Goal: Task Accomplishment & Management: Manage account settings

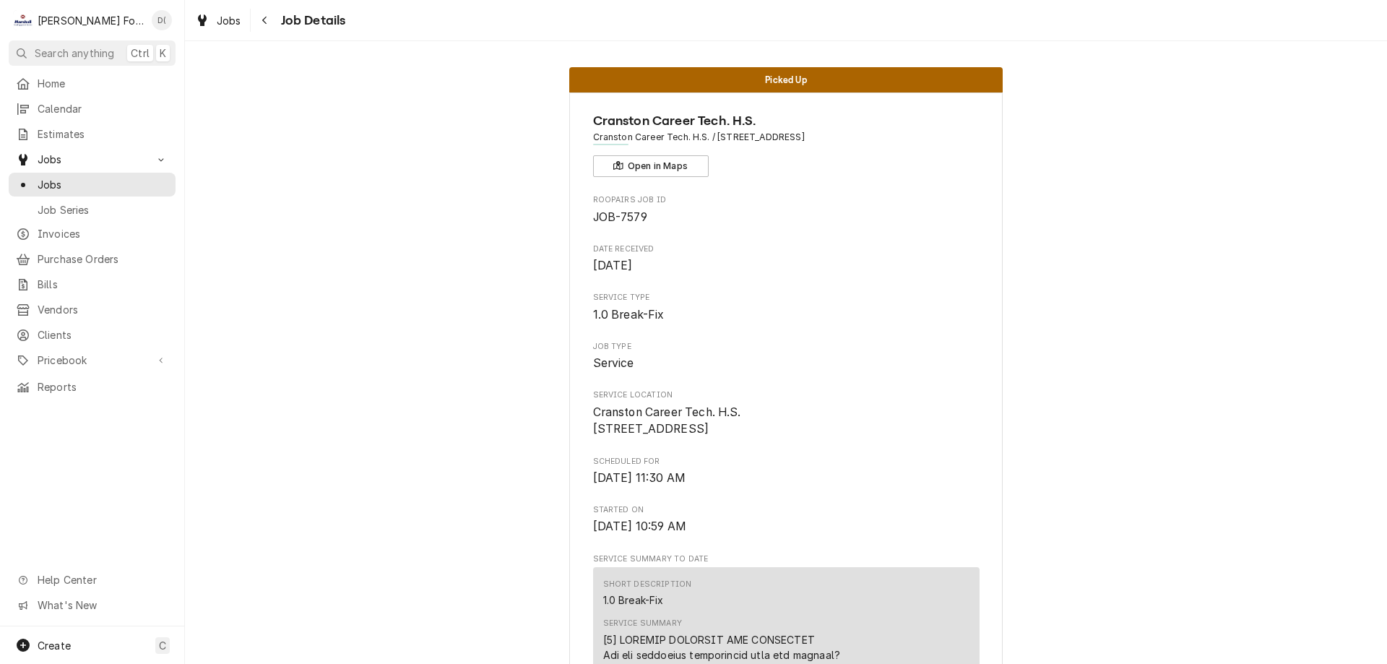
scroll to position [1924, 0]
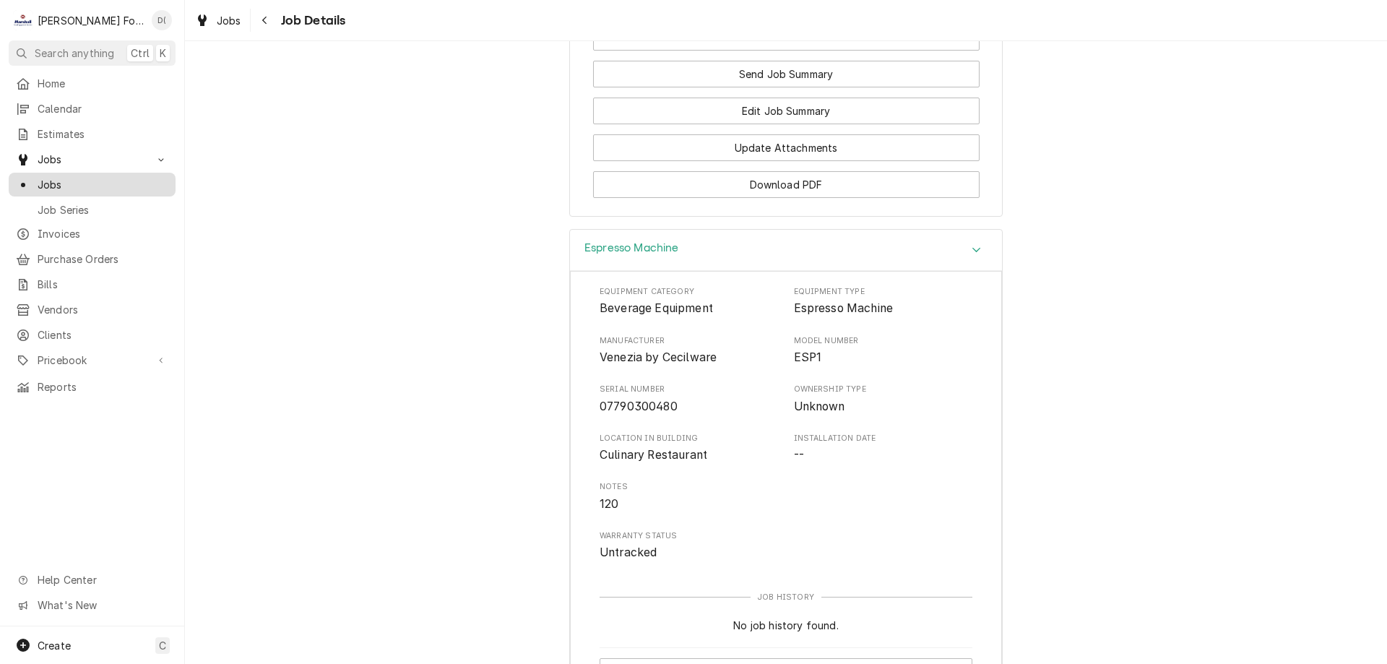
click at [105, 177] on span "Jobs" at bounding box center [103, 184] width 131 height 15
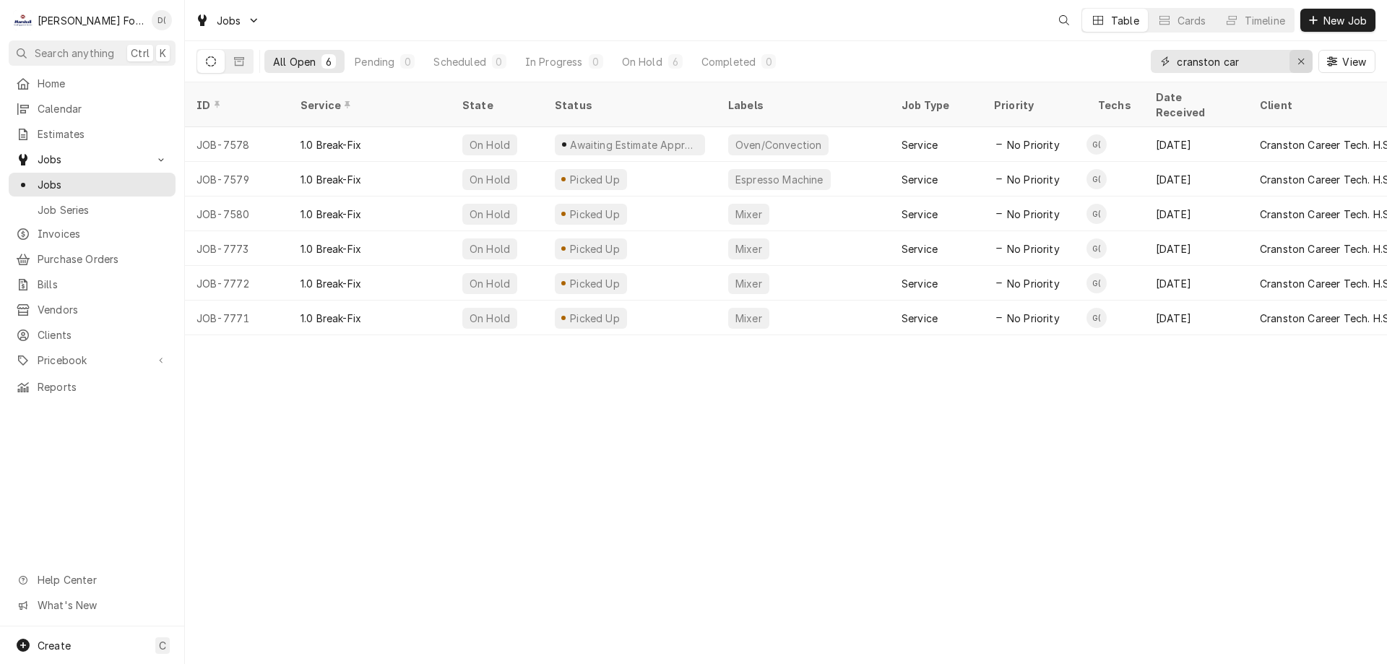
click at [1297, 62] on icon "Erase input" at bounding box center [1301, 61] width 8 height 10
click at [1276, 65] on input "Dynamic Content Wrapper" at bounding box center [1245, 61] width 136 height 23
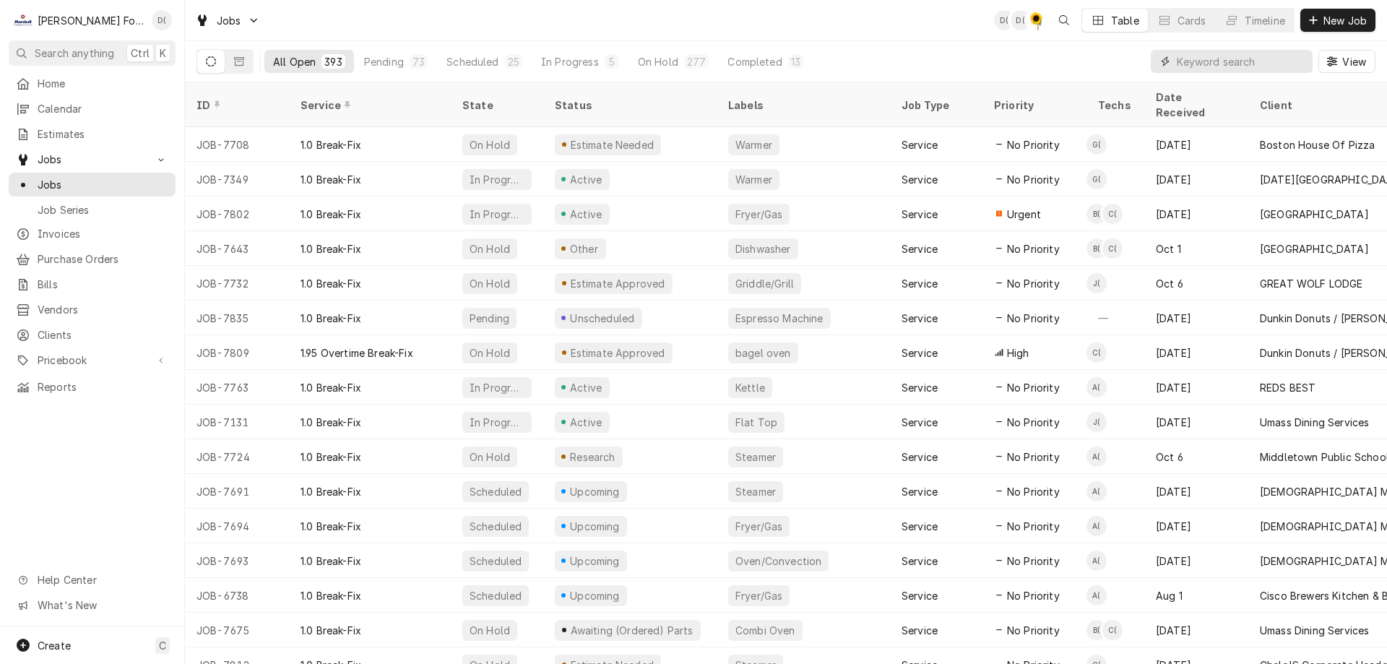
click at [1237, 70] on input "Dynamic Content Wrapper" at bounding box center [1241, 61] width 129 height 23
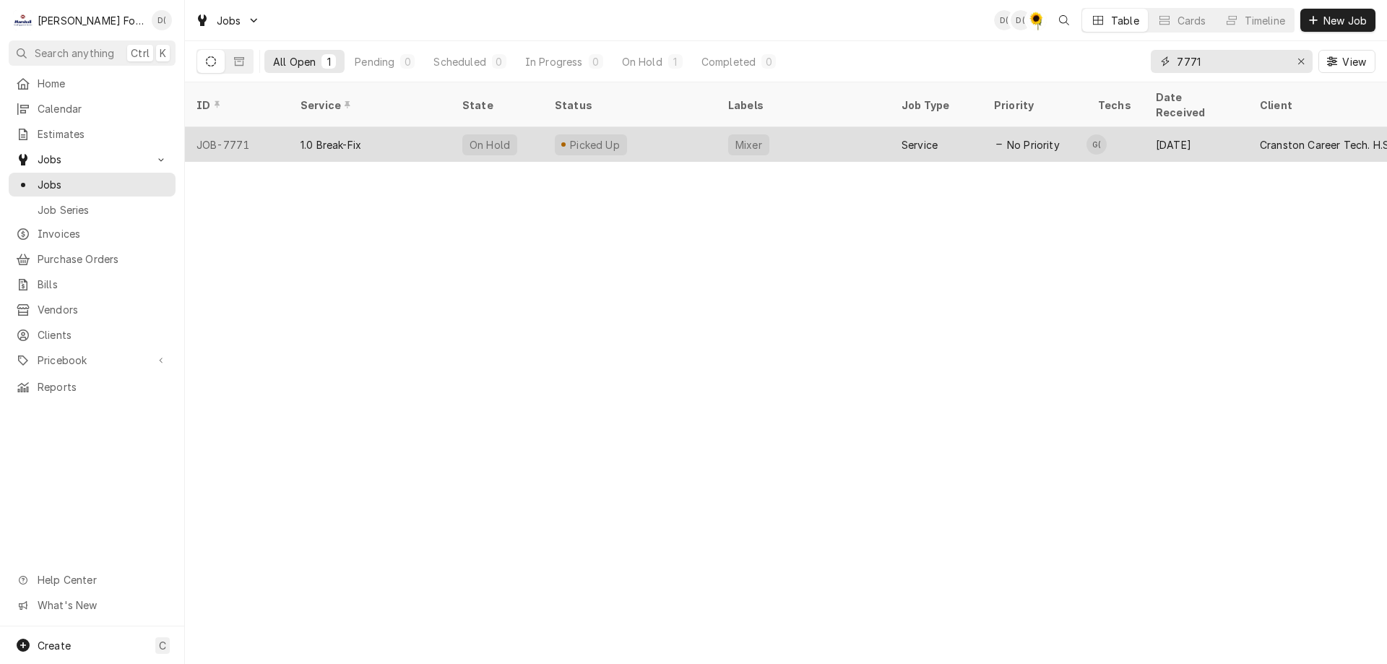
type input "7771"
click at [680, 136] on div "Picked Up" at bounding box center [629, 144] width 173 height 35
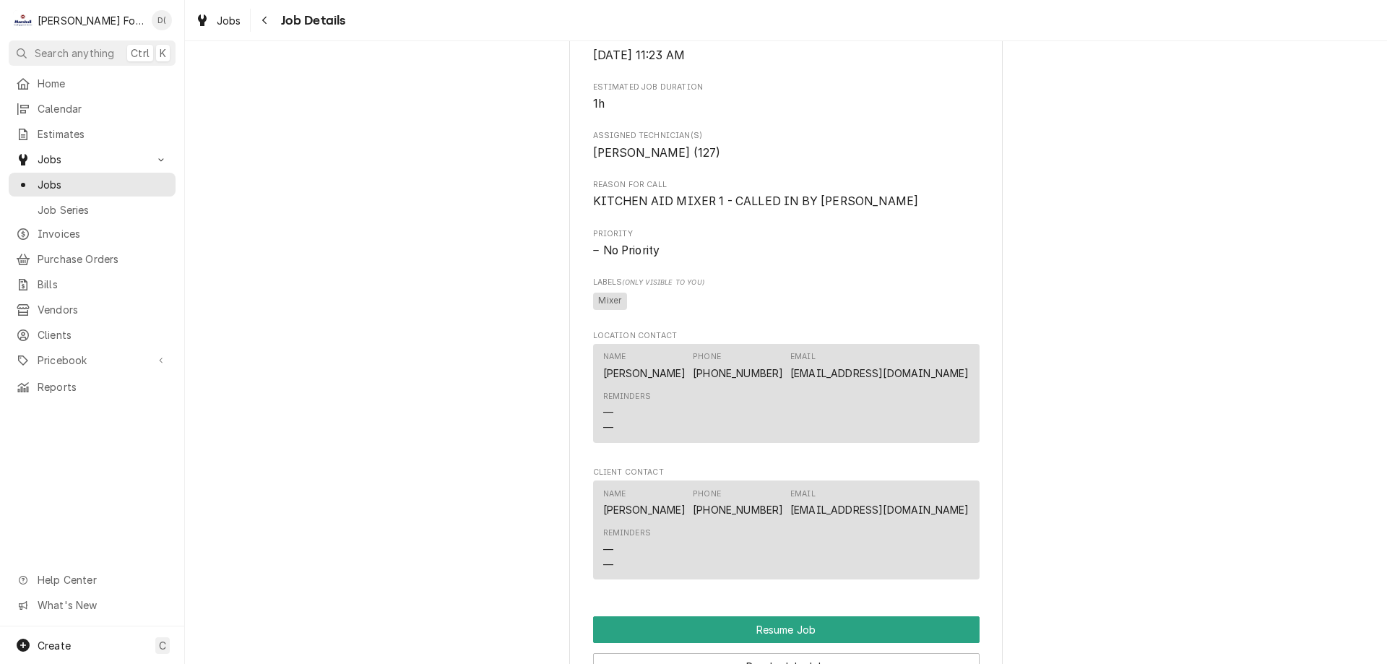
scroll to position [1300, 0]
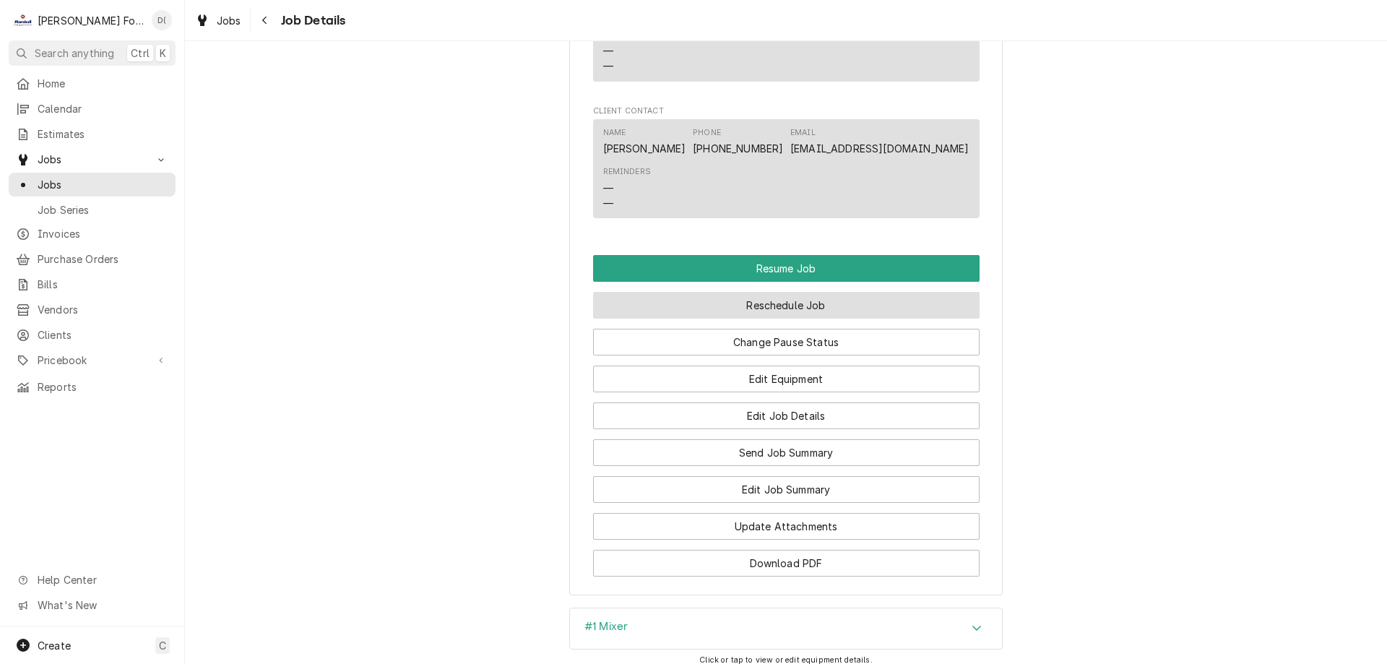
click at [810, 319] on button "Reschedule Job" at bounding box center [786, 305] width 386 height 27
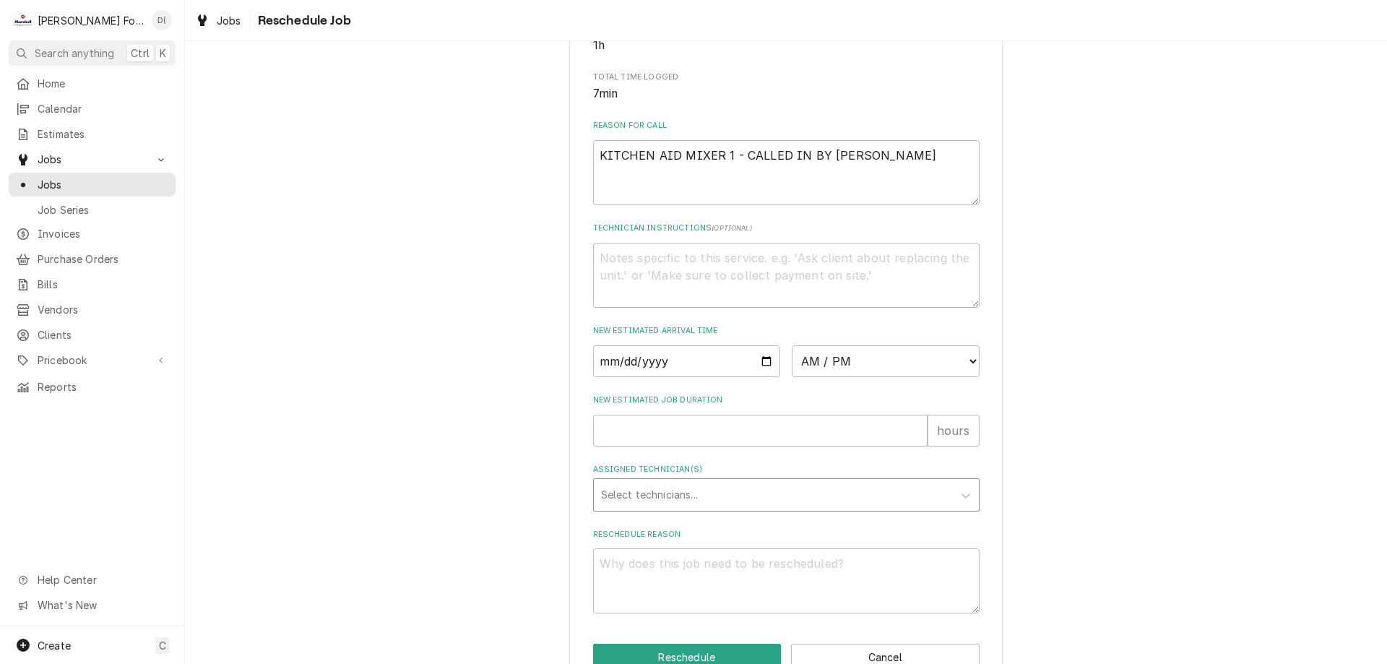
scroll to position [416, 0]
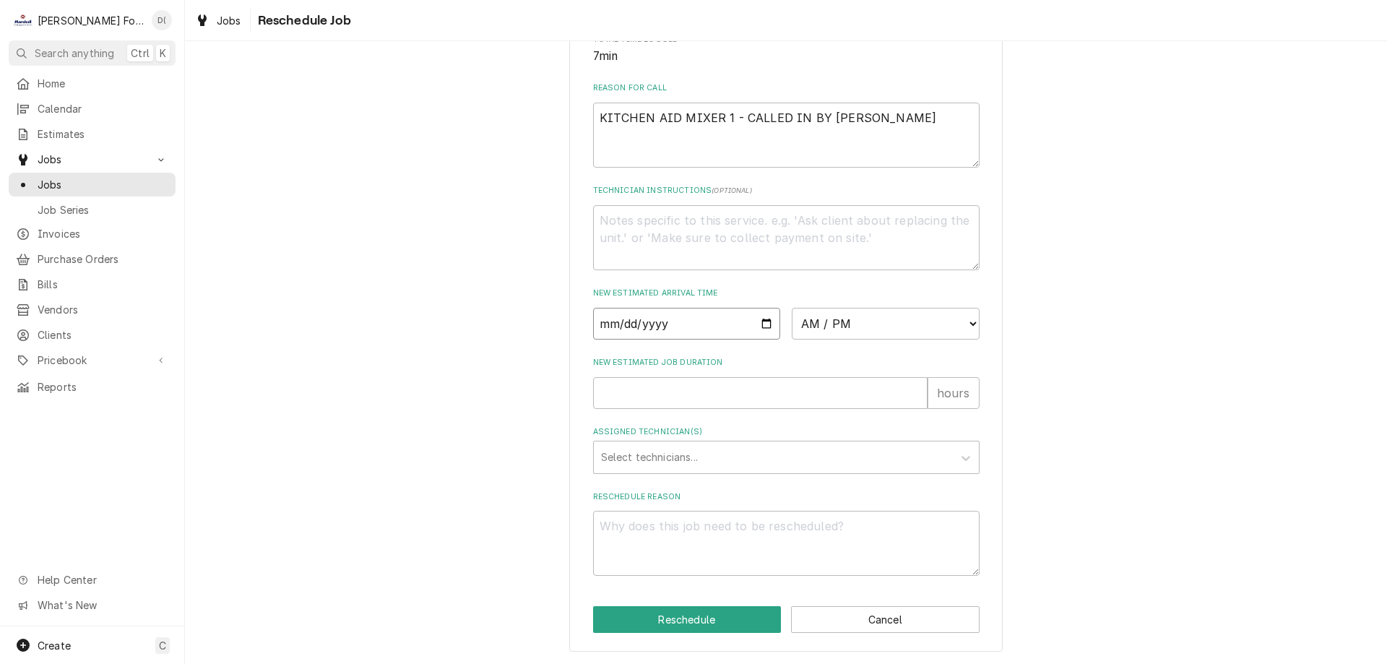
click at [764, 322] on input "Date" at bounding box center [687, 324] width 188 height 32
type input "2025-10-15"
click at [878, 332] on select "AM / PM 6:00 AM 6:15 AM 6:30 AM 6:45 AM 7:00 AM 7:15 AM 7:30 AM 7:45 AM 8:00 AM…" at bounding box center [886, 324] width 188 height 32
click at [772, 320] on input "2025-10-15" at bounding box center [687, 324] width 188 height 32
click at [766, 321] on input "2025-10-15" at bounding box center [687, 324] width 188 height 32
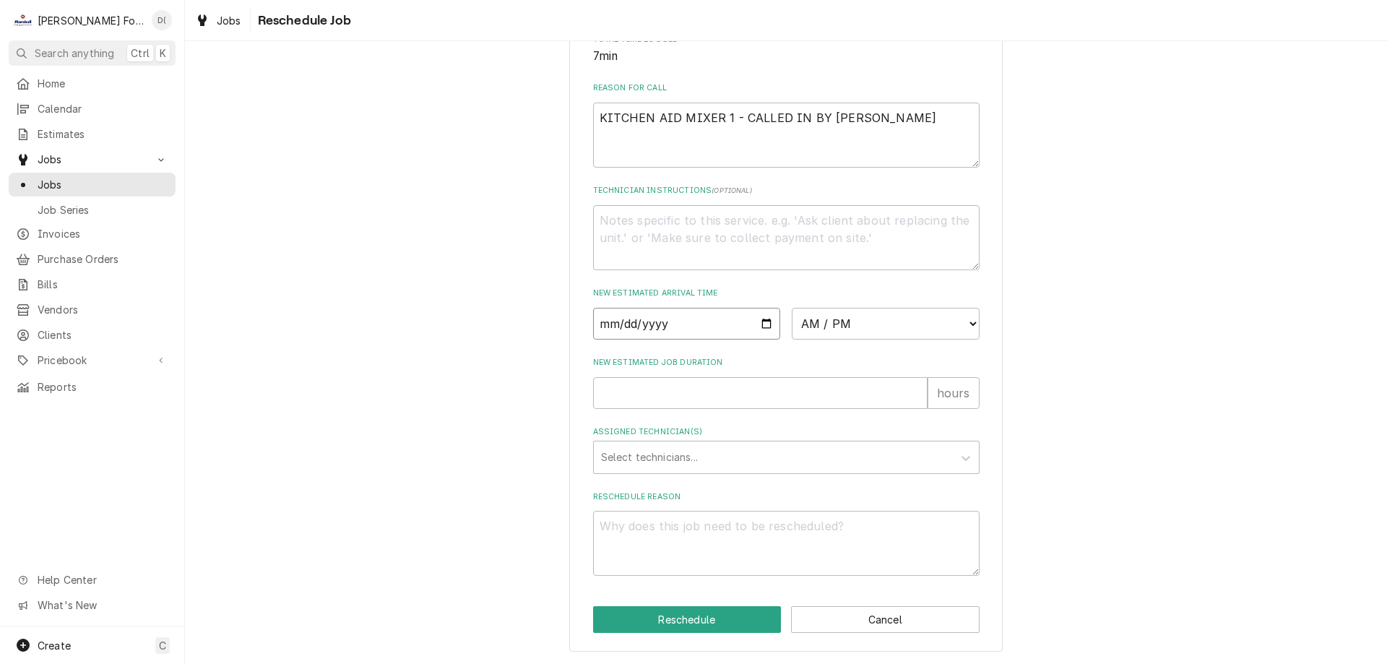
type textarea "x"
type input "2025-10-21"
click at [757, 322] on input "2025-10-21" at bounding box center [687, 324] width 188 height 32
type textarea "x"
type input "2025-10-14"
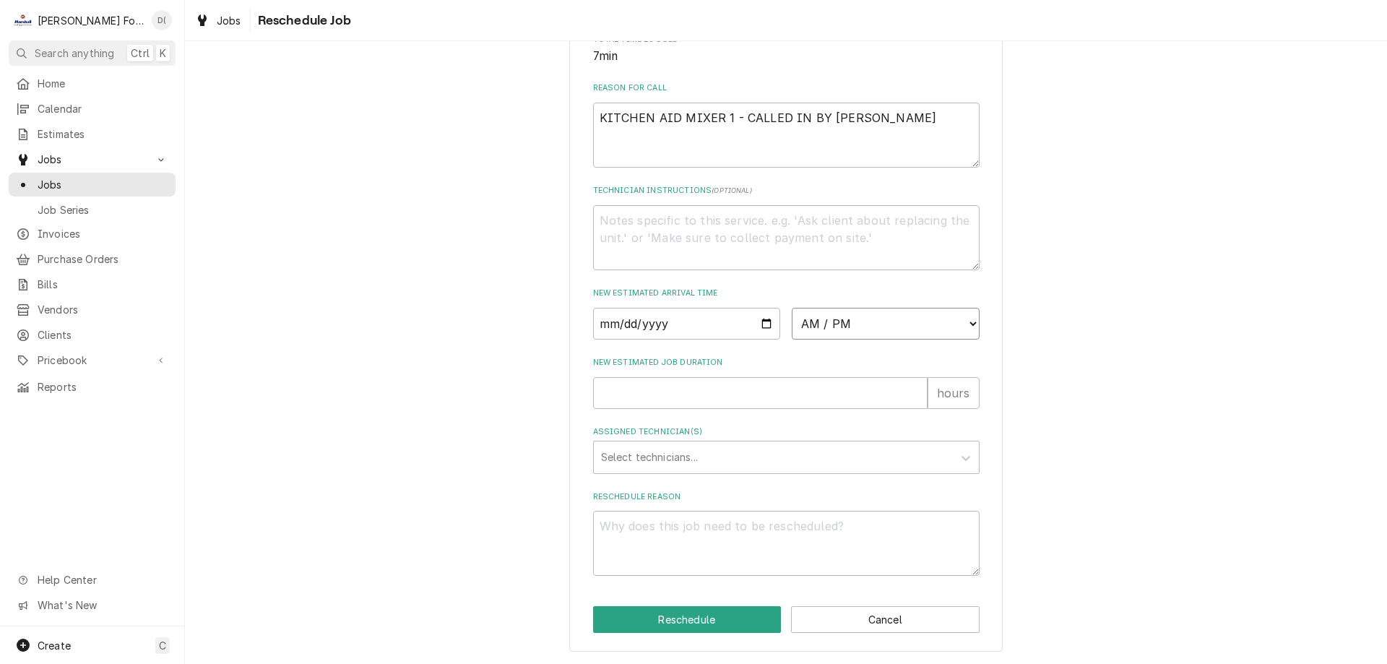
click at [922, 311] on select "AM / PM 6:00 AM 6:15 AM 6:30 AM 6:45 AM 7:00 AM 7:15 AM 7:30 AM 7:45 AM 8:00 AM…" at bounding box center [886, 324] width 188 height 32
select select "10:00:00"
click at [792, 308] on select "AM / PM 6:00 AM 6:15 AM 6:30 AM 6:45 AM 7:00 AM 7:15 AM 7:30 AM 7:45 AM 8:00 AM…" at bounding box center [886, 324] width 188 height 32
click at [665, 373] on div "New Estimated Job Duration hours" at bounding box center [786, 382] width 386 height 51
click at [667, 397] on input "New Estimated Job Duration" at bounding box center [760, 393] width 334 height 32
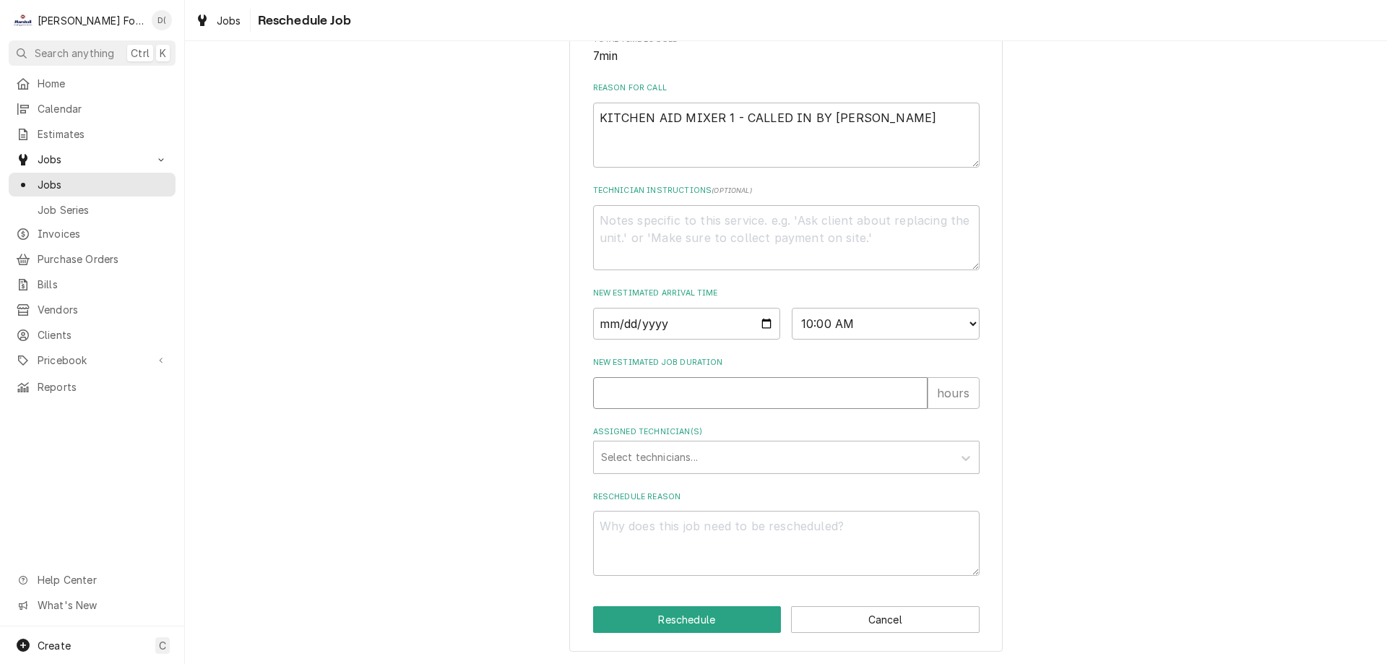
type textarea "x"
type input "1"
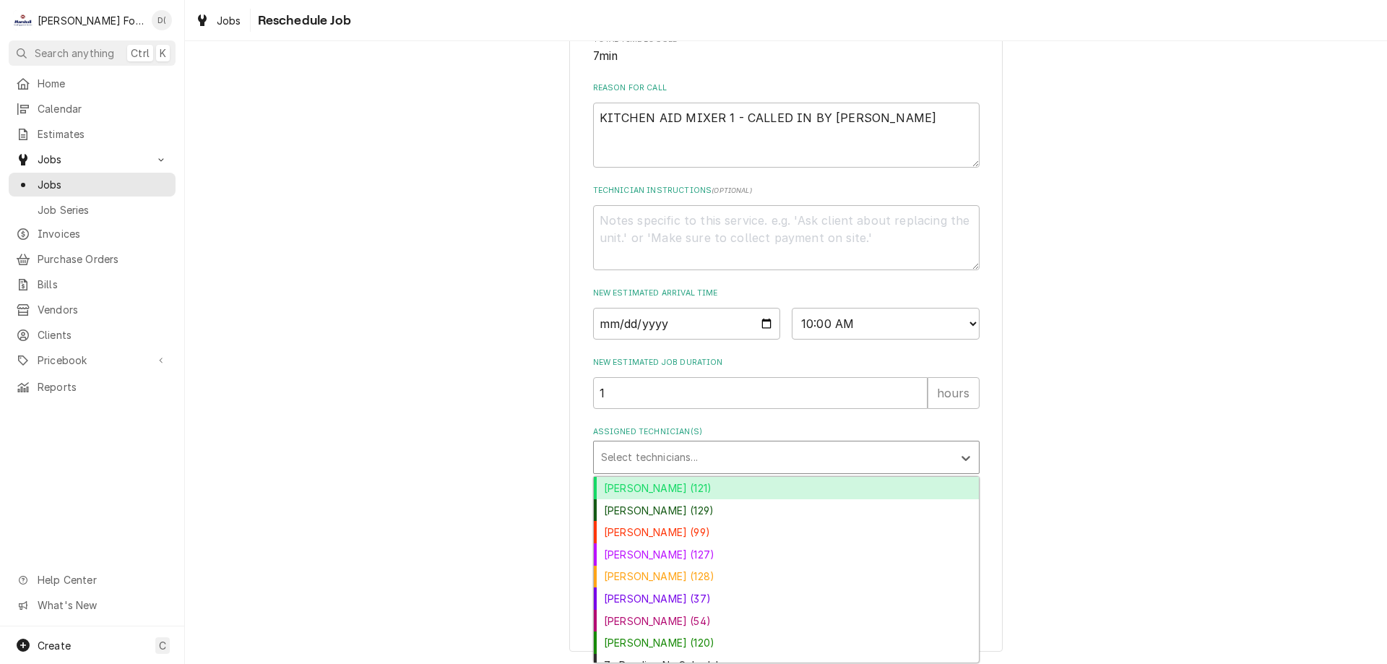
click at [662, 453] on div "Assigned Technician(s)" at bounding box center [773, 457] width 345 height 26
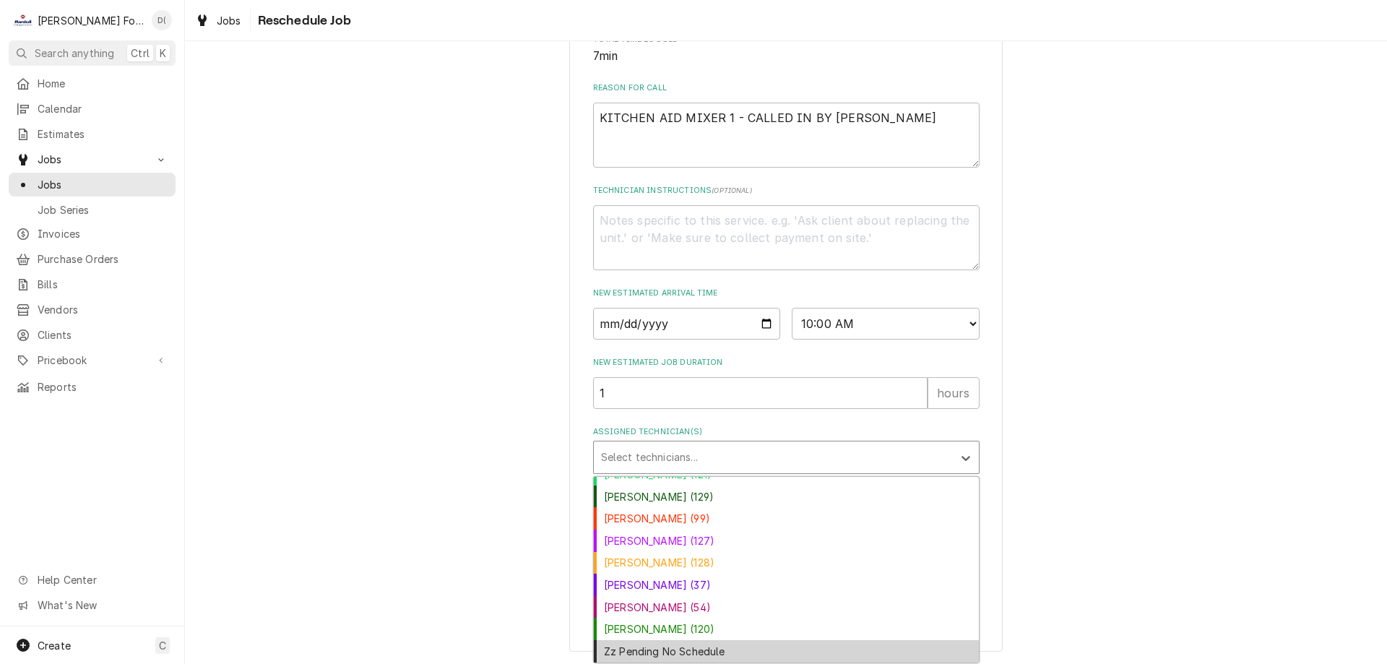
click at [701, 644] on div "Zz Pending No Schedule" at bounding box center [786, 651] width 385 height 22
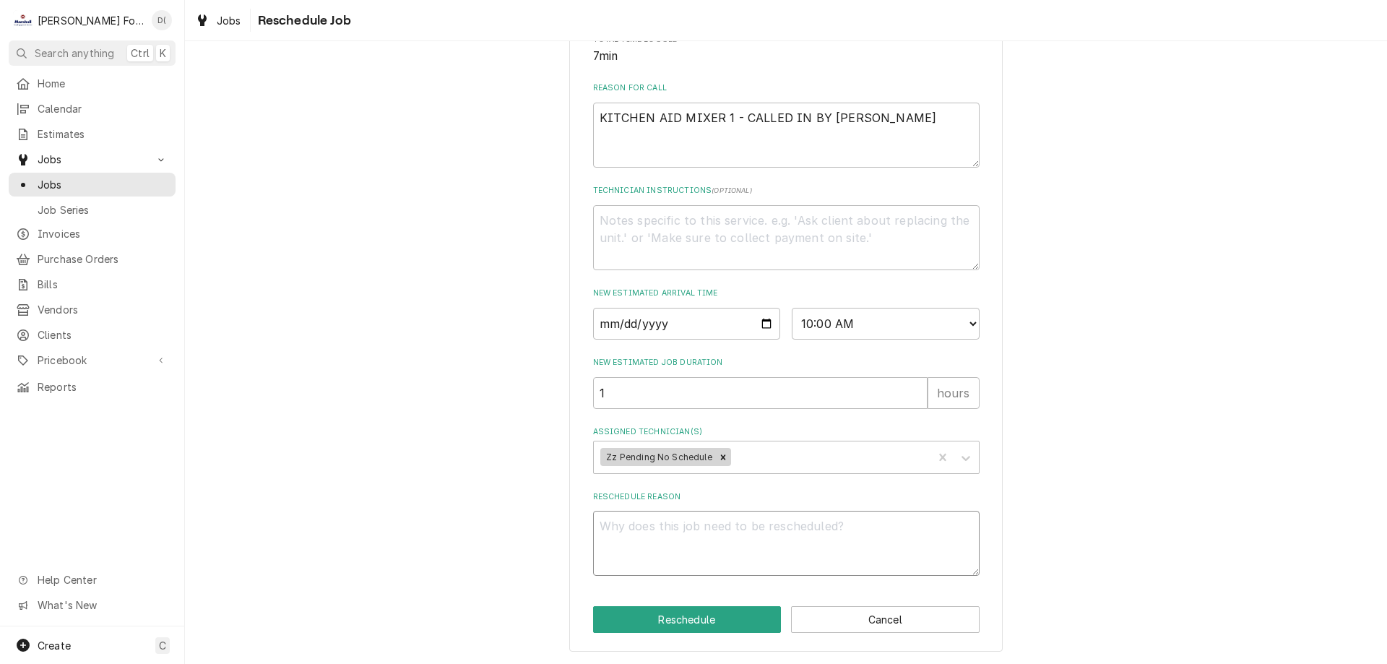
click at [686, 535] on textarea "Reschedule Reason" at bounding box center [786, 543] width 386 height 65
type textarea "x"
type textarea "i"
type textarea "x"
type textarea "in"
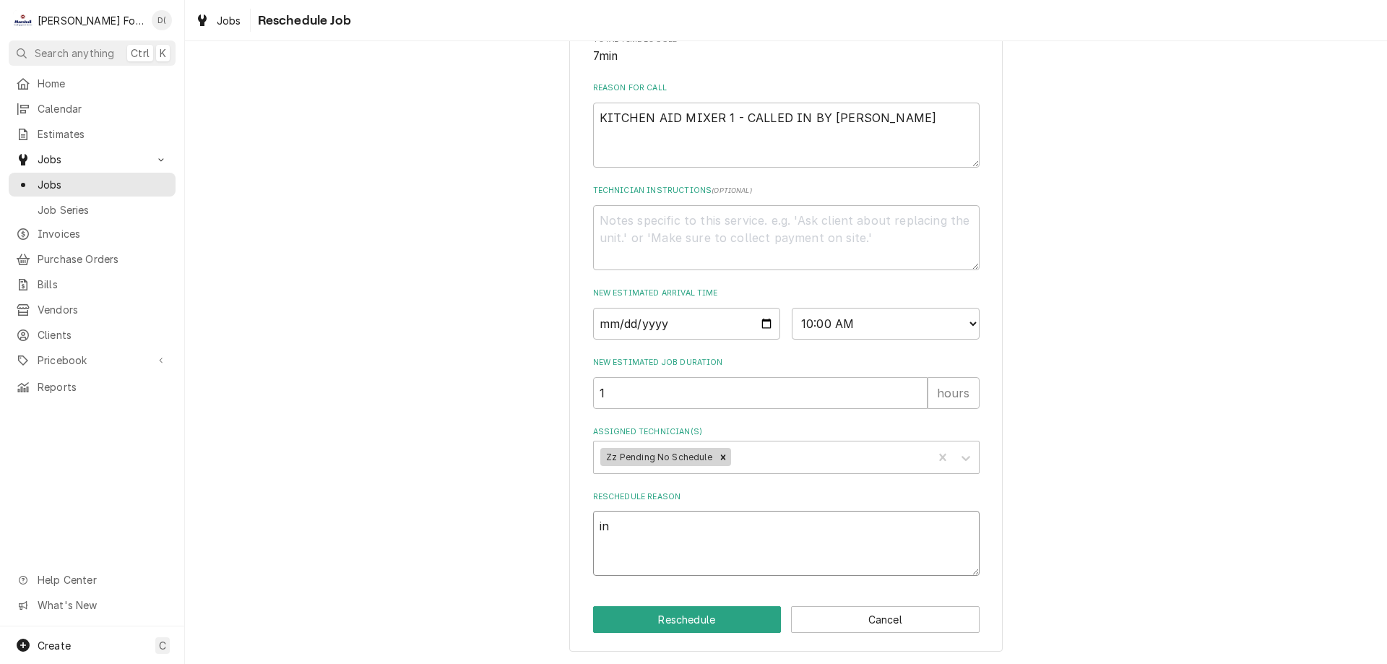
type textarea "x"
type textarea "ins"
type textarea "x"
type textarea "insi"
type textarea "x"
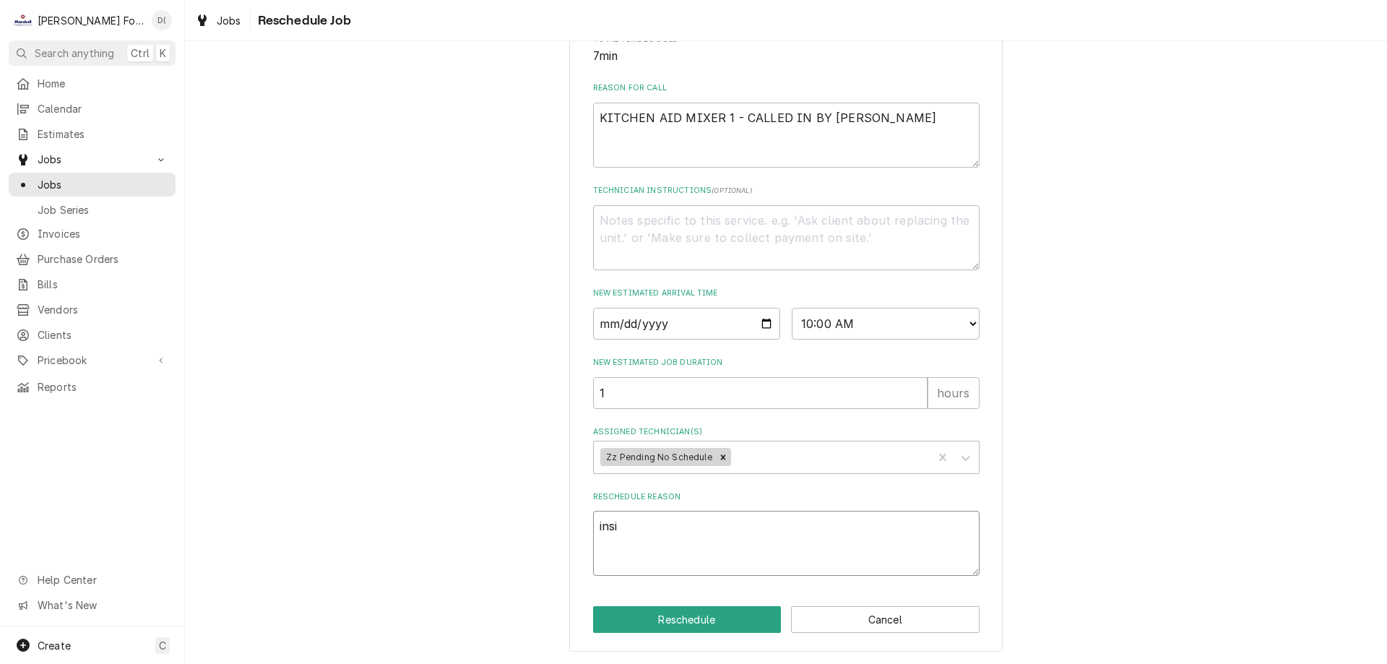
type textarea "insid"
type textarea "x"
type textarea "inside"
type textarea "x"
type textarea "inside"
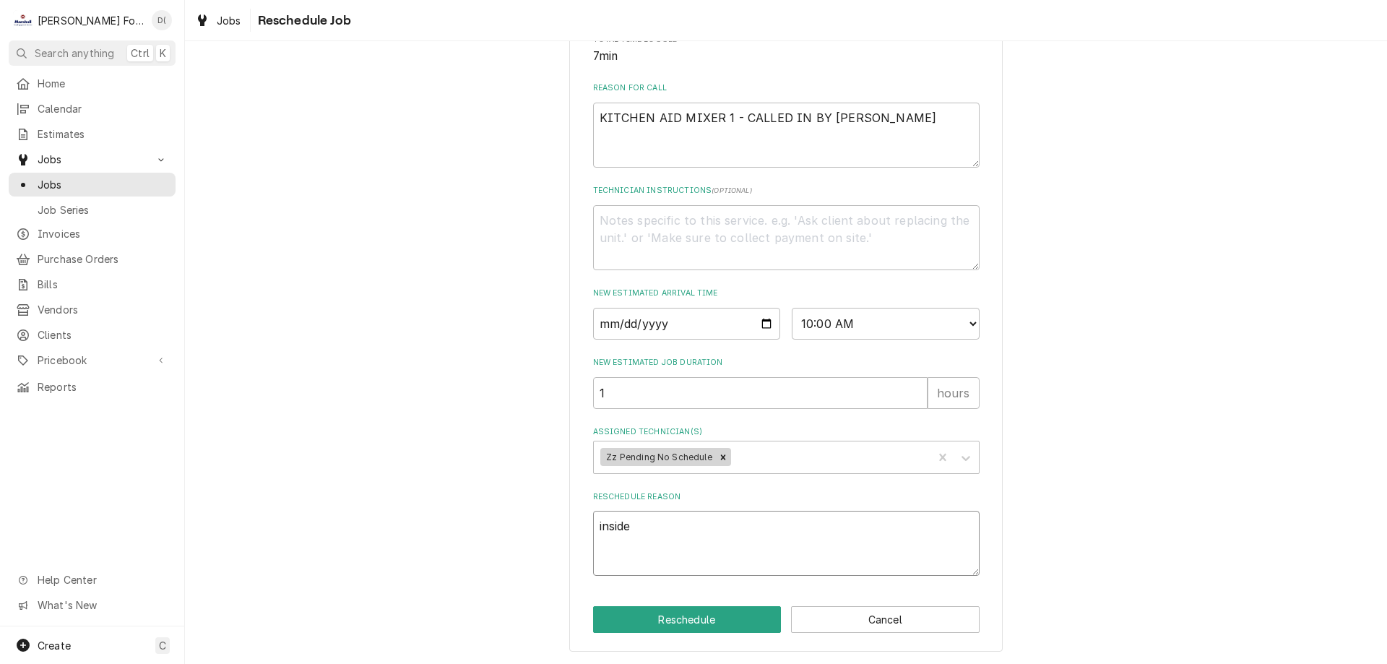
type textarea "x"
type textarea "inside r"
type textarea "x"
type textarea "inside re"
type textarea "x"
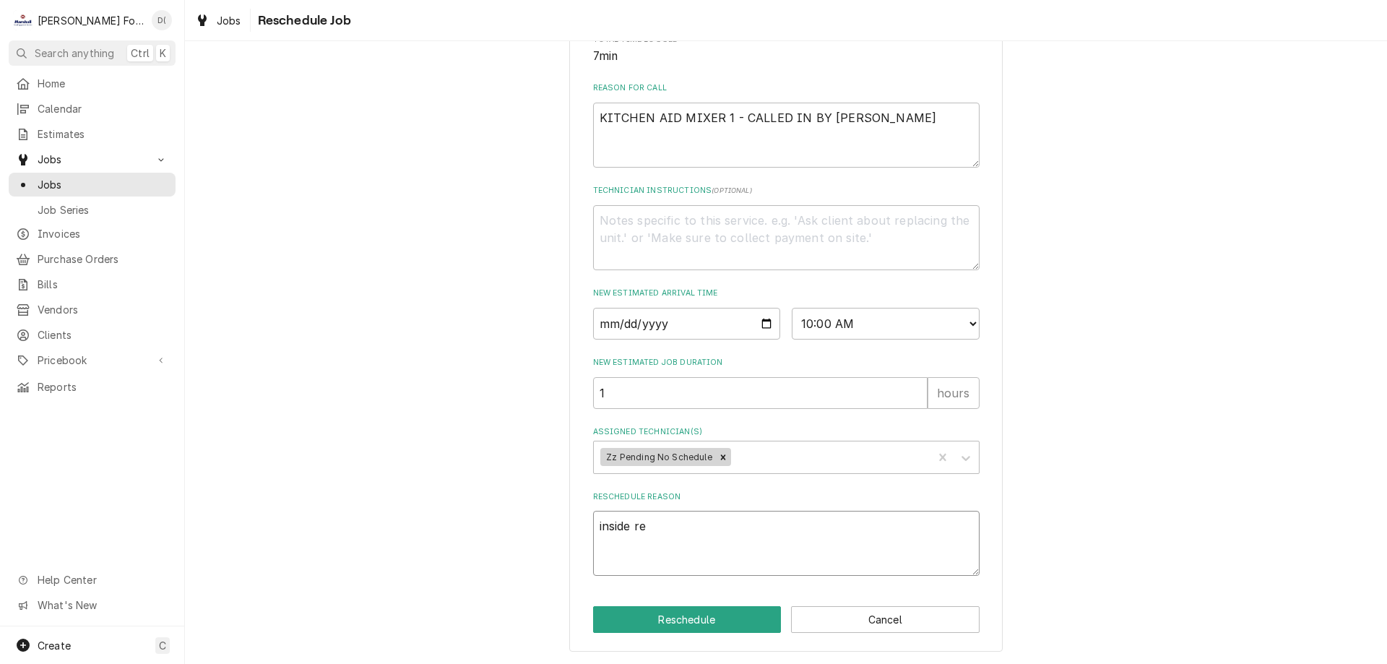
type textarea "inside rep"
type textarea "x"
type textarea "inside repa"
type textarea "x"
type textarea "inside repai"
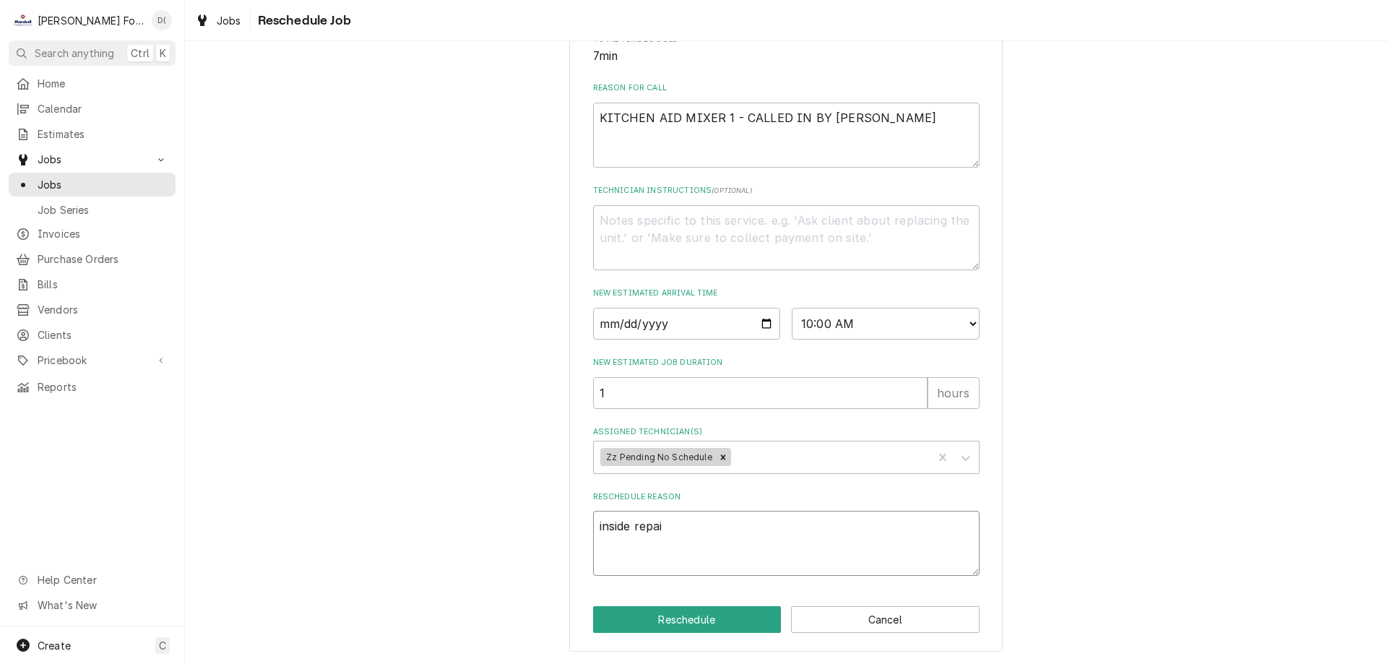
type textarea "x"
type textarea "inside repair"
click at [678, 610] on button "Reschedule" at bounding box center [687, 619] width 189 height 27
type textarea "x"
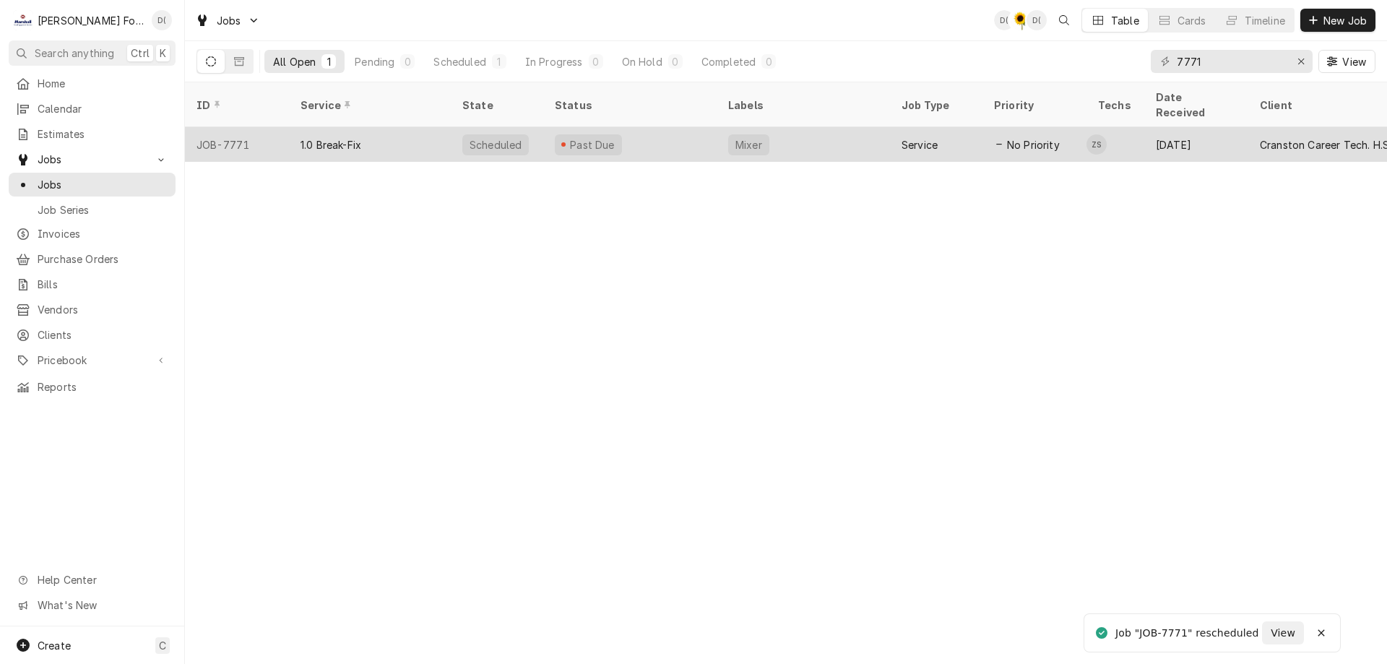
click at [641, 128] on div "Past Due" at bounding box center [629, 144] width 173 height 35
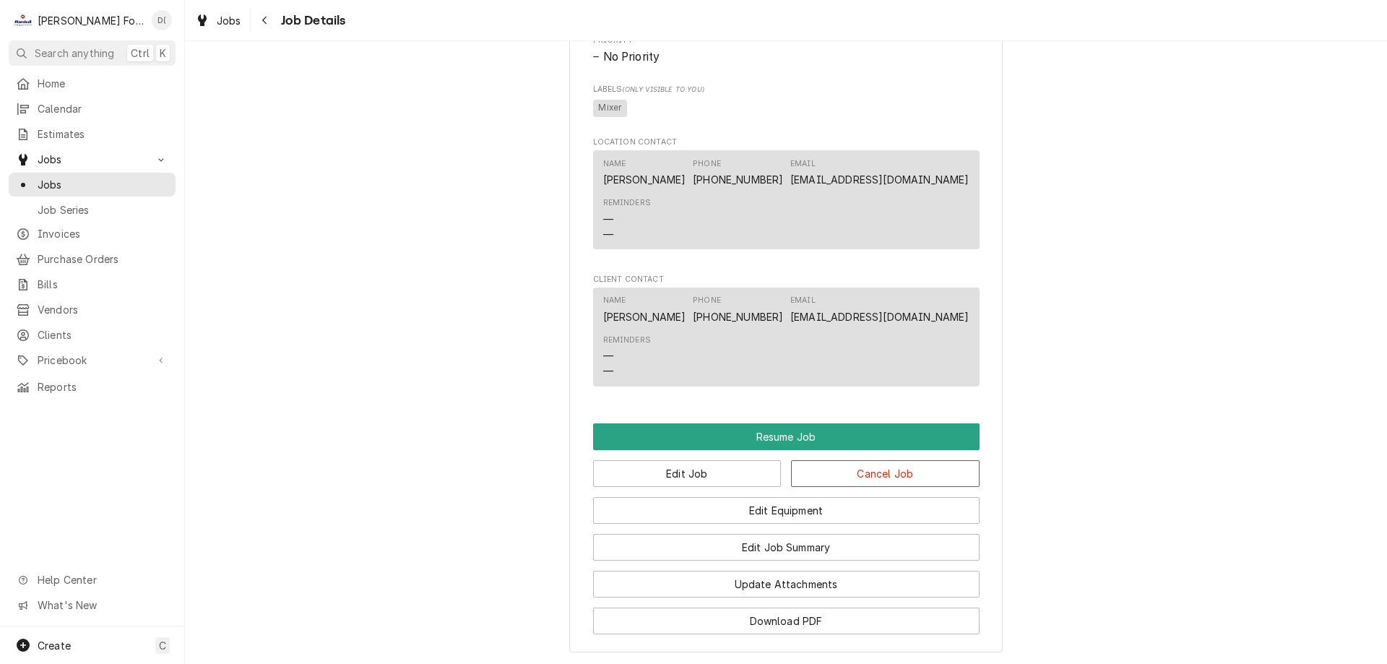
scroll to position [1228, 0]
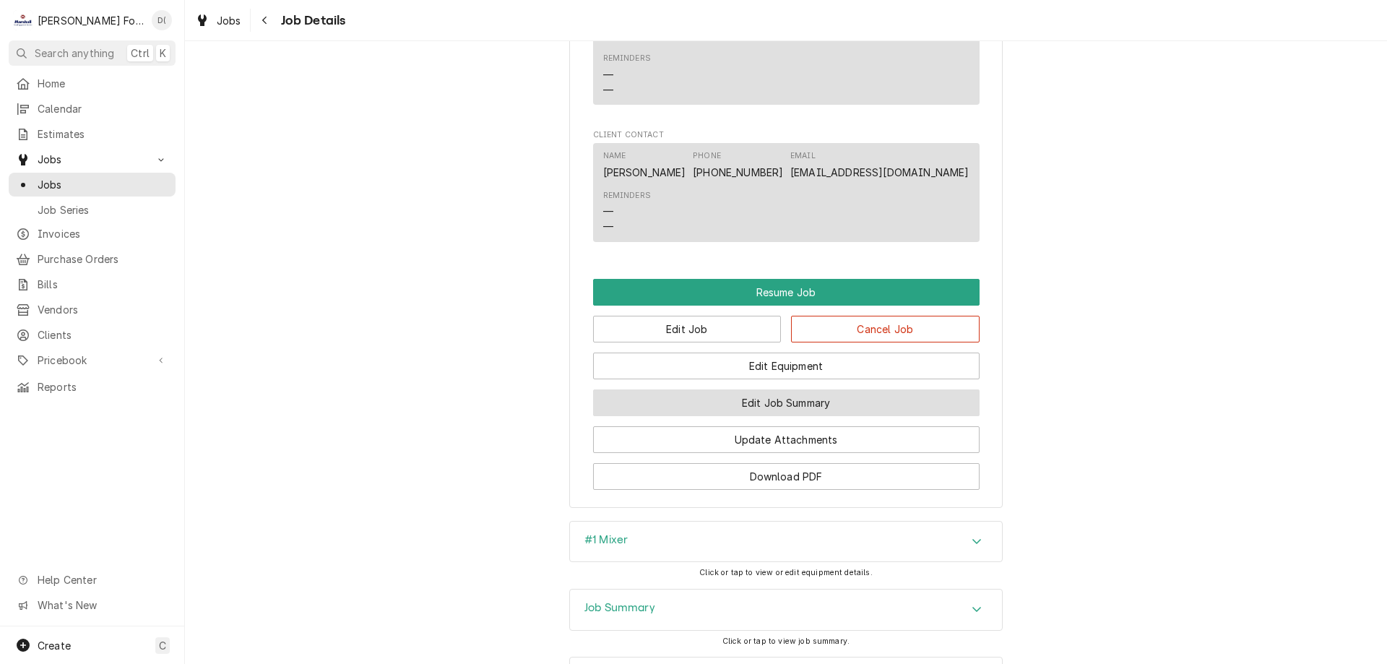
click at [755, 409] on button "Edit Job Summary" at bounding box center [786, 402] width 386 height 27
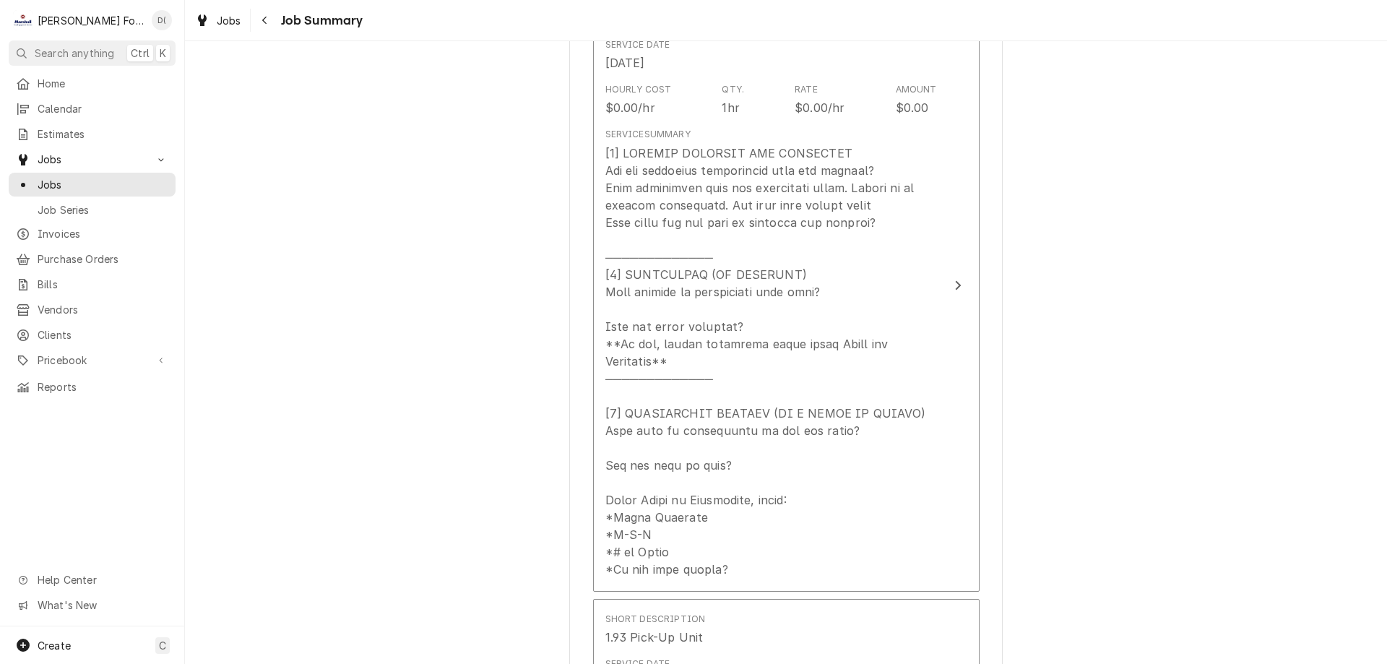
scroll to position [578, 0]
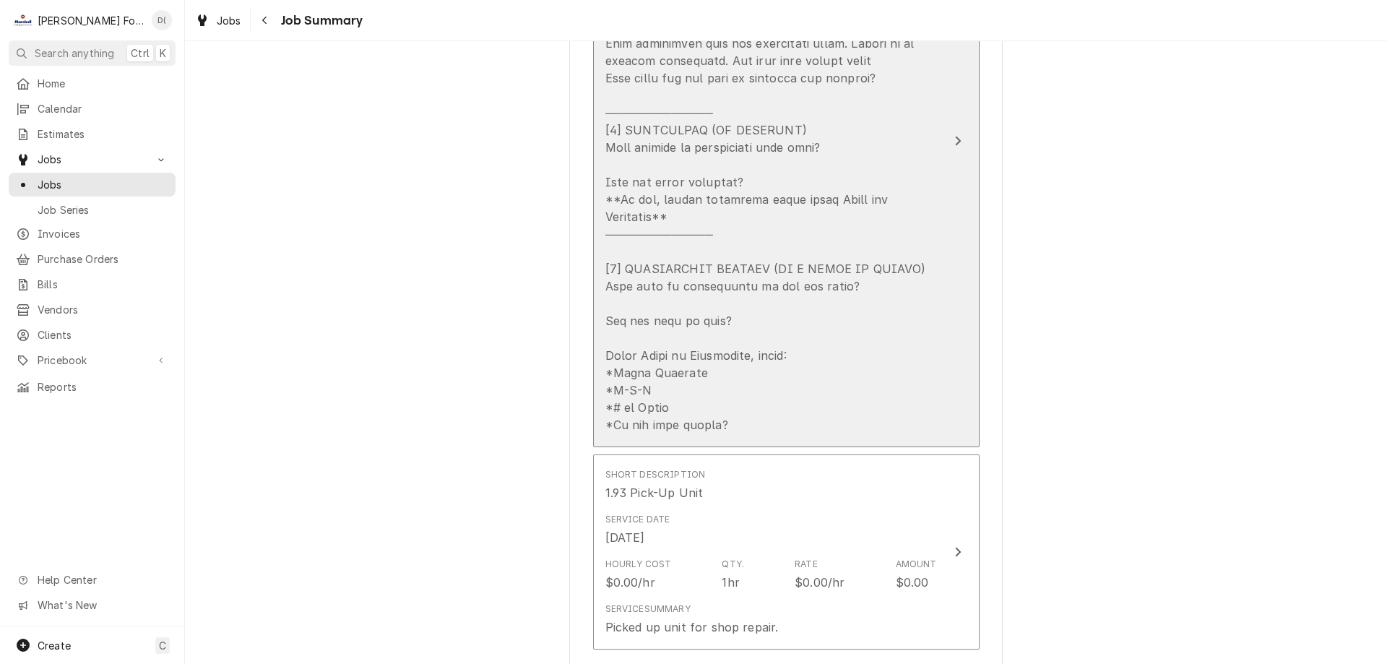
click at [954, 135] on icon "Update Line Item" at bounding box center [957, 141] width 7 height 12
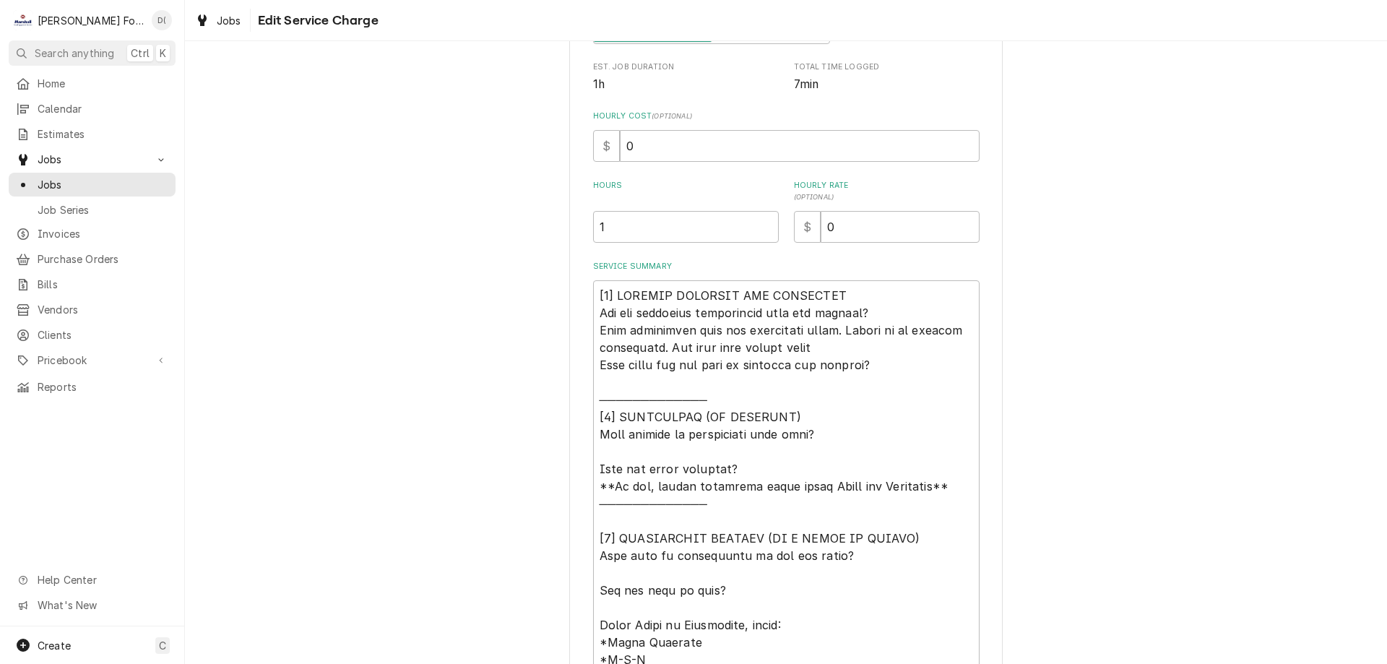
scroll to position [459, 0]
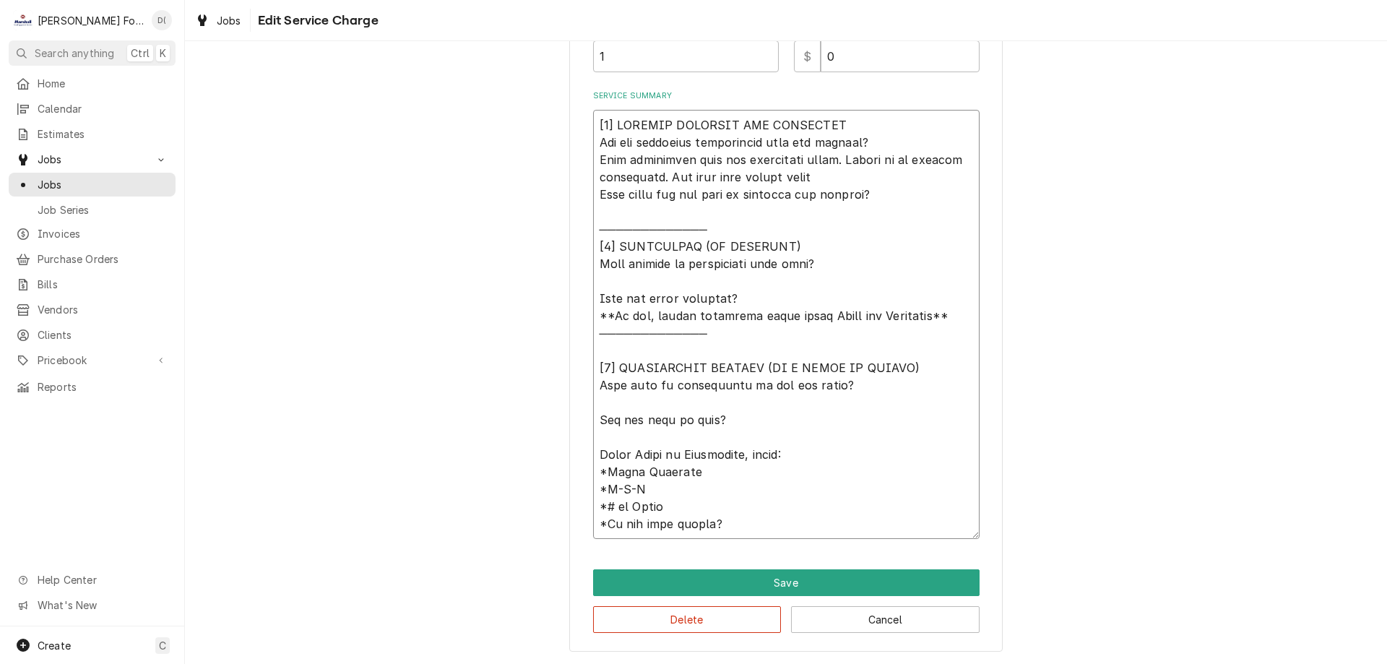
click at [847, 269] on textarea "Service Summary" at bounding box center [786, 324] width 386 height 429
type textarea "x"
type textarea "[5] LOREMIP DOLORSIT AME CONSECTET Adi eli seddoeius temporincid utla etd magna…"
type textarea "x"
type textarea "[5] LOREMIP DOLORSIT AME CONSECTET Adi eli seddoeius temporincid utla etd magna…"
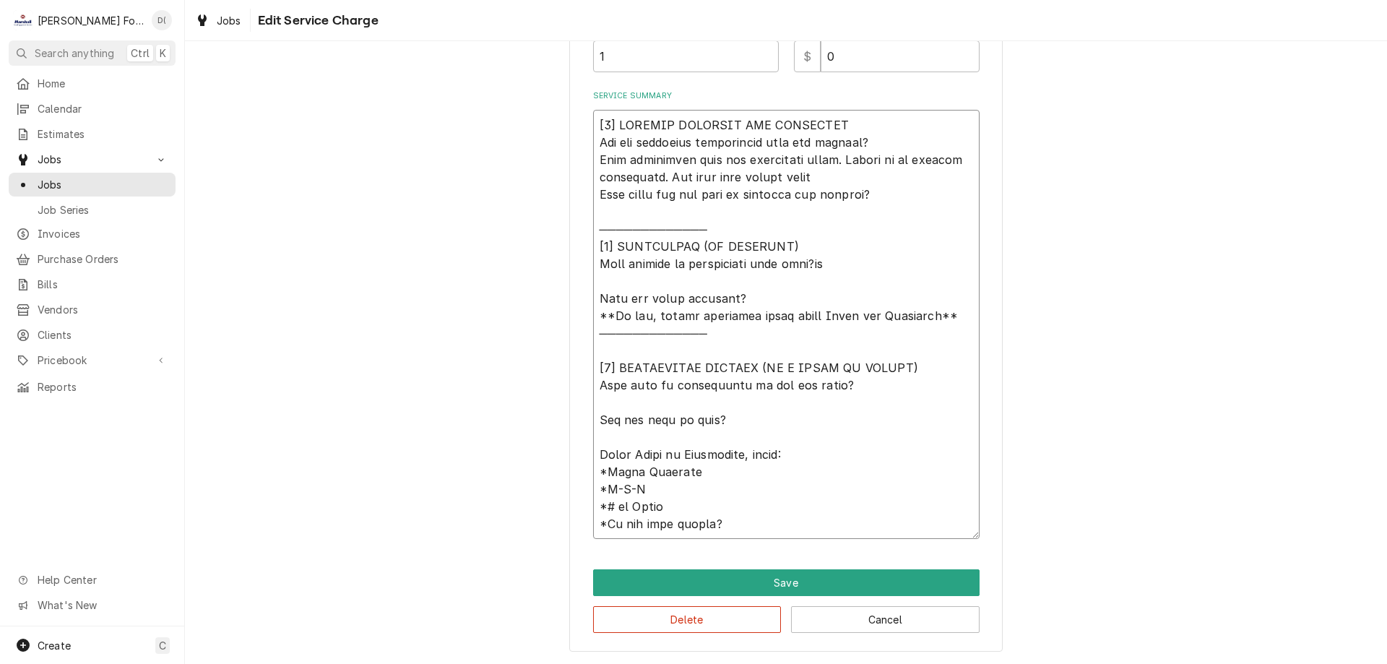
type textarea "x"
type textarea "[2] LOREMIP DOLORSIT AME CONSECTET Adi eli seddoeius temporincid utla etd magna…"
type textarea "x"
type textarea "[0] LOREMIP DOLORSIT AME CONSECTET Adi eli seddoeius temporincid utla etd magna…"
type textarea "x"
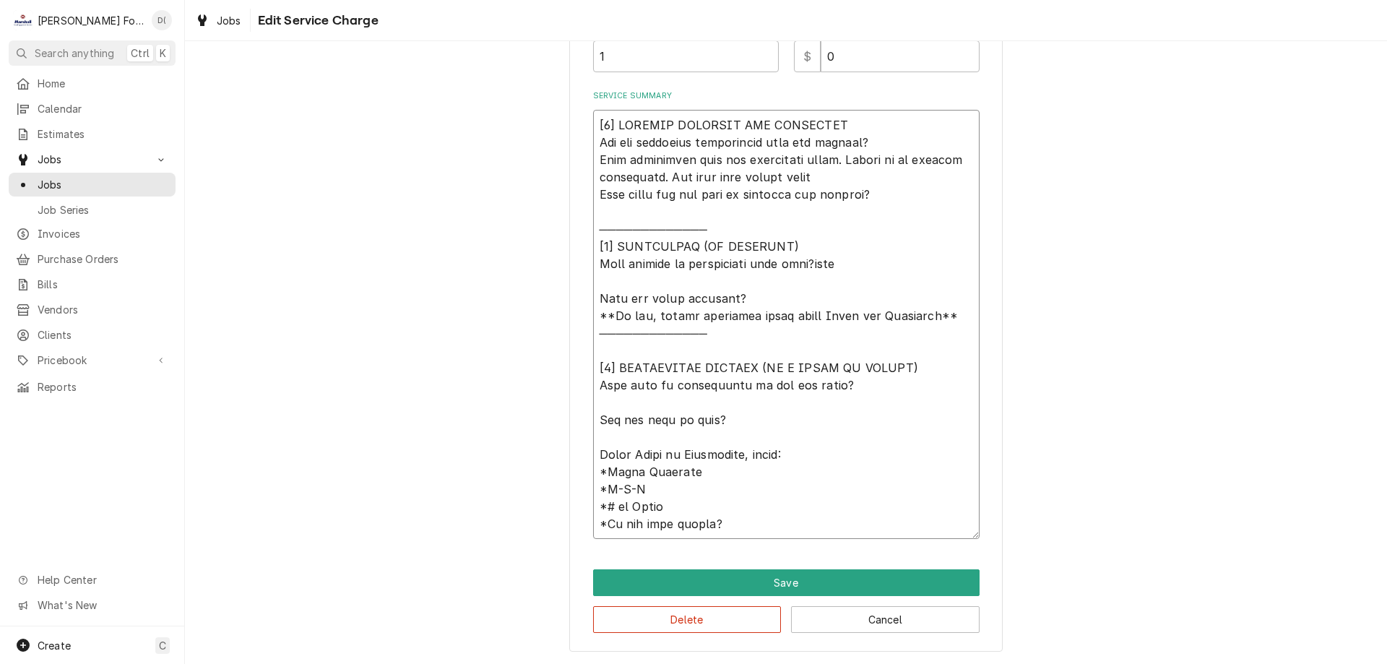
type textarea "[9] LOREMIP DOLORSIT AME CONSECTET Adi eli seddoeius temporincid utla etd magna…"
type textarea "x"
type textarea "[7] LOREMIP DOLORSIT AME CONSECTET Adi eli seddoeius temporincid utla etd magna…"
type textarea "x"
type textarea "[8] LOREMIP DOLORSIT AME CONSECTET Adi eli seddoeius temporincid utla etd magna…"
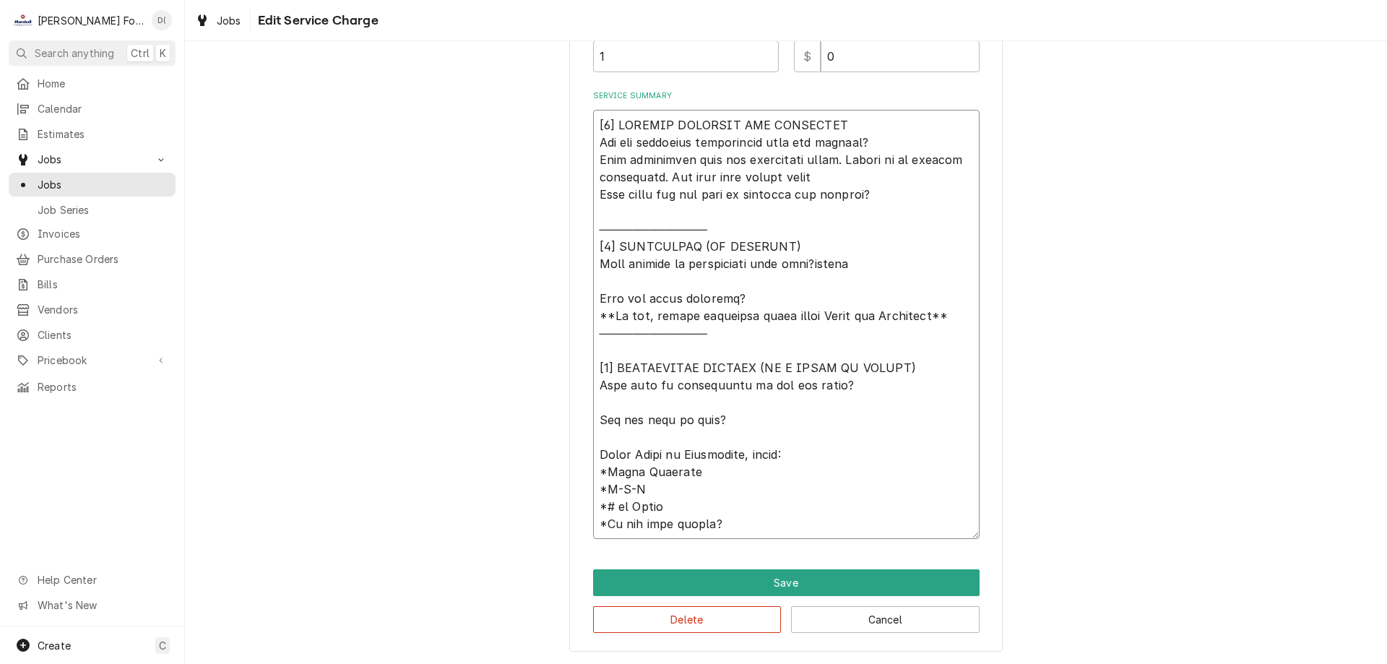
type textarea "x"
type textarea "[𝟭] 𝗜𝗡𝗜𝗧𝗜𝗔𝗟 𝗙𝗜𝗡𝗗𝗜𝗡𝗚𝗦 𝗔𝗡𝗗 𝗗𝗜𝗔𝗚𝗡𝗢𝗦𝗜𝗦 𝗪𝗮𝘀 𝘁𝗵𝗲 𝗲𝗾𝘂𝗶𝗽𝗺𝗲𝗻𝘁 𝗼𝗽𝗲𝗿𝗮𝘁𝗶𝗼𝗻𝗮𝗹 𝘄𝗵𝗲𝗻 𝘆𝗼𝘂 𝗮𝗿𝗿𝗶𝘃…"
type textarea "x"
type textarea "[𝟭] 𝗜𝗡𝗜𝗧𝗜𝗔𝗟 𝗙𝗜𝗡𝗗𝗜𝗡𝗚𝗦 𝗔𝗡𝗗 𝗗𝗜𝗔𝗚𝗡𝗢𝗦𝗜𝗦 𝗪𝗮𝘀 𝘁𝗵𝗲 𝗲𝗾𝘂𝗶𝗽𝗺𝗲𝗻𝘁 𝗼𝗽𝗲𝗿𝗮𝘁𝗶𝗼𝗻𝗮𝗹 𝘄𝗵𝗲𝗻 𝘆𝗼𝘂 𝗮𝗿𝗿𝗶𝘃…"
type textarea "x"
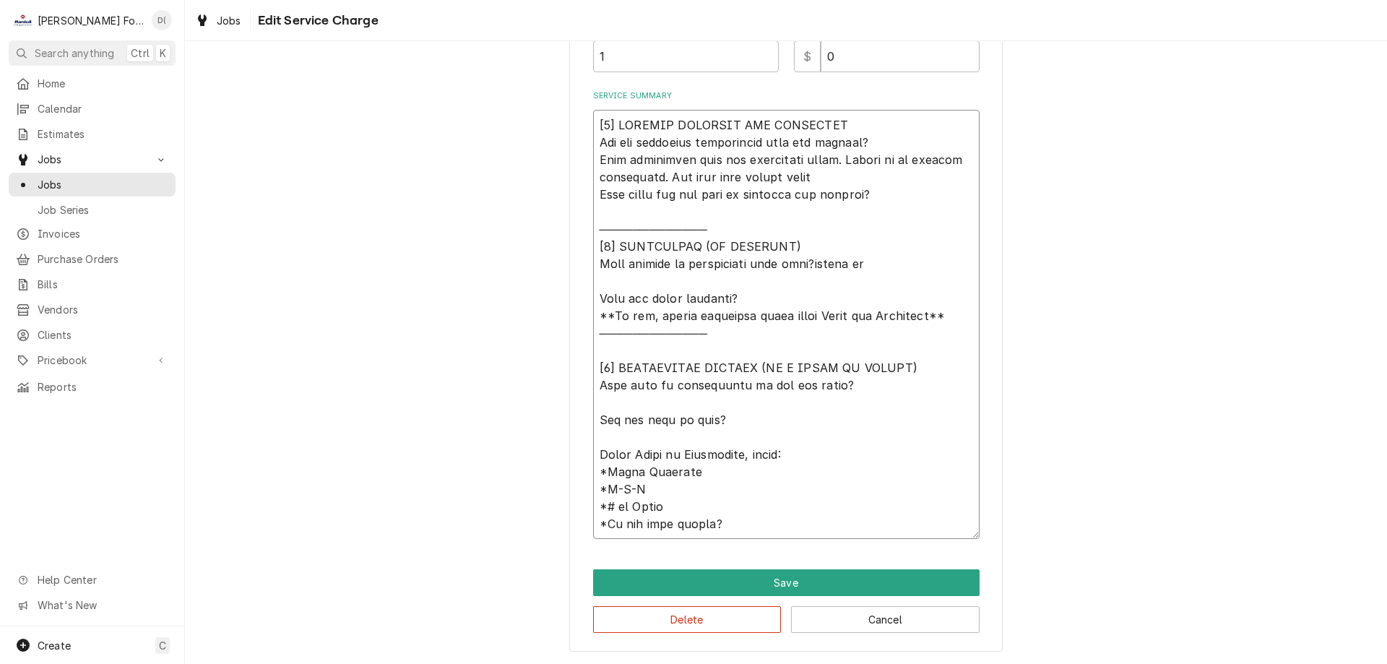
type textarea "[𝟭] 𝗜𝗡𝗜𝗧𝗜𝗔𝗟 𝗙𝗜𝗡𝗗𝗜𝗡𝗚𝗦 𝗔𝗡𝗗 𝗗𝗜𝗔𝗚𝗡𝗢𝗦𝗜𝗦 𝗪𝗮𝘀 𝘁𝗵𝗲 𝗲𝗾𝘂𝗶𝗽𝗺𝗲𝗻𝘁 𝗼𝗽𝗲𝗿𝗮𝘁𝗶𝗼𝗻𝗮𝗹 𝘄𝗵𝗲𝗻 𝘆𝗼𝘂 𝗮𝗿𝗿𝗶𝘃…"
type textarea "x"
type textarea "[𝟭] 𝗜𝗡𝗜𝗧𝗜𝗔𝗟 𝗙𝗜𝗡𝗗𝗜𝗡𝗚𝗦 𝗔𝗡𝗗 𝗗𝗜𝗔𝗚𝗡𝗢𝗦𝗜𝗦 𝗪𝗮𝘀 𝘁𝗵𝗲 𝗲𝗾𝘂𝗶𝗽𝗺𝗲𝗻𝘁 𝗼𝗽𝗲𝗿𝗮𝘁𝗶𝗼𝗻𝗮𝗹 𝘄𝗵𝗲𝗻 𝘆𝗼𝘂 𝗮𝗿𝗿𝗶𝘃…"
type textarea "x"
type textarea "[𝟭] 𝗜𝗡𝗜𝗧𝗜𝗔𝗟 𝗙𝗜𝗡𝗗𝗜𝗡𝗚𝗦 𝗔𝗡𝗗 𝗗𝗜𝗔𝗚𝗡𝗢𝗦𝗜𝗦 𝗪𝗮𝘀 𝘁𝗵𝗲 𝗲𝗾𝘂𝗶𝗽𝗺𝗲𝗻𝘁 𝗼𝗽𝗲𝗿𝗮𝘁𝗶𝗼𝗻𝗮𝗹 𝘄𝗵𝗲𝗻 𝘆𝗼𝘂 𝗮𝗿𝗿𝗶𝘃…"
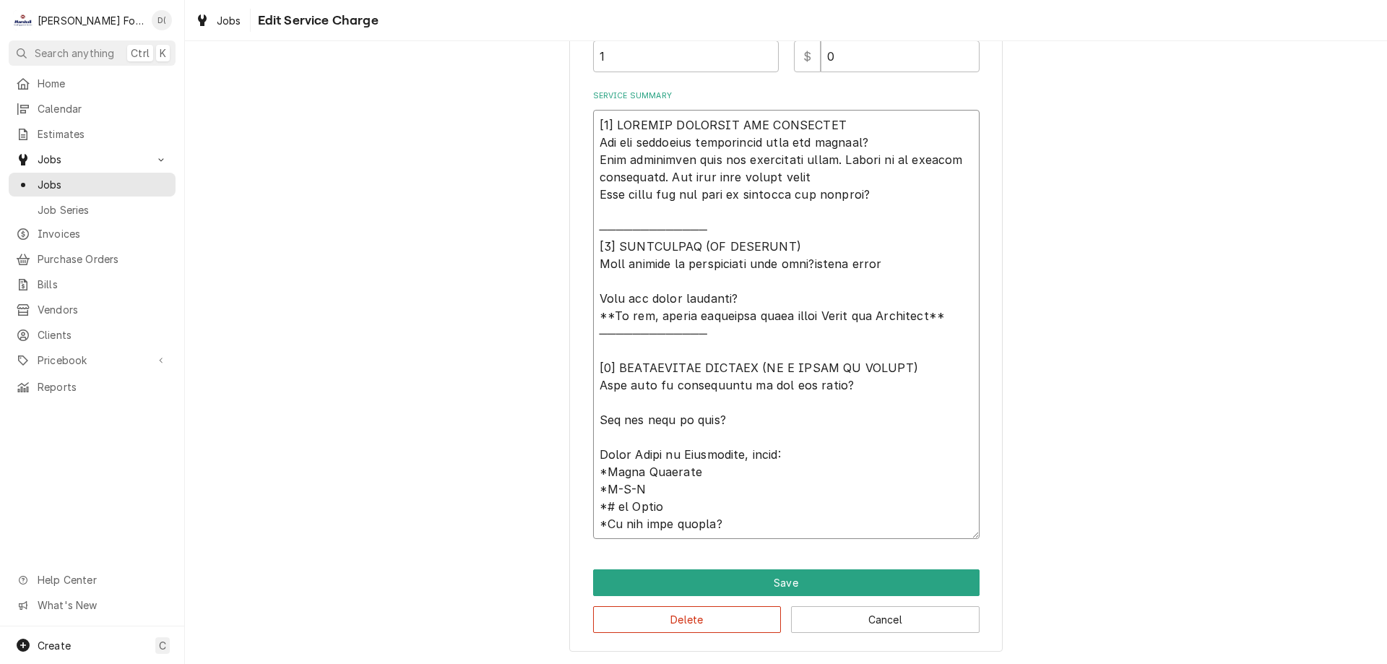
type textarea "x"
type textarea "[𝟭] 𝗜𝗡𝗜𝗧𝗜𝗔𝗟 𝗙𝗜𝗡𝗗𝗜𝗡𝗚𝗦 𝗔𝗡𝗗 𝗗𝗜𝗔𝗚𝗡𝗢𝗦𝗜𝗦 𝗪𝗮𝘀 𝘁𝗵𝗲 𝗲𝗾𝘂𝗶𝗽𝗺𝗲𝗻𝘁 𝗼𝗽𝗲𝗿𝗮𝘁𝗶𝗼𝗻𝗮𝗹 𝘄𝗵𝗲𝗻 𝘆𝗼𝘂 𝗮𝗿𝗿𝗶𝘃…"
type textarea "x"
type textarea "[𝟭] 𝗜𝗡𝗜𝗧𝗜𝗔𝗟 𝗙𝗜𝗡𝗗𝗜𝗡𝗚𝗦 𝗔𝗡𝗗 𝗗𝗜𝗔𝗚𝗡𝗢𝗦𝗜𝗦 𝗪𝗮𝘀 𝘁𝗵𝗲 𝗲𝗾𝘂𝗶𝗽𝗺𝗲𝗻𝘁 𝗼𝗽𝗲𝗿𝗮𝘁𝗶𝗼𝗻𝗮𝗹 𝘄𝗵𝗲𝗻 𝘆𝗼𝘂 𝗮𝗿𝗿𝗶𝘃…"
type textarea "x"
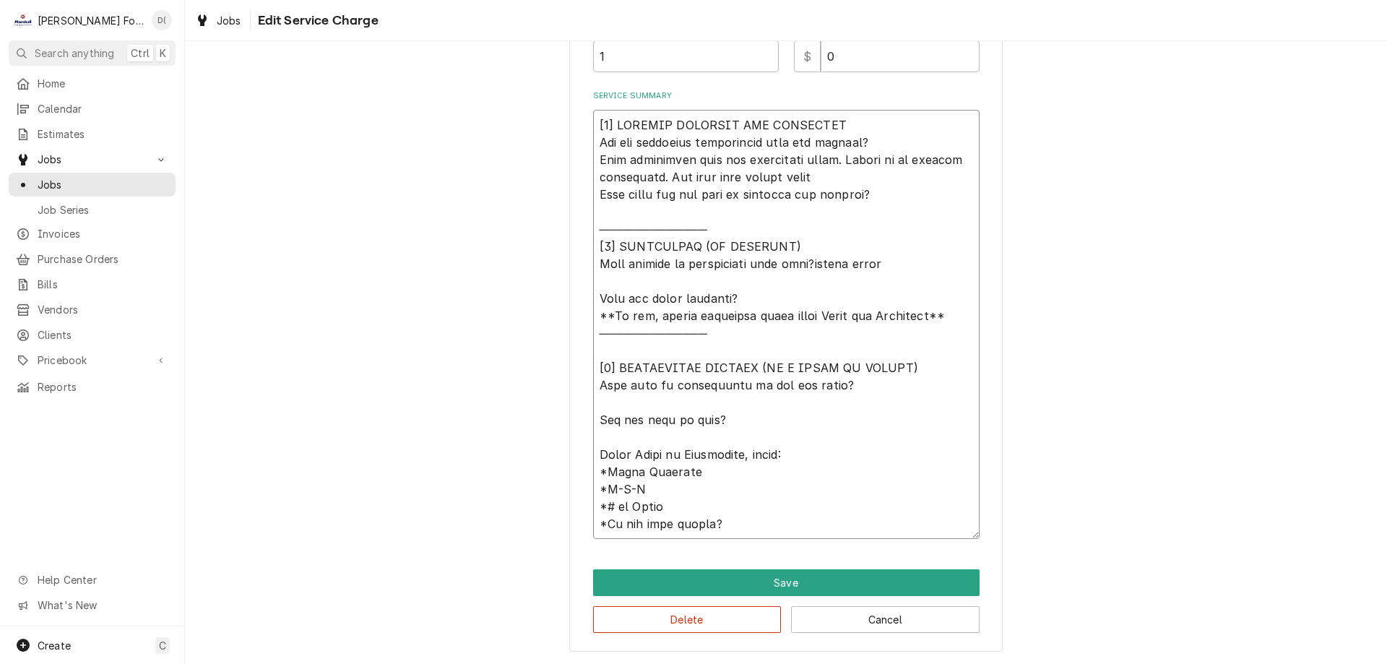
type textarea "[𝟭] 𝗜𝗡𝗜𝗧𝗜𝗔𝗟 𝗙𝗜𝗡𝗗𝗜𝗡𝗚𝗦 𝗔𝗡𝗗 𝗗𝗜𝗔𝗚𝗡𝗢𝗦𝗜𝗦 𝗪𝗮𝘀 𝘁𝗵𝗲 𝗲𝗾𝘂𝗶𝗽𝗺𝗲𝗻𝘁 𝗼𝗽𝗲𝗿𝗮𝘁𝗶𝗼𝗻𝗮𝗹 𝘄𝗵𝗲𝗻 𝘆𝗼𝘂 𝗮𝗿𝗿𝗶𝘃…"
type textarea "x"
type textarea "[𝟭] 𝗜𝗡𝗜𝗧𝗜𝗔𝗟 𝗙𝗜𝗡𝗗𝗜𝗡𝗚𝗦 𝗔𝗡𝗗 𝗗𝗜𝗔𝗚𝗡𝗢𝗦𝗜𝗦 𝗪𝗮𝘀 𝘁𝗵𝗲 𝗲𝗾𝘂𝗶𝗽𝗺𝗲𝗻𝘁 𝗼𝗽𝗲𝗿𝗮𝘁𝗶𝗼𝗻𝗮𝗹 𝘄𝗵𝗲𝗻 𝘆𝗼𝘂 𝗮𝗿𝗿𝗶𝘃…"
type textarea "x"
type textarea "[𝟭] 𝗜𝗡𝗜𝗧𝗜𝗔𝗟 𝗙𝗜𝗡𝗗𝗜𝗡𝗚𝗦 𝗔𝗡𝗗 𝗗𝗜𝗔𝗚𝗡𝗢𝗦𝗜𝗦 𝗪𝗮𝘀 𝘁𝗵𝗲 𝗲𝗾𝘂𝗶𝗽𝗺𝗲𝗻𝘁 𝗼𝗽𝗲𝗿𝗮𝘁𝗶𝗼𝗻𝗮𝗹 𝘄𝗵𝗲𝗻 𝘆𝗼𝘂 𝗮𝗿𝗿𝗶𝘃…"
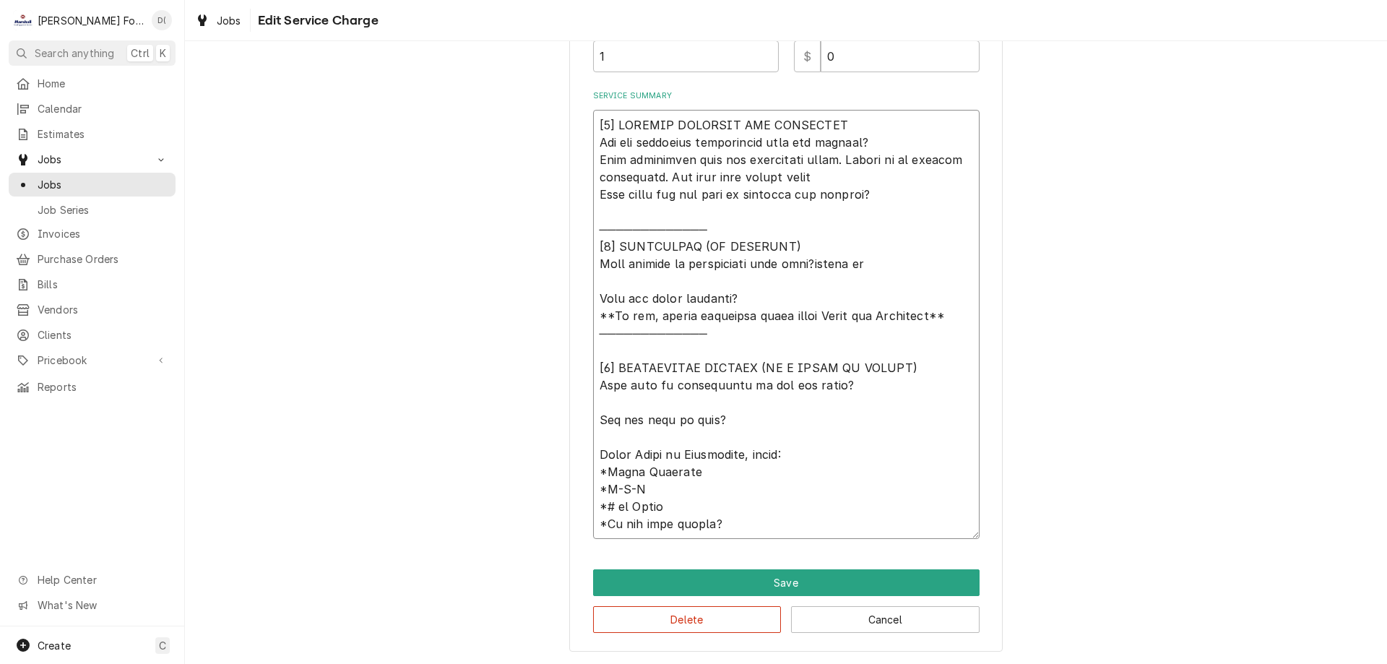
type textarea "x"
type textarea "[𝟭] 𝗜𝗡𝗜𝗧𝗜𝗔𝗟 𝗙𝗜𝗡𝗗𝗜𝗡𝗚𝗦 𝗔𝗡𝗗 𝗗𝗜𝗔𝗚𝗡𝗢𝗦𝗜𝗦 𝗪𝗮𝘀 𝘁𝗵𝗲 𝗲𝗾𝘂𝗶𝗽𝗺𝗲𝗻𝘁 𝗼𝗽𝗲𝗿𝗮𝘁𝗶𝗼𝗻𝗮𝗹 𝘄𝗵𝗲𝗻 𝘆𝗼𝘂 𝗮𝗿𝗿𝗶𝘃…"
type textarea "x"
type textarea "[𝟭] 𝗜𝗡𝗜𝗧𝗜𝗔𝗟 𝗙𝗜𝗡𝗗𝗜𝗡𝗚𝗦 𝗔𝗡𝗗 𝗗𝗜𝗔𝗚𝗡𝗢𝗦𝗜𝗦 𝗪𝗮𝘀 𝘁𝗵𝗲 𝗲𝗾𝘂𝗶𝗽𝗺𝗲𝗻𝘁 𝗼𝗽𝗲𝗿𝗮𝘁𝗶𝗼𝗻𝗮𝗹 𝘄𝗵𝗲𝗻 𝘆𝗼𝘂 𝗮𝗿𝗿𝗶𝘃…"
type textarea "x"
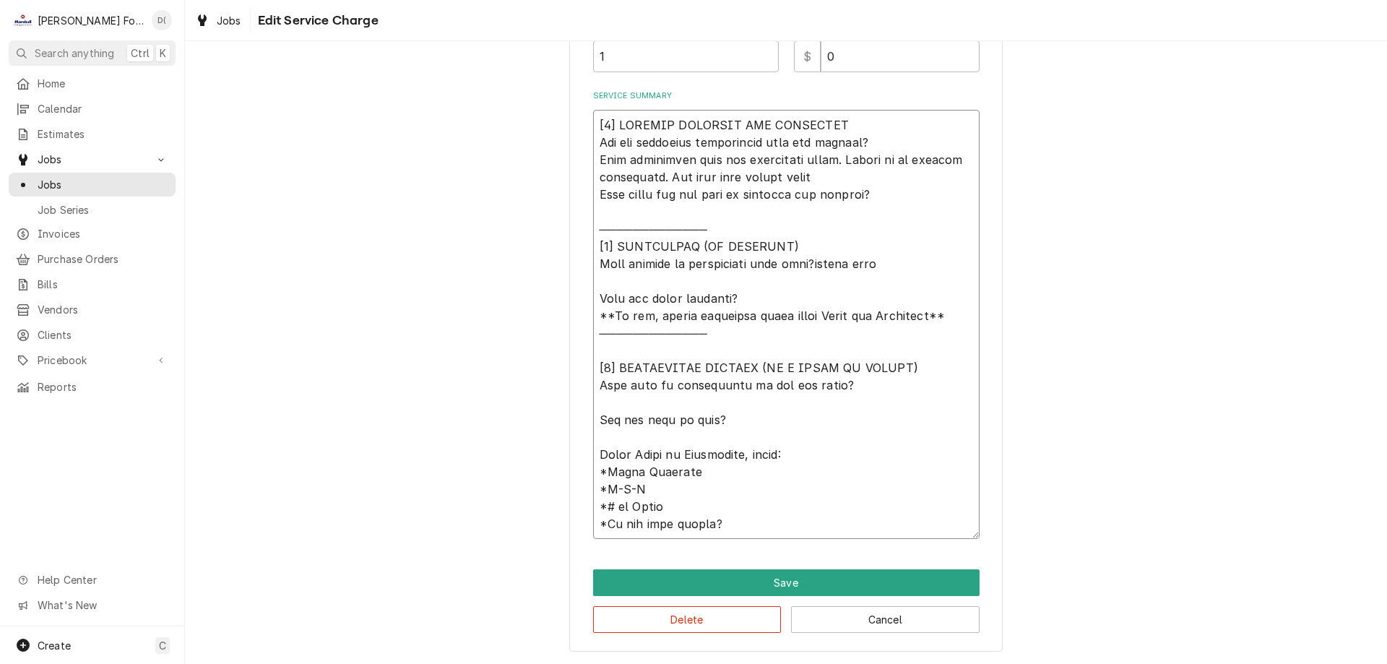
type textarea "[𝟭] 𝗜𝗡𝗜𝗧𝗜𝗔𝗟 𝗙𝗜𝗡𝗗𝗜𝗡𝗚𝗦 𝗔𝗡𝗗 𝗗𝗜𝗔𝗚𝗡𝗢𝗦𝗜𝗦 𝗪𝗮𝘀 𝘁𝗵𝗲 𝗲𝗾𝘂𝗶𝗽𝗺𝗲𝗻𝘁 𝗼𝗽𝗲𝗿𝗮𝘁𝗶𝗼𝗻𝗮𝗹 𝘄𝗵𝗲𝗻 𝘆𝗼𝘂 𝗮𝗿𝗿𝗶𝘃…"
type textarea "x"
type textarea "[𝟭] 𝗜𝗡𝗜𝗧𝗜𝗔𝗟 𝗙𝗜𝗡𝗗𝗜𝗡𝗚𝗦 𝗔𝗡𝗗 𝗗𝗜𝗔𝗚𝗡𝗢𝗦𝗜𝗦 𝗪𝗮𝘀 𝘁𝗵𝗲 𝗲𝗾𝘂𝗶𝗽𝗺𝗲𝗻𝘁 𝗼𝗽𝗲𝗿𝗮𝘁𝗶𝗼𝗻𝗮𝗹 𝘄𝗵𝗲𝗻 𝘆𝗼𝘂 𝗮𝗿𝗿𝗶𝘃…"
type textarea "x"
type textarea "[𝟭] 𝗜𝗡𝗜𝗧𝗜𝗔𝗟 𝗙𝗜𝗡𝗗𝗜𝗡𝗚𝗦 𝗔𝗡𝗗 𝗗𝗜𝗔𝗚𝗡𝗢𝗦𝗜𝗦 𝗪𝗮𝘀 𝘁𝗵𝗲 𝗲𝗾𝘂𝗶𝗽𝗺𝗲𝗻𝘁 𝗼𝗽𝗲𝗿𝗮𝘁𝗶𝗼𝗻𝗮𝗹 𝘄𝗵𝗲𝗻 𝘆𝗼𝘂 𝗮𝗿𝗿𝗶𝘃…"
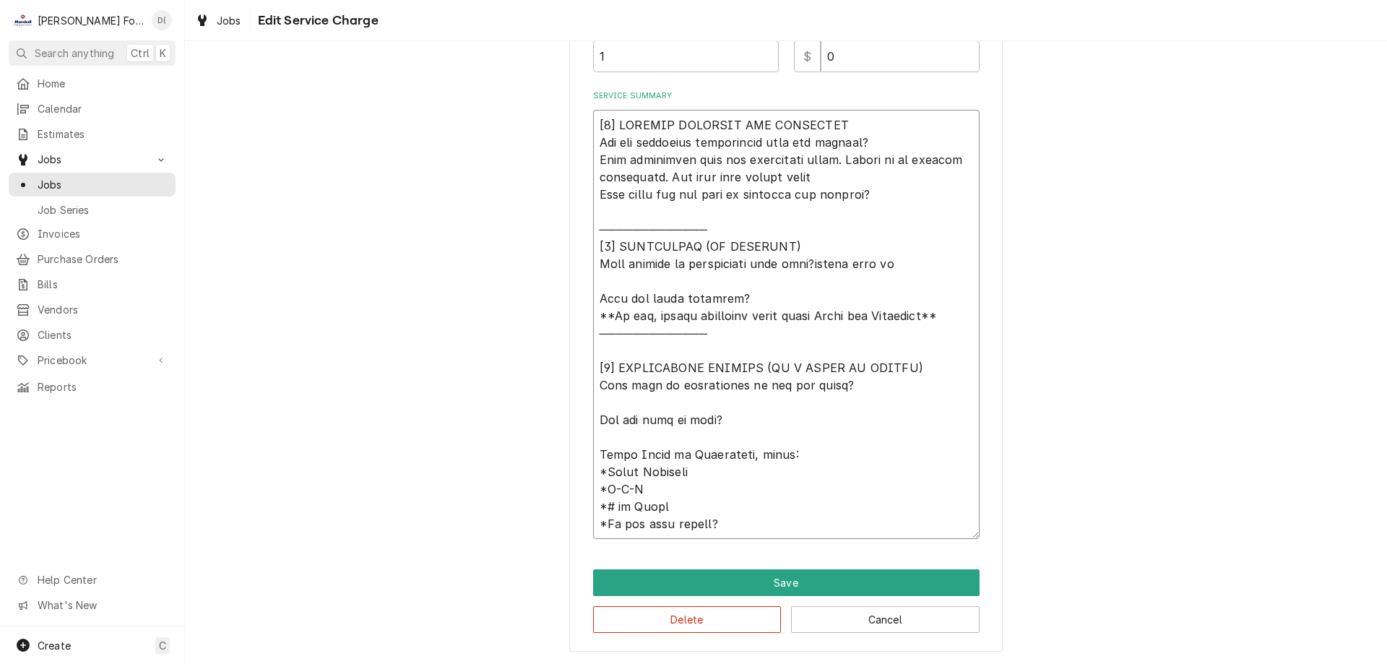
type textarea "x"
type textarea "[𝟭] 𝗜𝗡𝗜𝗧𝗜𝗔𝗟 𝗙𝗜𝗡𝗗𝗜𝗡𝗚𝗦 𝗔𝗡𝗗 𝗗𝗜𝗔𝗚𝗡𝗢𝗦𝗜𝗦 𝗪𝗮𝘀 𝘁𝗵𝗲 𝗲𝗾𝘂𝗶𝗽𝗺𝗲𝗻𝘁 𝗼𝗽𝗲𝗿𝗮𝘁𝗶𝗼𝗻𝗮𝗹 𝘄𝗵𝗲𝗻 𝘆𝗼𝘂 𝗮𝗿𝗿𝗶𝘃…"
type textarea "x"
type textarea "[𝟭] 𝗜𝗡𝗜𝗧𝗜𝗔𝗟 𝗙𝗜𝗡𝗗𝗜𝗡𝗚𝗦 𝗔𝗡𝗗 𝗗𝗜𝗔𝗚𝗡𝗢𝗦𝗜𝗦 𝗪𝗮𝘀 𝘁𝗵𝗲 𝗲𝗾𝘂𝗶𝗽𝗺𝗲𝗻𝘁 𝗼𝗽𝗲𝗿𝗮𝘁𝗶𝗼𝗻𝗮𝗹 𝘄𝗵𝗲𝗻 𝘆𝗼𝘂 𝗮𝗿𝗿𝗶𝘃…"
type textarea "x"
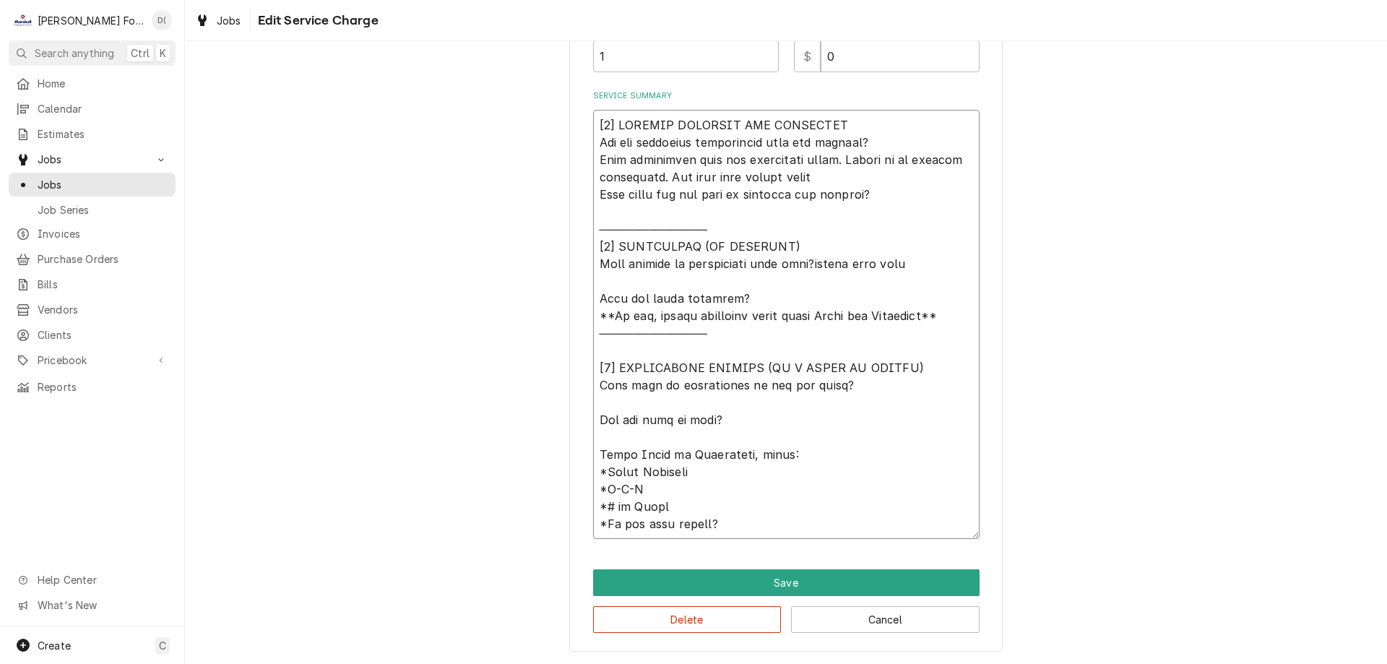
type textarea "[𝟭] 𝗜𝗡𝗜𝗧𝗜𝗔𝗟 𝗙𝗜𝗡𝗗𝗜𝗡𝗚𝗦 𝗔𝗡𝗗 𝗗𝗜𝗔𝗚𝗡𝗢𝗦𝗜𝗦 𝗪𝗮𝘀 𝘁𝗵𝗲 𝗲𝗾𝘂𝗶𝗽𝗺𝗲𝗻𝘁 𝗼𝗽𝗲𝗿𝗮𝘁𝗶𝗼𝗻𝗮𝗹 𝘄𝗵𝗲𝗻 𝘆𝗼𝘂 𝗮𝗿𝗿𝗶𝘃…"
type textarea "x"
type textarea "[𝟭] 𝗜𝗡𝗜𝗧𝗜𝗔𝗟 𝗙𝗜𝗡𝗗𝗜𝗡𝗚𝗦 𝗔𝗡𝗗 𝗗𝗜𝗔𝗚𝗡𝗢𝗦𝗜𝗦 𝗪𝗮𝘀 𝘁𝗵𝗲 𝗲𝗾𝘂𝗶𝗽𝗺𝗲𝗻𝘁 𝗼𝗽𝗲𝗿𝗮𝘁𝗶𝗼𝗻𝗮𝗹 𝘄𝗵𝗲𝗻 𝘆𝗼𝘂 𝗮𝗿𝗿𝗶𝘃…"
type textarea "x"
type textarea "[𝟭] 𝗜𝗡𝗜𝗧𝗜𝗔𝗟 𝗙𝗜𝗡𝗗𝗜𝗡𝗚𝗦 𝗔𝗡𝗗 𝗗𝗜𝗔𝗚𝗡𝗢𝗦𝗜𝗦 𝗪𝗮𝘀 𝘁𝗵𝗲 𝗲𝗾𝘂𝗶𝗽𝗺𝗲𝗻𝘁 𝗼𝗽𝗲𝗿𝗮𝘁𝗶𝗼𝗻𝗮𝗹 𝘄𝗵𝗲𝗻 𝘆𝗼𝘂 𝗮𝗿𝗿𝗶𝘃…"
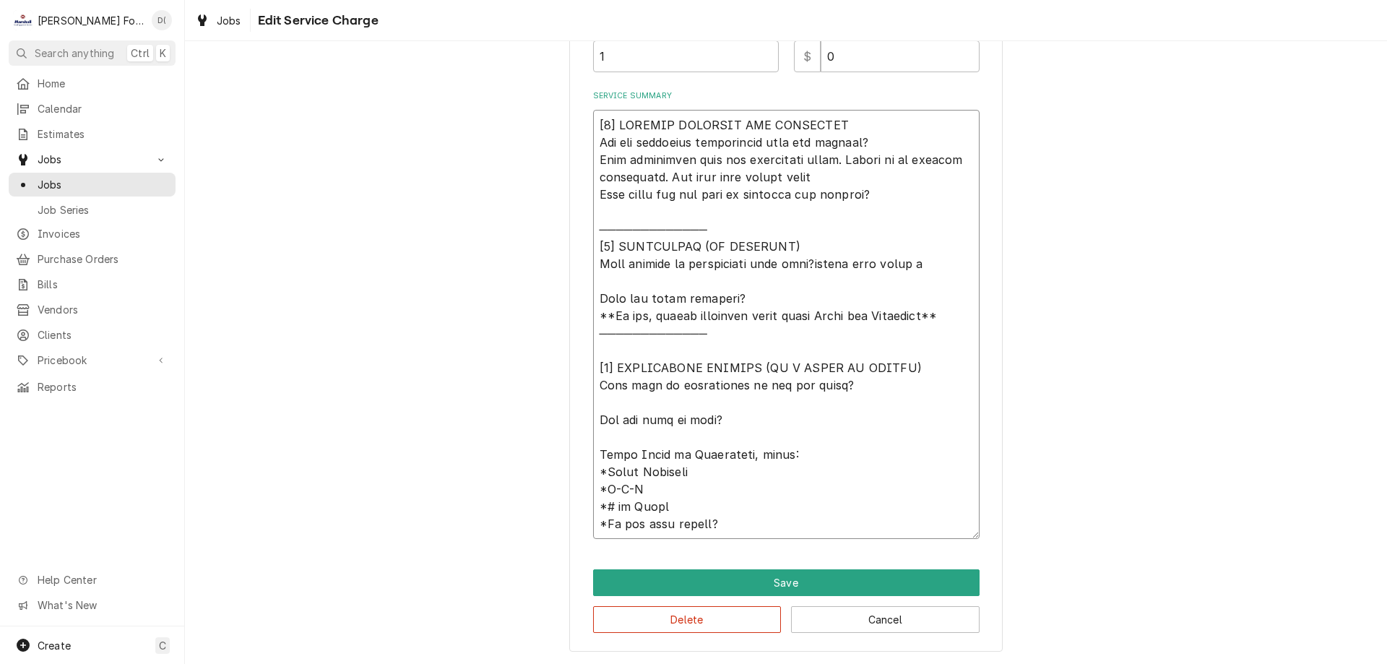
type textarea "x"
type textarea "[𝟭] 𝗜𝗡𝗜𝗧𝗜𝗔𝗟 𝗙𝗜𝗡𝗗𝗜𝗡𝗚𝗦 𝗔𝗡𝗗 𝗗𝗜𝗔𝗚𝗡𝗢𝗦𝗜𝗦 𝗪𝗮𝘀 𝘁𝗵𝗲 𝗲𝗾𝘂𝗶𝗽𝗺𝗲𝗻𝘁 𝗼𝗽𝗲𝗿𝗮𝘁𝗶𝗼𝗻𝗮𝗹 𝘄𝗵𝗲𝗻 𝘆𝗼𝘂 𝗮𝗿𝗿𝗶𝘃…"
type textarea "x"
type textarea "[𝟭] 𝗜𝗡𝗜𝗧𝗜𝗔𝗟 𝗙𝗜𝗡𝗗𝗜𝗡𝗚𝗦 𝗔𝗡𝗗 𝗗𝗜𝗔𝗚𝗡𝗢𝗦𝗜𝗦 𝗪𝗮𝘀 𝘁𝗵𝗲 𝗲𝗾𝘂𝗶𝗽𝗺𝗲𝗻𝘁 𝗼𝗽𝗲𝗿𝗮𝘁𝗶𝗼𝗻𝗮𝗹 𝘄𝗵𝗲𝗻 𝘆𝗼𝘂 𝗮𝗿𝗿𝗶𝘃…"
type textarea "x"
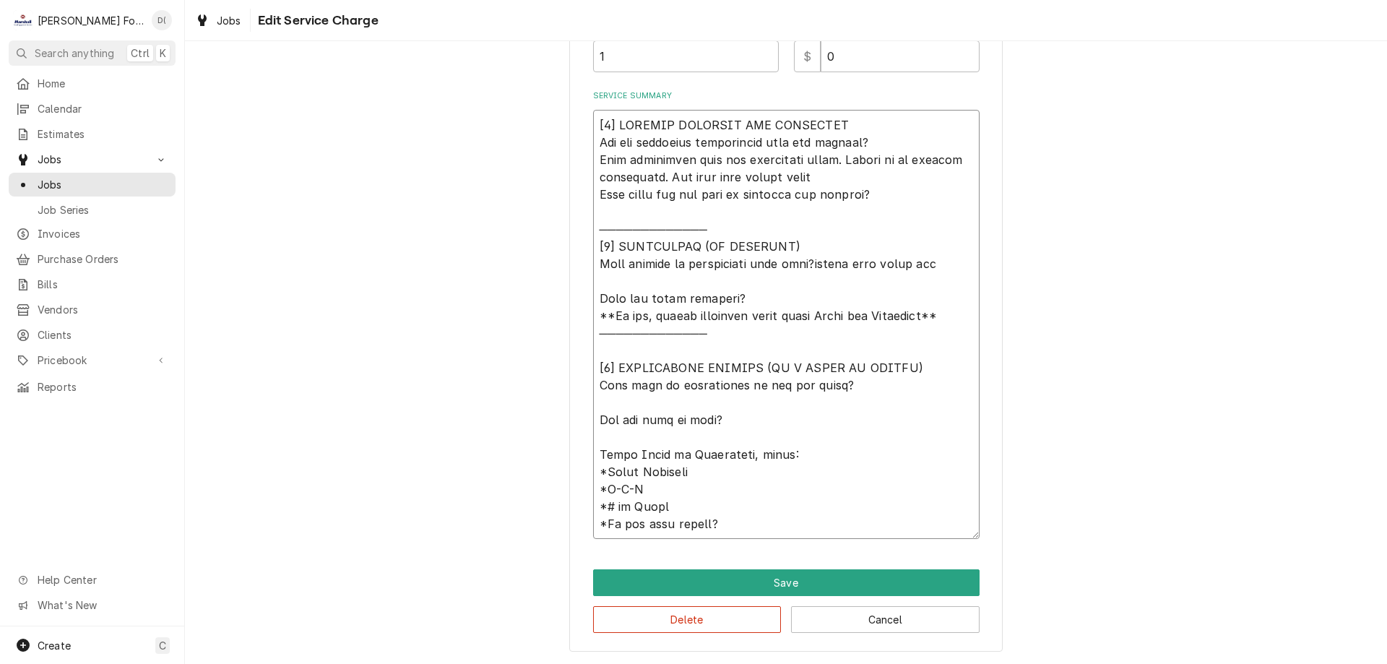
type textarea "[𝟭] 𝗜𝗡𝗜𝗧𝗜𝗔𝗟 𝗙𝗜𝗡𝗗𝗜𝗡𝗚𝗦 𝗔𝗡𝗗 𝗗𝗜𝗔𝗚𝗡𝗢𝗦𝗜𝗦 𝗪𝗮𝘀 𝘁𝗵𝗲 𝗲𝗾𝘂𝗶𝗽𝗺𝗲𝗻𝘁 𝗼𝗽𝗲𝗿𝗮𝘁𝗶𝗼𝗻𝗮𝗹 𝘄𝗵𝗲𝗻 𝘆𝗼𝘂 𝗮𝗿𝗿𝗶𝘃…"
type textarea "x"
type textarea "[𝟭] 𝗜𝗡𝗜𝗧𝗜𝗔𝗟 𝗙𝗜𝗡𝗗𝗜𝗡𝗚𝗦 𝗔𝗡𝗗 𝗗𝗜𝗔𝗚𝗡𝗢𝗦𝗜𝗦 𝗪𝗮𝘀 𝘁𝗵𝗲 𝗲𝗾𝘂𝗶𝗽𝗺𝗲𝗻𝘁 𝗼𝗽𝗲𝗿𝗮𝘁𝗶𝗼𝗻𝗮𝗹 𝘄𝗵𝗲𝗻 𝘆𝗼𝘂 𝗮𝗿𝗿𝗶𝘃…"
type textarea "x"
type textarea "[𝟭] 𝗜𝗡𝗜𝗧𝗜𝗔𝗟 𝗙𝗜𝗡𝗗𝗜𝗡𝗚𝗦 𝗔𝗡𝗗 𝗗𝗜𝗔𝗚𝗡𝗢𝗦𝗜𝗦 𝗪𝗮𝘀 𝘁𝗵𝗲 𝗲𝗾𝘂𝗶𝗽𝗺𝗲𝗻𝘁 𝗼𝗽𝗲𝗿𝗮𝘁𝗶𝗼𝗻𝗮𝗹 𝘄𝗵𝗲𝗻 𝘆𝗼𝘂 𝗮𝗿𝗿𝗶𝘃…"
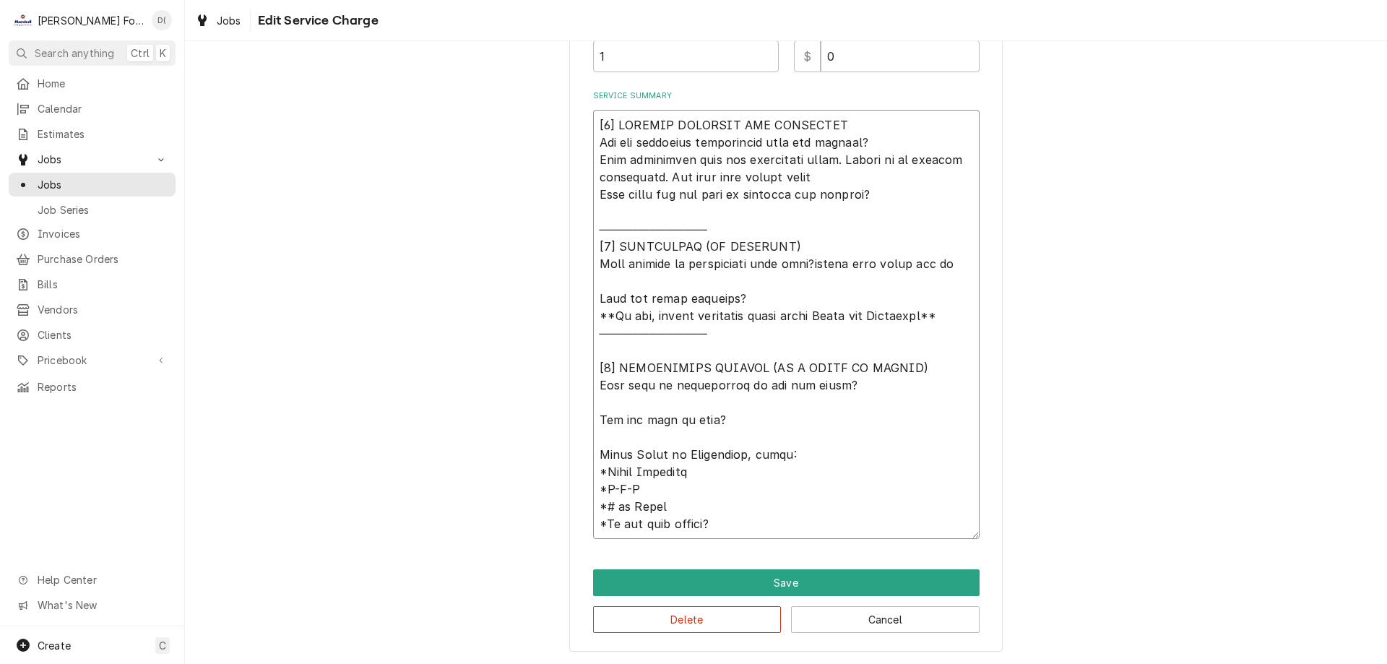
type textarea "x"
type textarea "[𝟭] 𝗜𝗡𝗜𝗧𝗜𝗔𝗟 𝗙𝗜𝗡𝗗𝗜𝗡𝗚𝗦 𝗔𝗡𝗗 𝗗𝗜𝗔𝗚𝗡𝗢𝗦𝗜𝗦 𝗪𝗮𝘀 𝘁𝗵𝗲 𝗲𝗾𝘂𝗶𝗽𝗺𝗲𝗻𝘁 𝗼𝗽𝗲𝗿𝗮𝘁𝗶𝗼𝗻𝗮𝗹 𝘄𝗵𝗲𝗻 𝘆𝗼𝘂 𝗮𝗿𝗿𝗶𝘃…"
type textarea "x"
type textarea "[𝟭] 𝗜𝗡𝗜𝗧𝗜𝗔𝗟 𝗙𝗜𝗡𝗗𝗜𝗡𝗚𝗦 𝗔𝗡𝗗 𝗗𝗜𝗔𝗚𝗡𝗢𝗦𝗜𝗦 𝗪𝗮𝘀 𝘁𝗵𝗲 𝗲𝗾𝘂𝗶𝗽𝗺𝗲𝗻𝘁 𝗼𝗽𝗲𝗿𝗮𝘁𝗶𝗼𝗻𝗮𝗹 𝘄𝗵𝗲𝗻 𝘆𝗼𝘂 𝗮𝗿𝗿𝗶𝘃…"
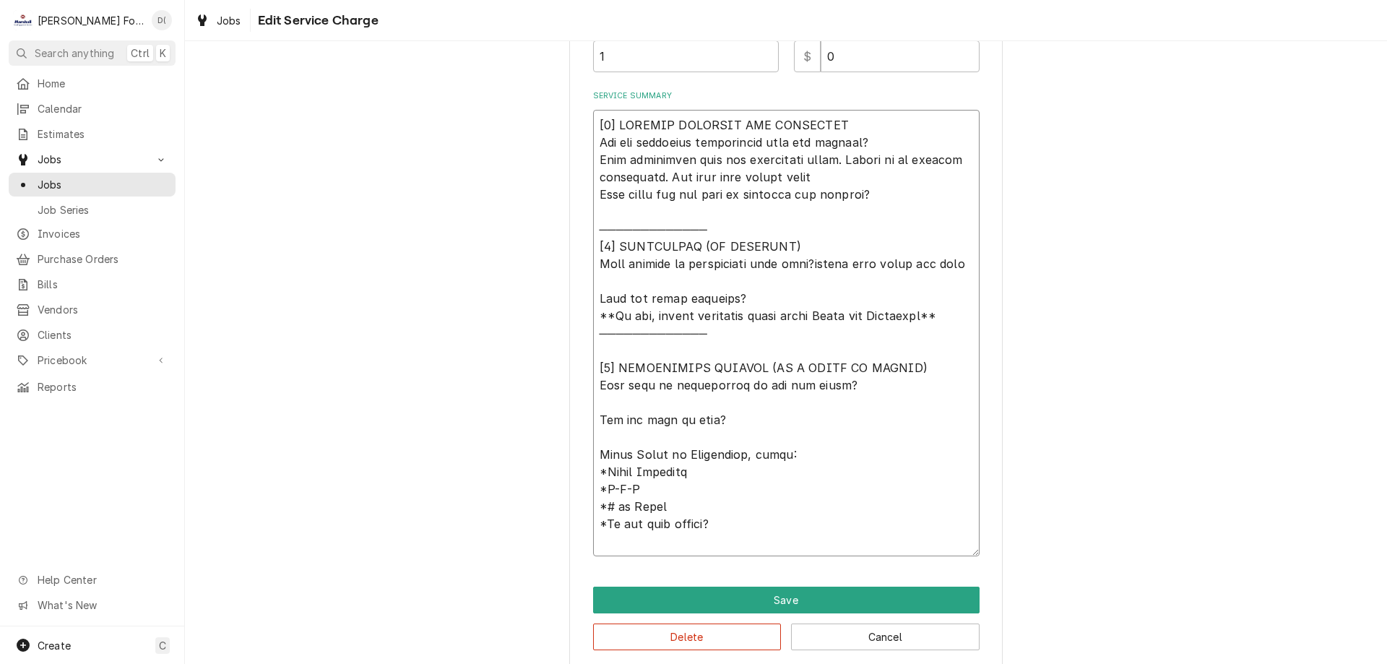
type textarea "x"
type textarea "[𝟭] 𝗜𝗡𝗜𝗧𝗜𝗔𝗟 𝗙𝗜𝗡𝗗𝗜𝗡𝗚𝗦 𝗔𝗡𝗗 𝗗𝗜𝗔𝗚𝗡𝗢𝗦𝗜𝗦 𝗪𝗮𝘀 𝘁𝗵𝗲 𝗲𝗾𝘂𝗶𝗽𝗺𝗲𝗻𝘁 𝗼𝗽𝗲𝗿𝗮𝘁𝗶𝗼𝗻𝗮𝗹 𝘄𝗵𝗲𝗻 𝘆𝗼𝘂 𝗮𝗿𝗿𝗶𝘃…"
type textarea "x"
type textarea "[𝟭] 𝗜𝗡𝗜𝗧𝗜𝗔𝗟 𝗙𝗜𝗡𝗗𝗜𝗡𝗚𝗦 𝗔𝗡𝗗 𝗗𝗜𝗔𝗚𝗡𝗢𝗦𝗜𝗦 𝗪𝗮𝘀 𝘁𝗵𝗲 𝗲𝗾𝘂𝗶𝗽𝗺𝗲𝗻𝘁 𝗼𝗽𝗲𝗿𝗮𝘁𝗶𝗼𝗻𝗮𝗹 𝘄𝗵𝗲𝗻 𝘆𝗼𝘂 𝗮𝗿𝗿𝗶𝘃…"
type textarea "x"
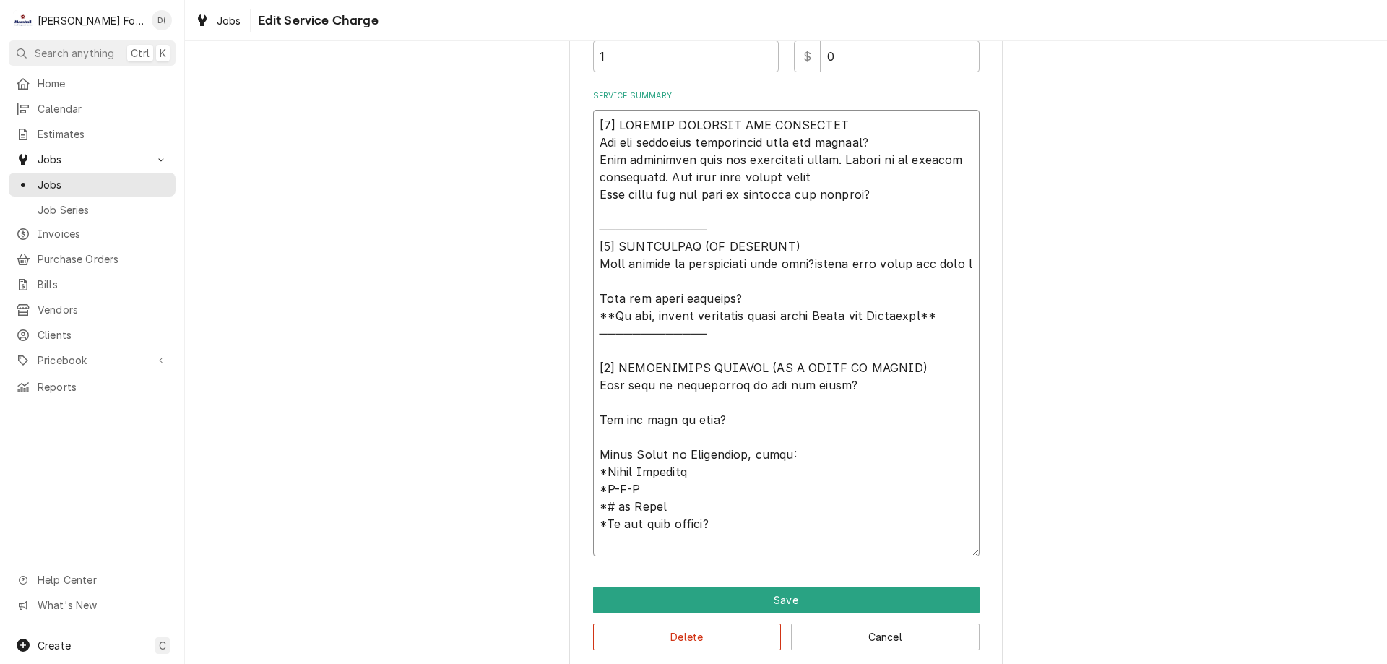
type textarea "[𝟭] 𝗜𝗡𝗜𝗧𝗜𝗔𝗟 𝗙𝗜𝗡𝗗𝗜𝗡𝗚𝗦 𝗔𝗡𝗗 𝗗𝗜𝗔𝗚𝗡𝗢𝗦𝗜𝗦 𝗪𝗮𝘀 𝘁𝗵𝗲 𝗲𝗾𝘂𝗶𝗽𝗺𝗲𝗻𝘁 𝗼𝗽𝗲𝗿𝗮𝘁𝗶𝗼𝗻𝗮𝗹 𝘄𝗵𝗲𝗻 𝘆𝗼𝘂 𝗮𝗿𝗿𝗶𝘃…"
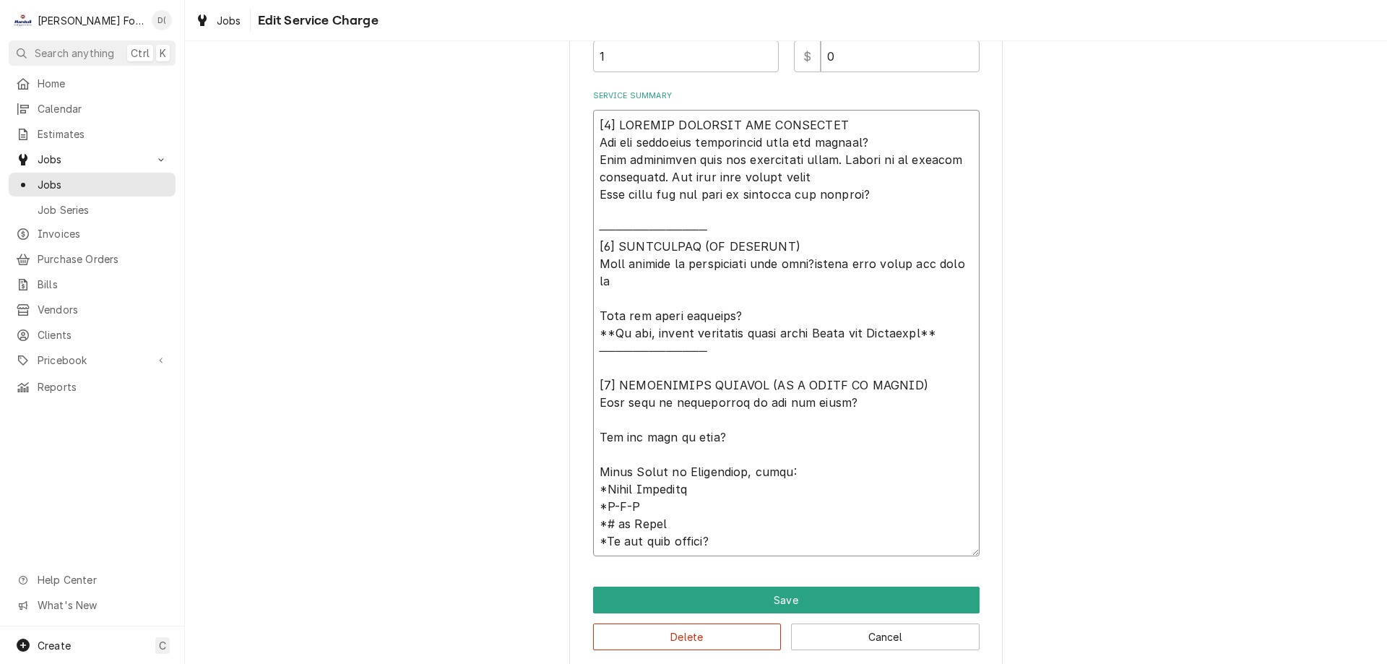
type textarea "x"
type textarea "[𝟭] 𝗜𝗡𝗜𝗧𝗜𝗔𝗟 𝗙𝗜𝗡𝗗𝗜𝗡𝗚𝗦 𝗔𝗡𝗗 𝗗𝗜𝗔𝗚𝗡𝗢𝗦𝗜𝗦 𝗪𝗮𝘀 𝘁𝗵𝗲 𝗲𝗾𝘂𝗶𝗽𝗺𝗲𝗻𝘁 𝗼𝗽𝗲𝗿𝗮𝘁𝗶𝗼𝗻𝗮𝗹 𝘄𝗵𝗲𝗻 𝘆𝗼𝘂 𝗮𝗿𝗿𝗶𝘃…"
type textarea "x"
type textarea "[𝟭] 𝗜𝗡𝗜𝗧𝗜𝗔𝗟 𝗙𝗜𝗡𝗗𝗜𝗡𝗚𝗦 𝗔𝗡𝗗 𝗗𝗜𝗔𝗚𝗡𝗢𝗦𝗜𝗦 𝗪𝗮𝘀 𝘁𝗵𝗲 𝗲𝗾𝘂𝗶𝗽𝗺𝗲𝗻𝘁 𝗼𝗽𝗲𝗿𝗮𝘁𝗶𝗼𝗻𝗮𝗹 𝘄𝗵𝗲𝗻 𝘆𝗼𝘂 𝗮𝗿𝗿𝗶𝘃…"
type textarea "x"
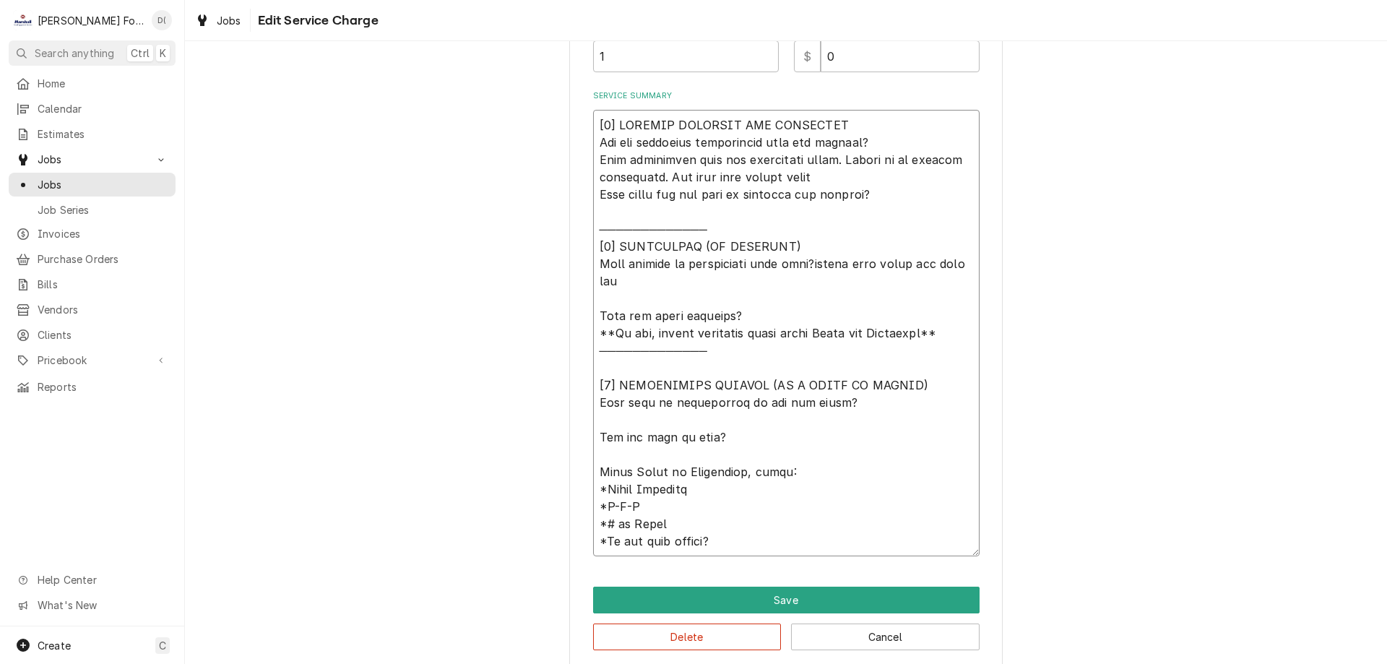
type textarea "[𝟭] 𝗜𝗡𝗜𝗧𝗜𝗔𝗟 𝗙𝗜𝗡𝗗𝗜𝗡𝗚𝗦 𝗔𝗡𝗗 𝗗𝗜𝗔𝗚𝗡𝗢𝗦𝗜𝗦 𝗪𝗮𝘀 𝘁𝗵𝗲 𝗲𝗾𝘂𝗶𝗽𝗺𝗲𝗻𝘁 𝗼𝗽𝗲𝗿𝗮𝘁𝗶𝗼𝗻𝗮𝗹 𝘄𝗵𝗲𝗻 𝘆𝗼𝘂 𝗮𝗿𝗿𝗶𝘃…"
type textarea "x"
type textarea "[𝟭] 𝗜𝗡𝗜𝗧𝗜𝗔𝗟 𝗙𝗜𝗡𝗗𝗜𝗡𝗚𝗦 𝗔𝗡𝗗 𝗗𝗜𝗔𝗚𝗡𝗢𝗦𝗜𝗦 𝗪𝗮𝘀 𝘁𝗵𝗲 𝗲𝗾𝘂𝗶𝗽𝗺𝗲𝗻𝘁 𝗼𝗽𝗲𝗿𝗮𝘁𝗶𝗼𝗻𝗮𝗹 𝘄𝗵𝗲𝗻 𝘆𝗼𝘂 𝗮𝗿𝗿𝗶𝘃…"
type textarea "x"
type textarea "[𝟭] 𝗜𝗡𝗜𝗧𝗜𝗔𝗟 𝗙𝗜𝗡𝗗𝗜𝗡𝗚𝗦 𝗔𝗡𝗗 𝗗𝗜𝗔𝗚𝗡𝗢𝗦𝗜𝗦 𝗪𝗮𝘀 𝘁𝗵𝗲 𝗲𝗾𝘂𝗶𝗽𝗺𝗲𝗻𝘁 𝗼𝗽𝗲𝗿𝗮𝘁𝗶𝗼𝗻𝗮𝗹 𝘄𝗵𝗲𝗻 𝘆𝗼𝘂 𝗮𝗿𝗿𝗶𝘃…"
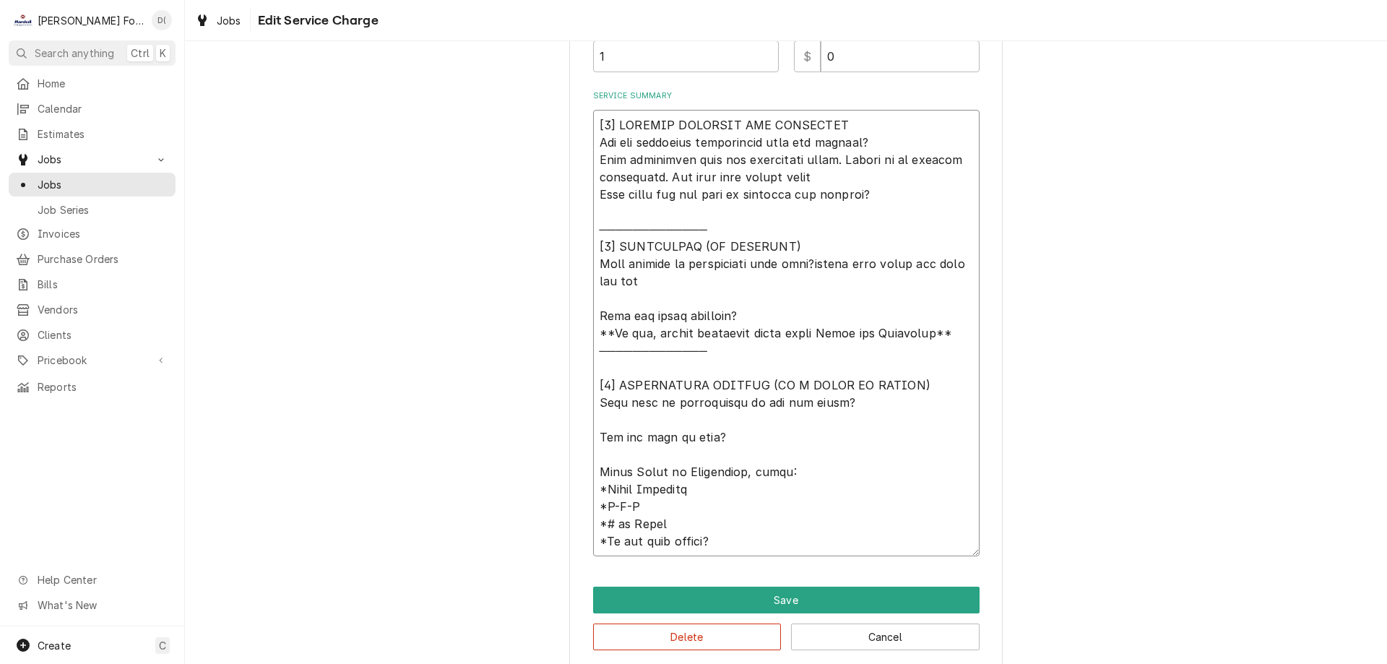
type textarea "x"
type textarea "[𝟭] 𝗜𝗡𝗜𝗧𝗜𝗔𝗟 𝗙𝗜𝗡𝗗𝗜𝗡𝗚𝗦 𝗔𝗡𝗗 𝗗𝗜𝗔𝗚𝗡𝗢𝗦𝗜𝗦 𝗪𝗮𝘀 𝘁𝗵𝗲 𝗲𝗾𝘂𝗶𝗽𝗺𝗲𝗻𝘁 𝗼𝗽𝗲𝗿𝗮𝘁𝗶𝗼𝗻𝗮𝗹 𝘄𝗵𝗲𝗻 𝘆𝗼𝘂 𝗮𝗿𝗿𝗶𝘃…"
type textarea "x"
type textarea "[𝟭] 𝗜𝗡𝗜𝗧𝗜𝗔𝗟 𝗙𝗜𝗡𝗗𝗜𝗡𝗚𝗦 𝗔𝗡𝗗 𝗗𝗜𝗔𝗚𝗡𝗢𝗦𝗜𝗦 𝗪𝗮𝘀 𝘁𝗵𝗲 𝗲𝗾𝘂𝗶𝗽𝗺𝗲𝗻𝘁 𝗼𝗽𝗲𝗿𝗮𝘁𝗶𝗼𝗻𝗮𝗹 𝘄𝗵𝗲𝗻 𝘆𝗼𝘂 𝗮𝗿𝗿𝗶𝘃…"
type textarea "x"
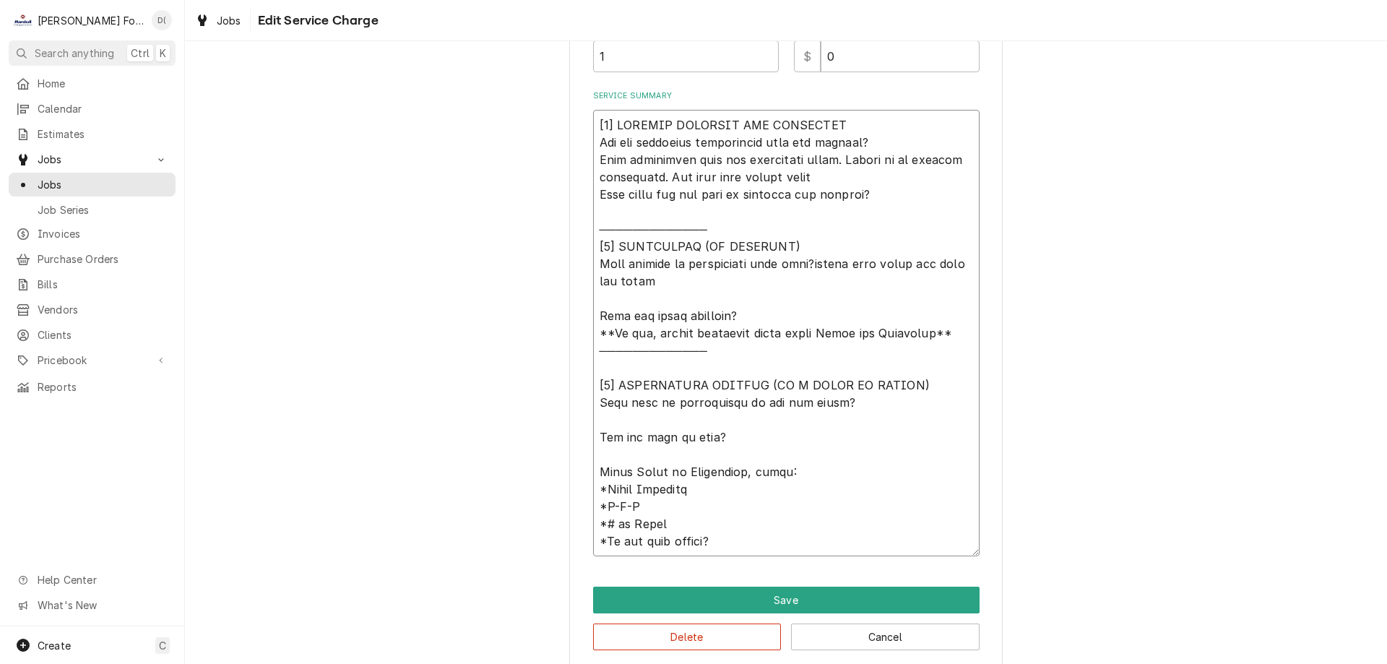
type textarea "[𝟭] 𝗜𝗡𝗜𝗧𝗜𝗔𝗟 𝗙𝗜𝗡𝗗𝗜𝗡𝗚𝗦 𝗔𝗡𝗗 𝗗𝗜𝗔𝗚𝗡𝗢𝗦𝗜𝗦 𝗪𝗮𝘀 𝘁𝗵𝗲 𝗲𝗾𝘂𝗶𝗽𝗺𝗲𝗻𝘁 𝗼𝗽𝗲𝗿𝗮𝘁𝗶𝗼𝗻𝗮𝗹 𝘄𝗵𝗲𝗻 𝘆𝗼𝘂 𝗮𝗿𝗿𝗶𝘃…"
type textarea "x"
type textarea "[𝟭] 𝗜𝗡𝗜𝗧𝗜𝗔𝗟 𝗙𝗜𝗡𝗗𝗜𝗡𝗚𝗦 𝗔𝗡𝗗 𝗗𝗜𝗔𝗚𝗡𝗢𝗦𝗜𝗦 𝗪𝗮𝘀 𝘁𝗵𝗲 𝗲𝗾𝘂𝗶𝗽𝗺𝗲𝗻𝘁 𝗼𝗽𝗲𝗿𝗮𝘁𝗶𝗼𝗻𝗮𝗹 𝘄𝗵𝗲𝗻 𝘆𝗼𝘂 𝗮𝗿𝗿𝗶𝘃…"
type textarea "x"
type textarea "[𝟭] 𝗜𝗡𝗜𝗧𝗜𝗔𝗟 𝗙𝗜𝗡𝗗𝗜𝗡𝗚𝗦 𝗔𝗡𝗗 𝗗𝗜𝗔𝗚𝗡𝗢𝗦𝗜𝗦 𝗪𝗮𝘀 𝘁𝗵𝗲 𝗲𝗾𝘂𝗶𝗽𝗺𝗲𝗻𝘁 𝗼𝗽𝗲𝗿𝗮𝘁𝗶𝗼𝗻𝗮𝗹 𝘄𝗵𝗲𝗻 𝘆𝗼𝘂 𝗮𝗿𝗿𝗶𝘃…"
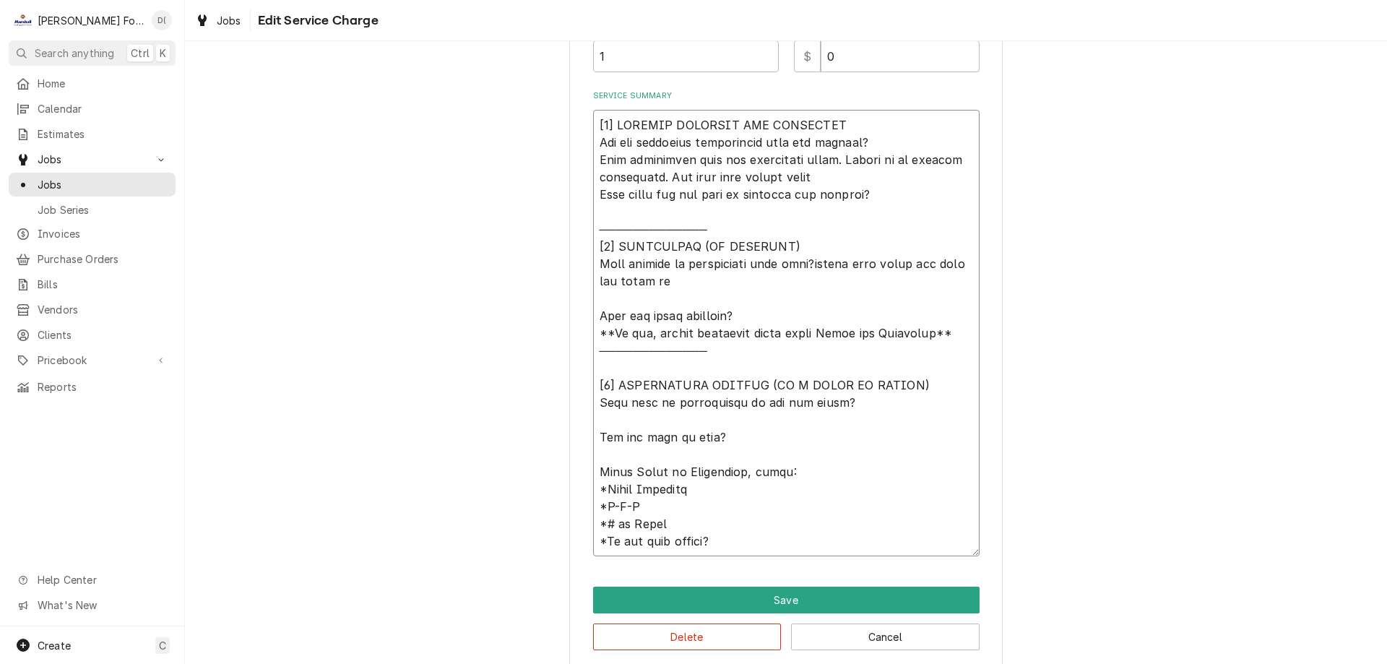
type textarea "x"
type textarea "[𝟭] 𝗜𝗡𝗜𝗧𝗜𝗔𝗟 𝗙𝗜𝗡𝗗𝗜𝗡𝗚𝗦 𝗔𝗡𝗗 𝗗𝗜𝗔𝗚𝗡𝗢𝗦𝗜𝗦 𝗪𝗮𝘀 𝘁𝗵𝗲 𝗲𝗾𝘂𝗶𝗽𝗺𝗲𝗻𝘁 𝗼𝗽𝗲𝗿𝗮𝘁𝗶𝗼𝗻𝗮𝗹 𝘄𝗵𝗲𝗻 𝘆𝗼𝘂 𝗮𝗿𝗿𝗶𝘃…"
type textarea "x"
type textarea "[𝟭] 𝗜𝗡𝗜𝗧𝗜𝗔𝗟 𝗙𝗜𝗡𝗗𝗜𝗡𝗚𝗦 𝗔𝗡𝗗 𝗗𝗜𝗔𝗚𝗡𝗢𝗦𝗜𝗦 𝗪𝗮𝘀 𝘁𝗵𝗲 𝗲𝗾𝘂𝗶𝗽𝗺𝗲𝗻𝘁 𝗼𝗽𝗲𝗿𝗮𝘁𝗶𝗼𝗻𝗮𝗹 𝘄𝗵𝗲𝗻 𝘆𝗼𝘂 𝗮𝗿𝗿𝗶𝘃…"
type textarea "x"
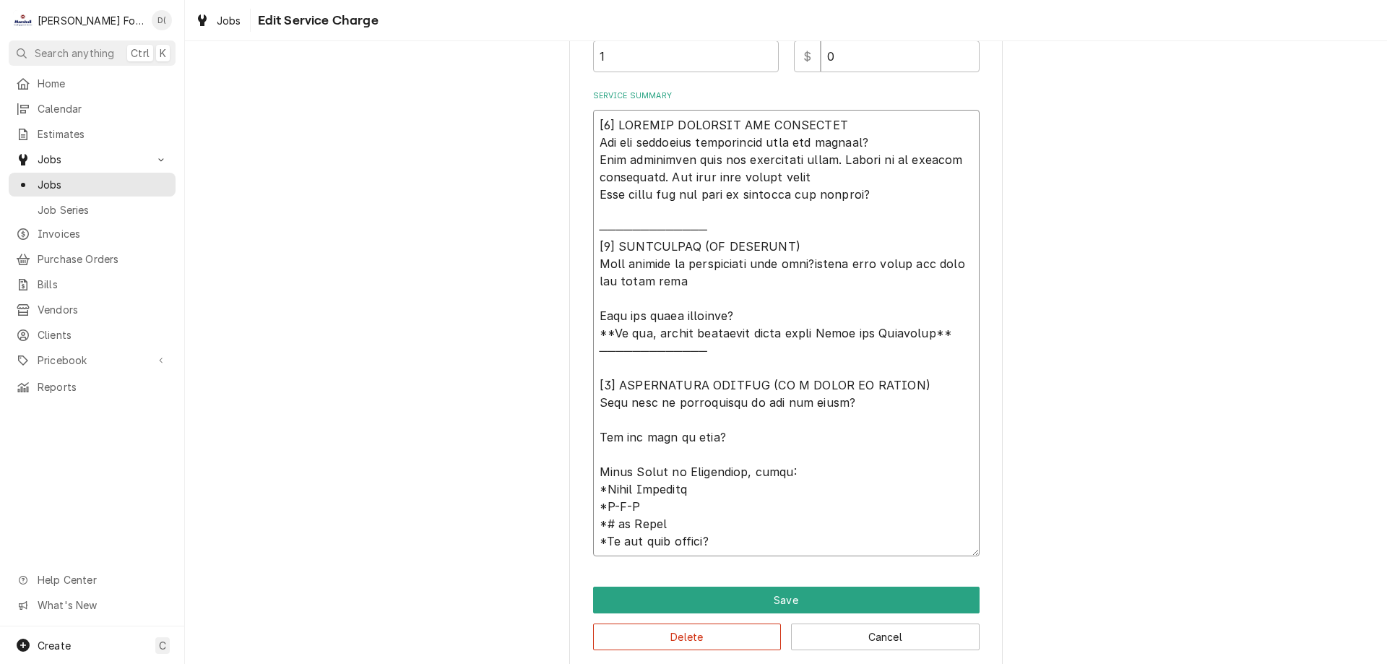
type textarea "[𝟭] 𝗜𝗡𝗜𝗧𝗜𝗔𝗟 𝗙𝗜𝗡𝗗𝗜𝗡𝗚𝗦 𝗔𝗡𝗗 𝗗𝗜𝗔𝗚𝗡𝗢𝗦𝗜𝗦 𝗪𝗮𝘀 𝘁𝗵𝗲 𝗲𝗾𝘂𝗶𝗽𝗺𝗲𝗻𝘁 𝗼𝗽𝗲𝗿𝗮𝘁𝗶𝗼𝗻𝗮𝗹 𝘄𝗵𝗲𝗻 𝘆𝗼𝘂 𝗮𝗿𝗿𝗶𝘃…"
type textarea "x"
type textarea "[𝟭] 𝗜𝗡𝗜𝗧𝗜𝗔𝗟 𝗙𝗜𝗡𝗗𝗜𝗡𝗚𝗦 𝗔𝗡𝗗 𝗗𝗜𝗔𝗚𝗡𝗢𝗦𝗜𝗦 𝗪𝗮𝘀 𝘁𝗵𝗲 𝗲𝗾𝘂𝗶𝗽𝗺𝗲𝗻𝘁 𝗼𝗽𝗲𝗿𝗮𝘁𝗶𝗼𝗻𝗮𝗹 𝘄𝗵𝗲𝗻 𝘆𝗼𝘂 𝗮𝗿𝗿𝗶𝘃…"
type textarea "x"
type textarea "[𝟭] 𝗜𝗡𝗜𝗧𝗜𝗔𝗟 𝗙𝗜𝗡𝗗𝗜𝗡𝗚𝗦 𝗔𝗡𝗗 𝗗𝗜𝗔𝗚𝗡𝗢𝗦𝗜𝗦 𝗪𝗮𝘀 𝘁𝗵𝗲 𝗲𝗾𝘂𝗶𝗽𝗺𝗲𝗻𝘁 𝗼𝗽𝗲𝗿𝗮𝘁𝗶𝗼𝗻𝗮𝗹 𝘄𝗵𝗲𝗻 𝘆𝗼𝘂 𝗮𝗿𝗿𝗶𝘃…"
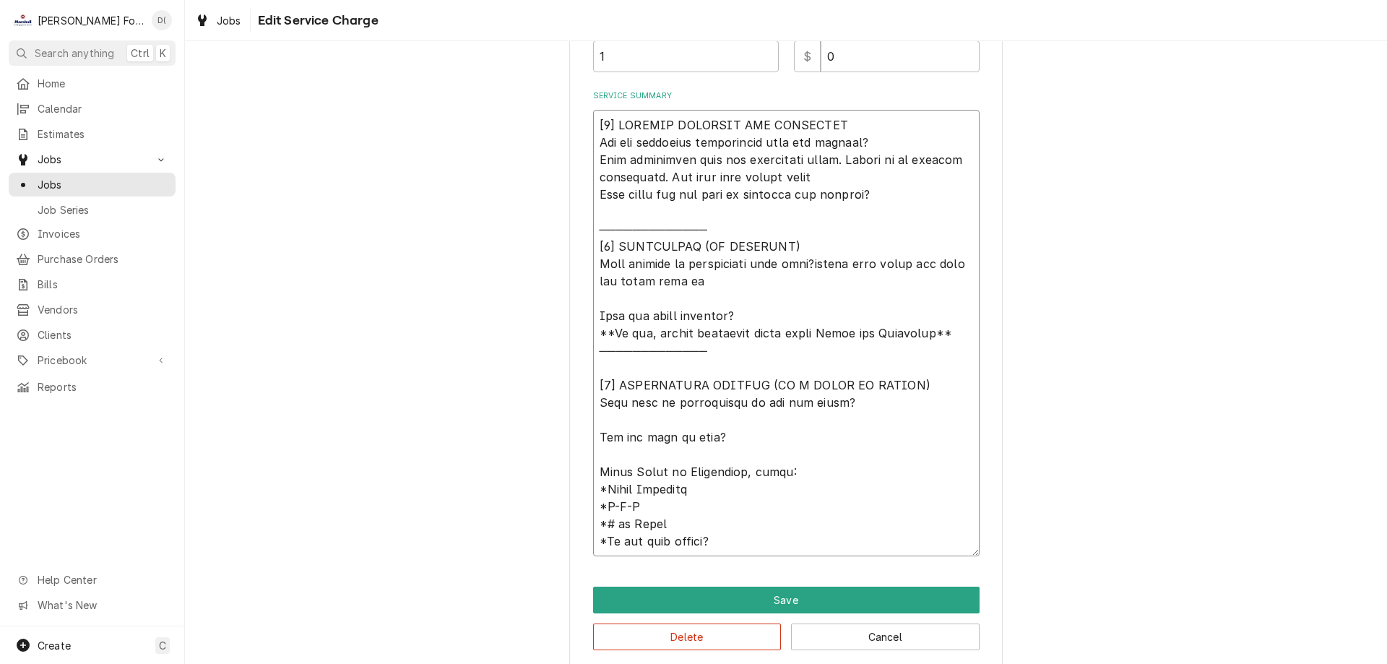
type textarea "x"
type textarea "[𝟭] 𝗜𝗡𝗜𝗧𝗜𝗔𝗟 𝗙𝗜𝗡𝗗𝗜𝗡𝗚𝗦 𝗔𝗡𝗗 𝗗𝗜𝗔𝗚𝗡𝗢𝗦𝗜𝗦 𝗪𝗮𝘀 𝘁𝗵𝗲 𝗲𝗾𝘂𝗶𝗽𝗺𝗲𝗻𝘁 𝗼𝗽𝗲𝗿𝗮𝘁𝗶𝗼𝗻𝗮𝗹 𝘄𝗵𝗲𝗻 𝘆𝗼𝘂 𝗮𝗿𝗿𝗶𝘃…"
type textarea "x"
type textarea "[𝟭] 𝗜𝗡𝗜𝗧𝗜𝗔𝗟 𝗙𝗜𝗡𝗗𝗜𝗡𝗚𝗦 𝗔𝗡𝗗 𝗗𝗜𝗔𝗚𝗡𝗢𝗦𝗜𝗦 𝗪𝗮𝘀 𝘁𝗵𝗲 𝗲𝗾𝘂𝗶𝗽𝗺𝗲𝗻𝘁 𝗼𝗽𝗲𝗿𝗮𝘁𝗶𝗼𝗻𝗮𝗹 𝘄𝗵𝗲𝗻 𝘆𝗼𝘂 𝗮𝗿𝗿𝗶𝘃…"
type textarea "x"
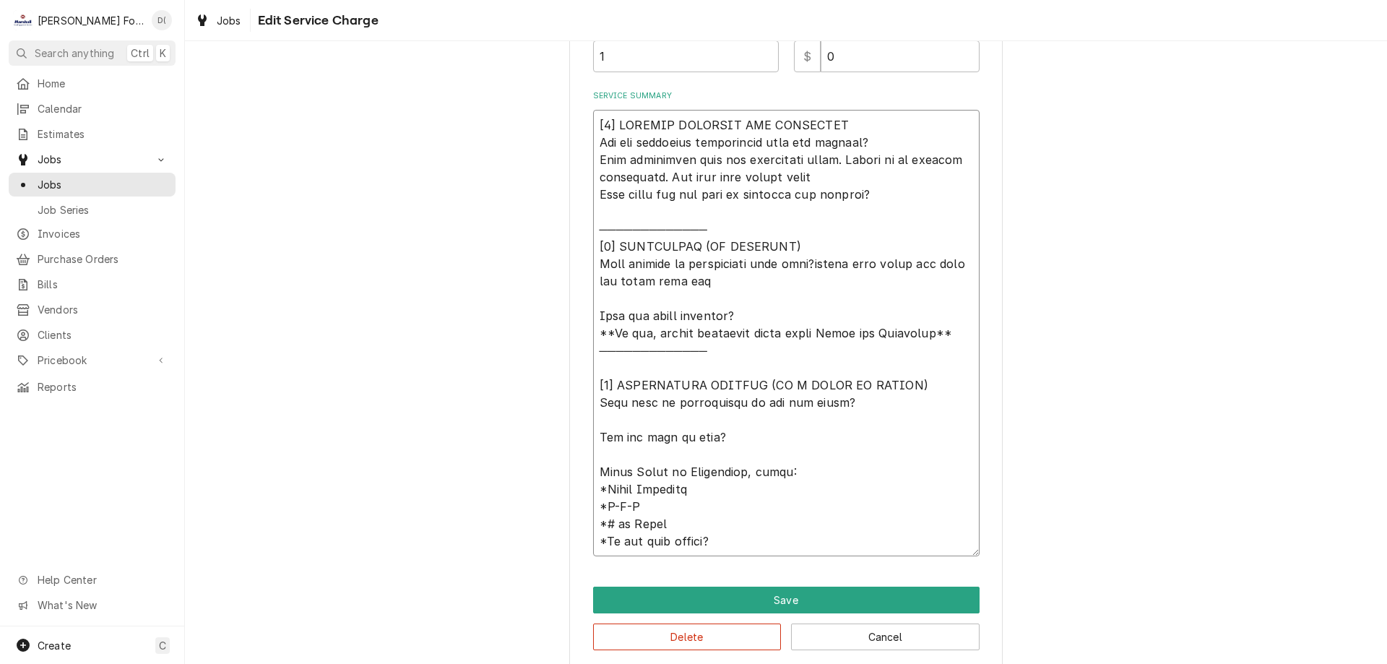
type textarea "[𝟭] 𝗜𝗡𝗜𝗧𝗜𝗔𝗟 𝗙𝗜𝗡𝗗𝗜𝗡𝗚𝗦 𝗔𝗡𝗗 𝗗𝗜𝗔𝗚𝗡𝗢𝗦𝗜𝗦 𝗪𝗮𝘀 𝘁𝗵𝗲 𝗲𝗾𝘂𝗶𝗽𝗺𝗲𝗻𝘁 𝗼𝗽𝗲𝗿𝗮𝘁𝗶𝗼𝗻𝗮𝗹 𝘄𝗵𝗲𝗻 𝘆𝗼𝘂 𝗮𝗿𝗿𝗶𝘃…"
type textarea "x"
type textarea "[𝟭] 𝗜𝗡𝗜𝗧𝗜𝗔𝗟 𝗙𝗜𝗡𝗗𝗜𝗡𝗚𝗦 𝗔𝗡𝗗 𝗗𝗜𝗔𝗚𝗡𝗢𝗦𝗜𝗦 𝗪𝗮𝘀 𝘁𝗵𝗲 𝗲𝗾𝘂𝗶𝗽𝗺𝗲𝗻𝘁 𝗼𝗽𝗲𝗿𝗮𝘁𝗶𝗼𝗻𝗮𝗹 𝘄𝗵𝗲𝗻 𝘆𝗼𝘂 𝗮𝗿𝗿𝗶𝘃…"
type textarea "x"
type textarea "[𝟭] 𝗜𝗡𝗜𝗧𝗜𝗔𝗟 𝗙𝗜𝗡𝗗𝗜𝗡𝗚𝗦 𝗔𝗡𝗗 𝗗𝗜𝗔𝗚𝗡𝗢𝗦𝗜𝗦 𝗪𝗮𝘀 𝘁𝗵𝗲 𝗲𝗾𝘂𝗶𝗽𝗺𝗲𝗻𝘁 𝗼𝗽𝗲𝗿𝗮𝘁𝗶𝗼𝗻𝗮𝗹 𝘄𝗵𝗲𝗻 𝘆𝗼𝘂 𝗮𝗿𝗿𝗶𝘃…"
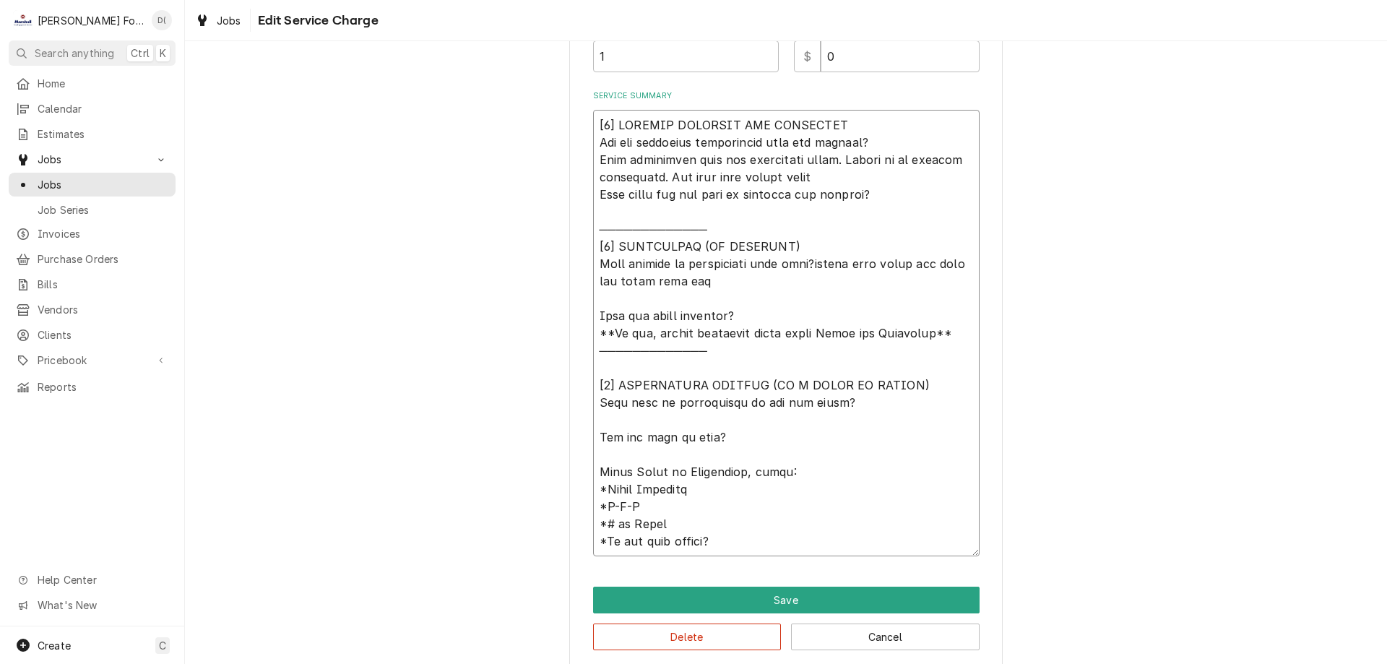
type textarea "x"
type textarea "[𝟭] 𝗜𝗡𝗜𝗧𝗜𝗔𝗟 𝗙𝗜𝗡𝗗𝗜𝗡𝗚𝗦 𝗔𝗡𝗗 𝗗𝗜𝗔𝗚𝗡𝗢𝗦𝗜𝗦 𝗪𝗮𝘀 𝘁𝗵𝗲 𝗲𝗾𝘂𝗶𝗽𝗺𝗲𝗻𝘁 𝗼𝗽𝗲𝗿𝗮𝘁𝗶𝗼𝗻𝗮𝗹 𝘄𝗵𝗲𝗻 𝘆𝗼𝘂 𝗮𝗿𝗿𝗶𝘃…"
type textarea "x"
type textarea "[𝟭] 𝗜𝗡𝗜𝗧𝗜𝗔𝗟 𝗙𝗜𝗡𝗗𝗜𝗡𝗚𝗦 𝗔𝗡𝗗 𝗗𝗜𝗔𝗚𝗡𝗢𝗦𝗜𝗦 𝗪𝗮𝘀 𝘁𝗵𝗲 𝗲𝗾𝘂𝗶𝗽𝗺𝗲𝗻𝘁 𝗼𝗽𝗲𝗿𝗮𝘁𝗶𝗼𝗻𝗮𝗹 𝘄𝗵𝗲𝗻 𝘆𝗼𝘂 𝗮𝗿𝗿𝗶𝘃…"
type textarea "x"
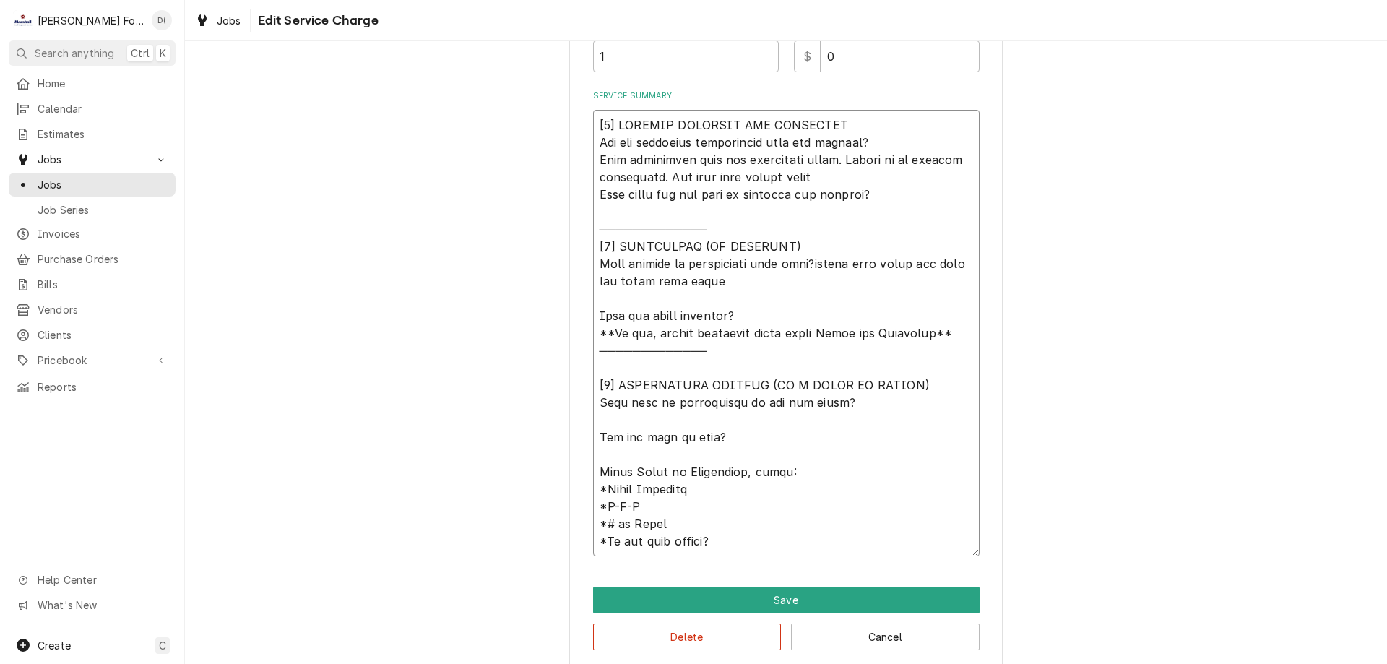
type textarea "[𝟭] 𝗜𝗡𝗜𝗧𝗜𝗔𝗟 𝗙𝗜𝗡𝗗𝗜𝗡𝗚𝗦 𝗔𝗡𝗗 𝗗𝗜𝗔𝗚𝗡𝗢𝗦𝗜𝗦 𝗪𝗮𝘀 𝘁𝗵𝗲 𝗲𝗾𝘂𝗶𝗽𝗺𝗲𝗻𝘁 𝗼𝗽𝗲𝗿𝗮𝘁𝗶𝗼𝗻𝗮𝗹 𝘄𝗵𝗲𝗻 𝘆𝗼𝘂 𝗮𝗿𝗿𝗶𝘃…"
type textarea "x"
type textarea "[𝟭] 𝗜𝗡𝗜𝗧𝗜𝗔𝗟 𝗙𝗜𝗡𝗗𝗜𝗡𝗚𝗦 𝗔𝗡𝗗 𝗗𝗜𝗔𝗚𝗡𝗢𝗦𝗜𝗦 𝗪𝗮𝘀 𝘁𝗵𝗲 𝗲𝗾𝘂𝗶𝗽𝗺𝗲𝗻𝘁 𝗼𝗽𝗲𝗿𝗮𝘁𝗶𝗼𝗻𝗮𝗹 𝘄𝗵𝗲𝗻 𝘆𝗼𝘂 𝗮𝗿𝗿𝗶𝘃…"
type textarea "x"
type textarea "[𝟭] 𝗜𝗡𝗜𝗧𝗜𝗔𝗟 𝗙𝗜𝗡𝗗𝗜𝗡𝗚𝗦 𝗔𝗡𝗗 𝗗𝗜𝗔𝗚𝗡𝗢𝗦𝗜𝗦 𝗪𝗮𝘀 𝘁𝗵𝗲 𝗲𝗾𝘂𝗶𝗽𝗺𝗲𝗻𝘁 𝗼𝗽𝗲𝗿𝗮𝘁𝗶𝗼𝗻𝗮𝗹 𝘄𝗵𝗲𝗻 𝘆𝗼𝘂 𝗮𝗿𝗿𝗶𝘃…"
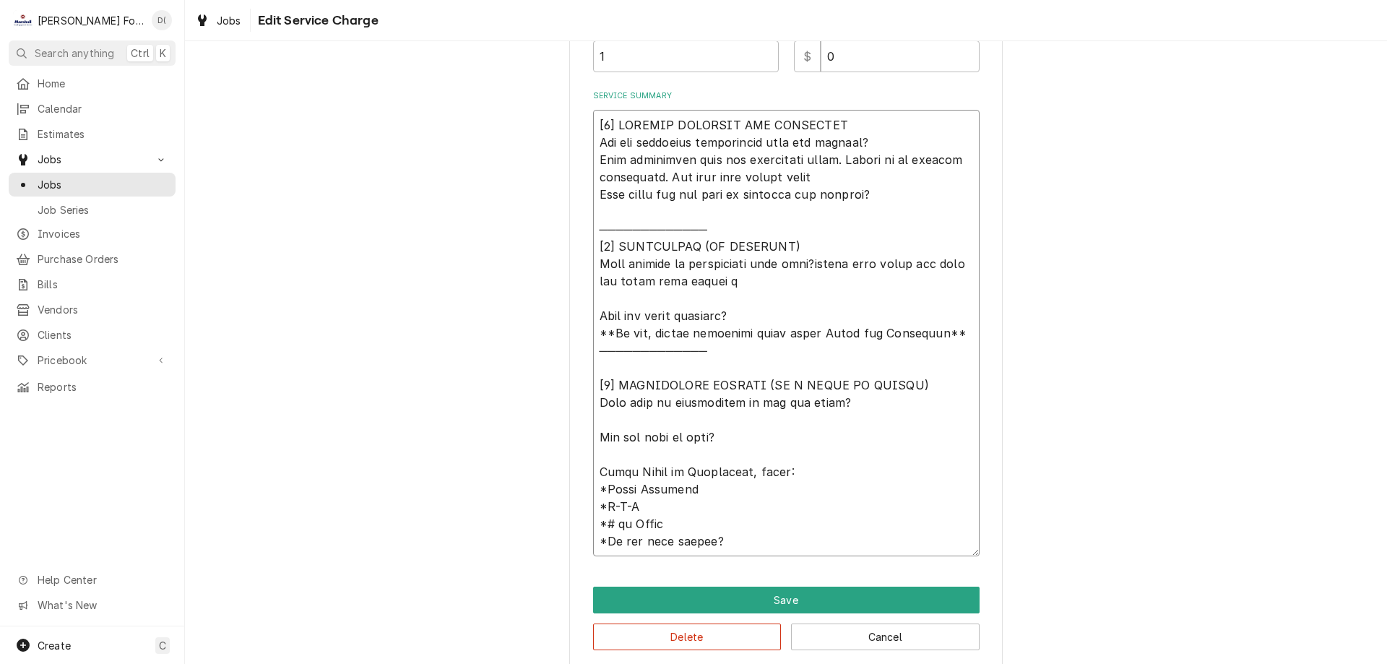
type textarea "x"
type textarea "[𝟭] 𝗜𝗡𝗜𝗧𝗜𝗔𝗟 𝗙𝗜𝗡𝗗𝗜𝗡𝗚𝗦 𝗔𝗡𝗗 𝗗𝗜𝗔𝗚𝗡𝗢𝗦𝗜𝗦 𝗪𝗮𝘀 𝘁𝗵𝗲 𝗲𝗾𝘂𝗶𝗽𝗺𝗲𝗻𝘁 𝗼𝗽𝗲𝗿𝗮𝘁𝗶𝗼𝗻𝗮𝗹 𝘄𝗵𝗲𝗻 𝘆𝗼𝘂 𝗮𝗿𝗿𝗶𝘃…"
type textarea "x"
type textarea "[𝟭] 𝗜𝗡𝗜𝗧𝗜𝗔𝗟 𝗙𝗜𝗡𝗗𝗜𝗡𝗚𝗦 𝗔𝗡𝗗 𝗗𝗜𝗔𝗚𝗡𝗢𝗦𝗜𝗦 𝗪𝗮𝘀 𝘁𝗵𝗲 𝗲𝗾𝘂𝗶𝗽𝗺𝗲𝗻𝘁 𝗼𝗽𝗲𝗿𝗮𝘁𝗶𝗼𝗻𝗮𝗹 𝘄𝗵𝗲𝗻 𝘆𝗼𝘂 𝗮𝗿𝗿𝗶𝘃…"
type textarea "x"
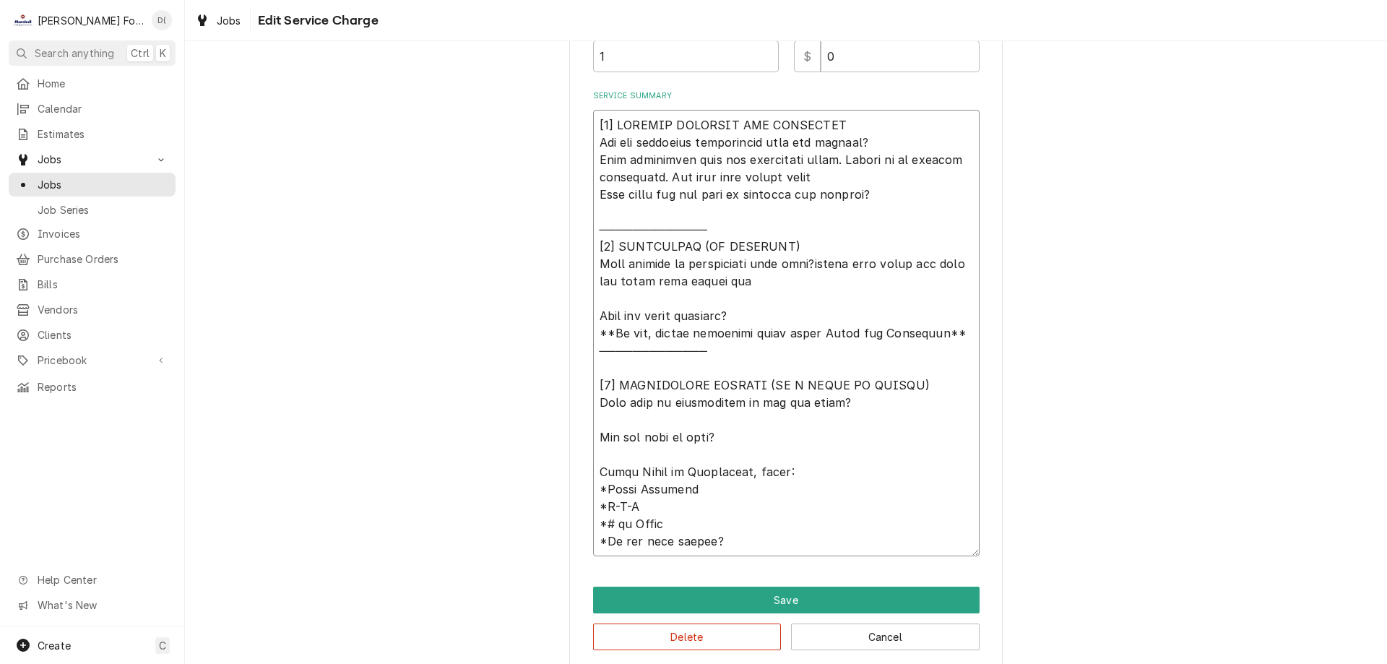
type textarea "[𝟭] 𝗜𝗡𝗜𝗧𝗜𝗔𝗟 𝗙𝗜𝗡𝗗𝗜𝗡𝗚𝗦 𝗔𝗡𝗗 𝗗𝗜𝗔𝗚𝗡𝗢𝗦𝗜𝗦 𝗪𝗮𝘀 𝘁𝗵𝗲 𝗲𝗾𝘂𝗶𝗽𝗺𝗲𝗻𝘁 𝗼𝗽𝗲𝗿𝗮𝘁𝗶𝗼𝗻𝗮𝗹 𝘄𝗵𝗲𝗻 𝘆𝗼𝘂 𝗮𝗿𝗿𝗶𝘃…"
type textarea "x"
type textarea "[𝟭] 𝗜𝗡𝗜𝗧𝗜𝗔𝗟 𝗙𝗜𝗡𝗗𝗜𝗡𝗚𝗦 𝗔𝗡𝗗 𝗗𝗜𝗔𝗚𝗡𝗢𝗦𝗜𝗦 𝗪𝗮𝘀 𝘁𝗵𝗲 𝗲𝗾𝘂𝗶𝗽𝗺𝗲𝗻𝘁 𝗼𝗽𝗲𝗿𝗮𝘁𝗶𝗼𝗻𝗮𝗹 𝘄𝗵𝗲𝗻 𝘆𝗼𝘂 𝗮𝗿𝗿𝗶𝘃…"
type textarea "x"
type textarea "[𝟭] 𝗜𝗡𝗜𝗧𝗜𝗔𝗟 𝗙𝗜𝗡𝗗𝗜𝗡𝗚𝗦 𝗔𝗡𝗗 𝗗𝗜𝗔𝗚𝗡𝗢𝗦𝗜𝗦 𝗪𝗮𝘀 𝘁𝗵𝗲 𝗲𝗾𝘂𝗶𝗽𝗺𝗲𝗻𝘁 𝗼𝗽𝗲𝗿𝗮𝘁𝗶𝗼𝗻𝗮𝗹 𝘄𝗵𝗲𝗻 𝘆𝗼𝘂 𝗮𝗿𝗿𝗶𝘃…"
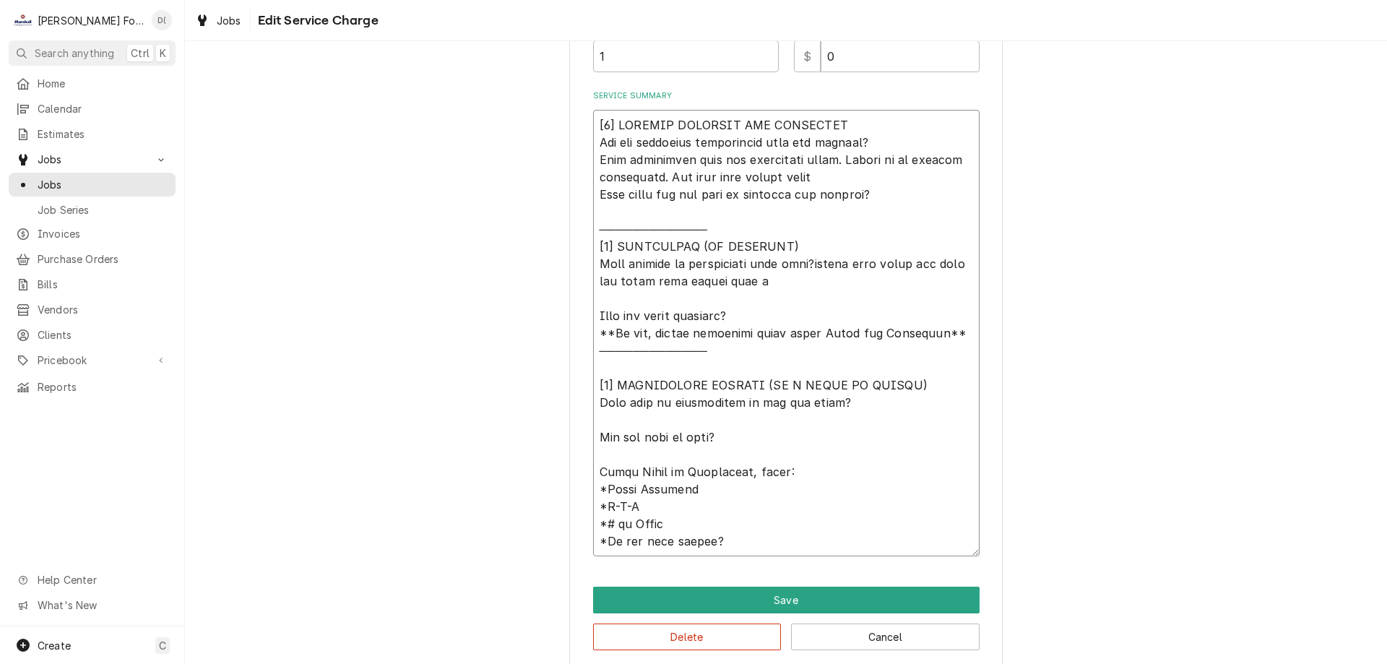
type textarea "x"
type textarea "[𝟭] 𝗜𝗡𝗜𝗧𝗜𝗔𝗟 𝗙𝗜𝗡𝗗𝗜𝗡𝗚𝗦 𝗔𝗡𝗗 𝗗𝗜𝗔𝗚𝗡𝗢𝗦𝗜𝗦 𝗪𝗮𝘀 𝘁𝗵𝗲 𝗲𝗾𝘂𝗶𝗽𝗺𝗲𝗻𝘁 𝗼𝗽𝗲𝗿𝗮𝘁𝗶𝗼𝗻𝗮𝗹 𝘄𝗵𝗲𝗻 𝘆𝗼𝘂 𝗮𝗿𝗿𝗶𝘃…"
type textarea "x"
type textarea "[𝟭] 𝗜𝗡𝗜𝗧𝗜𝗔𝗟 𝗙𝗜𝗡𝗗𝗜𝗡𝗚𝗦 𝗔𝗡𝗗 𝗗𝗜𝗔𝗚𝗡𝗢𝗦𝗜𝗦 𝗪𝗮𝘀 𝘁𝗵𝗲 𝗲𝗾𝘂𝗶𝗽𝗺𝗲𝗻𝘁 𝗼𝗽𝗲𝗿𝗮𝘁𝗶𝗼𝗻𝗮𝗹 𝘄𝗵𝗲𝗻 𝘆𝗼𝘂 𝗮𝗿𝗿𝗶𝘃…"
type textarea "x"
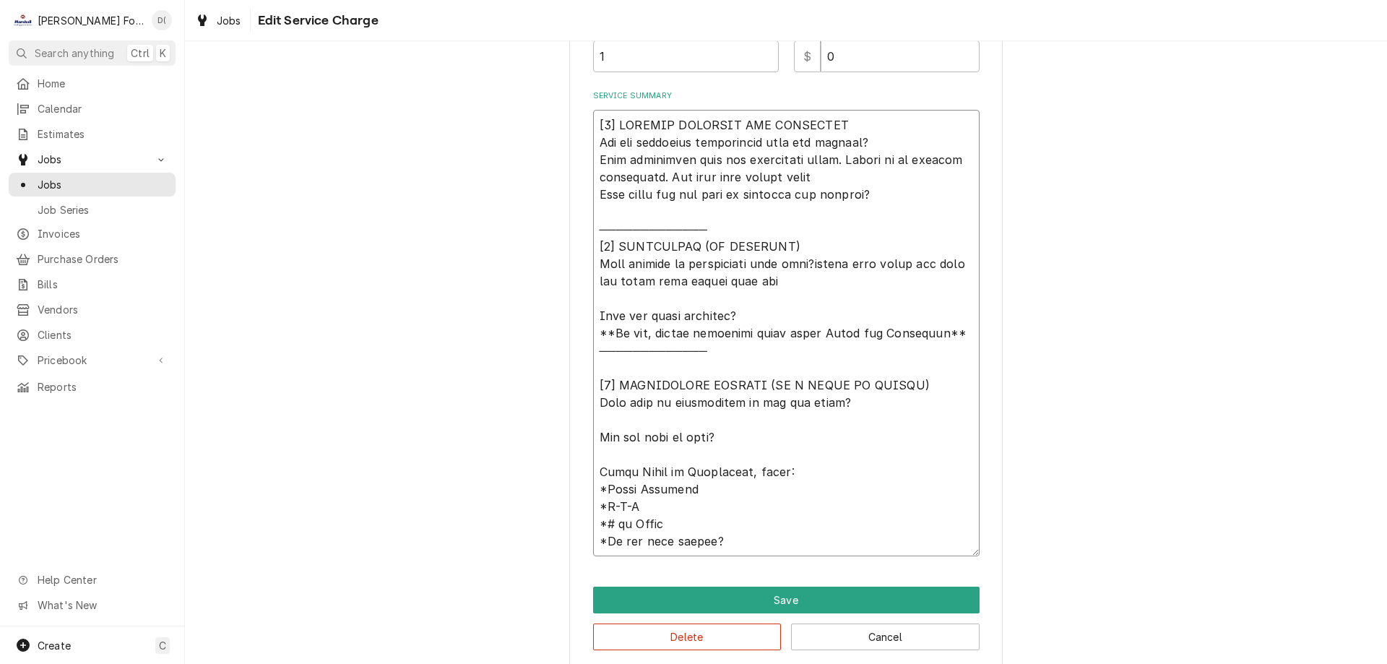
type textarea "[𝟭] 𝗜𝗡𝗜𝗧𝗜𝗔𝗟 𝗙𝗜𝗡𝗗𝗜𝗡𝗚𝗦 𝗔𝗡𝗗 𝗗𝗜𝗔𝗚𝗡𝗢𝗦𝗜𝗦 𝗪𝗮𝘀 𝘁𝗵𝗲 𝗲𝗾𝘂𝗶𝗽𝗺𝗲𝗻𝘁 𝗼𝗽𝗲𝗿𝗮𝘁𝗶𝗼𝗻𝗮𝗹 𝘄𝗵𝗲𝗻 𝘆𝗼𝘂 𝗮𝗿𝗿𝗶𝘃…"
type textarea "x"
type textarea "[𝟭] 𝗜𝗡𝗜𝗧𝗜𝗔𝗟 𝗙𝗜𝗡𝗗𝗜𝗡𝗚𝗦 𝗔𝗡𝗗 𝗗𝗜𝗔𝗚𝗡𝗢𝗦𝗜𝗦 𝗪𝗮𝘀 𝘁𝗵𝗲 𝗲𝗾𝘂𝗶𝗽𝗺𝗲𝗻𝘁 𝗼𝗽𝗲𝗿𝗮𝘁𝗶𝗼𝗻𝗮𝗹 𝘄𝗵𝗲𝗻 𝘆𝗼𝘂 𝗮𝗿𝗿𝗶𝘃…"
type textarea "x"
type textarea "[𝟭] 𝗜𝗡𝗜𝗧𝗜𝗔𝗟 𝗙𝗜𝗡𝗗𝗜𝗡𝗚𝗦 𝗔𝗡𝗗 𝗗𝗜𝗔𝗚𝗡𝗢𝗦𝗜𝗦 𝗪𝗮𝘀 𝘁𝗵𝗲 𝗲𝗾𝘂𝗶𝗽𝗺𝗲𝗻𝘁 𝗼𝗽𝗲𝗿𝗮𝘁𝗶𝗼𝗻𝗮𝗹 𝘄𝗵𝗲𝗻 𝘆𝗼𝘂 𝗮𝗿𝗿𝗶𝘃…"
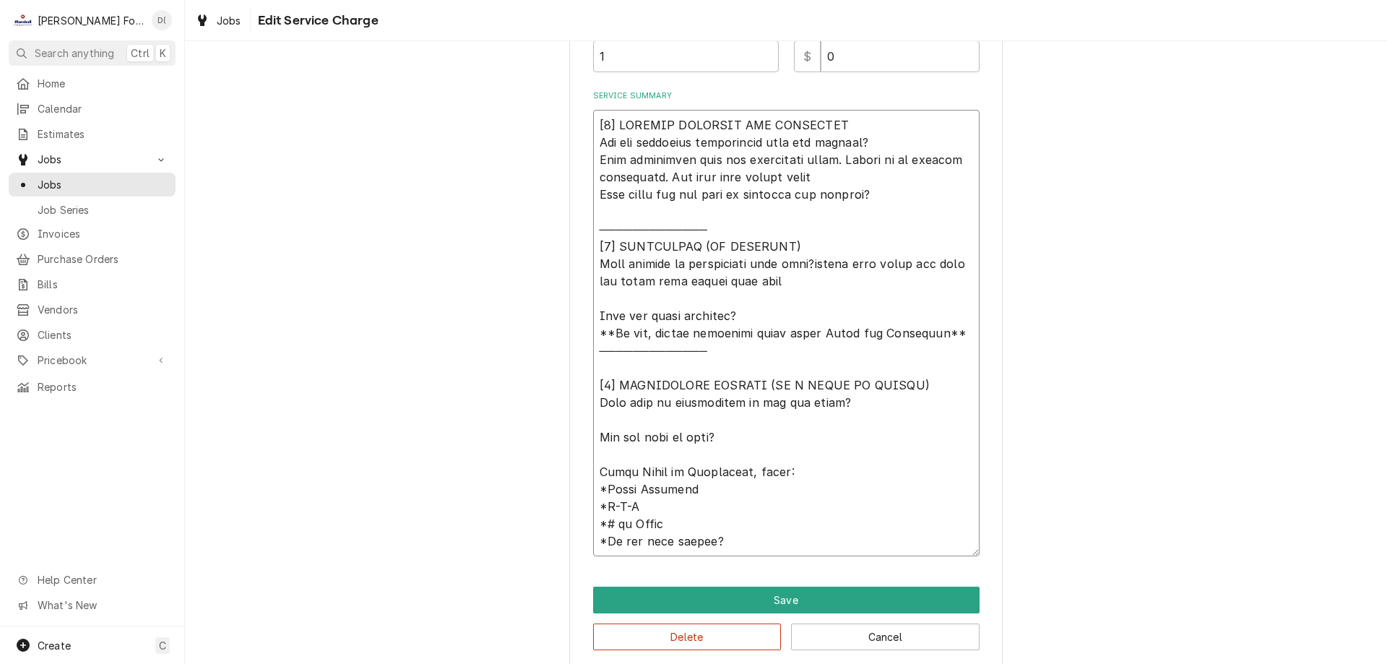
type textarea "x"
type textarea "[𝟭] 𝗜𝗡𝗜𝗧𝗜𝗔𝗟 𝗙𝗜𝗡𝗗𝗜𝗡𝗚𝗦 𝗔𝗡𝗗 𝗗𝗜𝗔𝗚𝗡𝗢𝗦𝗜𝗦 𝗪𝗮𝘀 𝘁𝗵𝗲 𝗲𝗾𝘂𝗶𝗽𝗺𝗲𝗻𝘁 𝗼𝗽𝗲𝗿𝗮𝘁𝗶𝗼𝗻𝗮𝗹 𝘄𝗵𝗲𝗻 𝘆𝗼𝘂 𝗮𝗿𝗿𝗶𝘃…"
type textarea "x"
type textarea "[𝟭] 𝗜𝗡𝗜𝗧𝗜𝗔𝗟 𝗙𝗜𝗡𝗗𝗜𝗡𝗚𝗦 𝗔𝗡𝗗 𝗗𝗜𝗔𝗚𝗡𝗢𝗦𝗜𝗦 𝗪𝗮𝘀 𝘁𝗵𝗲 𝗲𝗾𝘂𝗶𝗽𝗺𝗲𝗻𝘁 𝗼𝗽𝗲𝗿𝗮𝘁𝗶𝗼𝗻𝗮𝗹 𝘄𝗵𝗲𝗻 𝘆𝗼𝘂 𝗮𝗿𝗿𝗶𝘃…"
type textarea "x"
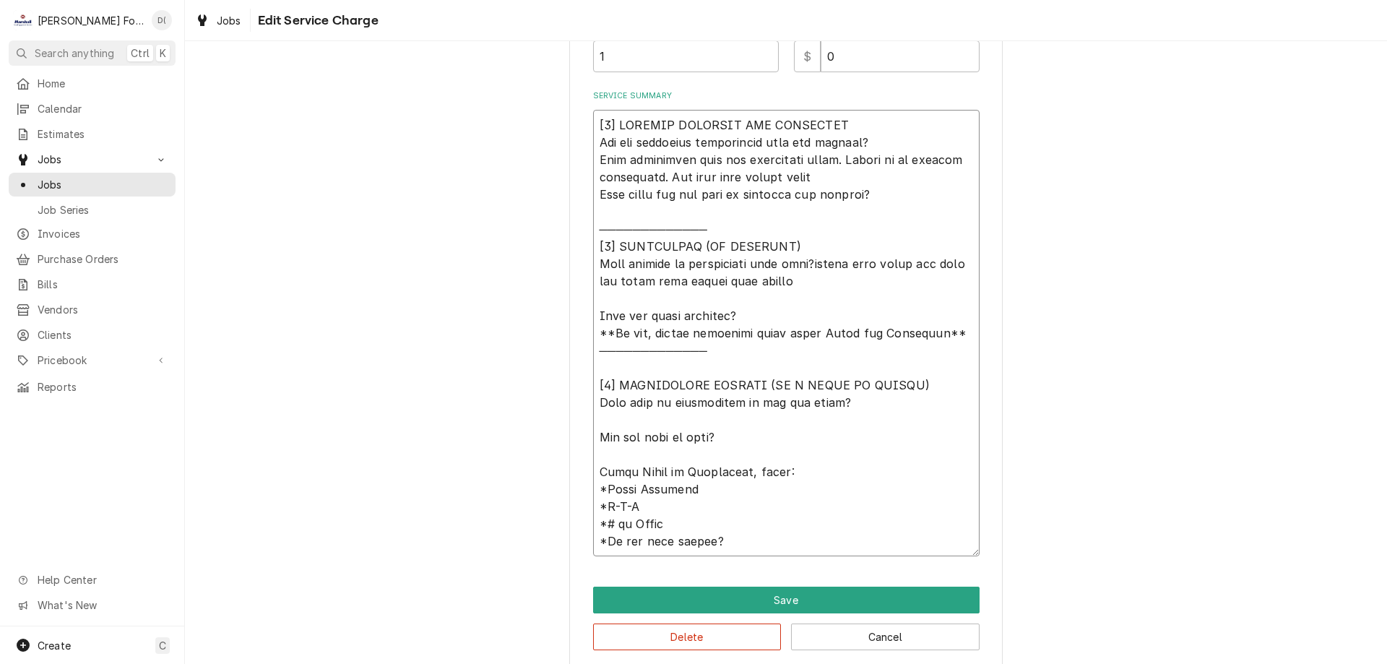
type textarea "[𝟭] 𝗜𝗡𝗜𝗧𝗜𝗔𝗟 𝗙𝗜𝗡𝗗𝗜𝗡𝗚𝗦 𝗔𝗡𝗗 𝗗𝗜𝗔𝗚𝗡𝗢𝗦𝗜𝗦 𝗪𝗮𝘀 𝘁𝗵𝗲 𝗲𝗾𝘂𝗶𝗽𝗺𝗲𝗻𝘁 𝗼𝗽𝗲𝗿𝗮𝘁𝗶𝗼𝗻𝗮𝗹 𝘄𝗵𝗲𝗻 𝘆𝗼𝘂 𝗮𝗿𝗿𝗶𝘃…"
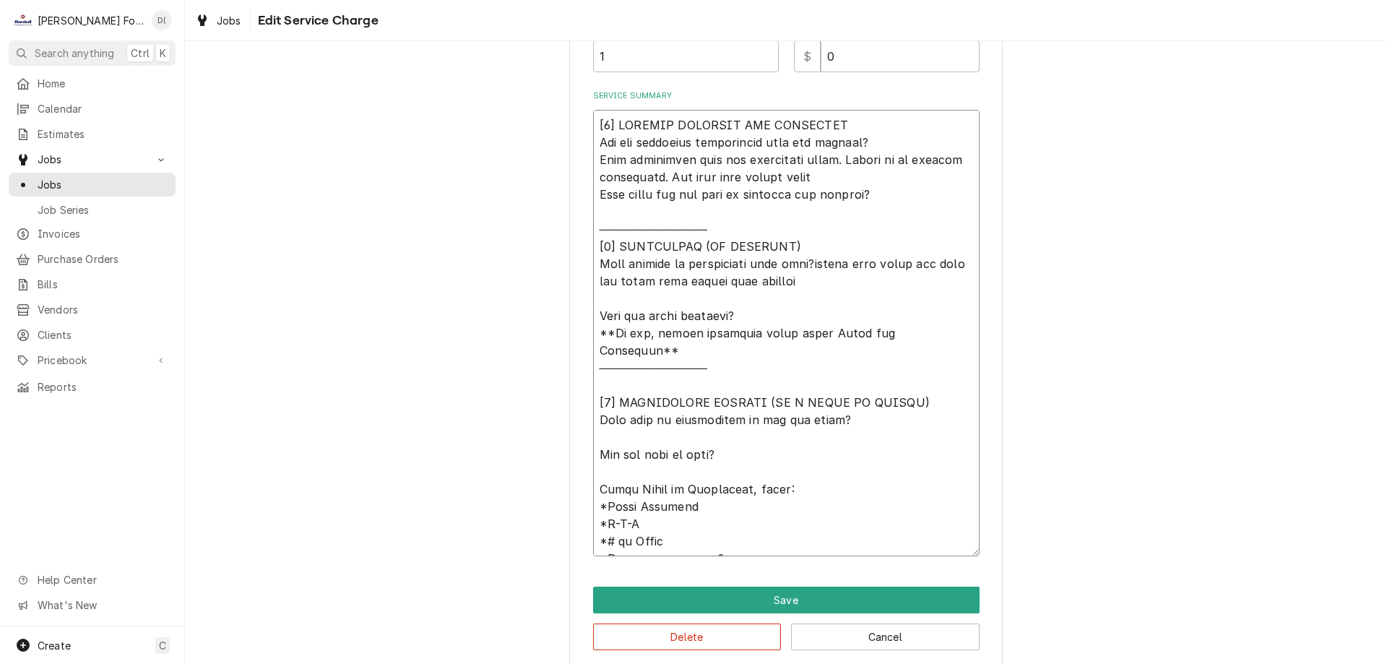
type textarea "x"
type textarea "[𝟭] 𝗜𝗡𝗜𝗧𝗜𝗔𝗟 𝗙𝗜𝗡𝗗𝗜𝗡𝗚𝗦 𝗔𝗡𝗗 𝗗𝗜𝗔𝗚𝗡𝗢𝗦𝗜𝗦 𝗪𝗮𝘀 𝘁𝗵𝗲 𝗲𝗾𝘂𝗶𝗽𝗺𝗲𝗻𝘁 𝗼𝗽𝗲𝗿𝗮𝘁𝗶𝗼𝗻𝗮𝗹 𝘄𝗵𝗲𝗻 𝘆𝗼𝘂 𝗮𝗿𝗿𝗶𝘃…"
type textarea "x"
type textarea "[𝟭] 𝗜𝗡𝗜𝗧𝗜𝗔𝗟 𝗙𝗜𝗡𝗗𝗜𝗡𝗚𝗦 𝗔𝗡𝗗 𝗗𝗜𝗔𝗚𝗡𝗢𝗦𝗜𝗦 𝗪𝗮𝘀 𝘁𝗵𝗲 𝗲𝗾𝘂𝗶𝗽𝗺𝗲𝗻𝘁 𝗼𝗽𝗲𝗿𝗮𝘁𝗶𝗼𝗻𝗮𝗹 𝘄𝗵𝗲𝗻 𝘆𝗼𝘂 𝗮𝗿𝗿𝗶𝘃…"
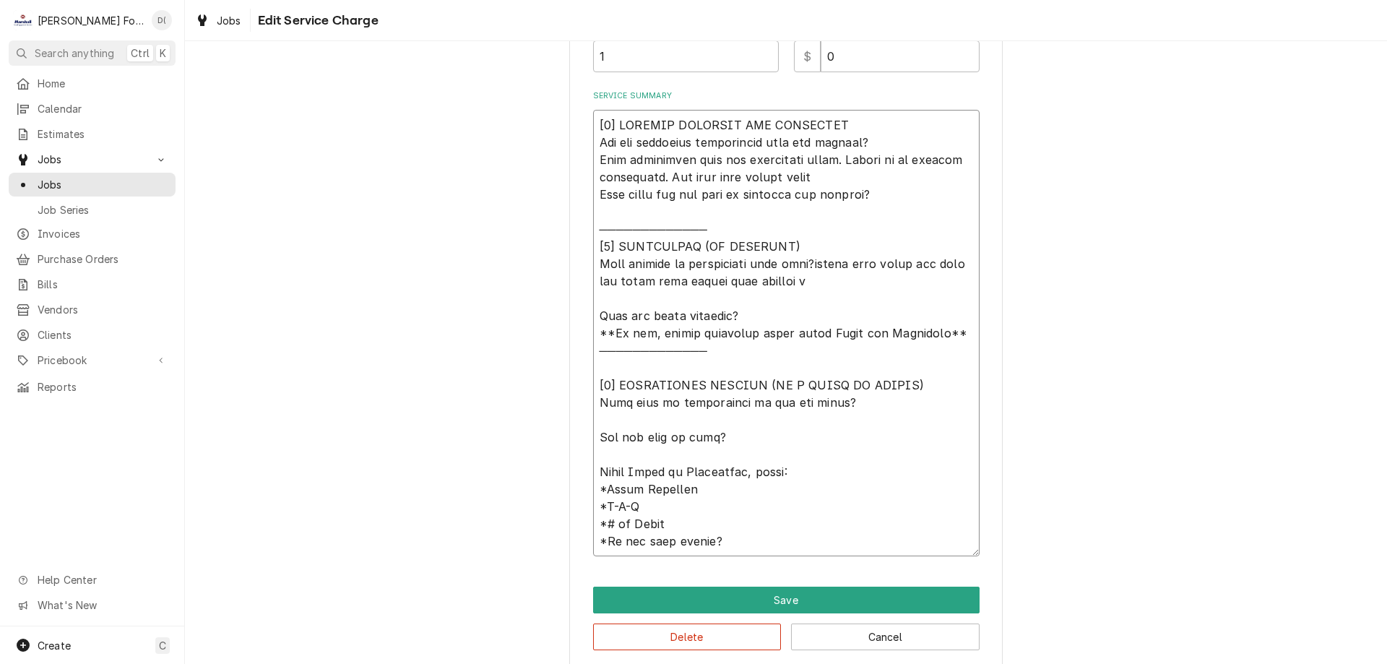
type textarea "x"
type textarea "[𝟭] 𝗜𝗡𝗜𝗧𝗜𝗔𝗟 𝗙𝗜𝗡𝗗𝗜𝗡𝗚𝗦 𝗔𝗡𝗗 𝗗𝗜𝗔𝗚𝗡𝗢𝗦𝗜𝗦 𝗪𝗮𝘀 𝘁𝗵𝗲 𝗲𝗾𝘂𝗶𝗽𝗺𝗲𝗻𝘁 𝗼𝗽𝗲𝗿𝗮𝘁𝗶𝗼𝗻𝗮𝗹 𝘄𝗵𝗲𝗻 𝘆𝗼𝘂 𝗮𝗿𝗿𝗶𝘃…"
type textarea "x"
type textarea "[𝟭] 𝗜𝗡𝗜𝗧𝗜𝗔𝗟 𝗙𝗜𝗡𝗗𝗜𝗡𝗚𝗦 𝗔𝗡𝗗 𝗗𝗜𝗔𝗚𝗡𝗢𝗦𝗜𝗦 𝗪𝗮𝘀 𝘁𝗵𝗲 𝗲𝗾𝘂𝗶𝗽𝗺𝗲𝗻𝘁 𝗼𝗽𝗲𝗿𝗮𝘁𝗶𝗼𝗻𝗮𝗹 𝘄𝗵𝗲𝗻 𝘆𝗼𝘂 𝗮𝗿𝗿𝗶𝘃…"
type textarea "x"
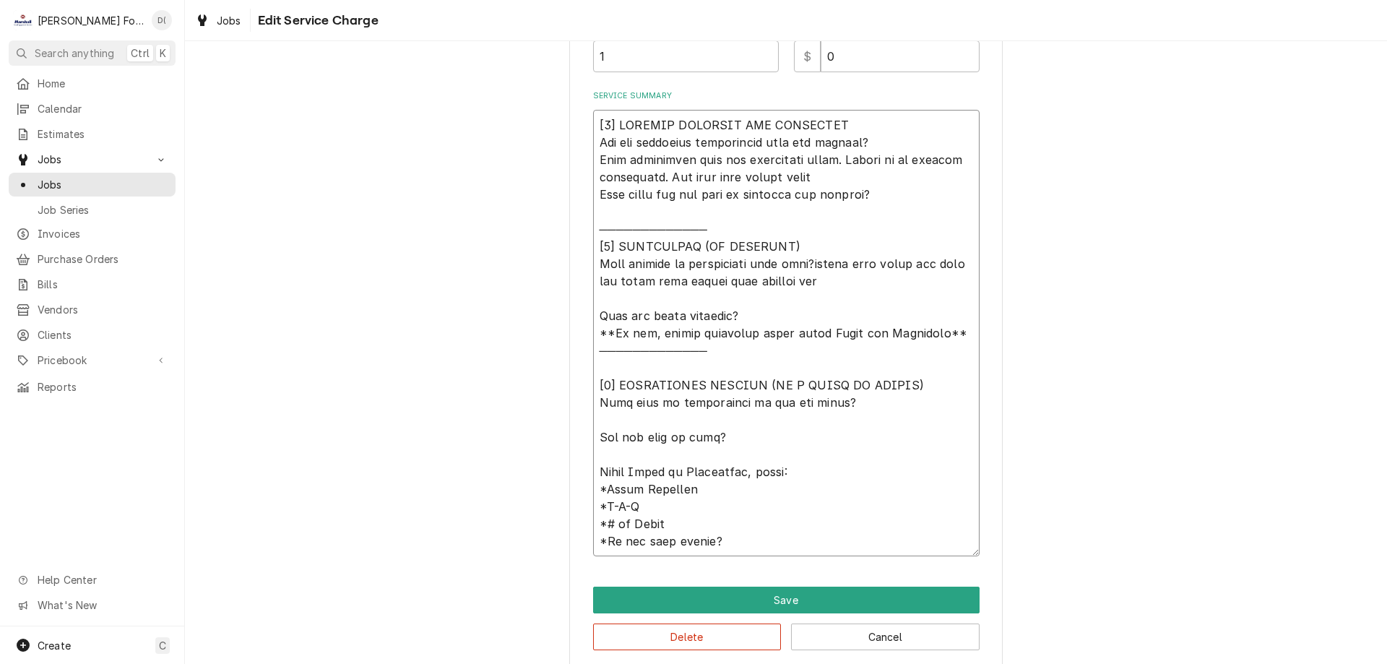
type textarea "[𝟭] 𝗜𝗡𝗜𝗧𝗜𝗔𝗟 𝗙𝗜𝗡𝗗𝗜𝗡𝗚𝗦 𝗔𝗡𝗗 𝗗𝗜𝗔𝗚𝗡𝗢𝗦𝗜𝗦 𝗪𝗮𝘀 𝘁𝗵𝗲 𝗲𝗾𝘂𝗶𝗽𝗺𝗲𝗻𝘁 𝗼𝗽𝗲𝗿𝗮𝘁𝗶𝗼𝗻𝗮𝗹 𝘄𝗵𝗲𝗻 𝘆𝗼𝘂 𝗮𝗿𝗿𝗶𝘃…"
type textarea "x"
type textarea "[𝟭] 𝗜𝗡𝗜𝗧𝗜𝗔𝗟 𝗙𝗜𝗡𝗗𝗜𝗡𝗚𝗦 𝗔𝗡𝗗 𝗗𝗜𝗔𝗚𝗡𝗢𝗦𝗜𝗦 𝗪𝗮𝘀 𝘁𝗵𝗲 𝗲𝗾𝘂𝗶𝗽𝗺𝗲𝗻𝘁 𝗼𝗽𝗲𝗿𝗮𝘁𝗶𝗼𝗻𝗮𝗹 𝘄𝗵𝗲𝗻 𝘆𝗼𝘂 𝗮𝗿𝗿𝗶𝘃…"
type textarea "x"
type textarea "[𝟭] 𝗜𝗡𝗜𝗧𝗜𝗔𝗟 𝗙𝗜𝗡𝗗𝗜𝗡𝗚𝗦 𝗔𝗡𝗗 𝗗𝗜𝗔𝗚𝗡𝗢𝗦𝗜𝗦 𝗪𝗮𝘀 𝘁𝗵𝗲 𝗲𝗾𝘂𝗶𝗽𝗺𝗲𝗻𝘁 𝗼𝗽𝗲𝗿𝗮𝘁𝗶𝗼𝗻𝗮𝗹 𝘄𝗵𝗲𝗻 𝘆𝗼𝘂 𝗮𝗿𝗿𝗶𝘃…"
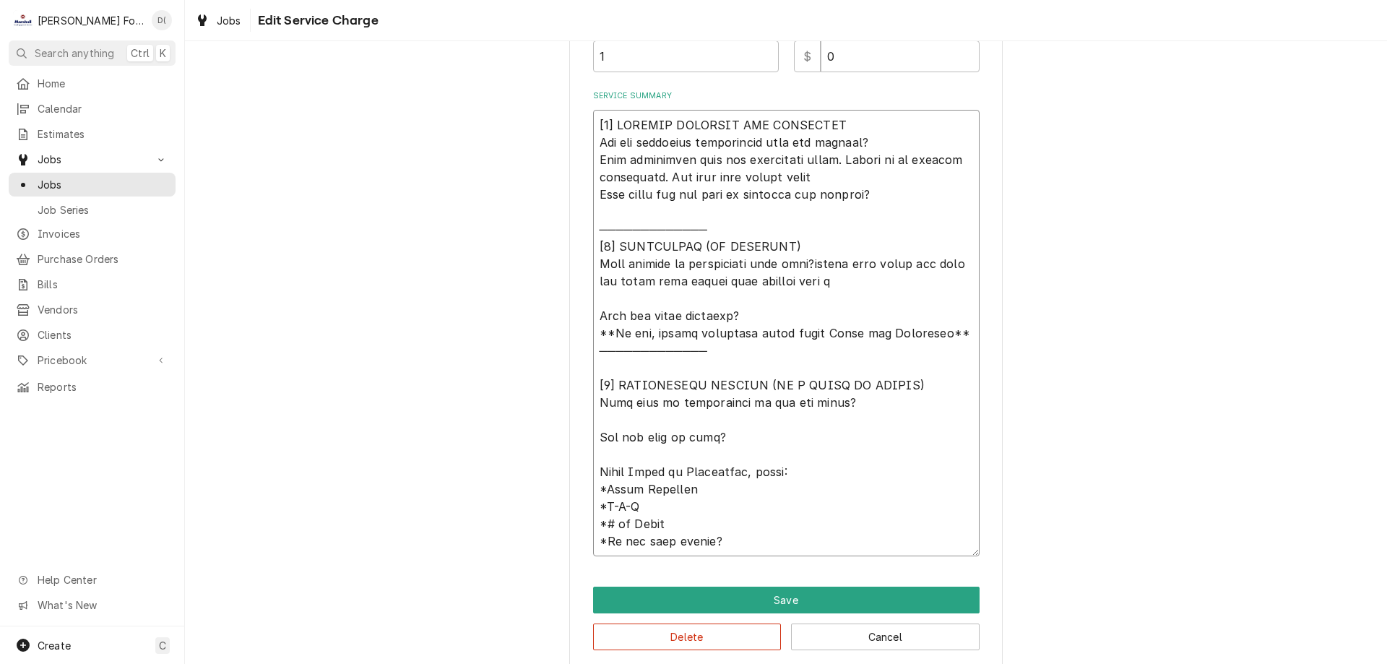
type textarea "x"
type textarea "[𝟭] 𝗜𝗡𝗜𝗧𝗜𝗔𝗟 𝗙𝗜𝗡𝗗𝗜𝗡𝗚𝗦 𝗔𝗡𝗗 𝗗𝗜𝗔𝗚𝗡𝗢𝗦𝗜𝗦 𝗪𝗮𝘀 𝘁𝗵𝗲 𝗲𝗾𝘂𝗶𝗽𝗺𝗲𝗻𝘁 𝗼𝗽𝗲𝗿𝗮𝘁𝗶𝗼𝗻𝗮𝗹 𝘄𝗵𝗲𝗻 𝘆𝗼𝘂 𝗮𝗿𝗿𝗶𝘃…"
type textarea "x"
type textarea "[𝟭] 𝗜𝗡𝗜𝗧𝗜𝗔𝗟 𝗙𝗜𝗡𝗗𝗜𝗡𝗚𝗦 𝗔𝗡𝗗 𝗗𝗜𝗔𝗚𝗡𝗢𝗦𝗜𝗦 𝗪𝗮𝘀 𝘁𝗵𝗲 𝗲𝗾𝘂𝗶𝗽𝗺𝗲𝗻𝘁 𝗼𝗽𝗲𝗿𝗮𝘁𝗶𝗼𝗻𝗮𝗹 𝘄𝗵𝗲𝗻 𝘆𝗼𝘂 𝗮𝗿𝗿𝗶𝘃…"
type textarea "x"
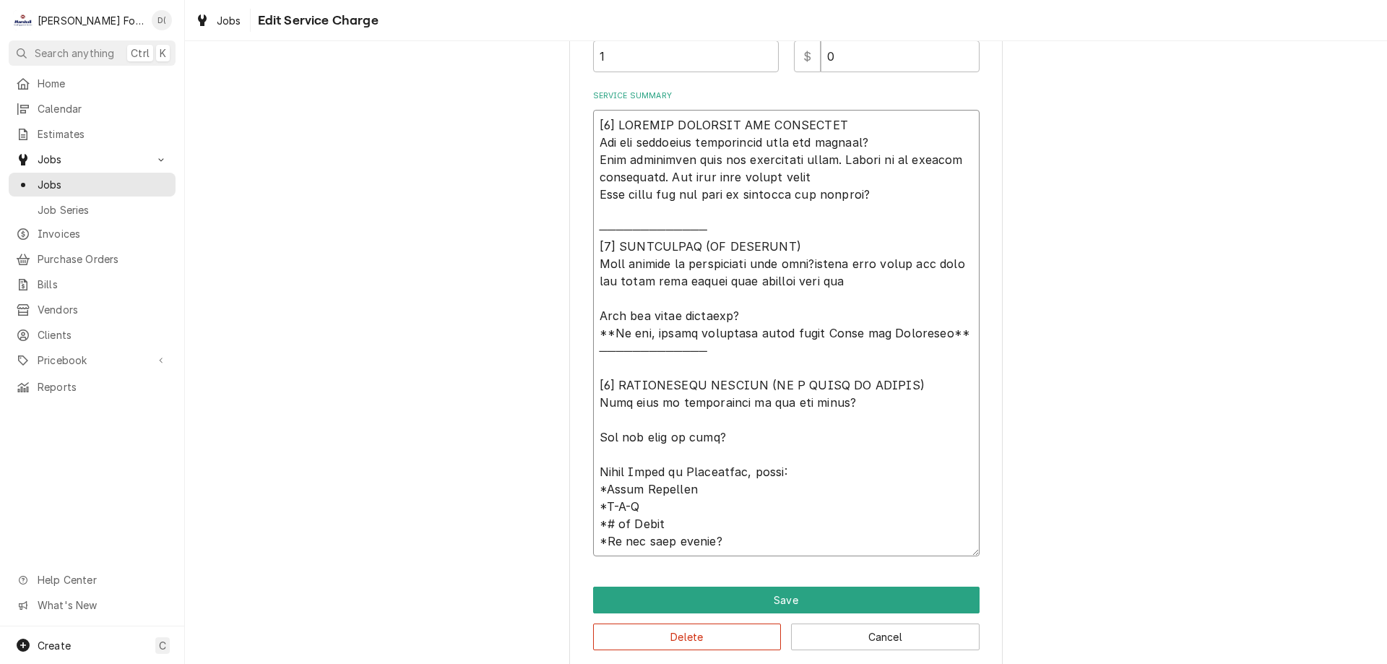
type textarea "[𝟭] 𝗜𝗡𝗜𝗧𝗜𝗔𝗟 𝗙𝗜𝗡𝗗𝗜𝗡𝗚𝗦 𝗔𝗡𝗗 𝗗𝗜𝗔𝗚𝗡𝗢𝗦𝗜𝗦 𝗪𝗮𝘀 𝘁𝗵𝗲 𝗲𝗾𝘂𝗶𝗽𝗺𝗲𝗻𝘁 𝗼𝗽𝗲𝗿𝗮𝘁𝗶𝗼𝗻𝗮𝗹 𝘄𝗵𝗲𝗻 𝘆𝗼𝘂 𝗮𝗿𝗿𝗶𝘃…"
type textarea "x"
type textarea "[𝟭] 𝗜𝗡𝗜𝗧𝗜𝗔𝗟 𝗙𝗜𝗡𝗗𝗜𝗡𝗚𝗦 𝗔𝗡𝗗 𝗗𝗜𝗔𝗚𝗡𝗢𝗦𝗜𝗦 𝗪𝗮𝘀 𝘁𝗵𝗲 𝗲𝗾𝘂𝗶𝗽𝗺𝗲𝗻𝘁 𝗼𝗽𝗲𝗿𝗮𝘁𝗶𝗼𝗻𝗮𝗹 𝘄𝗵𝗲𝗻 𝘆𝗼𝘂 𝗮𝗿𝗿𝗶𝘃…"
type textarea "x"
type textarea "[𝟭] 𝗜𝗡𝗜𝗧𝗜𝗔𝗟 𝗙𝗜𝗡𝗗𝗜𝗡𝗚𝗦 𝗔𝗡𝗗 𝗗𝗜𝗔𝗚𝗡𝗢𝗦𝗜𝗦 𝗪𝗮𝘀 𝘁𝗵𝗲 𝗲𝗾𝘂𝗶𝗽𝗺𝗲𝗻𝘁 𝗼𝗽𝗲𝗿𝗮𝘁𝗶𝗼𝗻𝗮𝗹 𝘄𝗵𝗲𝗻 𝘆𝗼𝘂 𝗮𝗿𝗿𝗶𝘃…"
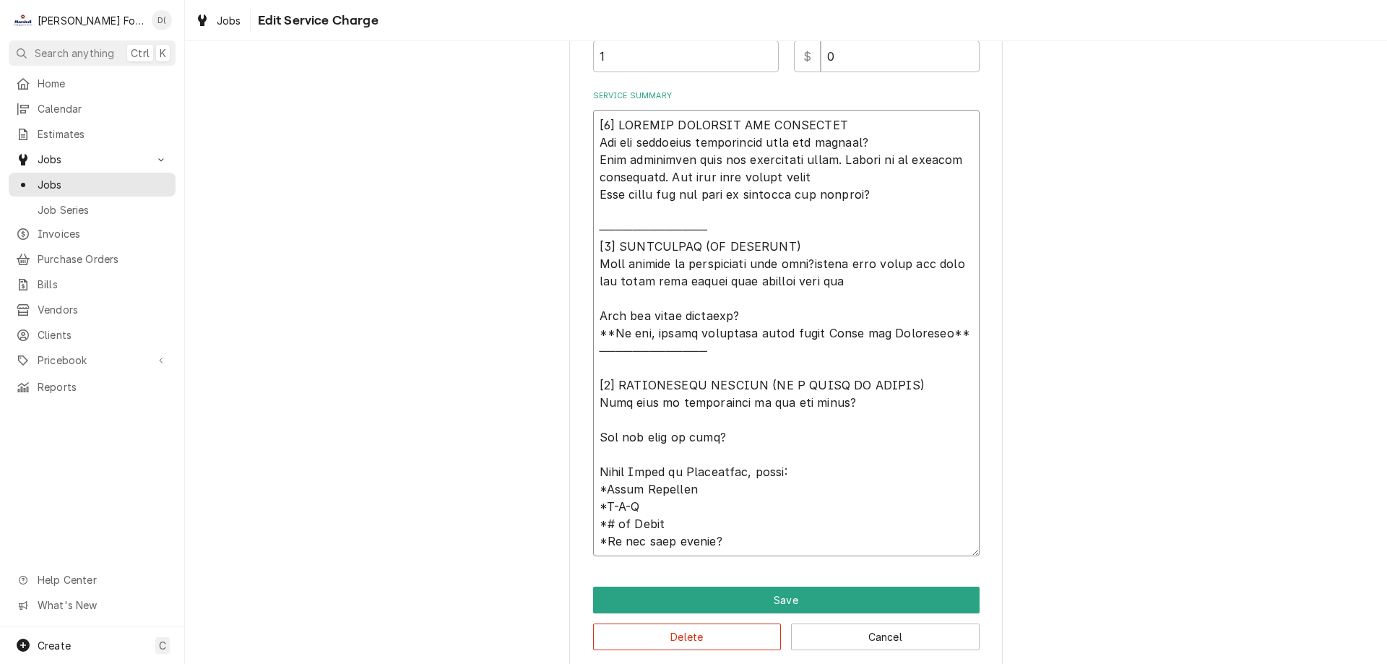
type textarea "x"
type textarea "[𝟭] 𝗜𝗡𝗜𝗧𝗜𝗔𝗟 𝗙𝗜𝗡𝗗𝗜𝗡𝗚𝗦 𝗔𝗡𝗗 𝗗𝗜𝗔𝗚𝗡𝗢𝗦𝗜𝗦 𝗪𝗮𝘀 𝘁𝗵𝗲 𝗲𝗾𝘂𝗶𝗽𝗺𝗲𝗻𝘁 𝗼𝗽𝗲𝗿𝗮𝘁𝗶𝗼𝗻𝗮𝗹 𝘄𝗵𝗲𝗻 𝘆𝗼𝘂 𝗮𝗿𝗿𝗶𝘃…"
type textarea "x"
type textarea "[𝟭] 𝗜𝗡𝗜𝗧𝗜𝗔𝗟 𝗙𝗜𝗡𝗗𝗜𝗡𝗚𝗦 𝗔𝗡𝗗 𝗗𝗜𝗔𝗚𝗡𝗢𝗦𝗜𝗦 𝗪𝗮𝘀 𝘁𝗵𝗲 𝗲𝗾𝘂𝗶𝗽𝗺𝗲𝗻𝘁 𝗼𝗽𝗲𝗿𝗮𝘁𝗶𝗼𝗻𝗮𝗹 𝘄𝗵𝗲𝗻 𝘆𝗼𝘂 𝗮𝗿𝗿𝗶𝘃…"
type textarea "x"
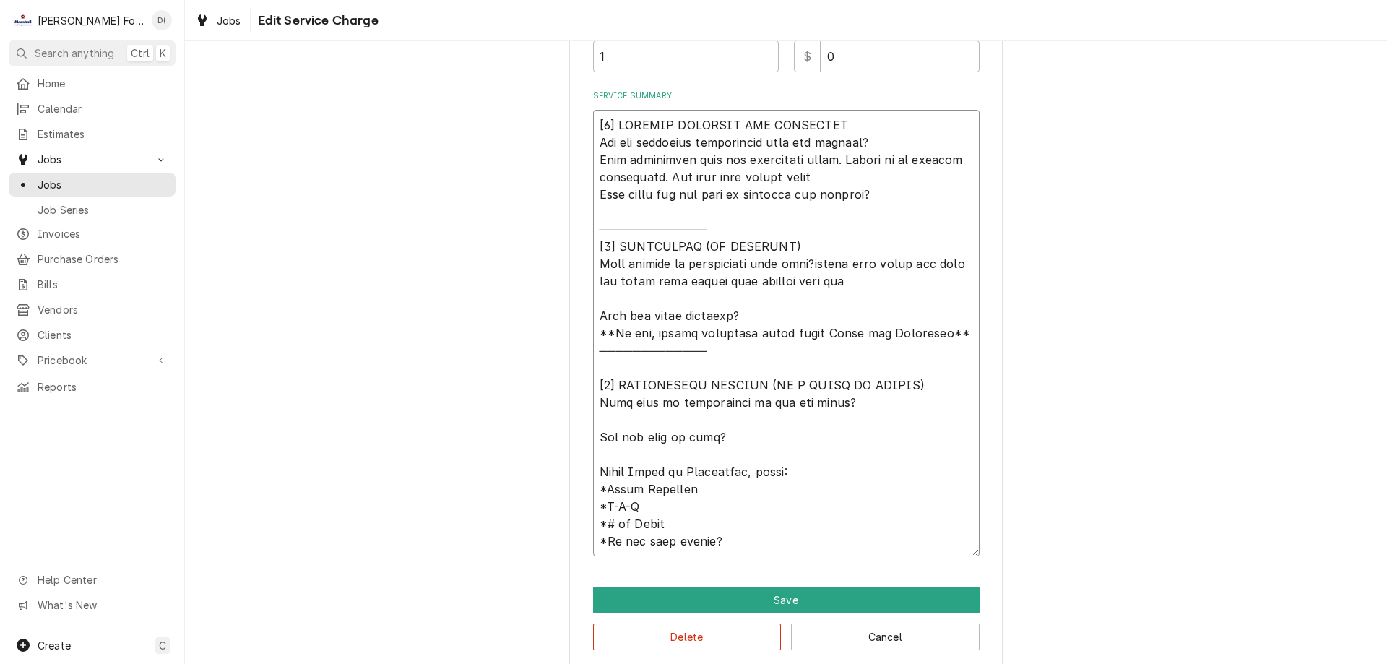
type textarea "[𝟭] 𝗜𝗡𝗜𝗧𝗜𝗔𝗟 𝗙𝗜𝗡𝗗𝗜𝗡𝗚𝗦 𝗔𝗡𝗗 𝗗𝗜𝗔𝗚𝗡𝗢𝗦𝗜𝗦 𝗪𝗮𝘀 𝘁𝗵𝗲 𝗲𝗾𝘂𝗶𝗽𝗺𝗲𝗻𝘁 𝗼𝗽𝗲𝗿𝗮𝘁𝗶𝗼𝗻𝗮𝗹 𝘄𝗵𝗲𝗻 𝘆𝗼𝘂 𝗮𝗿𝗿𝗶𝘃…"
type textarea "x"
type textarea "[𝟭] 𝗜𝗡𝗜𝗧𝗜𝗔𝗟 𝗙𝗜𝗡𝗗𝗜𝗡𝗚𝗦 𝗔𝗡𝗗 𝗗𝗜𝗔𝗚𝗡𝗢𝗦𝗜𝗦 𝗪𝗮𝘀 𝘁𝗵𝗲 𝗲𝗾𝘂𝗶𝗽𝗺𝗲𝗻𝘁 𝗼𝗽𝗲𝗿𝗮𝘁𝗶𝗼𝗻𝗮𝗹 𝘄𝗵𝗲𝗻 𝘆𝗼𝘂 𝗮𝗿𝗿𝗶𝘃…"
type textarea "x"
type textarea "[𝟭] 𝗜𝗡𝗜𝗧𝗜𝗔𝗟 𝗙𝗜𝗡𝗗𝗜𝗡𝗚𝗦 𝗔𝗡𝗗 𝗗𝗜𝗔𝗚𝗡𝗢𝗦𝗜𝗦 𝗪𝗮𝘀 𝘁𝗵𝗲 𝗲𝗾𝘂𝗶𝗽𝗺𝗲𝗻𝘁 𝗼𝗽𝗲𝗿𝗮𝘁𝗶𝗼𝗻𝗮𝗹 𝘄𝗵𝗲𝗻 𝘆𝗼𝘂 𝗮𝗿𝗿𝗶𝘃…"
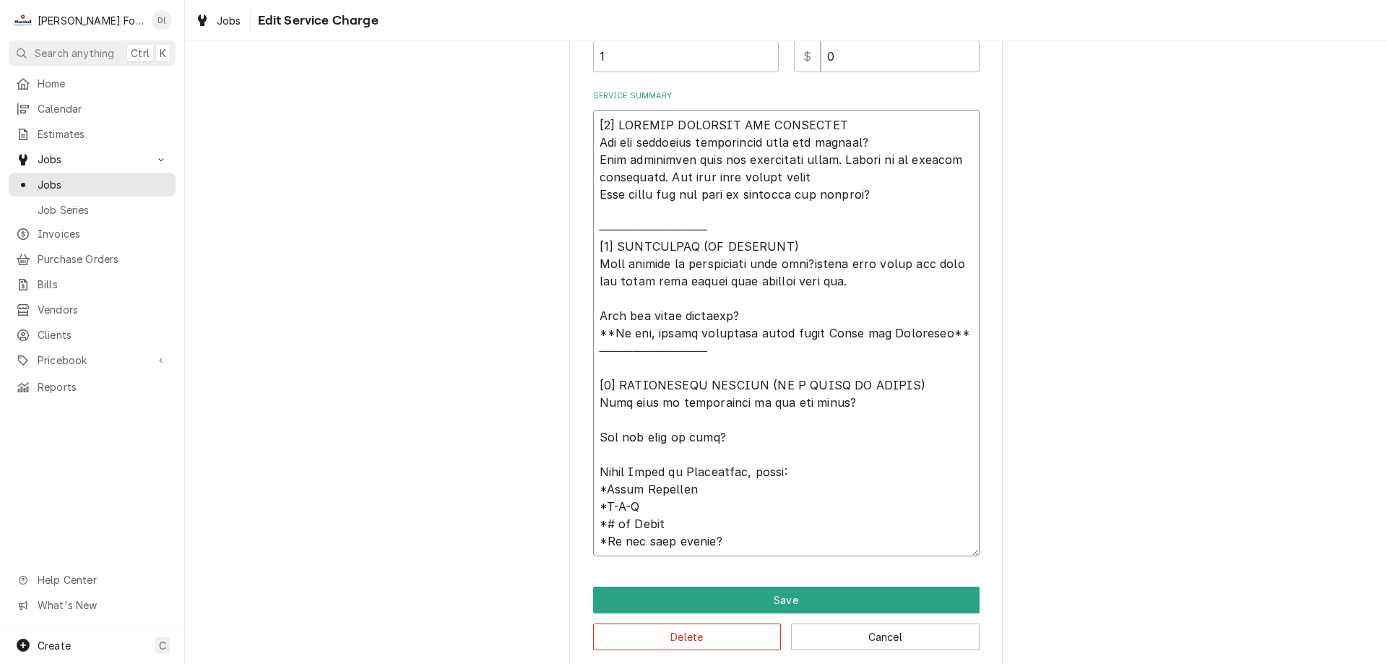
type textarea "x"
type textarea "[𝟭] 𝗜𝗡𝗜𝗧𝗜𝗔𝗟 𝗙𝗜𝗡𝗗𝗜𝗡𝗚𝗦 𝗔𝗡𝗗 𝗗𝗜𝗔𝗚𝗡𝗢𝗦𝗜𝗦 𝗪𝗮𝘀 𝘁𝗵𝗲 𝗲𝗾𝘂𝗶𝗽𝗺𝗲𝗻𝘁 𝗼𝗽𝗲𝗿𝗮𝘁𝗶𝗼𝗻𝗮𝗹 𝘄𝗵𝗲𝗻 𝘆𝗼𝘂 𝗮𝗿𝗿𝗶𝘃…"
type textarea "x"
type textarea "[𝟭] 𝗜𝗡𝗜𝗧𝗜𝗔𝗟 𝗙𝗜𝗡𝗗𝗜𝗡𝗚𝗦 𝗔𝗡𝗗 𝗗𝗜𝗔𝗚𝗡𝗢𝗦𝗜𝗦 𝗪𝗮𝘀 𝘁𝗵𝗲 𝗲𝗾𝘂𝗶𝗽𝗺𝗲𝗻𝘁 𝗼𝗽𝗲𝗿𝗮𝘁𝗶𝗼𝗻𝗮𝗹 𝘄𝗵𝗲𝗻 𝘆𝗼𝘂 𝗮𝗿𝗿𝗶𝘃…"
type textarea "x"
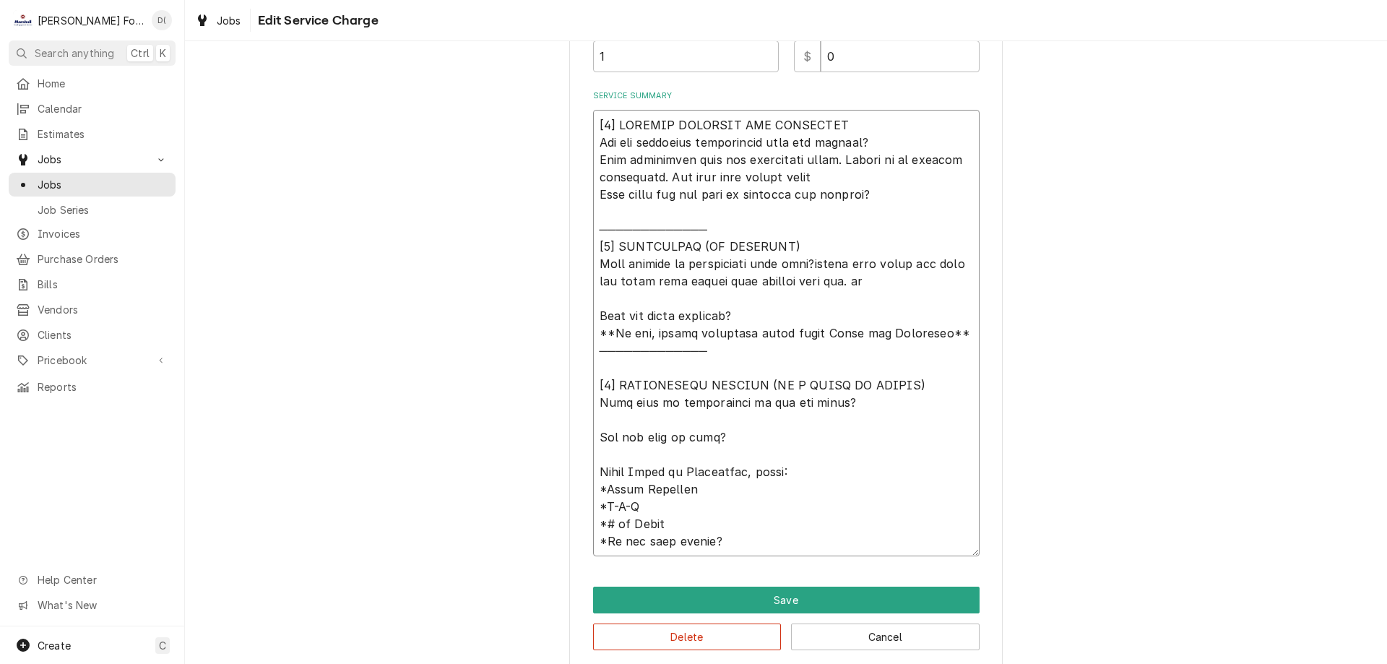
type textarea "[𝟭] 𝗜𝗡𝗜𝗧𝗜𝗔𝗟 𝗙𝗜𝗡𝗗𝗜𝗡𝗚𝗦 𝗔𝗡𝗗 𝗗𝗜𝗔𝗚𝗡𝗢𝗦𝗜𝗦 𝗪𝗮𝘀 𝘁𝗵𝗲 𝗲𝗾𝘂𝗶𝗽𝗺𝗲𝗻𝘁 𝗼𝗽𝗲𝗿𝗮𝘁𝗶𝗼𝗻𝗮𝗹 𝘄𝗵𝗲𝗻 𝘆𝗼𝘂 𝗮𝗿𝗿𝗶𝘃…"
type textarea "x"
type textarea "[𝟭] 𝗜𝗡𝗜𝗧𝗜𝗔𝗟 𝗙𝗜𝗡𝗗𝗜𝗡𝗚𝗦 𝗔𝗡𝗗 𝗗𝗜𝗔𝗚𝗡𝗢𝗦𝗜𝗦 𝗪𝗮𝘀 𝘁𝗵𝗲 𝗲𝗾𝘂𝗶𝗽𝗺𝗲𝗻𝘁 𝗼𝗽𝗲𝗿𝗮𝘁𝗶𝗼𝗻𝗮𝗹 𝘄𝗵𝗲𝗻 𝘆𝗼𝘂 𝗮𝗿𝗿𝗶𝘃…"
type textarea "x"
type textarea "[𝟭] 𝗜𝗡𝗜𝗧𝗜𝗔𝗟 𝗙𝗜𝗡𝗗𝗜𝗡𝗚𝗦 𝗔𝗡𝗗 𝗗𝗜𝗔𝗚𝗡𝗢𝗦𝗜𝗦 𝗪𝗮𝘀 𝘁𝗵𝗲 𝗲𝗾𝘂𝗶𝗽𝗺𝗲𝗻𝘁 𝗼𝗽𝗲𝗿𝗮𝘁𝗶𝗼𝗻𝗮𝗹 𝘄𝗵𝗲𝗻 𝘆𝗼𝘂 𝗮𝗿𝗿𝗶𝘃…"
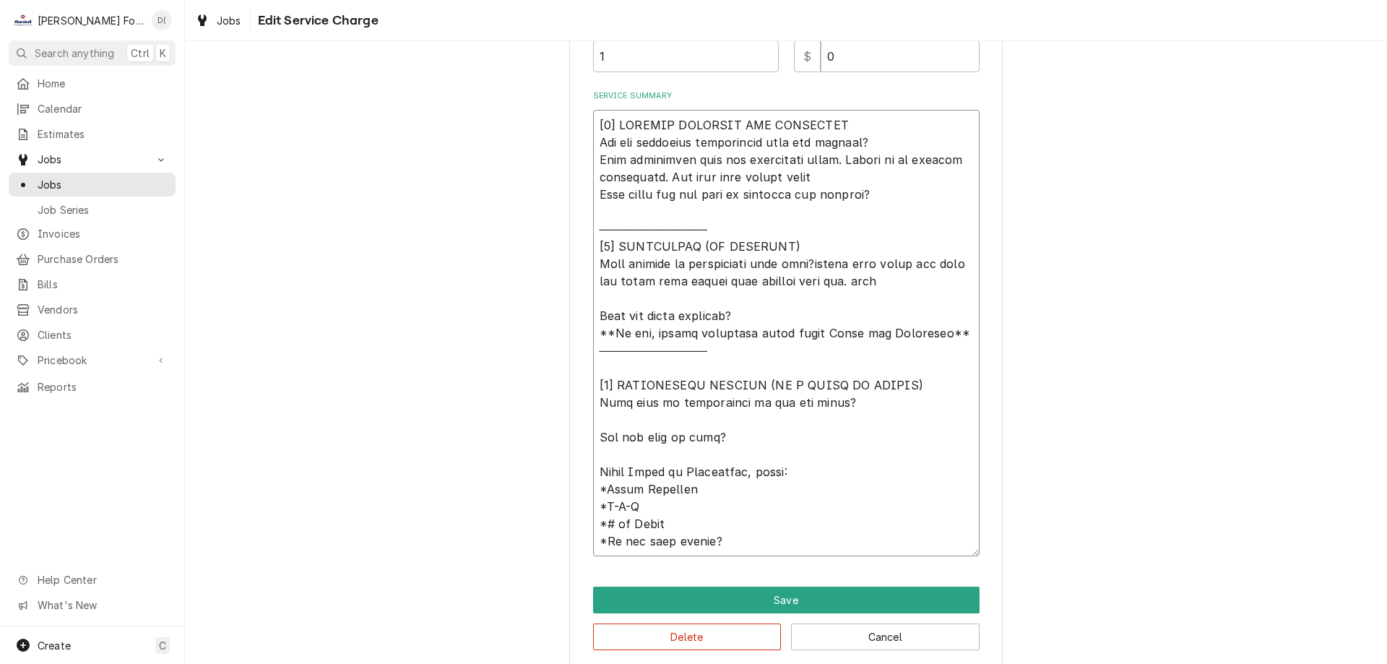
type textarea "x"
type textarea "[𝟭] 𝗜𝗡𝗜𝗧𝗜𝗔𝗟 𝗙𝗜𝗡𝗗𝗜𝗡𝗚𝗦 𝗔𝗡𝗗 𝗗𝗜𝗔𝗚𝗡𝗢𝗦𝗜𝗦 𝗪𝗮𝘀 𝘁𝗵𝗲 𝗲𝗾𝘂𝗶𝗽𝗺𝗲𝗻𝘁 𝗼𝗽𝗲𝗿𝗮𝘁𝗶𝗼𝗻𝗮𝗹 𝘄𝗵𝗲𝗻 𝘆𝗼𝘂 𝗮𝗿𝗿𝗶𝘃…"
type textarea "x"
type textarea "[𝟭] 𝗜𝗡𝗜𝗧𝗜𝗔𝗟 𝗙𝗜𝗡𝗗𝗜𝗡𝗚𝗦 𝗔𝗡𝗗 𝗗𝗜𝗔𝗚𝗡𝗢𝗦𝗜𝗦 𝗪𝗮𝘀 𝘁𝗵𝗲 𝗲𝗾𝘂𝗶𝗽𝗺𝗲𝗻𝘁 𝗼𝗽𝗲𝗿𝗮𝘁𝗶𝗼𝗻𝗮𝗹 𝘄𝗵𝗲𝗻 𝘆𝗼𝘂 𝗮𝗿𝗿𝗶𝘃…"
type textarea "x"
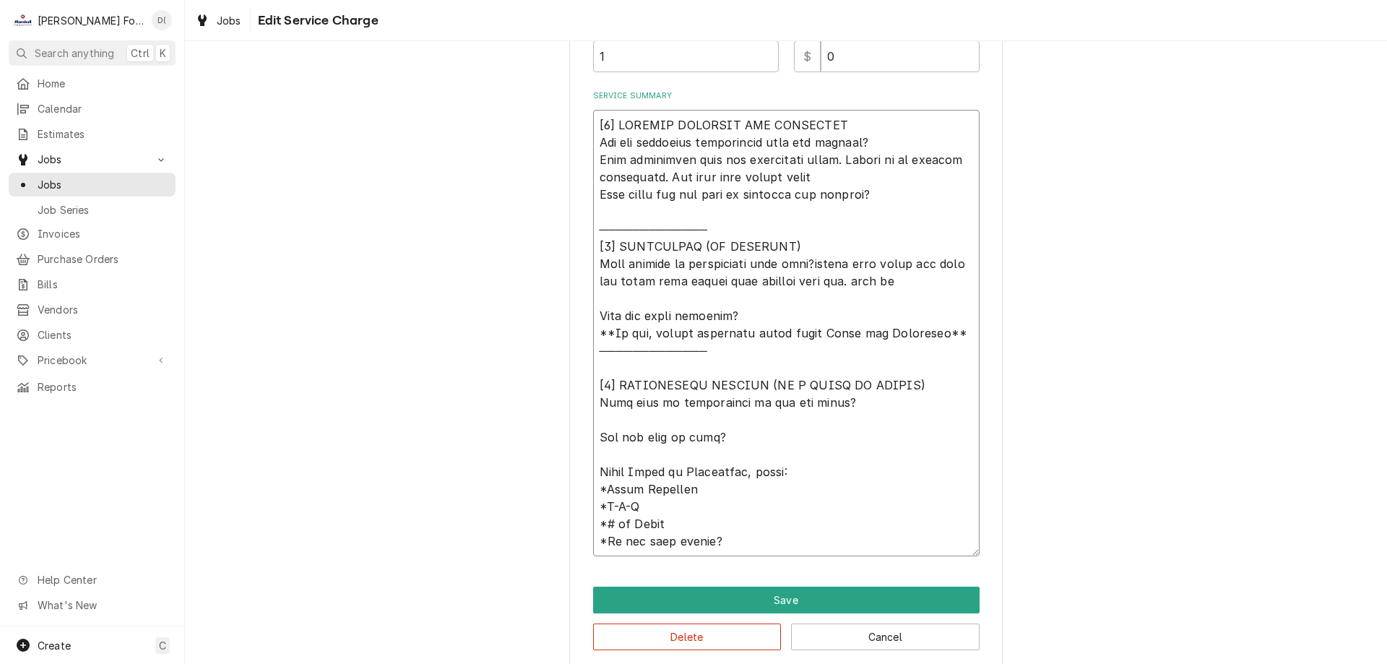
type textarea "[𝟭] 𝗜𝗡𝗜𝗧𝗜𝗔𝗟 𝗙𝗜𝗡𝗗𝗜𝗡𝗚𝗦 𝗔𝗡𝗗 𝗗𝗜𝗔𝗚𝗡𝗢𝗦𝗜𝗦 𝗪𝗮𝘀 𝘁𝗵𝗲 𝗲𝗾𝘂𝗶𝗽𝗺𝗲𝗻𝘁 𝗼𝗽𝗲𝗿𝗮𝘁𝗶𝗼𝗻𝗮𝗹 𝘄𝗵𝗲𝗻 𝘆𝗼𝘂 𝗮𝗿𝗿𝗶𝘃…"
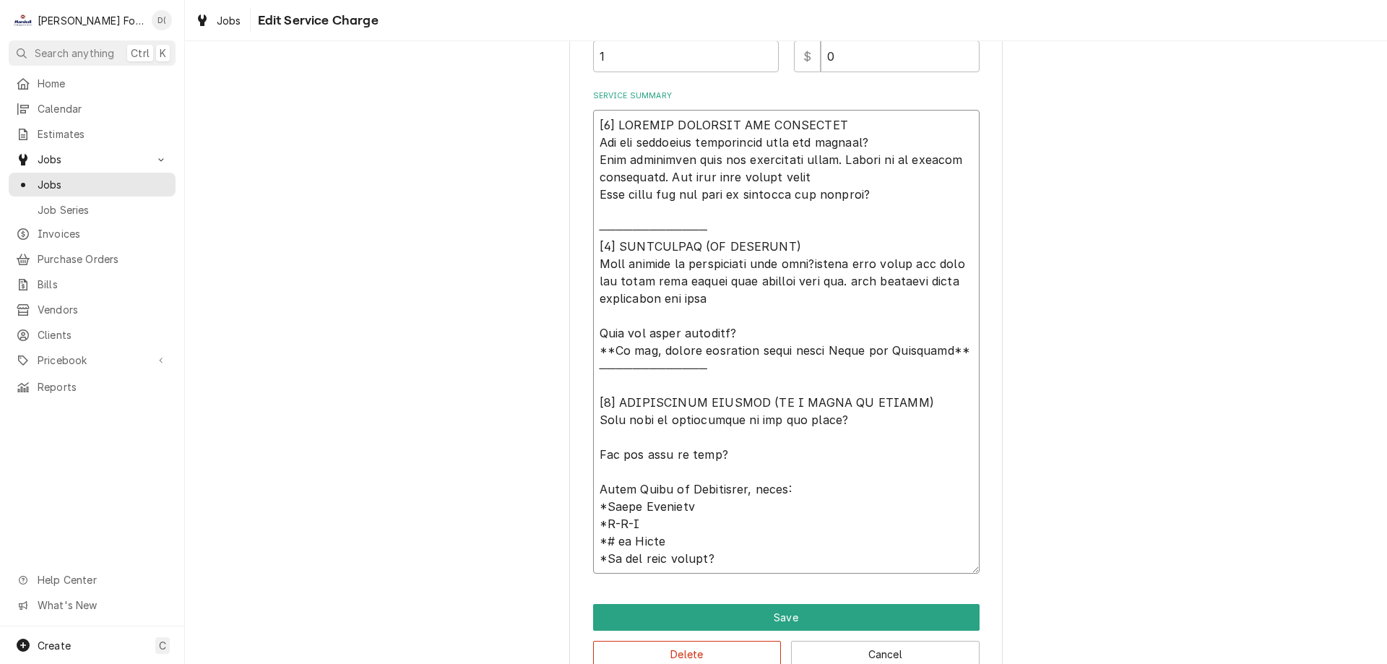
scroll to position [494, 0]
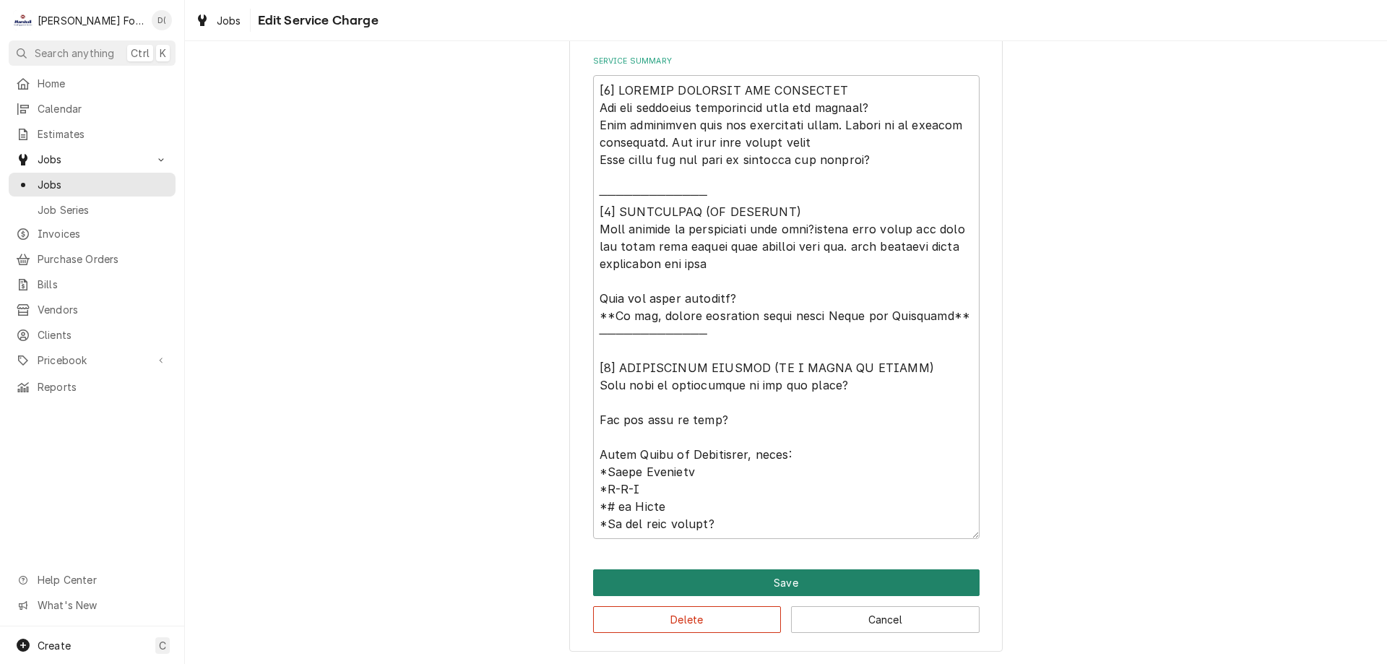
click at [790, 580] on button "Save" at bounding box center [786, 582] width 386 height 27
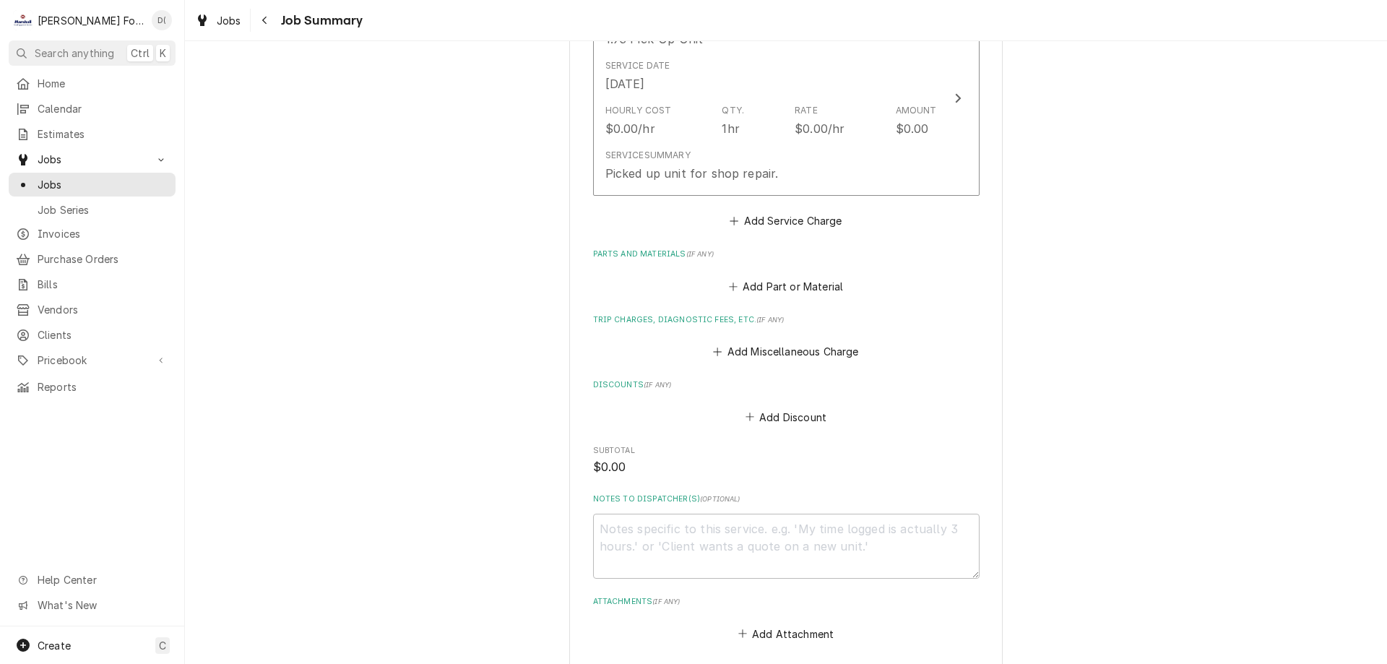
scroll to position [1253, 0]
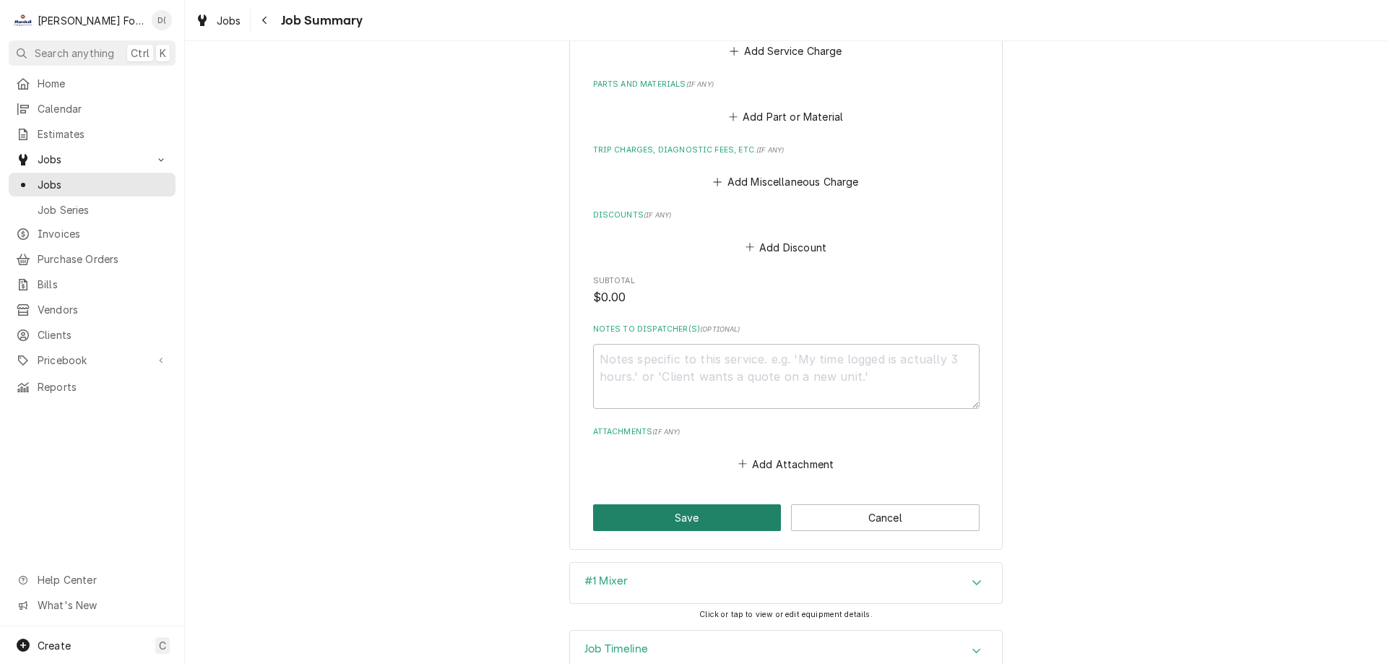
click at [646, 504] on button "Save" at bounding box center [687, 517] width 189 height 27
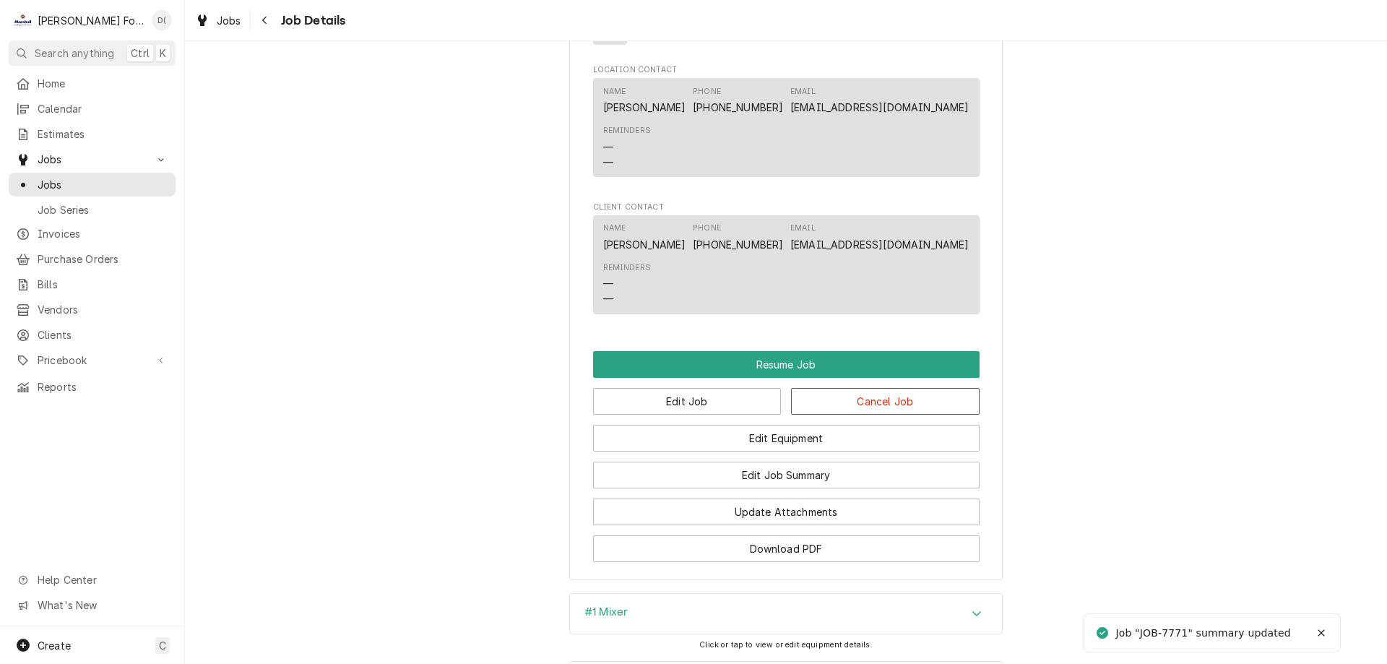
scroll to position [1300, 0]
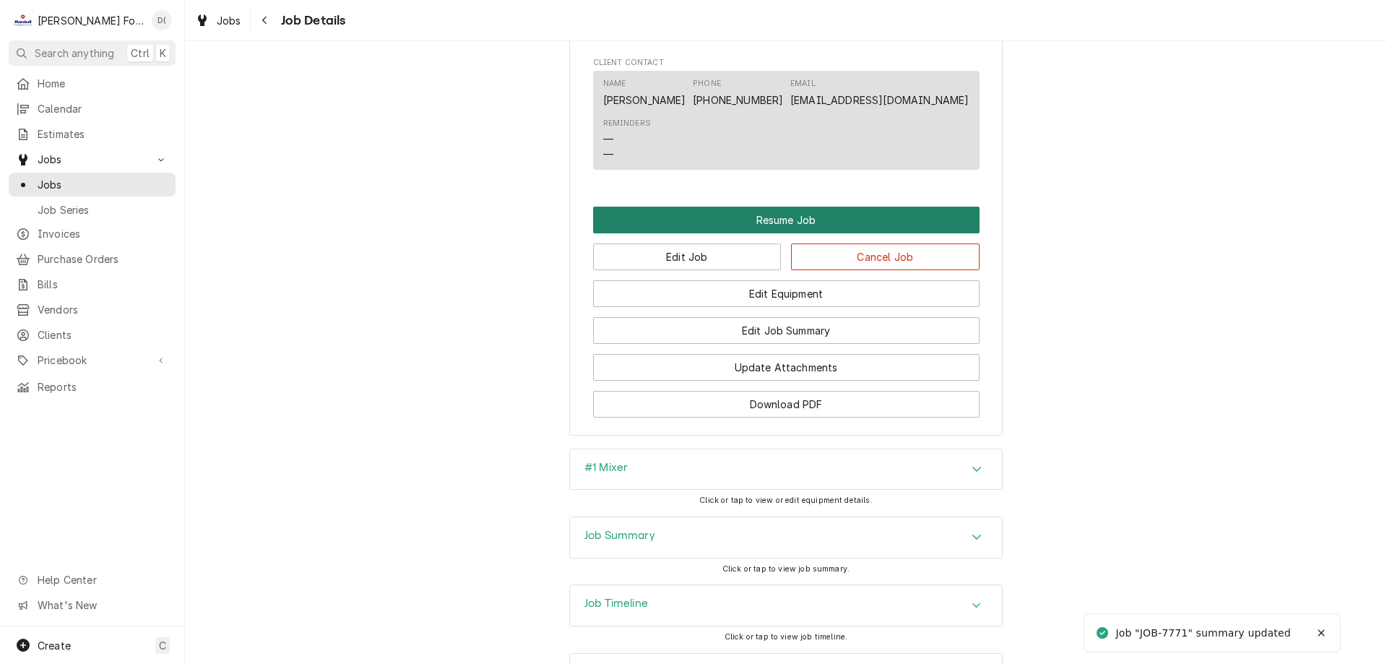
click at [797, 233] on button "Resume Job" at bounding box center [786, 220] width 386 height 27
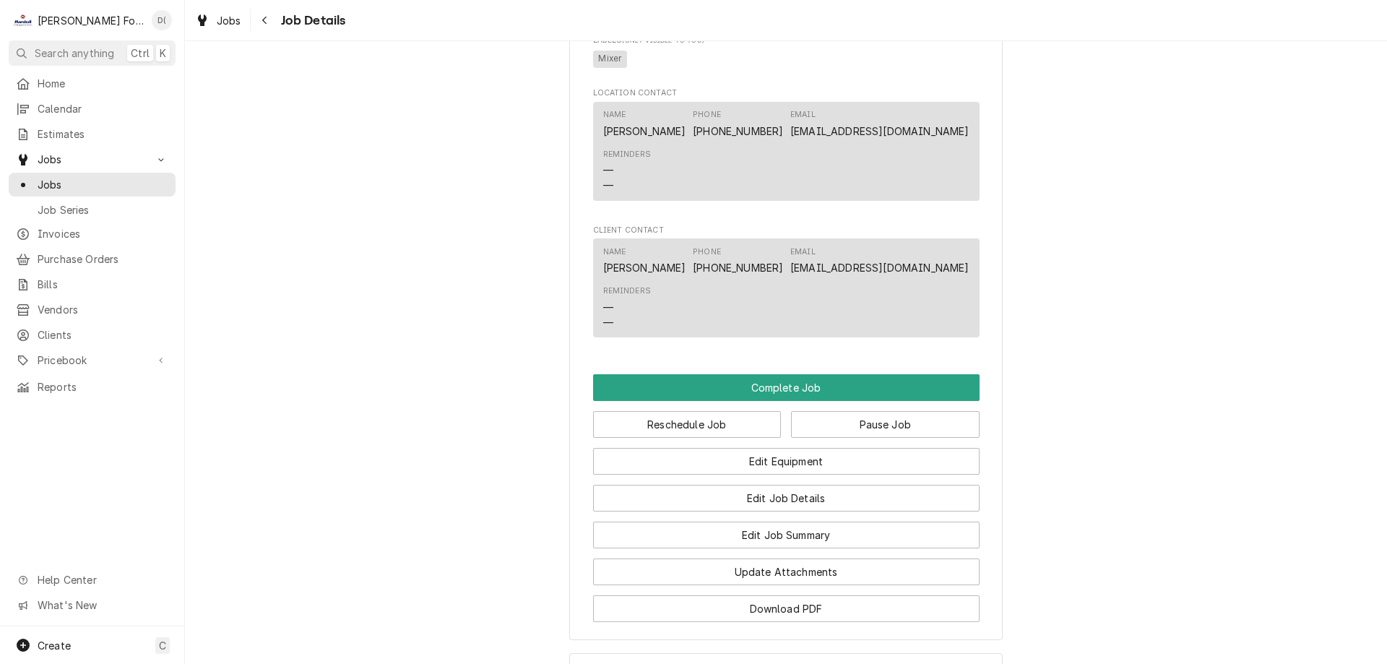
scroll to position [1362, 0]
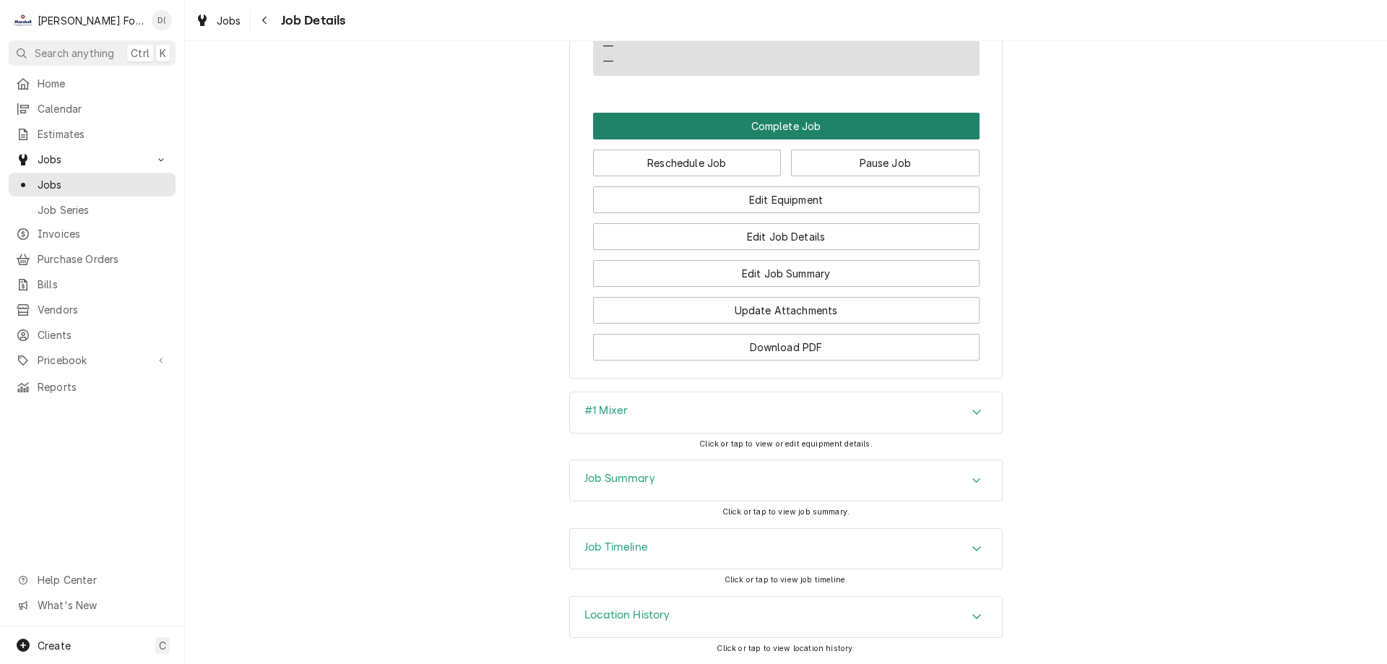
click at [787, 121] on button "Complete Job" at bounding box center [786, 126] width 386 height 27
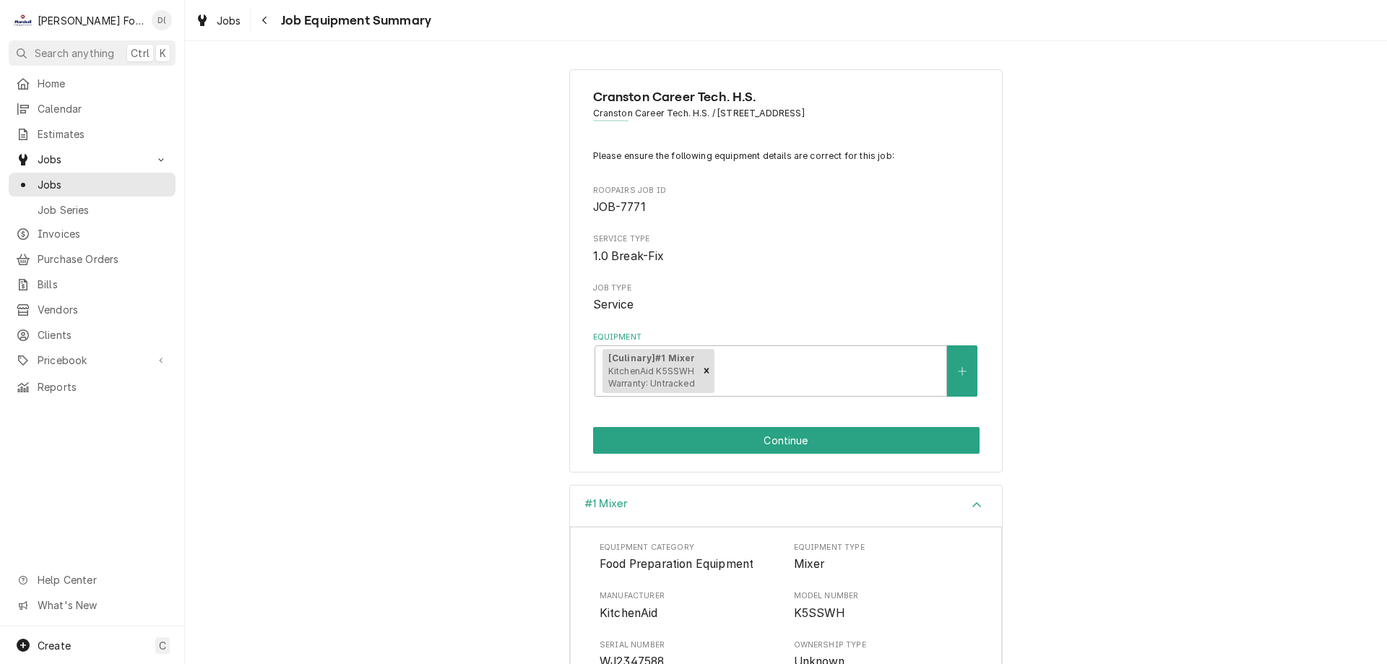
scroll to position [247, 0]
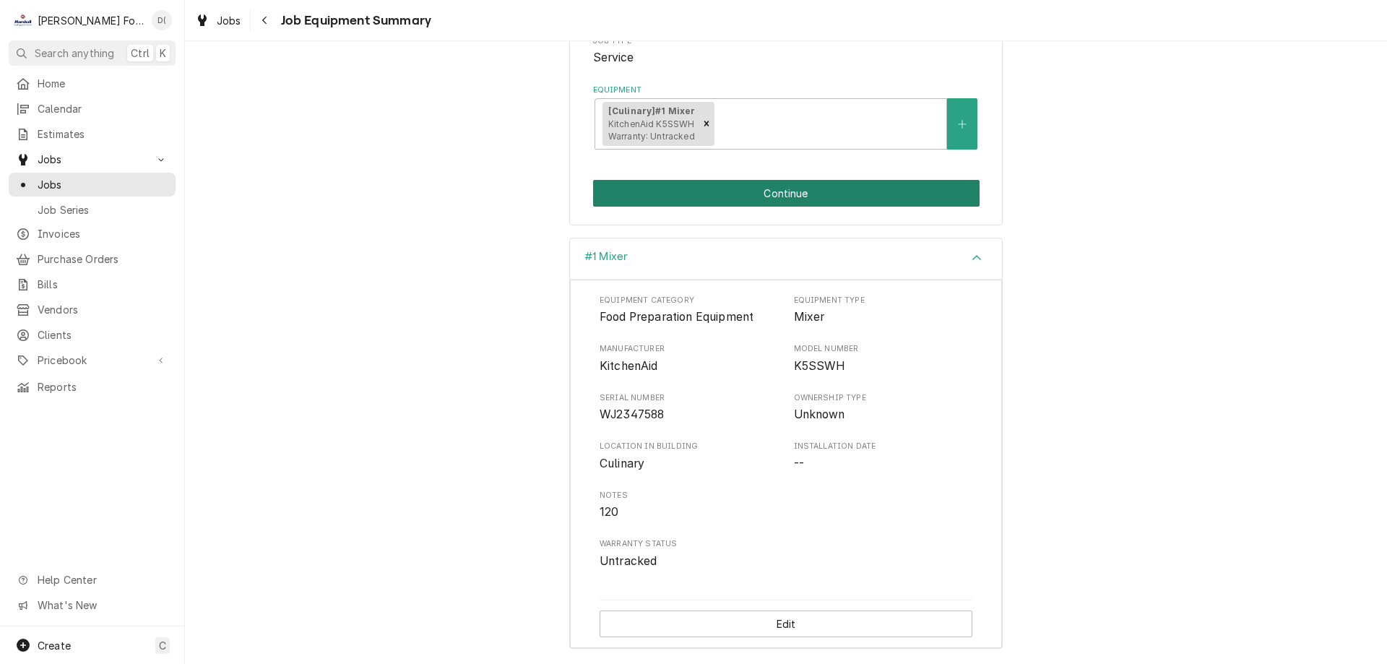
click at [730, 206] on button "Continue" at bounding box center [786, 193] width 386 height 27
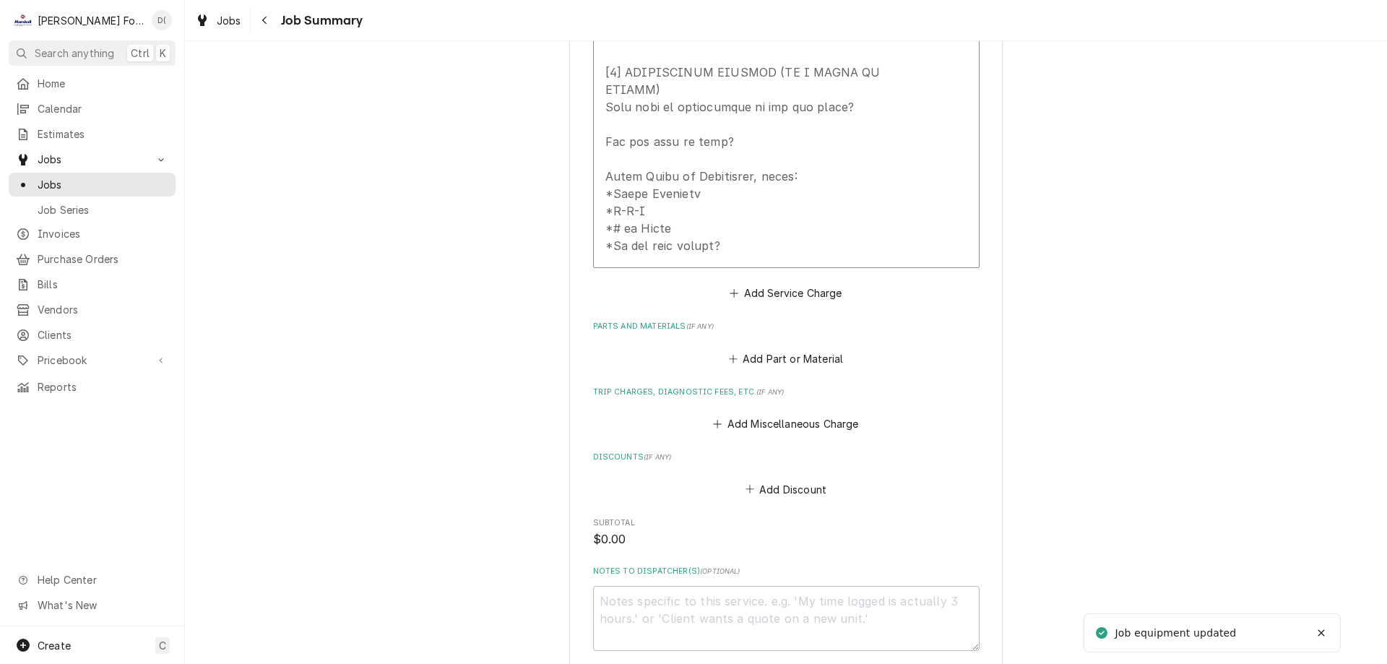
scroll to position [1253, 0]
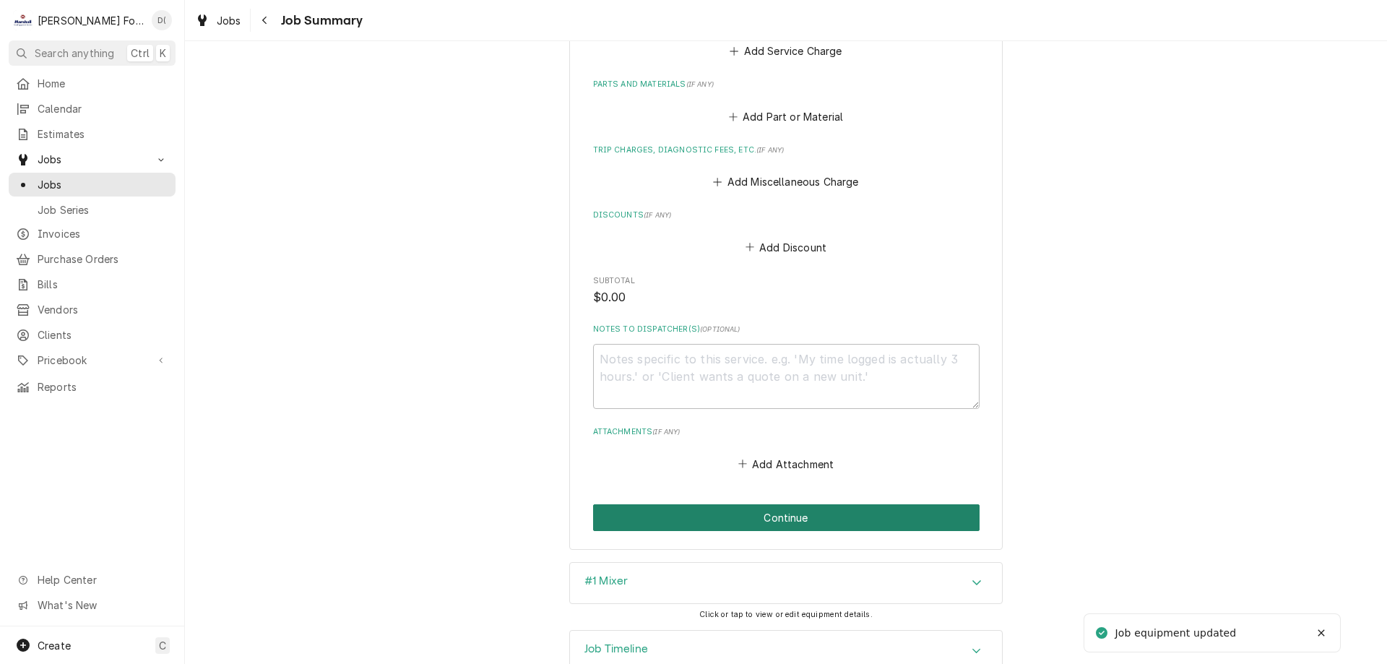
click at [722, 504] on button "Continue" at bounding box center [786, 517] width 386 height 27
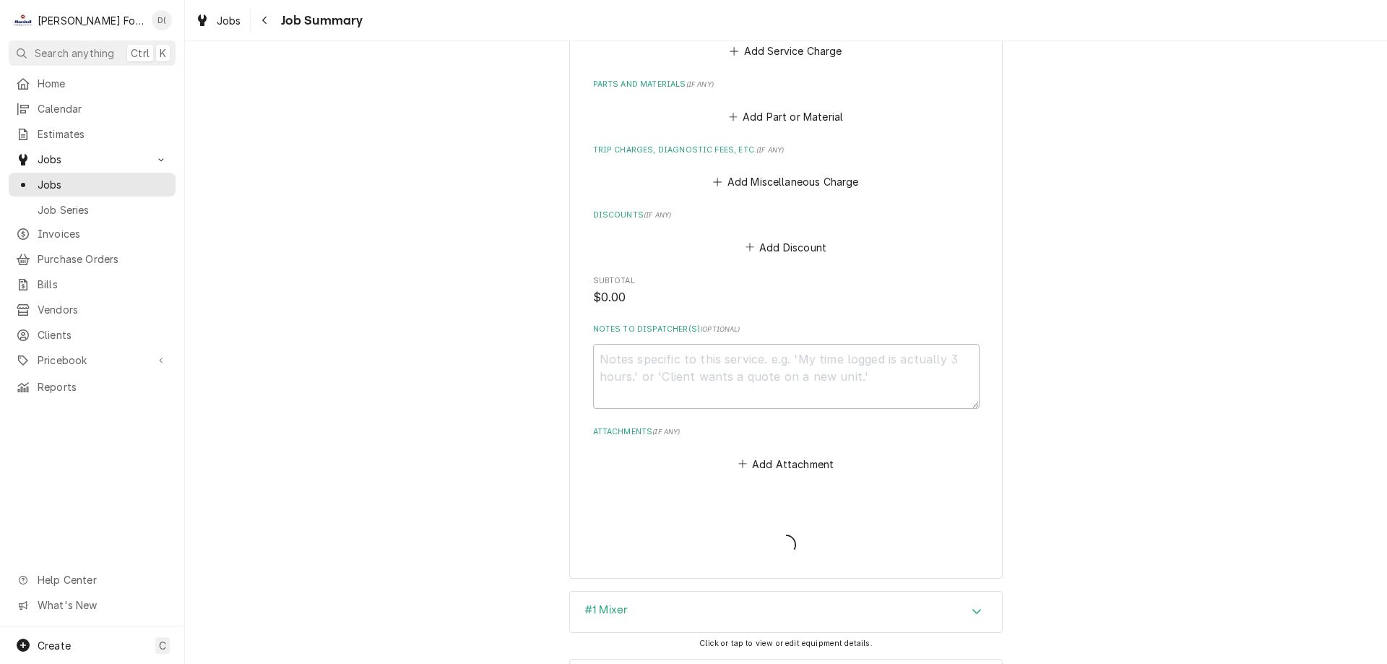
type textarea "x"
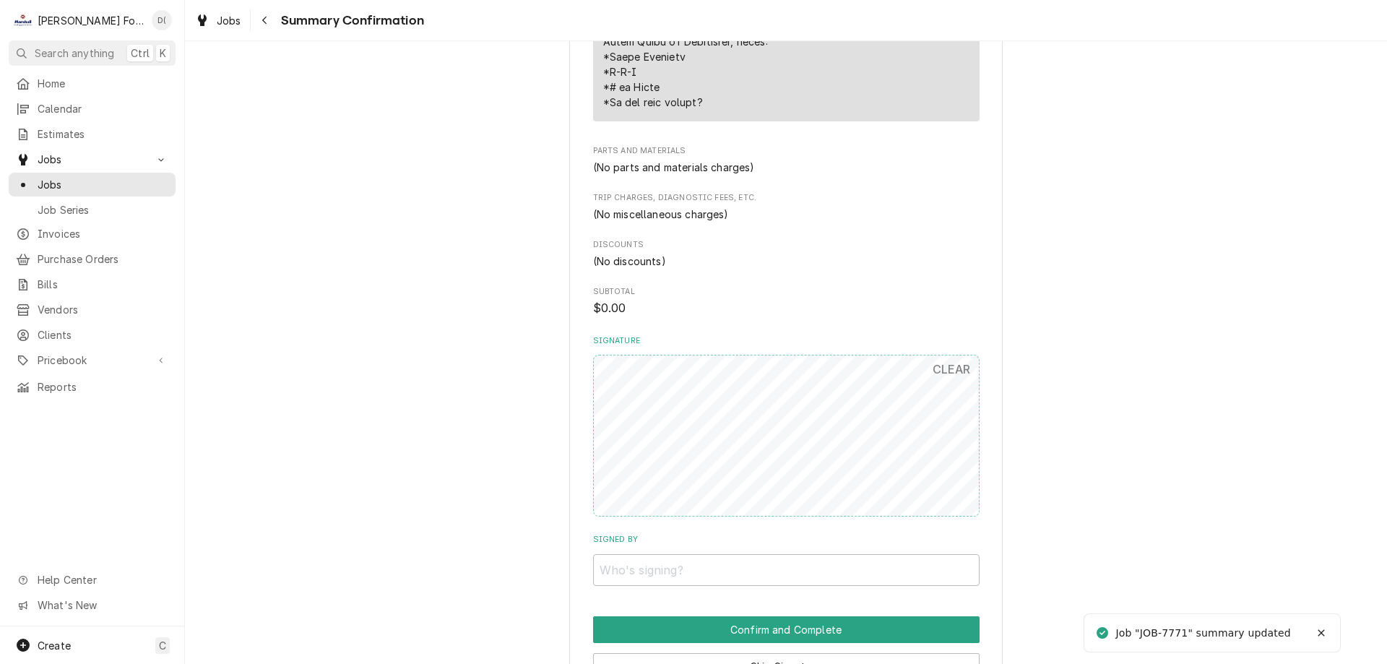
scroll to position [1232, 0]
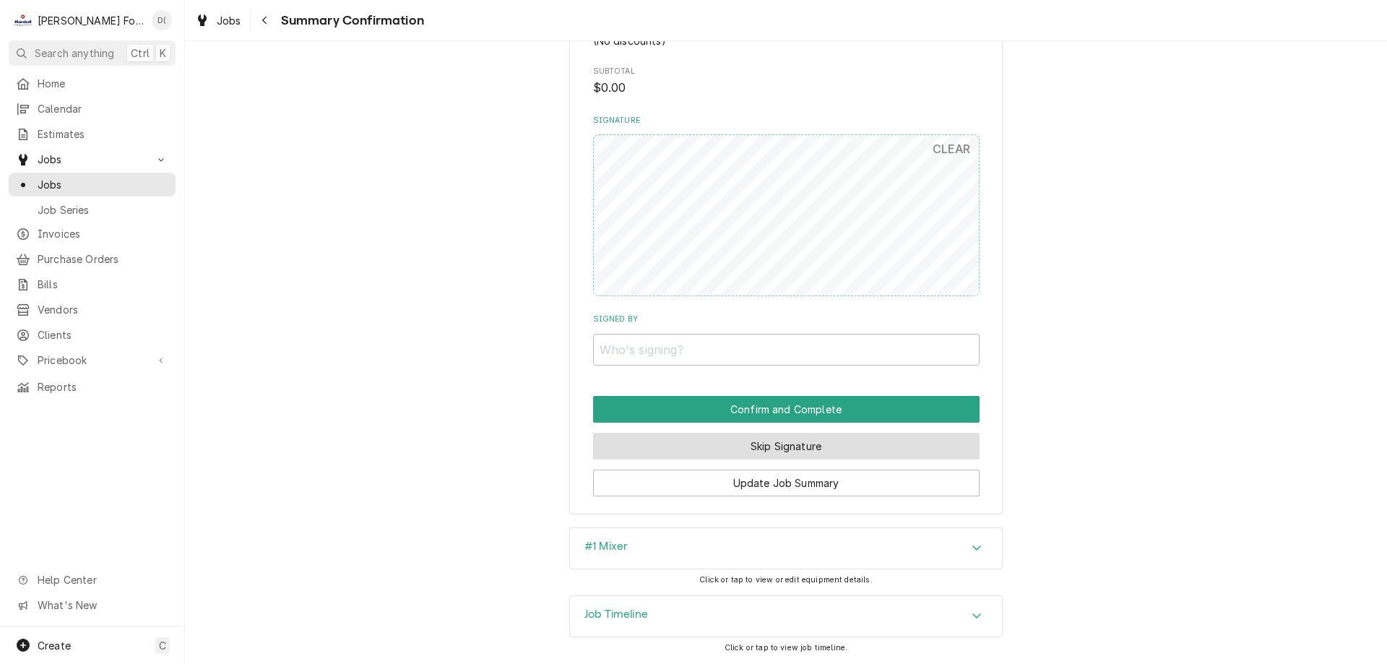
click at [791, 449] on button "Skip Signature" at bounding box center [786, 446] width 386 height 27
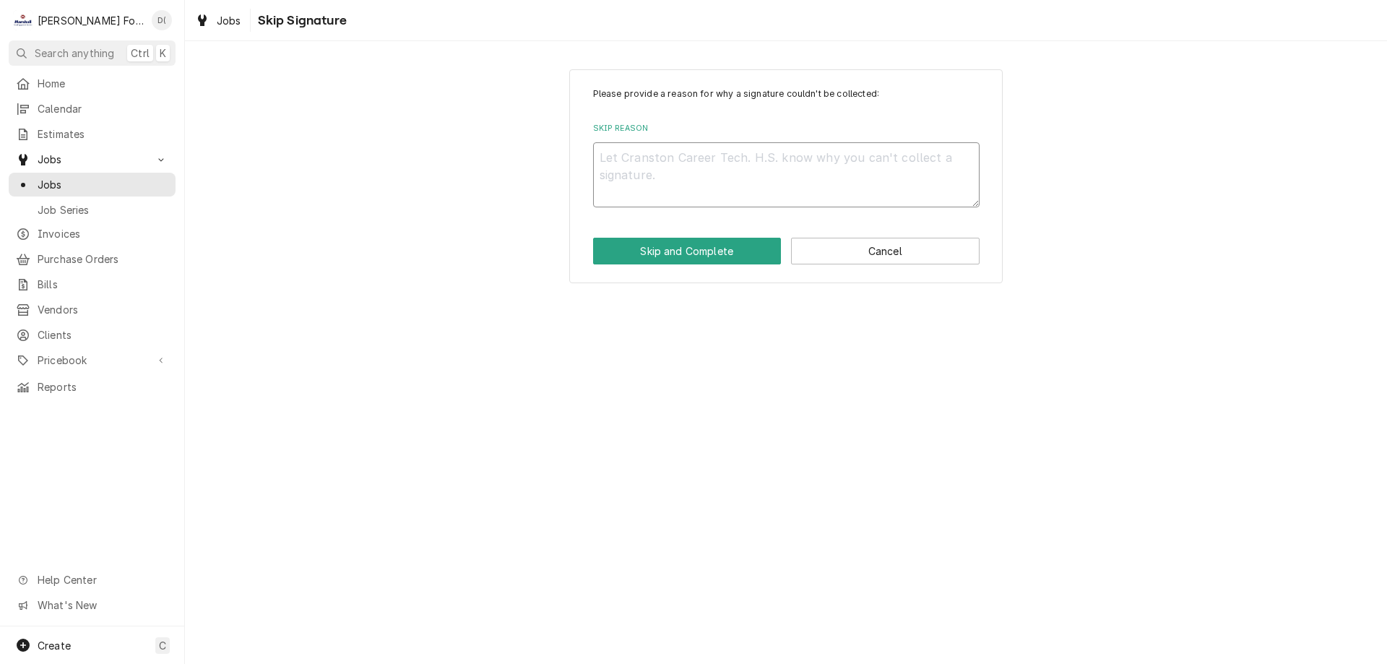
click at [664, 152] on textarea "Skip Reason" at bounding box center [786, 174] width 386 height 65
type textarea "x"
type textarea "i"
type textarea "x"
type textarea "in"
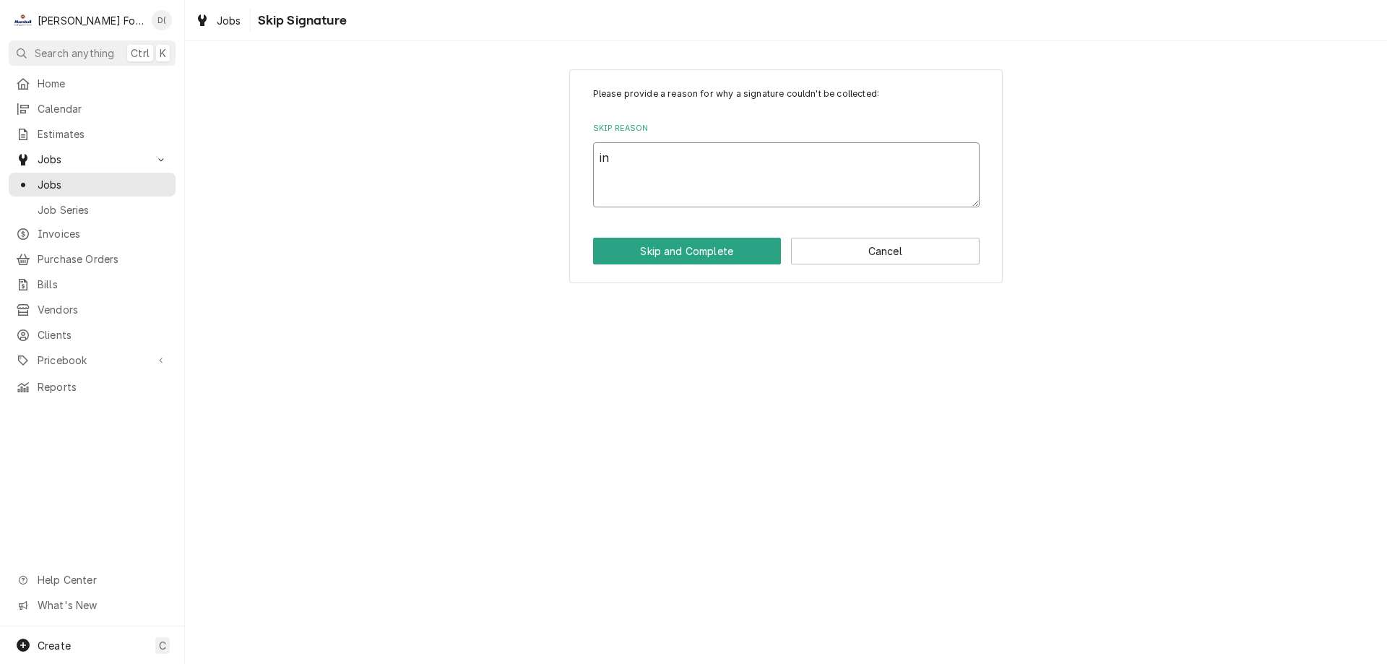
type textarea "x"
type textarea "ins"
type textarea "x"
type textarea "insi"
type textarea "x"
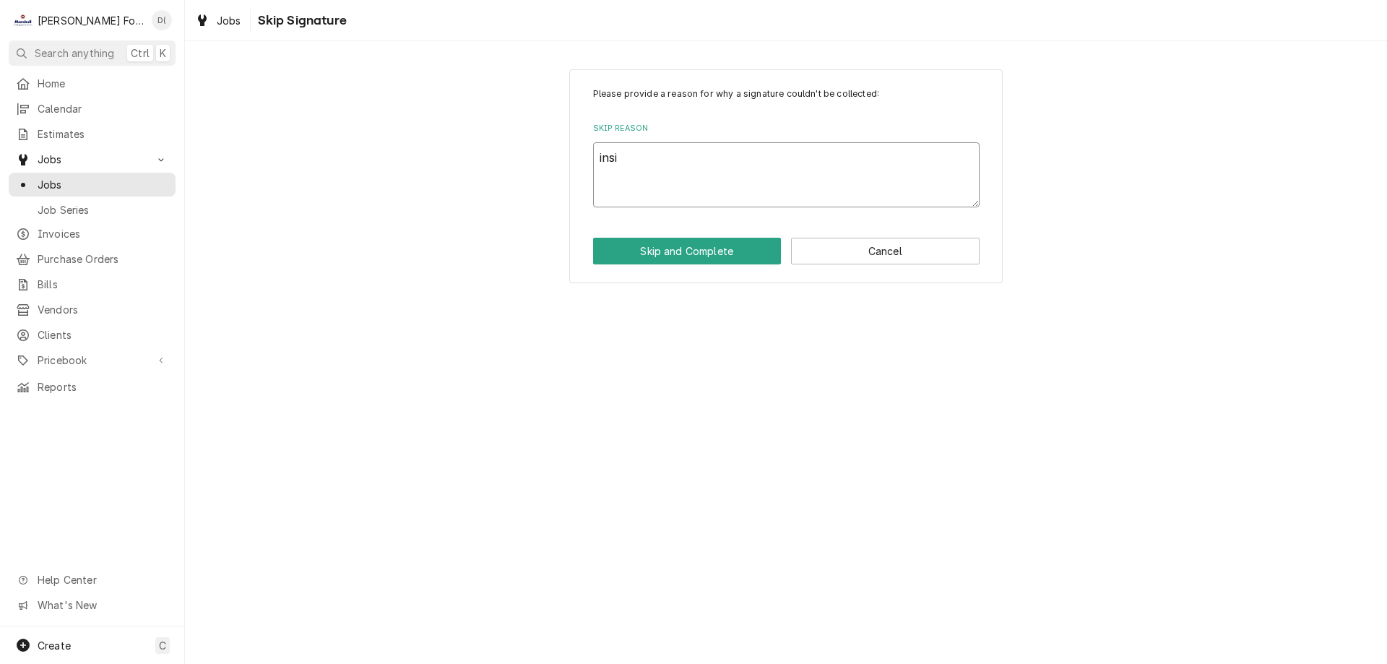
type textarea "insid"
type textarea "x"
type textarea "inside"
click at [654, 256] on button "Skip and Complete" at bounding box center [687, 251] width 189 height 27
type textarea "x"
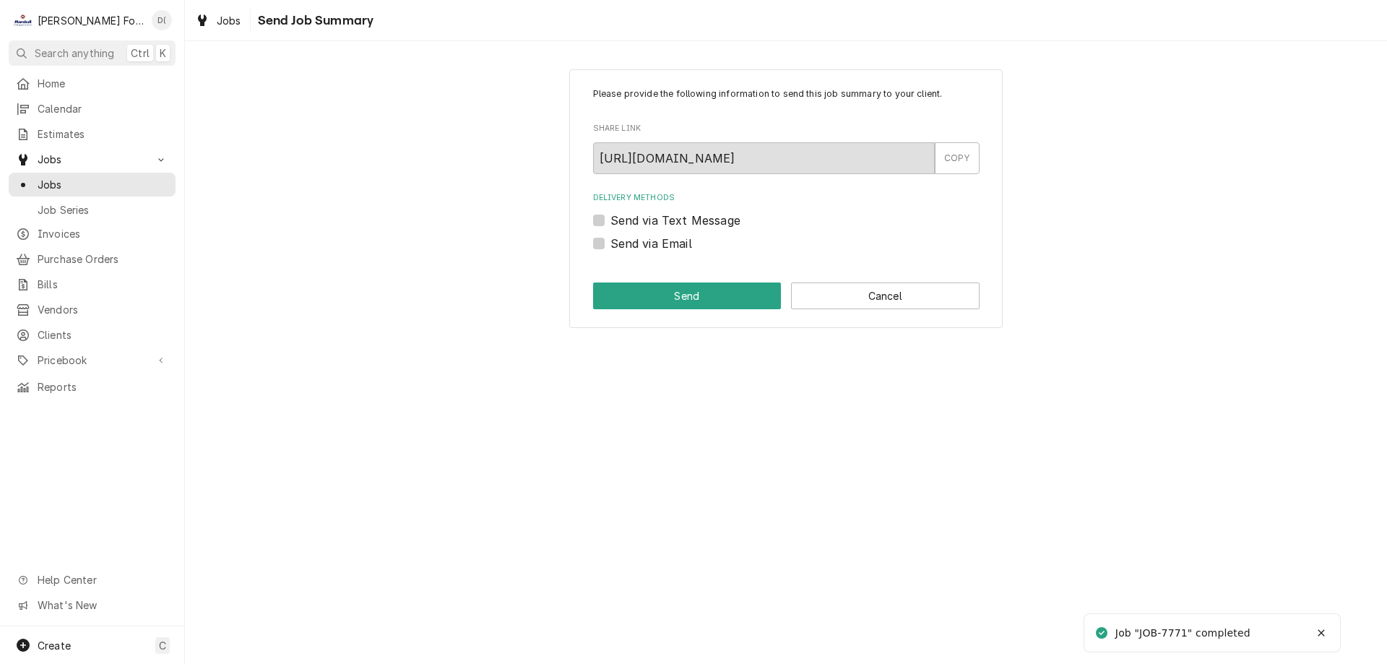
click at [897, 310] on div "Please provide the following information to send this job summary to your clien…" at bounding box center [785, 198] width 433 height 259
click at [891, 303] on button "Cancel" at bounding box center [885, 295] width 189 height 27
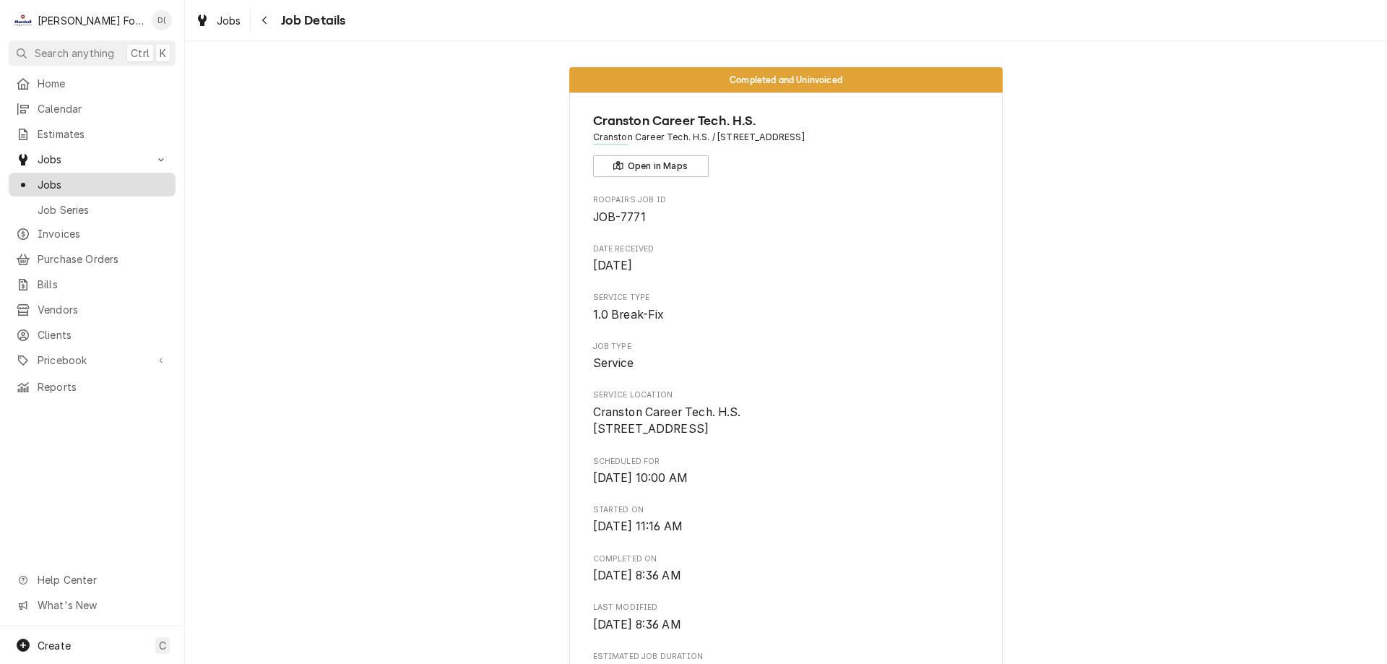
click at [96, 181] on span "Jobs" at bounding box center [103, 184] width 131 height 15
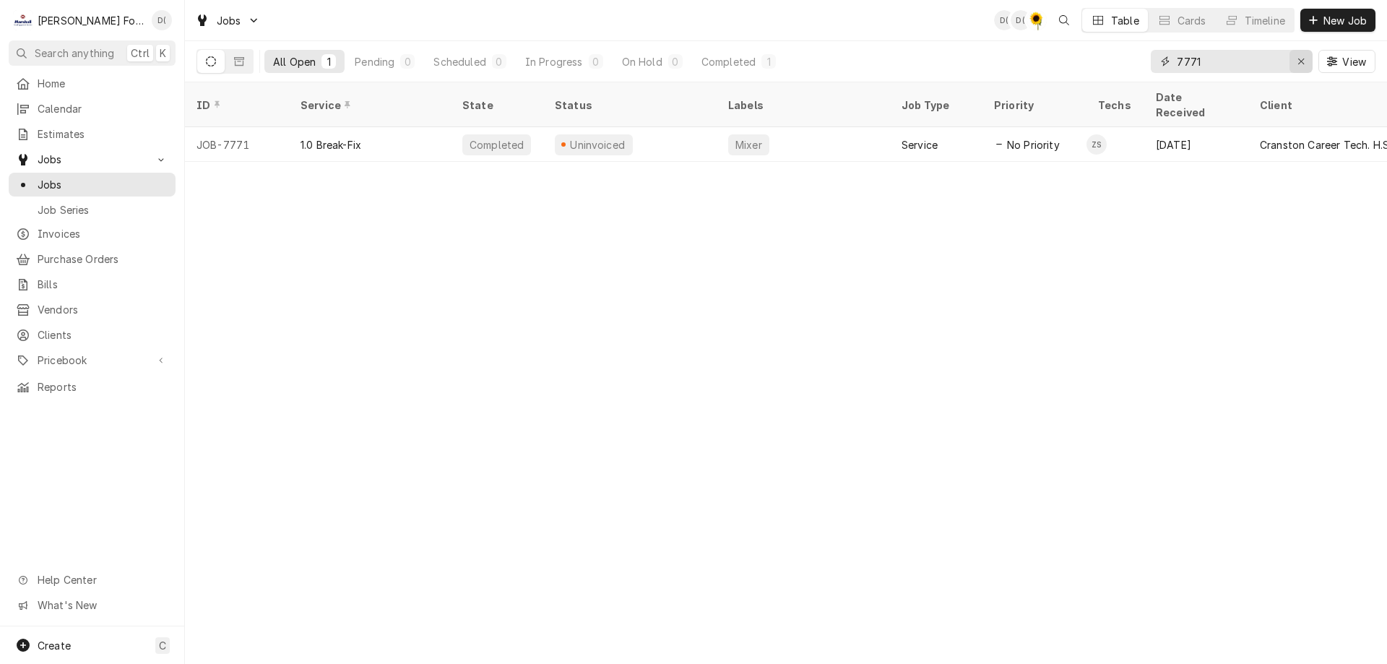
click at [1299, 60] on icon "Erase input" at bounding box center [1301, 62] width 6 height 6
click at [1275, 61] on input "Dynamic Content Wrapper" at bounding box center [1245, 61] width 136 height 23
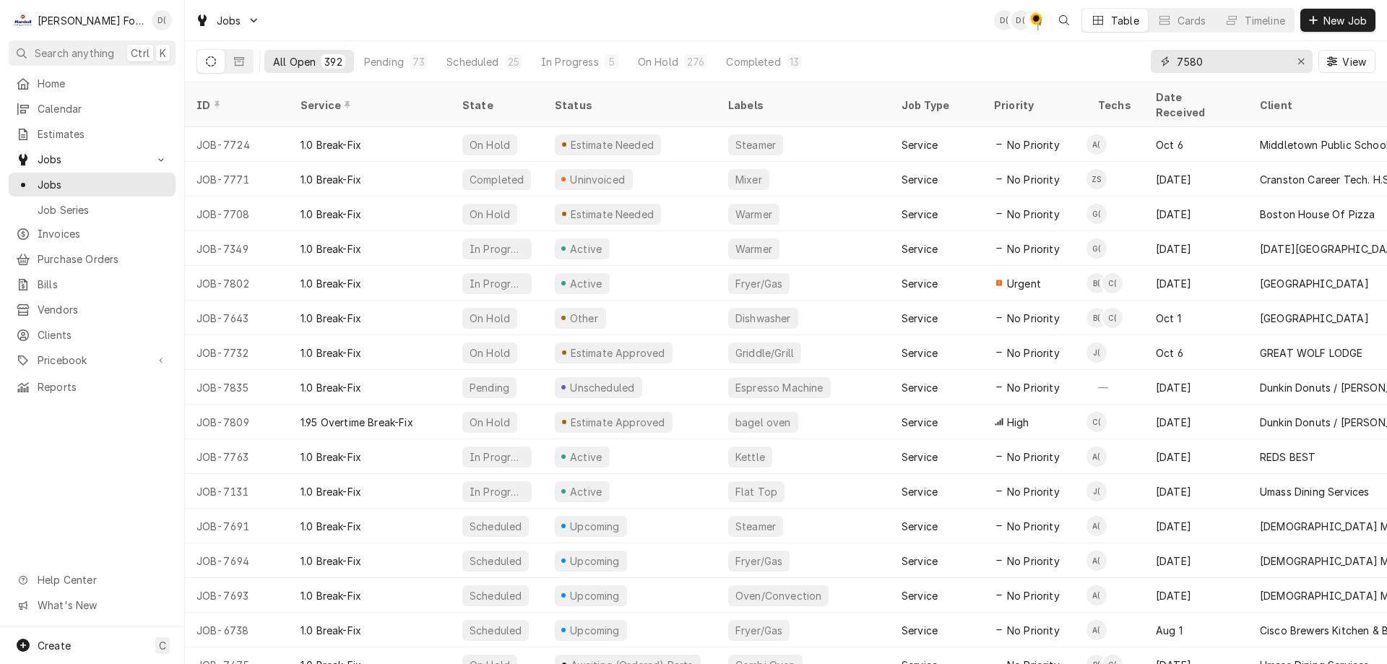
type input "7580"
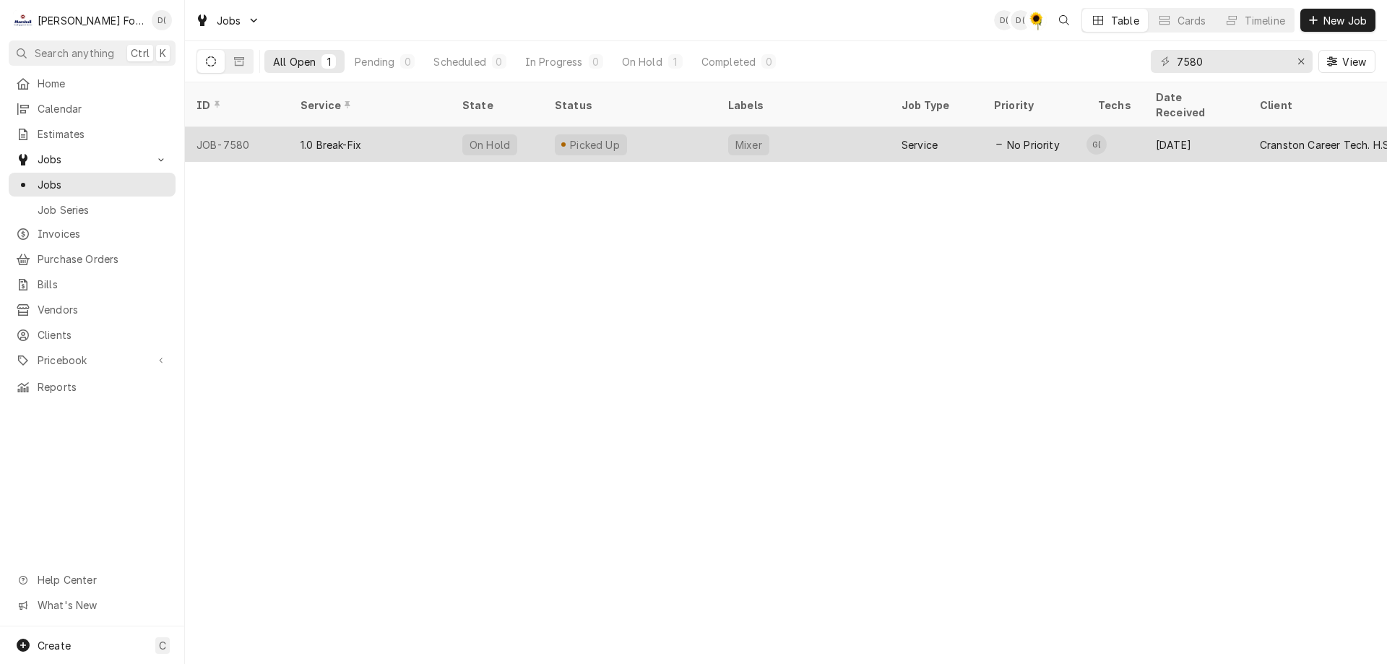
click at [683, 127] on div "Picked Up" at bounding box center [629, 144] width 173 height 35
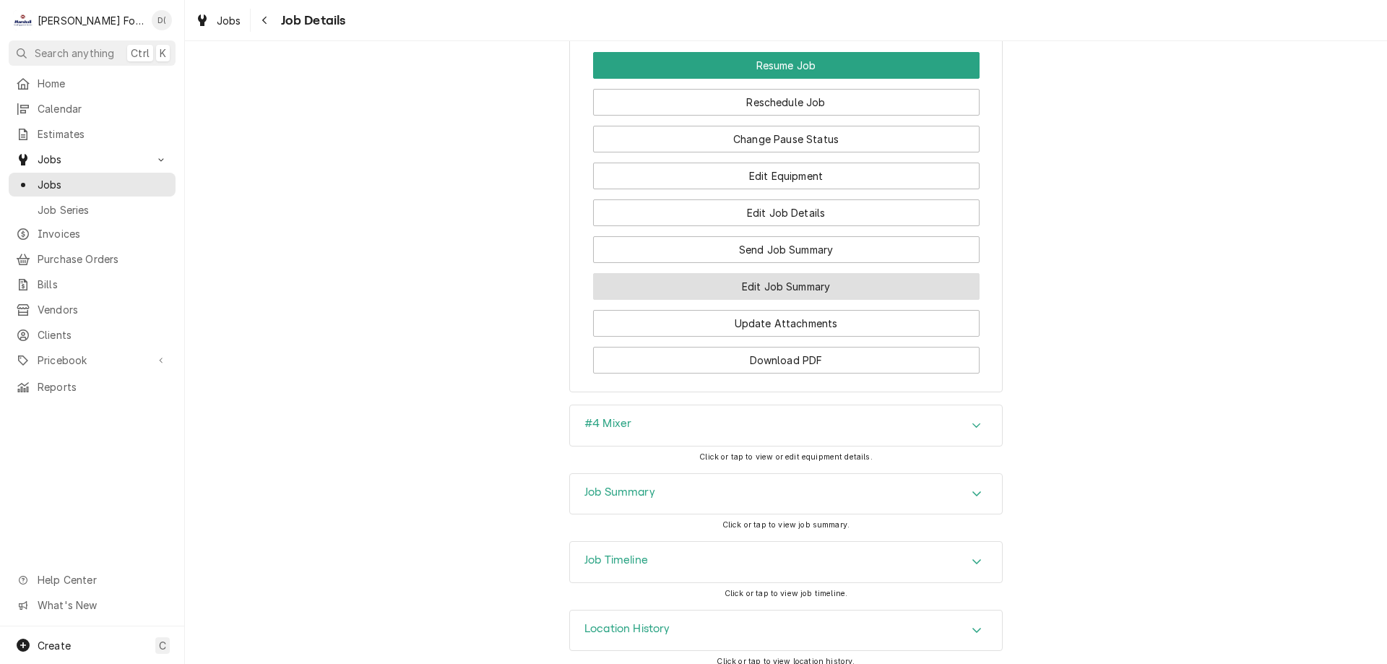
scroll to position [1445, 0]
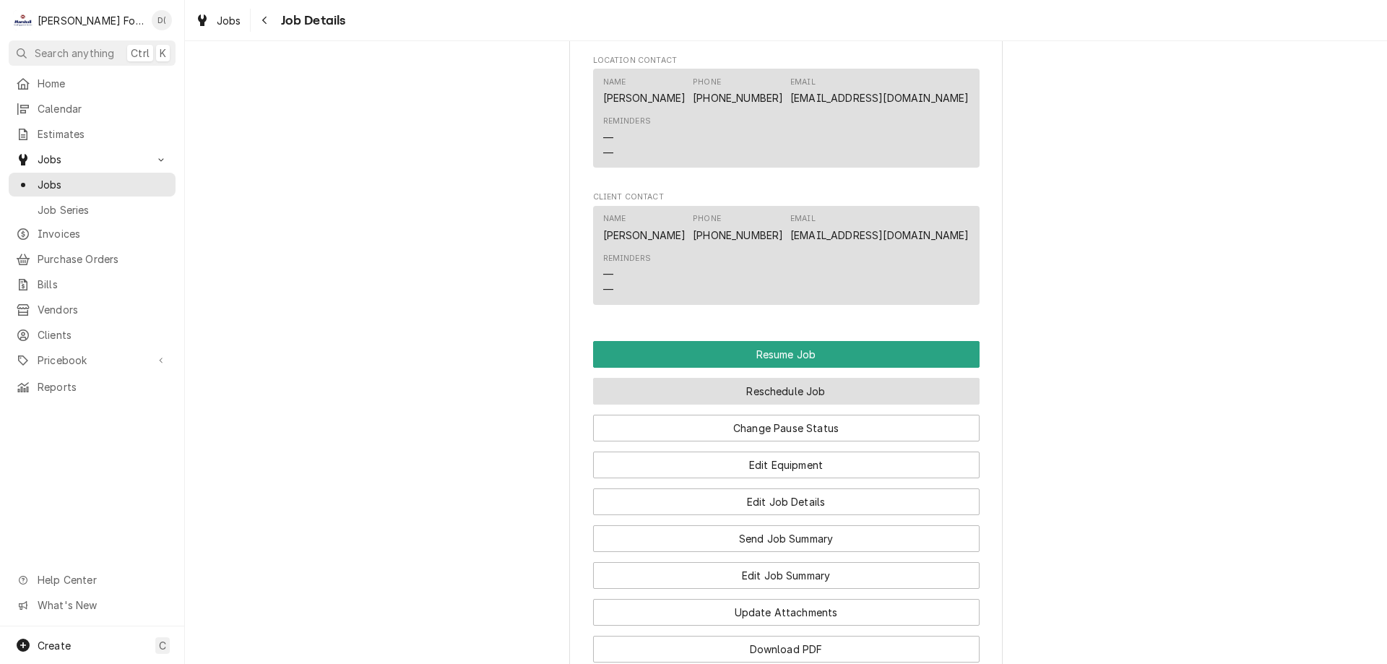
click at [782, 405] on button "Reschedule Job" at bounding box center [786, 391] width 386 height 27
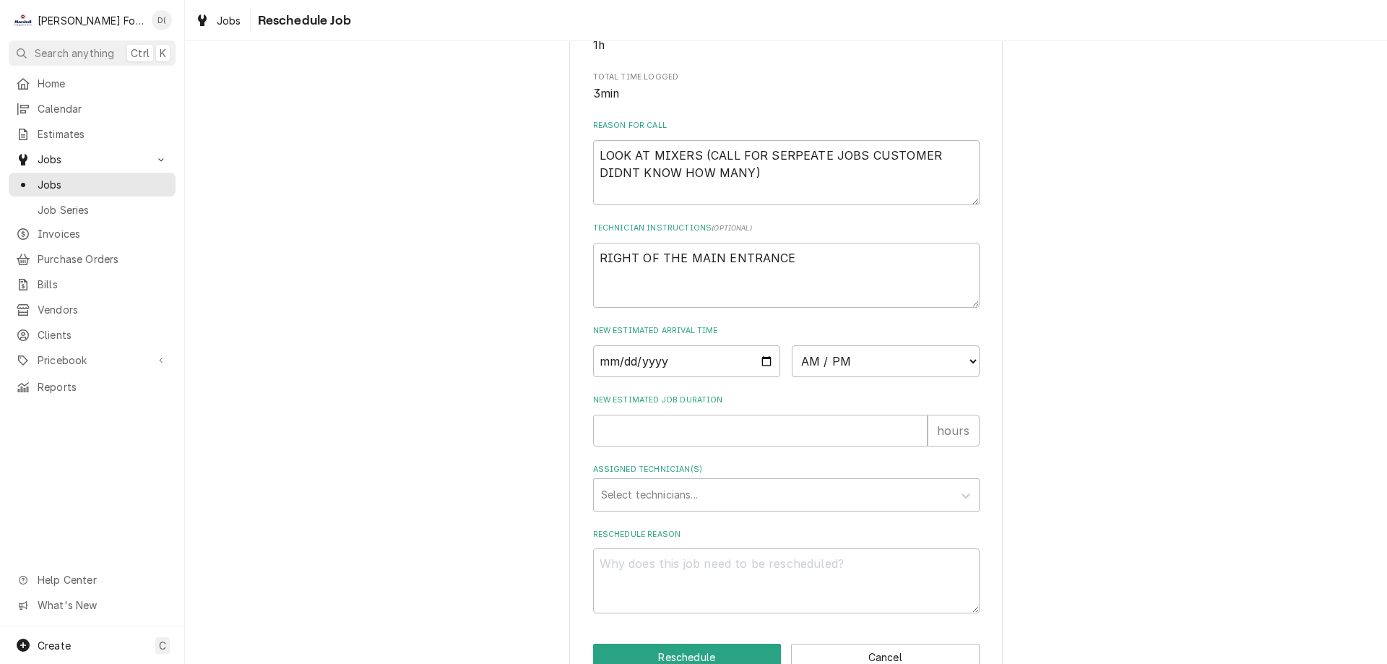
scroll to position [416, 0]
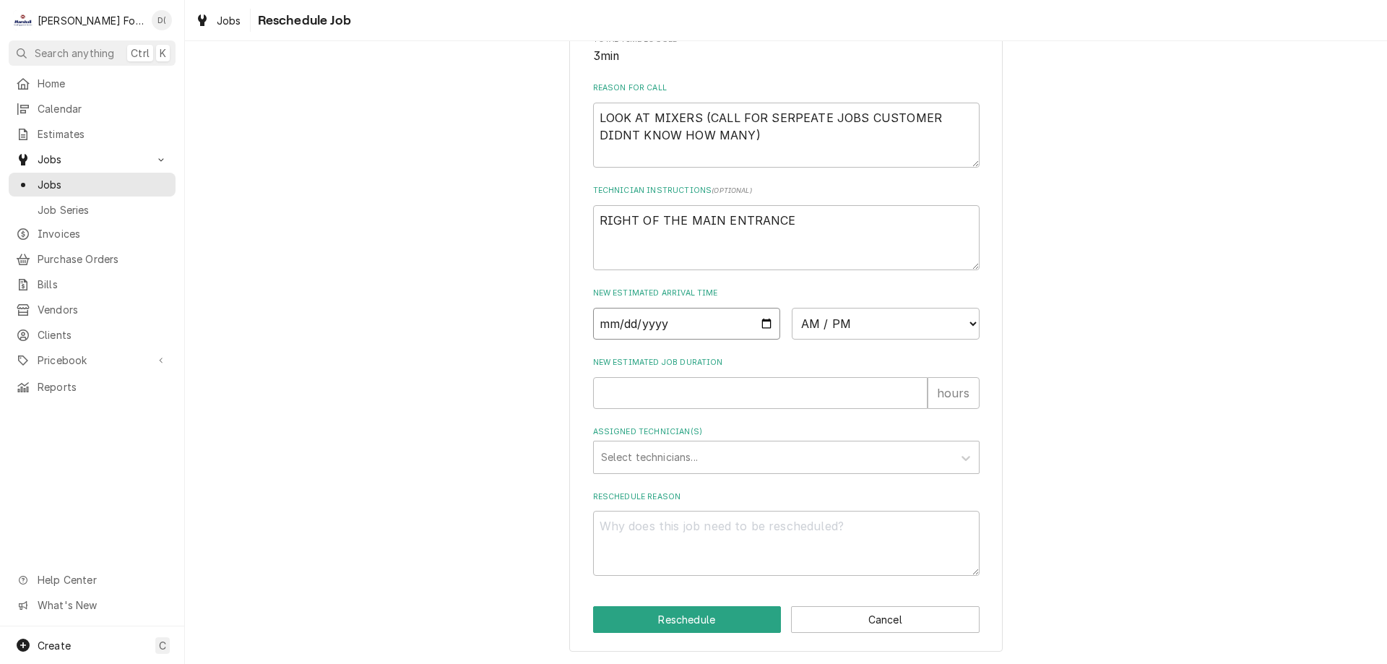
click at [763, 320] on input "Date" at bounding box center [687, 324] width 188 height 32
type input "2025-10-14"
type textarea "x"
click at [941, 315] on select "AM / PM 6:00 AM 6:15 AM 6:30 AM 6:45 AM 7:00 AM 7:15 AM 7:30 AM 7:45 AM 8:00 AM…" at bounding box center [886, 324] width 188 height 32
select select "10:15:00"
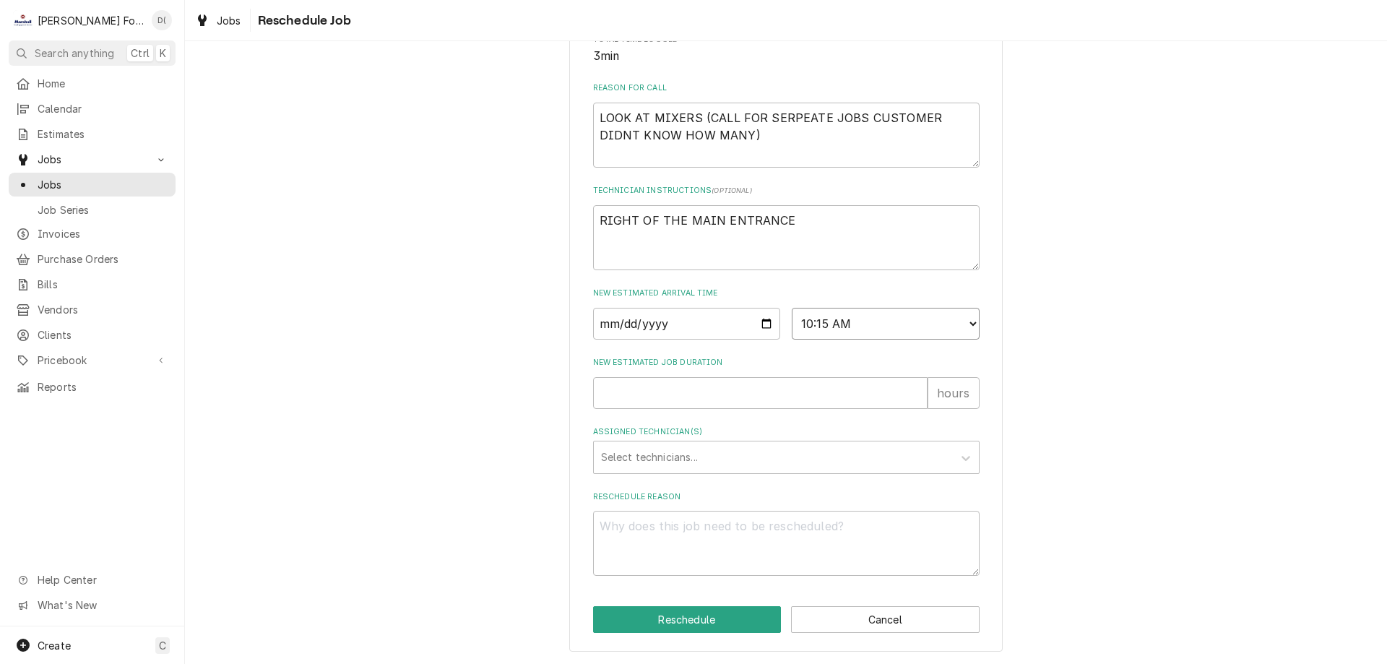
click at [792, 308] on select "AM / PM 6:00 AM 6:15 AM 6:30 AM 6:45 AM 7:00 AM 7:15 AM 7:30 AM 7:45 AM 8:00 AM…" at bounding box center [886, 324] width 188 height 32
click at [663, 389] on input "New Estimated Job Duration" at bounding box center [760, 393] width 334 height 32
type textarea "x"
type input "1"
click at [702, 449] on div "Assigned Technician(s)" at bounding box center [773, 457] width 345 height 26
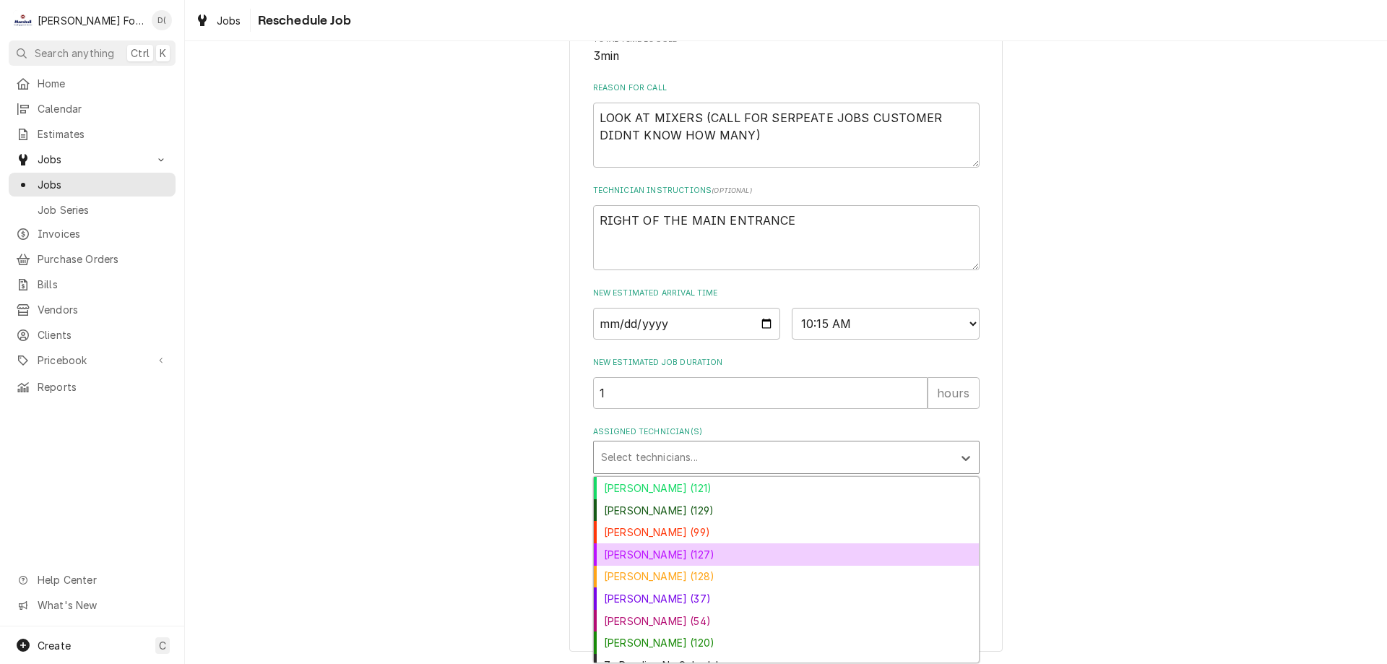
scroll to position [14, 0]
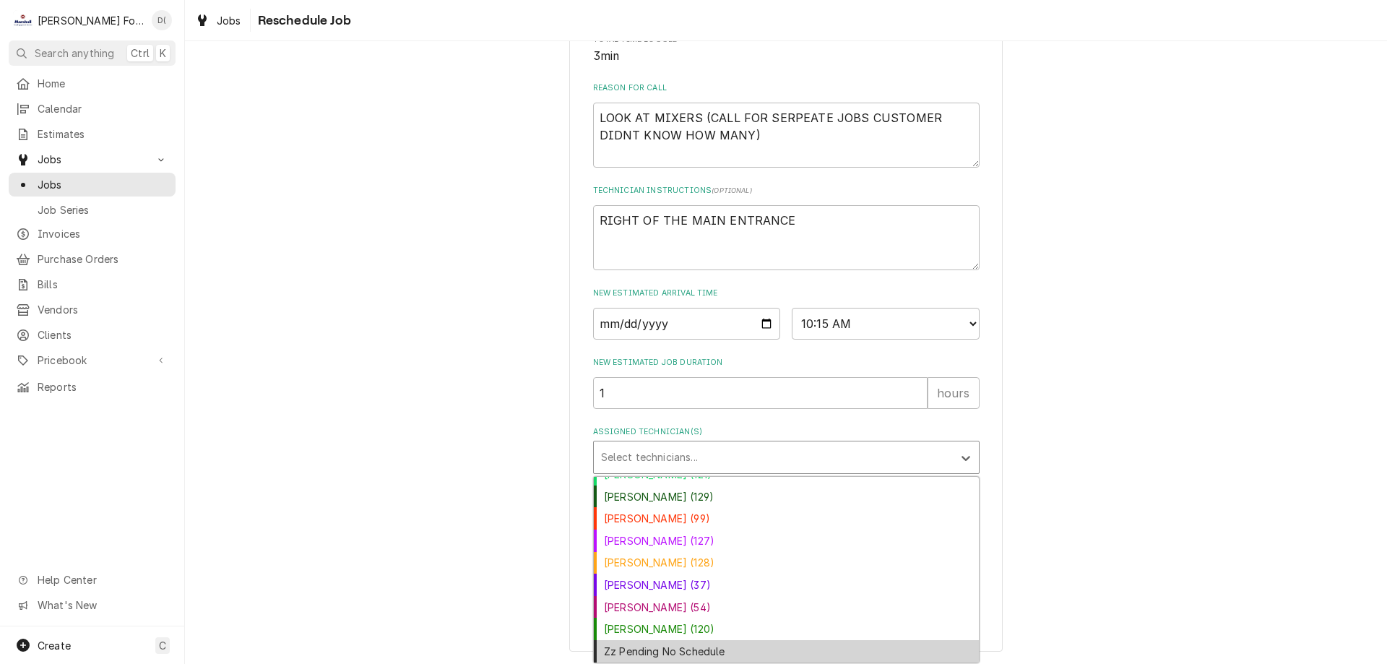
click at [680, 644] on div "Zz Pending No Schedule" at bounding box center [786, 651] width 385 height 22
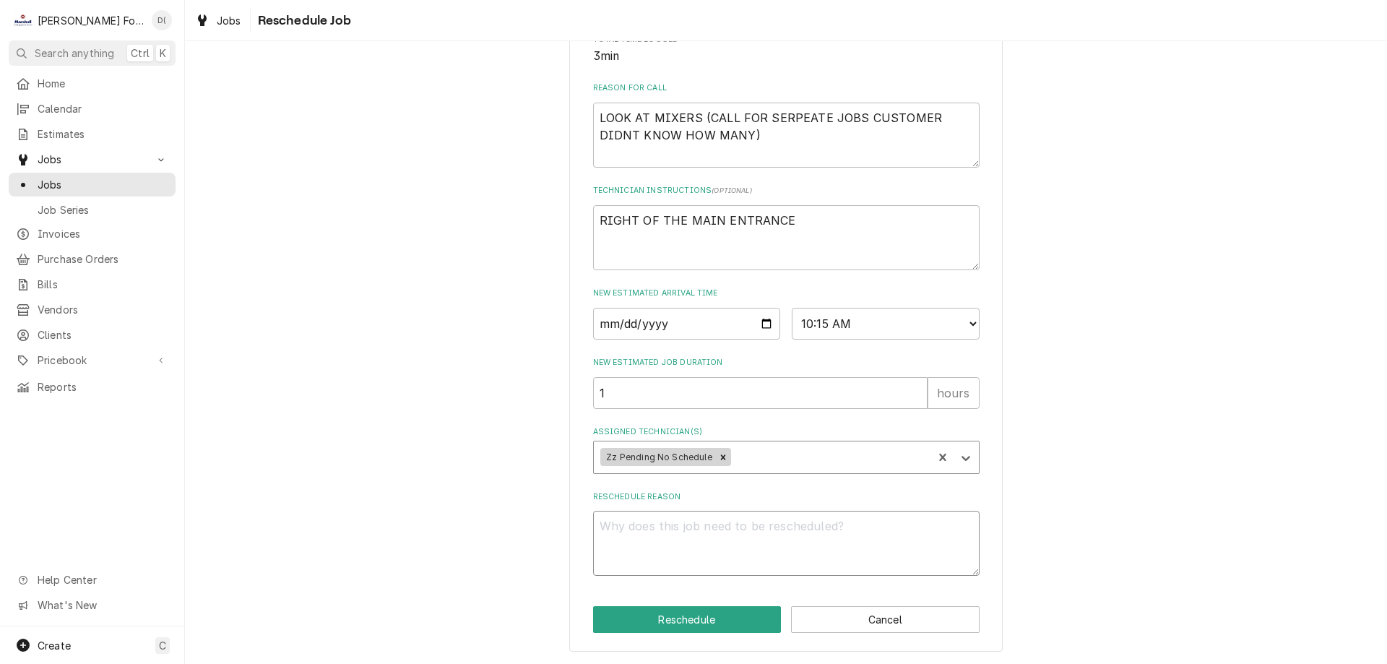
click at [673, 560] on textarea "Reschedule Reason" at bounding box center [786, 543] width 386 height 65
type textarea "x"
type textarea "i"
type textarea "x"
type textarea "in"
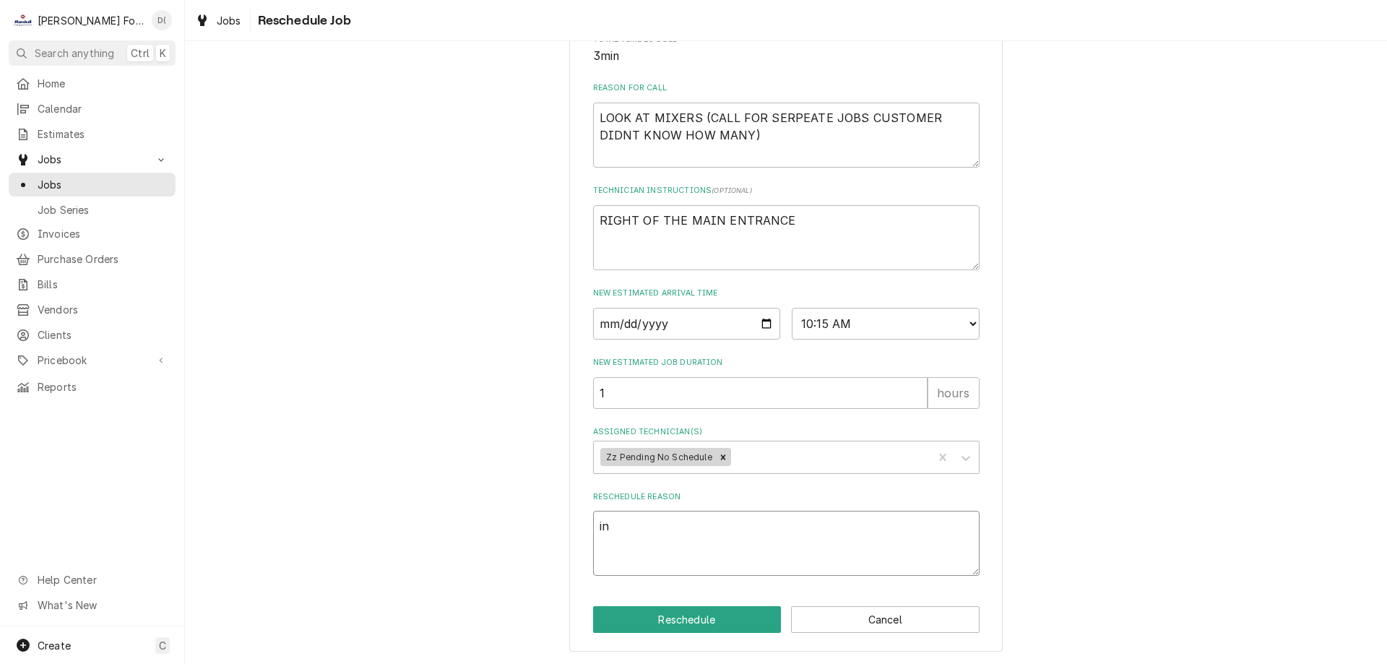
type textarea "x"
type textarea "ins"
type textarea "x"
type textarea "insi"
type textarea "x"
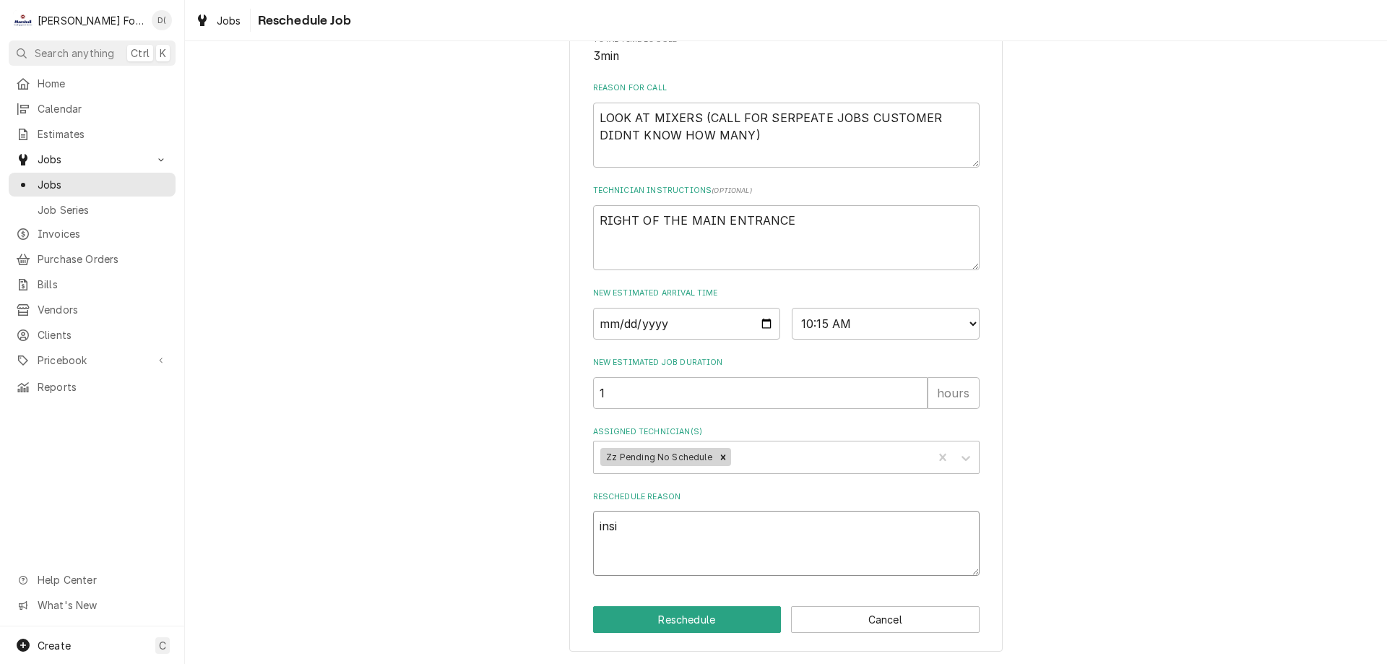
type textarea "insid"
type textarea "x"
type textarea "inside"
click at [683, 609] on button "Reschedule" at bounding box center [687, 619] width 189 height 27
type textarea "x"
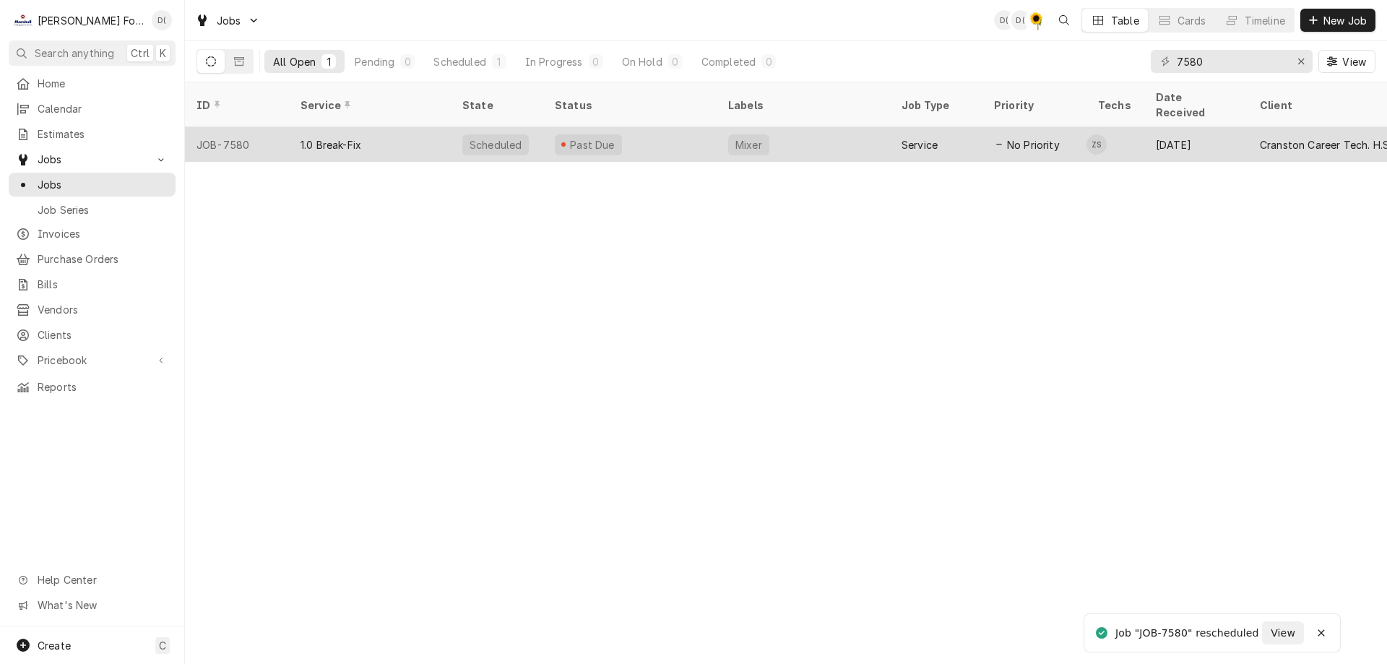
click at [820, 127] on div "Mixer" at bounding box center [803, 144] width 173 height 35
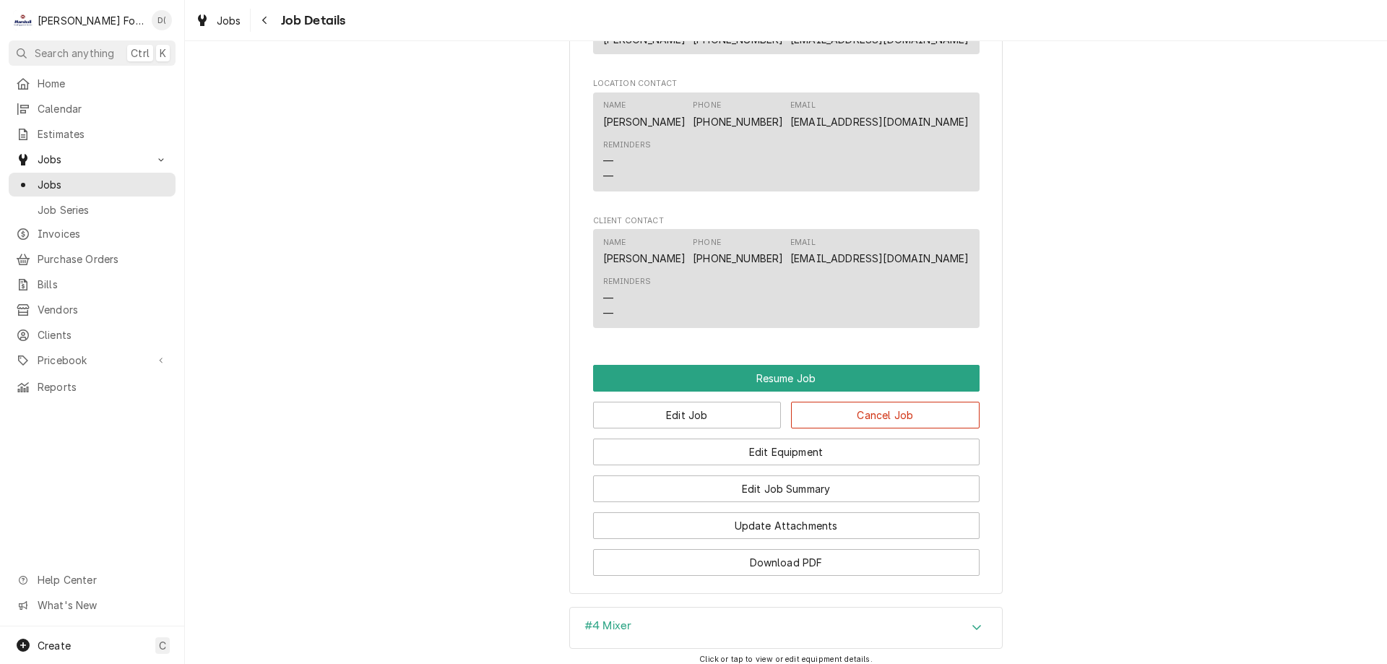
scroll to position [1445, 0]
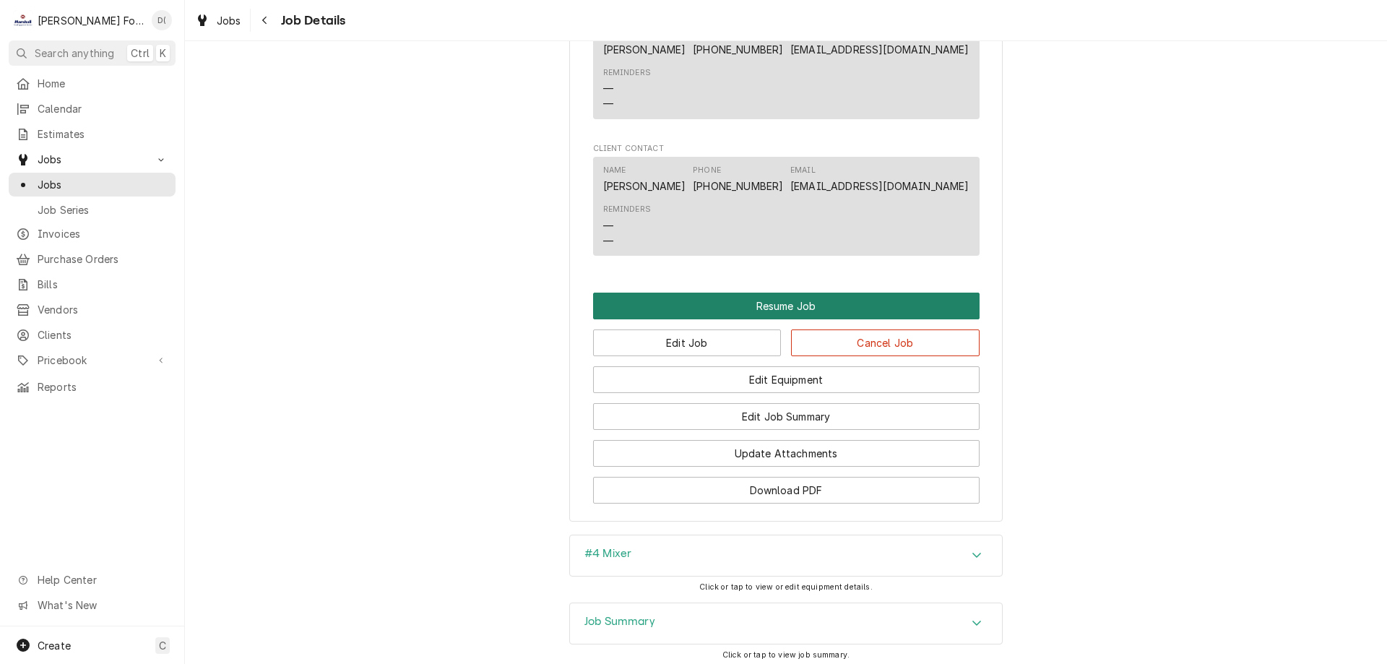
click at [780, 319] on button "Resume Job" at bounding box center [786, 306] width 386 height 27
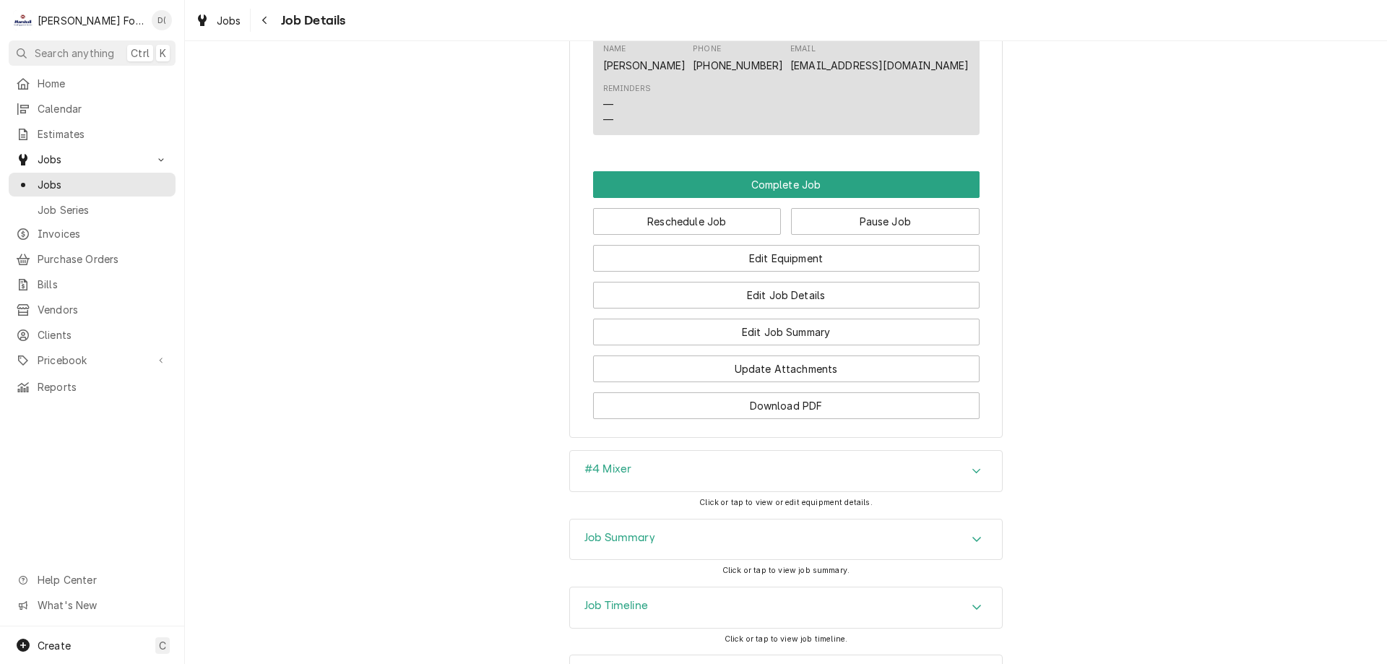
scroll to position [1589, 0]
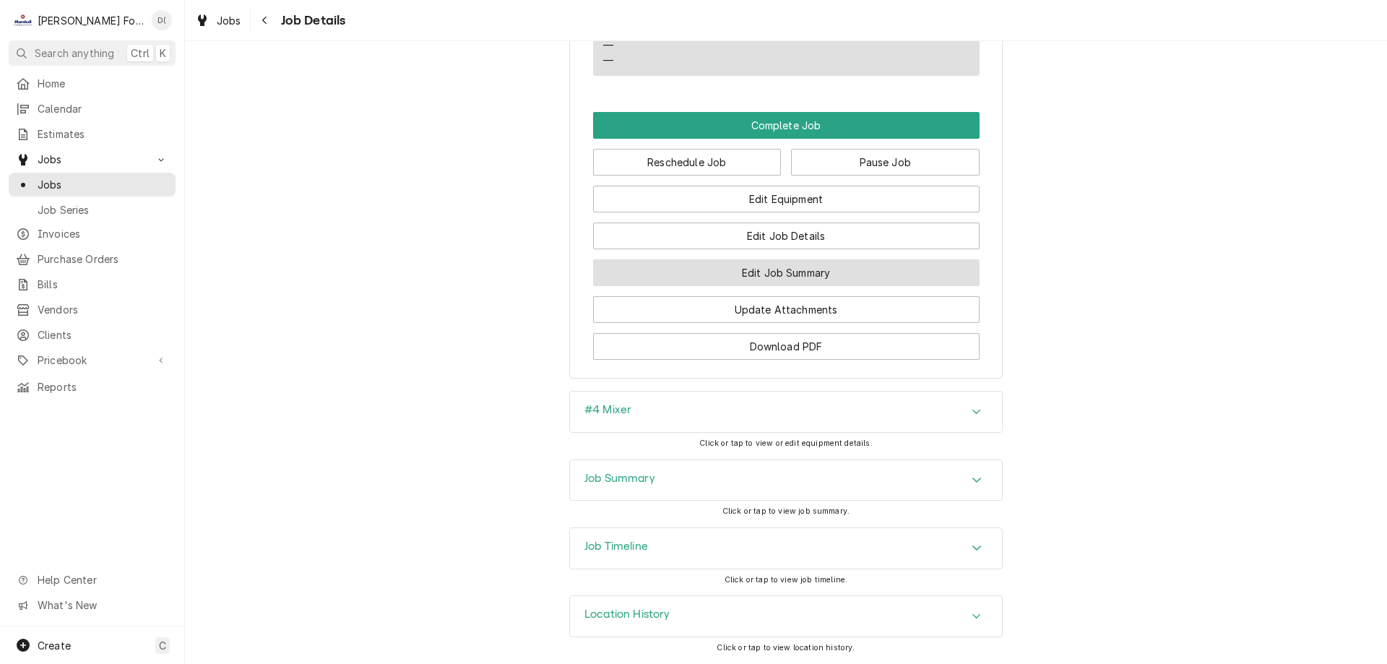
click at [783, 282] on button "Edit Job Summary" at bounding box center [786, 272] width 386 height 27
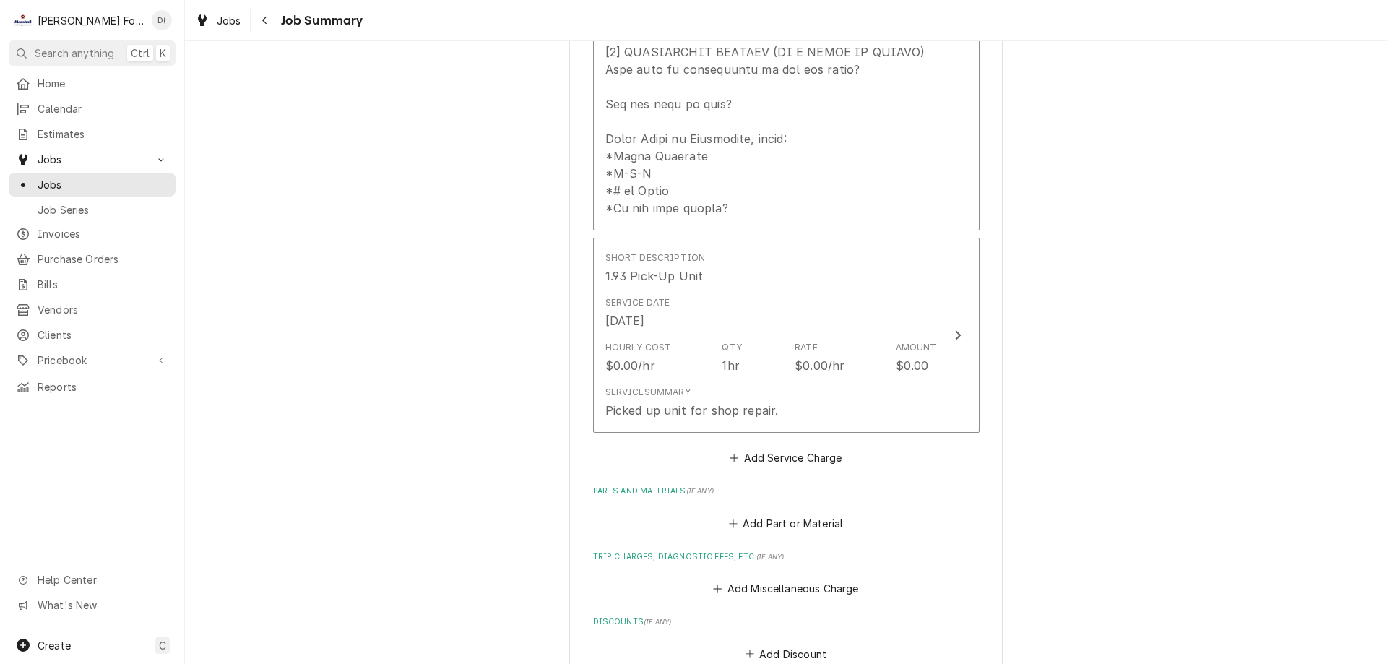
scroll to position [433, 0]
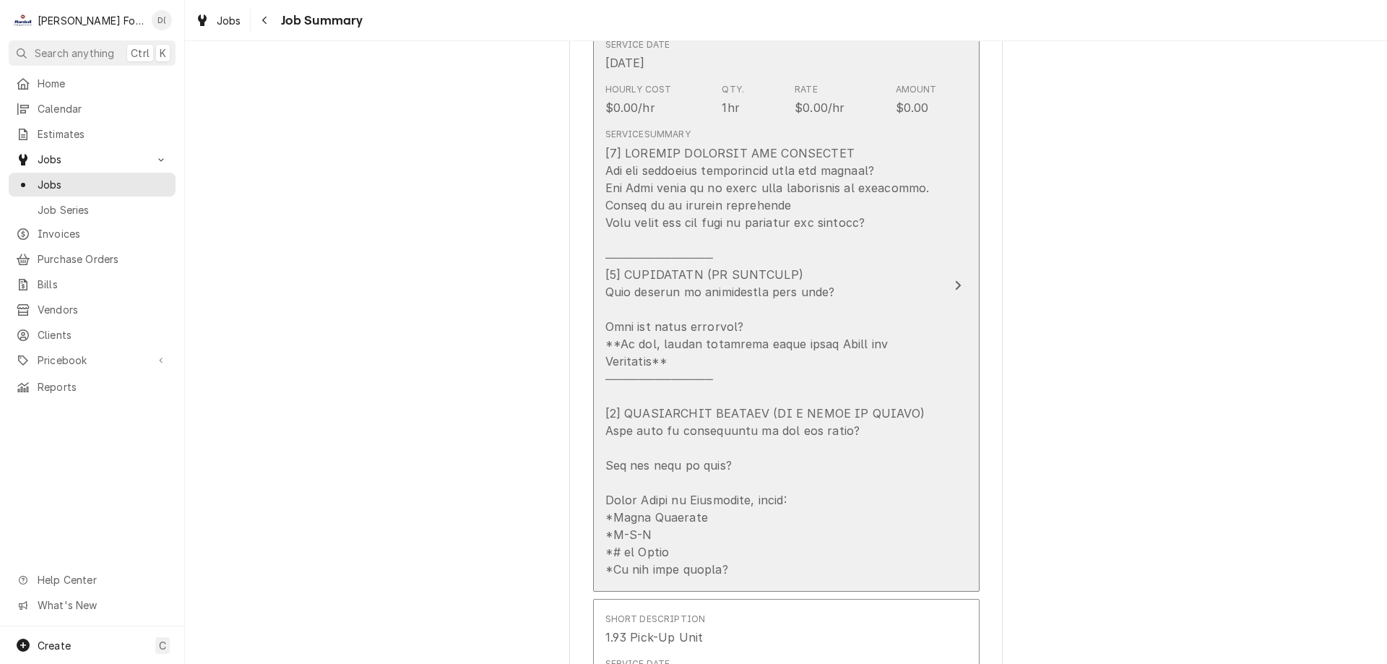
click at [955, 281] on icon "Update Line Item" at bounding box center [958, 285] width 6 height 9
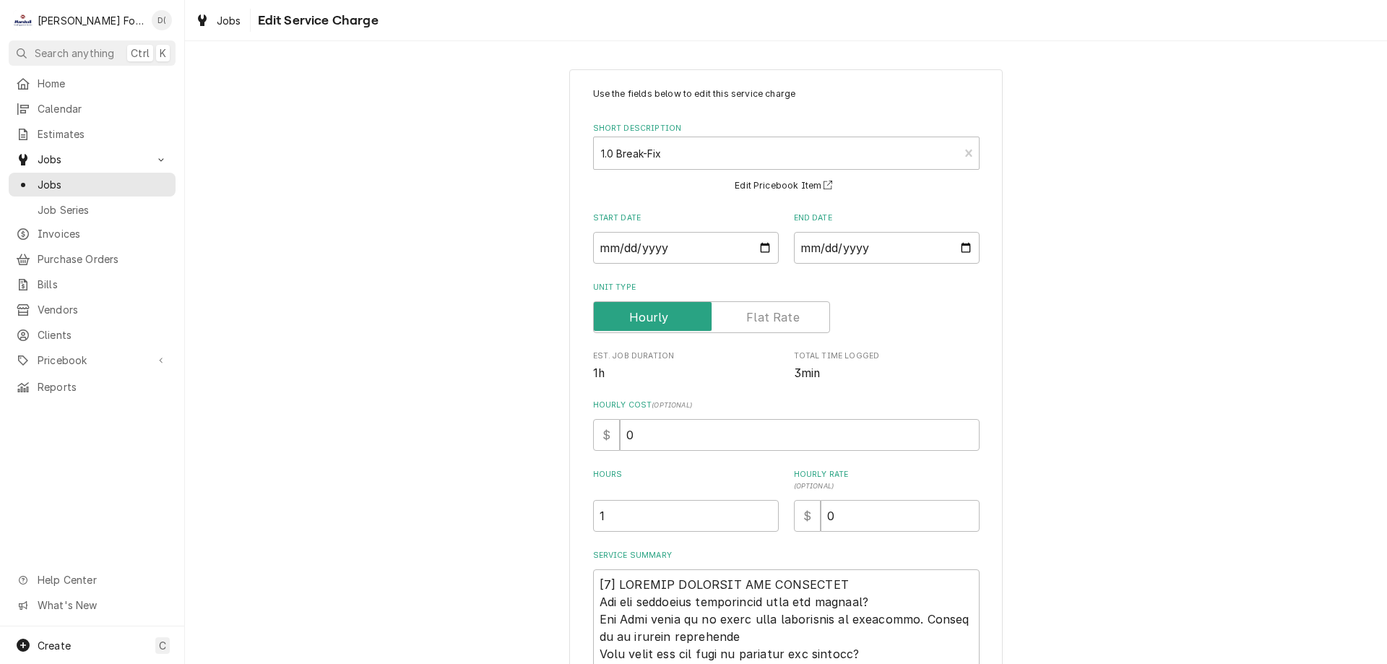
scroll to position [217, 0]
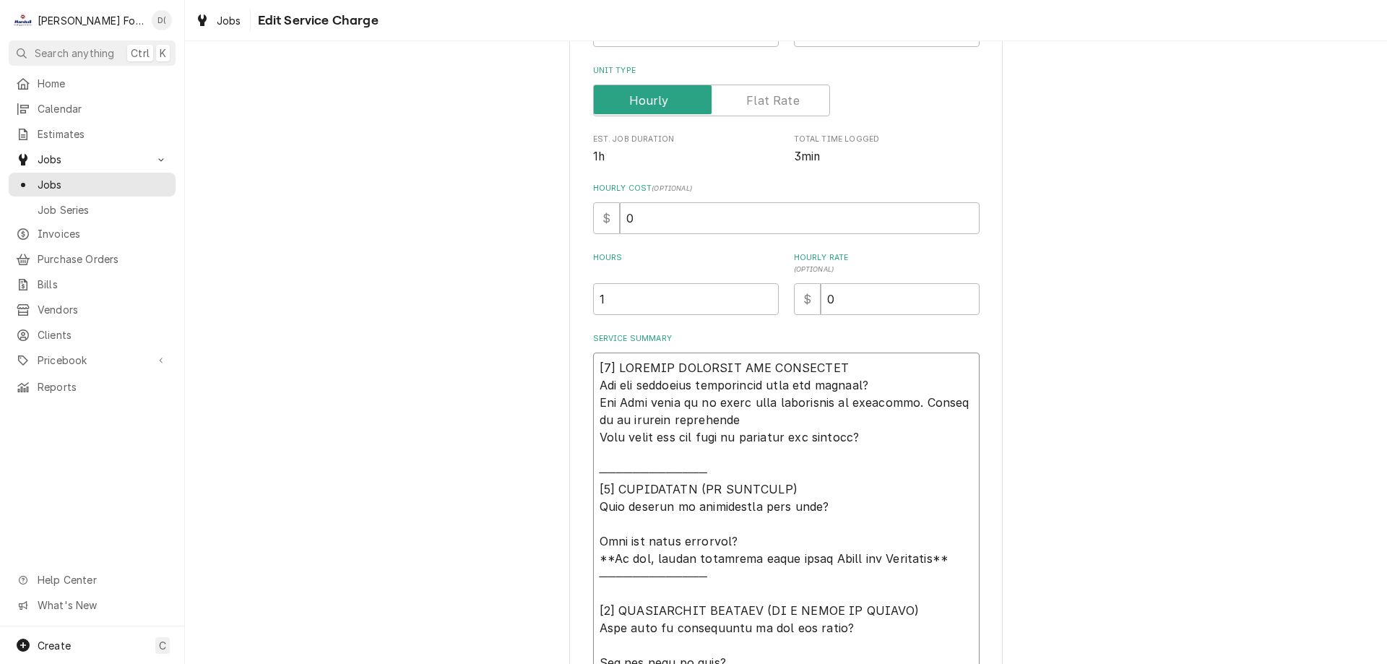
click at [898, 441] on textarea "Service Summary" at bounding box center [786, 567] width 386 height 429
type textarea "x"
type textarea "[𝟭] 𝗜𝗡𝗜𝗧𝗜𝗔𝗟 𝗙𝗜𝗡𝗗𝗜𝗡𝗚𝗦 𝗔𝗡𝗗 𝗗𝗜𝗔𝗚𝗡𝗢𝗦𝗜𝗦 𝗪𝗮𝘀 𝘁𝗵𝗲 𝗲𝗾𝘂𝗶𝗽𝗺𝗲𝗻𝘁 𝗼𝗽𝗲𝗿𝗮𝘁𝗶𝗼𝗻𝗮𝗹 𝘄𝗵𝗲𝗻 𝘆𝗼𝘂 𝗮𝗿𝗿𝗶𝘃…"
type textarea "x"
type textarea "[𝟭] 𝗜𝗡𝗜𝗧𝗜𝗔𝗟 𝗙𝗜𝗡𝗗𝗜𝗡𝗚𝗦 𝗔𝗡𝗗 𝗗𝗜𝗔𝗚𝗡𝗢𝗦𝗜𝗦 𝗪𝗮𝘀 𝘁𝗵𝗲 𝗲𝗾𝘂𝗶𝗽𝗺𝗲𝗻𝘁 𝗼𝗽𝗲𝗿𝗮𝘁𝗶𝗼𝗻𝗮𝗹 𝘄𝗵𝗲𝗻 𝘆𝗼𝘂 𝗮𝗿𝗿𝗶𝘃…"
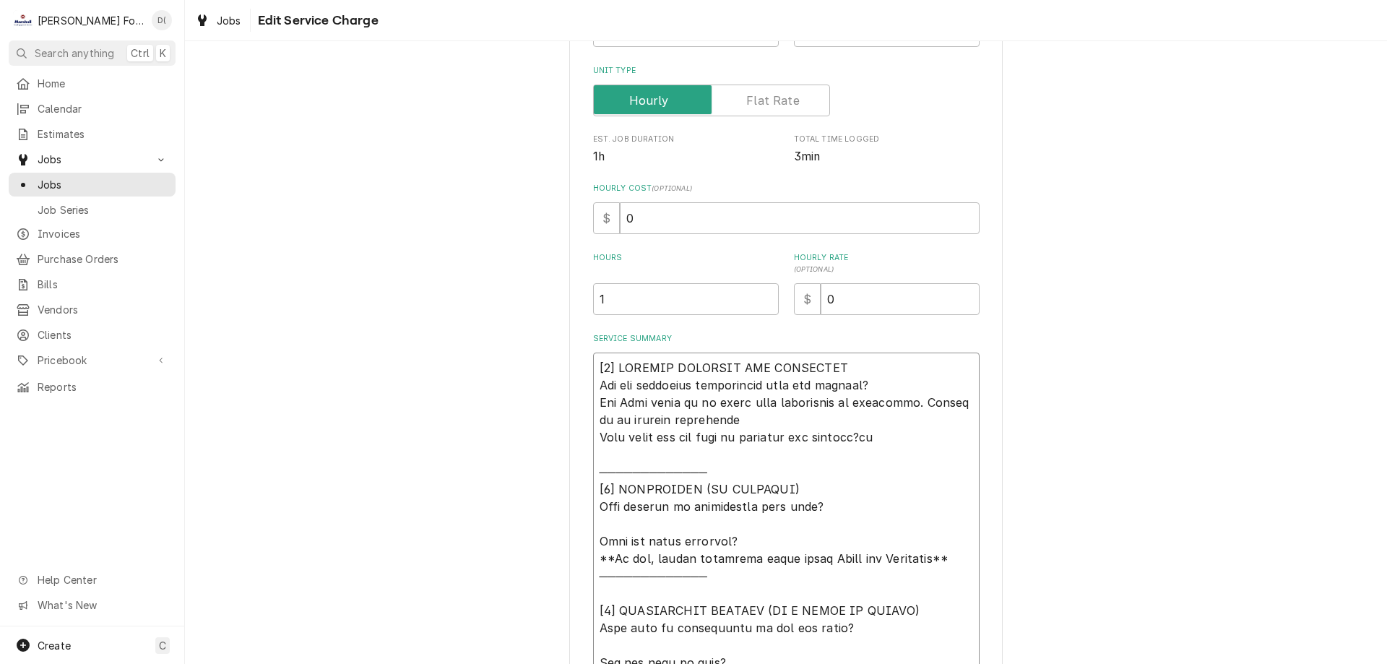
type textarea "x"
type textarea "[𝟭] 𝗜𝗡𝗜𝗧𝗜𝗔𝗟 𝗙𝗜𝗡𝗗𝗜𝗡𝗚𝗦 𝗔𝗡𝗗 𝗗𝗜𝗔𝗚𝗡𝗢𝗦𝗜𝗦 𝗪𝗮𝘀 𝘁𝗵𝗲 𝗲𝗾𝘂𝗶𝗽𝗺𝗲𝗻𝘁 𝗼𝗽𝗲𝗿𝗮𝘁𝗶𝗼𝗻𝗮𝗹 𝘄𝗵𝗲𝗻 𝘆𝗼𝘂 𝗮𝗿𝗿𝗶𝘃…"
type textarea "x"
type textarea "[𝟭] 𝗜𝗡𝗜𝗧𝗜𝗔𝗟 𝗙𝗜𝗡𝗗𝗜𝗡𝗚𝗦 𝗔𝗡𝗗 𝗗𝗜𝗔𝗚𝗡𝗢𝗦𝗜𝗦 𝗪𝗮𝘀 𝘁𝗵𝗲 𝗲𝗾𝘂𝗶𝗽𝗺𝗲𝗻𝘁 𝗼𝗽𝗲𝗿𝗮𝘁𝗶𝗼𝗻𝗮𝗹 𝘄𝗵𝗲𝗻 𝘆𝗼𝘂 𝗮𝗿𝗿𝗶𝘃…"
type textarea "x"
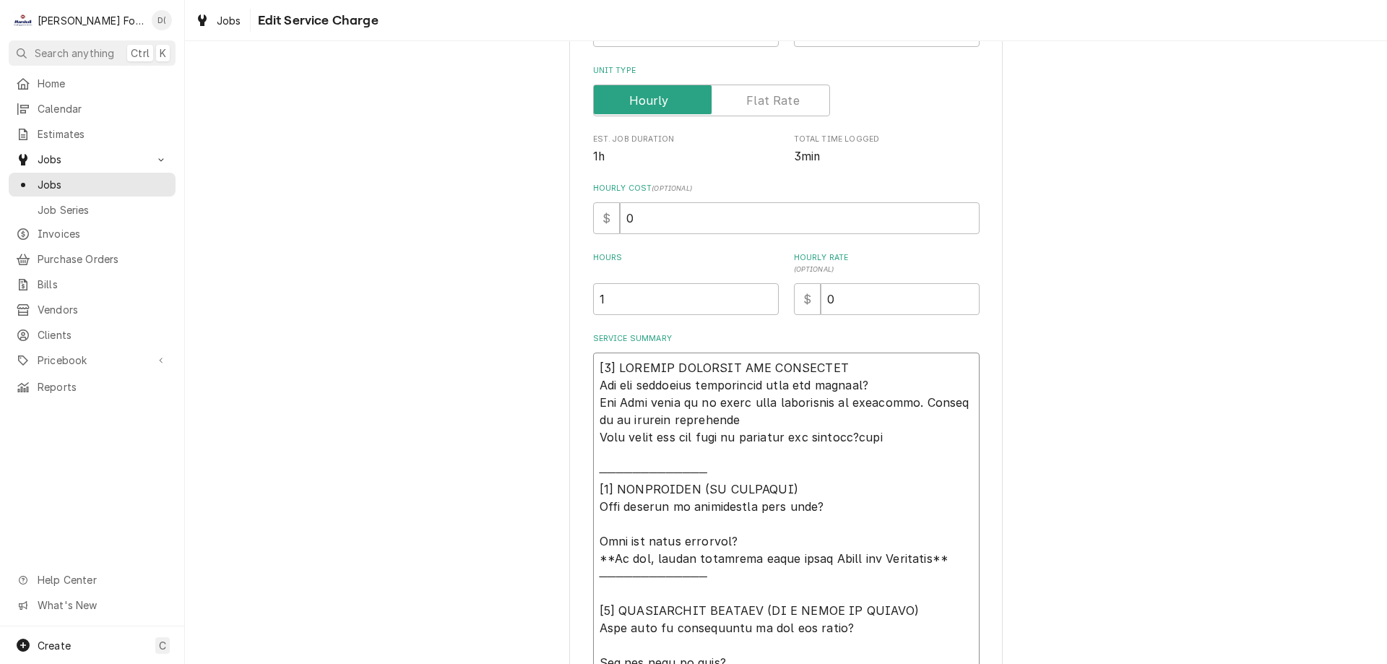
type textarea "[𝟭] 𝗜𝗡𝗜𝗧𝗜𝗔𝗟 𝗙𝗜𝗡𝗗𝗜𝗡𝗚𝗦 𝗔𝗡𝗗 𝗗𝗜𝗔𝗚𝗡𝗢𝗦𝗜𝗦 𝗪𝗮𝘀 𝘁𝗵𝗲 𝗲𝗾𝘂𝗶𝗽𝗺𝗲𝗻𝘁 𝗼𝗽𝗲𝗿𝗮𝘁𝗶𝗼𝗻𝗮𝗹 𝘄𝗵𝗲𝗻 𝘆𝗼𝘂 𝗮𝗿𝗿𝗶𝘃…"
type textarea "x"
type textarea "[𝟭] 𝗜𝗡𝗜𝗧𝗜𝗔𝗟 𝗙𝗜𝗡𝗗𝗜𝗡𝗚𝗦 𝗔𝗡𝗗 𝗗𝗜𝗔𝗚𝗡𝗢𝗦𝗜𝗦 𝗪𝗮𝘀 𝘁𝗵𝗲 𝗲𝗾𝘂𝗶𝗽𝗺𝗲𝗻𝘁 𝗼𝗽𝗲𝗿𝗮𝘁𝗶𝗼𝗻𝗮𝗹 𝘄𝗵𝗲𝗻 𝘆𝗼𝘂 𝗮𝗿𝗿𝗶𝘃…"
type textarea "x"
type textarea "[𝟭] 𝗜𝗡𝗜𝗧𝗜𝗔𝗟 𝗙𝗜𝗡𝗗𝗜𝗡𝗚𝗦 𝗔𝗡𝗗 𝗗𝗜𝗔𝗚𝗡𝗢𝗦𝗜𝗦 𝗪𝗮𝘀 𝘁𝗵𝗲 𝗲𝗾𝘂𝗶𝗽𝗺𝗲𝗻𝘁 𝗼𝗽𝗲𝗿𝗮𝘁𝗶𝗼𝗻𝗮𝗹 𝘄𝗵𝗲𝗻 𝘆𝗼𝘂 𝗮𝗿𝗿𝗶𝘃…"
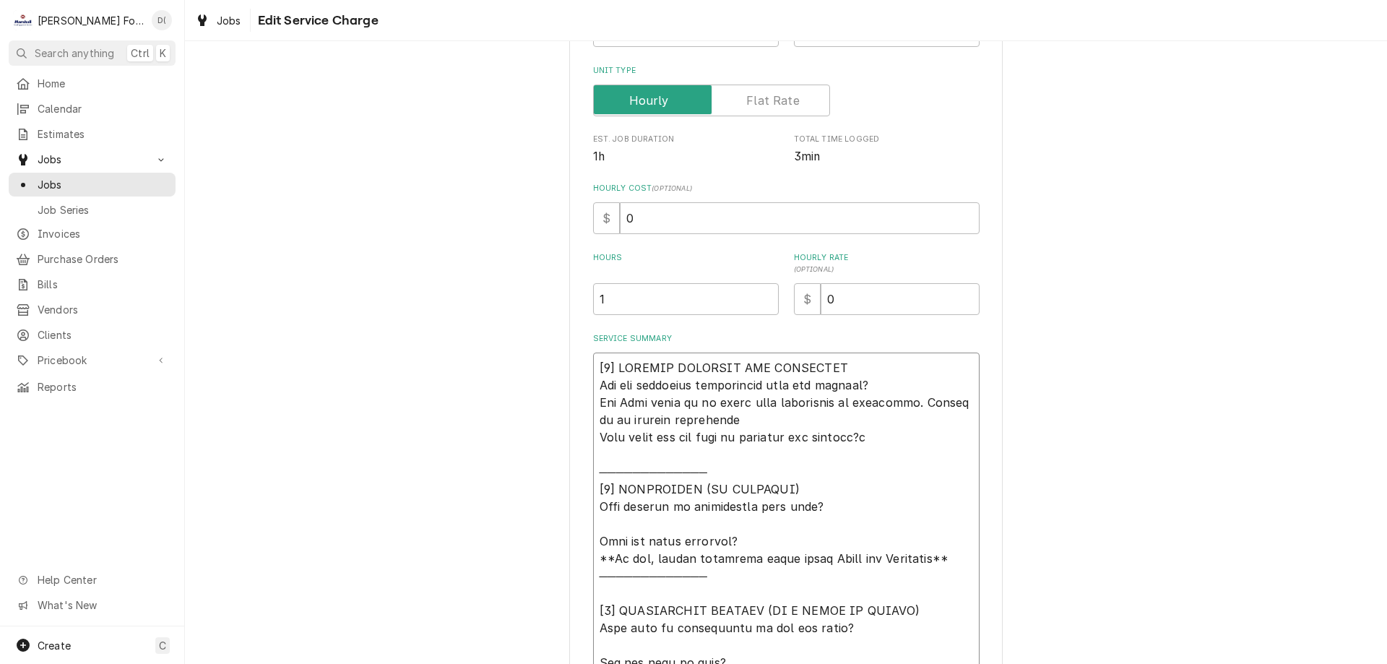
type textarea "x"
type textarea "[𝟭] 𝗜𝗡𝗜𝗧𝗜𝗔𝗟 𝗙𝗜𝗡𝗗𝗜𝗡𝗚𝗦 𝗔𝗡𝗗 𝗗𝗜𝗔𝗚𝗡𝗢𝗦𝗜𝗦 𝗪𝗮𝘀 𝘁𝗵𝗲 𝗲𝗾𝘂𝗶𝗽𝗺𝗲𝗻𝘁 𝗼𝗽𝗲𝗿𝗮𝘁𝗶𝗼𝗻𝗮𝗹 𝘄𝗵𝗲𝗻 𝘆𝗼𝘂 𝗮𝗿𝗿𝗶𝘃…"
type textarea "x"
type textarea "[𝟭] 𝗜𝗡𝗜𝗧𝗜𝗔𝗟 𝗙𝗜𝗡𝗗𝗜𝗡𝗚𝗦 𝗔𝗡𝗗 𝗗𝗜𝗔𝗚𝗡𝗢𝗦𝗜𝗦 𝗪𝗮𝘀 𝘁𝗵𝗲 𝗲𝗾𝘂𝗶𝗽𝗺𝗲𝗻𝘁 𝗼𝗽𝗲𝗿𝗮𝘁𝗶𝗼𝗻𝗮𝗹 𝘄𝗵𝗲𝗻 𝘆𝗼𝘂 𝗮𝗿𝗿𝗶𝘃…"
type textarea "x"
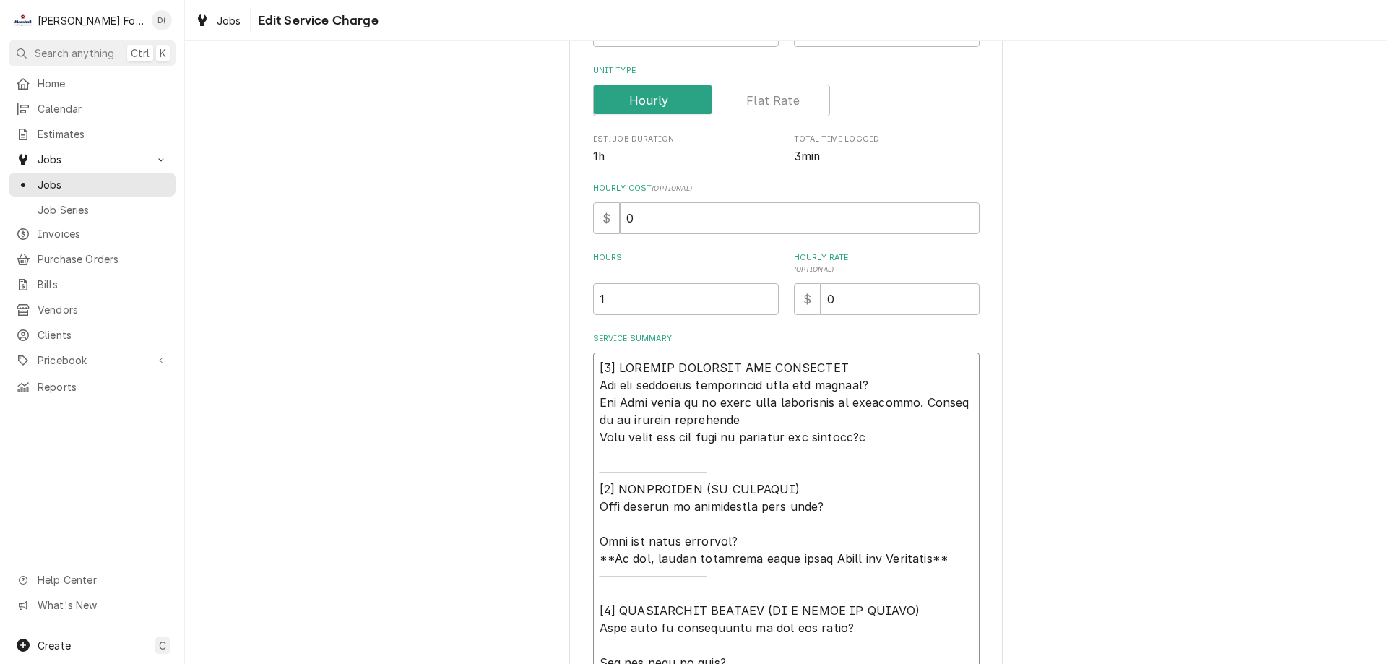
type textarea "[𝟭] 𝗜𝗡𝗜𝗧𝗜𝗔𝗟 𝗙𝗜𝗡𝗗𝗜𝗡𝗚𝗦 𝗔𝗡𝗗 𝗗𝗜𝗔𝗚𝗡𝗢𝗦𝗜𝗦 𝗪𝗮𝘀 𝘁𝗵𝗲 𝗲𝗾𝘂𝗶𝗽𝗺𝗲𝗻𝘁 𝗼𝗽𝗲𝗿𝗮𝘁𝗶𝗼𝗻𝗮𝗹 𝘄𝗵𝗲𝗻 𝘆𝗼𝘂 𝗮𝗿𝗿𝗶𝘃…"
type textarea "x"
type textarea "[𝟭] 𝗜𝗡𝗜𝗧𝗜𝗔𝗟 𝗙𝗜𝗡𝗗𝗜𝗡𝗚𝗦 𝗔𝗡𝗗 𝗗𝗜𝗔𝗚𝗡𝗢𝗦𝗜𝗦 𝗪𝗮𝘀 𝘁𝗵𝗲 𝗲𝗾𝘂𝗶𝗽𝗺𝗲𝗻𝘁 𝗼𝗽𝗲𝗿𝗮𝘁𝗶𝗼𝗻𝗮𝗹 𝘄𝗵𝗲𝗻 𝘆𝗼𝘂 𝗮𝗿𝗿𝗶𝘃…"
type textarea "x"
type textarea "[𝟭] 𝗜𝗡𝗜𝗧𝗜𝗔𝗟 𝗙𝗜𝗡𝗗𝗜𝗡𝗚𝗦 𝗔𝗡𝗗 𝗗𝗜𝗔𝗚𝗡𝗢𝗦𝗜𝗦 𝗪𝗮𝘀 𝘁𝗵𝗲 𝗲𝗾𝘂𝗶𝗽𝗺𝗲𝗻𝘁 𝗼𝗽𝗲𝗿𝗮𝘁𝗶𝗼𝗻𝗮𝗹 𝘄𝗵𝗲𝗻 𝘆𝗼𝘂 𝗮𝗿𝗿𝗶𝘃…"
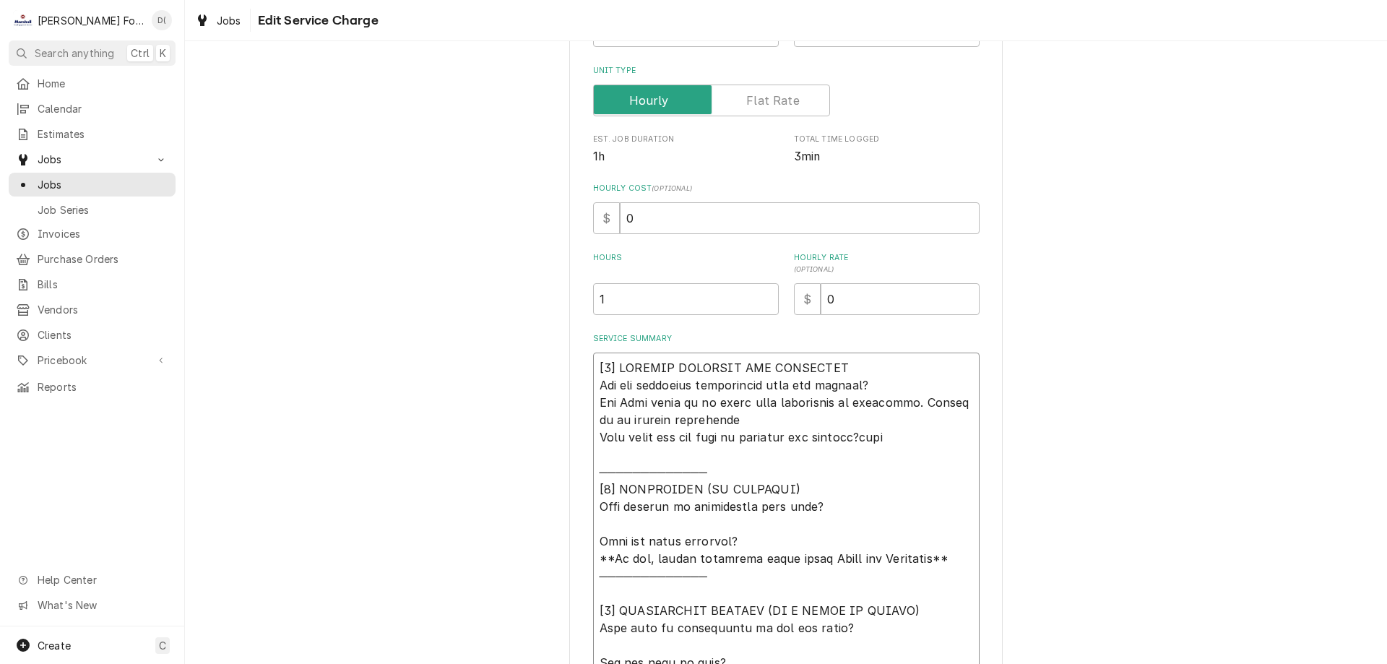
type textarea "x"
type textarea "[𝟭] 𝗜𝗡𝗜𝗧𝗜𝗔𝗟 𝗙𝗜𝗡𝗗𝗜𝗡𝗚𝗦 𝗔𝗡𝗗 𝗗𝗜𝗔𝗚𝗡𝗢𝗦𝗜𝗦 𝗪𝗮𝘀 𝘁𝗵𝗲 𝗲𝗾𝘂𝗶𝗽𝗺𝗲𝗻𝘁 𝗼𝗽𝗲𝗿𝗮𝘁𝗶𝗼𝗻𝗮𝗹 𝘄𝗵𝗲𝗻 𝘆𝗼𝘂 𝗮𝗿𝗿𝗶𝘃…"
type textarea "x"
type textarea "[𝟭] 𝗜𝗡𝗜𝗧𝗜𝗔𝗟 𝗙𝗜𝗡𝗗𝗜𝗡𝗚𝗦 𝗔𝗡𝗗 𝗗𝗜𝗔𝗚𝗡𝗢𝗦𝗜𝗦 𝗪𝗮𝘀 𝘁𝗵𝗲 𝗲𝗾𝘂𝗶𝗽𝗺𝗲𝗻𝘁 𝗼𝗽𝗲𝗿𝗮𝘁𝗶𝗼𝗻𝗮𝗹 𝘄𝗵𝗲𝗻 𝘆𝗼𝘂 𝗮𝗿𝗿𝗶𝘃…"
type textarea "x"
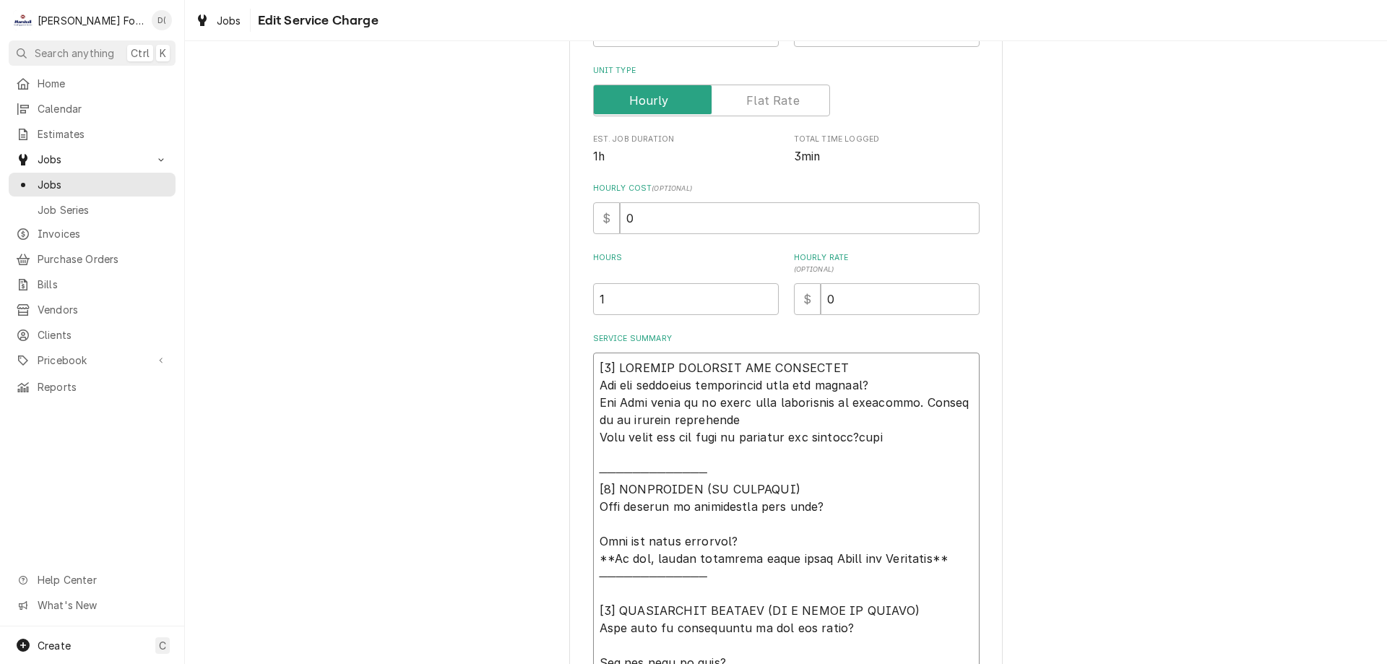
type textarea "[𝟭] 𝗜𝗡𝗜𝗧𝗜𝗔𝗟 𝗙𝗜𝗡𝗗𝗜𝗡𝗚𝗦 𝗔𝗡𝗗 𝗗𝗜𝗔𝗚𝗡𝗢𝗦𝗜𝗦 𝗪𝗮𝘀 𝘁𝗵𝗲 𝗲𝗾𝘂𝗶𝗽𝗺𝗲𝗻𝘁 𝗼𝗽𝗲𝗿𝗮𝘁𝗶𝗼𝗻𝗮𝗹 𝘄𝗵𝗲𝗻 𝘆𝗼𝘂 𝗮𝗿𝗿𝗶𝘃…"
type textarea "x"
type textarea "[𝟭] 𝗜𝗡𝗜𝗧𝗜𝗔𝗟 𝗙𝗜𝗡𝗗𝗜𝗡𝗚𝗦 𝗔𝗡𝗗 𝗗𝗜𝗔𝗚𝗡𝗢𝗦𝗜𝗦 𝗪𝗮𝘀 𝘁𝗵𝗲 𝗲𝗾𝘂𝗶𝗽𝗺𝗲𝗻𝘁 𝗼𝗽𝗲𝗿𝗮𝘁𝗶𝗼𝗻𝗮𝗹 𝘄𝗵𝗲𝗻 𝘆𝗼𝘂 𝗮𝗿𝗿𝗶𝘃…"
type textarea "x"
type textarea "[𝟭] 𝗜𝗡𝗜𝗧𝗜𝗔𝗟 𝗙𝗜𝗡𝗗𝗜𝗡𝗚𝗦 𝗔𝗡𝗗 𝗗𝗜𝗔𝗚𝗡𝗢𝗦𝗜𝗦 𝗪𝗮𝘀 𝘁𝗵𝗲 𝗲𝗾𝘂𝗶𝗽𝗺𝗲𝗻𝘁 𝗼𝗽𝗲𝗿𝗮𝘁𝗶𝗼𝗻𝗮𝗹 𝘄𝗵𝗲𝗻 𝘆𝗼𝘂 𝗮𝗿𝗿𝗶𝘃…"
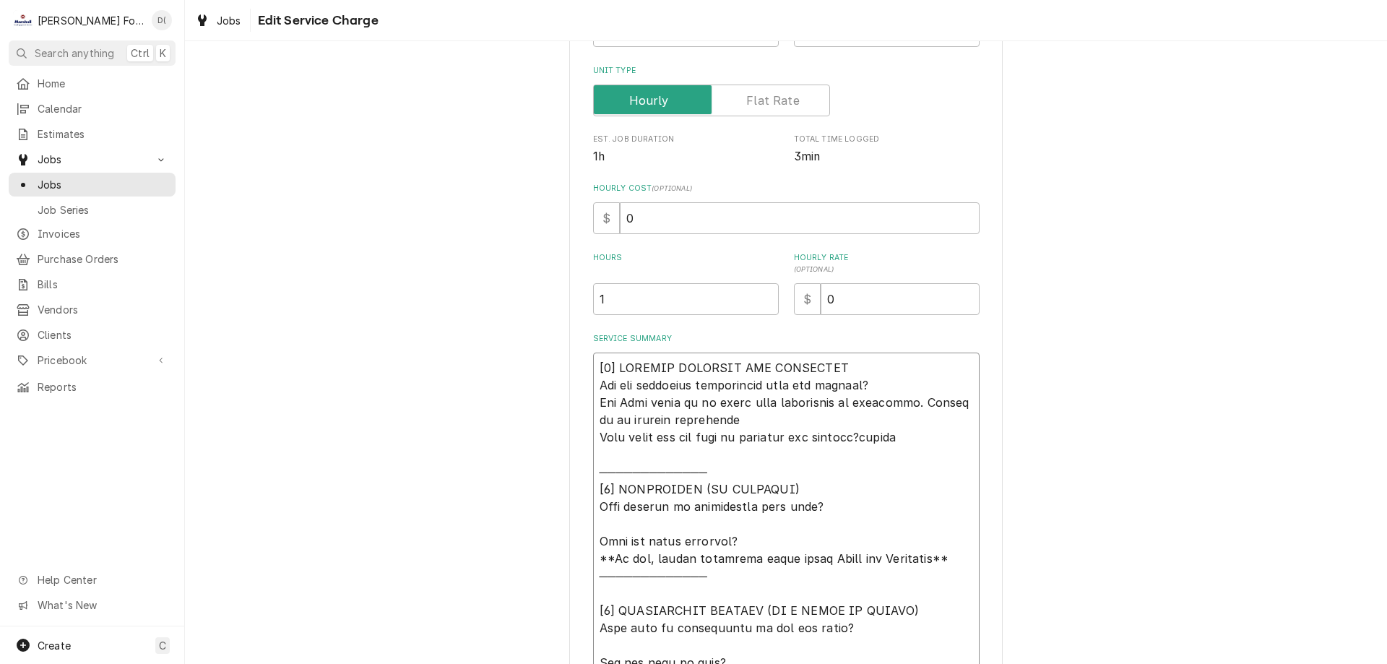
type textarea "x"
type textarea "[𝟭] 𝗜𝗡𝗜𝗧𝗜𝗔𝗟 𝗙𝗜𝗡𝗗𝗜𝗡𝗚𝗦 𝗔𝗡𝗗 𝗗𝗜𝗔𝗚𝗡𝗢𝗦𝗜𝗦 𝗪𝗮𝘀 𝘁𝗵𝗲 𝗲𝗾𝘂𝗶𝗽𝗺𝗲𝗻𝘁 𝗼𝗽𝗲𝗿𝗮𝘁𝗶𝗼𝗻𝗮𝗹 𝘄𝗵𝗲𝗻 𝘆𝗼𝘂 𝗮𝗿𝗿𝗶𝘃…"
type textarea "x"
type textarea "[𝟭] 𝗜𝗡𝗜𝗧𝗜𝗔𝗟 𝗙𝗜𝗡𝗗𝗜𝗡𝗚𝗦 𝗔𝗡𝗗 𝗗𝗜𝗔𝗚𝗡𝗢𝗦𝗜𝗦 𝗪𝗮𝘀 𝘁𝗵𝗲 𝗲𝗾𝘂𝗶𝗽𝗺𝗲𝗻𝘁 𝗼𝗽𝗲𝗿𝗮𝘁𝗶𝗼𝗻𝗮𝗹 𝘄𝗵𝗲𝗻 𝘆𝗼𝘂 𝗮𝗿𝗿𝗶𝘃…"
type textarea "x"
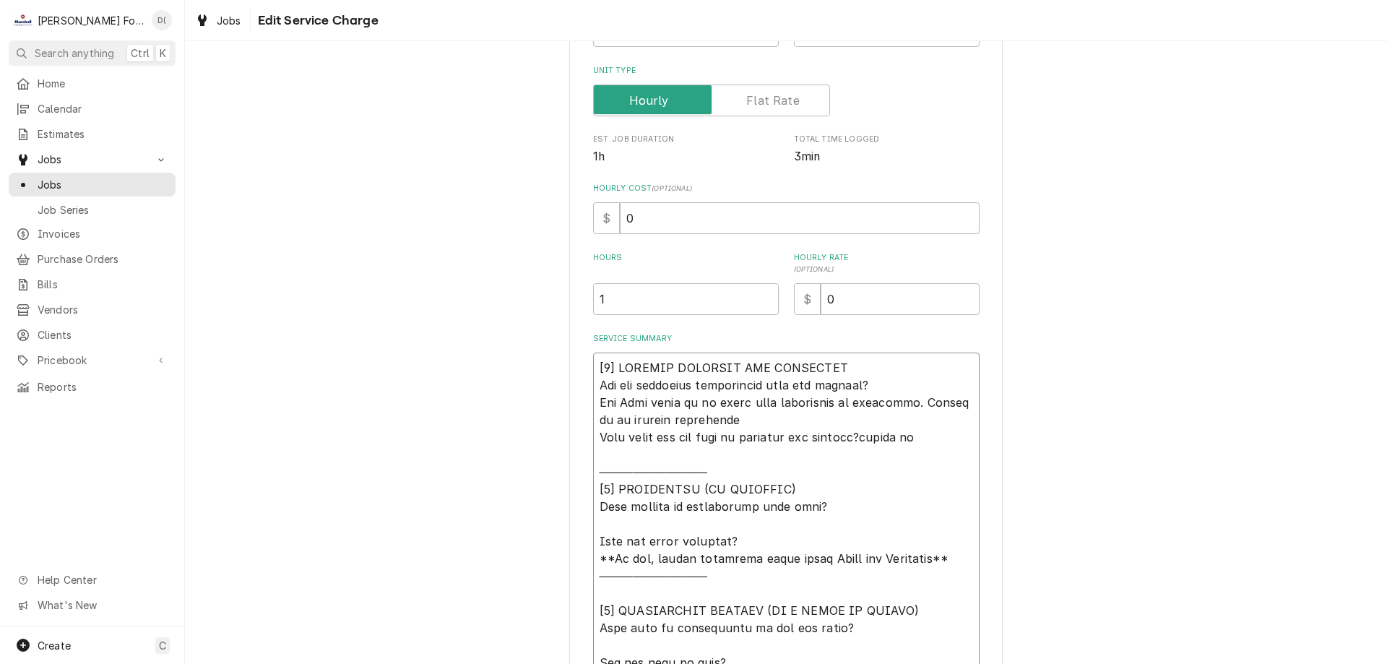
type textarea "[𝟭] 𝗜𝗡𝗜𝗧𝗜𝗔𝗟 𝗙𝗜𝗡𝗗𝗜𝗡𝗚𝗦 𝗔𝗡𝗗 𝗗𝗜𝗔𝗚𝗡𝗢𝗦𝗜𝗦 𝗪𝗮𝘀 𝘁𝗵𝗲 𝗲𝗾𝘂𝗶𝗽𝗺𝗲𝗻𝘁 𝗼𝗽𝗲𝗿𝗮𝘁𝗶𝗼𝗻𝗮𝗹 𝘄𝗵𝗲𝗻 𝘆𝗼𝘂 𝗮𝗿𝗿𝗶𝘃…"
type textarea "x"
type textarea "[𝟭] 𝗜𝗡𝗜𝗧𝗜𝗔𝗟 𝗙𝗜𝗡𝗗𝗜𝗡𝗚𝗦 𝗔𝗡𝗗 𝗗𝗜𝗔𝗚𝗡𝗢𝗦𝗜𝗦 𝗪𝗮𝘀 𝘁𝗵𝗲 𝗲𝗾𝘂𝗶𝗽𝗺𝗲𝗻𝘁 𝗼𝗽𝗲𝗿𝗮𝘁𝗶𝗼𝗻𝗮𝗹 𝘄𝗵𝗲𝗻 𝘆𝗼𝘂 𝗮𝗿𝗿𝗶𝘃…"
type textarea "x"
type textarea "[𝟭] 𝗜𝗡𝗜𝗧𝗜𝗔𝗟 𝗙𝗜𝗡𝗗𝗜𝗡𝗚𝗦 𝗔𝗡𝗗 𝗗𝗜𝗔𝗚𝗡𝗢𝗦𝗜𝗦 𝗪𝗮𝘀 𝘁𝗵𝗲 𝗲𝗾𝘂𝗶𝗽𝗺𝗲𝗻𝘁 𝗼𝗽𝗲𝗿𝗮𝘁𝗶𝗼𝗻𝗮𝗹 𝘄𝗵𝗲𝗻 𝘆𝗼𝘂 𝗮𝗿𝗿𝗶𝘃…"
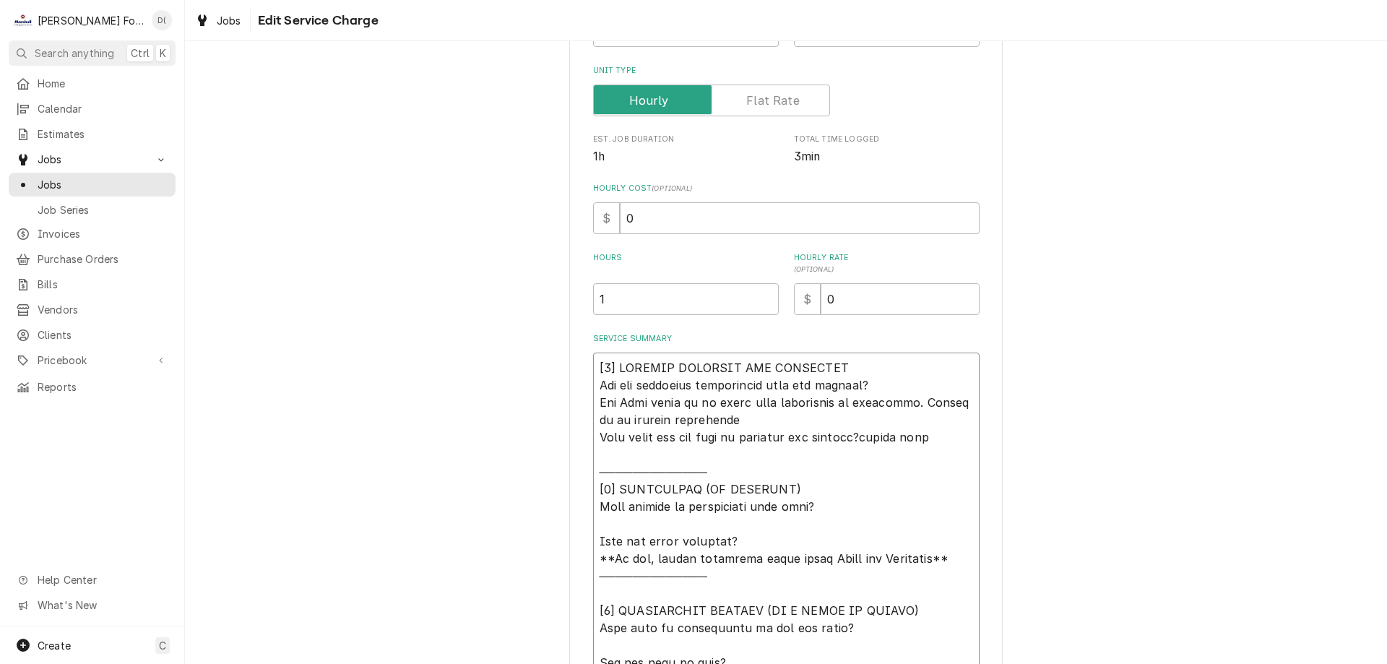
type textarea "x"
type textarea "[𝟭] 𝗜𝗡𝗜𝗧𝗜𝗔𝗟 𝗙𝗜𝗡𝗗𝗜𝗡𝗚𝗦 𝗔𝗡𝗗 𝗗𝗜𝗔𝗚𝗡𝗢𝗦𝗜𝗦 𝗪𝗮𝘀 𝘁𝗵𝗲 𝗲𝗾𝘂𝗶𝗽𝗺𝗲𝗻𝘁 𝗼𝗽𝗲𝗿𝗮𝘁𝗶𝗼𝗻𝗮𝗹 𝘄𝗵𝗲𝗻 𝘆𝗼𝘂 𝗮𝗿𝗿𝗶𝘃…"
type textarea "x"
type textarea "[𝟭] 𝗜𝗡𝗜𝗧𝗜𝗔𝗟 𝗙𝗜𝗡𝗗𝗜𝗡𝗚𝗦 𝗔𝗡𝗗 𝗗𝗜𝗔𝗚𝗡𝗢𝗦𝗜𝗦 𝗪𝗮𝘀 𝘁𝗵𝗲 𝗲𝗾𝘂𝗶𝗽𝗺𝗲𝗻𝘁 𝗼𝗽𝗲𝗿𝗮𝘁𝗶𝗼𝗻𝗮𝗹 𝘄𝗵𝗲𝗻 𝘆𝗼𝘂 𝗮𝗿𝗿𝗶𝘃…"
type textarea "x"
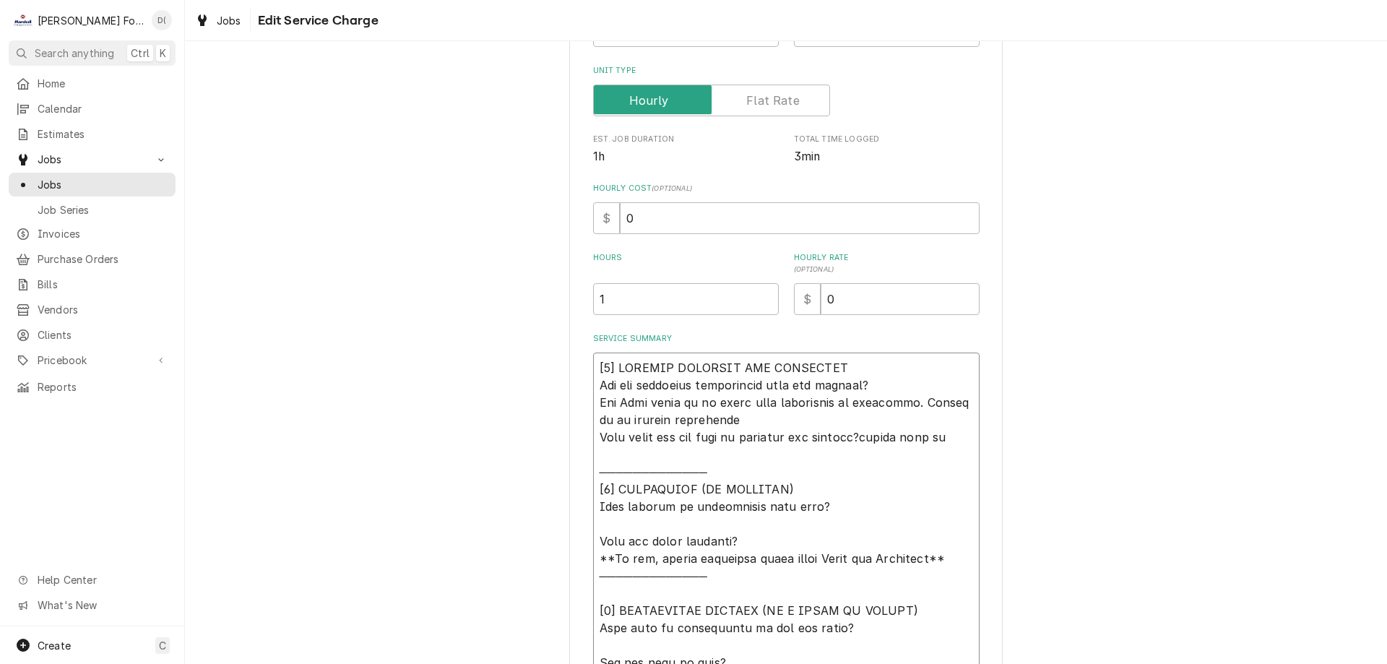
type textarea "[𝟭] 𝗜𝗡𝗜𝗧𝗜𝗔𝗟 𝗙𝗜𝗡𝗗𝗜𝗡𝗚𝗦 𝗔𝗡𝗗 𝗗𝗜𝗔𝗚𝗡𝗢𝗦𝗜𝗦 𝗪𝗮𝘀 𝘁𝗵𝗲 𝗲𝗾𝘂𝗶𝗽𝗺𝗲𝗻𝘁 𝗼𝗽𝗲𝗿𝗮𝘁𝗶𝗼𝗻𝗮𝗹 𝘄𝗵𝗲𝗻 𝘆𝗼𝘂 𝗮𝗿𝗿𝗶𝘃…"
type textarea "x"
type textarea "[𝟭] 𝗜𝗡𝗜𝗧𝗜𝗔𝗟 𝗙𝗜𝗡𝗗𝗜𝗡𝗚𝗦 𝗔𝗡𝗗 𝗗𝗜𝗔𝗚𝗡𝗢𝗦𝗜𝗦 𝗪𝗮𝘀 𝘁𝗵𝗲 𝗲𝗾𝘂𝗶𝗽𝗺𝗲𝗻𝘁 𝗼𝗽𝗲𝗿𝗮𝘁𝗶𝗼𝗻𝗮𝗹 𝘄𝗵𝗲𝗻 𝘆𝗼𝘂 𝗮𝗿𝗿𝗶𝘃…"
type textarea "x"
type textarea "[𝟭] 𝗜𝗡𝗜𝗧𝗜𝗔𝗟 𝗙𝗜𝗡𝗗𝗜𝗡𝗚𝗦 𝗔𝗡𝗗 𝗗𝗜𝗔𝗚𝗡𝗢𝗦𝗜𝗦 𝗪𝗮𝘀 𝘁𝗵𝗲 𝗲𝗾𝘂𝗶𝗽𝗺𝗲𝗻𝘁 𝗼𝗽𝗲𝗿𝗮𝘁𝗶𝗼𝗻𝗮𝗹 𝘄𝗵𝗲𝗻 𝘆𝗼𝘂 𝗮𝗿𝗿𝗶𝘃…"
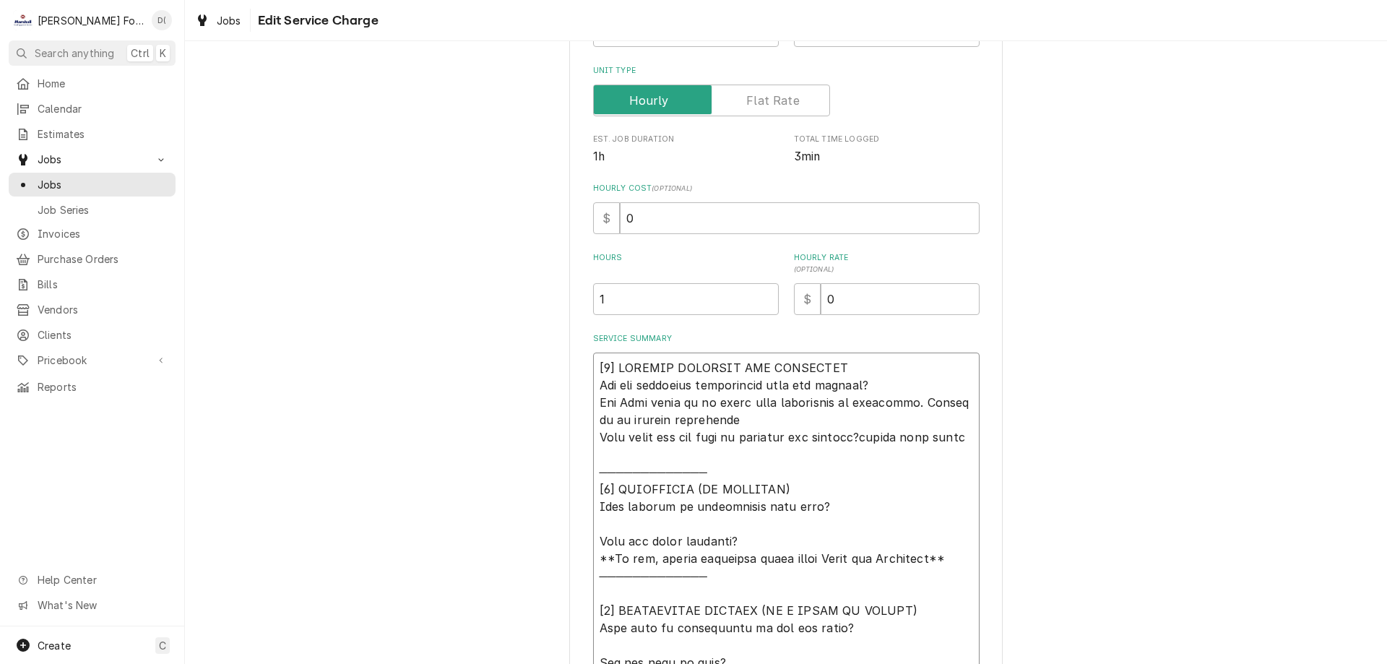
type textarea "x"
type textarea "[𝟭] 𝗜𝗡𝗜𝗧𝗜𝗔𝗟 𝗙𝗜𝗡𝗗𝗜𝗡𝗚𝗦 𝗔𝗡𝗗 𝗗𝗜𝗔𝗚𝗡𝗢𝗦𝗜𝗦 𝗪𝗮𝘀 𝘁𝗵𝗲 𝗲𝗾𝘂𝗶𝗽𝗺𝗲𝗻𝘁 𝗼𝗽𝗲𝗿𝗮𝘁𝗶𝗼𝗻𝗮𝗹 𝘄𝗵𝗲𝗻 𝘆𝗼𝘂 𝗮𝗿𝗿𝗶𝘃…"
type textarea "x"
type textarea "[𝟭] 𝗜𝗡𝗜𝗧𝗜𝗔𝗟 𝗙𝗜𝗡𝗗𝗜𝗡𝗚𝗦 𝗔𝗡𝗗 𝗗𝗜𝗔𝗚𝗡𝗢𝗦𝗜𝗦 𝗪𝗮𝘀 𝘁𝗵𝗲 𝗲𝗾𝘂𝗶𝗽𝗺𝗲𝗻𝘁 𝗼𝗽𝗲𝗿𝗮𝘁𝗶𝗼𝗻𝗮𝗹 𝘄𝗵𝗲𝗻 𝘆𝗼𝘂 𝗮𝗿𝗿𝗶𝘃…"
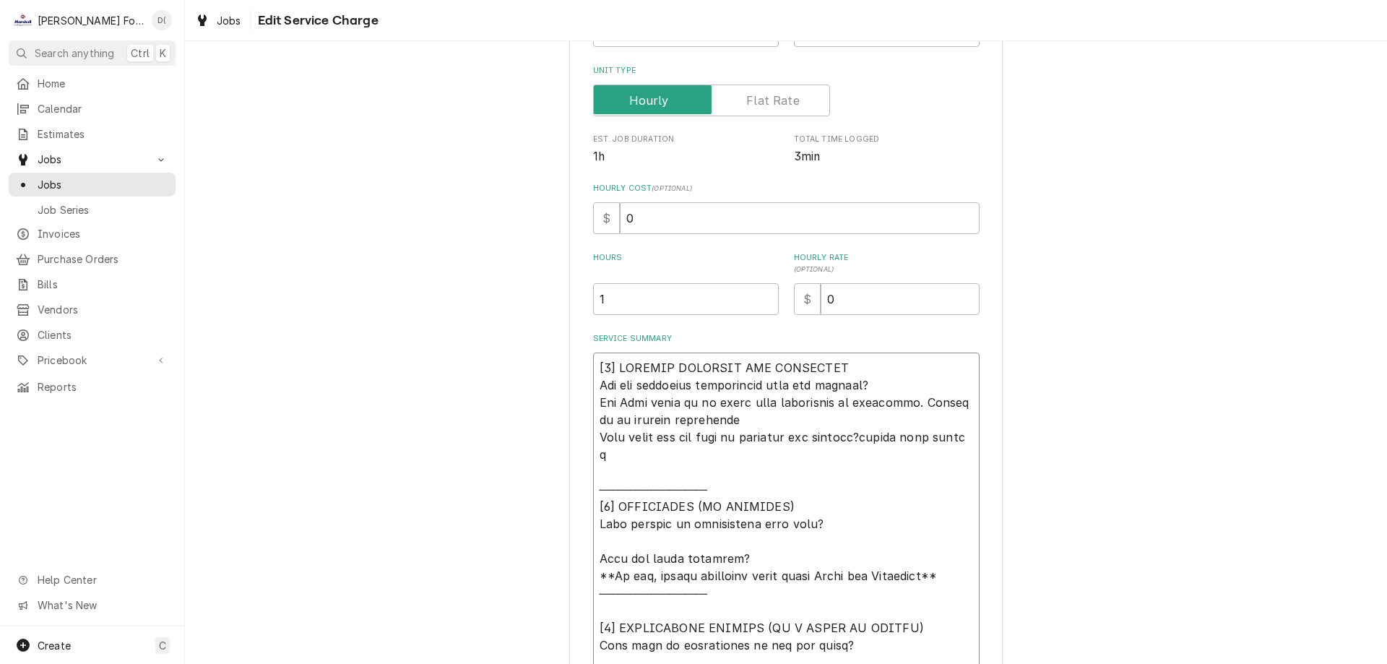
type textarea "x"
type textarea "[𝟭] 𝗜𝗡𝗜𝗧𝗜𝗔𝗟 𝗙𝗜𝗡𝗗𝗜𝗡𝗚𝗦 𝗔𝗡𝗗 𝗗𝗜𝗔𝗚𝗡𝗢𝗦𝗜𝗦 𝗪𝗮𝘀 𝘁𝗵𝗲 𝗲𝗾𝘂𝗶𝗽𝗺𝗲𝗻𝘁 𝗼𝗽𝗲𝗿𝗮𝘁𝗶𝗼𝗻𝗮𝗹 𝘄𝗵𝗲𝗻 𝘆𝗼𝘂 𝗮𝗿𝗿𝗶𝘃…"
type textarea "x"
type textarea "[𝟭] 𝗜𝗡𝗜𝗧𝗜𝗔𝗟 𝗙𝗜𝗡𝗗𝗜𝗡𝗚𝗦 𝗔𝗡𝗗 𝗗𝗜𝗔𝗚𝗡𝗢𝗦𝗜𝗦 𝗪𝗮𝘀 𝘁𝗵𝗲 𝗲𝗾𝘂𝗶𝗽𝗺𝗲𝗻𝘁 𝗼𝗽𝗲𝗿𝗮𝘁𝗶𝗼𝗻𝗮𝗹 𝘄𝗵𝗲𝗻 𝘆𝗼𝘂 𝗮𝗿𝗿𝗶𝘃…"
type textarea "x"
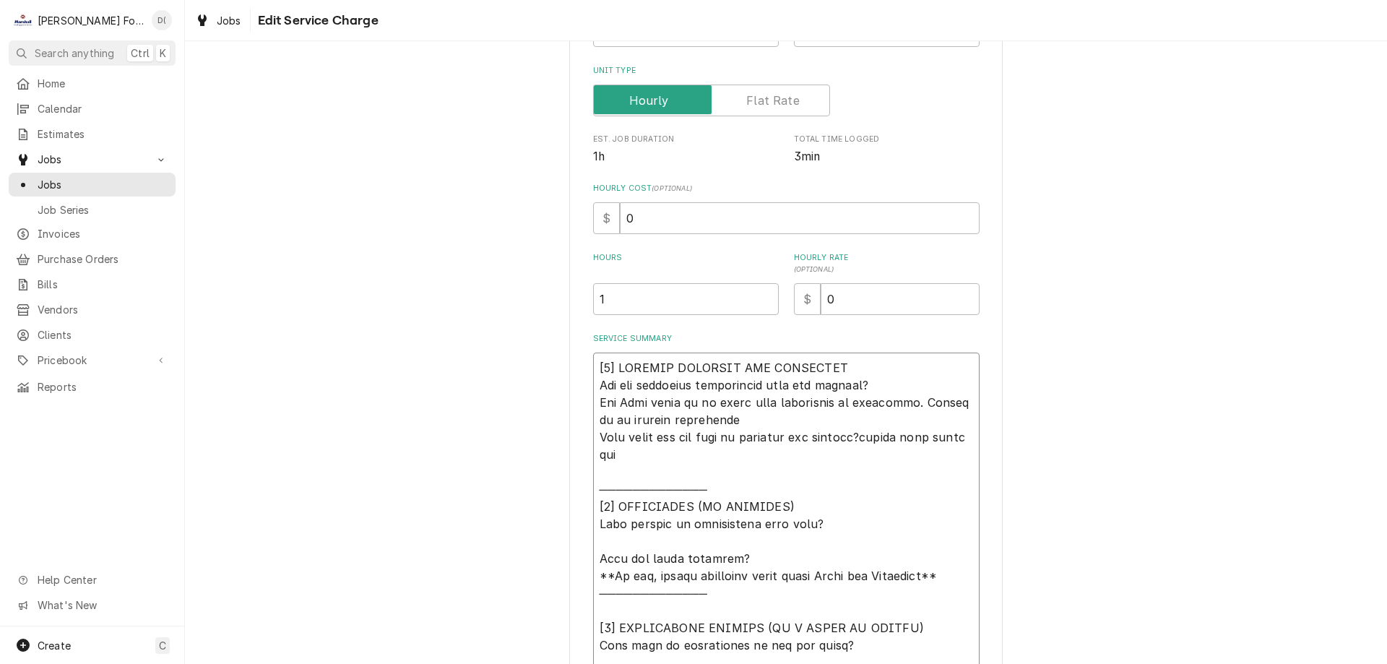
type textarea "[𝟭] 𝗜𝗡𝗜𝗧𝗜𝗔𝗟 𝗙𝗜𝗡𝗗𝗜𝗡𝗚𝗦 𝗔𝗡𝗗 𝗗𝗜𝗔𝗚𝗡𝗢𝗦𝗜𝗦 𝗪𝗮𝘀 𝘁𝗵𝗲 𝗲𝗾𝘂𝗶𝗽𝗺𝗲𝗻𝘁 𝗼𝗽𝗲𝗿𝗮𝘁𝗶𝗼𝗻𝗮𝗹 𝘄𝗵𝗲𝗻 𝘆𝗼𝘂 𝗮𝗿𝗿𝗶𝘃…"
type textarea "x"
type textarea "[𝟭] 𝗜𝗡𝗜𝗧𝗜𝗔𝗟 𝗙𝗜𝗡𝗗𝗜𝗡𝗚𝗦 𝗔𝗡𝗗 𝗗𝗜𝗔𝗚𝗡𝗢𝗦𝗜𝗦 𝗪𝗮𝘀 𝘁𝗵𝗲 𝗲𝗾𝘂𝗶𝗽𝗺𝗲𝗻𝘁 𝗼𝗽𝗲𝗿𝗮𝘁𝗶𝗼𝗻𝗮𝗹 𝘄𝗵𝗲𝗻 𝘆𝗼𝘂 𝗮𝗿𝗿𝗶𝘃…"
type textarea "x"
type textarea "[𝟭] 𝗜𝗡𝗜𝗧𝗜𝗔𝗟 𝗙𝗜𝗡𝗗𝗜𝗡𝗚𝗦 𝗔𝗡𝗗 𝗗𝗜𝗔𝗚𝗡𝗢𝗦𝗜𝗦 𝗪𝗮𝘀 𝘁𝗵𝗲 𝗲𝗾𝘂𝗶𝗽𝗺𝗲𝗻𝘁 𝗼𝗽𝗲𝗿𝗮𝘁𝗶𝗼𝗻𝗮𝗹 𝘄𝗵𝗲𝗻 𝘆𝗼𝘂 𝗮𝗿𝗿𝗶𝘃…"
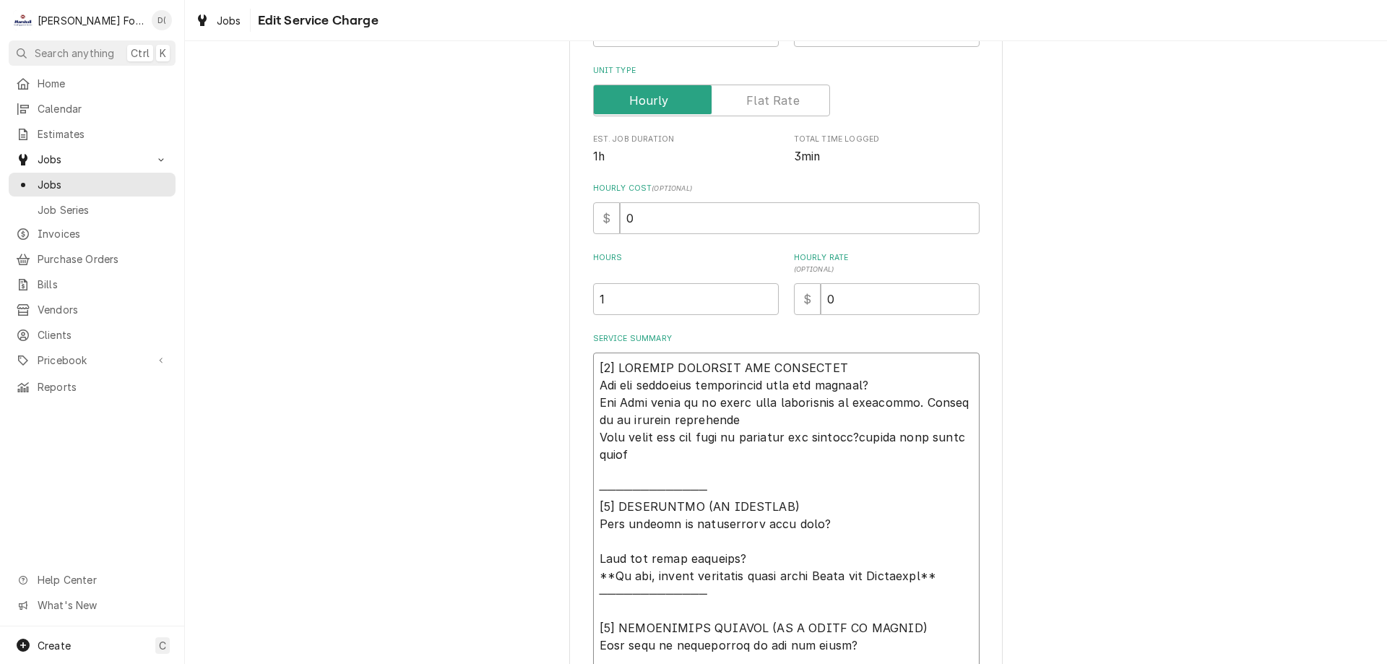
type textarea "x"
type textarea "[𝟭] 𝗜𝗡𝗜𝗧𝗜𝗔𝗟 𝗙𝗜𝗡𝗗𝗜𝗡𝗚𝗦 𝗔𝗡𝗗 𝗗𝗜𝗔𝗚𝗡𝗢𝗦𝗜𝗦 𝗪𝗮𝘀 𝘁𝗵𝗲 𝗲𝗾𝘂𝗶𝗽𝗺𝗲𝗻𝘁 𝗼𝗽𝗲𝗿𝗮𝘁𝗶𝗼𝗻𝗮𝗹 𝘄𝗵𝗲𝗻 𝘆𝗼𝘂 𝗮𝗿𝗿𝗶𝘃…"
type textarea "x"
type textarea "[𝟭] 𝗜𝗡𝗜𝗧𝗜𝗔𝗟 𝗙𝗜𝗡𝗗𝗜𝗡𝗚𝗦 𝗔𝗡𝗗 𝗗𝗜𝗔𝗚𝗡𝗢𝗦𝗜𝗦 𝗪𝗮𝘀 𝘁𝗵𝗲 𝗲𝗾𝘂𝗶𝗽𝗺𝗲𝗻𝘁 𝗼𝗽𝗲𝗿𝗮𝘁𝗶𝗼𝗻𝗮𝗹 𝘄𝗵𝗲𝗻 𝘆𝗼𝘂 𝗮𝗿𝗿𝗶𝘃…"
type textarea "x"
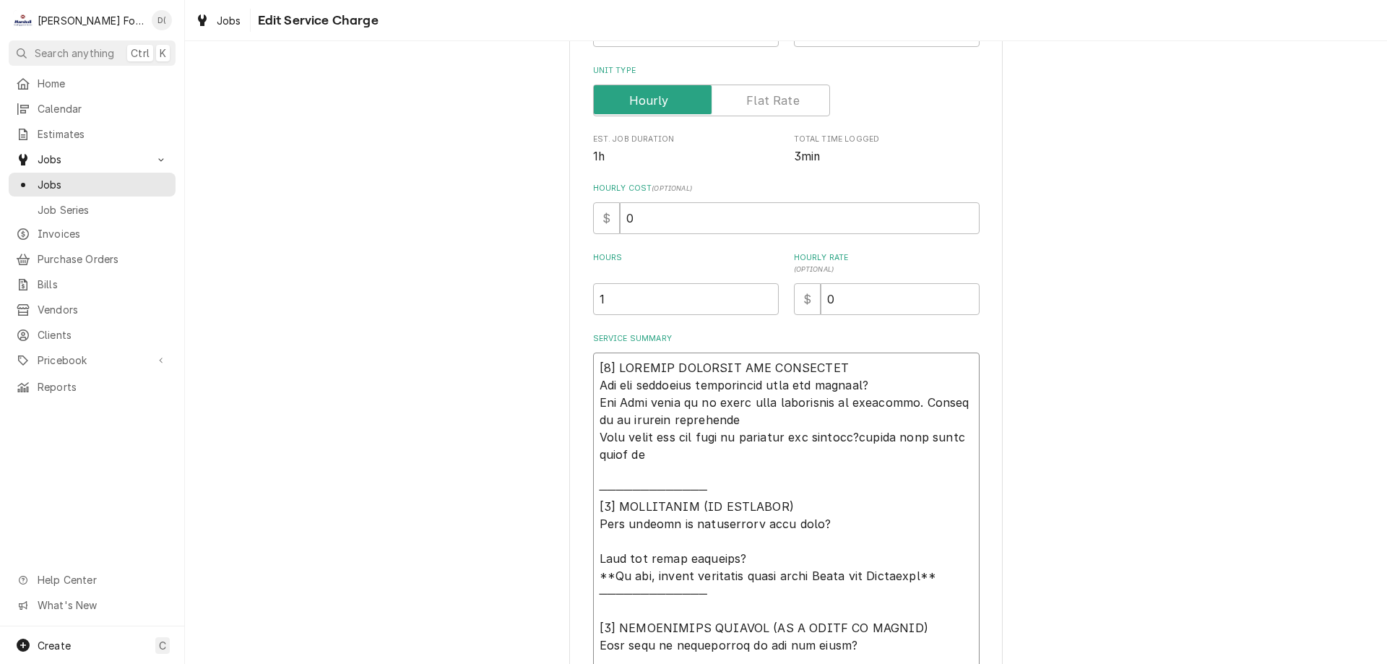
type textarea "[𝟭] 𝗜𝗡𝗜𝗧𝗜𝗔𝗟 𝗙𝗜𝗡𝗗𝗜𝗡𝗚𝗦 𝗔𝗡𝗗 𝗗𝗜𝗔𝗚𝗡𝗢𝗦𝗜𝗦 𝗪𝗮𝘀 𝘁𝗵𝗲 𝗲𝗾𝘂𝗶𝗽𝗺𝗲𝗻𝘁 𝗼𝗽𝗲𝗿𝗮𝘁𝗶𝗼𝗻𝗮𝗹 𝘄𝗵𝗲𝗻 𝘆𝗼𝘂 𝗮𝗿𝗿𝗶𝘃…"
type textarea "x"
type textarea "[𝟭] 𝗜𝗡𝗜𝗧𝗜𝗔𝗟 𝗙𝗜𝗡𝗗𝗜𝗡𝗚𝗦 𝗔𝗡𝗗 𝗗𝗜𝗔𝗚𝗡𝗢𝗦𝗜𝗦 𝗪𝗮𝘀 𝘁𝗵𝗲 𝗲𝗾𝘂𝗶𝗽𝗺𝗲𝗻𝘁 𝗼𝗽𝗲𝗿𝗮𝘁𝗶𝗼𝗻𝗮𝗹 𝘄𝗵𝗲𝗻 𝘆𝗼𝘂 𝗮𝗿𝗿𝗶𝘃…"
type textarea "x"
type textarea "[𝟭] 𝗜𝗡𝗜𝗧𝗜𝗔𝗟 𝗙𝗜𝗡𝗗𝗜𝗡𝗚𝗦 𝗔𝗡𝗗 𝗗𝗜𝗔𝗚𝗡𝗢𝗦𝗜𝗦 𝗪𝗮𝘀 𝘁𝗵𝗲 𝗲𝗾𝘂𝗶𝗽𝗺𝗲𝗻𝘁 𝗼𝗽𝗲𝗿𝗮𝘁𝗶𝗼𝗻𝗮𝗹 𝘄𝗵𝗲𝗻 𝘆𝗼𝘂 𝗮𝗿𝗿𝗶𝘃…"
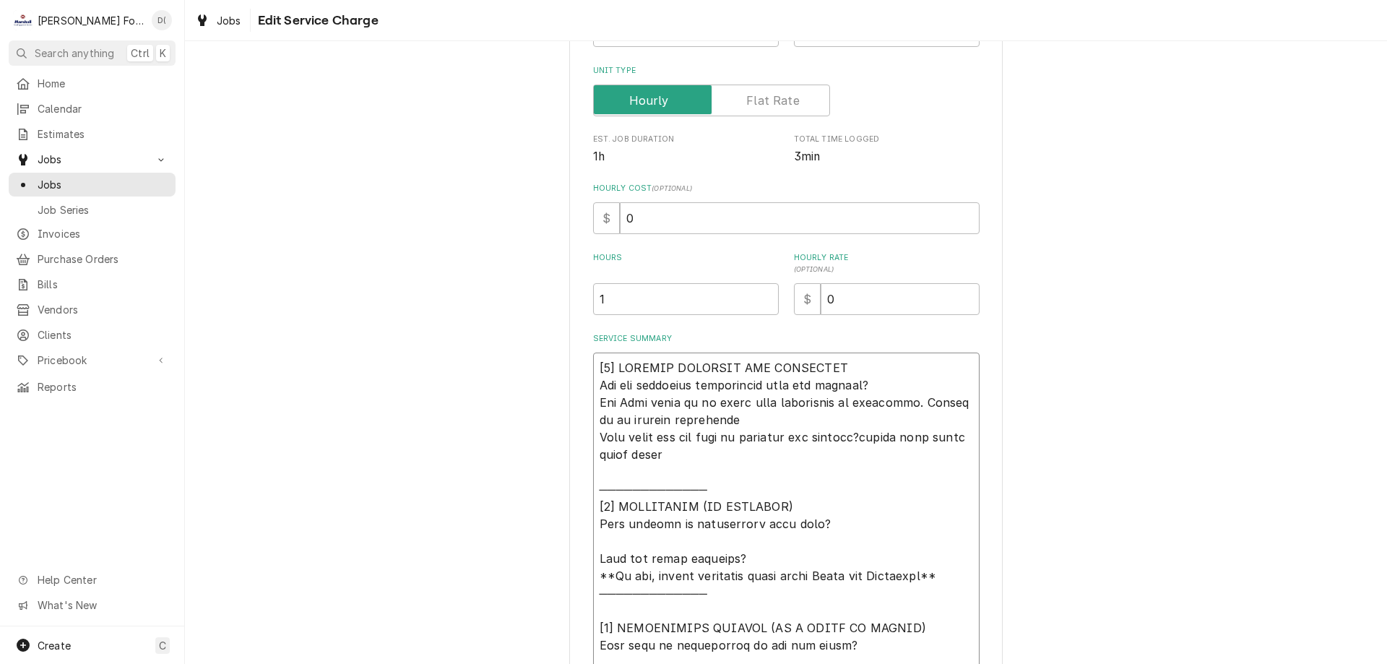
type textarea "x"
type textarea "[𝟭] 𝗜𝗡𝗜𝗧𝗜𝗔𝗟 𝗙𝗜𝗡𝗗𝗜𝗡𝗚𝗦 𝗔𝗡𝗗 𝗗𝗜𝗔𝗚𝗡𝗢𝗦𝗜𝗦 𝗪𝗮𝘀 𝘁𝗵𝗲 𝗲𝗾𝘂𝗶𝗽𝗺𝗲𝗻𝘁 𝗼𝗽𝗲𝗿𝗮𝘁𝗶𝗼𝗻𝗮𝗹 𝘄𝗵𝗲𝗻 𝘆𝗼𝘂 𝗮𝗿𝗿𝗶𝘃…"
type textarea "x"
type textarea "[𝟭] 𝗜𝗡𝗜𝗧𝗜𝗔𝗟 𝗙𝗜𝗡𝗗𝗜𝗡𝗚𝗦 𝗔𝗡𝗗 𝗗𝗜𝗔𝗚𝗡𝗢𝗦𝗜𝗦 𝗪𝗮𝘀 𝘁𝗵𝗲 𝗲𝗾𝘂𝗶𝗽𝗺𝗲𝗻𝘁 𝗼𝗽𝗲𝗿𝗮𝘁𝗶𝗼𝗻𝗮𝗹 𝘄𝗵𝗲𝗻 𝘆𝗼𝘂 𝗮𝗿𝗿𝗶𝘃…"
type textarea "x"
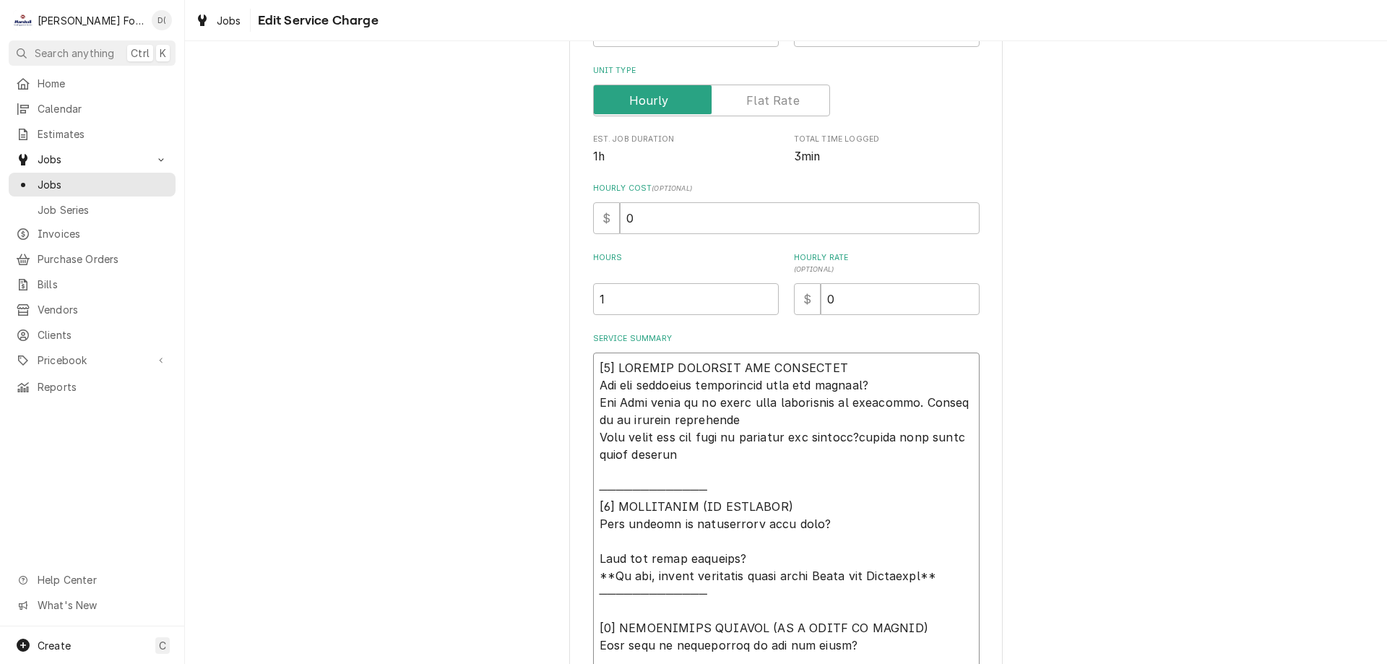
type textarea "[𝟭] 𝗜𝗡𝗜𝗧𝗜𝗔𝗟 𝗙𝗜𝗡𝗗𝗜𝗡𝗚𝗦 𝗔𝗡𝗗 𝗗𝗜𝗔𝗚𝗡𝗢𝗦𝗜𝗦 𝗪𝗮𝘀 𝘁𝗵𝗲 𝗲𝗾𝘂𝗶𝗽𝗺𝗲𝗻𝘁 𝗼𝗽𝗲𝗿𝗮𝘁𝗶𝗼𝗻𝗮𝗹 𝘄𝗵𝗲𝗻 𝘆𝗼𝘂 𝗮𝗿𝗿𝗶𝘃…"
type textarea "x"
type textarea "[𝟭] 𝗜𝗡𝗜𝗧𝗜𝗔𝗟 𝗙𝗜𝗡𝗗𝗜𝗡𝗚𝗦 𝗔𝗡𝗗 𝗗𝗜𝗔𝗚𝗡𝗢𝗦𝗜𝗦 𝗪𝗮𝘀 𝘁𝗵𝗲 𝗲𝗾𝘂𝗶𝗽𝗺𝗲𝗻𝘁 𝗼𝗽𝗲𝗿𝗮𝘁𝗶𝗼𝗻𝗮𝗹 𝘄𝗵𝗲𝗻 𝘆𝗼𝘂 𝗮𝗿𝗿𝗶𝘃…"
type textarea "x"
type textarea "[𝟭] 𝗜𝗡𝗜𝗧𝗜𝗔𝗟 𝗙𝗜𝗡𝗗𝗜𝗡𝗚𝗦 𝗔𝗡𝗗 𝗗𝗜𝗔𝗚𝗡𝗢𝗦𝗜𝗦 𝗪𝗮𝘀 𝘁𝗵𝗲 𝗲𝗾𝘂𝗶𝗽𝗺𝗲𝗻𝘁 𝗼𝗽𝗲𝗿𝗮𝘁𝗶𝗼𝗻𝗮𝗹 𝘄𝗵𝗲𝗻 𝘆𝗼𝘂 𝗮𝗿𝗿𝗶𝘃…"
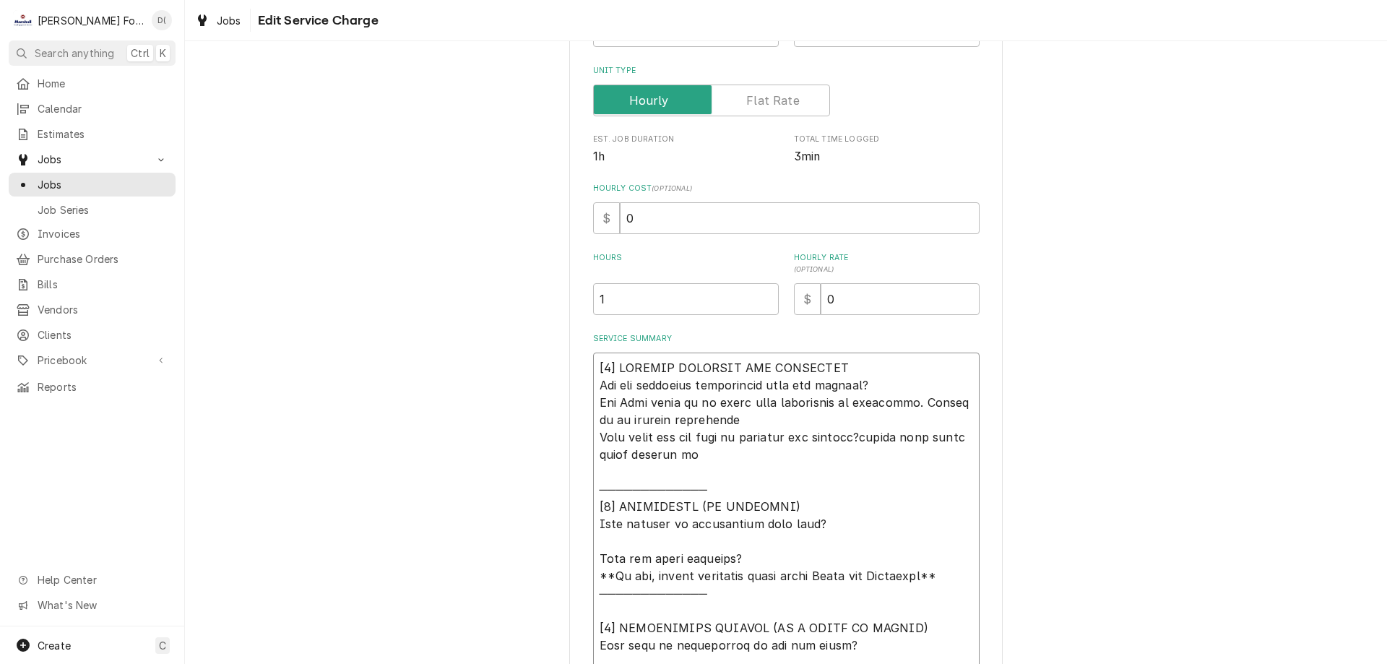
type textarea "x"
type textarea "[𝟭] 𝗜𝗡𝗜𝗧𝗜𝗔𝗟 𝗙𝗜𝗡𝗗𝗜𝗡𝗚𝗦 𝗔𝗡𝗗 𝗗𝗜𝗔𝗚𝗡𝗢𝗦𝗜𝗦 𝗪𝗮𝘀 𝘁𝗵𝗲 𝗲𝗾𝘂𝗶𝗽𝗺𝗲𝗻𝘁 𝗼𝗽𝗲𝗿𝗮𝘁𝗶𝗼𝗻𝗮𝗹 𝘄𝗵𝗲𝗻 𝘆𝗼𝘂 𝗮𝗿𝗿𝗶𝘃…"
type textarea "x"
type textarea "[𝟭] 𝗜𝗡𝗜𝗧𝗜𝗔𝗟 𝗙𝗜𝗡𝗗𝗜𝗡𝗚𝗦 𝗔𝗡𝗗 𝗗𝗜𝗔𝗚𝗡𝗢𝗦𝗜𝗦 𝗪𝗮𝘀 𝘁𝗵𝗲 𝗲𝗾𝘂𝗶𝗽𝗺𝗲𝗻𝘁 𝗼𝗽𝗲𝗿𝗮𝘁𝗶𝗼𝗻𝗮𝗹 𝘄𝗵𝗲𝗻 𝘆𝗼𝘂 𝗮𝗿𝗿𝗶𝘃…"
type textarea "x"
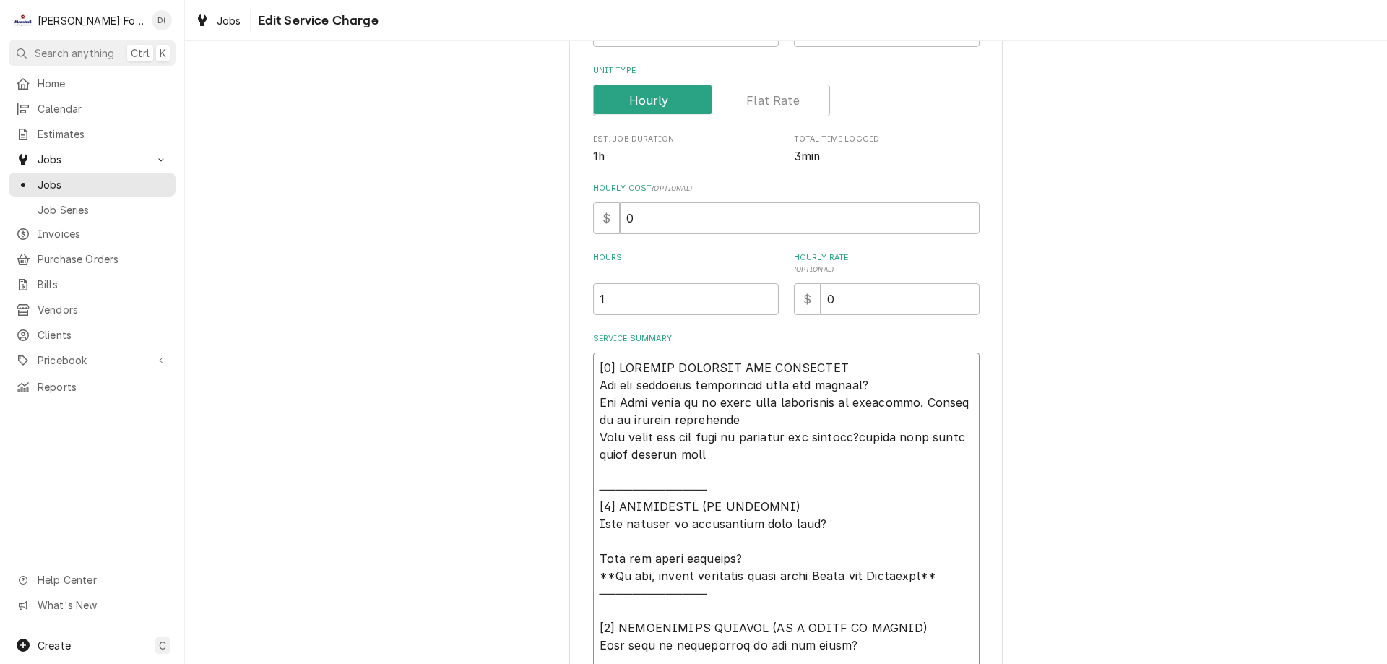
type textarea "[𝟭] 𝗜𝗡𝗜𝗧𝗜𝗔𝗟 𝗙𝗜𝗡𝗗𝗜𝗡𝗚𝗦 𝗔𝗡𝗗 𝗗𝗜𝗔𝗚𝗡𝗢𝗦𝗜𝗦 𝗪𝗮𝘀 𝘁𝗵𝗲 𝗲𝗾𝘂𝗶𝗽𝗺𝗲𝗻𝘁 𝗼𝗽𝗲𝗿𝗮𝘁𝗶𝗼𝗻𝗮𝗹 𝘄𝗵𝗲𝗻 𝘆𝗼𝘂 𝗮𝗿𝗿𝗶𝘃…"
type textarea "x"
type textarea "[𝟭] 𝗜𝗡𝗜𝗧𝗜𝗔𝗟 𝗙𝗜𝗡𝗗𝗜𝗡𝗚𝗦 𝗔𝗡𝗗 𝗗𝗜𝗔𝗚𝗡𝗢𝗦𝗜𝗦 𝗪𝗮𝘀 𝘁𝗵𝗲 𝗲𝗾𝘂𝗶𝗽𝗺𝗲𝗻𝘁 𝗼𝗽𝗲𝗿𝗮𝘁𝗶𝗼𝗻𝗮𝗹 𝘄𝗵𝗲𝗻 𝘆𝗼𝘂 𝗮𝗿𝗿𝗶𝘃…"
type textarea "x"
type textarea "[𝟭] 𝗜𝗡𝗜𝗧𝗜𝗔𝗟 𝗙𝗜𝗡𝗗𝗜𝗡𝗚𝗦 𝗔𝗡𝗗 𝗗𝗜𝗔𝗚𝗡𝗢𝗦𝗜𝗦 𝗪𝗮𝘀 𝘁𝗵𝗲 𝗲𝗾𝘂𝗶𝗽𝗺𝗲𝗻𝘁 𝗼𝗽𝗲𝗿𝗮𝘁𝗶𝗼𝗻𝗮𝗹 𝘄𝗵𝗲𝗻 𝘆𝗼𝘂 𝗮𝗿𝗿𝗶𝘃…"
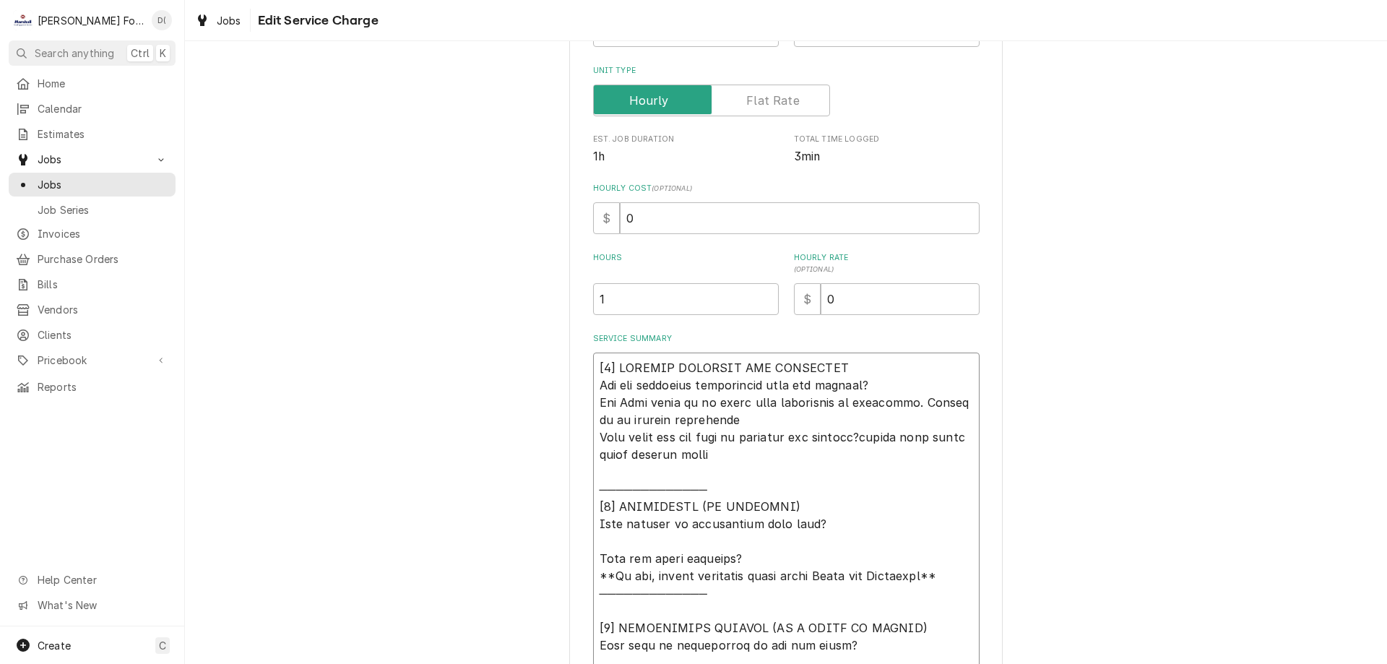
type textarea "x"
type textarea "[𝟭] 𝗜𝗡𝗜𝗧𝗜𝗔𝗟 𝗙𝗜𝗡𝗗𝗜𝗡𝗚𝗦 𝗔𝗡𝗗 𝗗𝗜𝗔𝗚𝗡𝗢𝗦𝗜𝗦 𝗪𝗮𝘀 𝘁𝗵𝗲 𝗲𝗾𝘂𝗶𝗽𝗺𝗲𝗻𝘁 𝗼𝗽𝗲𝗿𝗮𝘁𝗶𝗼𝗻𝗮𝗹 𝘄𝗵𝗲𝗻 𝘆𝗼𝘂 𝗮𝗿𝗿𝗶𝘃…"
type textarea "x"
type textarea "[𝟭] 𝗜𝗡𝗜𝗧𝗜𝗔𝗟 𝗙𝗜𝗡𝗗𝗜𝗡𝗚𝗦 𝗔𝗡𝗗 𝗗𝗜𝗔𝗚𝗡𝗢𝗦𝗜𝗦 𝗪𝗮𝘀 𝘁𝗵𝗲 𝗲𝗾𝘂𝗶𝗽𝗺𝗲𝗻𝘁 𝗼𝗽𝗲𝗿𝗮𝘁𝗶𝗼𝗻𝗮𝗹 𝘄𝗵𝗲𝗻 𝘆𝗼𝘂 𝗮𝗿𝗿𝗶𝘃…"
type textarea "x"
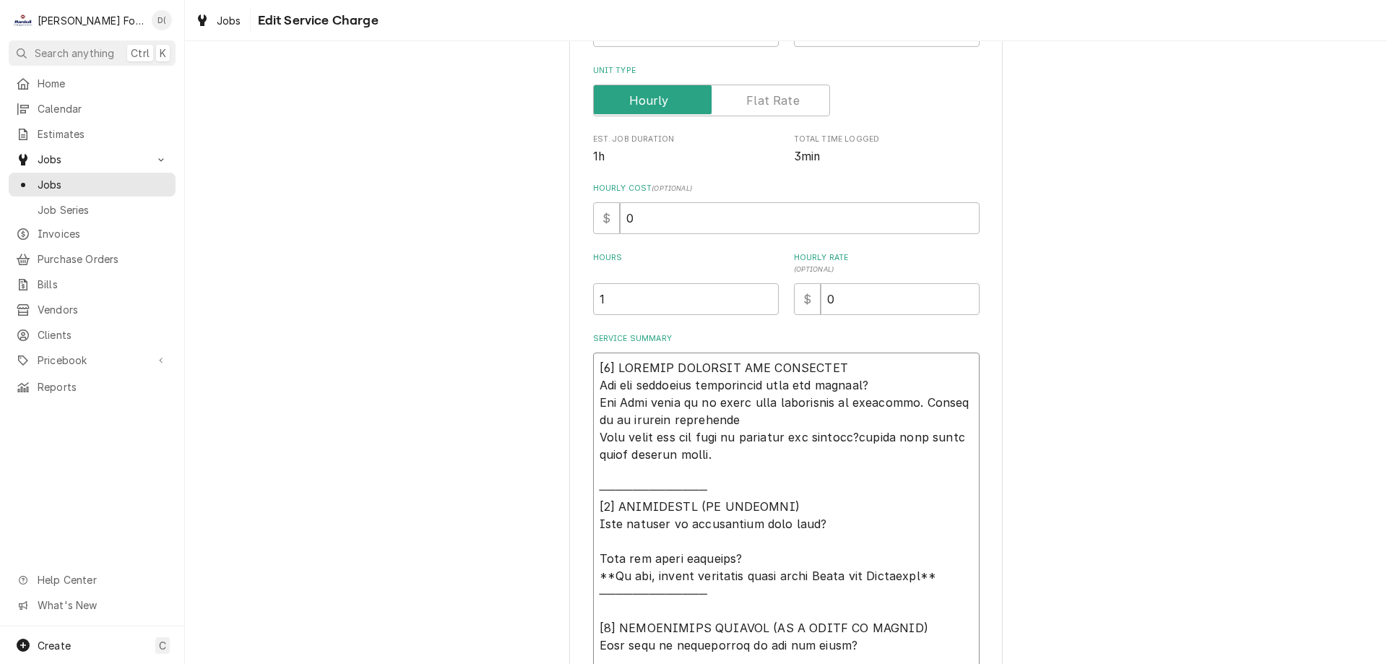
type textarea "[𝟭] 𝗜𝗡𝗜𝗧𝗜𝗔𝗟 𝗙𝗜𝗡𝗗𝗜𝗡𝗚𝗦 𝗔𝗡𝗗 𝗗𝗜𝗔𝗚𝗡𝗢𝗦𝗜𝗦 𝗪𝗮𝘀 𝘁𝗵𝗲 𝗲𝗾𝘂𝗶𝗽𝗺𝗲𝗻𝘁 𝗼𝗽𝗲𝗿𝗮𝘁𝗶𝗼𝗻𝗮𝗹 𝘄𝗵𝗲𝗻 𝘆𝗼𝘂 𝗮𝗿𝗿𝗶𝘃…"
type textarea "x"
type textarea "[𝟭] 𝗜𝗡𝗜𝗧𝗜𝗔𝗟 𝗙𝗜𝗡𝗗𝗜𝗡𝗚𝗦 𝗔𝗡𝗗 𝗗𝗜𝗔𝗚𝗡𝗢𝗦𝗜𝗦 𝗪𝗮𝘀 𝘁𝗵𝗲 𝗲𝗾𝘂𝗶𝗽𝗺𝗲𝗻𝘁 𝗼𝗽𝗲𝗿𝗮𝘁𝗶𝗼𝗻𝗮𝗹 𝘄𝗵𝗲𝗻 𝘆𝗼𝘂 𝗮𝗿𝗿𝗶𝘃…"
type textarea "x"
type textarea "[𝟭] 𝗜𝗡𝗜𝗧𝗜𝗔𝗟 𝗙𝗜𝗡𝗗𝗜𝗡𝗚𝗦 𝗔𝗡𝗗 𝗗𝗜𝗔𝗚𝗡𝗢𝗦𝗜𝗦 𝗪𝗮𝘀 𝘁𝗵𝗲 𝗲𝗾𝘂𝗶𝗽𝗺𝗲𝗻𝘁 𝗼𝗽𝗲𝗿𝗮𝘁𝗶𝗼𝗻𝗮𝗹 𝘄𝗵𝗲𝗻 𝘆𝗼𝘂 𝗮𝗿𝗿𝗶𝘃…"
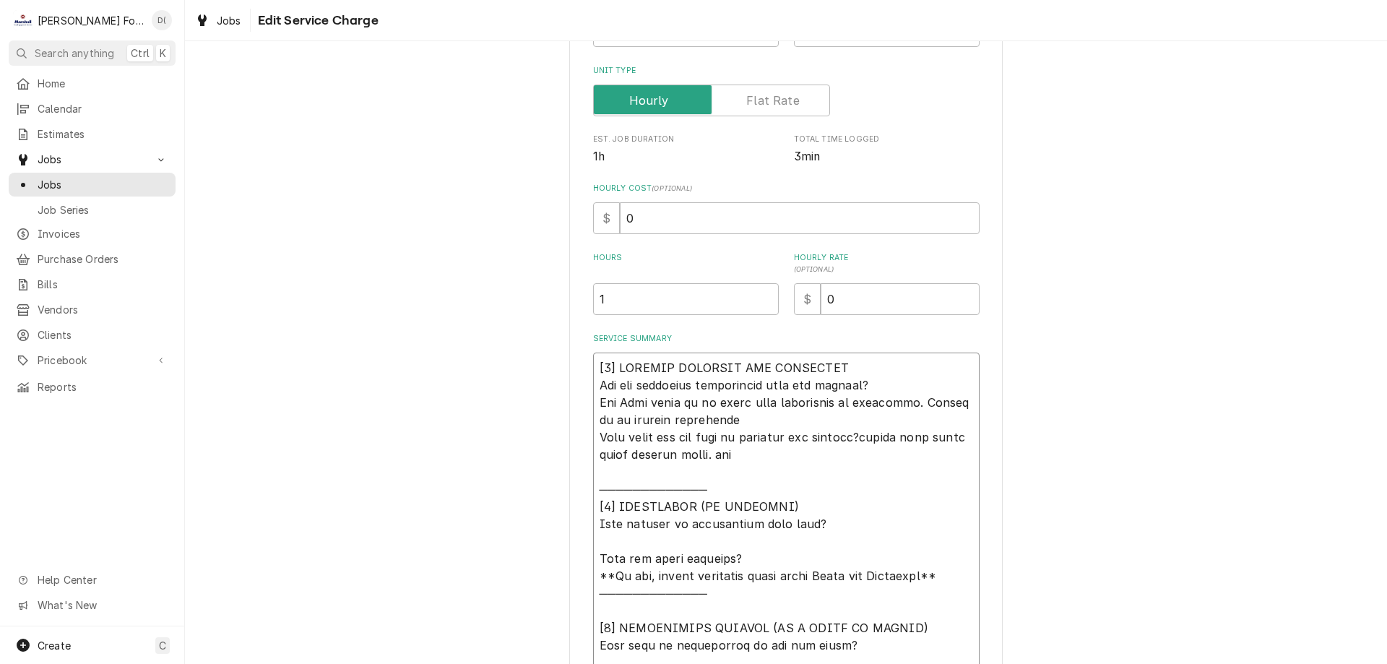
type textarea "x"
type textarea "[𝟭] 𝗜𝗡𝗜𝗧𝗜𝗔𝗟 𝗙𝗜𝗡𝗗𝗜𝗡𝗚𝗦 𝗔𝗡𝗗 𝗗𝗜𝗔𝗚𝗡𝗢𝗦𝗜𝗦 𝗪𝗮𝘀 𝘁𝗵𝗲 𝗲𝗾𝘂𝗶𝗽𝗺𝗲𝗻𝘁 𝗼𝗽𝗲𝗿𝗮𝘁𝗶𝗼𝗻𝗮𝗹 𝘄𝗵𝗲𝗻 𝘆𝗼𝘂 𝗮𝗿𝗿𝗶𝘃…"
type textarea "x"
type textarea "[𝟭] 𝗜𝗡𝗜𝗧𝗜𝗔𝗟 𝗙𝗜𝗡𝗗𝗜𝗡𝗚𝗦 𝗔𝗡𝗗 𝗗𝗜𝗔𝗚𝗡𝗢𝗦𝗜𝗦 𝗪𝗮𝘀 𝘁𝗵𝗲 𝗲𝗾𝘂𝗶𝗽𝗺𝗲𝗻𝘁 𝗼𝗽𝗲𝗿𝗮𝘁𝗶𝗼𝗻𝗮𝗹 𝘄𝗵𝗲𝗻 𝘆𝗼𝘂 𝗮𝗿𝗿𝗶𝘃…"
type textarea "x"
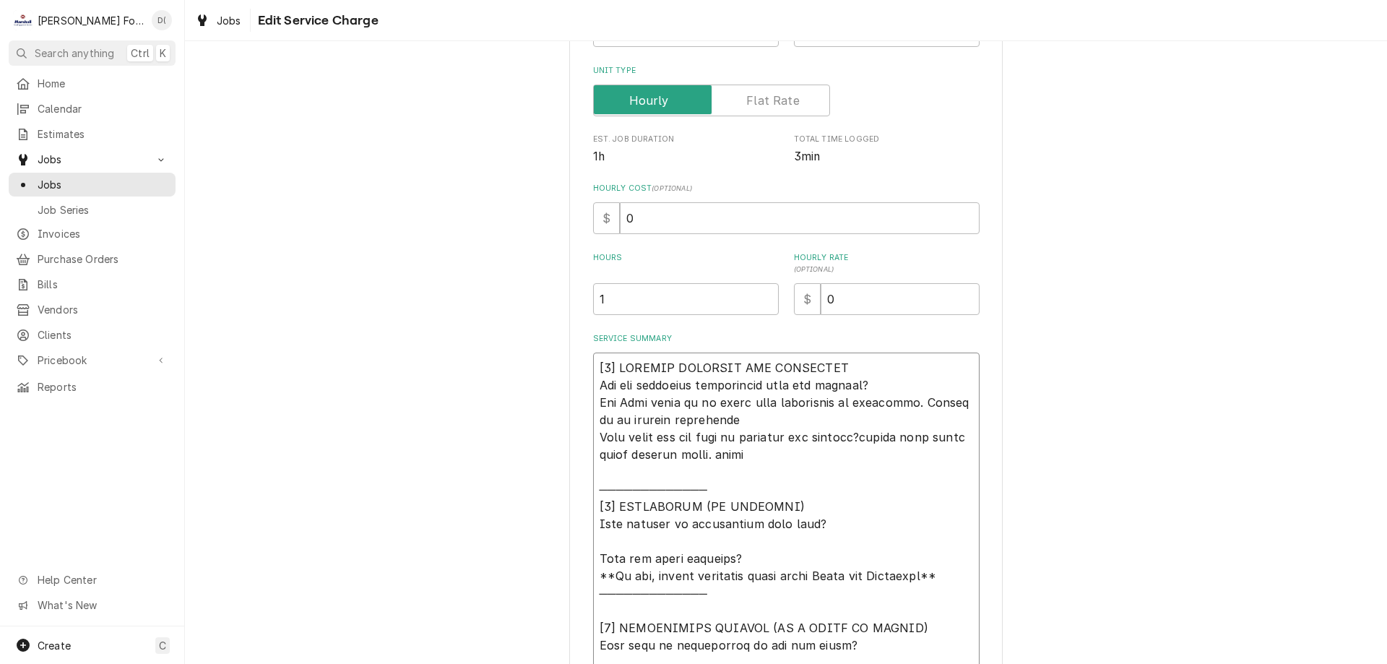
type textarea "[𝟭] 𝗜𝗡𝗜𝗧𝗜𝗔𝗟 𝗙𝗜𝗡𝗗𝗜𝗡𝗚𝗦 𝗔𝗡𝗗 𝗗𝗜𝗔𝗚𝗡𝗢𝗦𝗜𝗦 𝗪𝗮𝘀 𝘁𝗵𝗲 𝗲𝗾𝘂𝗶𝗽𝗺𝗲𝗻𝘁 𝗼𝗽𝗲𝗿𝗮𝘁𝗶𝗼𝗻𝗮𝗹 𝘄𝗵𝗲𝗻 𝘆𝗼𝘂 𝗮𝗿𝗿𝗶𝘃…"
type textarea "x"
type textarea "[𝟭] 𝗜𝗡𝗜𝗧𝗜𝗔𝗟 𝗙𝗜𝗡𝗗𝗜𝗡𝗚𝗦 𝗔𝗡𝗗 𝗗𝗜𝗔𝗚𝗡𝗢𝗦𝗜𝗦 𝗪𝗮𝘀 𝘁𝗵𝗲 𝗲𝗾𝘂𝗶𝗽𝗺𝗲𝗻𝘁 𝗼𝗽𝗲𝗿𝗮𝘁𝗶𝗼𝗻𝗮𝗹 𝘄𝗵𝗲𝗻 𝘆𝗼𝘂 𝗮𝗿𝗿𝗶𝘃…"
type textarea "x"
type textarea "[𝟭] 𝗜𝗡𝗜𝗧𝗜𝗔𝗟 𝗙𝗜𝗡𝗗𝗜𝗡𝗚𝗦 𝗔𝗡𝗗 𝗗𝗜𝗔𝗚𝗡𝗢𝗦𝗜𝗦 𝗪𝗮𝘀 𝘁𝗵𝗲 𝗲𝗾𝘂𝗶𝗽𝗺𝗲𝗻𝘁 𝗼𝗽𝗲𝗿𝗮𝘁𝗶𝗼𝗻𝗮𝗹 𝘄𝗵𝗲𝗻 𝘆𝗼𝘂 𝗮𝗿𝗿𝗶𝘃…"
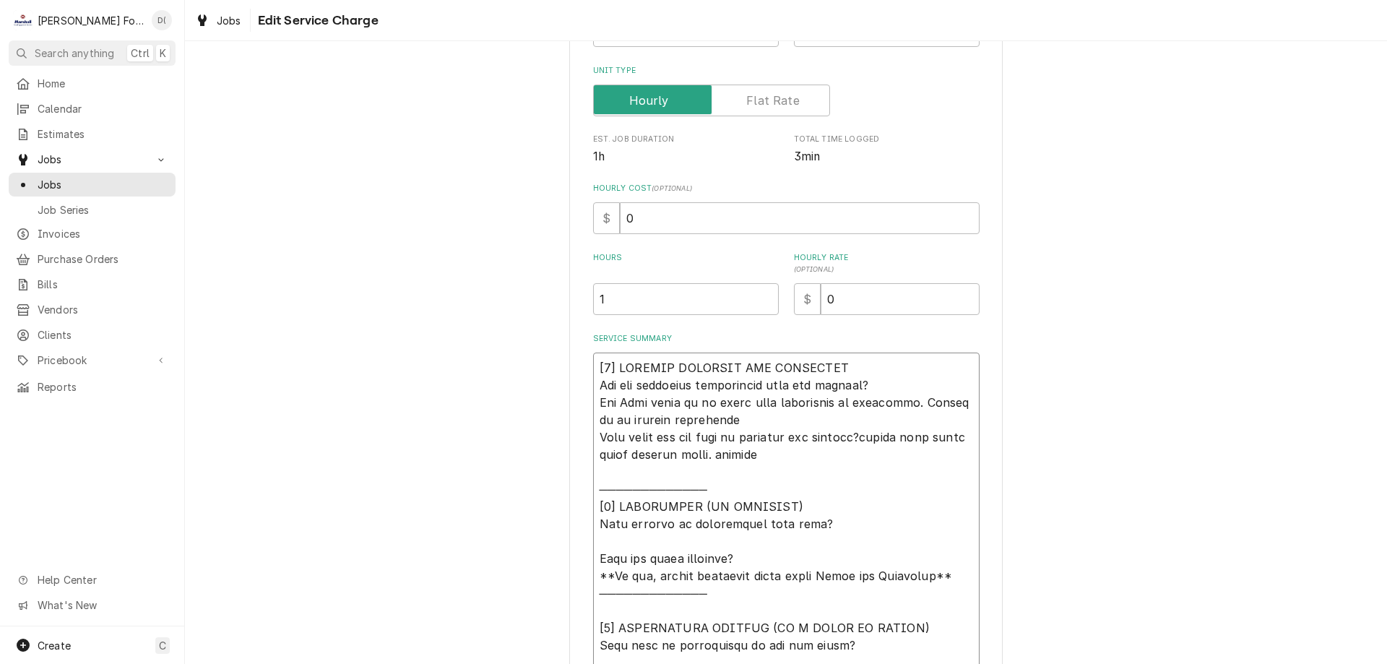
type textarea "x"
type textarea "[𝟭] 𝗜𝗡𝗜𝗧𝗜𝗔𝗟 𝗙𝗜𝗡𝗗𝗜𝗡𝗚𝗦 𝗔𝗡𝗗 𝗗𝗜𝗔𝗚𝗡𝗢𝗦𝗜𝗦 𝗪𝗮𝘀 𝘁𝗵𝗲 𝗲𝗾𝘂𝗶𝗽𝗺𝗲𝗻𝘁 𝗼𝗽𝗲𝗿𝗮𝘁𝗶𝗼𝗻𝗮𝗹 𝘄𝗵𝗲𝗻 𝘆𝗼𝘂 𝗮𝗿𝗿𝗶𝘃…"
type textarea "x"
type textarea "[𝟭] 𝗜𝗡𝗜𝗧𝗜𝗔𝗟 𝗙𝗜𝗡𝗗𝗜𝗡𝗚𝗦 𝗔𝗡𝗗 𝗗𝗜𝗔𝗚𝗡𝗢𝗦𝗜𝗦 𝗪𝗮𝘀 𝘁𝗵𝗲 𝗲𝗾𝘂𝗶𝗽𝗺𝗲𝗻𝘁 𝗼𝗽𝗲𝗿𝗮𝘁𝗶𝗼𝗻𝗮𝗹 𝘄𝗵𝗲𝗻 𝘆𝗼𝘂 𝗮𝗿𝗿𝗶𝘃…"
type textarea "x"
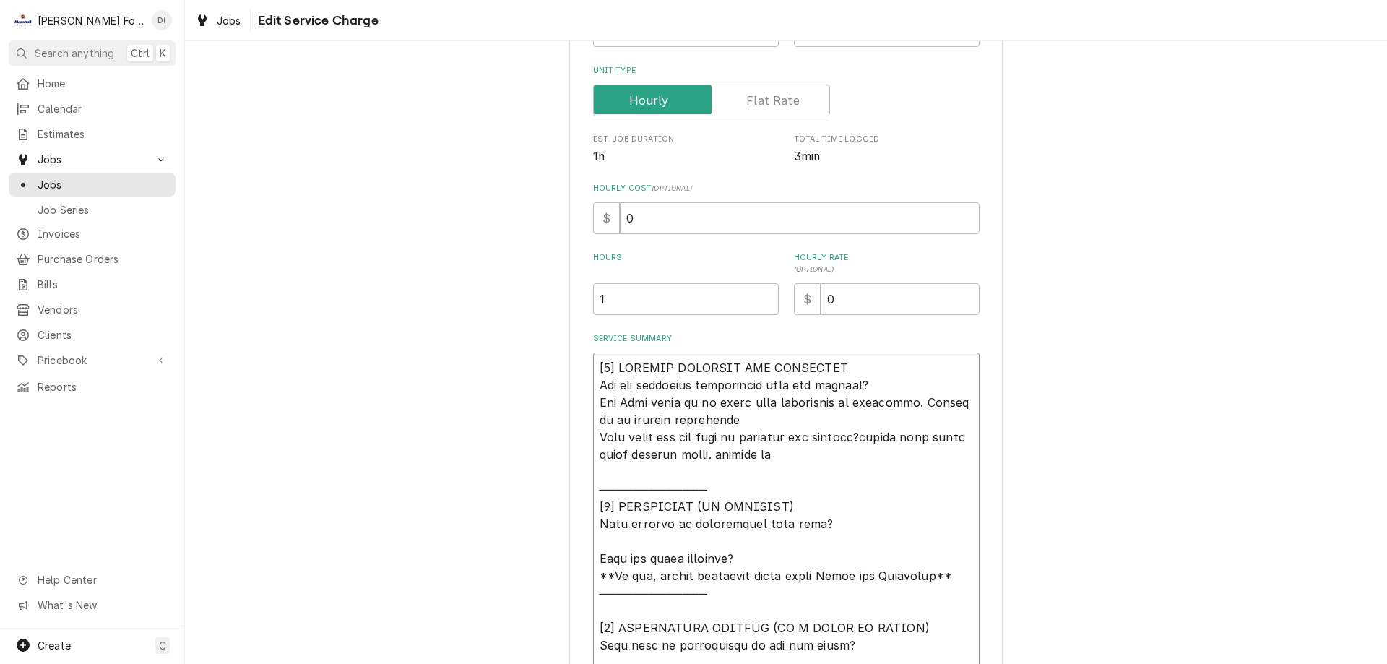
type textarea "[𝟭] 𝗜𝗡𝗜𝗧𝗜𝗔𝗟 𝗙𝗜𝗡𝗗𝗜𝗡𝗚𝗦 𝗔𝗡𝗗 𝗗𝗜𝗔𝗚𝗡𝗢𝗦𝗜𝗦 𝗪𝗮𝘀 𝘁𝗵𝗲 𝗲𝗾𝘂𝗶𝗽𝗺𝗲𝗻𝘁 𝗼𝗽𝗲𝗿𝗮𝘁𝗶𝗼𝗻𝗮𝗹 𝘄𝗵𝗲𝗻 𝘆𝗼𝘂 𝗮𝗿𝗿𝗶𝘃…"
type textarea "x"
type textarea "[𝟭] 𝗜𝗡𝗜𝗧𝗜𝗔𝗟 𝗙𝗜𝗡𝗗𝗜𝗡𝗚𝗦 𝗔𝗡𝗗 𝗗𝗜𝗔𝗚𝗡𝗢𝗦𝗜𝗦 𝗪𝗮𝘀 𝘁𝗵𝗲 𝗲𝗾𝘂𝗶𝗽𝗺𝗲𝗻𝘁 𝗼𝗽𝗲𝗿𝗮𝘁𝗶𝗼𝗻𝗮𝗹 𝘄𝗵𝗲𝗻 𝘆𝗼𝘂 𝗮𝗿𝗿𝗶𝘃…"
type textarea "x"
type textarea "[𝟭] 𝗜𝗡𝗜𝗧𝗜𝗔𝗟 𝗙𝗜𝗡𝗗𝗜𝗡𝗚𝗦 𝗔𝗡𝗗 𝗗𝗜𝗔𝗚𝗡𝗢𝗦𝗜𝗦 𝗪𝗮𝘀 𝘁𝗵𝗲 𝗲𝗾𝘂𝗶𝗽𝗺𝗲𝗻𝘁 𝗼𝗽𝗲𝗿𝗮𝘁𝗶𝗼𝗻𝗮𝗹 𝘄𝗵𝗲𝗻 𝘆𝗼𝘂 𝗮𝗿𝗿𝗶𝘃…"
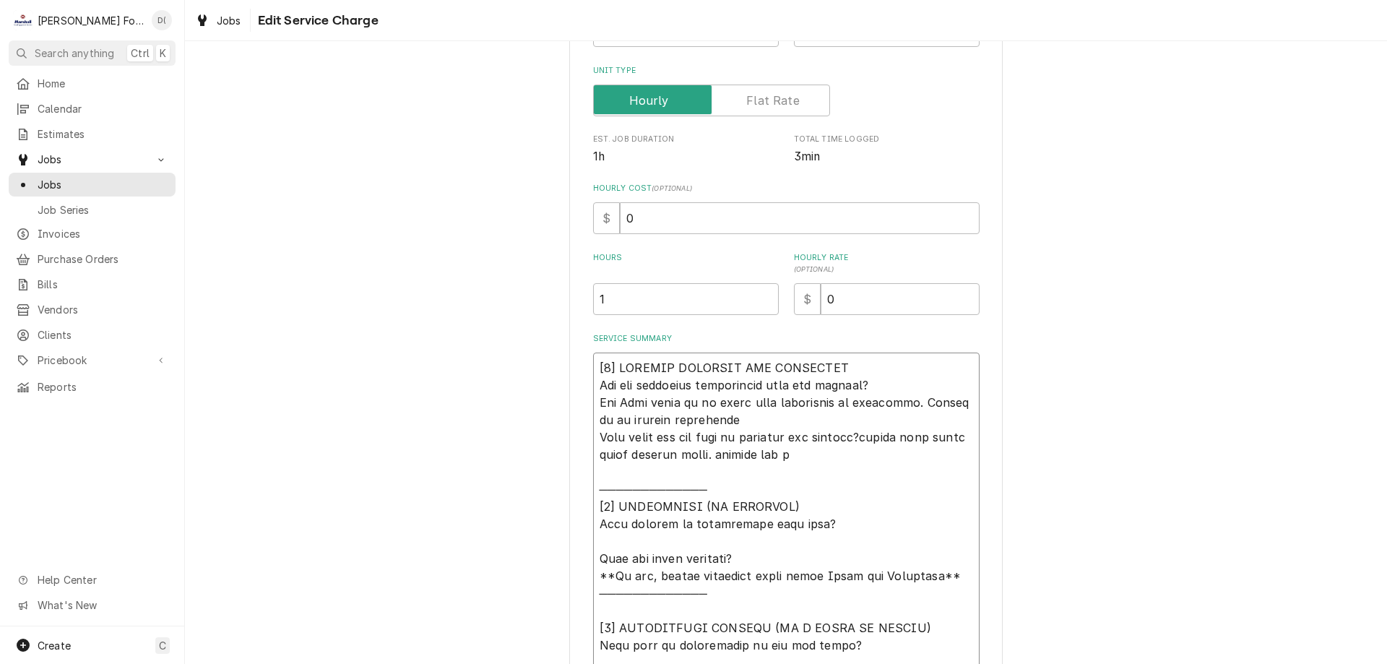
type textarea "x"
type textarea "[𝟭] 𝗜𝗡𝗜𝗧𝗜𝗔𝗟 𝗙𝗜𝗡𝗗𝗜𝗡𝗚𝗦 𝗔𝗡𝗗 𝗗𝗜𝗔𝗚𝗡𝗢𝗦𝗜𝗦 𝗪𝗮𝘀 𝘁𝗵𝗲 𝗲𝗾𝘂𝗶𝗽𝗺𝗲𝗻𝘁 𝗼𝗽𝗲𝗿𝗮𝘁𝗶𝗼𝗻𝗮𝗹 𝘄𝗵𝗲𝗻 𝘆𝗼𝘂 𝗮𝗿𝗿𝗶𝘃…"
type textarea "x"
type textarea "[𝟭] 𝗜𝗡𝗜𝗧𝗜𝗔𝗟 𝗙𝗜𝗡𝗗𝗜𝗡𝗚𝗦 𝗔𝗡𝗗 𝗗𝗜𝗔𝗚𝗡𝗢𝗦𝗜𝗦 𝗪𝗮𝘀 𝘁𝗵𝗲 𝗲𝗾𝘂𝗶𝗽𝗺𝗲𝗻𝘁 𝗼𝗽𝗲𝗿𝗮𝘁𝗶𝗼𝗻𝗮𝗹 𝘄𝗵𝗲𝗻 𝘆𝗼𝘂 𝗮𝗿𝗿𝗶𝘃…"
type textarea "x"
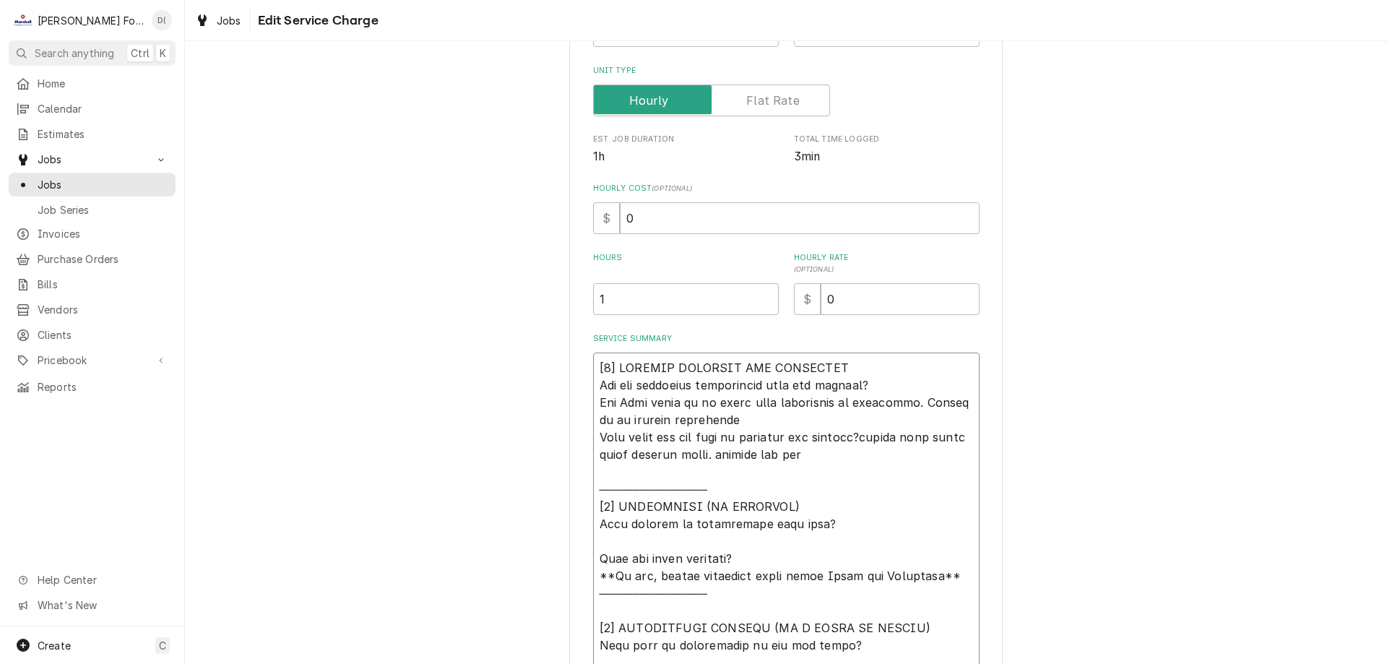
type textarea "[𝟭] 𝗜𝗡𝗜𝗧𝗜𝗔𝗟 𝗙𝗜𝗡𝗗𝗜𝗡𝗚𝗦 𝗔𝗡𝗗 𝗗𝗜𝗔𝗚𝗡𝗢𝗦𝗜𝗦 𝗪𝗮𝘀 𝘁𝗵𝗲 𝗲𝗾𝘂𝗶𝗽𝗺𝗲𝗻𝘁 𝗼𝗽𝗲𝗿𝗮𝘁𝗶𝗼𝗻𝗮𝗹 𝘄𝗵𝗲𝗻 𝘆𝗼𝘂 𝗮𝗿𝗿𝗶𝘃…"
type textarea "x"
type textarea "[𝟭] 𝗜𝗡𝗜𝗧𝗜𝗔𝗟 𝗙𝗜𝗡𝗗𝗜𝗡𝗚𝗦 𝗔𝗡𝗗 𝗗𝗜𝗔𝗚𝗡𝗢𝗦𝗜𝗦 𝗪𝗮𝘀 𝘁𝗵𝗲 𝗲𝗾𝘂𝗶𝗽𝗺𝗲𝗻𝘁 𝗼𝗽𝗲𝗿𝗮𝘁𝗶𝗼𝗻𝗮𝗹 𝘄𝗵𝗲𝗻 𝘆𝗼𝘂 𝗮𝗿𝗿𝗶𝘃…"
type textarea "x"
type textarea "[𝟭] 𝗜𝗡𝗜𝗧𝗜𝗔𝗟 𝗙𝗜𝗡𝗗𝗜𝗡𝗚𝗦 𝗔𝗡𝗗 𝗗𝗜𝗔𝗚𝗡𝗢𝗦𝗜𝗦 𝗪𝗮𝘀 𝘁𝗵𝗲 𝗲𝗾𝘂𝗶𝗽𝗺𝗲𝗻𝘁 𝗼𝗽𝗲𝗿𝗮𝘁𝗶𝗼𝗻𝗮𝗹 𝘄𝗵𝗲𝗻 𝘆𝗼𝘂 𝗮𝗿𝗿𝗶𝘃…"
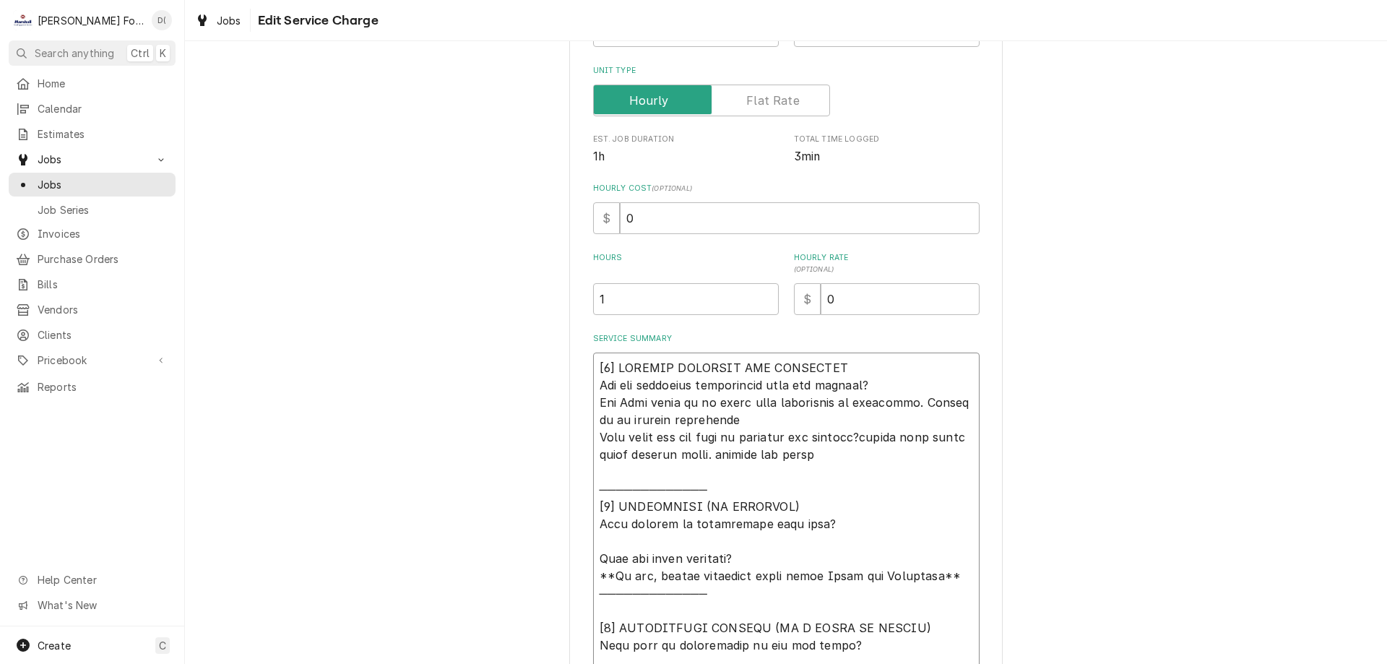
type textarea "x"
type textarea "[𝟭] 𝗜𝗡𝗜𝗧𝗜𝗔𝗟 𝗙𝗜𝗡𝗗𝗜𝗡𝗚𝗦 𝗔𝗡𝗗 𝗗𝗜𝗔𝗚𝗡𝗢𝗦𝗜𝗦 𝗪𝗮𝘀 𝘁𝗵𝗲 𝗲𝗾𝘂𝗶𝗽𝗺𝗲𝗻𝘁 𝗼𝗽𝗲𝗿𝗮𝘁𝗶𝗼𝗻𝗮𝗹 𝘄𝗵𝗲𝗻 𝘆𝗼𝘂 𝗮𝗿𝗿𝗶𝘃…"
type textarea "x"
type textarea "[𝟭] 𝗜𝗡𝗜𝗧𝗜𝗔𝗟 𝗙𝗜𝗡𝗗𝗜𝗡𝗚𝗦 𝗔𝗡𝗗 𝗗𝗜𝗔𝗚𝗡𝗢𝗦𝗜𝗦 𝗪𝗮𝘀 𝘁𝗵𝗲 𝗲𝗾𝘂𝗶𝗽𝗺𝗲𝗻𝘁 𝗼𝗽𝗲𝗿𝗮𝘁𝗶𝗼𝗻𝗮𝗹 𝘄𝗵𝗲𝗻 𝘆𝗼𝘂 𝗮𝗿𝗿𝗶𝘃…"
type textarea "x"
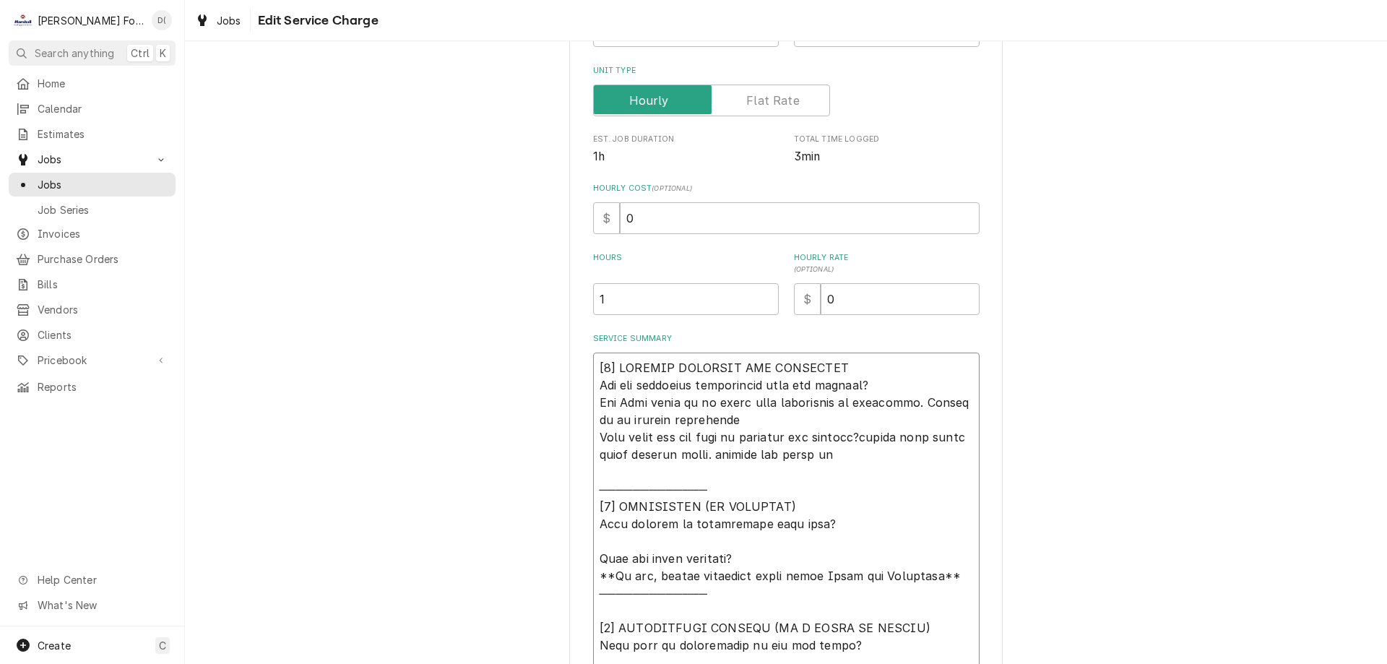
type textarea "[𝟭] 𝗜𝗡𝗜𝗧𝗜𝗔𝗟 𝗙𝗜𝗡𝗗𝗜𝗡𝗚𝗦 𝗔𝗡𝗗 𝗗𝗜𝗔𝗚𝗡𝗢𝗦𝗜𝗦 𝗪𝗮𝘀 𝘁𝗵𝗲 𝗲𝗾𝘂𝗶𝗽𝗺𝗲𝗻𝘁 𝗼𝗽𝗲𝗿𝗮𝘁𝗶𝗼𝗻𝗮𝗹 𝘄𝗵𝗲𝗻 𝘆𝗼𝘂 𝗮𝗿𝗿𝗶𝘃…"
type textarea "x"
type textarea "[𝟭] 𝗜𝗡𝗜𝗧𝗜𝗔𝗟 𝗙𝗜𝗡𝗗𝗜𝗡𝗚𝗦 𝗔𝗡𝗗 𝗗𝗜𝗔𝗚𝗡𝗢𝗦𝗜𝗦 𝗪𝗮𝘀 𝘁𝗵𝗲 𝗲𝗾𝘂𝗶𝗽𝗺𝗲𝗻𝘁 𝗼𝗽𝗲𝗿𝗮𝘁𝗶𝗼𝗻𝗮𝗹 𝘄𝗵𝗲𝗻 𝘆𝗼𝘂 𝗮𝗿𝗿𝗶𝘃…"
type textarea "x"
type textarea "[𝟭] 𝗜𝗡𝗜𝗧𝗜𝗔𝗟 𝗙𝗜𝗡𝗗𝗜𝗡𝗚𝗦 𝗔𝗡𝗗 𝗗𝗜𝗔𝗚𝗡𝗢𝗦𝗜𝗦 𝗪𝗮𝘀 𝘁𝗵𝗲 𝗲𝗾𝘂𝗶𝗽𝗺𝗲𝗻𝘁 𝗼𝗽𝗲𝗿𝗮𝘁𝗶𝗼𝗻𝗮𝗹 𝘄𝗵𝗲𝗻 𝘆𝗼𝘂 𝗮𝗿𝗿𝗶𝘃…"
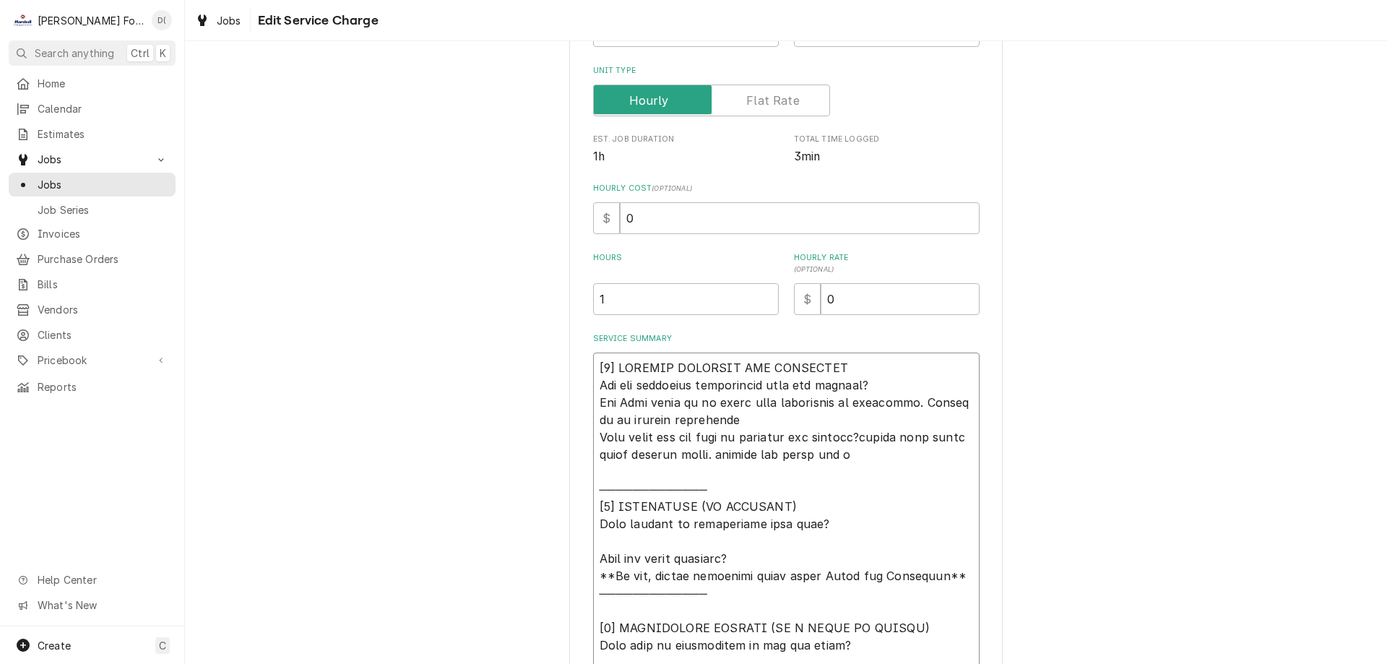
type textarea "x"
type textarea "[𝟭] 𝗜𝗡𝗜𝗧𝗜𝗔𝗟 𝗙𝗜𝗡𝗗𝗜𝗡𝗚𝗦 𝗔𝗡𝗗 𝗗𝗜𝗔𝗚𝗡𝗢𝗦𝗜𝗦 𝗪𝗮𝘀 𝘁𝗵𝗲 𝗲𝗾𝘂𝗶𝗽𝗺𝗲𝗻𝘁 𝗼𝗽𝗲𝗿𝗮𝘁𝗶𝗼𝗻𝗮𝗹 𝘄𝗵𝗲𝗻 𝘆𝗼𝘂 𝗮𝗿𝗿𝗶𝘃…"
type textarea "x"
type textarea "[𝟭] 𝗜𝗡𝗜𝗧𝗜𝗔𝗟 𝗙𝗜𝗡𝗗𝗜𝗡𝗚𝗦 𝗔𝗡𝗗 𝗗𝗜𝗔𝗚𝗡𝗢𝗦𝗜𝗦 𝗪𝗮𝘀 𝘁𝗵𝗲 𝗲𝗾𝘂𝗶𝗽𝗺𝗲𝗻𝘁 𝗼𝗽𝗲𝗿𝗮𝘁𝗶𝗼𝗻𝗮𝗹 𝘄𝗵𝗲𝗻 𝘆𝗼𝘂 𝗮𝗿𝗿𝗶𝘃…"
type textarea "x"
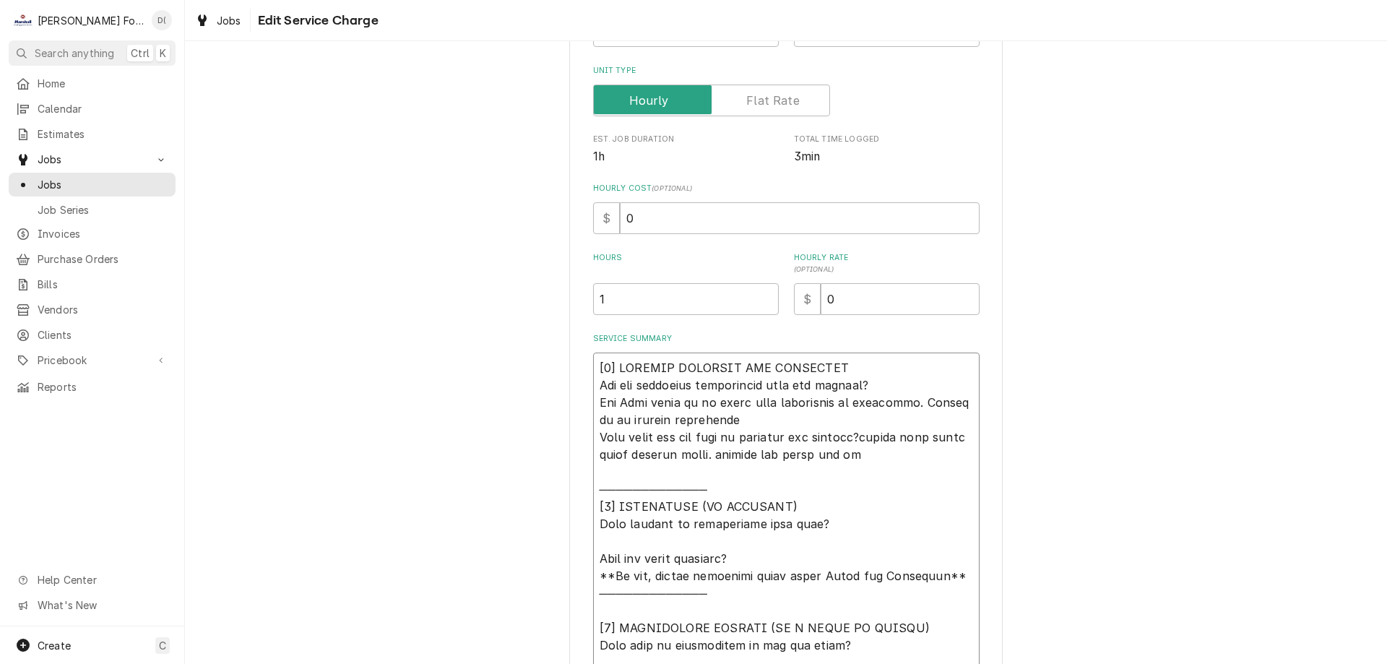
type textarea "[𝟭] 𝗜𝗡𝗜𝗧𝗜𝗔𝗟 𝗙𝗜𝗡𝗗𝗜𝗡𝗚𝗦 𝗔𝗡𝗗 𝗗𝗜𝗔𝗚𝗡𝗢𝗦𝗜𝗦 𝗪𝗮𝘀 𝘁𝗵𝗲 𝗲𝗾𝘂𝗶𝗽𝗺𝗲𝗻𝘁 𝗼𝗽𝗲𝗿𝗮𝘁𝗶𝗼𝗻𝗮𝗹 𝘄𝗵𝗲𝗻 𝘆𝗼𝘂 𝗮𝗿𝗿𝗶𝘃…"
type textarea "x"
type textarea "[𝟭] 𝗜𝗡𝗜𝗧𝗜𝗔𝗟 𝗙𝗜𝗡𝗗𝗜𝗡𝗚𝗦 𝗔𝗡𝗗 𝗗𝗜𝗔𝗚𝗡𝗢𝗦𝗜𝗦 𝗪𝗮𝘀 𝘁𝗵𝗲 𝗲𝗾𝘂𝗶𝗽𝗺𝗲𝗻𝘁 𝗼𝗽𝗲𝗿𝗮𝘁𝗶𝗼𝗻𝗮𝗹 𝘄𝗵𝗲𝗻 𝘆𝗼𝘂 𝗮𝗿𝗿𝗶𝘃…"
type textarea "x"
type textarea "[𝟭] 𝗜𝗡𝗜𝗧𝗜𝗔𝗟 𝗙𝗜𝗡𝗗𝗜𝗡𝗚𝗦 𝗔𝗡𝗗 𝗗𝗜𝗔𝗚𝗡𝗢𝗦𝗜𝗦 𝗪𝗮𝘀 𝘁𝗵𝗲 𝗲𝗾𝘂𝗶𝗽𝗺𝗲𝗻𝘁 𝗼𝗽𝗲𝗿𝗮𝘁𝗶𝗼𝗻𝗮𝗹 𝘄𝗵𝗲𝗻 𝘆𝗼𝘂 𝗮𝗿𝗿𝗶𝘃…"
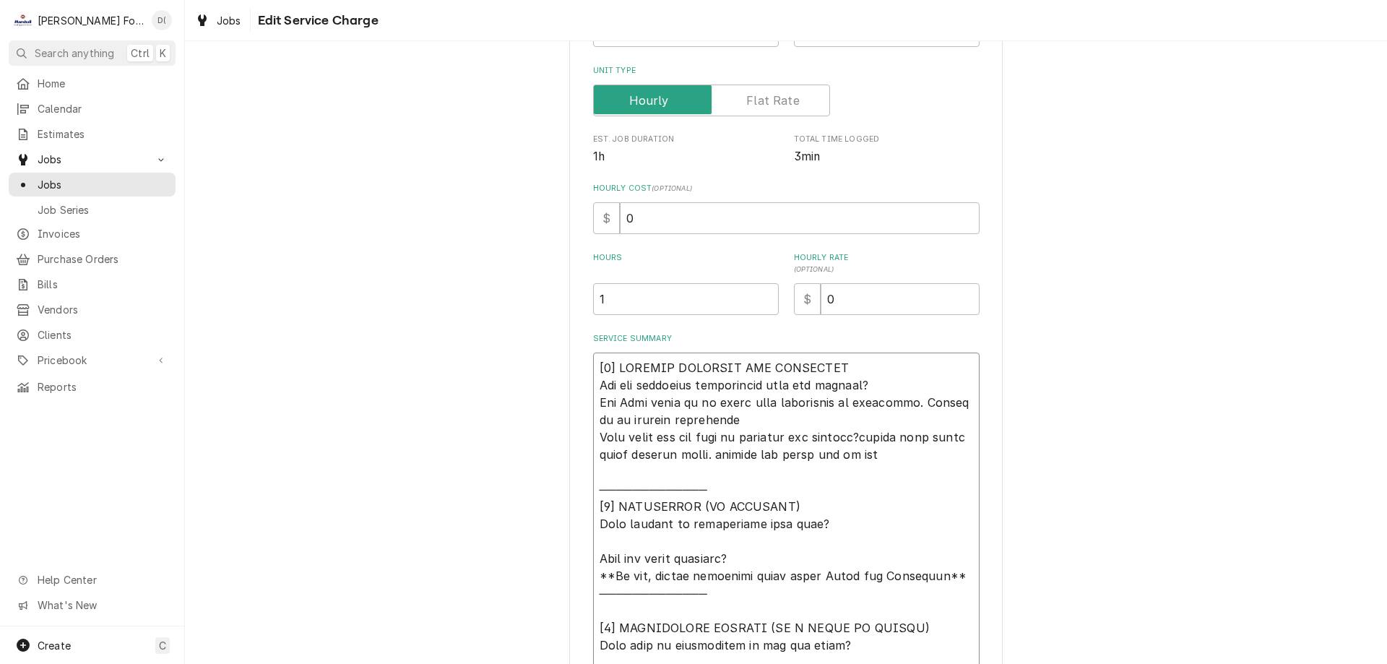
type textarea "x"
type textarea "[𝟭] 𝗜𝗡𝗜𝗧𝗜𝗔𝗟 𝗙𝗜𝗡𝗗𝗜𝗡𝗚𝗦 𝗔𝗡𝗗 𝗗𝗜𝗔𝗚𝗡𝗢𝗦𝗜𝗦 𝗪𝗮𝘀 𝘁𝗵𝗲 𝗲𝗾𝘂𝗶𝗽𝗺𝗲𝗻𝘁 𝗼𝗽𝗲𝗿𝗮𝘁𝗶𝗼𝗻𝗮𝗹 𝘄𝗵𝗲𝗻 𝘆𝗼𝘂 𝗮𝗿𝗿𝗶𝘃…"
type textarea "x"
type textarea "[𝟭] 𝗜𝗡𝗜𝗧𝗜𝗔𝗟 𝗙𝗜𝗡𝗗𝗜𝗡𝗚𝗦 𝗔𝗡𝗗 𝗗𝗜𝗔𝗚𝗡𝗢𝗦𝗜𝗦 𝗪𝗮𝘀 𝘁𝗵𝗲 𝗲𝗾𝘂𝗶𝗽𝗺𝗲𝗻𝘁 𝗼𝗽𝗲𝗿𝗮𝘁𝗶𝗼𝗻𝗮𝗹 𝘄𝗵𝗲𝗻 𝘆𝗼𝘂 𝗮𝗿𝗿𝗶𝘃…"
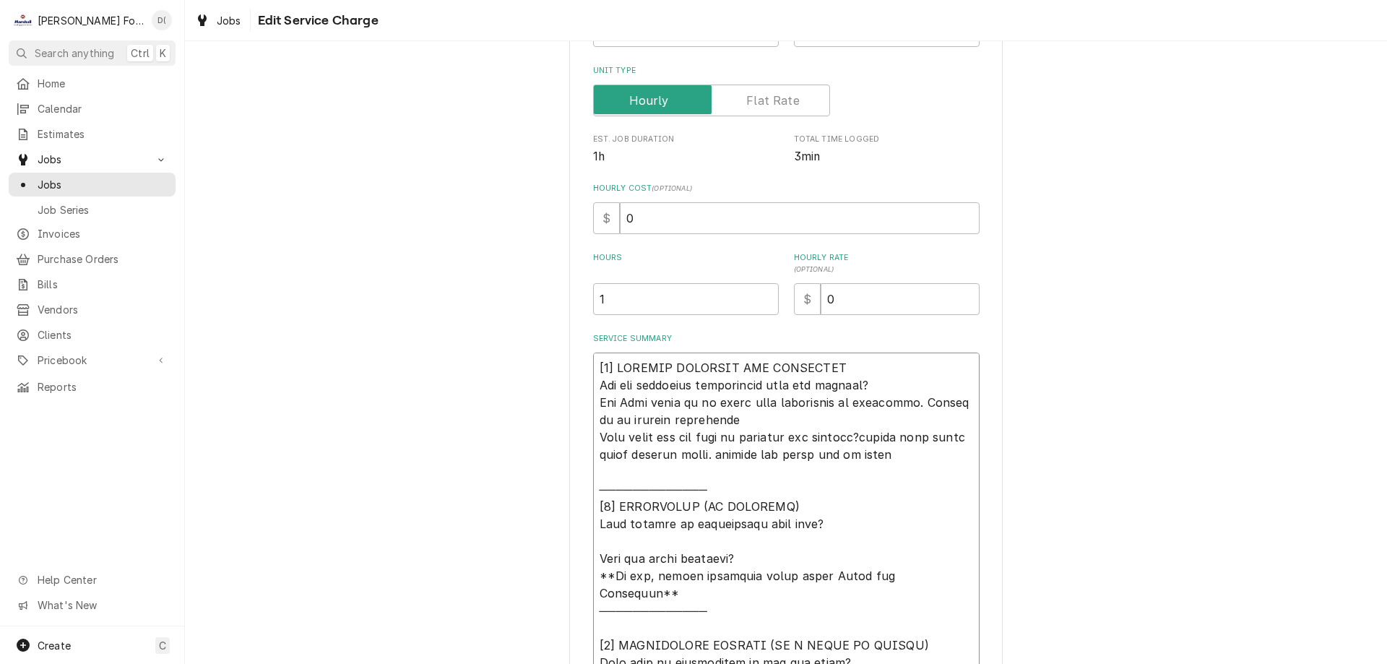
type textarea "x"
type textarea "[𝟭] 𝗜𝗡𝗜𝗧𝗜𝗔𝗟 𝗙𝗜𝗡𝗗𝗜𝗡𝗚𝗦 𝗔𝗡𝗗 𝗗𝗜𝗔𝗚𝗡𝗢𝗦𝗜𝗦 𝗪𝗮𝘀 𝘁𝗵𝗲 𝗲𝗾𝘂𝗶𝗽𝗺𝗲𝗻𝘁 𝗼𝗽𝗲𝗿𝗮𝘁𝗶𝗼𝗻𝗮𝗹 𝘄𝗵𝗲𝗻 𝘆𝗼𝘂 𝗮𝗿𝗿𝗶𝘃…"
type textarea "x"
type textarea "[𝟭] 𝗜𝗡𝗜𝗧𝗜𝗔𝗟 𝗙𝗜𝗡𝗗𝗜𝗡𝗚𝗦 𝗔𝗡𝗗 𝗗𝗜𝗔𝗚𝗡𝗢𝗦𝗜𝗦 𝗪𝗮𝘀 𝘁𝗵𝗲 𝗲𝗾𝘂𝗶𝗽𝗺𝗲𝗻𝘁 𝗼𝗽𝗲𝗿𝗮𝘁𝗶𝗼𝗻𝗮𝗹 𝘄𝗵𝗲𝗻 𝘆𝗼𝘂 𝗮𝗿𝗿𝗶𝘃…"
type textarea "x"
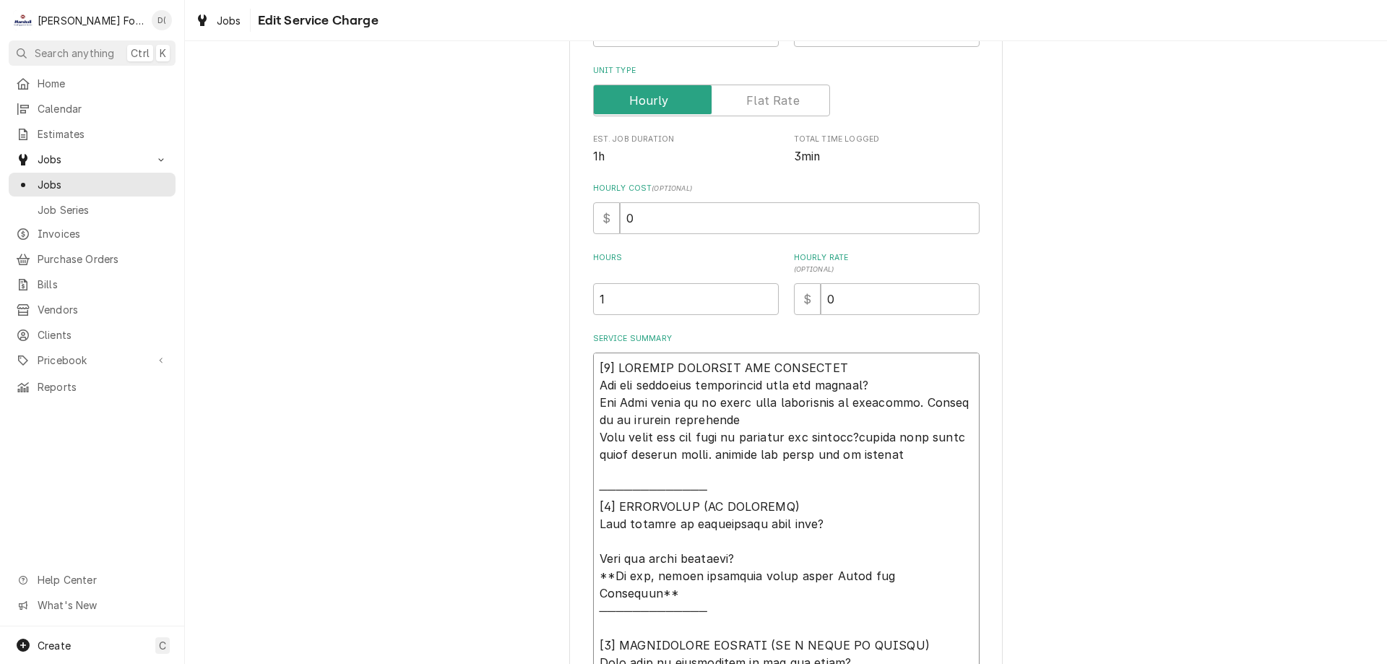
type textarea "[𝟭] 𝗜𝗡𝗜𝗧𝗜𝗔𝗟 𝗙𝗜𝗡𝗗𝗜𝗡𝗚𝗦 𝗔𝗡𝗗 𝗗𝗜𝗔𝗚𝗡𝗢𝗦𝗜𝗦 𝗪𝗮𝘀 𝘁𝗵𝗲 𝗲𝗾𝘂𝗶𝗽𝗺𝗲𝗻𝘁 𝗼𝗽𝗲𝗿𝗮𝘁𝗶𝗼𝗻𝗮𝗹 𝘄𝗵𝗲𝗻 𝘆𝗼𝘂 𝗮𝗿𝗿𝗶𝘃…"
type textarea "x"
type textarea "[𝟭] 𝗜𝗡𝗜𝗧𝗜𝗔𝗟 𝗙𝗜𝗡𝗗𝗜𝗡𝗚𝗦 𝗔𝗡𝗗 𝗗𝗜𝗔𝗚𝗡𝗢𝗦𝗜𝗦 𝗪𝗮𝘀 𝘁𝗵𝗲 𝗲𝗾𝘂𝗶𝗽𝗺𝗲𝗻𝘁 𝗼𝗽𝗲𝗿𝗮𝘁𝗶𝗼𝗻𝗮𝗹 𝘄𝗵𝗲𝗻 𝘆𝗼𝘂 𝗮𝗿𝗿𝗶𝘃…"
type textarea "x"
type textarea "[𝟭] 𝗜𝗡𝗜𝗧𝗜𝗔𝗟 𝗙𝗜𝗡𝗗𝗜𝗡𝗚𝗦 𝗔𝗡𝗗 𝗗𝗜𝗔𝗚𝗡𝗢𝗦𝗜𝗦 𝗪𝗮𝘀 𝘁𝗵𝗲 𝗲𝗾𝘂𝗶𝗽𝗺𝗲𝗻𝘁 𝗼𝗽𝗲𝗿𝗮𝘁𝗶𝗼𝗻𝗮𝗹 𝘄𝗵𝗲𝗻 𝘆𝗼𝘂 𝗮𝗿𝗿𝗶𝘃…"
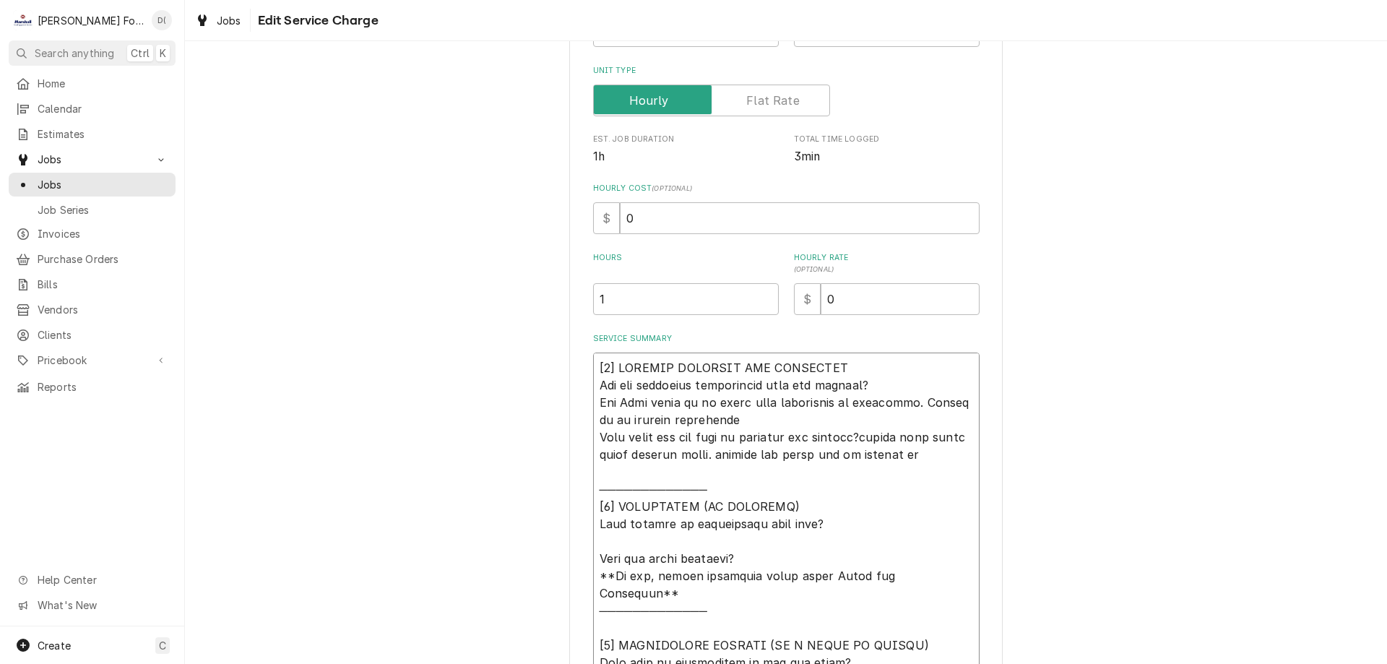
type textarea "x"
type textarea "[𝟭] 𝗜𝗡𝗜𝗧𝗜𝗔𝗟 𝗙𝗜𝗡𝗗𝗜𝗡𝗚𝗦 𝗔𝗡𝗗 𝗗𝗜𝗔𝗚𝗡𝗢𝗦𝗜𝗦 𝗪𝗮𝘀 𝘁𝗵𝗲 𝗲𝗾𝘂𝗶𝗽𝗺𝗲𝗻𝘁 𝗼𝗽𝗲𝗿𝗮𝘁𝗶𝗼𝗻𝗮𝗹 𝘄𝗵𝗲𝗻 𝘆𝗼𝘂 𝗮𝗿𝗿𝗶𝘃…"
type textarea "x"
type textarea "[𝟭] 𝗜𝗡𝗜𝗧𝗜𝗔𝗟 𝗙𝗜𝗡𝗗𝗜𝗡𝗚𝗦 𝗔𝗡𝗗 𝗗𝗜𝗔𝗚𝗡𝗢𝗦𝗜𝗦 𝗪𝗮𝘀 𝘁𝗵𝗲 𝗲𝗾𝘂𝗶𝗽𝗺𝗲𝗻𝘁 𝗼𝗽𝗲𝗿𝗮𝘁𝗶𝗼𝗻𝗮𝗹 𝘄𝗵𝗲𝗻 𝘆𝗼𝘂 𝗮𝗿𝗿𝗶𝘃…"
type textarea "x"
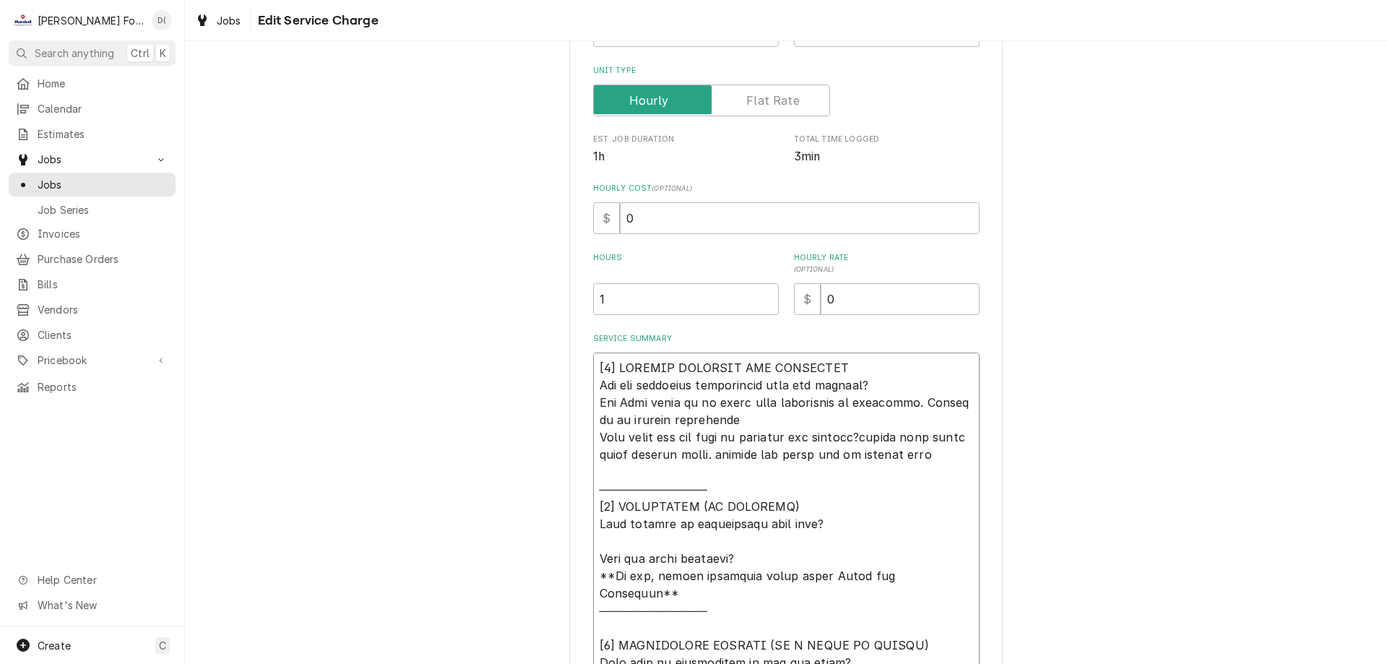
type textarea "[𝟭] 𝗜𝗡𝗜𝗧𝗜𝗔𝗟 𝗙𝗜𝗡𝗗𝗜𝗡𝗚𝗦 𝗔𝗡𝗗 𝗗𝗜𝗔𝗚𝗡𝗢𝗦𝗜𝗦 𝗪𝗮𝘀 𝘁𝗵𝗲 𝗲𝗾𝘂𝗶𝗽𝗺𝗲𝗻𝘁 𝗼𝗽𝗲𝗿𝗮𝘁𝗶𝗼𝗻𝗮𝗹 𝘄𝗵𝗲𝗻 𝘆𝗼𝘂 𝗮𝗿𝗿𝗶𝘃…"
type textarea "x"
type textarea "[𝟭] 𝗜𝗡𝗜𝗧𝗜𝗔𝗟 𝗙𝗜𝗡𝗗𝗜𝗡𝗚𝗦 𝗔𝗡𝗗 𝗗𝗜𝗔𝗚𝗡𝗢𝗦𝗜𝗦 𝗪𝗮𝘀 𝘁𝗵𝗲 𝗲𝗾𝘂𝗶𝗽𝗺𝗲𝗻𝘁 𝗼𝗽𝗲𝗿𝗮𝘁𝗶𝗼𝗻𝗮𝗹 𝘄𝗵𝗲𝗻 𝘆𝗼𝘂 𝗮𝗿𝗿𝗶𝘃…"
type textarea "x"
type textarea "[𝟭] 𝗜𝗡𝗜𝗧𝗜𝗔𝗟 𝗙𝗜𝗡𝗗𝗜𝗡𝗚𝗦 𝗔𝗡𝗗 𝗗𝗜𝗔𝗚𝗡𝗢𝗦𝗜𝗦 𝗪𝗮𝘀 𝘁𝗵𝗲 𝗲𝗾𝘂𝗶𝗽𝗺𝗲𝗻𝘁 𝗼𝗽𝗲𝗿𝗮𝘁𝗶𝗼𝗻𝗮𝗹 𝘄𝗵𝗲𝗻 𝘆𝗼𝘂 𝗮𝗿𝗿𝗶𝘃…"
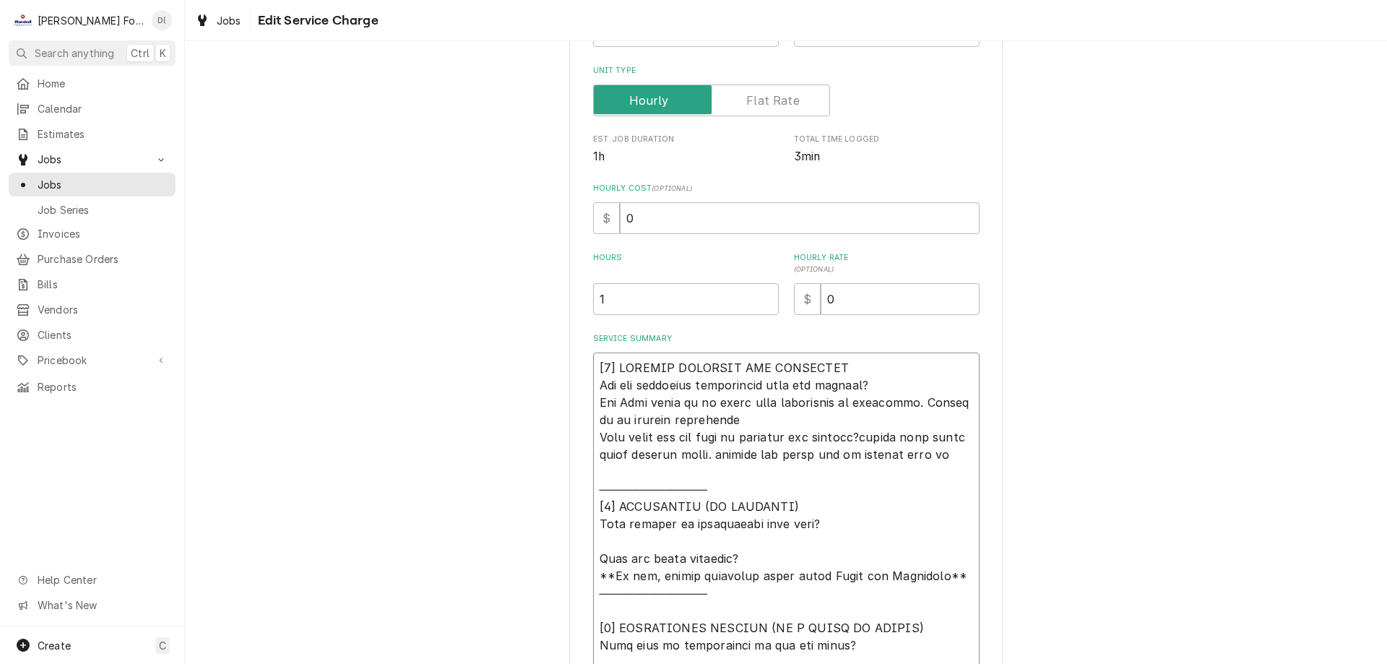
type textarea "x"
type textarea "[𝟭] 𝗜𝗡𝗜𝗧𝗜𝗔𝗟 𝗙𝗜𝗡𝗗𝗜𝗡𝗚𝗦 𝗔𝗡𝗗 𝗗𝗜𝗔𝗚𝗡𝗢𝗦𝗜𝗦 𝗪𝗮𝘀 𝘁𝗵𝗲 𝗲𝗾𝘂𝗶𝗽𝗺𝗲𝗻𝘁 𝗼𝗽𝗲𝗿𝗮𝘁𝗶𝗼𝗻𝗮𝗹 𝘄𝗵𝗲𝗻 𝘆𝗼𝘂 𝗮𝗿𝗿𝗶𝘃…"
type textarea "x"
type textarea "[𝟭] 𝗜𝗡𝗜𝗧𝗜𝗔𝗟 𝗙𝗜𝗡𝗗𝗜𝗡𝗚𝗦 𝗔𝗡𝗗 𝗗𝗜𝗔𝗚𝗡𝗢𝗦𝗜𝗦 𝗪𝗮𝘀 𝘁𝗵𝗲 𝗲𝗾𝘂𝗶𝗽𝗺𝗲𝗻𝘁 𝗼𝗽𝗲𝗿𝗮𝘁𝗶𝗼𝗻𝗮𝗹 𝘄𝗵𝗲𝗻 𝘆𝗼𝘂 𝗮𝗿𝗿𝗶𝘃…"
type textarea "x"
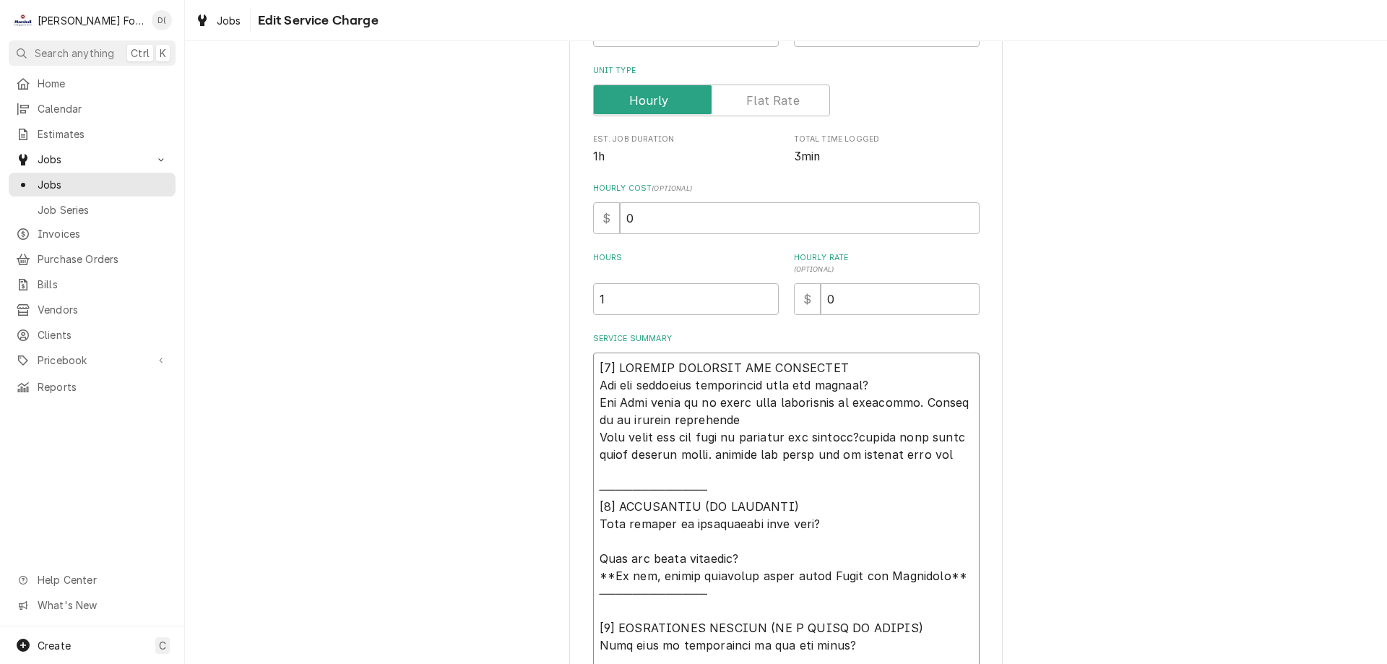
type textarea "[𝟭] 𝗜𝗡𝗜𝗧𝗜𝗔𝗟 𝗙𝗜𝗡𝗗𝗜𝗡𝗚𝗦 𝗔𝗡𝗗 𝗗𝗜𝗔𝗚𝗡𝗢𝗦𝗜𝗦 𝗪𝗮𝘀 𝘁𝗵𝗲 𝗲𝗾𝘂𝗶𝗽𝗺𝗲𝗻𝘁 𝗼𝗽𝗲𝗿𝗮𝘁𝗶𝗼𝗻𝗮𝗹 𝘄𝗵𝗲𝗻 𝘆𝗼𝘂 𝗮𝗿𝗿𝗶𝘃…"
type textarea "x"
type textarea "[𝟭] 𝗜𝗡𝗜𝗧𝗜𝗔𝗟 𝗙𝗜𝗡𝗗𝗜𝗡𝗚𝗦 𝗔𝗡𝗗 𝗗𝗜𝗔𝗚𝗡𝗢𝗦𝗜𝗦 𝗪𝗮𝘀 𝘁𝗵𝗲 𝗲𝗾𝘂𝗶𝗽𝗺𝗲𝗻𝘁 𝗼𝗽𝗲𝗿𝗮𝘁𝗶𝗼𝗻𝗮𝗹 𝘄𝗵𝗲𝗻 𝘆𝗼𝘂 𝗮𝗿𝗿𝗶𝘃…"
type textarea "x"
type textarea "[𝟭] 𝗜𝗡𝗜𝗧𝗜𝗔𝗟 𝗙𝗜𝗡𝗗𝗜𝗡𝗚𝗦 𝗔𝗡𝗗 𝗗𝗜𝗔𝗚𝗡𝗢𝗦𝗜𝗦 𝗪𝗮𝘀 𝘁𝗵𝗲 𝗲𝗾𝘂𝗶𝗽𝗺𝗲𝗻𝘁 𝗼𝗽𝗲𝗿𝗮𝘁𝗶𝗼𝗻𝗮𝗹 𝘄𝗵𝗲𝗻 𝘆𝗼𝘂 𝗮𝗿𝗿𝗶𝘃…"
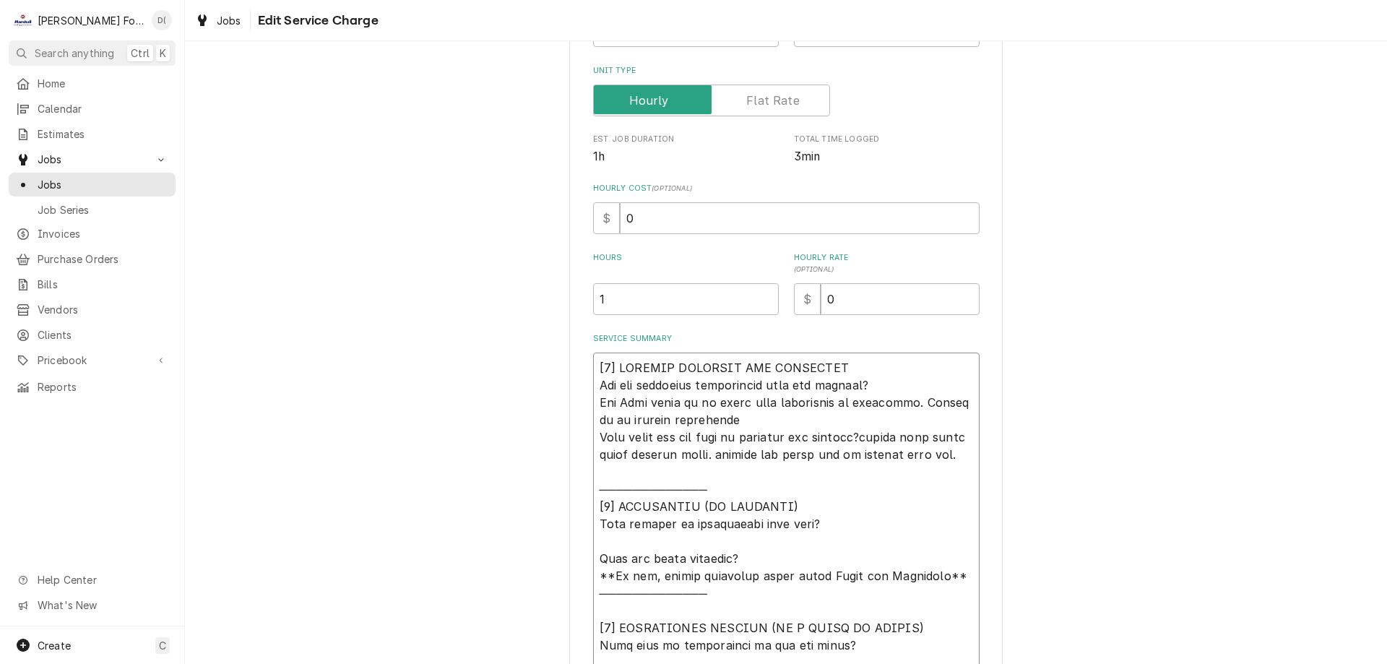
type textarea "x"
type textarea "[𝟭] 𝗜𝗡𝗜𝗧𝗜𝗔𝗟 𝗙𝗜𝗡𝗗𝗜𝗡𝗚𝗦 𝗔𝗡𝗗 𝗗𝗜𝗔𝗚𝗡𝗢𝗦𝗜𝗦 𝗪𝗮𝘀 𝘁𝗵𝗲 𝗲𝗾𝘂𝗶𝗽𝗺𝗲𝗻𝘁 𝗼𝗽𝗲𝗿𝗮𝘁𝗶𝗼𝗻𝗮𝗹 𝘄𝗵𝗲𝗻 𝘆𝗼𝘂 𝗮𝗿𝗿𝗶𝘃…"
type textarea "x"
type textarea "[𝟭] 𝗜𝗡𝗜𝗧𝗜𝗔𝗟 𝗙𝗜𝗡𝗗𝗜𝗡𝗚𝗦 𝗔𝗡𝗗 𝗗𝗜𝗔𝗚𝗡𝗢𝗦𝗜𝗦 𝗪𝗮𝘀 𝘁𝗵𝗲 𝗲𝗾𝘂𝗶𝗽𝗺𝗲𝗻𝘁 𝗼𝗽𝗲𝗿𝗮𝘁𝗶𝗼𝗻𝗮𝗹 𝘄𝗵𝗲𝗻 𝘆𝗼𝘂 𝗮𝗿𝗿𝗶𝘃…"
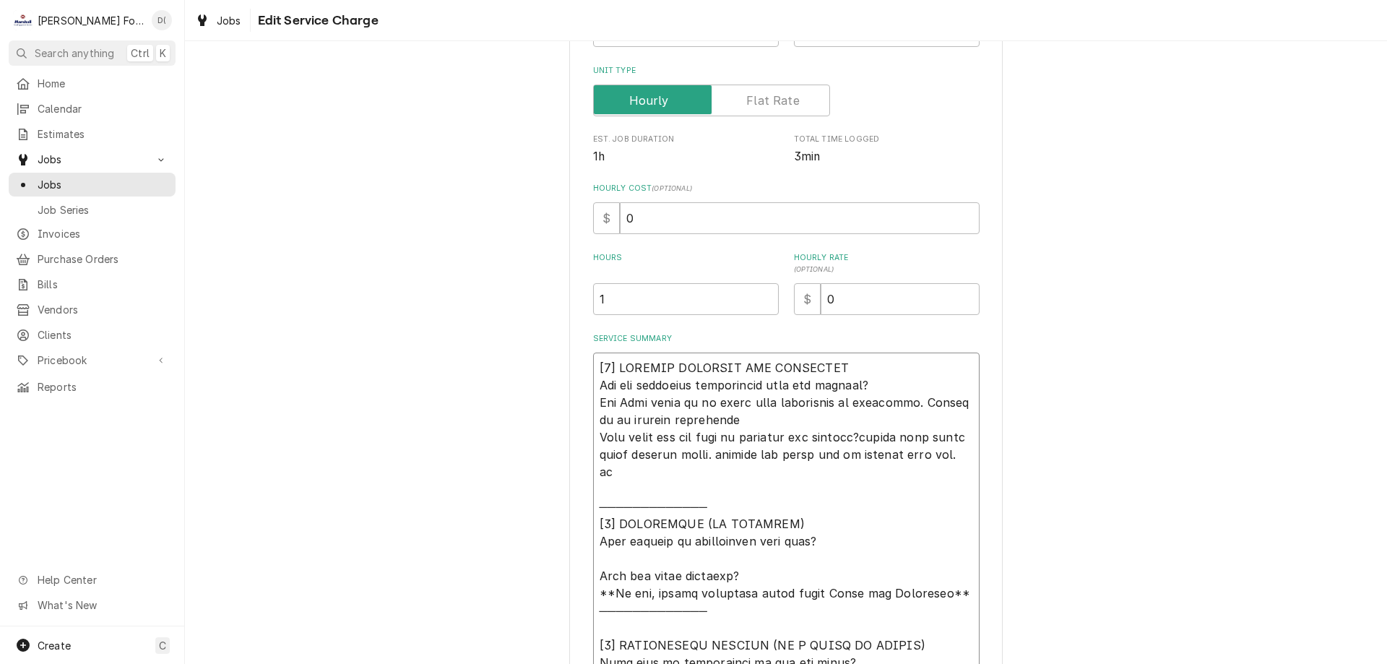
type textarea "x"
type textarea "[𝟭] 𝗜𝗡𝗜𝗧𝗜𝗔𝗟 𝗙𝗜𝗡𝗗𝗜𝗡𝗚𝗦 𝗔𝗡𝗗 𝗗𝗜𝗔𝗚𝗡𝗢𝗦𝗜𝗦 𝗪𝗮𝘀 𝘁𝗵𝗲 𝗲𝗾𝘂𝗶𝗽𝗺𝗲𝗻𝘁 𝗼𝗽𝗲𝗿𝗮𝘁𝗶𝗼𝗻𝗮𝗹 𝘄𝗵𝗲𝗻 𝘆𝗼𝘂 𝗮𝗿𝗿𝗶𝘃…"
type textarea "x"
type textarea "[𝟭] 𝗜𝗡𝗜𝗧𝗜𝗔𝗟 𝗙𝗜𝗡𝗗𝗜𝗡𝗚𝗦 𝗔𝗡𝗗 𝗗𝗜𝗔𝗚𝗡𝗢𝗦𝗜𝗦 𝗪𝗮𝘀 𝘁𝗵𝗲 𝗲𝗾𝘂𝗶𝗽𝗺𝗲𝗻𝘁 𝗼𝗽𝗲𝗿𝗮𝘁𝗶𝗼𝗻𝗮𝗹 𝘄𝗵𝗲𝗻 𝘆𝗼𝘂 𝗮𝗿𝗿𝗶𝘃…"
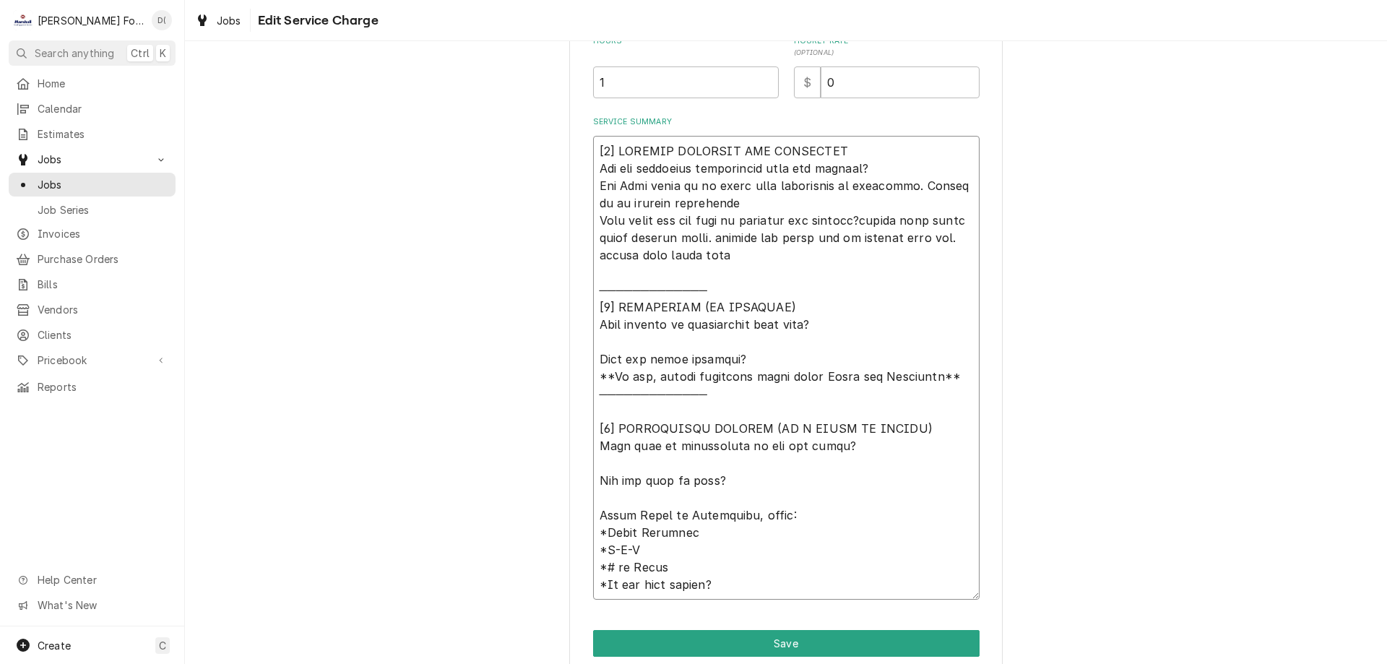
scroll to position [494, 0]
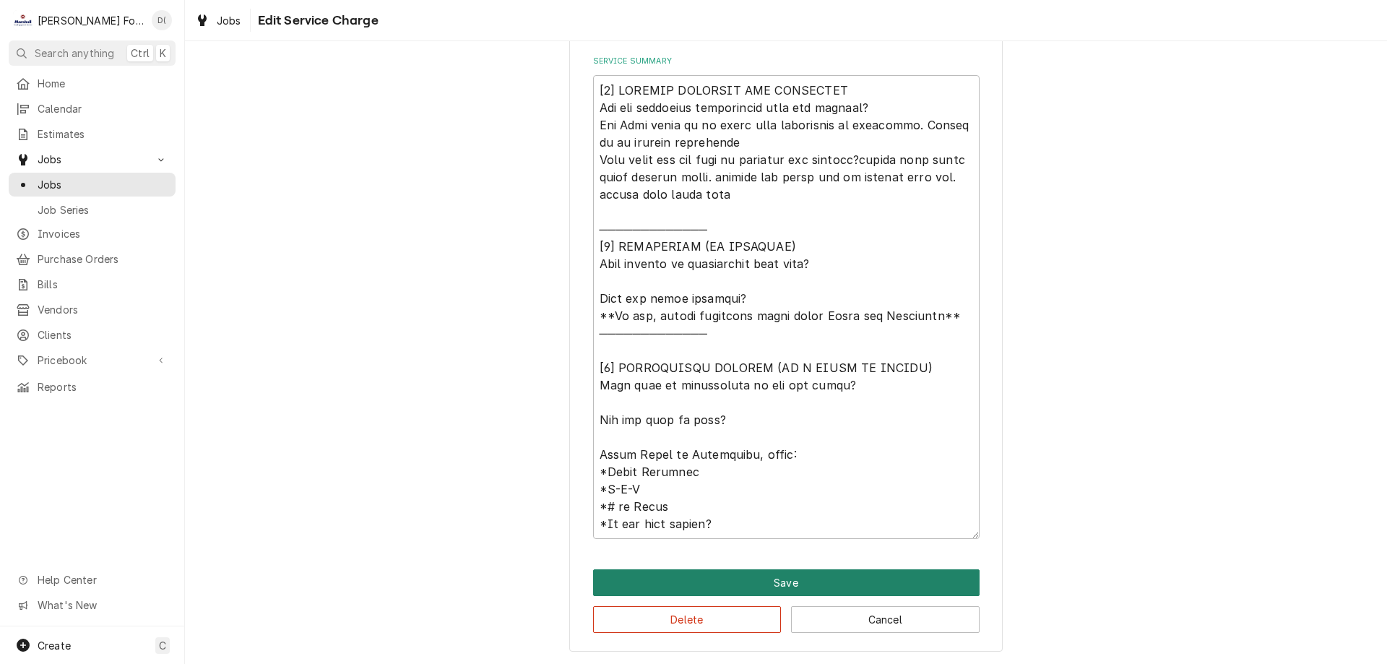
click at [777, 579] on button "Save" at bounding box center [786, 582] width 386 height 27
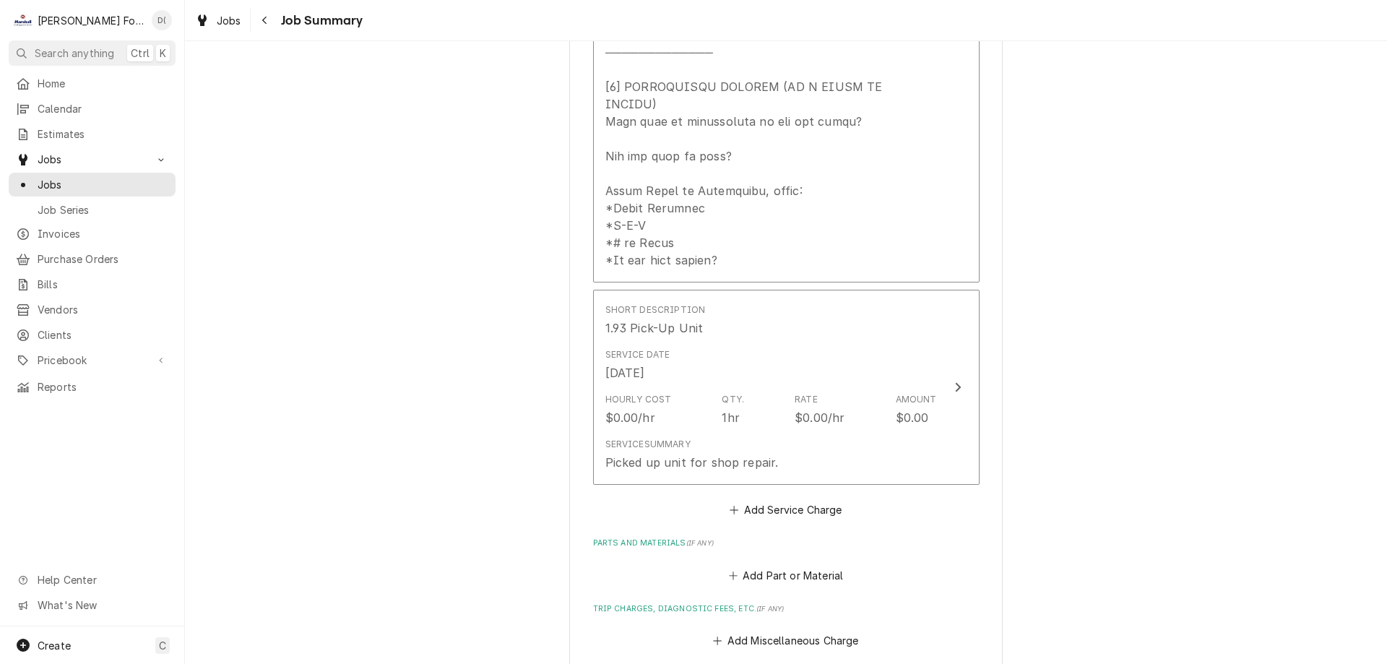
scroll to position [939, 0]
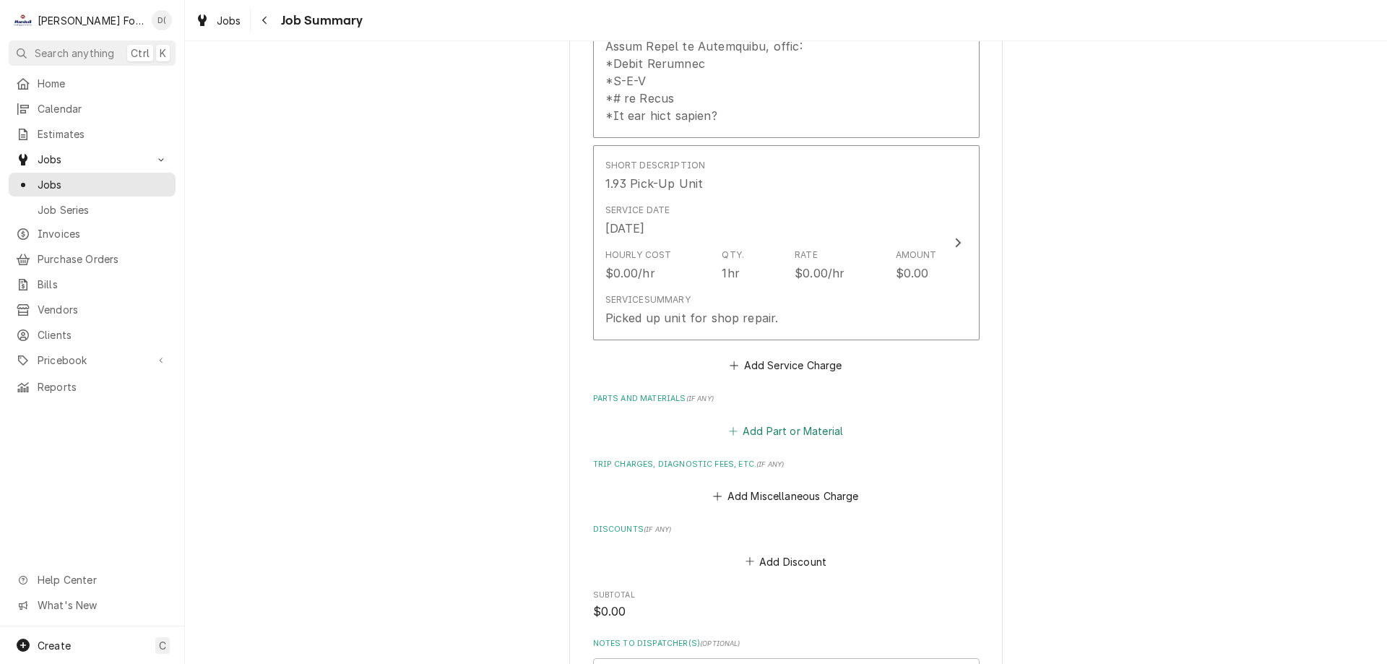
click at [729, 426] on icon "Parts and Materials" at bounding box center [733, 431] width 9 height 10
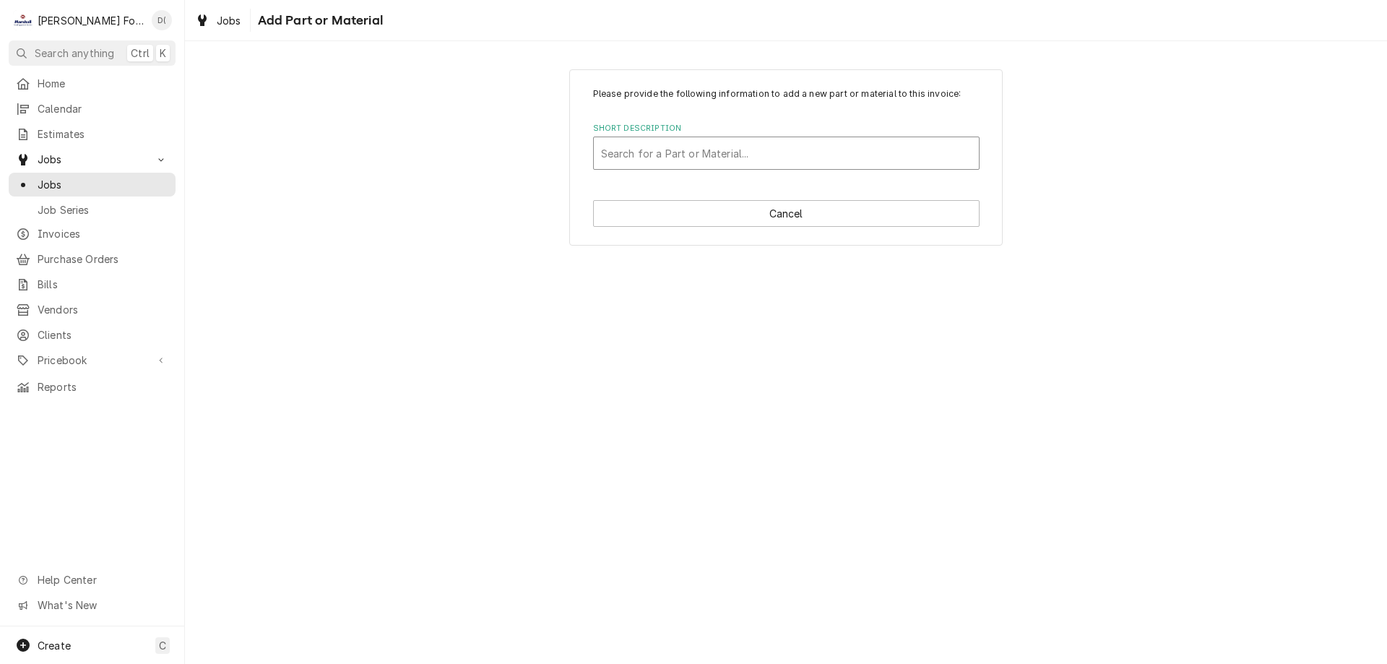
click at [689, 162] on div "Short Description" at bounding box center [786, 153] width 371 height 26
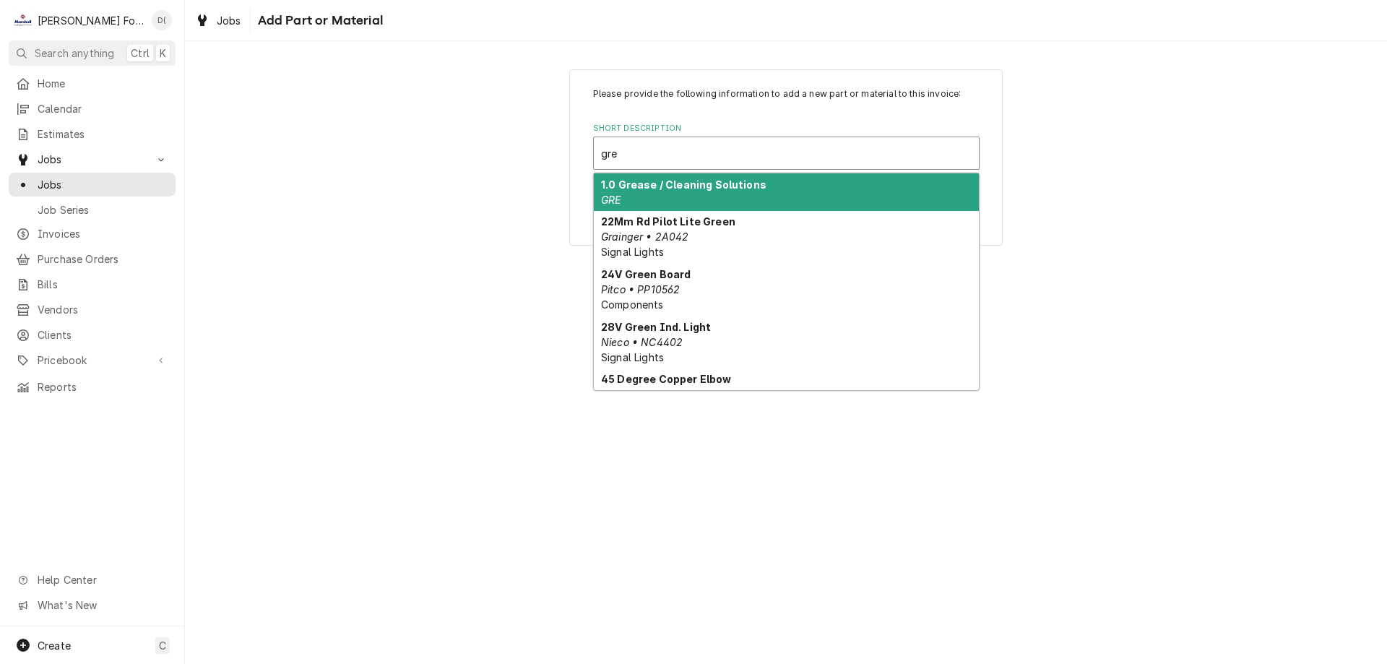
click at [693, 185] on strong "1.0 Grease / Cleaning Solutions" at bounding box center [683, 184] width 165 height 12
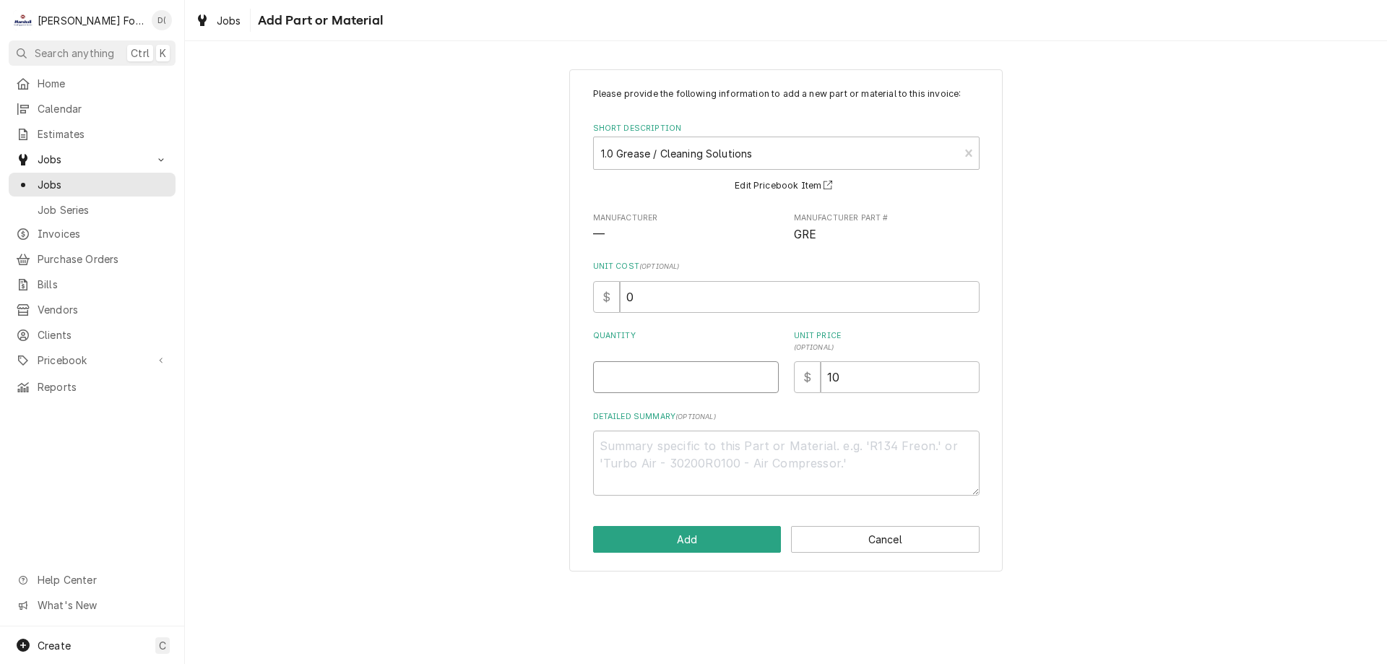
click at [629, 380] on input "Quantity" at bounding box center [686, 377] width 186 height 32
click at [702, 540] on button "Add" at bounding box center [687, 539] width 189 height 27
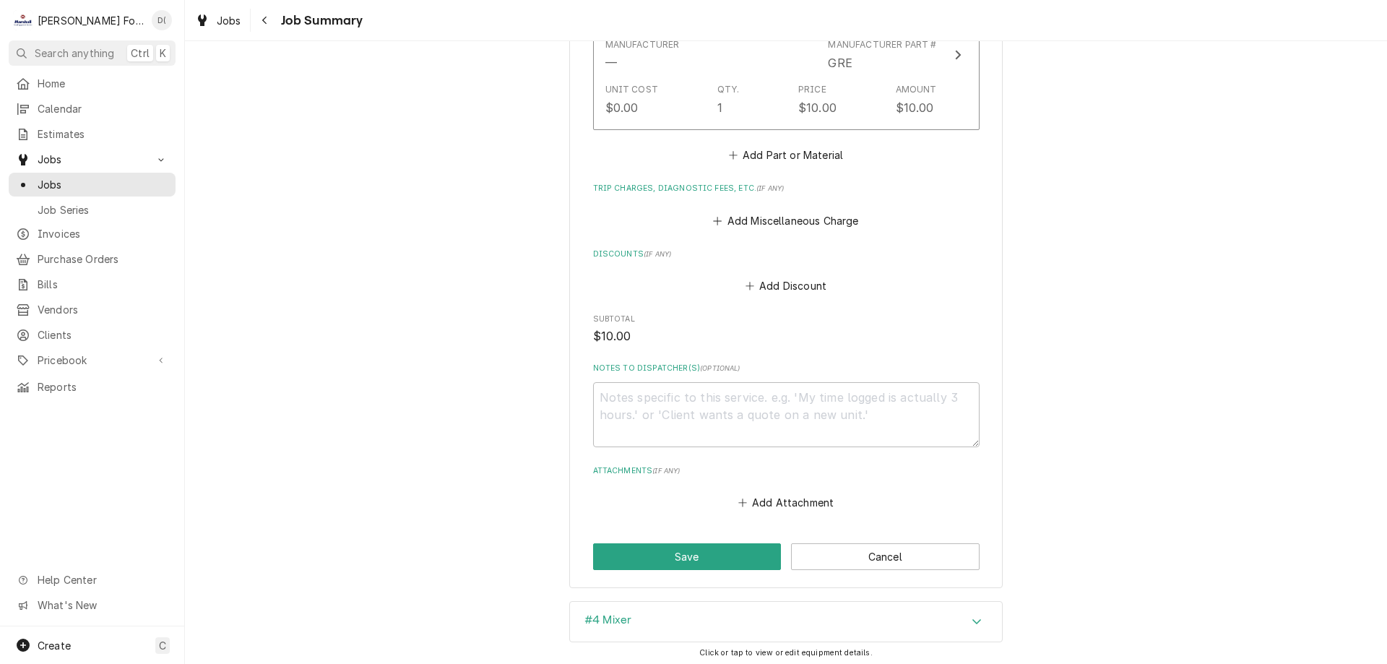
scroll to position [1411, 0]
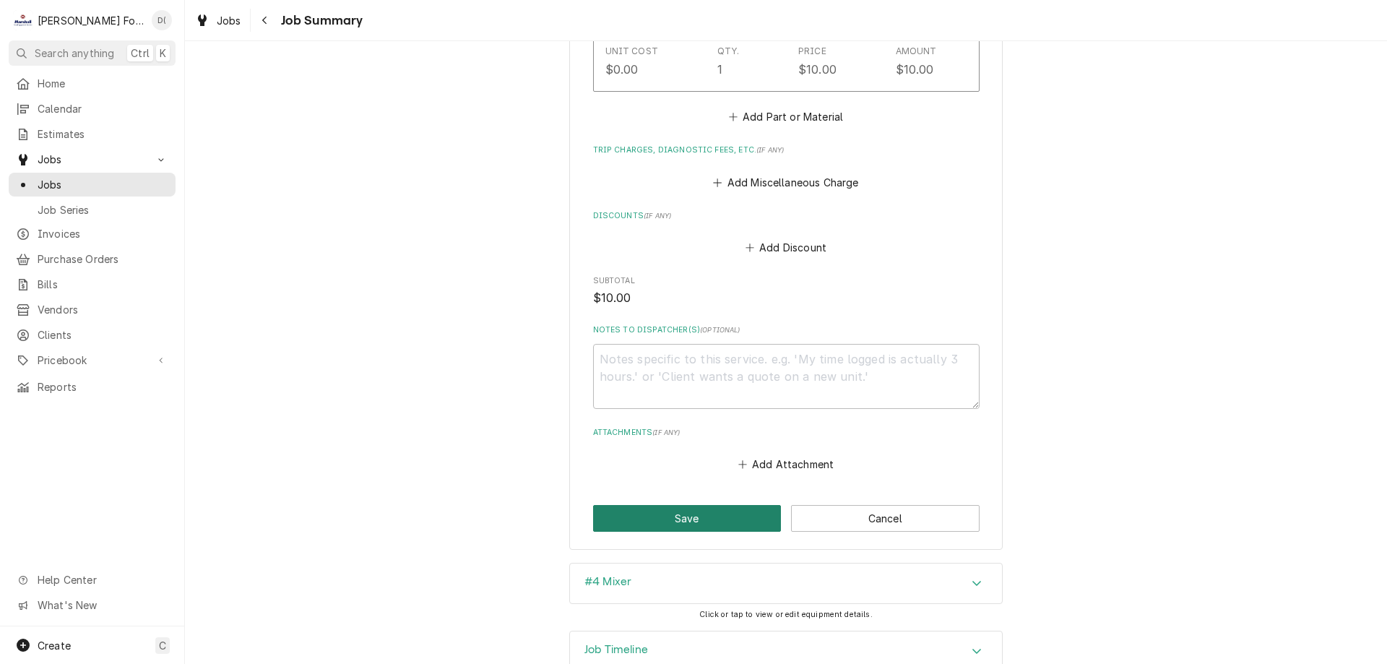
click at [701, 505] on button "Save" at bounding box center [687, 518] width 189 height 27
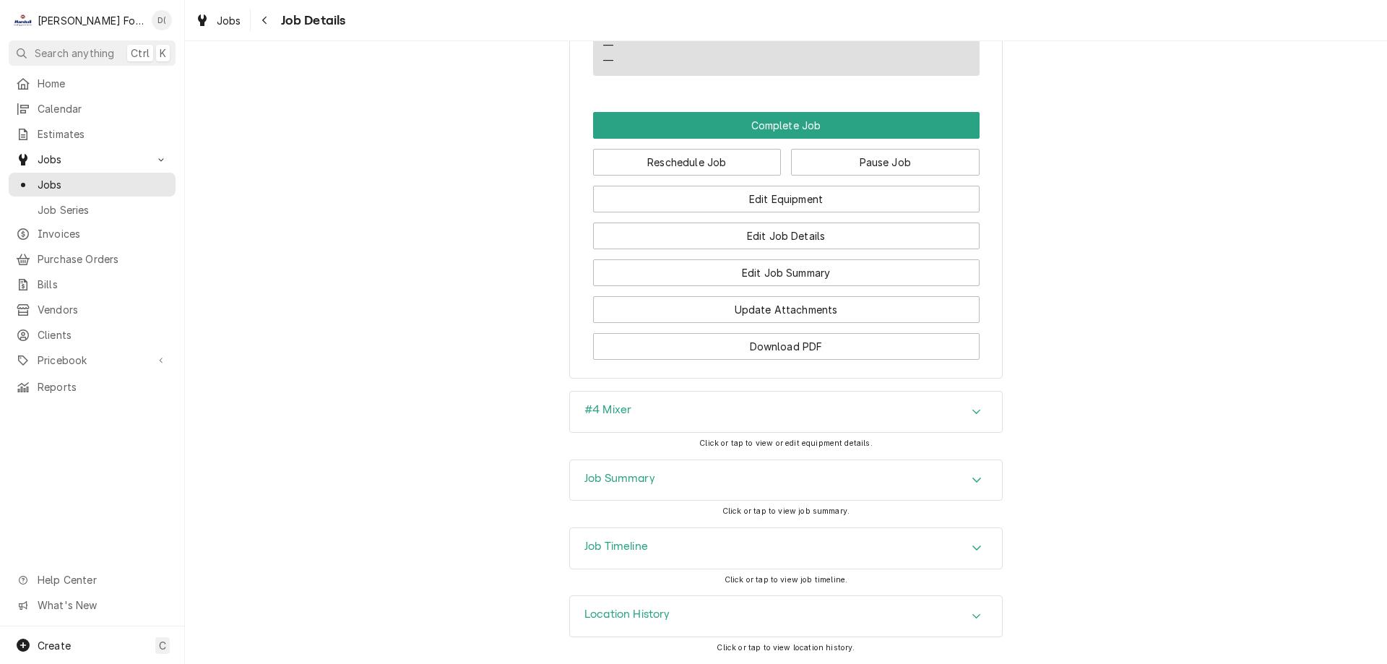
scroll to position [1521, 0]
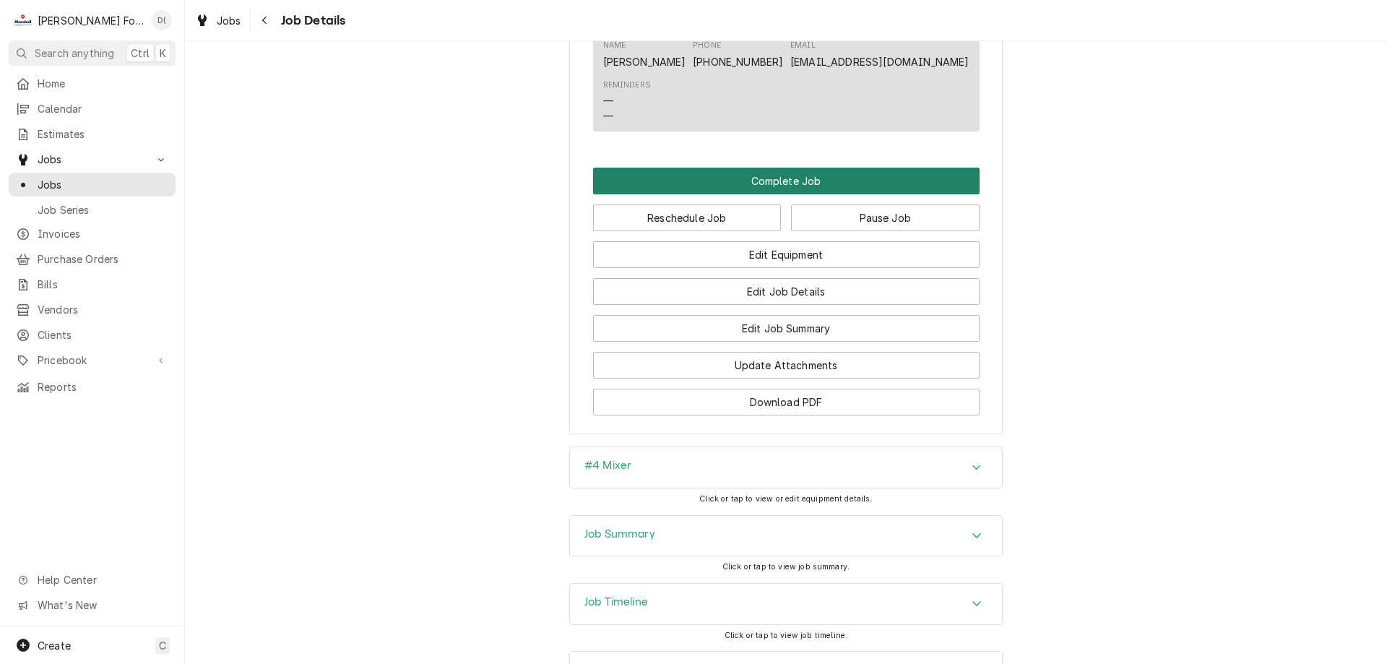
click at [780, 194] on button "Complete Job" at bounding box center [786, 181] width 386 height 27
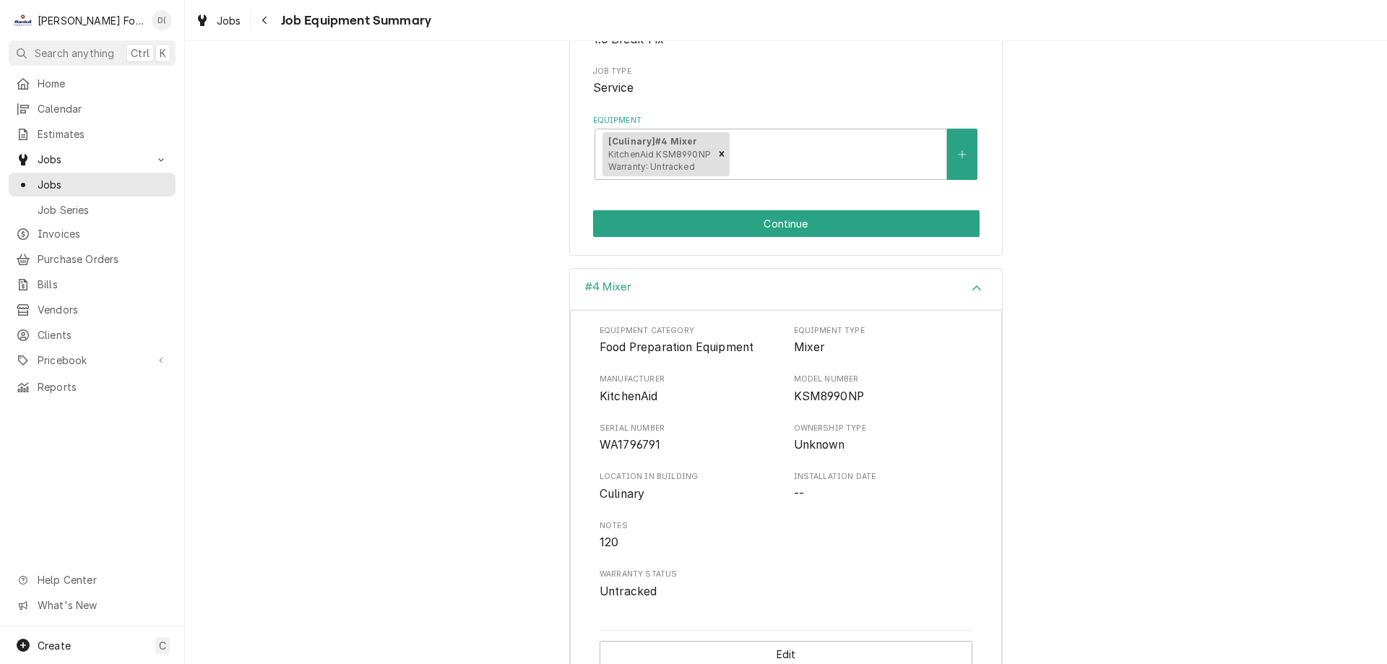
scroll to position [247, 0]
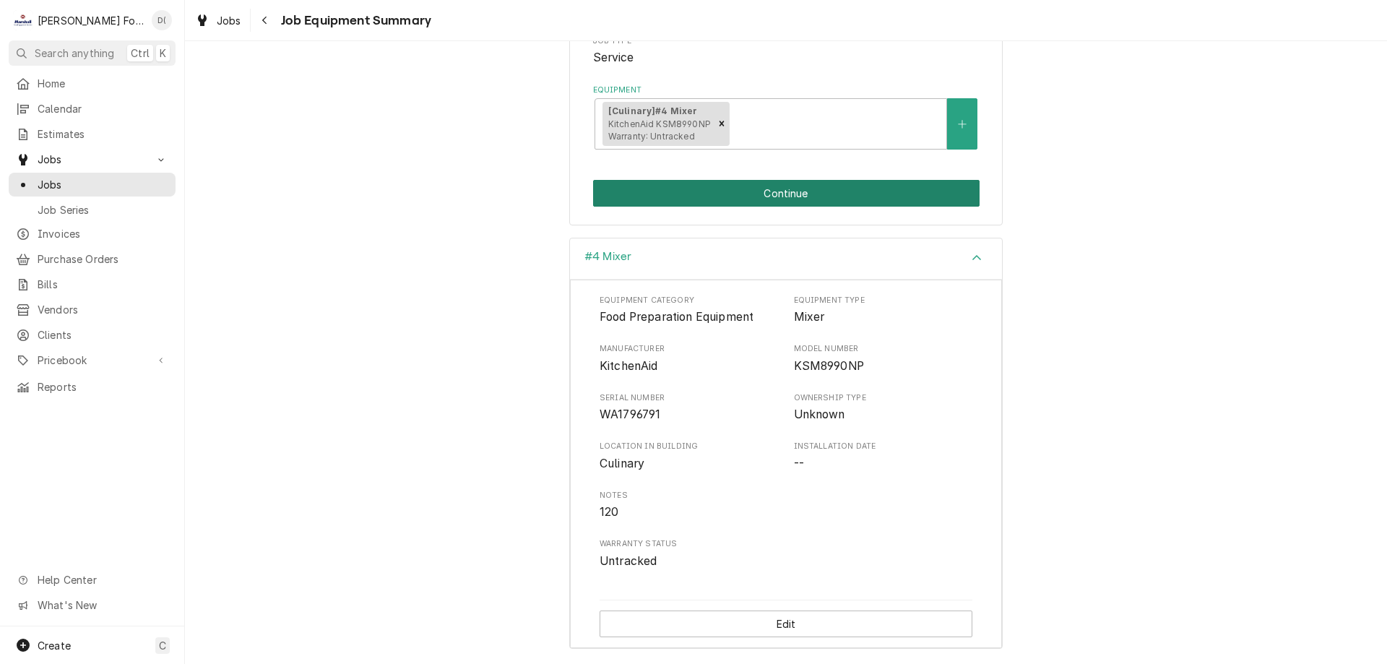
click at [774, 196] on button "Continue" at bounding box center [786, 193] width 386 height 27
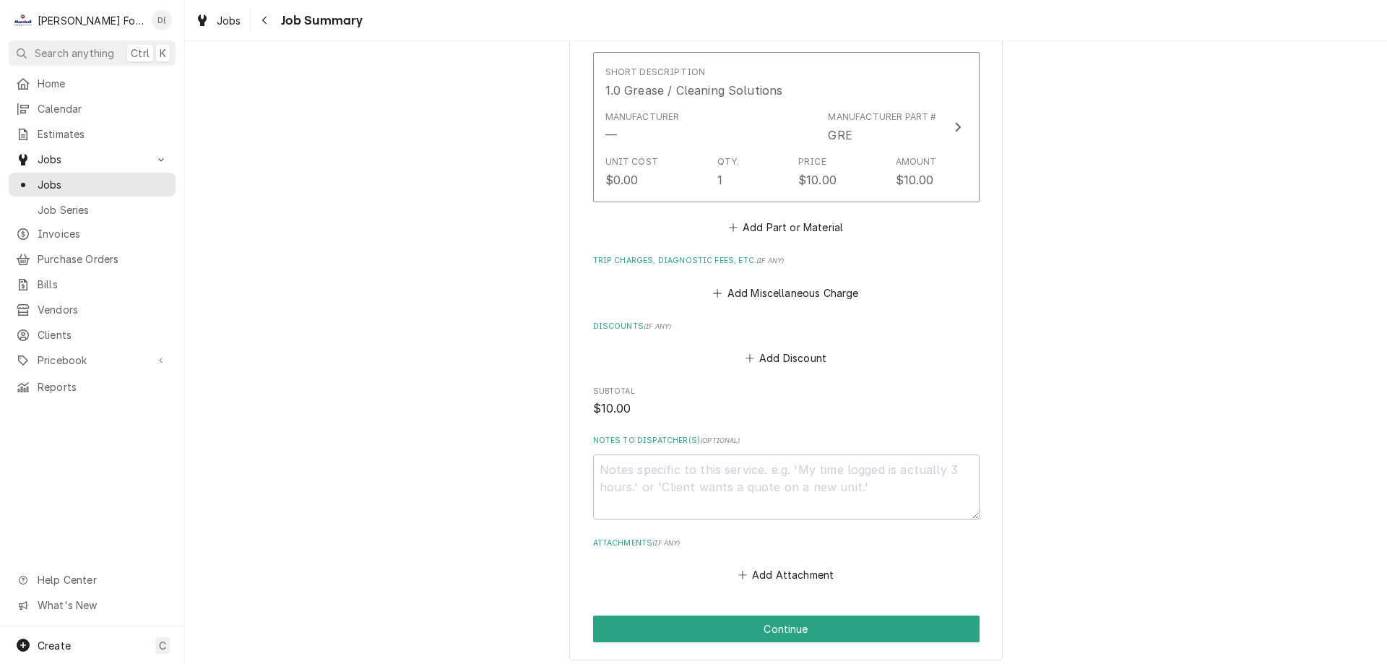
scroll to position [1411, 0]
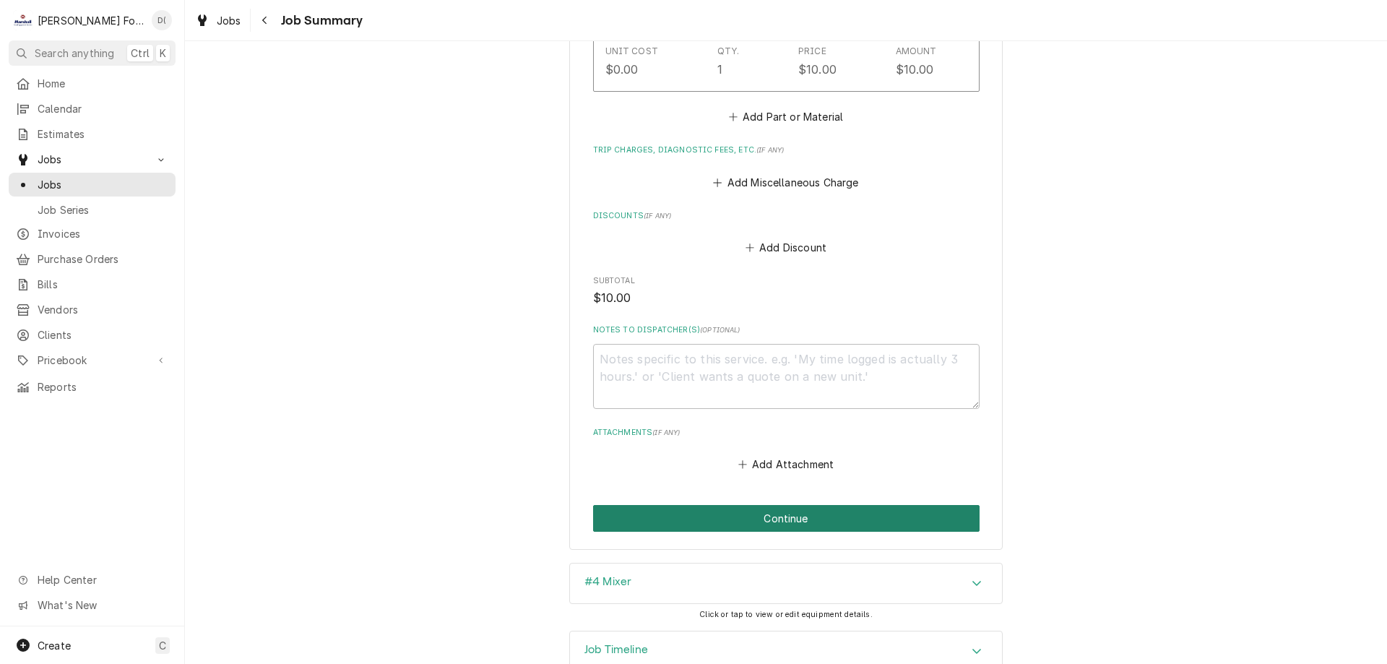
click at [745, 505] on button "Continue" at bounding box center [786, 518] width 386 height 27
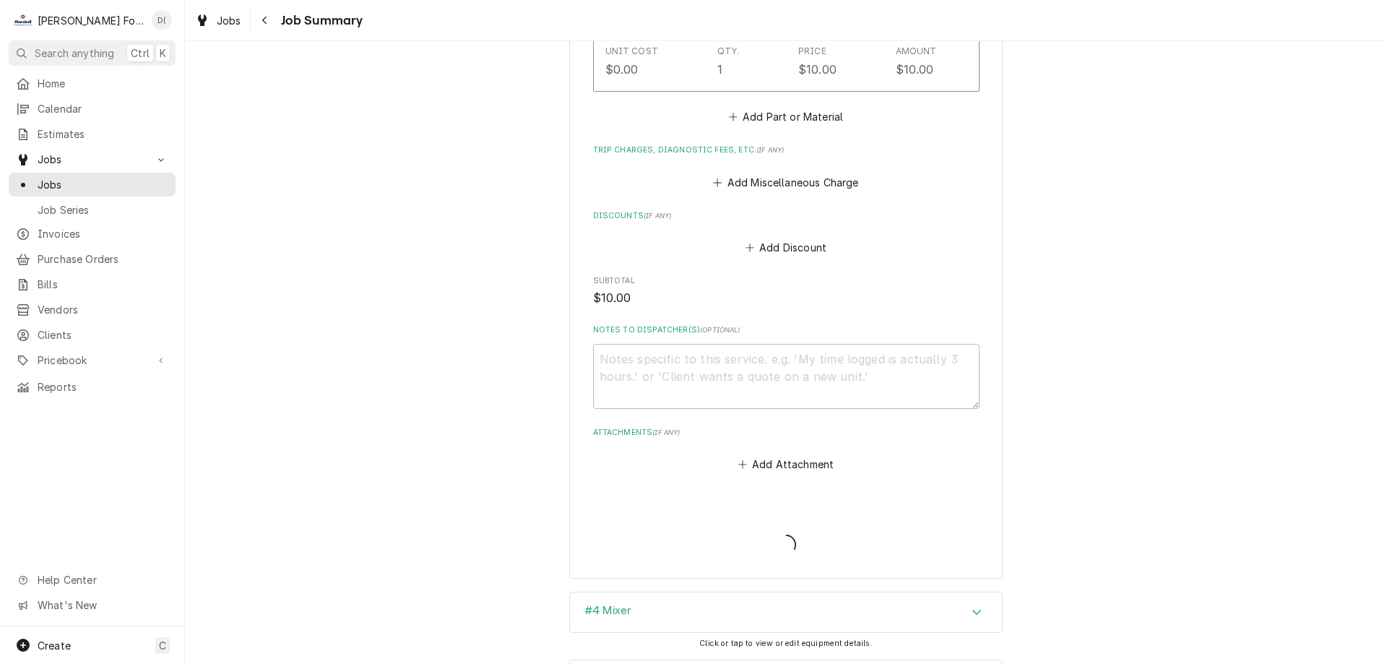
type textarea "x"
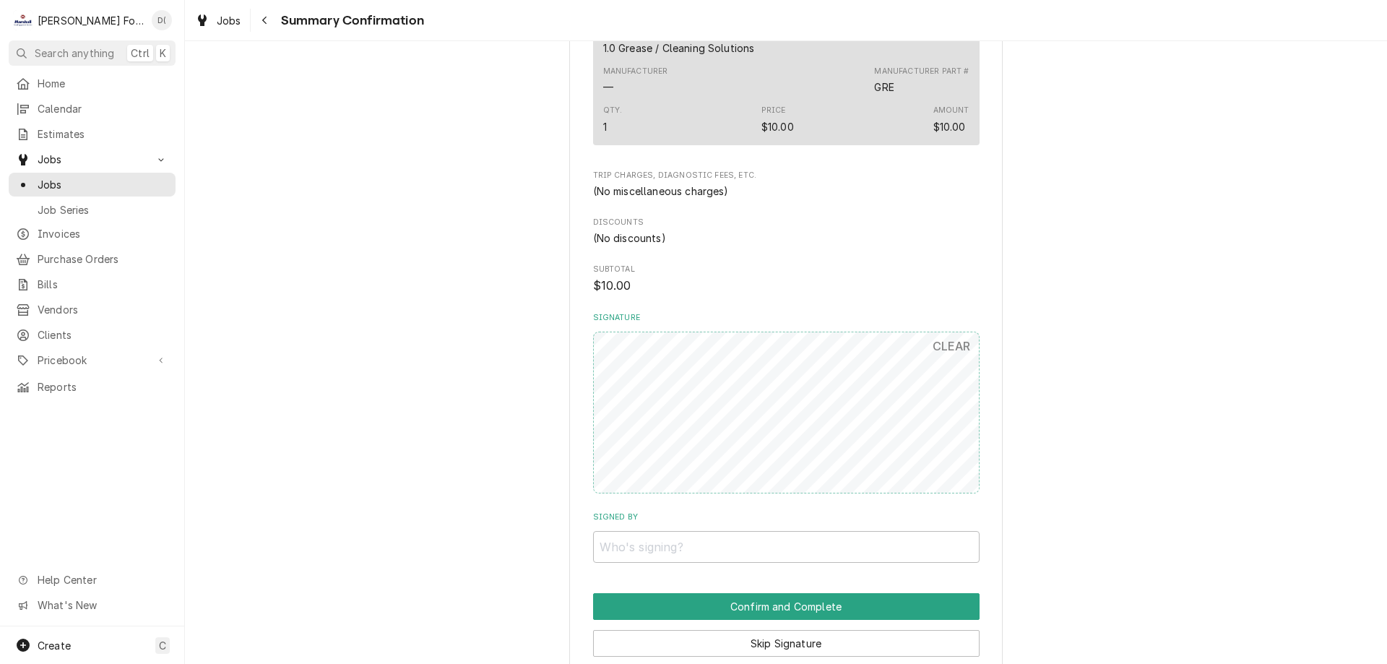
scroll to position [1300, 0]
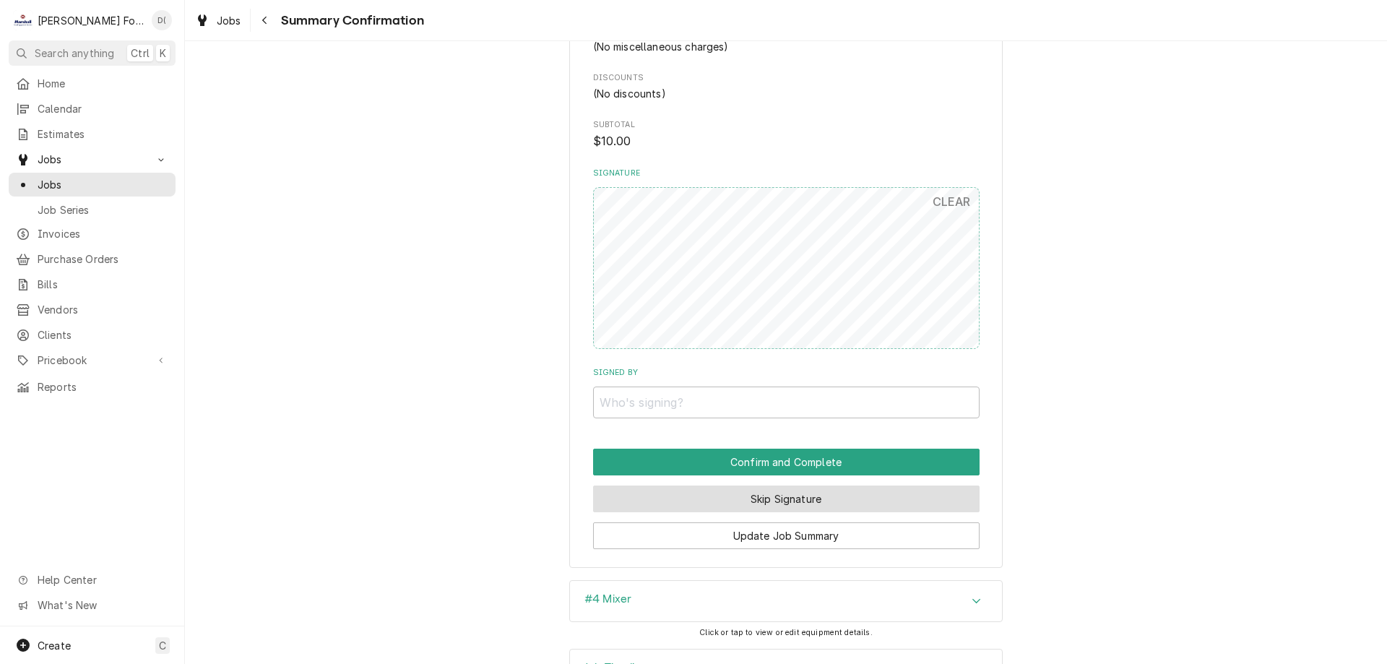
click at [766, 498] on button "Skip Signature" at bounding box center [786, 498] width 386 height 27
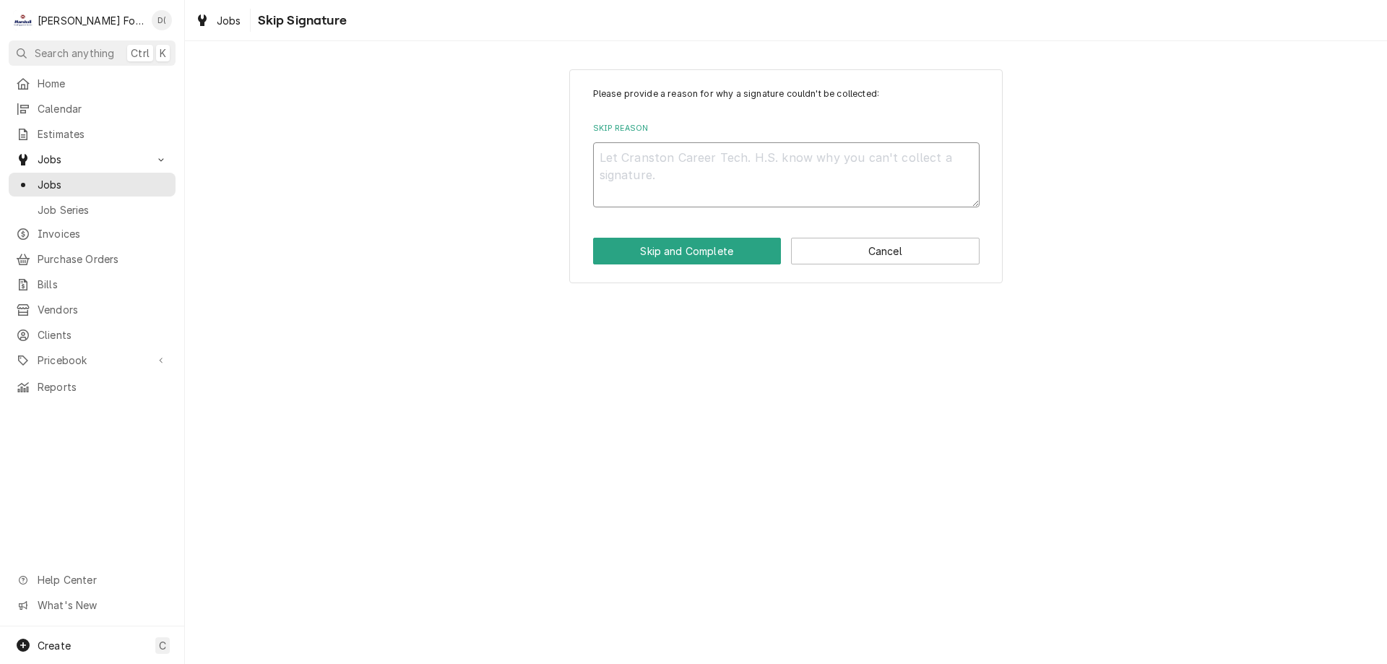
click at [677, 174] on textarea "Skip Reason" at bounding box center [786, 174] width 386 height 65
type textarea "x"
type textarea "i"
type textarea "x"
type textarea "in"
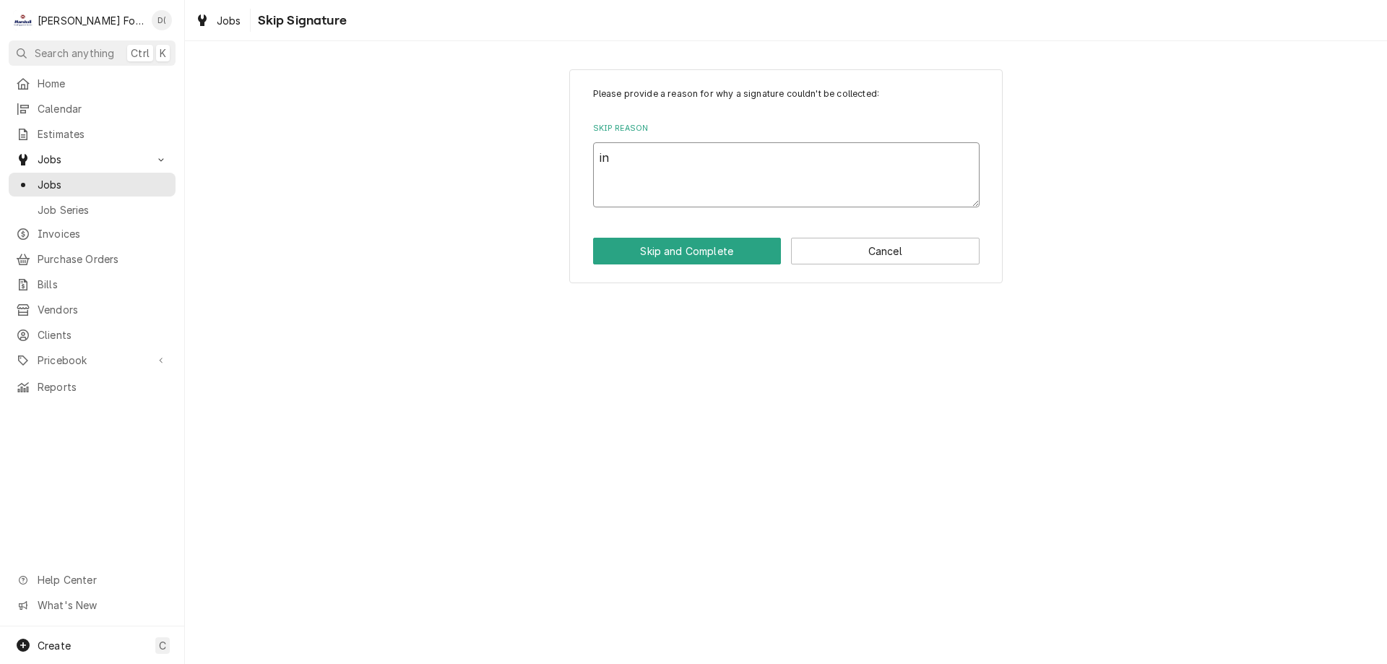
type textarea "x"
type textarea "ins"
type textarea "x"
type textarea "insi"
type textarea "x"
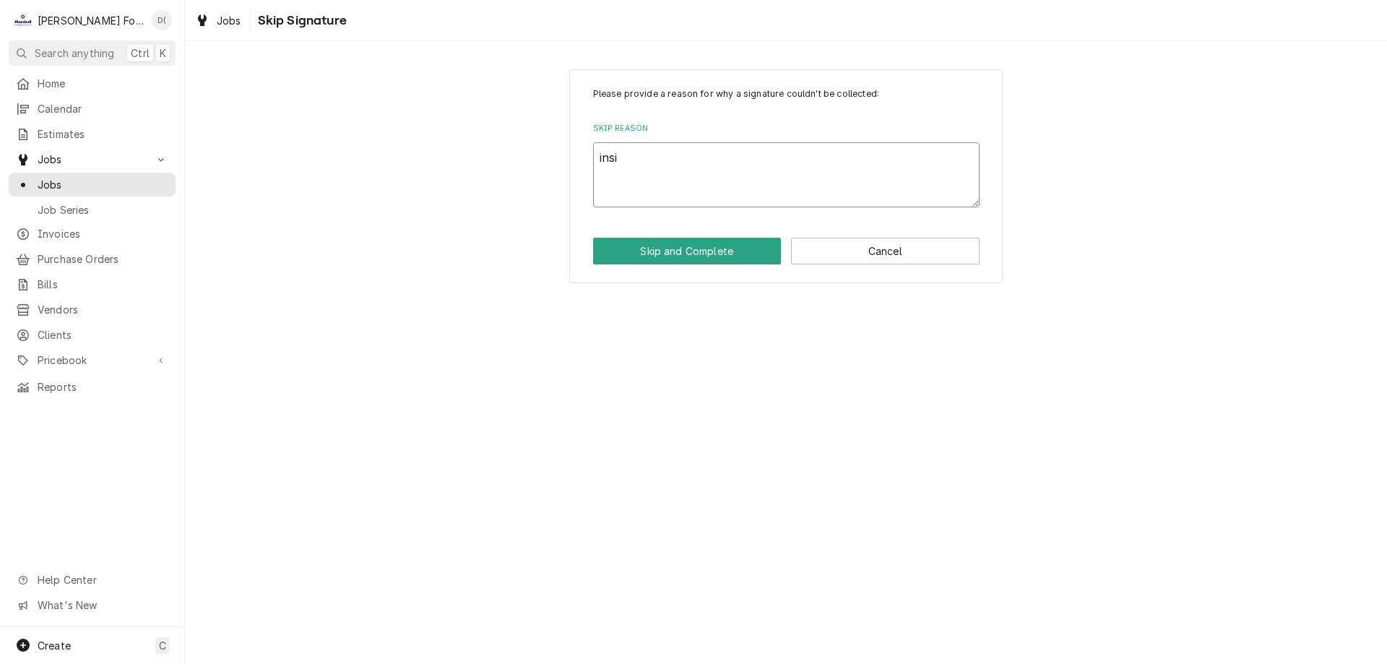
type textarea "insid"
type textarea "x"
type textarea "inside"
click at [679, 254] on button "Skip and Complete" at bounding box center [687, 251] width 189 height 27
type textarea "x"
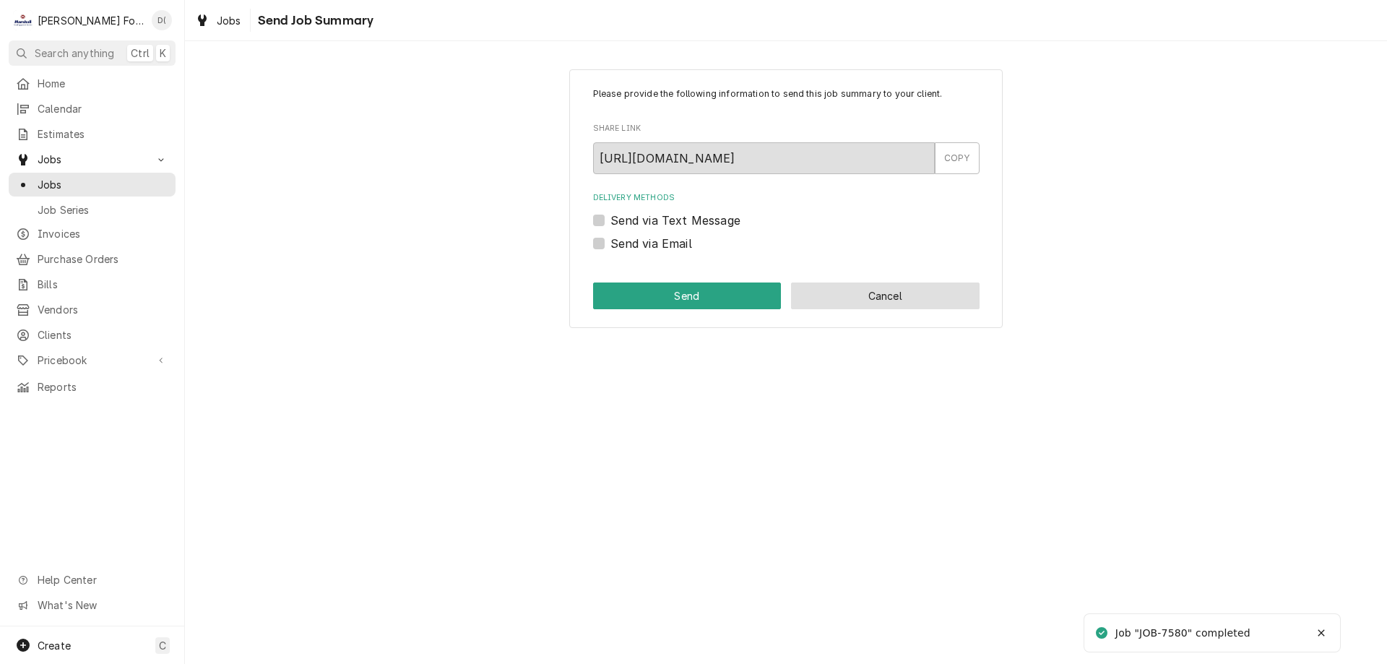
click at [864, 290] on button "Cancel" at bounding box center [885, 295] width 189 height 27
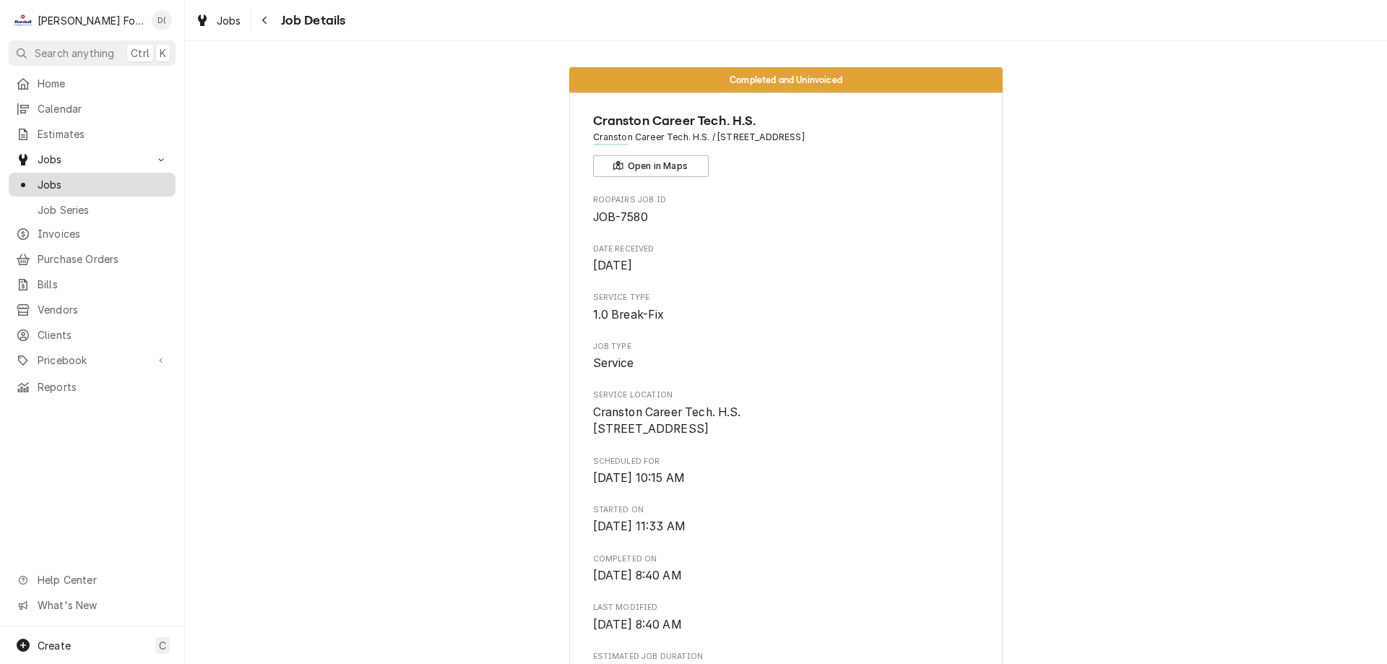
click at [79, 177] on span "Jobs" at bounding box center [103, 184] width 131 height 15
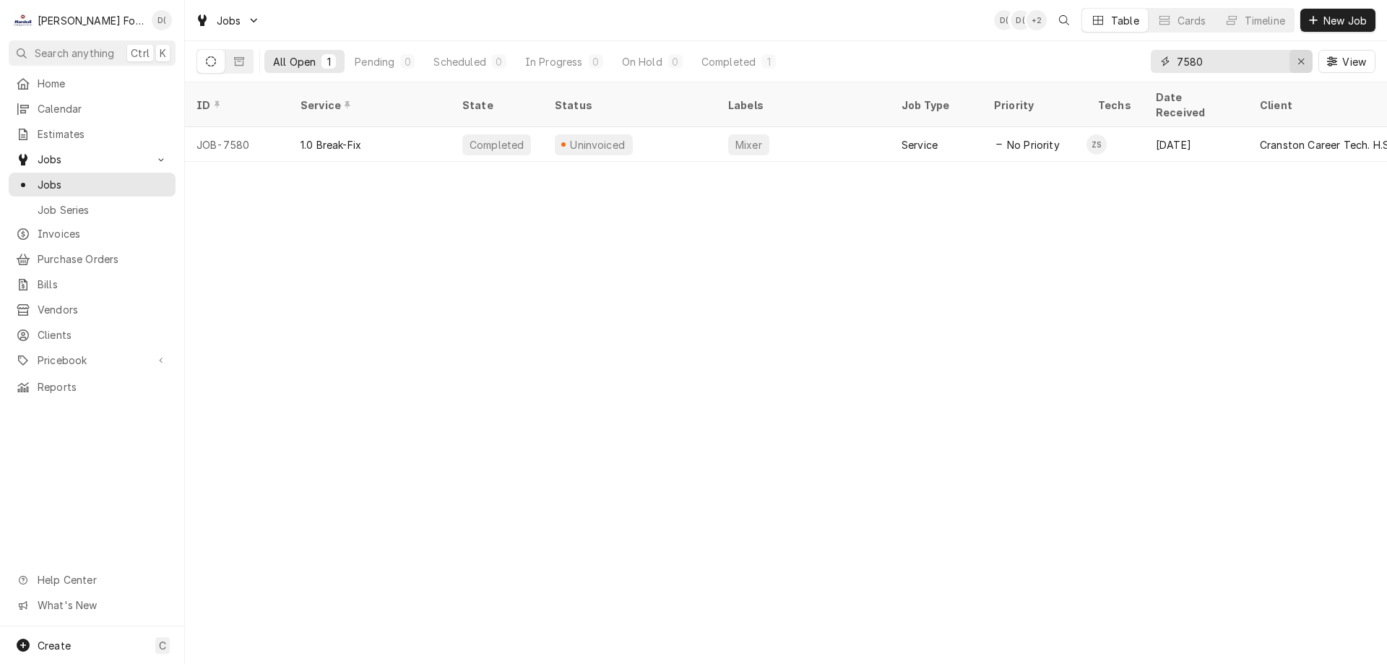
click at [1294, 59] on div "Erase input" at bounding box center [1301, 61] width 14 height 14
click at [1277, 58] on input "Dynamic Content Wrapper" at bounding box center [1245, 61] width 136 height 23
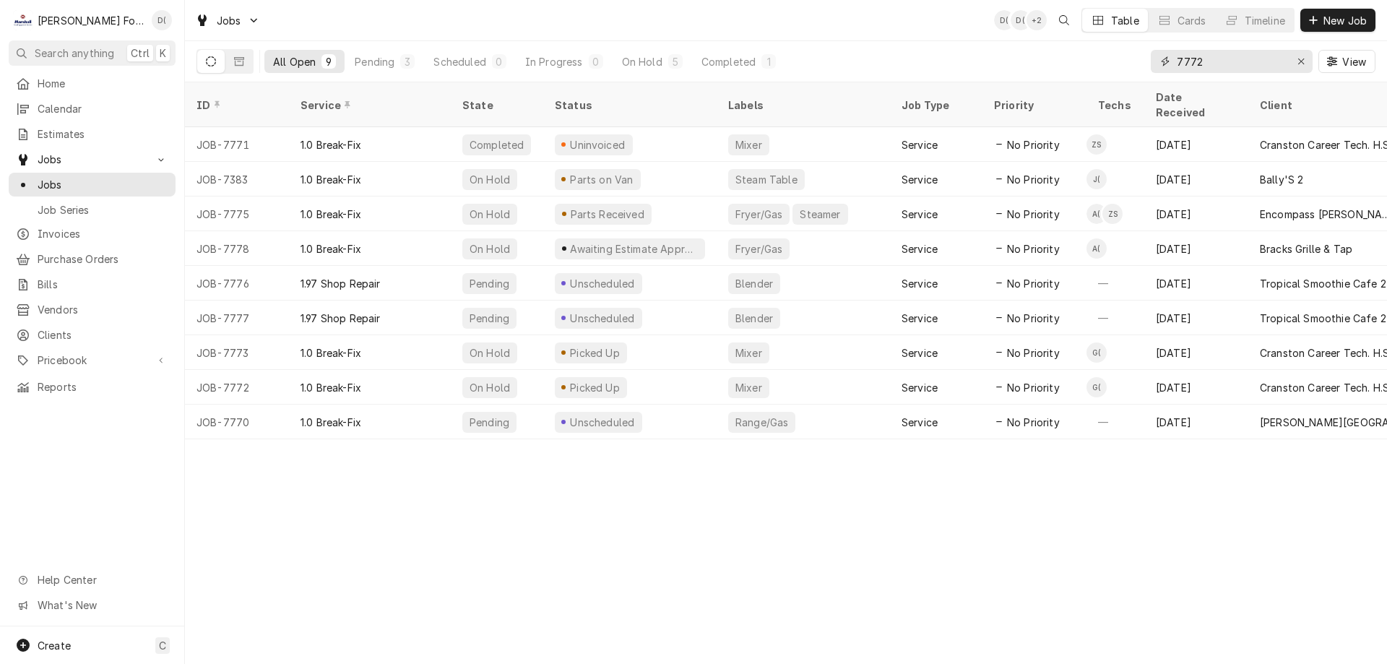
type input "7772"
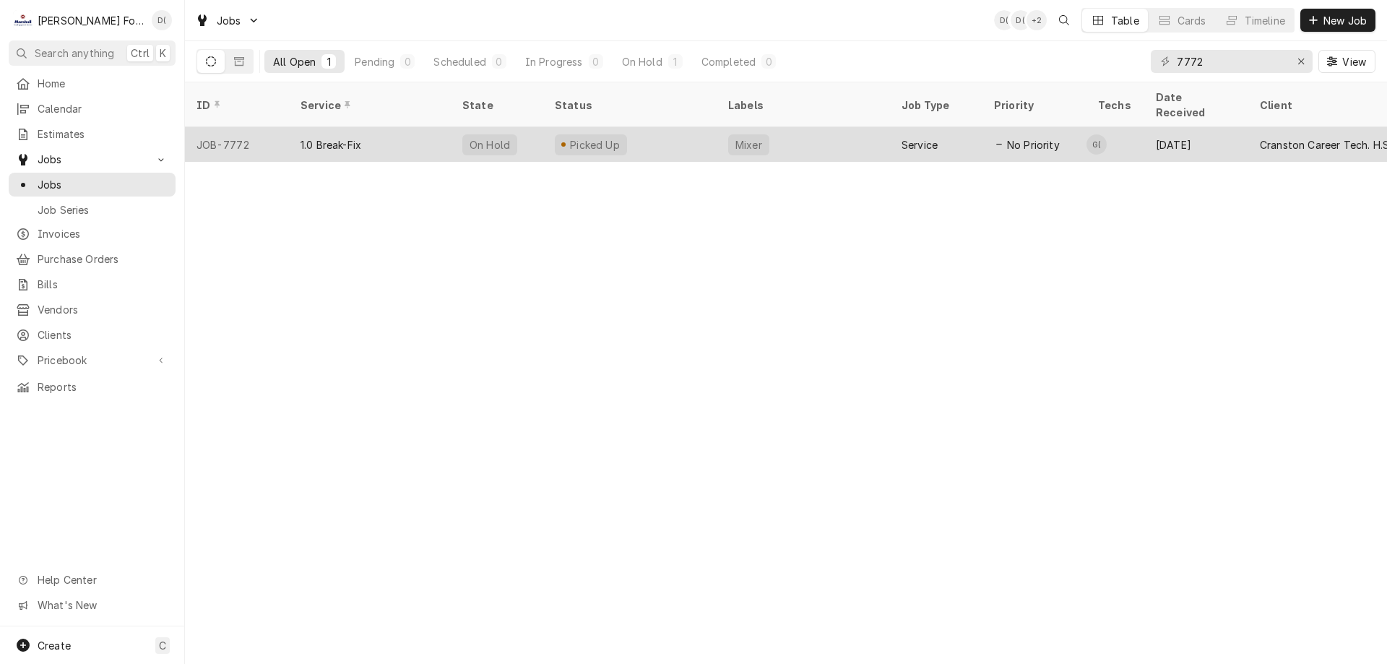
click at [632, 133] on div "Picked Up" at bounding box center [629, 144] width 173 height 35
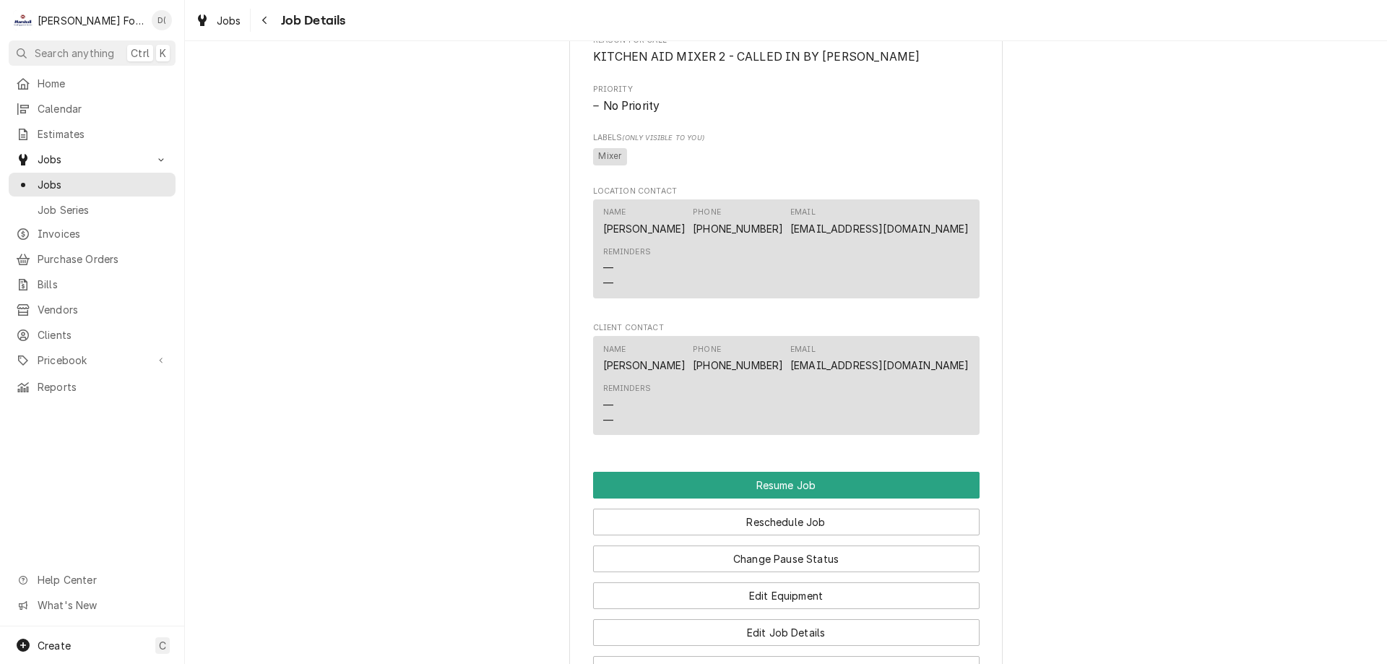
scroll to position [1300, 0]
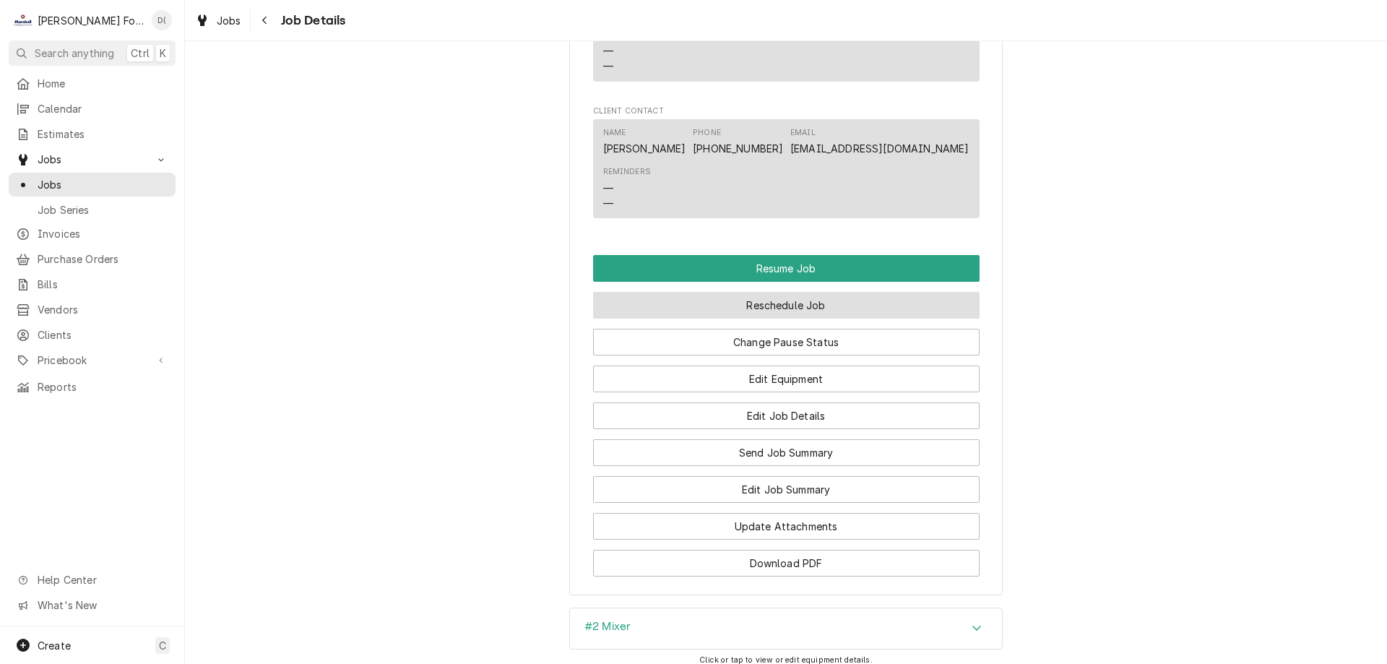
click at [762, 319] on button "Reschedule Job" at bounding box center [786, 305] width 386 height 27
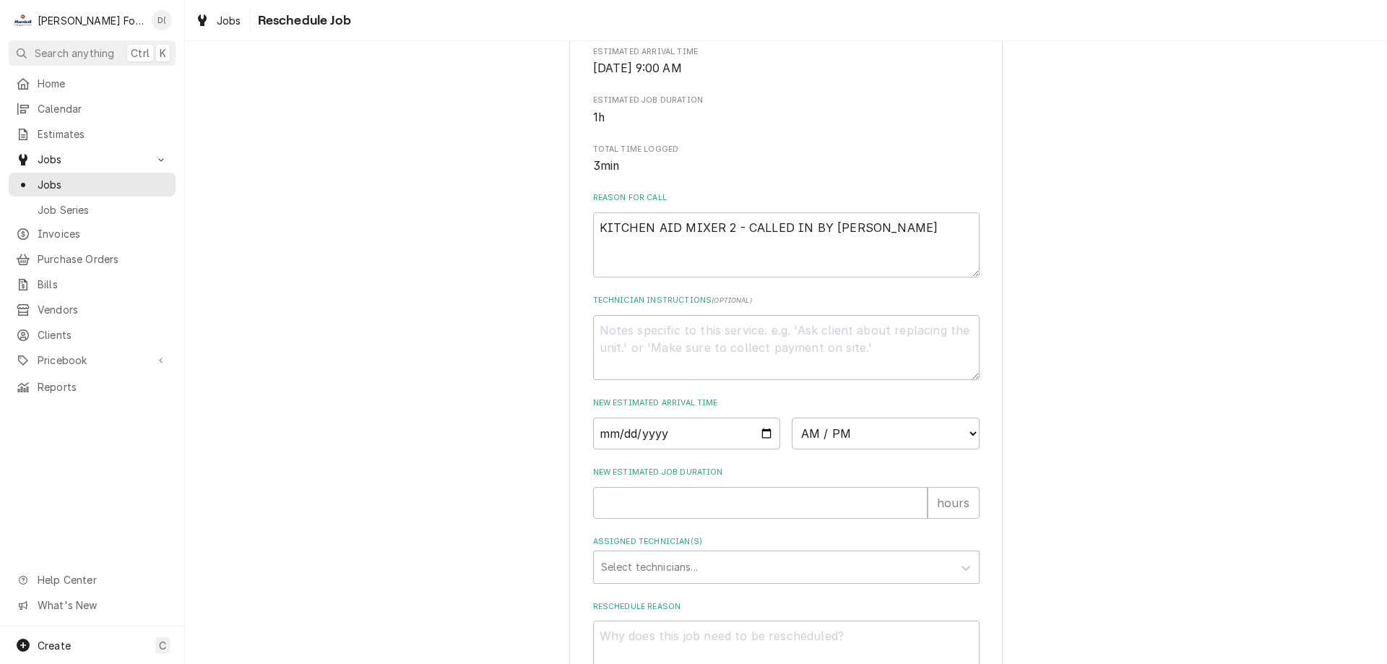
scroll to position [416, 0]
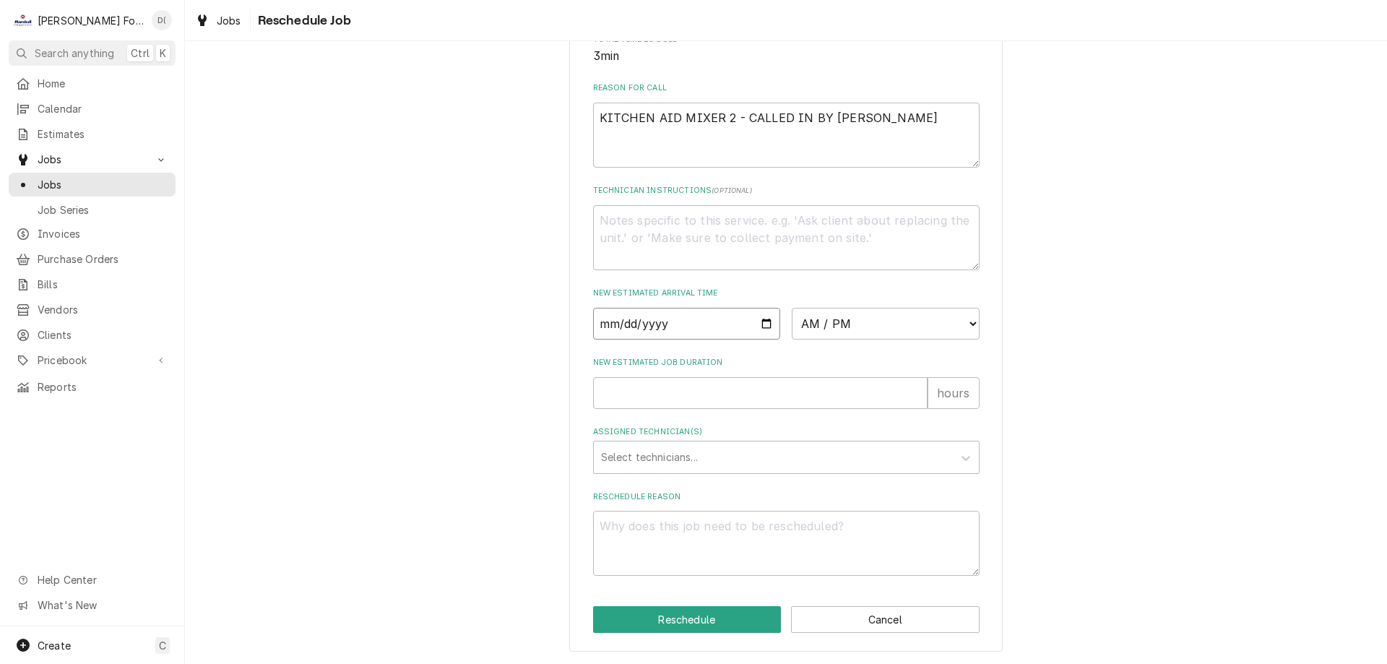
click at [763, 321] on input "Date" at bounding box center [687, 324] width 188 height 32
type textarea "x"
type input "2025-10-14"
click at [874, 319] on select "AM / PM 6:00 AM 6:15 AM 6:30 AM 6:45 AM 7:00 AM 7:15 AM 7:30 AM 7:45 AM 8:00 AM…" at bounding box center [886, 324] width 188 height 32
select select "09:45:00"
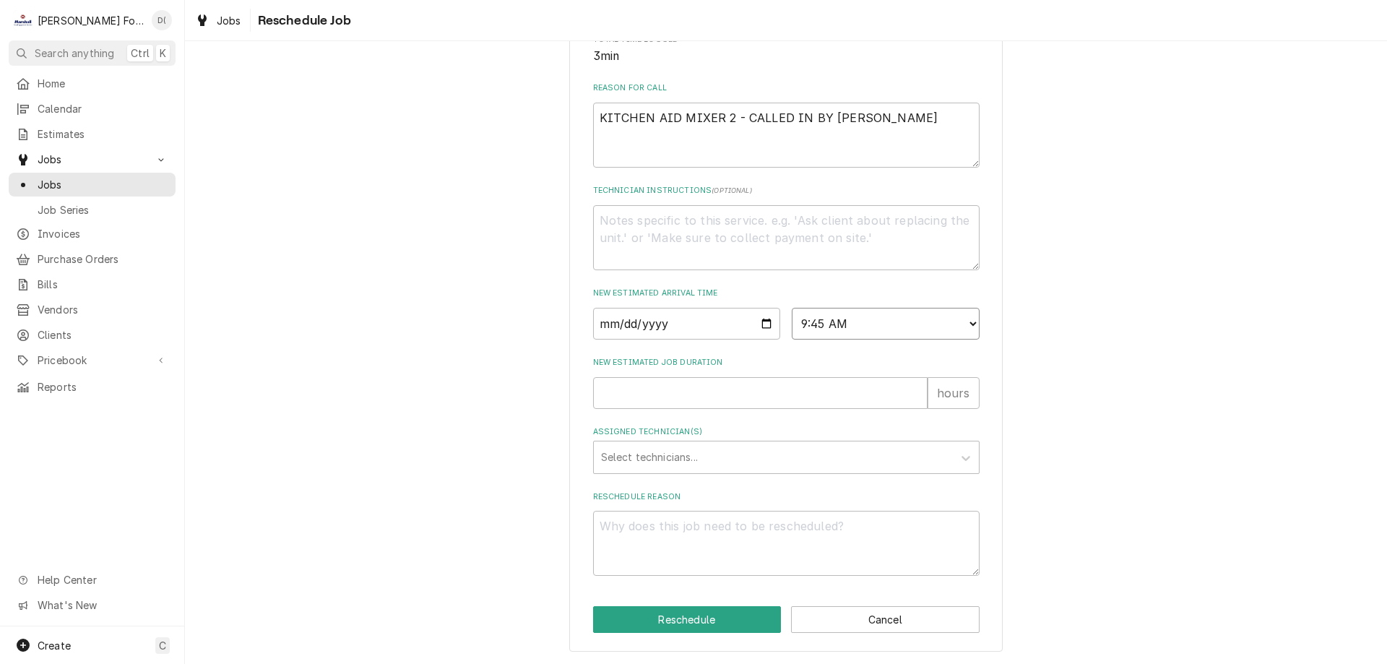
click at [792, 308] on select "AM / PM 6:00 AM 6:15 AM 6:30 AM 6:45 AM 7:00 AM 7:15 AM 7:30 AM 7:45 AM 8:00 AM…" at bounding box center [886, 324] width 188 height 32
click at [644, 394] on input "New Estimated Job Duration" at bounding box center [760, 393] width 334 height 32
type textarea "x"
type input "1"
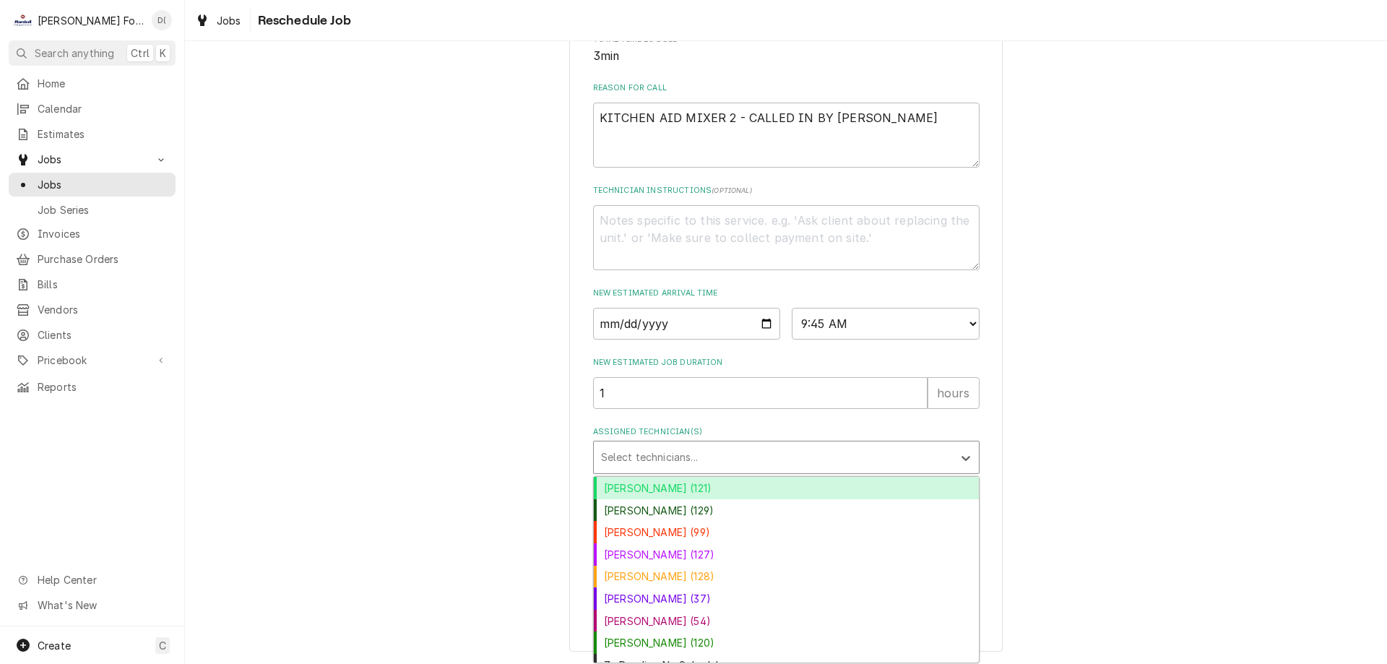
click at [657, 457] on div "Assigned Technician(s)" at bounding box center [773, 457] width 345 height 26
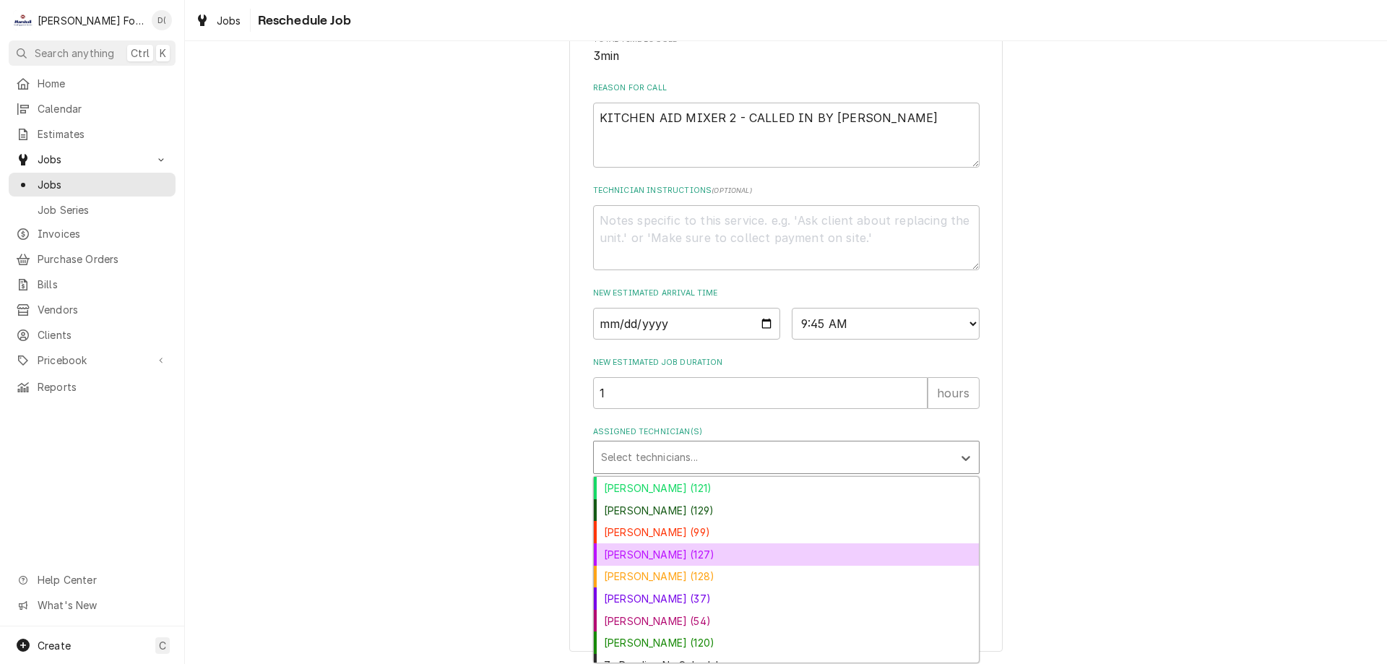
scroll to position [14, 0]
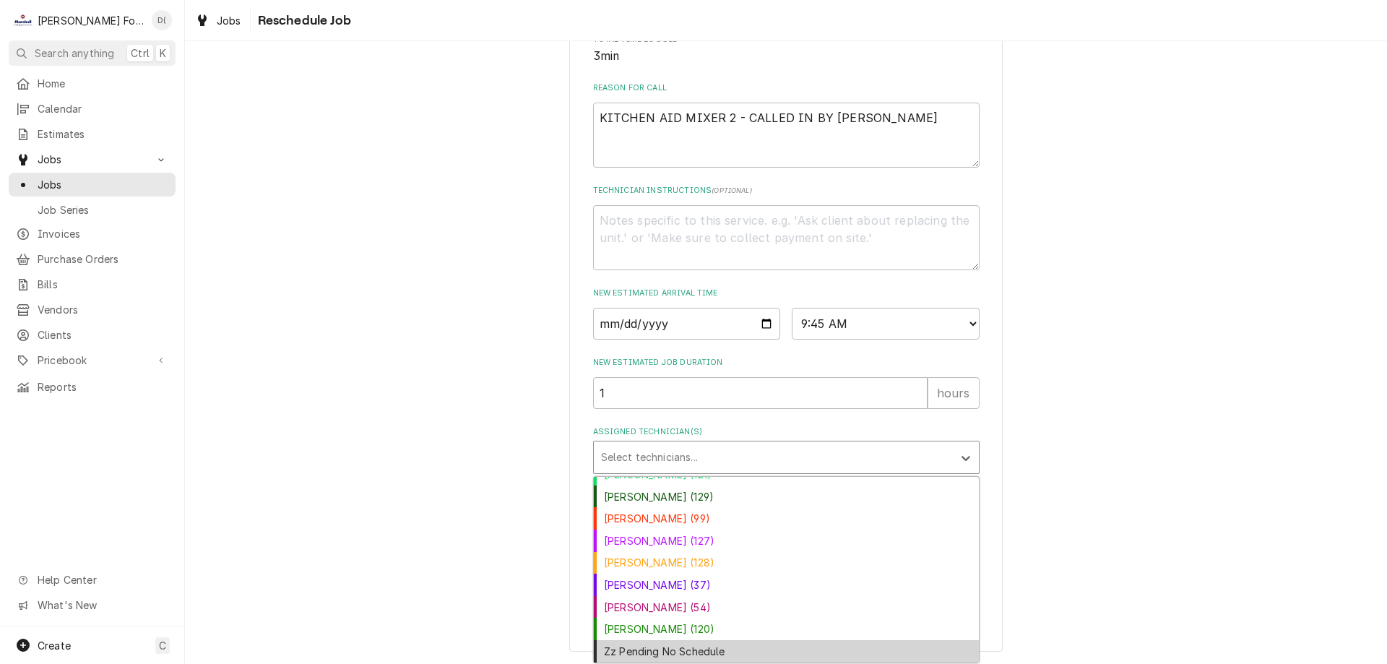
click at [662, 653] on div "Zz Pending No Schedule" at bounding box center [786, 651] width 385 height 22
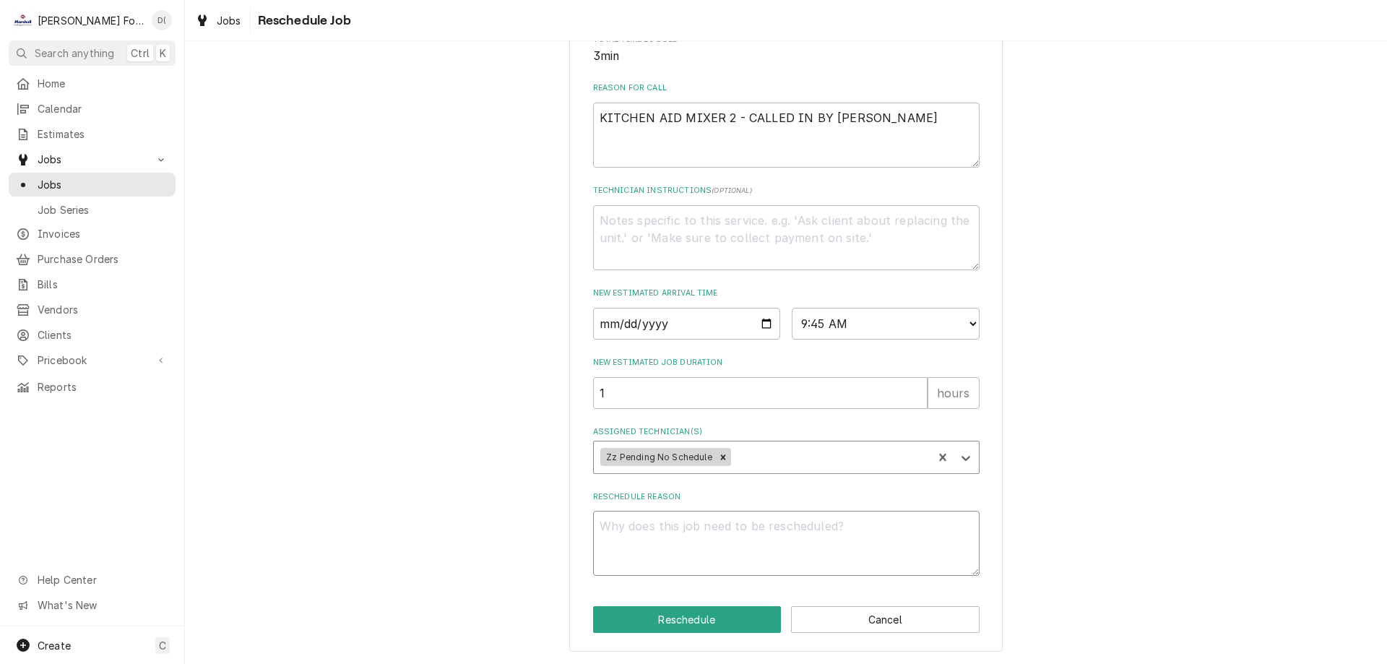
click at [667, 559] on textarea "Reschedule Reason" at bounding box center [786, 543] width 386 height 65
type textarea "x"
type textarea "i"
type textarea "x"
type textarea "in"
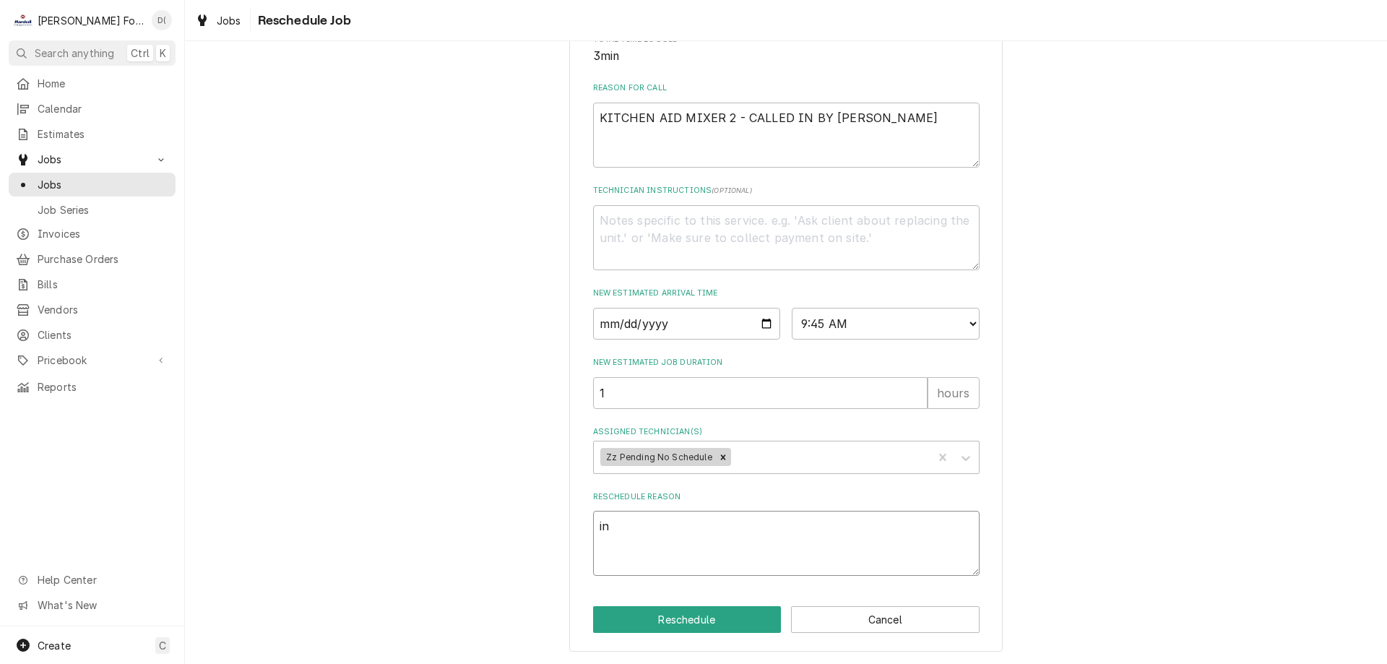
type textarea "x"
type textarea "ins"
type textarea "x"
type textarea "insi"
type textarea "x"
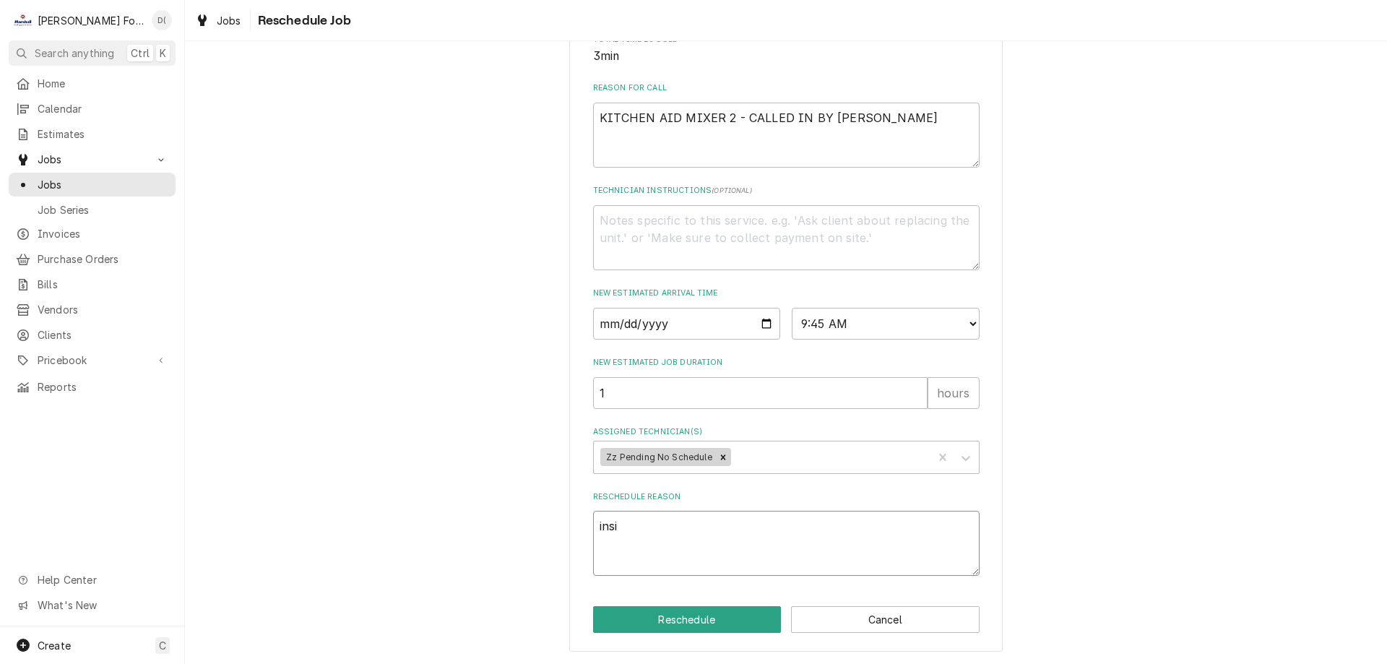
type textarea "insid"
type textarea "x"
type textarea "inside"
type textarea "x"
type textarea "inside"
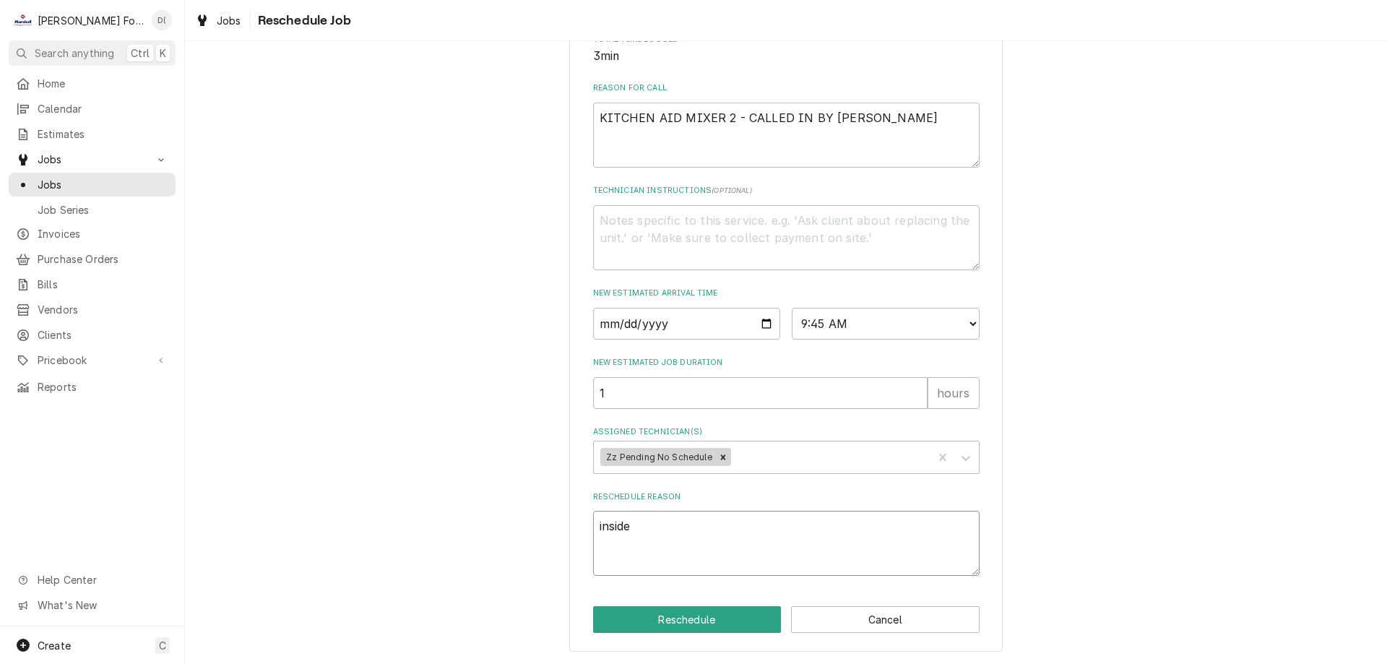
type textarea "x"
type textarea "inside r"
type textarea "x"
type textarea "inside re"
type textarea "x"
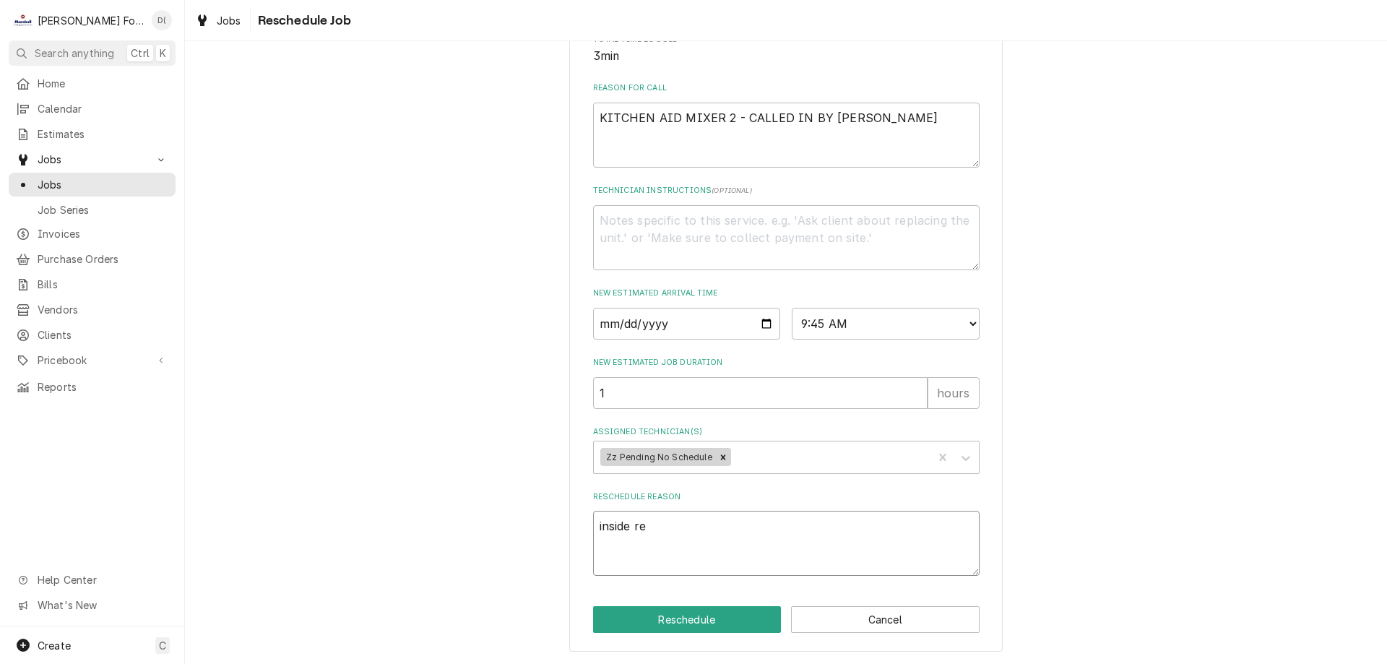
type textarea "inside rep"
type textarea "x"
type textarea "inside repa"
type textarea "x"
type textarea "inside repai"
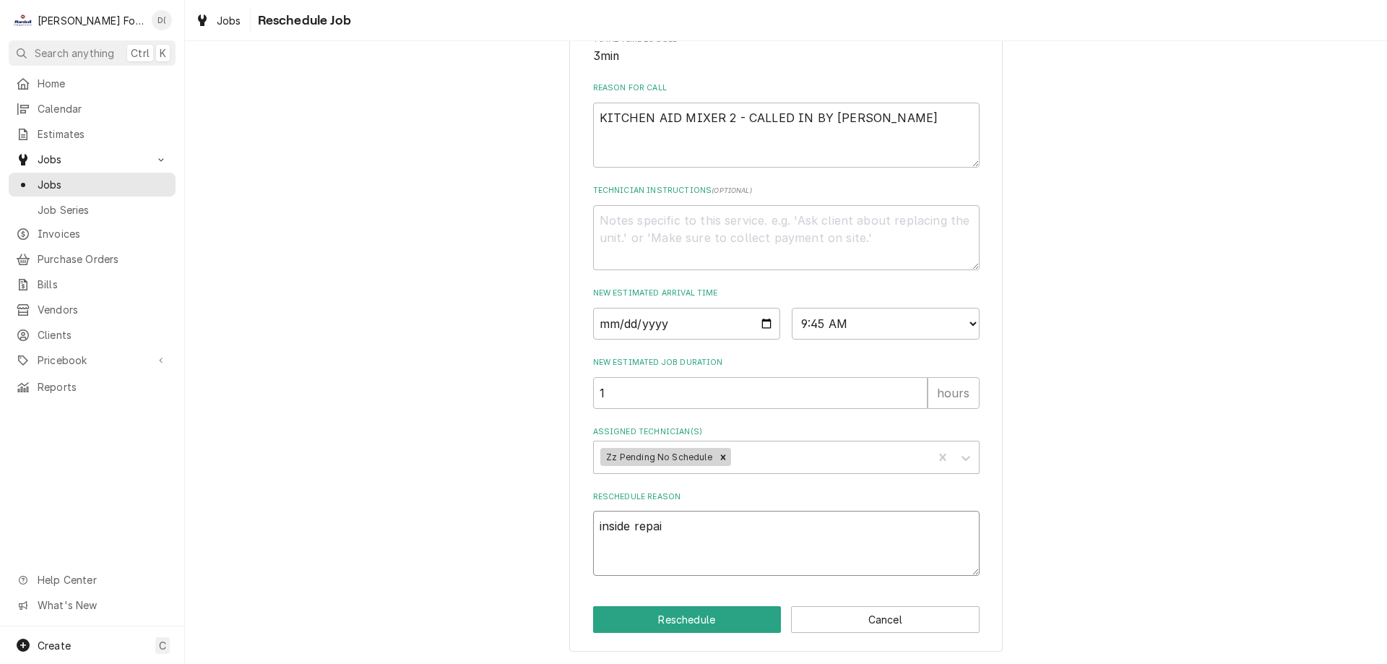
type textarea "x"
type textarea "inside repair"
click at [667, 623] on button "Reschedule" at bounding box center [687, 619] width 189 height 27
type textarea "x"
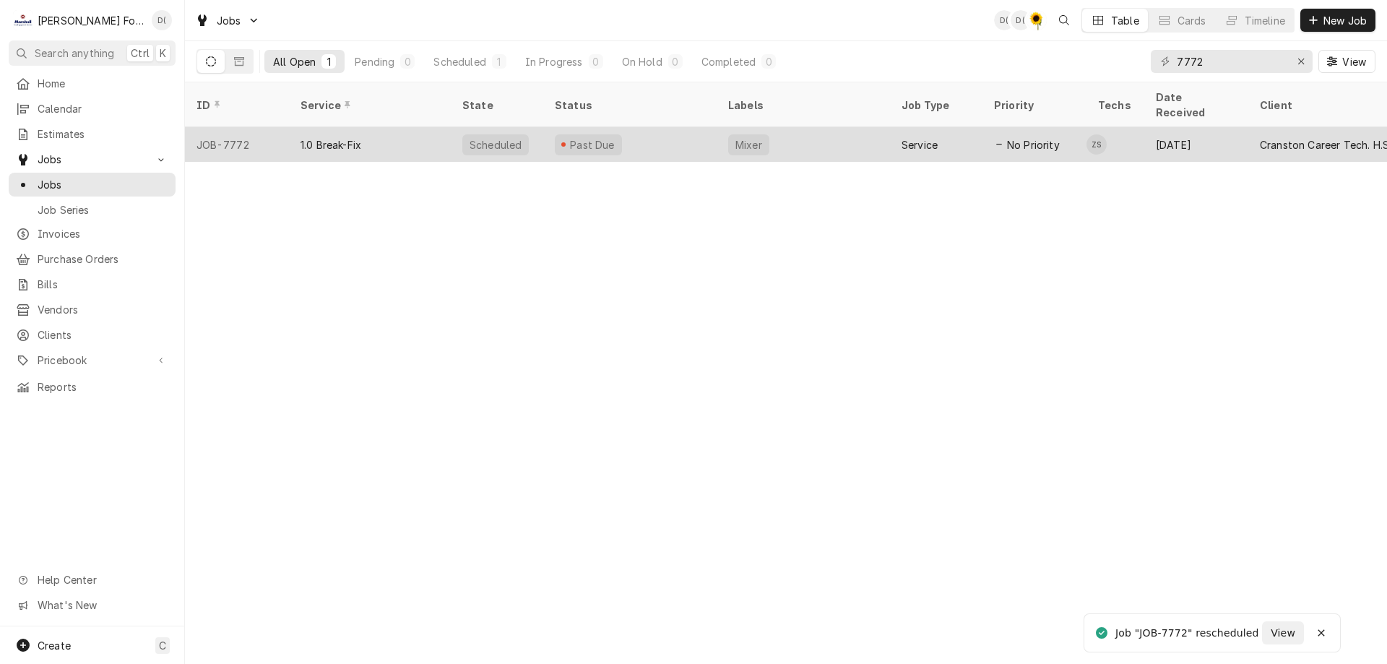
click at [657, 127] on div "Past Due" at bounding box center [629, 144] width 173 height 35
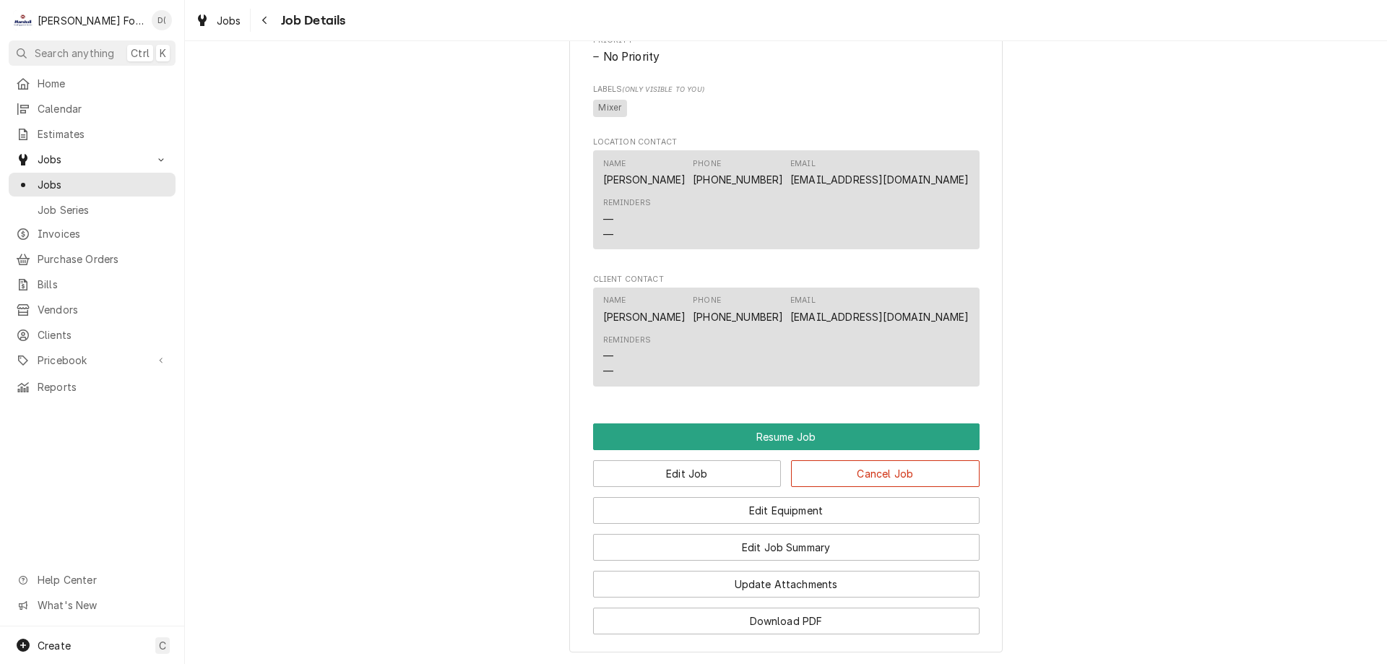
scroll to position [1300, 0]
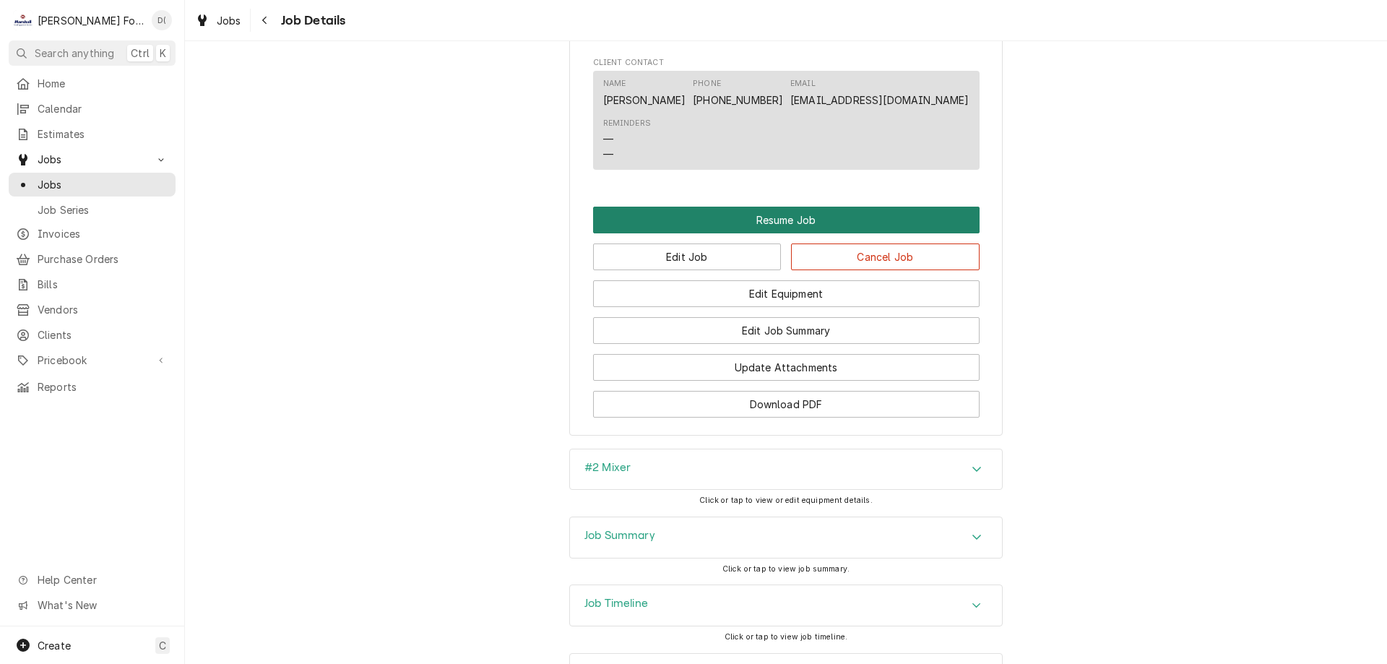
click at [790, 233] on button "Resume Job" at bounding box center [786, 220] width 386 height 27
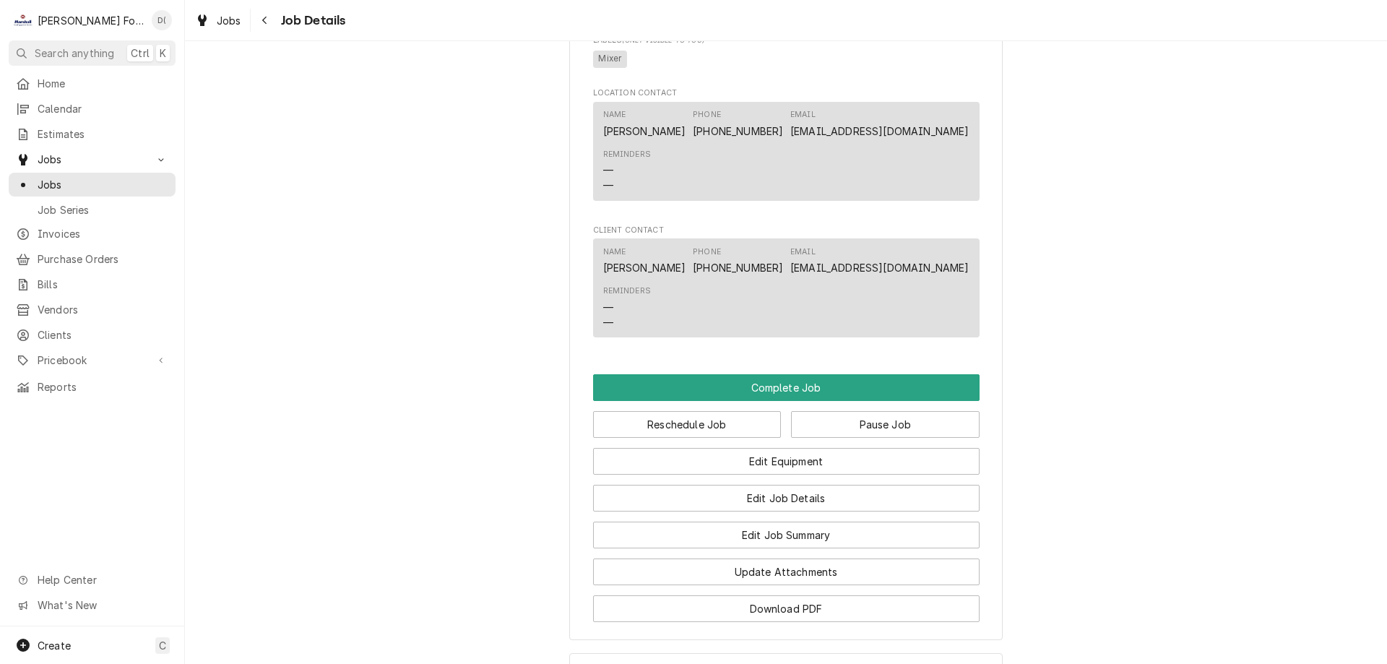
scroll to position [1362, 0]
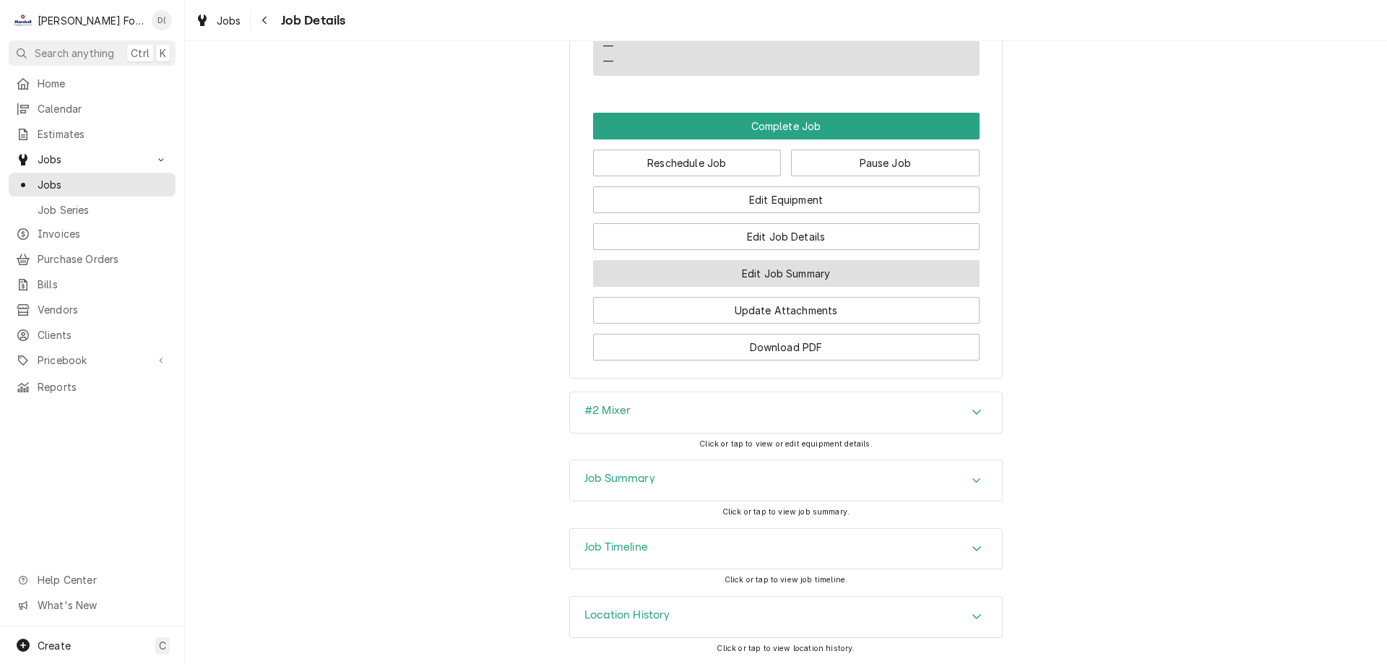
click at [817, 270] on button "Edit Job Summary" at bounding box center [786, 273] width 386 height 27
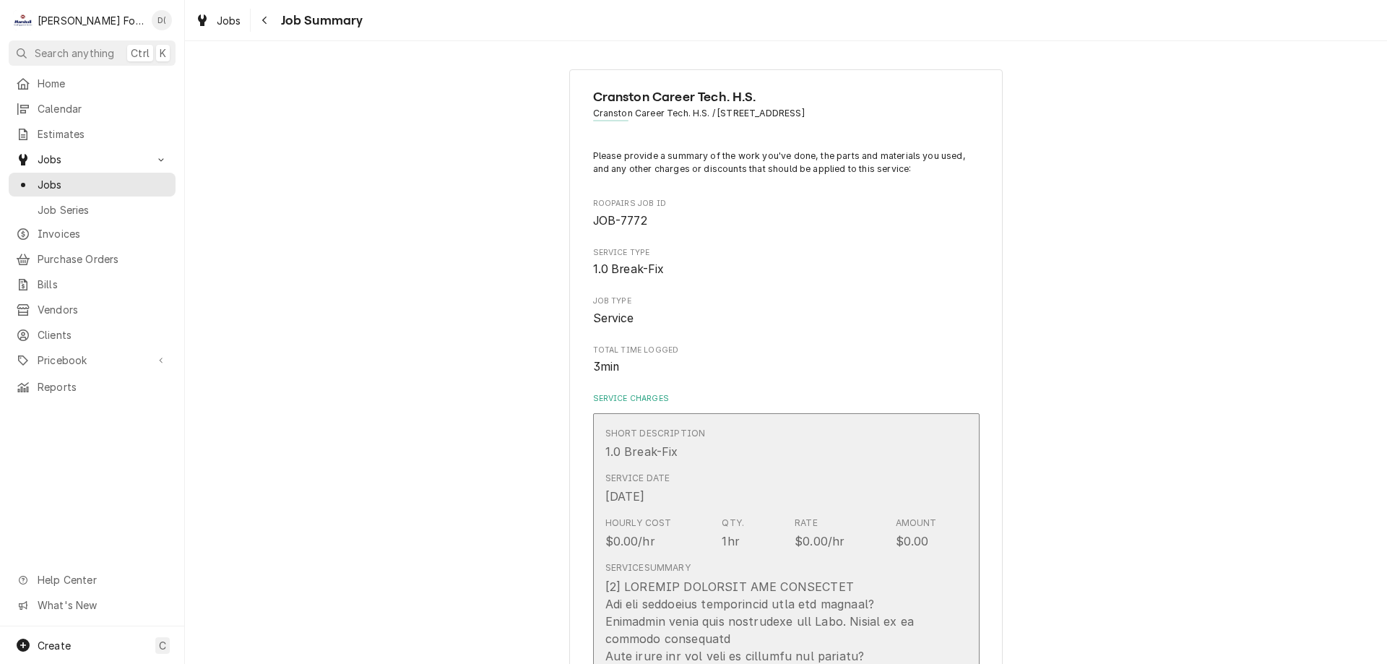
scroll to position [217, 0]
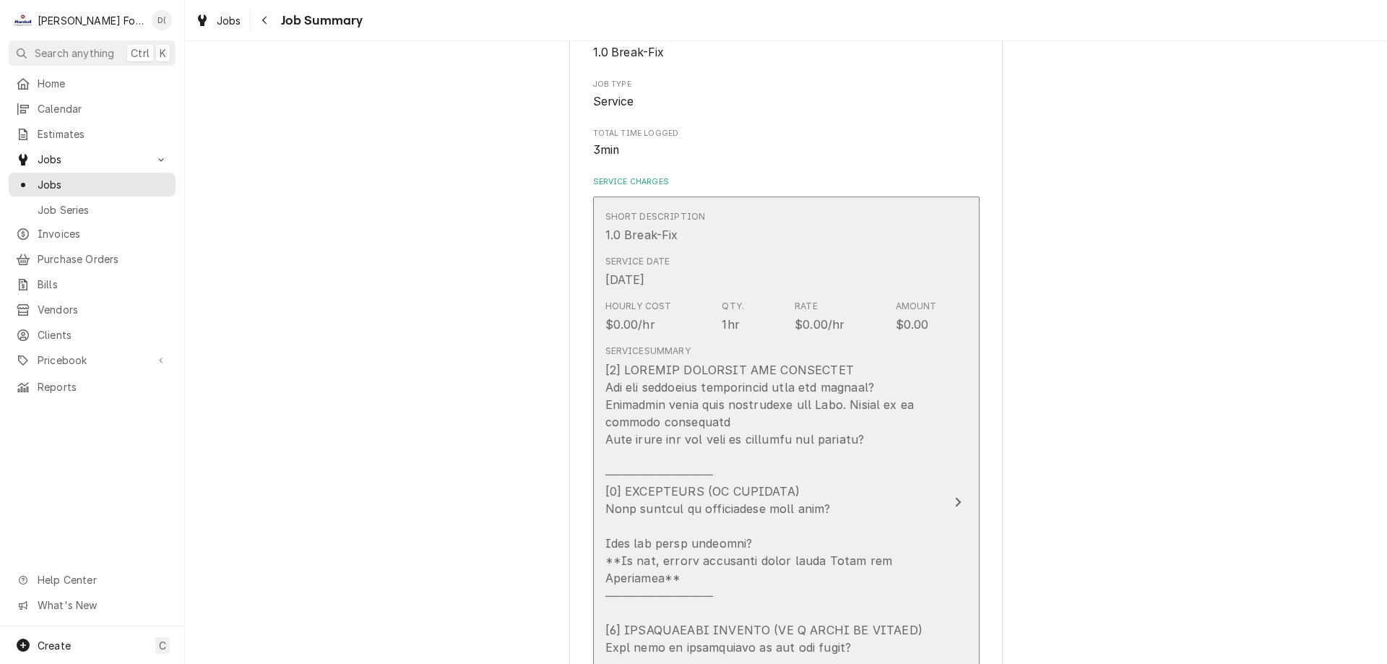
click at [954, 496] on icon "Update Line Item" at bounding box center [957, 502] width 7 height 12
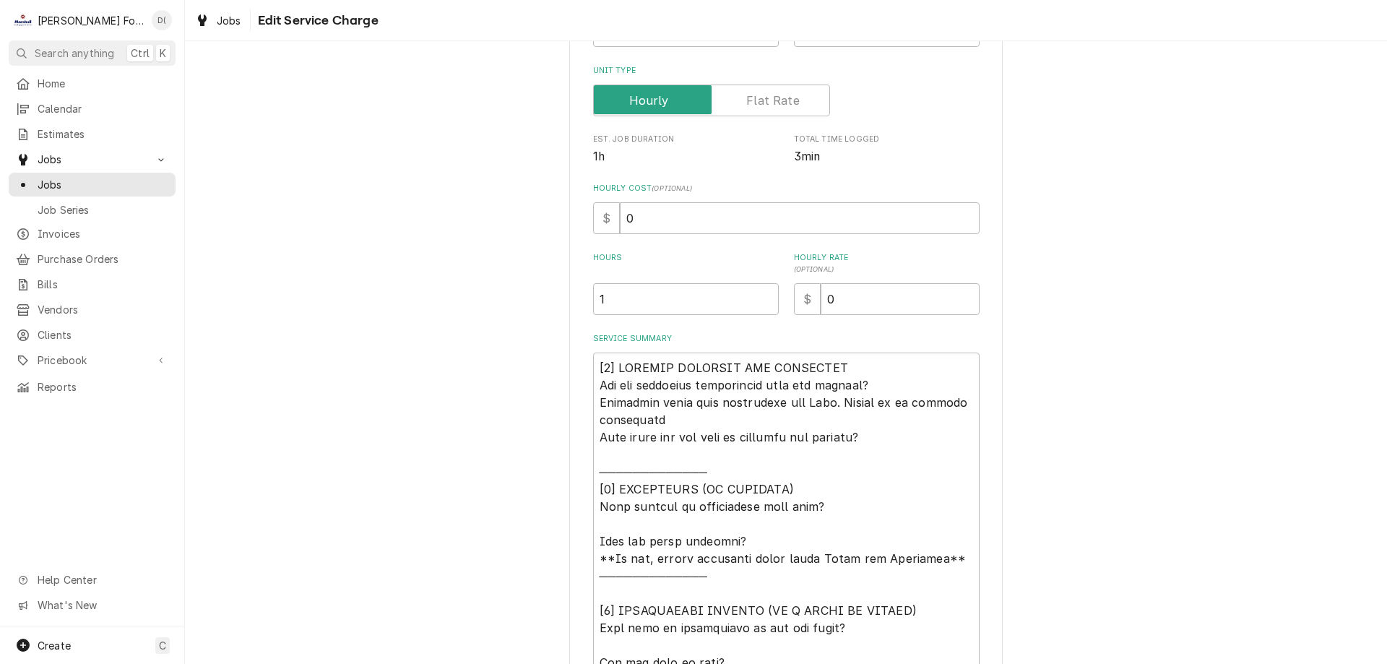
scroll to position [289, 0]
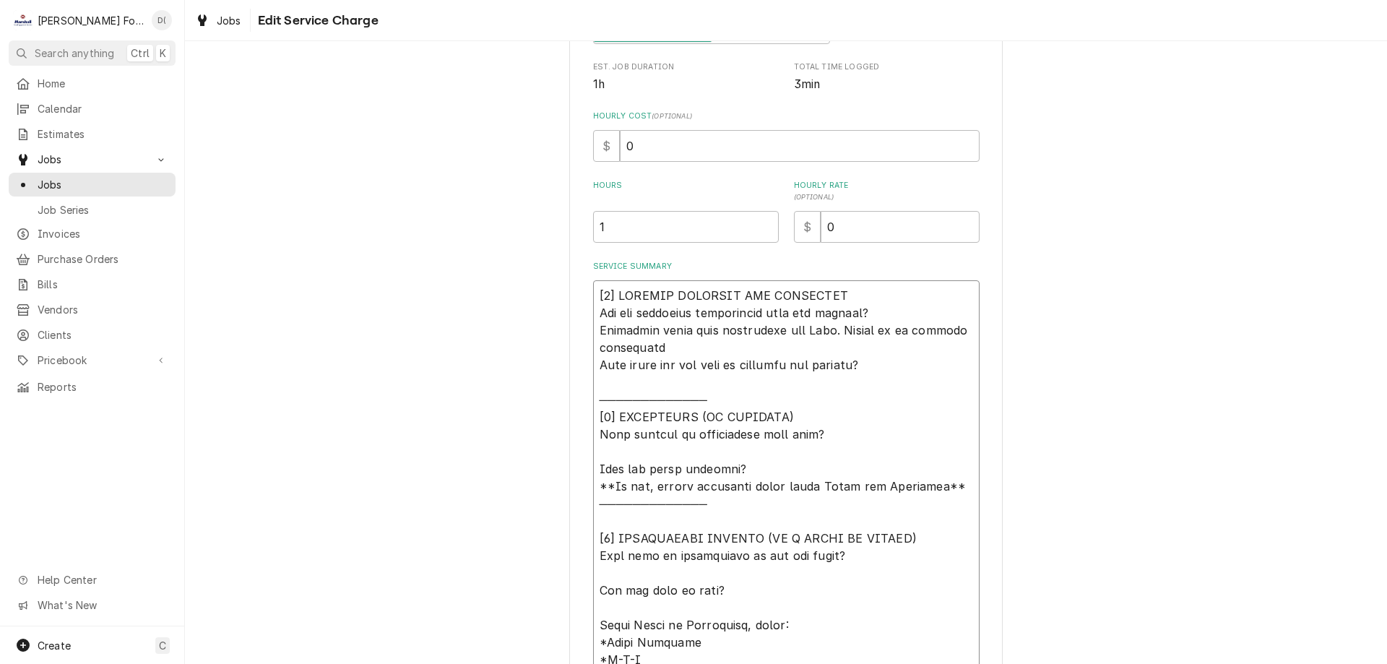
click at [860, 443] on textarea "Service Summary" at bounding box center [786, 494] width 386 height 429
type textarea "x"
type textarea "[5] LOREMIP DOLORSIT AME CONSECTET Adi eli seddoeius temporincid utla etd magna…"
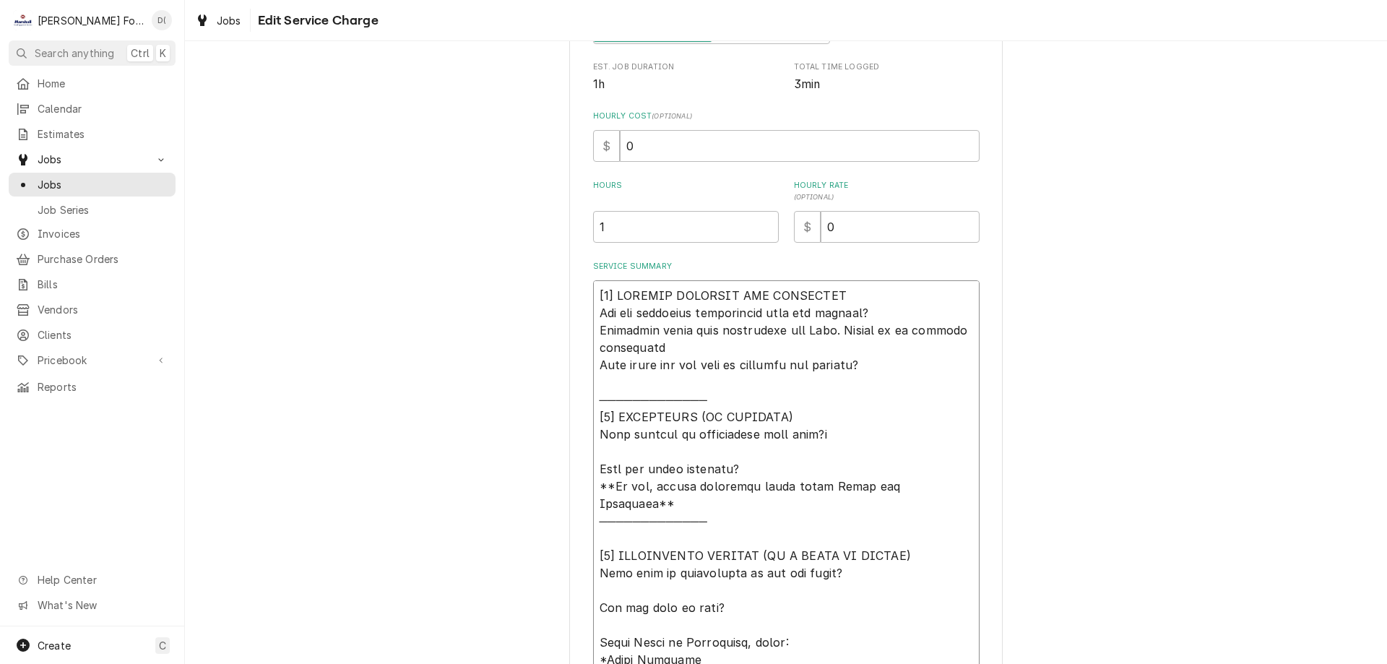
type textarea "x"
type textarea "[8] LOREMIP DOLORSIT AME CONSECTET Adi eli seddoeius temporincid utla etd magna…"
type textarea "x"
type textarea "[6] LOREMIP DOLORSIT AME CONSECTET Adi eli seddoeius temporincid utla etd magna…"
type textarea "x"
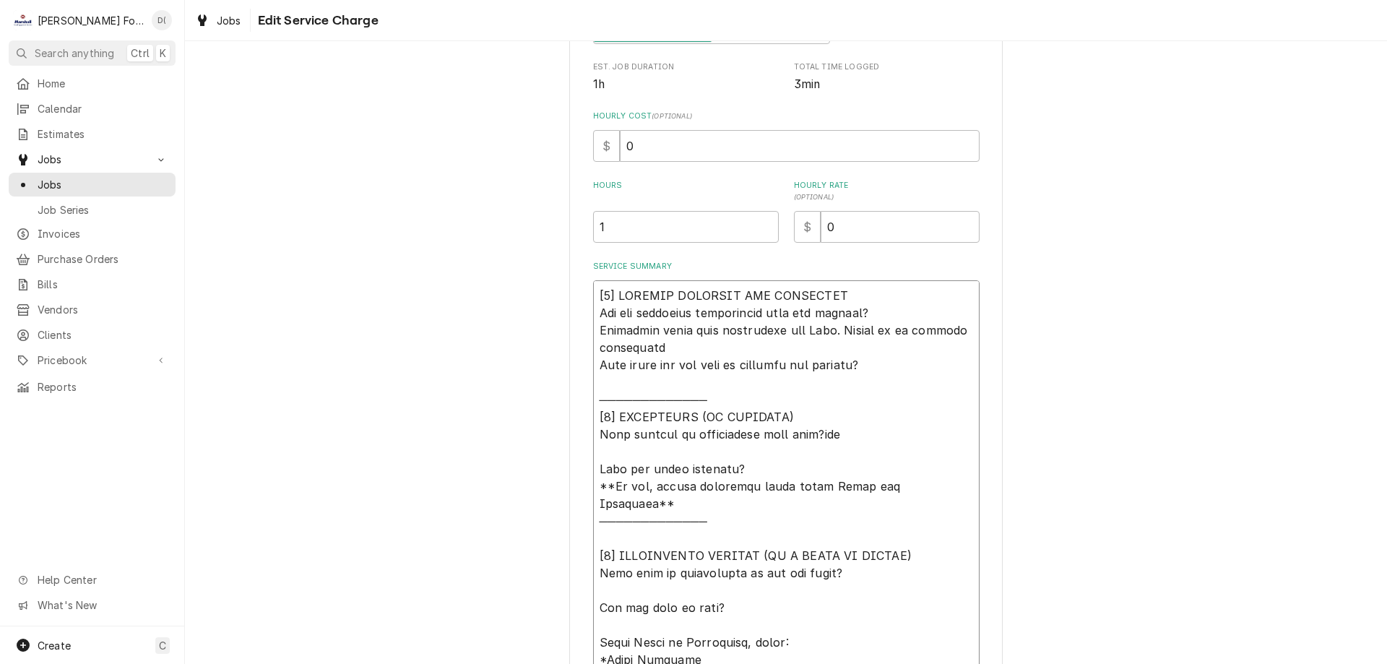
type textarea "[𝟭] 𝗜𝗡𝗜𝗧𝗜𝗔𝗟 𝗙𝗜𝗡𝗗𝗜𝗡𝗚𝗦 𝗔𝗡𝗗 𝗗𝗜𝗔𝗚𝗡𝗢𝗦𝗜𝗦 𝗪𝗮𝘀 𝘁𝗵𝗲 𝗲𝗾𝘂𝗶𝗽𝗺𝗲𝗻𝘁 𝗼𝗽𝗲𝗿𝗮𝘁𝗶𝗼𝗻𝗮𝗹 𝘄𝗵𝗲𝗻 𝘆𝗼𝘂 𝗮𝗿𝗿𝗶𝘃…"
type textarea "x"
type textarea "[𝟭] 𝗜𝗡𝗜𝗧𝗜𝗔𝗟 𝗙𝗜𝗡𝗗𝗜𝗡𝗚𝗦 𝗔𝗡𝗗 𝗗𝗜𝗔𝗚𝗡𝗢𝗦𝗜𝗦 𝗪𝗮𝘀 𝘁𝗵𝗲 𝗲𝗾𝘂𝗶𝗽𝗺𝗲𝗻𝘁 𝗼𝗽𝗲𝗿𝗮𝘁𝗶𝗼𝗻𝗮𝗹 𝘄𝗵𝗲𝗻 𝘆𝗼𝘂 𝗮𝗿𝗿𝗶𝘃…"
type textarea "x"
type textarea "[𝟭] 𝗜𝗡𝗜𝗧𝗜𝗔𝗟 𝗙𝗜𝗡𝗗𝗜𝗡𝗚𝗦 𝗔𝗡𝗗 𝗗𝗜𝗔𝗚𝗡𝗢𝗦𝗜𝗦 𝗪𝗮𝘀 𝘁𝗵𝗲 𝗲𝗾𝘂𝗶𝗽𝗺𝗲𝗻𝘁 𝗼𝗽𝗲𝗿𝗮𝘁𝗶𝗼𝗻𝗮𝗹 𝘄𝗵𝗲𝗻 𝘆𝗼𝘂 𝗮𝗿𝗿𝗶𝘃…"
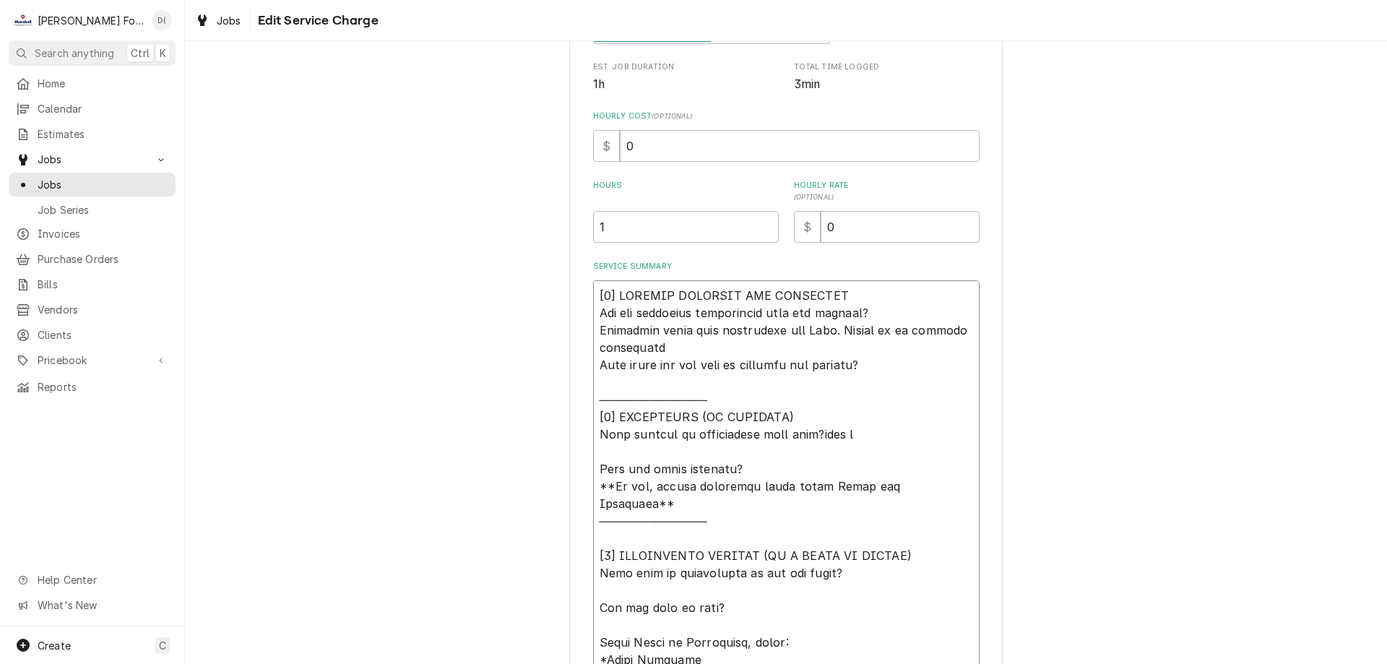
type textarea "x"
type textarea "[𝟭] 𝗜𝗡𝗜𝗧𝗜𝗔𝗟 𝗙𝗜𝗡𝗗𝗜𝗡𝗚𝗦 𝗔𝗡𝗗 𝗗𝗜𝗔𝗚𝗡𝗢𝗦𝗜𝗦 𝗪𝗮𝘀 𝘁𝗵𝗲 𝗲𝗾𝘂𝗶𝗽𝗺𝗲𝗻𝘁 𝗼𝗽𝗲𝗿𝗮𝘁𝗶𝗼𝗻𝗮𝗹 𝘄𝗵𝗲𝗻 𝘆𝗼𝘂 𝗮𝗿𝗿𝗶𝘃…"
type textarea "x"
type textarea "[𝟭] 𝗜𝗡𝗜𝗧𝗜𝗔𝗟 𝗙𝗜𝗡𝗗𝗜𝗡𝗚𝗦 𝗔𝗡𝗗 𝗗𝗜𝗔𝗚𝗡𝗢𝗦𝗜𝗦 𝗪𝗮𝘀 𝘁𝗵𝗲 𝗲𝗾𝘂𝗶𝗽𝗺𝗲𝗻𝘁 𝗼𝗽𝗲𝗿𝗮𝘁𝗶𝗼𝗻𝗮𝗹 𝘄𝗵𝗲𝗻 𝘆𝗼𝘂 𝗮𝗿𝗿𝗶𝘃…"
type textarea "x"
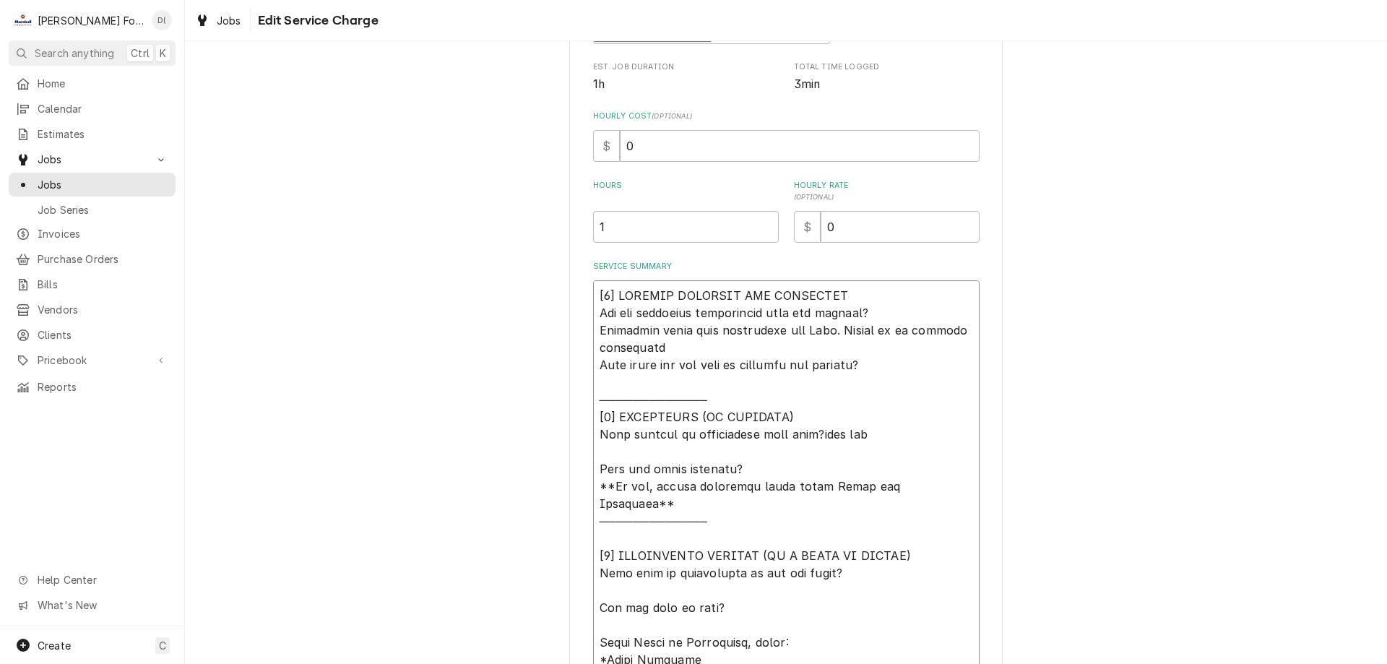
type textarea "[𝟭] 𝗜𝗡𝗜𝗧𝗜𝗔𝗟 𝗙𝗜𝗡𝗗𝗜𝗡𝗚𝗦 𝗔𝗡𝗗 𝗗𝗜𝗔𝗚𝗡𝗢𝗦𝗜𝗦 𝗪𝗮𝘀 𝘁𝗵𝗲 𝗲𝗾𝘂𝗶𝗽𝗺𝗲𝗻𝘁 𝗼𝗽𝗲𝗿𝗮𝘁𝗶𝗼𝗻𝗮𝗹 𝘄𝗵𝗲𝗻 𝘆𝗼𝘂 𝗮𝗿𝗿𝗶𝘃…"
type textarea "x"
type textarea "[𝟭] 𝗜𝗡𝗜𝗧𝗜𝗔𝗟 𝗙𝗜𝗡𝗗𝗜𝗡𝗚𝗦 𝗔𝗡𝗗 𝗗𝗜𝗔𝗚𝗡𝗢𝗦𝗜𝗦 𝗪𝗮𝘀 𝘁𝗵𝗲 𝗲𝗾𝘂𝗶𝗽𝗺𝗲𝗻𝘁 𝗼𝗽𝗲𝗿𝗮𝘁𝗶𝗼𝗻𝗮𝗹 𝘄𝗵𝗲𝗻 𝘆𝗼𝘂 𝗮𝗿𝗿𝗶𝘃…"
type textarea "x"
type textarea "[𝟭] 𝗜𝗡𝗜𝗧𝗜𝗔𝗟 𝗙𝗜𝗡𝗗𝗜𝗡𝗚𝗦 𝗔𝗡𝗗 𝗗𝗜𝗔𝗚𝗡𝗢𝗦𝗜𝗦 𝗪𝗮𝘀 𝘁𝗵𝗲 𝗲𝗾𝘂𝗶𝗽𝗺𝗲𝗻𝘁 𝗼𝗽𝗲𝗿𝗮𝘁𝗶𝗼𝗻𝗮𝗹 𝘄𝗵𝗲𝗻 𝘆𝗼𝘂 𝗮𝗿𝗿𝗶𝘃…"
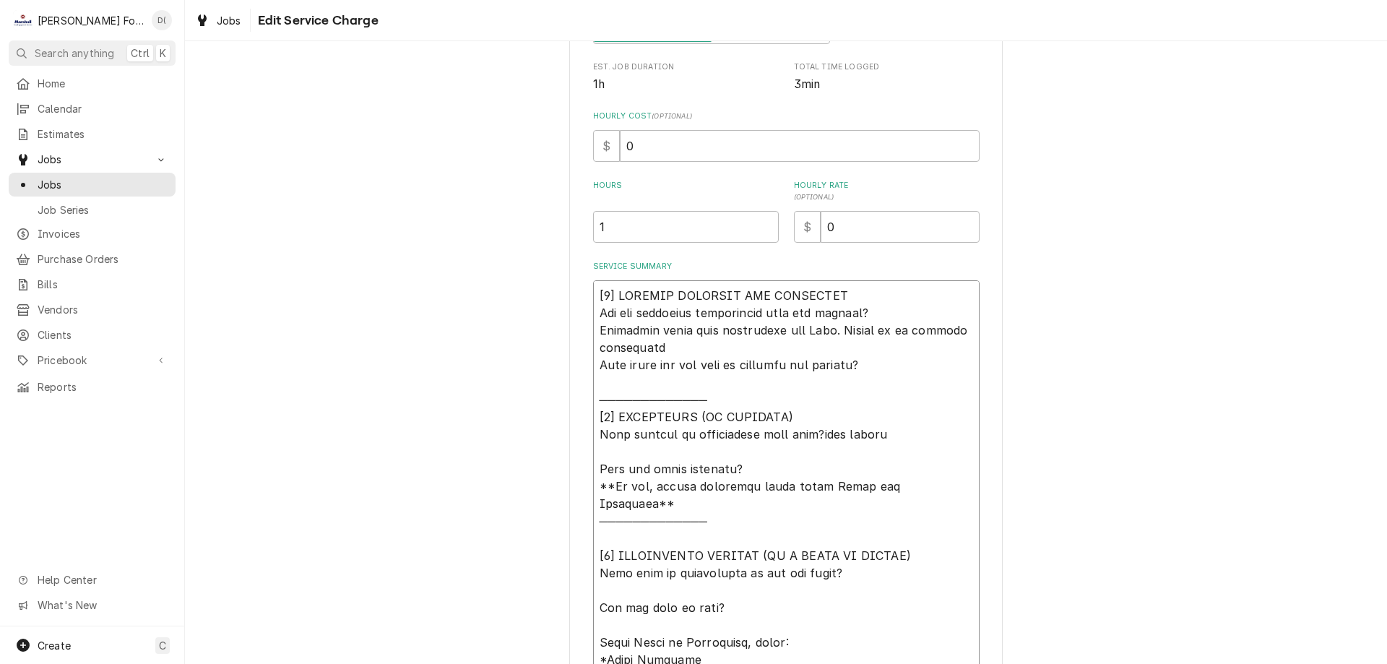
type textarea "x"
type textarea "[𝟭] 𝗜𝗡𝗜𝗧𝗜𝗔𝗟 𝗙𝗜𝗡𝗗𝗜𝗡𝗚𝗦 𝗔𝗡𝗗 𝗗𝗜𝗔𝗚𝗡𝗢𝗦𝗜𝗦 𝗪𝗮𝘀 𝘁𝗵𝗲 𝗲𝗾𝘂𝗶𝗽𝗺𝗲𝗻𝘁 𝗼𝗽𝗲𝗿𝗮𝘁𝗶𝗼𝗻𝗮𝗹 𝘄𝗵𝗲𝗻 𝘆𝗼𝘂 𝗮𝗿𝗿𝗶𝘃…"
type textarea "x"
type textarea "[𝟭] 𝗜𝗡𝗜𝗧𝗜𝗔𝗟 𝗙𝗜𝗡𝗗𝗜𝗡𝗚𝗦 𝗔𝗡𝗗 𝗗𝗜𝗔𝗚𝗡𝗢𝗦𝗜𝗦 𝗪𝗮𝘀 𝘁𝗵𝗲 𝗲𝗾𝘂𝗶𝗽𝗺𝗲𝗻𝘁 𝗼𝗽𝗲𝗿𝗮𝘁𝗶𝗼𝗻𝗮𝗹 𝘄𝗵𝗲𝗻 𝘆𝗼𝘂 𝗮𝗿𝗿𝗶𝘃…"
type textarea "x"
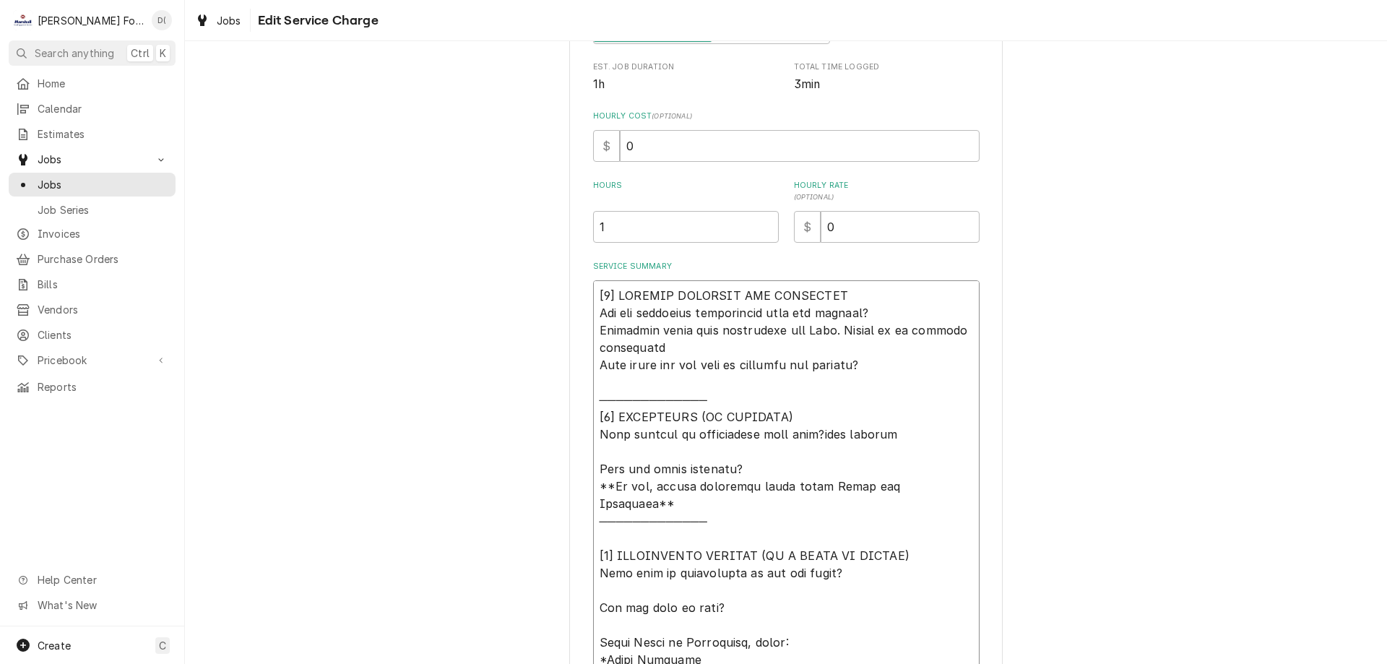
type textarea "[𝟭] 𝗜𝗡𝗜𝗧𝗜𝗔𝗟 𝗙𝗜𝗡𝗗𝗜𝗡𝗚𝗦 𝗔𝗡𝗗 𝗗𝗜𝗔𝗚𝗡𝗢𝗦𝗜𝗦 𝗪𝗮𝘀 𝘁𝗵𝗲 𝗲𝗾𝘂𝗶𝗽𝗺𝗲𝗻𝘁 𝗼𝗽𝗲𝗿𝗮𝘁𝗶𝗼𝗻𝗮𝗹 𝘄𝗵𝗲𝗻 𝘆𝗼𝘂 𝗮𝗿𝗿𝗶𝘃…"
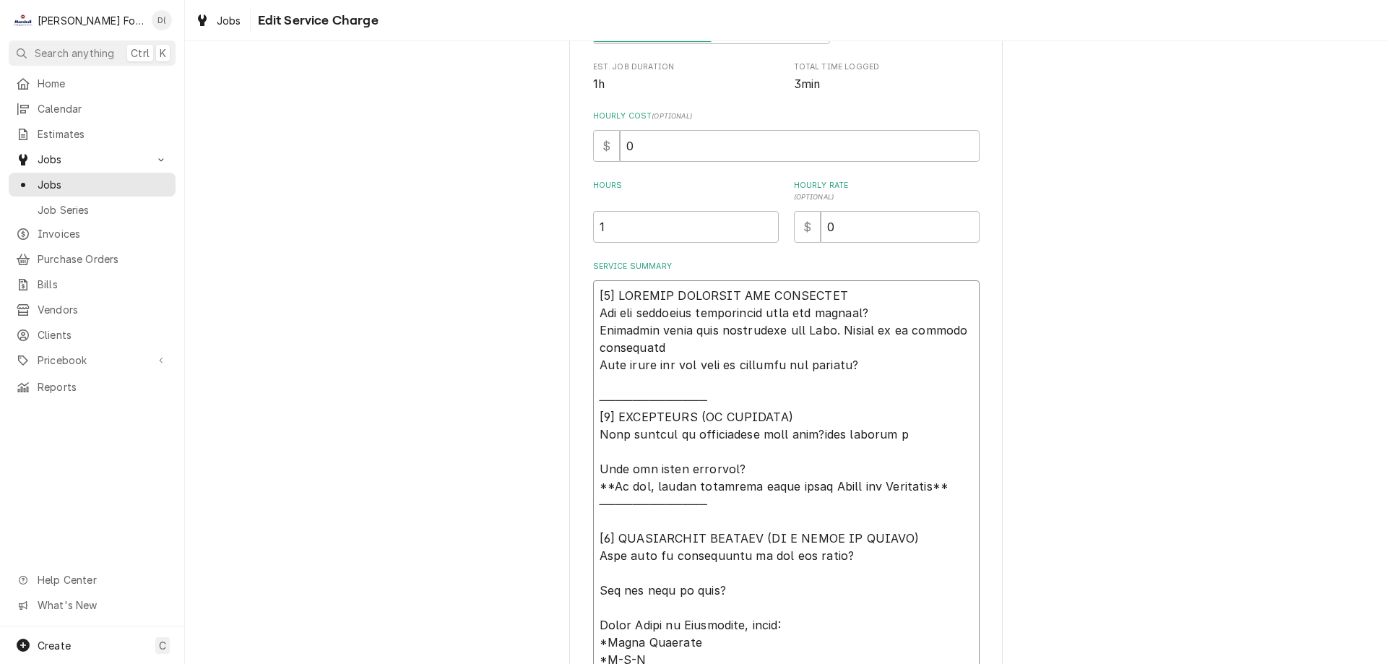
type textarea "x"
type textarea "[𝟭] 𝗜𝗡𝗜𝗧𝗜𝗔𝗟 𝗙𝗜𝗡𝗗𝗜𝗡𝗚𝗦 𝗔𝗡𝗗 𝗗𝗜𝗔𝗚𝗡𝗢𝗦𝗜𝗦 𝗪𝗮𝘀 𝘁𝗵𝗲 𝗲𝗾𝘂𝗶𝗽𝗺𝗲𝗻𝘁 𝗼𝗽𝗲𝗿𝗮𝘁𝗶𝗼𝗻𝗮𝗹 𝘄𝗵𝗲𝗻 𝘆𝗼𝘂 𝗮𝗿𝗿𝗶𝘃…"
type textarea "x"
type textarea "[𝟭] 𝗜𝗡𝗜𝗧𝗜𝗔𝗟 𝗙𝗜𝗡𝗗𝗜𝗡𝗚𝗦 𝗔𝗡𝗗 𝗗𝗜𝗔𝗚𝗡𝗢𝗦𝗜𝗦 𝗪𝗮𝘀 𝘁𝗵𝗲 𝗲𝗾𝘂𝗶𝗽𝗺𝗲𝗻𝘁 𝗼𝗽𝗲𝗿𝗮𝘁𝗶𝗼𝗻𝗮𝗹 𝘄𝗵𝗲𝗻 𝘆𝗼𝘂 𝗮𝗿𝗿𝗶𝘃…"
type textarea "x"
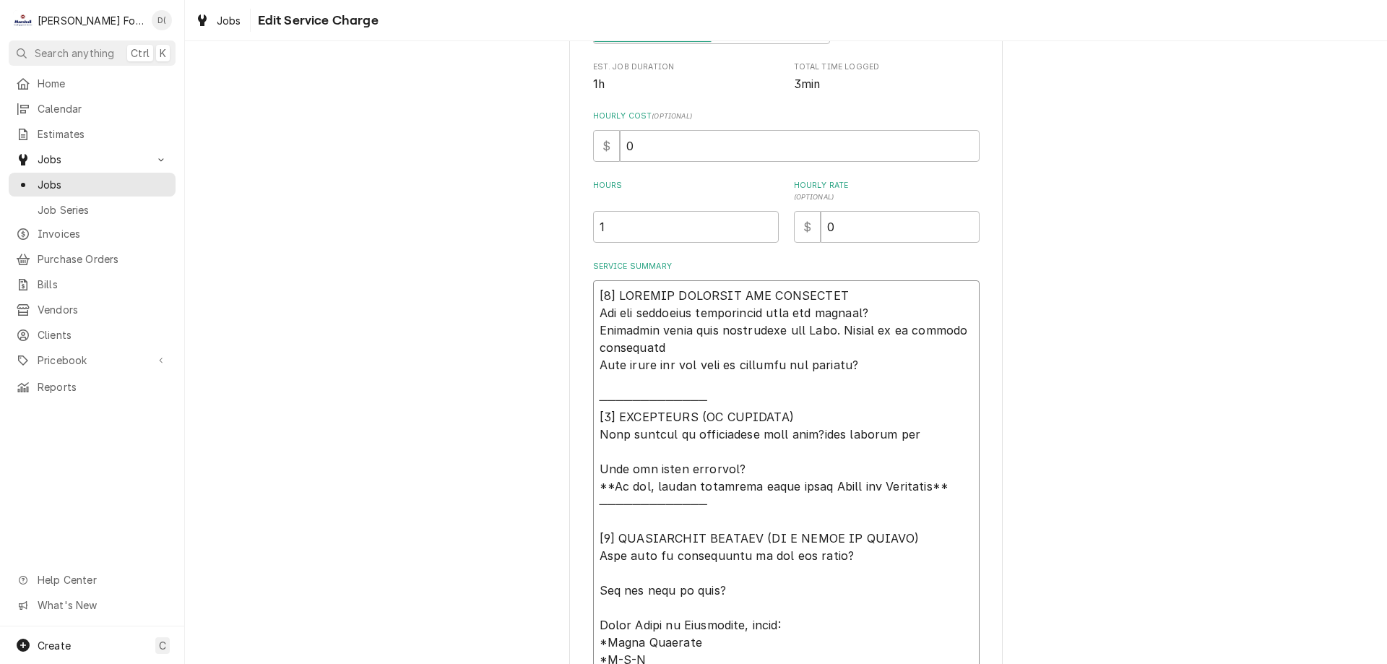
type textarea "[𝟭] 𝗜𝗡𝗜𝗧𝗜𝗔𝗟 𝗙𝗜𝗡𝗗𝗜𝗡𝗚𝗦 𝗔𝗡𝗗 𝗗𝗜𝗔𝗚𝗡𝗢𝗦𝗜𝗦 𝗪𝗮𝘀 𝘁𝗵𝗲 𝗲𝗾𝘂𝗶𝗽𝗺𝗲𝗻𝘁 𝗼𝗽𝗲𝗿𝗮𝘁𝗶𝗼𝗻𝗮𝗹 𝘄𝗵𝗲𝗻 𝘆𝗼𝘂 𝗮𝗿𝗿𝗶𝘃…"
type textarea "x"
type textarea "[𝟭] 𝗜𝗡𝗜𝗧𝗜𝗔𝗟 𝗙𝗜𝗡𝗗𝗜𝗡𝗚𝗦 𝗔𝗡𝗗 𝗗𝗜𝗔𝗚𝗡𝗢𝗦𝗜𝗦 𝗪𝗮𝘀 𝘁𝗵𝗲 𝗲𝗾𝘂𝗶𝗽𝗺𝗲𝗻𝘁 𝗼𝗽𝗲𝗿𝗮𝘁𝗶𝗼𝗻𝗮𝗹 𝘄𝗵𝗲𝗻 𝘆𝗼𝘂 𝗮𝗿𝗿𝗶𝘃…"
type textarea "x"
type textarea "[𝟭] 𝗜𝗡𝗜𝗧𝗜𝗔𝗟 𝗙𝗜𝗡𝗗𝗜𝗡𝗚𝗦 𝗔𝗡𝗗 𝗗𝗜𝗔𝗚𝗡𝗢𝗦𝗜𝗦 𝗪𝗮𝘀 𝘁𝗵𝗲 𝗲𝗾𝘂𝗶𝗽𝗺𝗲𝗻𝘁 𝗼𝗽𝗲𝗿𝗮𝘁𝗶𝗼𝗻𝗮𝗹 𝘄𝗵𝗲𝗻 𝘆𝗼𝘂 𝗮𝗿𝗿𝗶𝘃…"
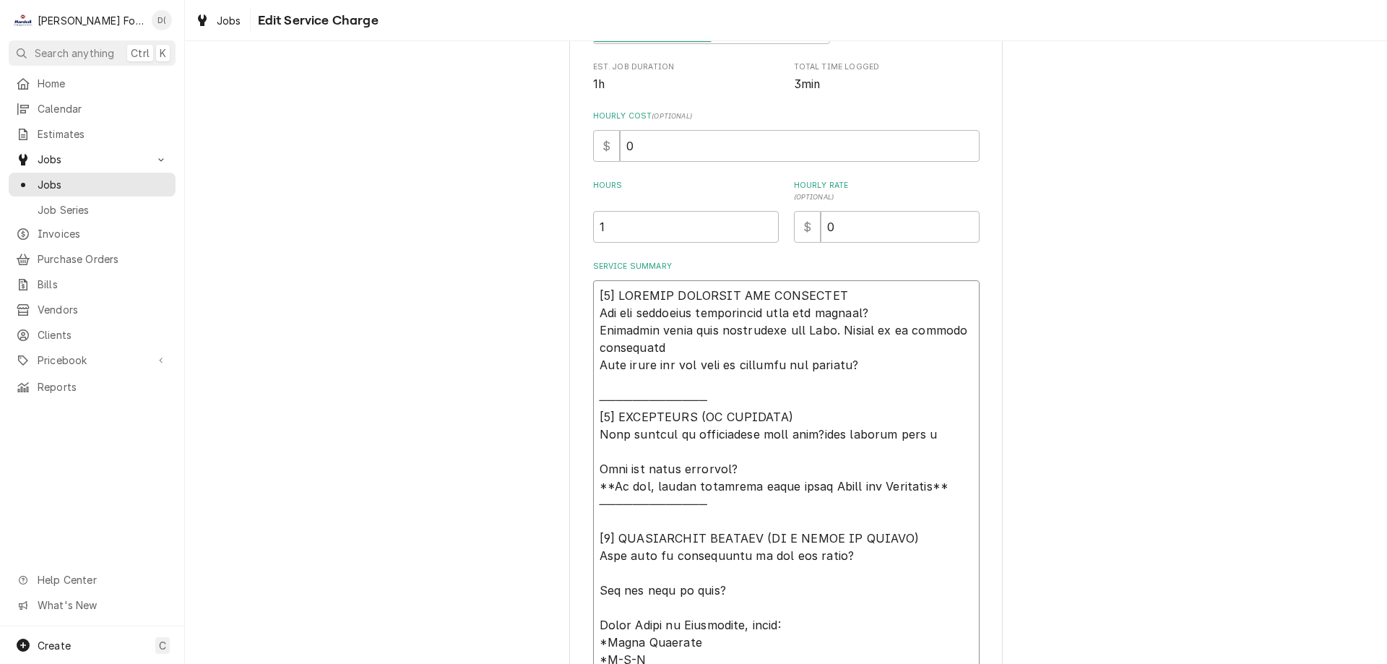
type textarea "x"
type textarea "[𝟭] 𝗜𝗡𝗜𝗧𝗜𝗔𝗟 𝗙𝗜𝗡𝗗𝗜𝗡𝗚𝗦 𝗔𝗡𝗗 𝗗𝗜𝗔𝗚𝗡𝗢𝗦𝗜𝗦 𝗪𝗮𝘀 𝘁𝗵𝗲 𝗲𝗾𝘂𝗶𝗽𝗺𝗲𝗻𝘁 𝗼𝗽𝗲𝗿𝗮𝘁𝗶𝗼𝗻𝗮𝗹 𝘄𝗵𝗲𝗻 𝘆𝗼𝘂 𝗮𝗿𝗿𝗶𝘃…"
type textarea "x"
type textarea "[𝟭] 𝗜𝗡𝗜𝗧𝗜𝗔𝗟 𝗙𝗜𝗡𝗗𝗜𝗡𝗚𝗦 𝗔𝗡𝗗 𝗗𝗜𝗔𝗚𝗡𝗢𝗦𝗜𝗦 𝗪𝗮𝘀 𝘁𝗵𝗲 𝗲𝗾𝘂𝗶𝗽𝗺𝗲𝗻𝘁 𝗼𝗽𝗲𝗿𝗮𝘁𝗶𝗼𝗻𝗮𝗹 𝘄𝗵𝗲𝗻 𝘆𝗼𝘂 𝗮𝗿𝗿𝗶𝘃…"
type textarea "x"
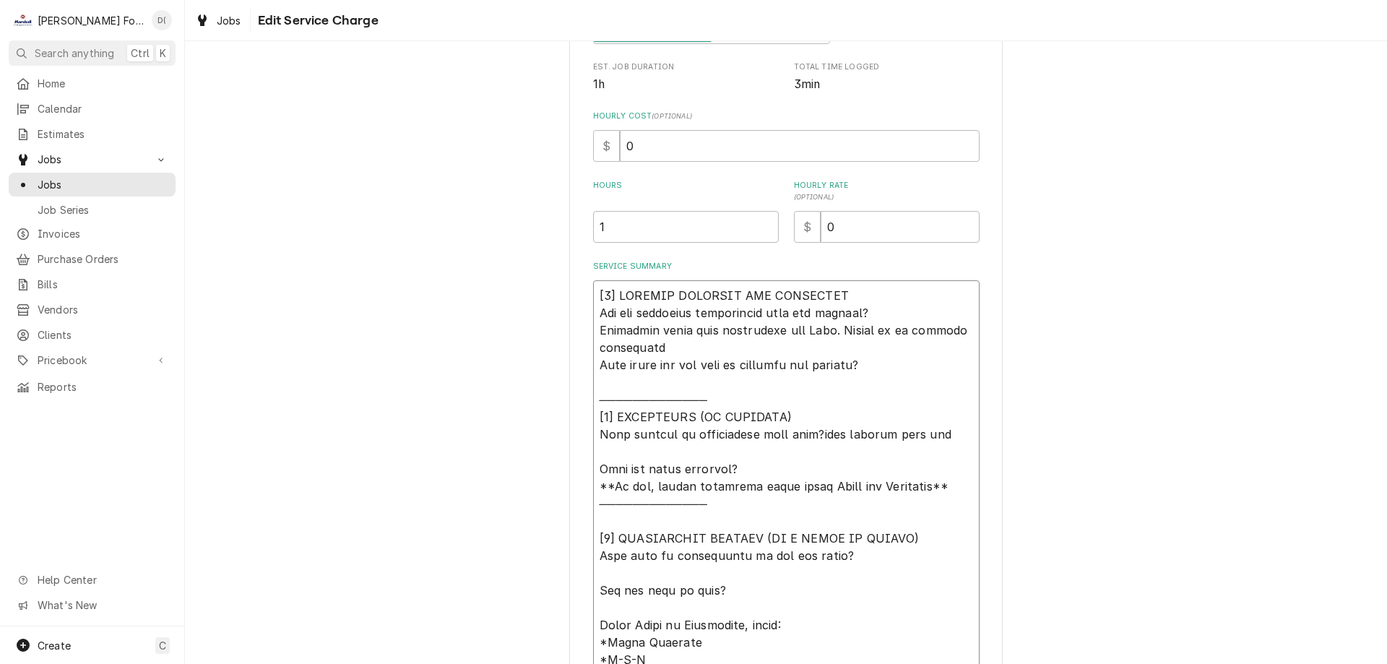
type textarea "[𝟭] 𝗜𝗡𝗜𝗧𝗜𝗔𝗟 𝗙𝗜𝗡𝗗𝗜𝗡𝗚𝗦 𝗔𝗡𝗗 𝗗𝗜𝗔𝗚𝗡𝗢𝗦𝗜𝗦 𝗪𝗮𝘀 𝘁𝗵𝗲 𝗲𝗾𝘂𝗶𝗽𝗺𝗲𝗻𝘁 𝗼𝗽𝗲𝗿𝗮𝘁𝗶𝗼𝗻𝗮𝗹 𝘄𝗵𝗲𝗻 𝘆𝗼𝘂 𝗮𝗿𝗿𝗶𝘃…"
type textarea "x"
type textarea "[𝟭] 𝗜𝗡𝗜𝗧𝗜𝗔𝗟 𝗙𝗜𝗡𝗗𝗜𝗡𝗚𝗦 𝗔𝗡𝗗 𝗗𝗜𝗔𝗚𝗡𝗢𝗦𝗜𝗦 𝗪𝗮𝘀 𝘁𝗵𝗲 𝗲𝗾𝘂𝗶𝗽𝗺𝗲𝗻𝘁 𝗼𝗽𝗲𝗿𝗮𝘁𝗶𝗼𝗻𝗮𝗹 𝘄𝗵𝗲𝗻 𝘆𝗼𝘂 𝗮𝗿𝗿𝗶𝘃…"
type textarea "x"
type textarea "[𝟭] 𝗜𝗡𝗜𝗧𝗜𝗔𝗟 𝗙𝗜𝗡𝗗𝗜𝗡𝗚𝗦 𝗔𝗡𝗗 𝗗𝗜𝗔𝗚𝗡𝗢𝗦𝗜𝗦 𝗪𝗮𝘀 𝘁𝗵𝗲 𝗲𝗾𝘂𝗶𝗽𝗺𝗲𝗻𝘁 𝗼𝗽𝗲𝗿𝗮𝘁𝗶𝗼𝗻𝗮𝗹 𝘄𝗵𝗲𝗻 𝘆𝗼𝘂 𝗮𝗿𝗿𝗶𝘃…"
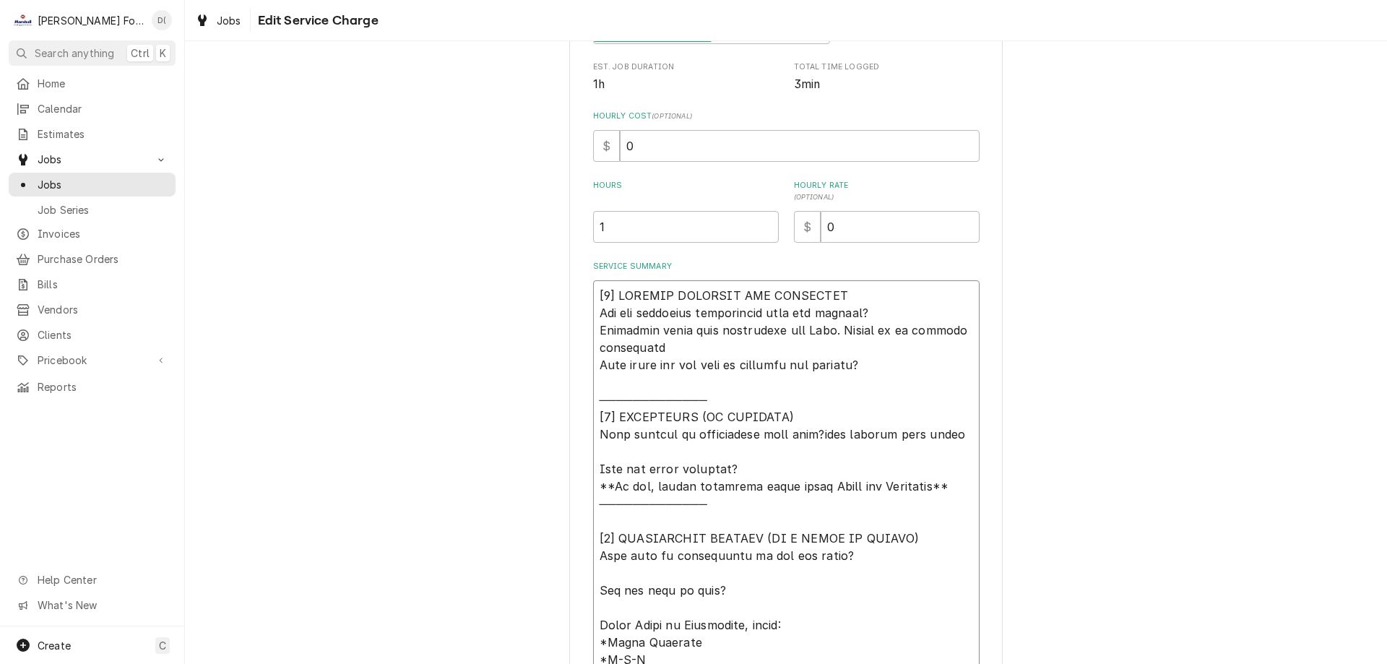
type textarea "x"
type textarea "[𝟭] 𝗜𝗡𝗜𝗧𝗜𝗔𝗟 𝗙𝗜𝗡𝗗𝗜𝗡𝗚𝗦 𝗔𝗡𝗗 𝗗𝗜𝗔𝗚𝗡𝗢𝗦𝗜𝗦 𝗪𝗮𝘀 𝘁𝗵𝗲 𝗲𝗾𝘂𝗶𝗽𝗺𝗲𝗻𝘁 𝗼𝗽𝗲𝗿𝗮𝘁𝗶𝗼𝗻𝗮𝗹 𝘄𝗵𝗲𝗻 𝘆𝗼𝘂 𝗮𝗿𝗿𝗶𝘃…"
type textarea "x"
type textarea "[𝟭] 𝗜𝗡𝗜𝗧𝗜𝗔𝗟 𝗙𝗜𝗡𝗗𝗜𝗡𝗚𝗦 𝗔𝗡𝗗 𝗗𝗜𝗔𝗚𝗡𝗢𝗦𝗜𝗦 𝗪𝗮𝘀 𝘁𝗵𝗲 𝗲𝗾𝘂𝗶𝗽𝗺𝗲𝗻𝘁 𝗼𝗽𝗲𝗿𝗮𝘁𝗶𝗼𝗻𝗮𝗹 𝘄𝗵𝗲𝗻 𝘆𝗼𝘂 𝗮𝗿𝗿𝗶𝘃…"
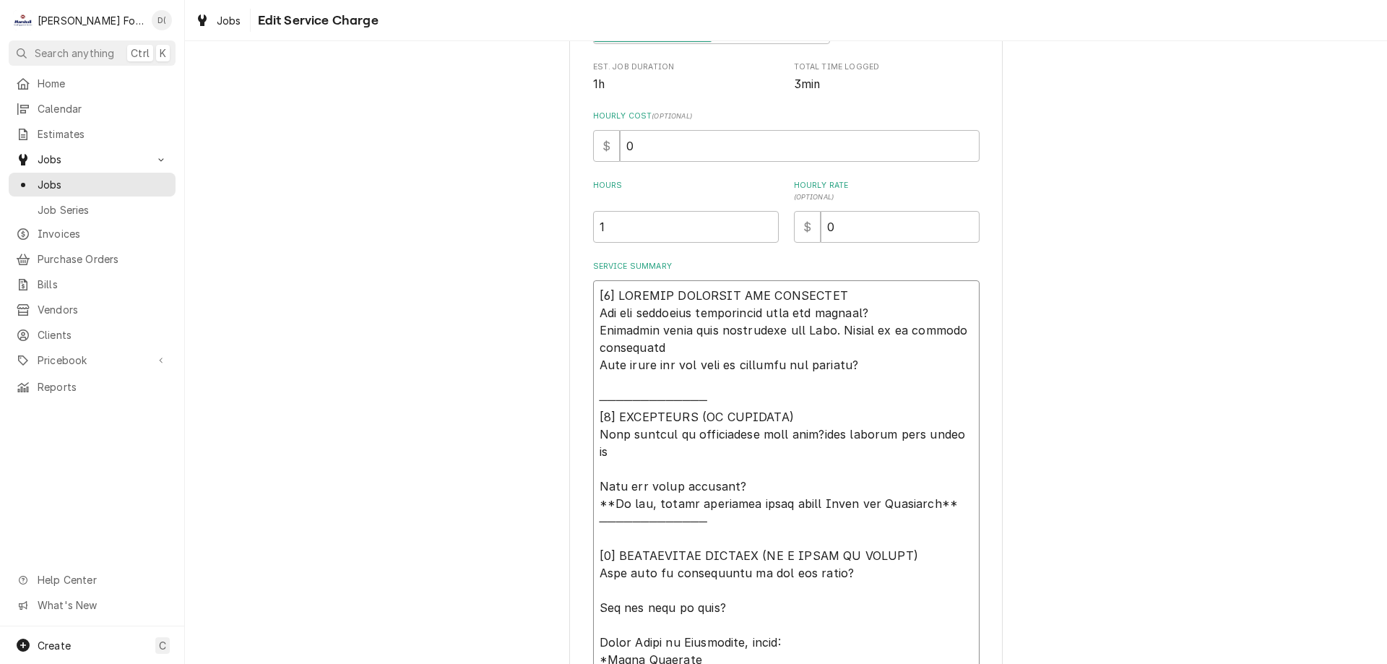
type textarea "x"
type textarea "[𝟭] 𝗜𝗡𝗜𝗧𝗜𝗔𝗟 𝗙𝗜𝗡𝗗𝗜𝗡𝗚𝗦 𝗔𝗡𝗗 𝗗𝗜𝗔𝗚𝗡𝗢𝗦𝗜𝗦 𝗪𝗮𝘀 𝘁𝗵𝗲 𝗲𝗾𝘂𝗶𝗽𝗺𝗲𝗻𝘁 𝗼𝗽𝗲𝗿𝗮𝘁𝗶𝗼𝗻𝗮𝗹 𝘄𝗵𝗲𝗻 𝘆𝗼𝘂 𝗮𝗿𝗿𝗶𝘃…"
type textarea "x"
type textarea "[𝟭] 𝗜𝗡𝗜𝗧𝗜𝗔𝗟 𝗙𝗜𝗡𝗗𝗜𝗡𝗚𝗦 𝗔𝗡𝗗 𝗗𝗜𝗔𝗚𝗡𝗢𝗦𝗜𝗦 𝗪𝗮𝘀 𝘁𝗵𝗲 𝗲𝗾𝘂𝗶𝗽𝗺𝗲𝗻𝘁 𝗼𝗽𝗲𝗿𝗮𝘁𝗶𝗼𝗻𝗮𝗹 𝘄𝗵𝗲𝗻 𝘆𝗼𝘂 𝗮𝗿𝗿𝗶𝘃…"
type textarea "x"
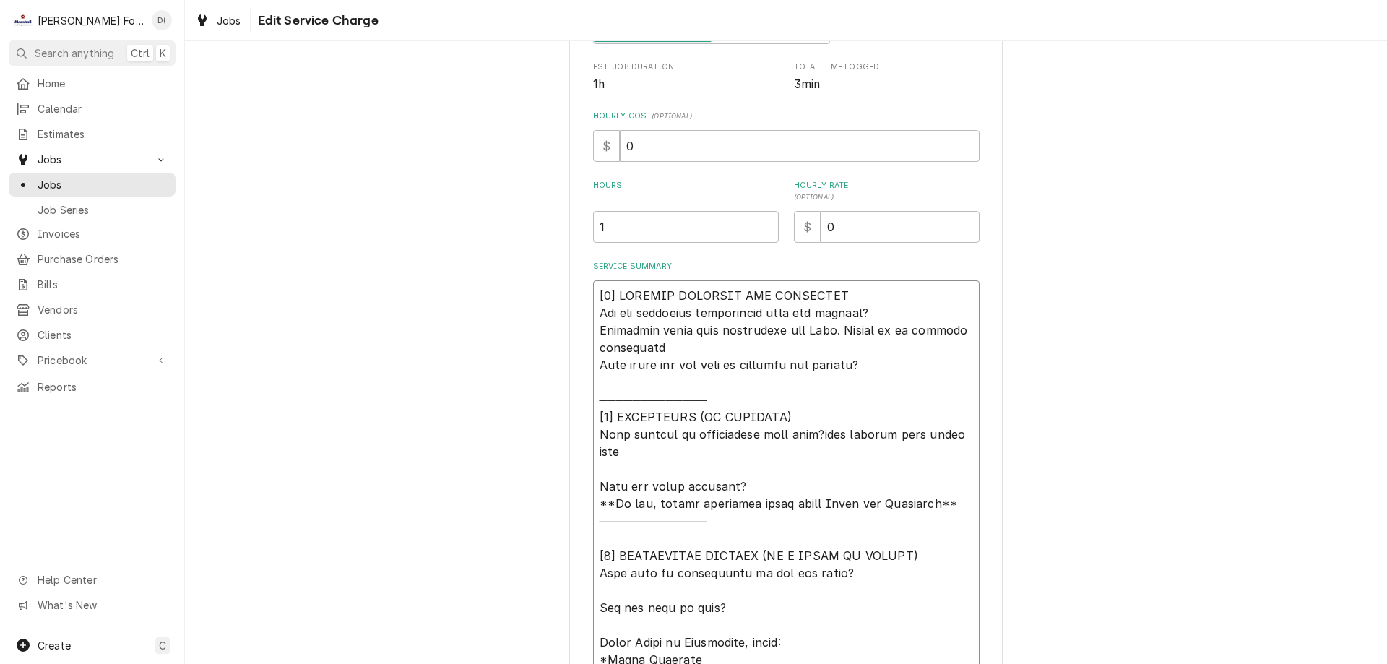
type textarea "[𝟭] 𝗜𝗡𝗜𝗧𝗜𝗔𝗟 𝗙𝗜𝗡𝗗𝗜𝗡𝗚𝗦 𝗔𝗡𝗗 𝗗𝗜𝗔𝗚𝗡𝗢𝗦𝗜𝗦 𝗪𝗮𝘀 𝘁𝗵𝗲 𝗲𝗾𝘂𝗶𝗽𝗺𝗲𝗻𝘁 𝗼𝗽𝗲𝗿𝗮𝘁𝗶𝗼𝗻𝗮𝗹 𝘄𝗵𝗲𝗻 𝘆𝗼𝘂 𝗮𝗿𝗿𝗶𝘃…"
type textarea "x"
type textarea "[𝟭] 𝗜𝗡𝗜𝗧𝗜𝗔𝗟 𝗙𝗜𝗡𝗗𝗜𝗡𝗚𝗦 𝗔𝗡𝗗 𝗗𝗜𝗔𝗚𝗡𝗢𝗦𝗜𝗦 𝗪𝗮𝘀 𝘁𝗵𝗲 𝗲𝗾𝘂𝗶𝗽𝗺𝗲𝗻𝘁 𝗼𝗽𝗲𝗿𝗮𝘁𝗶𝗼𝗻𝗮𝗹 𝘄𝗵𝗲𝗻 𝘆𝗼𝘂 𝗮𝗿𝗿𝗶𝘃…"
type textarea "x"
type textarea "[𝟭] 𝗜𝗡𝗜𝗧𝗜𝗔𝗟 𝗙𝗜𝗡𝗗𝗜𝗡𝗚𝗦 𝗔𝗡𝗗 𝗗𝗜𝗔𝗚𝗡𝗢𝗦𝗜𝗦 𝗪𝗮𝘀 𝘁𝗵𝗲 𝗲𝗾𝘂𝗶𝗽𝗺𝗲𝗻𝘁 𝗼𝗽𝗲𝗿𝗮𝘁𝗶𝗼𝗻𝗮𝗹 𝘄𝗵𝗲𝗻 𝘆𝗼𝘂 𝗮𝗿𝗿𝗶𝘃…"
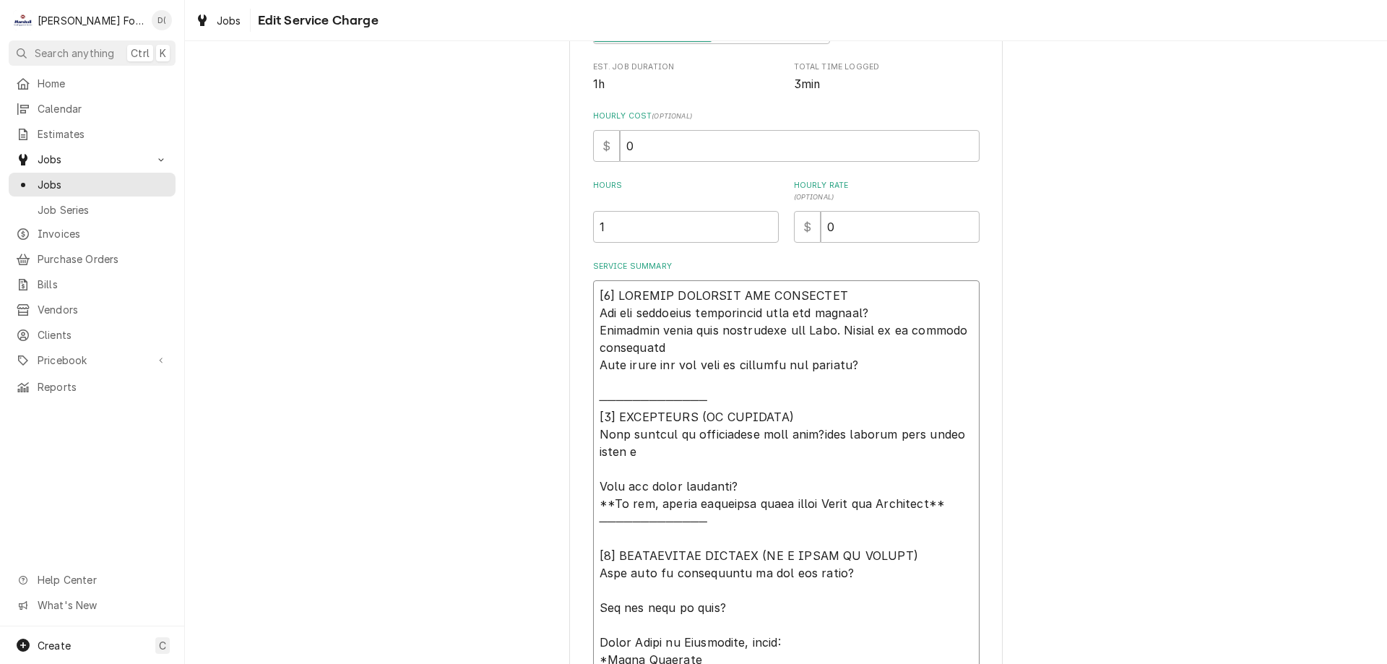
type textarea "x"
type textarea "[𝟭] 𝗜𝗡𝗜𝗧𝗜𝗔𝗟 𝗙𝗜𝗡𝗗𝗜𝗡𝗚𝗦 𝗔𝗡𝗗 𝗗𝗜𝗔𝗚𝗡𝗢𝗦𝗜𝗦 𝗪𝗮𝘀 𝘁𝗵𝗲 𝗲𝗾𝘂𝗶𝗽𝗺𝗲𝗻𝘁 𝗼𝗽𝗲𝗿𝗮𝘁𝗶𝗼𝗻𝗮𝗹 𝘄𝗵𝗲𝗻 𝘆𝗼𝘂 𝗮𝗿𝗿𝗶𝘃…"
type textarea "x"
type textarea "[𝟭] 𝗜𝗡𝗜𝗧𝗜𝗔𝗟 𝗙𝗜𝗡𝗗𝗜𝗡𝗚𝗦 𝗔𝗡𝗗 𝗗𝗜𝗔𝗚𝗡𝗢𝗦𝗜𝗦 𝗪𝗮𝘀 𝘁𝗵𝗲 𝗲𝗾𝘂𝗶𝗽𝗺𝗲𝗻𝘁 𝗼𝗽𝗲𝗿𝗮𝘁𝗶𝗼𝗻𝗮𝗹 𝘄𝗵𝗲𝗻 𝘆𝗼𝘂 𝗮𝗿𝗿𝗶𝘃…"
type textarea "x"
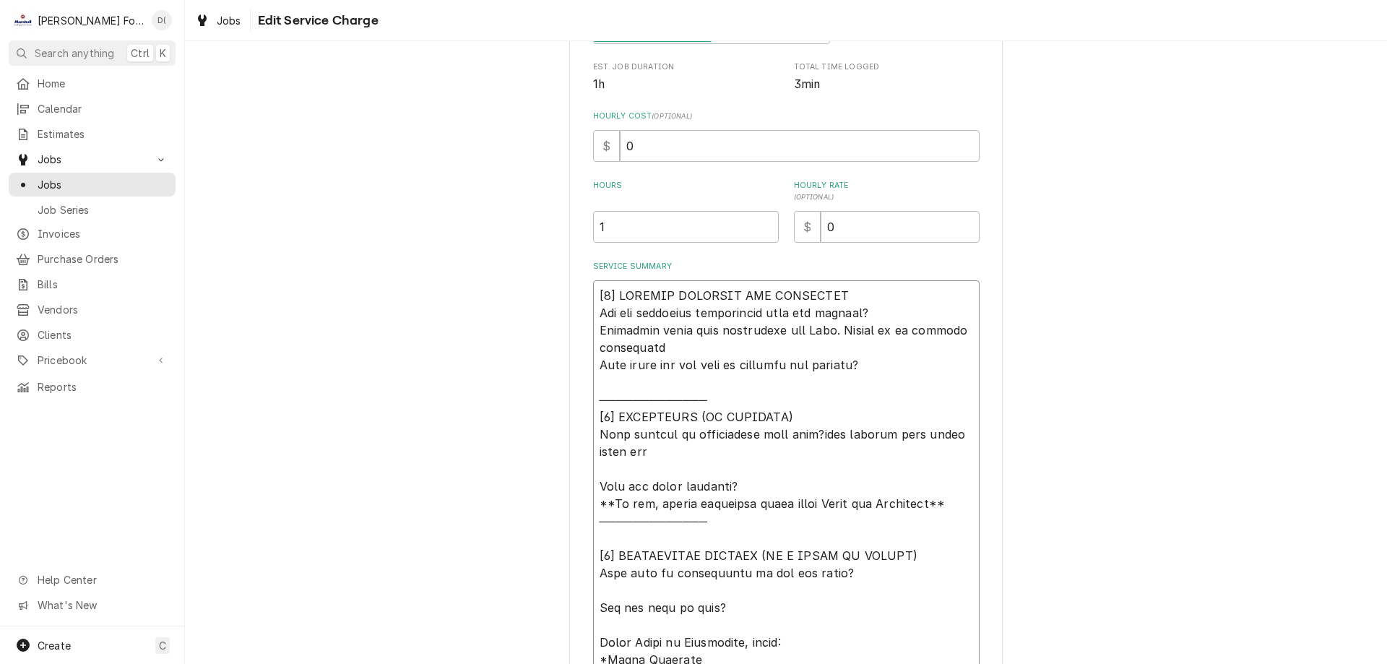
type textarea "[𝟭] 𝗜𝗡𝗜𝗧𝗜𝗔𝗟 𝗙𝗜𝗡𝗗𝗜𝗡𝗚𝗦 𝗔𝗡𝗗 𝗗𝗜𝗔𝗚𝗡𝗢𝗦𝗜𝗦 𝗪𝗮𝘀 𝘁𝗵𝗲 𝗲𝗾𝘂𝗶𝗽𝗺𝗲𝗻𝘁 𝗼𝗽𝗲𝗿𝗮𝘁𝗶𝗼𝗻𝗮𝗹 𝘄𝗵𝗲𝗻 𝘆𝗼𝘂 𝗮𝗿𝗿𝗶𝘃…"
type textarea "x"
type textarea "[𝟭] 𝗜𝗡𝗜𝗧𝗜𝗔𝗟 𝗙𝗜𝗡𝗗𝗜𝗡𝗚𝗦 𝗔𝗡𝗗 𝗗𝗜𝗔𝗚𝗡𝗢𝗦𝗜𝗦 𝗪𝗮𝘀 𝘁𝗵𝗲 𝗲𝗾𝘂𝗶𝗽𝗺𝗲𝗻𝘁 𝗼𝗽𝗲𝗿𝗮𝘁𝗶𝗼𝗻𝗮𝗹 𝘄𝗵𝗲𝗻 𝘆𝗼𝘂 𝗮𝗿𝗿𝗶𝘃…"
type textarea "x"
type textarea "[𝟭] 𝗜𝗡𝗜𝗧𝗜𝗔𝗟 𝗙𝗜𝗡𝗗𝗜𝗡𝗚𝗦 𝗔𝗡𝗗 𝗗𝗜𝗔𝗚𝗡𝗢𝗦𝗜𝗦 𝗪𝗮𝘀 𝘁𝗵𝗲 𝗲𝗾𝘂𝗶𝗽𝗺𝗲𝗻𝘁 𝗼𝗽𝗲𝗿𝗮𝘁𝗶𝗼𝗻𝗮𝗹 𝘄𝗵𝗲𝗻 𝘆𝗼𝘂 𝗮𝗿𝗿𝗶𝘃…"
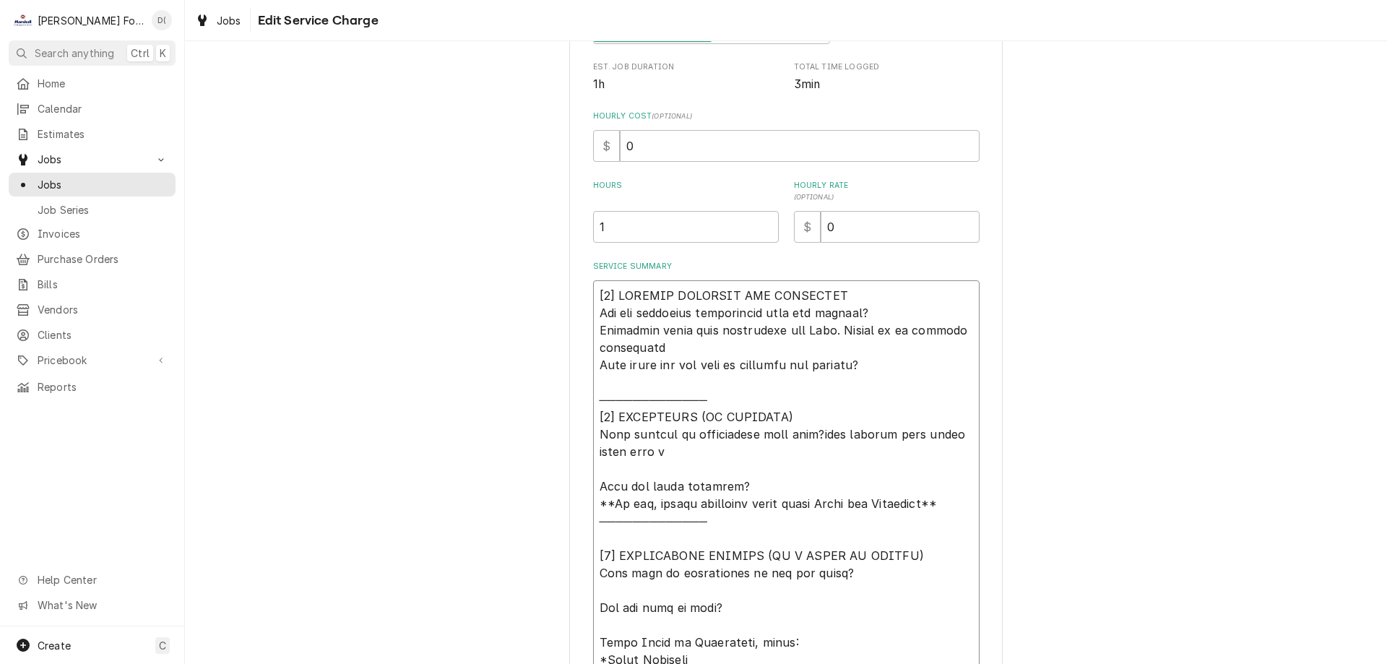
type textarea "x"
type textarea "[𝟭] 𝗜𝗡𝗜𝗧𝗜𝗔𝗟 𝗙𝗜𝗡𝗗𝗜𝗡𝗚𝗦 𝗔𝗡𝗗 𝗗𝗜𝗔𝗚𝗡𝗢𝗦𝗜𝗦 𝗪𝗮𝘀 𝘁𝗵𝗲 𝗲𝗾𝘂𝗶𝗽𝗺𝗲𝗻𝘁 𝗼𝗽𝗲𝗿𝗮𝘁𝗶𝗼𝗻𝗮𝗹 𝘄𝗵𝗲𝗻 𝘆𝗼𝘂 𝗮𝗿𝗿𝗶𝘃…"
type textarea "x"
type textarea "[𝟭] 𝗜𝗡𝗜𝗧𝗜𝗔𝗟 𝗙𝗜𝗡𝗗𝗜𝗡𝗚𝗦 𝗔𝗡𝗗 𝗗𝗜𝗔𝗚𝗡𝗢𝗦𝗜𝗦 𝗪𝗮𝘀 𝘁𝗵𝗲 𝗲𝗾𝘂𝗶𝗽𝗺𝗲𝗻𝘁 𝗼𝗽𝗲𝗿𝗮𝘁𝗶𝗼𝗻𝗮𝗹 𝘄𝗵𝗲𝗻 𝘆𝗼𝘂 𝗮𝗿𝗿𝗶𝘃…"
type textarea "x"
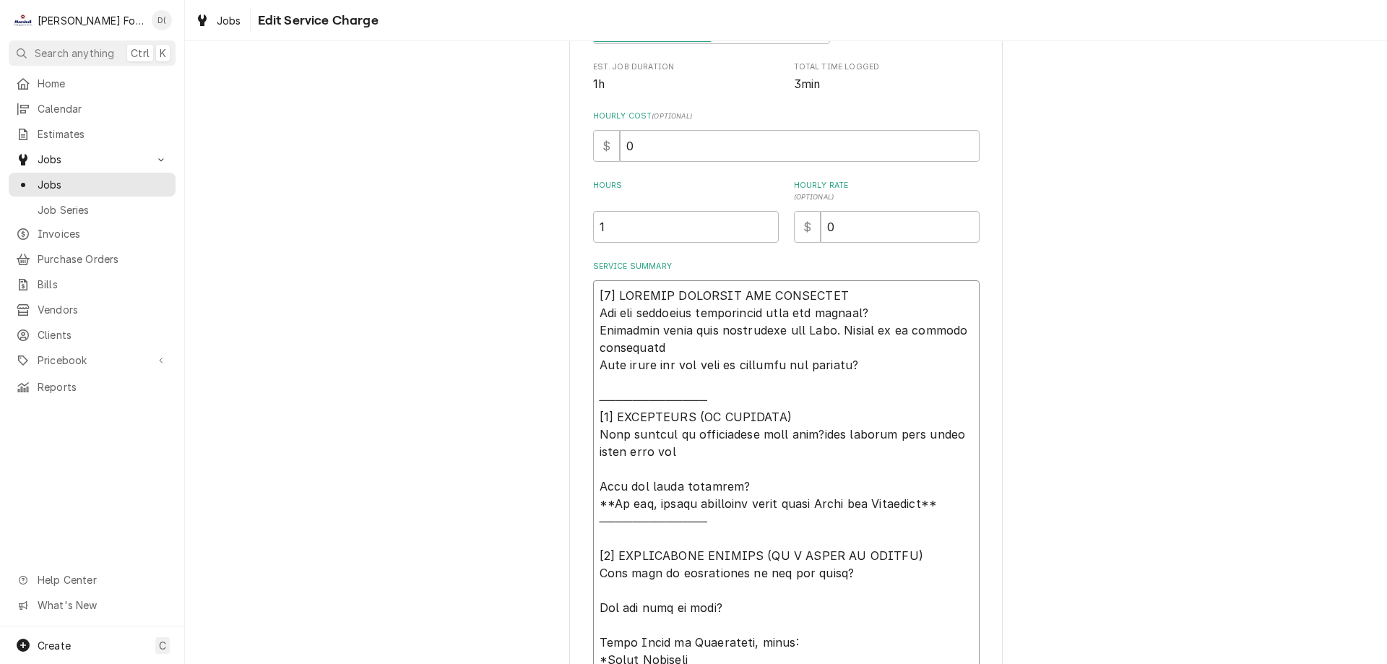
type textarea "[𝟭] 𝗜𝗡𝗜𝗧𝗜𝗔𝗟 𝗙𝗜𝗡𝗗𝗜𝗡𝗚𝗦 𝗔𝗡𝗗 𝗗𝗜𝗔𝗚𝗡𝗢𝗦𝗜𝗦 𝗪𝗮𝘀 𝘁𝗵𝗲 𝗲𝗾𝘂𝗶𝗽𝗺𝗲𝗻𝘁 𝗼𝗽𝗲𝗿𝗮𝘁𝗶𝗼𝗻𝗮𝗹 𝘄𝗵𝗲𝗻 𝘆𝗼𝘂 𝗮𝗿𝗿𝗶𝘃…"
type textarea "x"
type textarea "[𝟭] 𝗜𝗡𝗜𝗧𝗜𝗔𝗟 𝗙𝗜𝗡𝗗𝗜𝗡𝗚𝗦 𝗔𝗡𝗗 𝗗𝗜𝗔𝗚𝗡𝗢𝗦𝗜𝗦 𝗪𝗮𝘀 𝘁𝗵𝗲 𝗲𝗾𝘂𝗶𝗽𝗺𝗲𝗻𝘁 𝗼𝗽𝗲𝗿𝗮𝘁𝗶𝗼𝗻𝗮𝗹 𝘄𝗵𝗲𝗻 𝘆𝗼𝘂 𝗮𝗿𝗿𝗶𝘃…"
type textarea "x"
type textarea "[𝟭] 𝗜𝗡𝗜𝗧𝗜𝗔𝗟 𝗙𝗜𝗡𝗗𝗜𝗡𝗚𝗦 𝗔𝗡𝗗 𝗗𝗜𝗔𝗚𝗡𝗢𝗦𝗜𝗦 𝗪𝗮𝘀 𝘁𝗵𝗲 𝗲𝗾𝘂𝗶𝗽𝗺𝗲𝗻𝘁 𝗼𝗽𝗲𝗿𝗮𝘁𝗶𝗼𝗻𝗮𝗹 𝘄𝗵𝗲𝗻 𝘆𝗼𝘂 𝗮𝗿𝗿𝗶𝘃…"
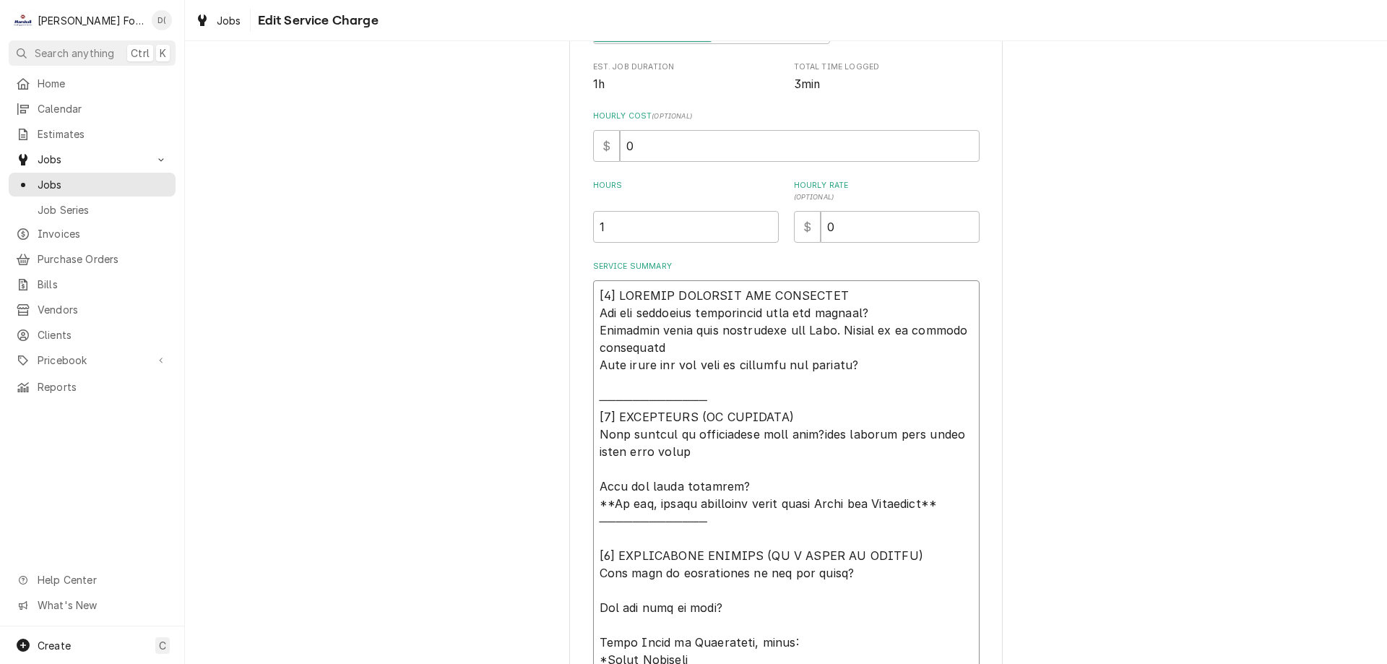
type textarea "x"
type textarea "[𝟭] 𝗜𝗡𝗜𝗧𝗜𝗔𝗟 𝗙𝗜𝗡𝗗𝗜𝗡𝗚𝗦 𝗔𝗡𝗗 𝗗𝗜𝗔𝗚𝗡𝗢𝗦𝗜𝗦 𝗪𝗮𝘀 𝘁𝗵𝗲 𝗲𝗾𝘂𝗶𝗽𝗺𝗲𝗻𝘁 𝗼𝗽𝗲𝗿𝗮𝘁𝗶𝗼𝗻𝗮𝗹 𝘄𝗵𝗲𝗻 𝘆𝗼𝘂 𝗮𝗿𝗿𝗶𝘃…"
type textarea "x"
type textarea "[𝟭] 𝗜𝗡𝗜𝗧𝗜𝗔𝗟 𝗙𝗜𝗡𝗗𝗜𝗡𝗚𝗦 𝗔𝗡𝗗 𝗗𝗜𝗔𝗚𝗡𝗢𝗦𝗜𝗦 𝗪𝗮𝘀 𝘁𝗵𝗲 𝗲𝗾𝘂𝗶𝗽𝗺𝗲𝗻𝘁 𝗼𝗽𝗲𝗿𝗮𝘁𝗶𝗼𝗻𝗮𝗹 𝘄𝗵𝗲𝗻 𝘆𝗼𝘂 𝗮𝗿𝗿𝗶𝘃…"
type textarea "x"
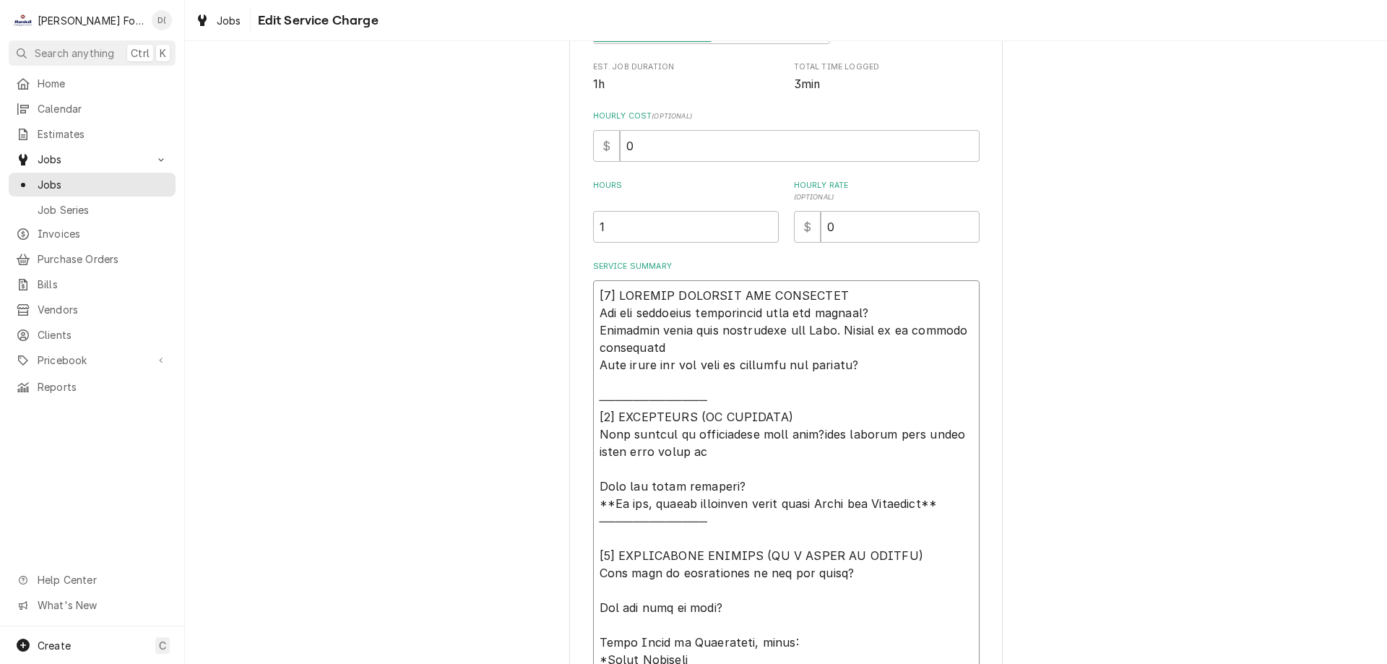
type textarea "[𝟭] 𝗜𝗡𝗜𝗧𝗜𝗔𝗟 𝗙𝗜𝗡𝗗𝗜𝗡𝗚𝗦 𝗔𝗡𝗗 𝗗𝗜𝗔𝗚𝗡𝗢𝗦𝗜𝗦 𝗪𝗮𝘀 𝘁𝗵𝗲 𝗲𝗾𝘂𝗶𝗽𝗺𝗲𝗻𝘁 𝗼𝗽𝗲𝗿𝗮𝘁𝗶𝗼𝗻𝗮𝗹 𝘄𝗵𝗲𝗻 𝘆𝗼𝘂 𝗮𝗿𝗿𝗶𝘃…"
type textarea "x"
type textarea "[𝟭] 𝗜𝗡𝗜𝗧𝗜𝗔𝗟 𝗙𝗜𝗡𝗗𝗜𝗡𝗚𝗦 𝗔𝗡𝗗 𝗗𝗜𝗔𝗚𝗡𝗢𝗦𝗜𝗦 𝗪𝗮𝘀 𝘁𝗵𝗲 𝗲𝗾𝘂𝗶𝗽𝗺𝗲𝗻𝘁 𝗼𝗽𝗲𝗿𝗮𝘁𝗶𝗼𝗻𝗮𝗹 𝘄𝗵𝗲𝗻 𝘆𝗼𝘂 𝗮𝗿𝗿𝗶𝘃…"
type textarea "x"
type textarea "[𝟭] 𝗜𝗡𝗜𝗧𝗜𝗔𝗟 𝗙𝗜𝗡𝗗𝗜𝗡𝗚𝗦 𝗔𝗡𝗗 𝗗𝗜𝗔𝗚𝗡𝗢𝗦𝗜𝗦 𝗪𝗮𝘀 𝘁𝗵𝗲 𝗲𝗾𝘂𝗶𝗽𝗺𝗲𝗻𝘁 𝗼𝗽𝗲𝗿𝗮𝘁𝗶𝗼𝗻𝗮𝗹 𝘄𝗵𝗲𝗻 𝘆𝗼𝘂 𝗮𝗿𝗿𝗶𝘃…"
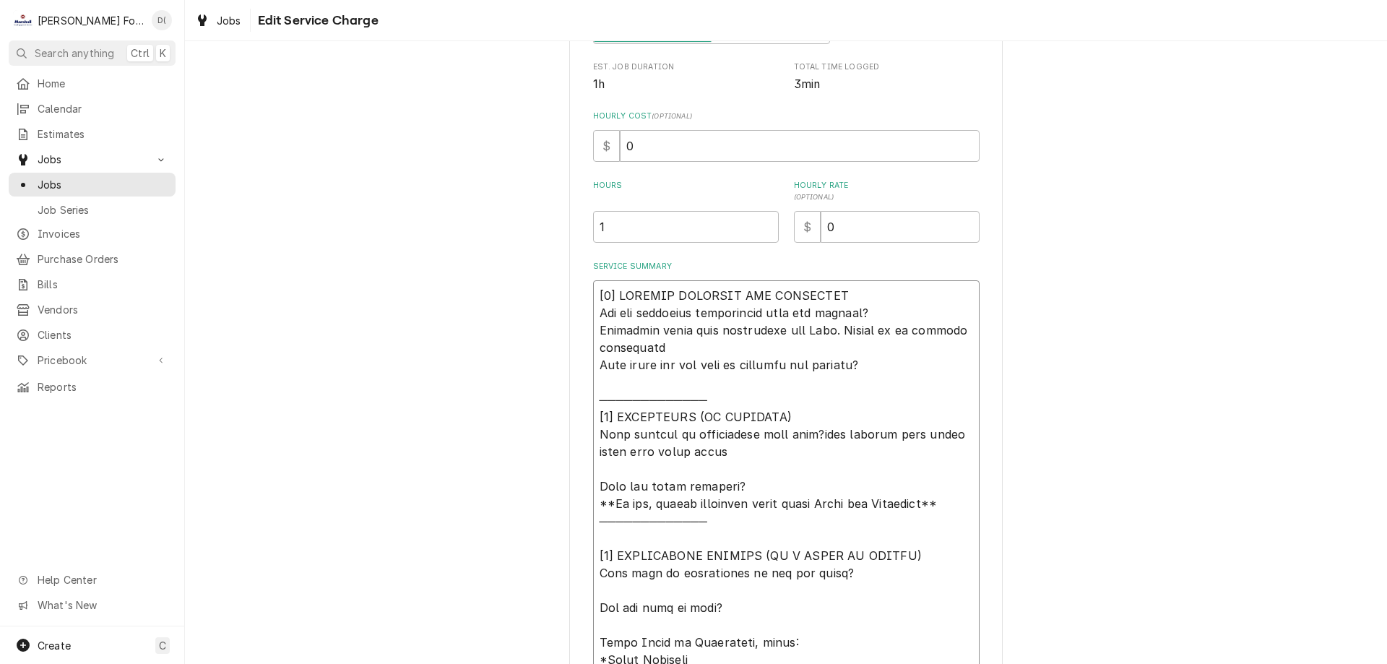
type textarea "x"
type textarea "[𝟭] 𝗜𝗡𝗜𝗧𝗜𝗔𝗟 𝗙𝗜𝗡𝗗𝗜𝗡𝗚𝗦 𝗔𝗡𝗗 𝗗𝗜𝗔𝗚𝗡𝗢𝗦𝗜𝗦 𝗪𝗮𝘀 𝘁𝗵𝗲 𝗲𝗾𝘂𝗶𝗽𝗺𝗲𝗻𝘁 𝗼𝗽𝗲𝗿𝗮𝘁𝗶𝗼𝗻𝗮𝗹 𝘄𝗵𝗲𝗻 𝘆𝗼𝘂 𝗮𝗿𝗿𝗶𝘃…"
type textarea "x"
type textarea "[𝟭] 𝗜𝗡𝗜𝗧𝗜𝗔𝗟 𝗙𝗜𝗡𝗗𝗜𝗡𝗚𝗦 𝗔𝗡𝗗 𝗗𝗜𝗔𝗚𝗡𝗢𝗦𝗜𝗦 𝗪𝗮𝘀 𝘁𝗵𝗲 𝗲𝗾𝘂𝗶𝗽𝗺𝗲𝗻𝘁 𝗼𝗽𝗲𝗿𝗮𝘁𝗶𝗼𝗻𝗮𝗹 𝘄𝗵𝗲𝗻 𝘆𝗼𝘂 𝗮𝗿𝗿𝗶𝘃…"
type textarea "x"
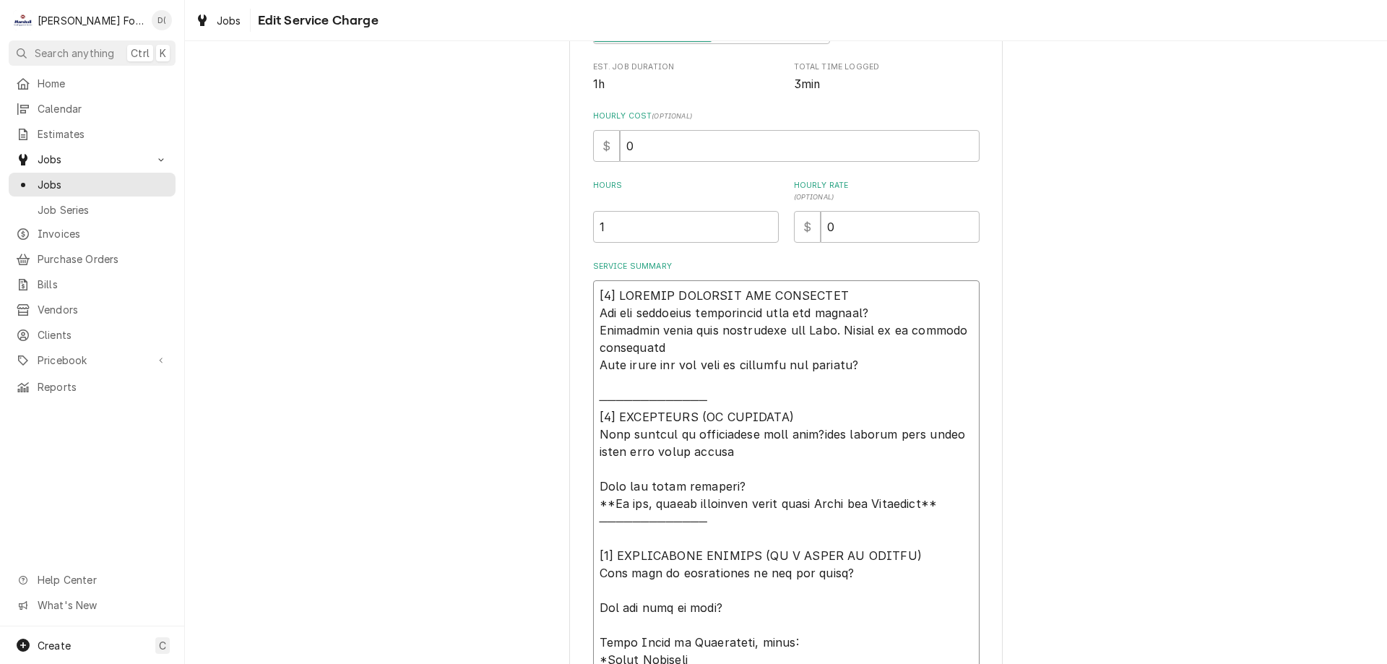
type textarea "[𝟭] 𝗜𝗡𝗜𝗧𝗜𝗔𝗟 𝗙𝗜𝗡𝗗𝗜𝗡𝗚𝗦 𝗔𝗡𝗗 𝗗𝗜𝗔𝗚𝗡𝗢𝗦𝗜𝗦 𝗪𝗮𝘀 𝘁𝗵𝗲 𝗲𝗾𝘂𝗶𝗽𝗺𝗲𝗻𝘁 𝗼𝗽𝗲𝗿𝗮𝘁𝗶𝗼𝗻𝗮𝗹 𝘄𝗵𝗲𝗻 𝘆𝗼𝘂 𝗮𝗿𝗿𝗶𝘃…"
type textarea "x"
type textarea "[𝟭] 𝗜𝗡𝗜𝗧𝗜𝗔𝗟 𝗙𝗜𝗡𝗗𝗜𝗡𝗚𝗦 𝗔𝗡𝗗 𝗗𝗜𝗔𝗚𝗡𝗢𝗦𝗜𝗦 𝗪𝗮𝘀 𝘁𝗵𝗲 𝗲𝗾𝘂𝗶𝗽𝗺𝗲𝗻𝘁 𝗼𝗽𝗲𝗿𝗮𝘁𝗶𝗼𝗻𝗮𝗹 𝘄𝗵𝗲𝗻 𝘆𝗼𝘂 𝗮𝗿𝗿𝗶𝘃…"
type textarea "x"
type textarea "[𝟭] 𝗜𝗡𝗜𝗧𝗜𝗔𝗟 𝗙𝗜𝗡𝗗𝗜𝗡𝗚𝗦 𝗔𝗡𝗗 𝗗𝗜𝗔𝗚𝗡𝗢𝗦𝗜𝗦 𝗪𝗮𝘀 𝘁𝗵𝗲 𝗲𝗾𝘂𝗶𝗽𝗺𝗲𝗻𝘁 𝗼𝗽𝗲𝗿𝗮𝘁𝗶𝗼𝗻𝗮𝗹 𝘄𝗵𝗲𝗻 𝘆𝗼𝘂 𝗮𝗿𝗿𝗶𝘃…"
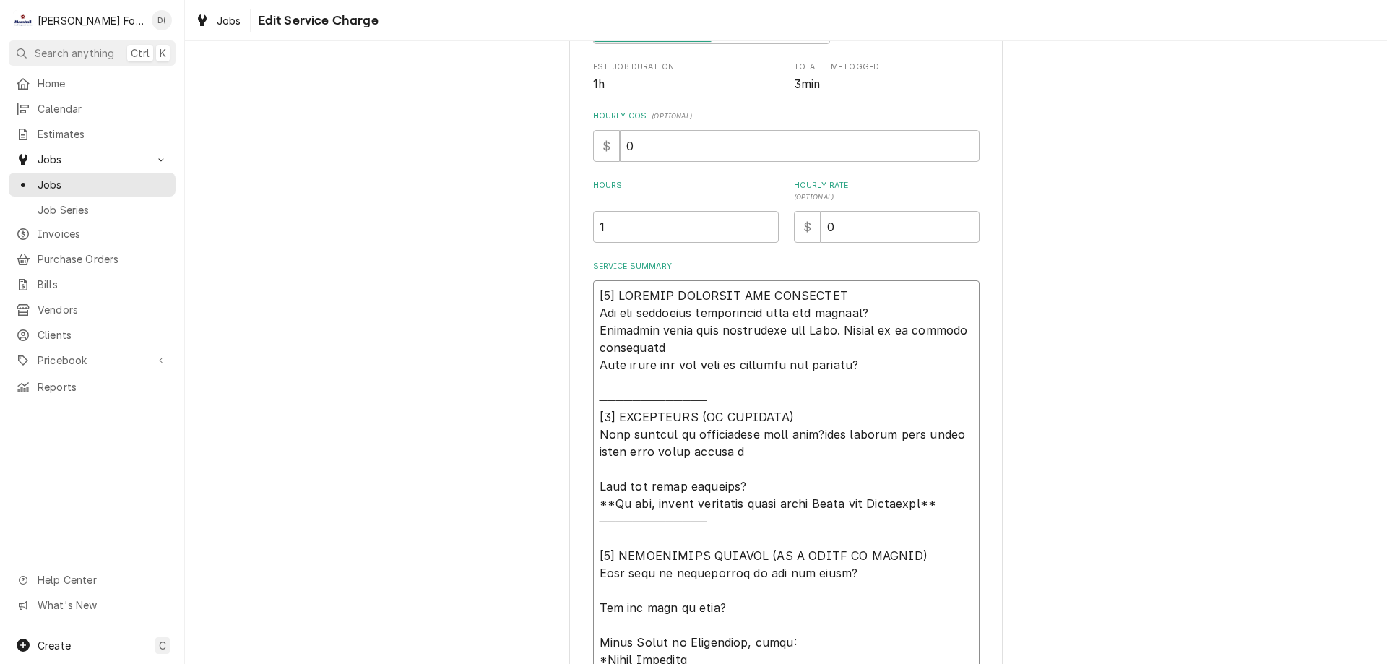
type textarea "x"
type textarea "[𝟭] 𝗜𝗡𝗜𝗧𝗜𝗔𝗟 𝗙𝗜𝗡𝗗𝗜𝗡𝗚𝗦 𝗔𝗡𝗗 𝗗𝗜𝗔𝗚𝗡𝗢𝗦𝗜𝗦 𝗪𝗮𝘀 𝘁𝗵𝗲 𝗲𝗾𝘂𝗶𝗽𝗺𝗲𝗻𝘁 𝗼𝗽𝗲𝗿𝗮𝘁𝗶𝗼𝗻𝗮𝗹 𝘄𝗵𝗲𝗻 𝘆𝗼𝘂 𝗮𝗿𝗿𝗶𝘃…"
type textarea "x"
type textarea "[𝟭] 𝗜𝗡𝗜𝗧𝗜𝗔𝗟 𝗙𝗜𝗡𝗗𝗜𝗡𝗚𝗦 𝗔𝗡𝗗 𝗗𝗜𝗔𝗚𝗡𝗢𝗦𝗜𝗦 𝗪𝗮𝘀 𝘁𝗵𝗲 𝗲𝗾𝘂𝗶𝗽𝗺𝗲𝗻𝘁 𝗼𝗽𝗲𝗿𝗮𝘁𝗶𝗼𝗻𝗮𝗹 𝘄𝗵𝗲𝗻 𝘆𝗼𝘂 𝗮𝗿𝗿𝗶𝘃…"
type textarea "x"
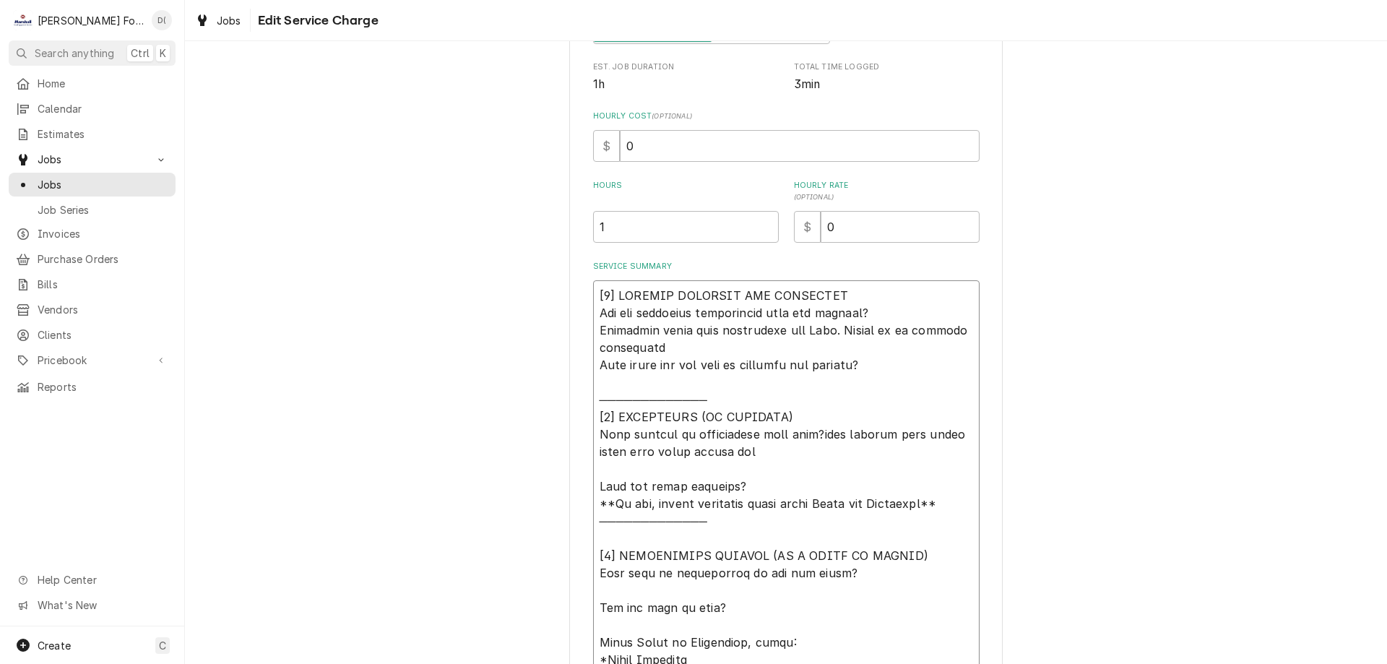
type textarea "[𝟭] 𝗜𝗡𝗜𝗧𝗜𝗔𝗟 𝗙𝗜𝗡𝗗𝗜𝗡𝗚𝗦 𝗔𝗡𝗗 𝗗𝗜𝗔𝗚𝗡𝗢𝗦𝗜𝗦 𝗪𝗮𝘀 𝘁𝗵𝗲 𝗲𝗾𝘂𝗶𝗽𝗺𝗲𝗻𝘁 𝗼𝗽𝗲𝗿𝗮𝘁𝗶𝗼𝗻𝗮𝗹 𝘄𝗵𝗲𝗻 𝘆𝗼𝘂 𝗮𝗿𝗿𝗶𝘃…"
type textarea "x"
type textarea "[𝟭] 𝗜𝗡𝗜𝗧𝗜𝗔𝗟 𝗙𝗜𝗡𝗗𝗜𝗡𝗚𝗦 𝗔𝗡𝗗 𝗗𝗜𝗔𝗚𝗡𝗢𝗦𝗜𝗦 𝗪𝗮𝘀 𝘁𝗵𝗲 𝗲𝗾𝘂𝗶𝗽𝗺𝗲𝗻𝘁 𝗼𝗽𝗲𝗿𝗮𝘁𝗶𝗼𝗻𝗮𝗹 𝘄𝗵𝗲𝗻 𝘆𝗼𝘂 𝗮𝗿𝗿𝗶𝘃…"
type textarea "x"
type textarea "[𝟭] 𝗜𝗡𝗜𝗧𝗜𝗔𝗟 𝗙𝗜𝗡𝗗𝗜𝗡𝗚𝗦 𝗔𝗡𝗗 𝗗𝗜𝗔𝗚𝗡𝗢𝗦𝗜𝗦 𝗪𝗮𝘀 𝘁𝗵𝗲 𝗲𝗾𝘂𝗶𝗽𝗺𝗲𝗻𝘁 𝗼𝗽𝗲𝗿𝗮𝘁𝗶𝗼𝗻𝗮𝗹 𝘄𝗵𝗲𝗻 𝘆𝗼𝘂 𝗮𝗿𝗿𝗶𝘃…"
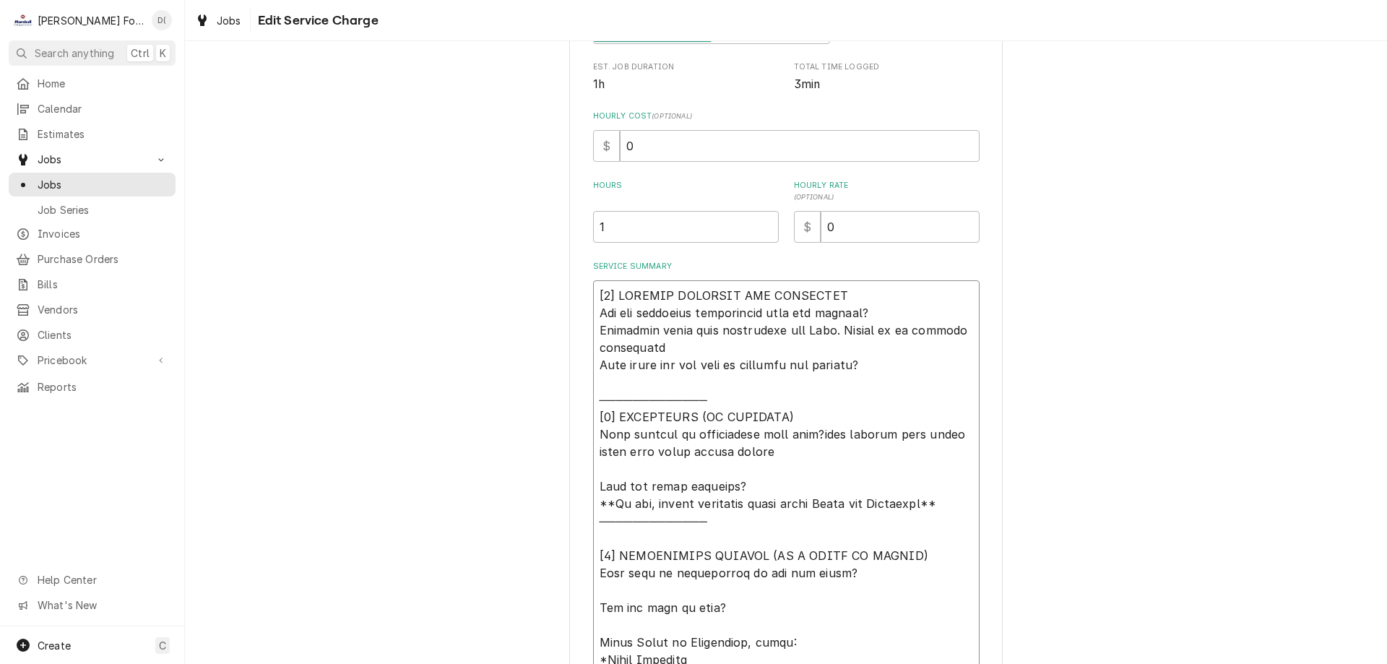
type textarea "x"
type textarea "[𝟭] 𝗜𝗡𝗜𝗧𝗜𝗔𝗟 𝗙𝗜𝗡𝗗𝗜𝗡𝗚𝗦 𝗔𝗡𝗗 𝗗𝗜𝗔𝗚𝗡𝗢𝗦𝗜𝗦 𝗪𝗮𝘀 𝘁𝗵𝗲 𝗲𝗾𝘂𝗶𝗽𝗺𝗲𝗻𝘁 𝗼𝗽𝗲𝗿𝗮𝘁𝗶𝗼𝗻𝗮𝗹 𝘄𝗵𝗲𝗻 𝘆𝗼𝘂 𝗮𝗿𝗿𝗶𝘃…"
type textarea "x"
type textarea "[𝟭] 𝗜𝗡𝗜𝗧𝗜𝗔𝗟 𝗙𝗜𝗡𝗗𝗜𝗡𝗚𝗦 𝗔𝗡𝗗 𝗗𝗜𝗔𝗚𝗡𝗢𝗦𝗜𝗦 𝗪𝗮𝘀 𝘁𝗵𝗲 𝗲𝗾𝘂𝗶𝗽𝗺𝗲𝗻𝘁 𝗼𝗽𝗲𝗿𝗮𝘁𝗶𝗼𝗻𝗮𝗹 𝘄𝗵𝗲𝗻 𝘆𝗼𝘂 𝗮𝗿𝗿𝗶𝘃…"
type textarea "x"
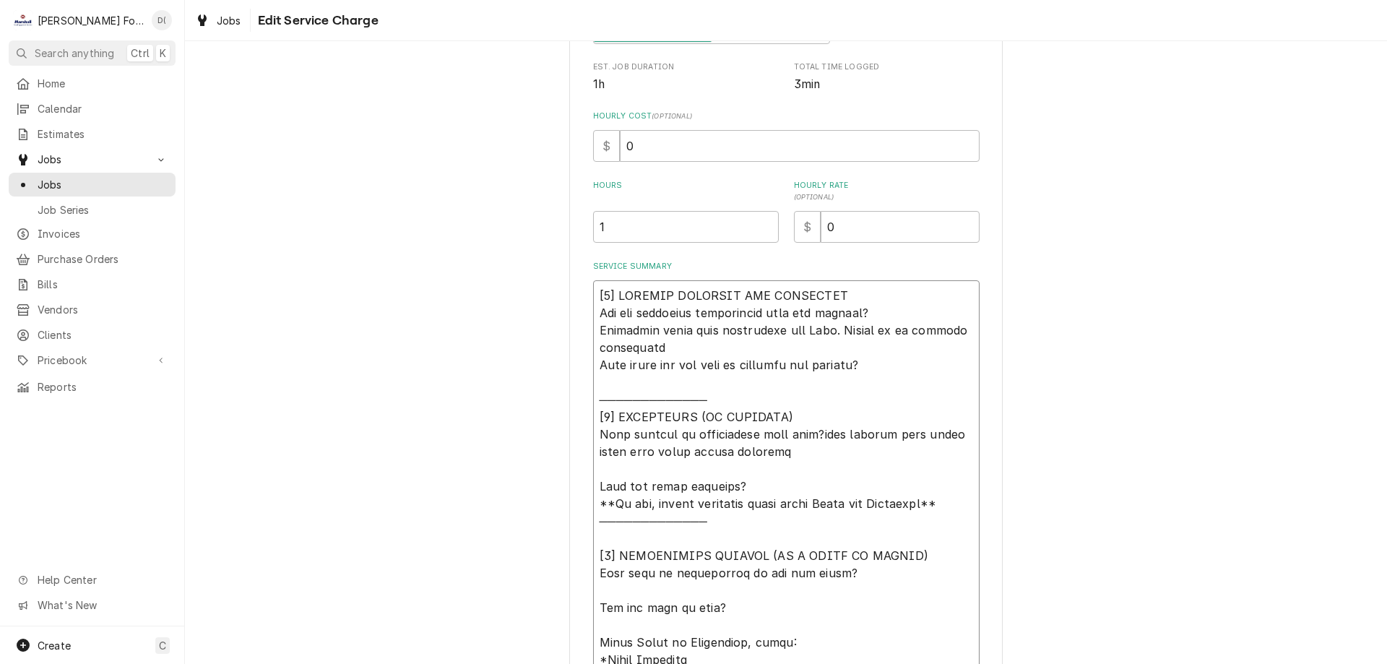
type textarea "[𝟭] 𝗜𝗡𝗜𝗧𝗜𝗔𝗟 𝗙𝗜𝗡𝗗𝗜𝗡𝗚𝗦 𝗔𝗡𝗗 𝗗𝗜𝗔𝗚𝗡𝗢𝗦𝗜𝗦 𝗪𝗮𝘀 𝘁𝗵𝗲 𝗲𝗾𝘂𝗶𝗽𝗺𝗲𝗻𝘁 𝗼𝗽𝗲𝗿𝗮𝘁𝗶𝗼𝗻𝗮𝗹 𝘄𝗵𝗲𝗻 𝘆𝗼𝘂 𝗮𝗿𝗿𝗶𝘃…"
type textarea "x"
type textarea "[𝟭] 𝗜𝗡𝗜𝗧𝗜𝗔𝗟 𝗙𝗜𝗡𝗗𝗜𝗡𝗚𝗦 𝗔𝗡𝗗 𝗗𝗜𝗔𝗚𝗡𝗢𝗦𝗜𝗦 𝗪𝗮𝘀 𝘁𝗵𝗲 𝗲𝗾𝘂𝗶𝗽𝗺𝗲𝗻𝘁 𝗼𝗽𝗲𝗿𝗮𝘁𝗶𝗼𝗻𝗮𝗹 𝘄𝗵𝗲𝗻 𝘆𝗼𝘂 𝗮𝗿𝗿𝗶𝘃…"
type textarea "x"
type textarea "[𝟭] 𝗜𝗡𝗜𝗧𝗜𝗔𝗟 𝗙𝗜𝗡𝗗𝗜𝗡𝗚𝗦 𝗔𝗡𝗗 𝗗𝗜𝗔𝗚𝗡𝗢𝗦𝗜𝗦 𝗪𝗮𝘀 𝘁𝗵𝗲 𝗲𝗾𝘂𝗶𝗽𝗺𝗲𝗻𝘁 𝗼𝗽𝗲𝗿𝗮𝘁𝗶𝗼𝗻𝗮𝗹 𝘄𝗵𝗲𝗻 𝘆𝗼𝘂 𝗮𝗿𝗿𝗶𝘃…"
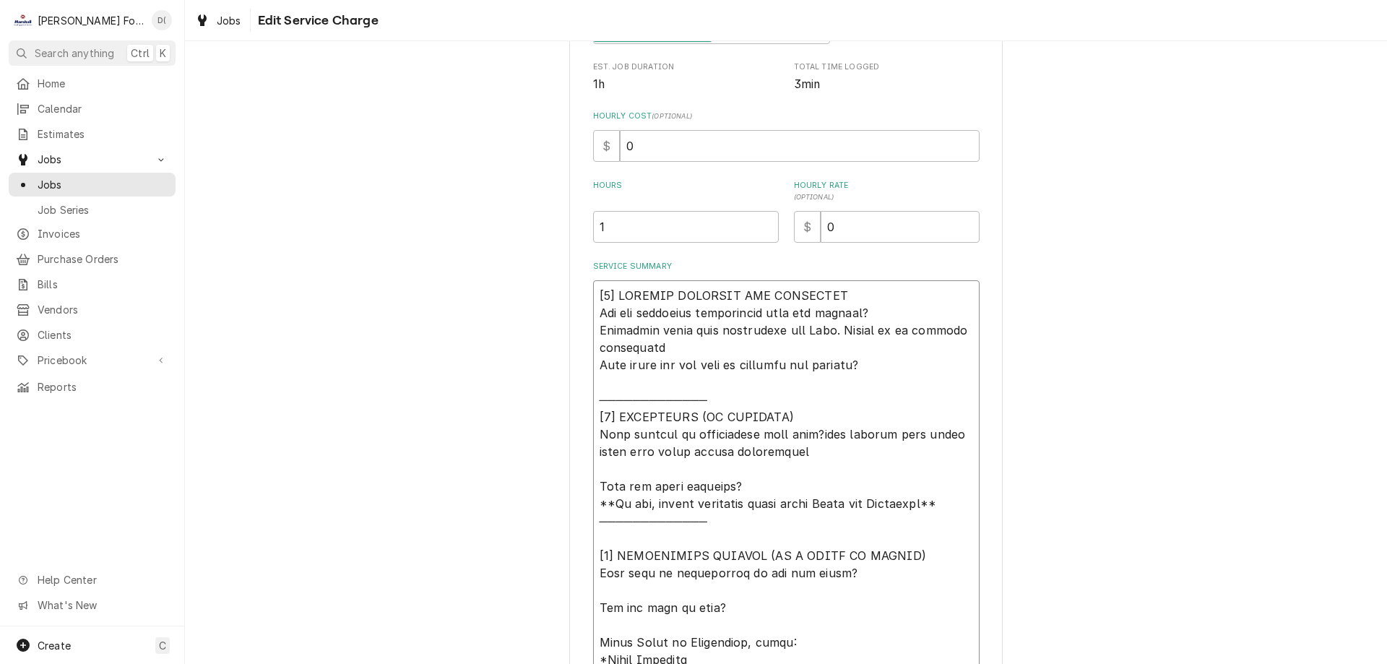
type textarea "x"
type textarea "[𝟭] 𝗜𝗡𝗜𝗧𝗜𝗔𝗟 𝗙𝗜𝗡𝗗𝗜𝗡𝗚𝗦 𝗔𝗡𝗗 𝗗𝗜𝗔𝗚𝗡𝗢𝗦𝗜𝗦 𝗪𝗮𝘀 𝘁𝗵𝗲 𝗲𝗾𝘂𝗶𝗽𝗺𝗲𝗻𝘁 𝗼𝗽𝗲𝗿𝗮𝘁𝗶𝗼𝗻𝗮𝗹 𝘄𝗵𝗲𝗻 𝘆𝗼𝘂 𝗮𝗿𝗿𝗶𝘃…"
type textarea "x"
type textarea "[𝟭] 𝗜𝗡𝗜𝗧𝗜𝗔𝗟 𝗙𝗜𝗡𝗗𝗜𝗡𝗚𝗦 𝗔𝗡𝗗 𝗗𝗜𝗔𝗚𝗡𝗢𝗦𝗜𝗦 𝗪𝗮𝘀 𝘁𝗵𝗲 𝗲𝗾𝘂𝗶𝗽𝗺𝗲𝗻𝘁 𝗼𝗽𝗲𝗿𝗮𝘁𝗶𝗼𝗻𝗮𝗹 𝘄𝗵𝗲𝗻 𝘆𝗼𝘂 𝗮𝗿𝗿𝗶𝘃…"
type textarea "x"
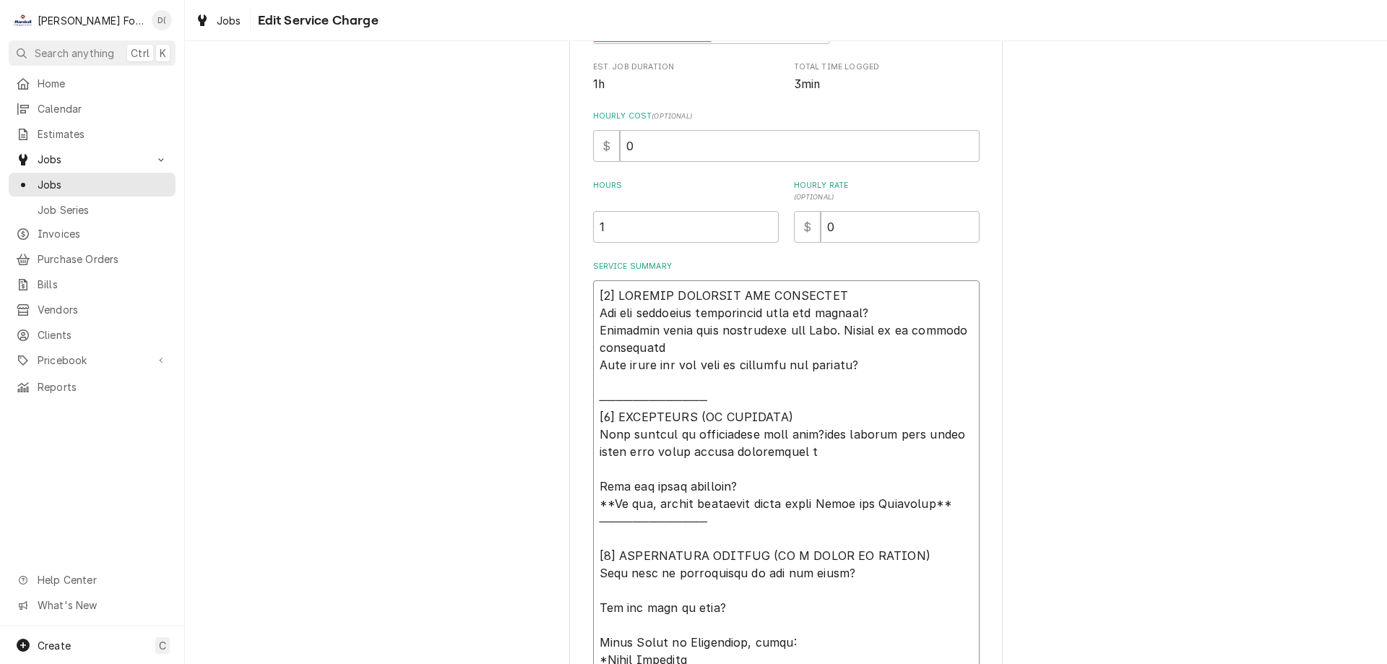
type textarea "[𝟭] 𝗜𝗡𝗜𝗧𝗜𝗔𝗟 𝗙𝗜𝗡𝗗𝗜𝗡𝗚𝗦 𝗔𝗡𝗗 𝗗𝗜𝗔𝗚𝗡𝗢𝗦𝗜𝗦 𝗪𝗮𝘀 𝘁𝗵𝗲 𝗲𝗾𝘂𝗶𝗽𝗺𝗲𝗻𝘁 𝗼𝗽𝗲𝗿𝗮𝘁𝗶𝗼𝗻𝗮𝗹 𝘄𝗵𝗲𝗻 𝘆𝗼𝘂 𝗮𝗿𝗿𝗶𝘃…"
type textarea "x"
type textarea "[𝟭] 𝗜𝗡𝗜𝗧𝗜𝗔𝗟 𝗙𝗜𝗡𝗗𝗜𝗡𝗚𝗦 𝗔𝗡𝗗 𝗗𝗜𝗔𝗚𝗡𝗢𝗦𝗜𝗦 𝗪𝗮𝘀 𝘁𝗵𝗲 𝗲𝗾𝘂𝗶𝗽𝗺𝗲𝗻𝘁 𝗼𝗽𝗲𝗿𝗮𝘁𝗶𝗼𝗻𝗮𝗹 𝘄𝗵𝗲𝗻 𝘆𝗼𝘂 𝗮𝗿𝗿𝗶𝘃…"
type textarea "x"
type textarea "[𝟭] 𝗜𝗡𝗜𝗧𝗜𝗔𝗟 𝗙𝗜𝗡𝗗𝗜𝗡𝗚𝗦 𝗔𝗡𝗗 𝗗𝗜𝗔𝗚𝗡𝗢𝗦𝗜𝗦 𝗪𝗮𝘀 𝘁𝗵𝗲 𝗲𝗾𝘂𝗶𝗽𝗺𝗲𝗻𝘁 𝗼𝗽𝗲𝗿𝗮𝘁𝗶𝗼𝗻𝗮𝗹 𝘄𝗵𝗲𝗻 𝘆𝗼𝘂 𝗮𝗿𝗿𝗶𝘃…"
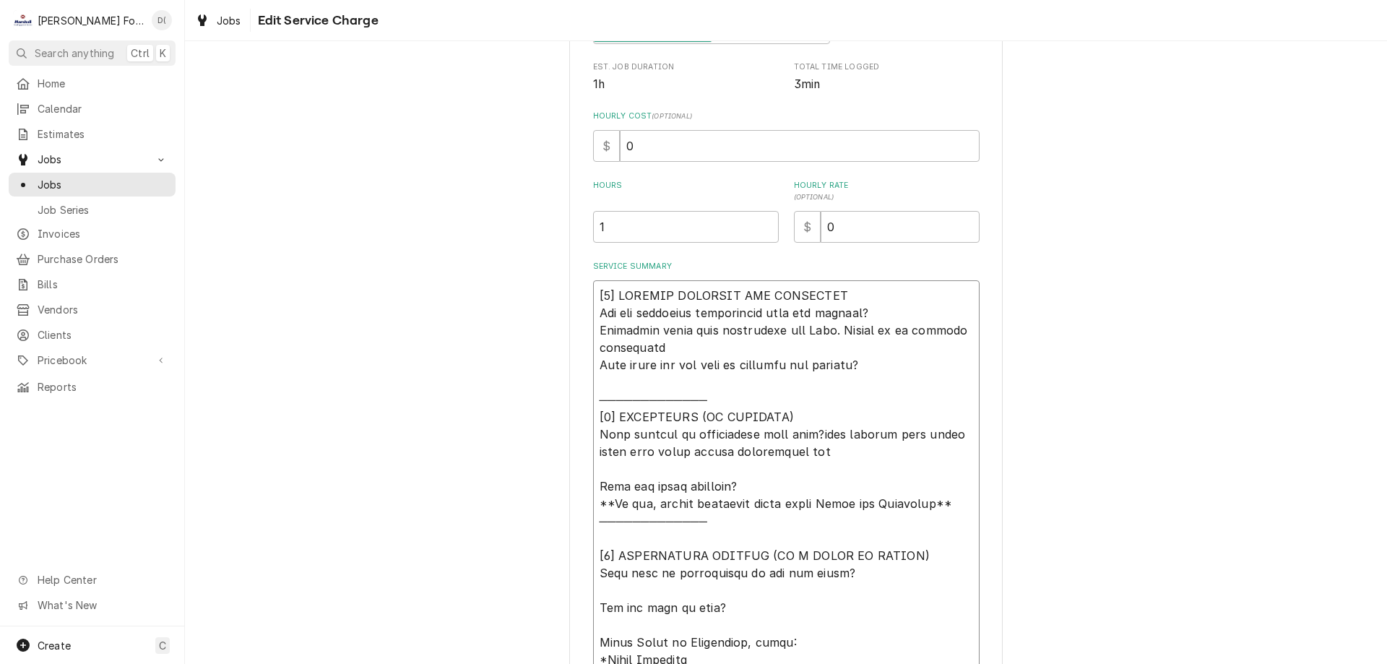
type textarea "x"
type textarea "[𝟭] 𝗜𝗡𝗜𝗧𝗜𝗔𝗟 𝗙𝗜𝗡𝗗𝗜𝗡𝗚𝗦 𝗔𝗡𝗗 𝗗𝗜𝗔𝗚𝗡𝗢𝗦𝗜𝗦 𝗪𝗮𝘀 𝘁𝗵𝗲 𝗲𝗾𝘂𝗶𝗽𝗺𝗲𝗻𝘁 𝗼𝗽𝗲𝗿𝗮𝘁𝗶𝗼𝗻𝗮𝗹 𝘄𝗵𝗲𝗻 𝘆𝗼𝘂 𝗮𝗿𝗿𝗶𝘃…"
type textarea "x"
type textarea "[𝟭] 𝗜𝗡𝗜𝗧𝗜𝗔𝗟 𝗙𝗜𝗡𝗗𝗜𝗡𝗚𝗦 𝗔𝗡𝗗 𝗗𝗜𝗔𝗚𝗡𝗢𝗦𝗜𝗦 𝗪𝗮𝘀 𝘁𝗵𝗲 𝗲𝗾𝘂𝗶𝗽𝗺𝗲𝗻𝘁 𝗼𝗽𝗲𝗿𝗮𝘁𝗶𝗼𝗻𝗮𝗹 𝘄𝗵𝗲𝗻 𝘆𝗼𝘂 𝗮𝗿𝗿𝗶𝘃…"
type textarea "x"
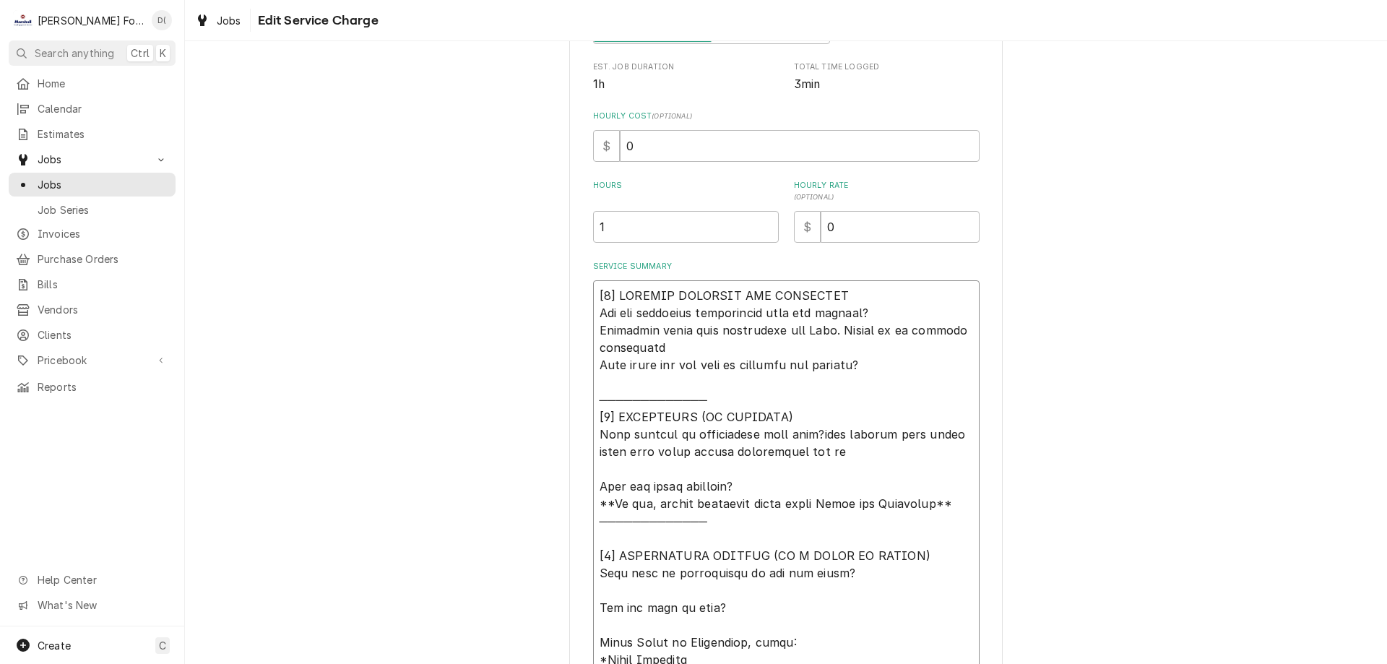
type textarea "[𝟭] 𝗜𝗡𝗜𝗧𝗜𝗔𝗟 𝗙𝗜𝗡𝗗𝗜𝗡𝗚𝗦 𝗔𝗡𝗗 𝗗𝗜𝗔𝗚𝗡𝗢𝗦𝗜𝗦 𝗪𝗮𝘀 𝘁𝗵𝗲 𝗲𝗾𝘂𝗶𝗽𝗺𝗲𝗻𝘁 𝗼𝗽𝗲𝗿𝗮𝘁𝗶𝗼𝗻𝗮𝗹 𝘄𝗵𝗲𝗻 𝘆𝗼𝘂 𝗮𝗿𝗿𝗶𝘃…"
type textarea "x"
type textarea "[𝟭] 𝗜𝗡𝗜𝗧𝗜𝗔𝗟 𝗙𝗜𝗡𝗗𝗜𝗡𝗚𝗦 𝗔𝗡𝗗 𝗗𝗜𝗔𝗚𝗡𝗢𝗦𝗜𝗦 𝗪𝗮𝘀 𝘁𝗵𝗲 𝗲𝗾𝘂𝗶𝗽𝗺𝗲𝗻𝘁 𝗼𝗽𝗲𝗿𝗮𝘁𝗶𝗼𝗻𝗮𝗹 𝘄𝗵𝗲𝗻 𝘆𝗼𝘂 𝗮𝗿𝗿𝗶𝘃…"
type textarea "x"
type textarea "[𝟭] 𝗜𝗡𝗜𝗧𝗜𝗔𝗟 𝗙𝗜𝗡𝗗𝗜𝗡𝗚𝗦 𝗔𝗡𝗗 𝗗𝗜𝗔𝗚𝗡𝗢𝗦𝗜𝗦 𝗪𝗮𝘀 𝘁𝗵𝗲 𝗲𝗾𝘂𝗶𝗽𝗺𝗲𝗻𝘁 𝗼𝗽𝗲𝗿𝗮𝘁𝗶𝗼𝗻𝗮𝗹 𝘄𝗵𝗲𝗻 𝘆𝗼𝘂 𝗮𝗿𝗿𝗶𝘃…"
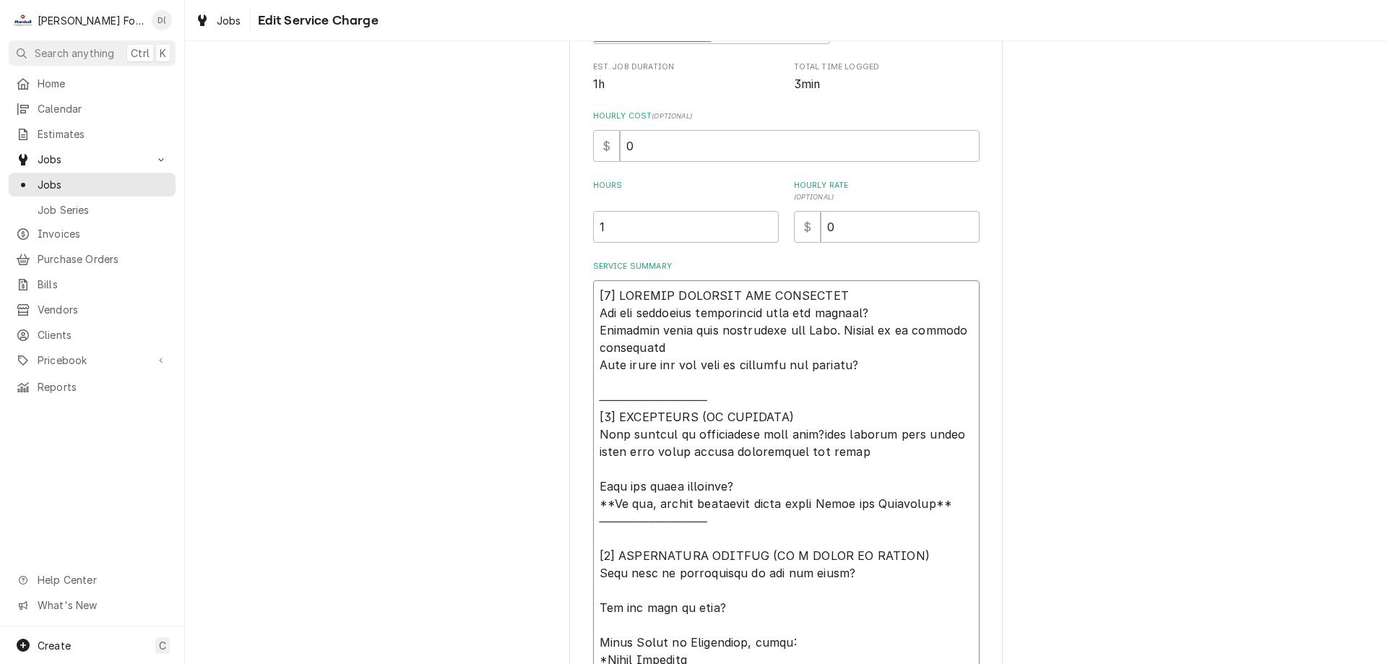
type textarea "x"
type textarea "[𝟭] 𝗜𝗡𝗜𝗧𝗜𝗔𝗟 𝗙𝗜𝗡𝗗𝗜𝗡𝗚𝗦 𝗔𝗡𝗗 𝗗𝗜𝗔𝗚𝗡𝗢𝗦𝗜𝗦 𝗪𝗮𝘀 𝘁𝗵𝗲 𝗲𝗾𝘂𝗶𝗽𝗺𝗲𝗻𝘁 𝗼𝗽𝗲𝗿𝗮𝘁𝗶𝗼𝗻𝗮𝗹 𝘄𝗵𝗲𝗻 𝘆𝗼𝘂 𝗮𝗿𝗿𝗶𝘃…"
type textarea "x"
type textarea "[𝟭] 𝗜𝗡𝗜𝗧𝗜𝗔𝗟 𝗙𝗜𝗡𝗗𝗜𝗡𝗚𝗦 𝗔𝗡𝗗 𝗗𝗜𝗔𝗚𝗡𝗢𝗦𝗜𝗦 𝗪𝗮𝘀 𝘁𝗵𝗲 𝗲𝗾𝘂𝗶𝗽𝗺𝗲𝗻𝘁 𝗼𝗽𝗲𝗿𝗮𝘁𝗶𝗼𝗻𝗮𝗹 𝘄𝗵𝗲𝗻 𝘆𝗼𝘂 𝗮𝗿𝗿𝗶𝘃…"
type textarea "x"
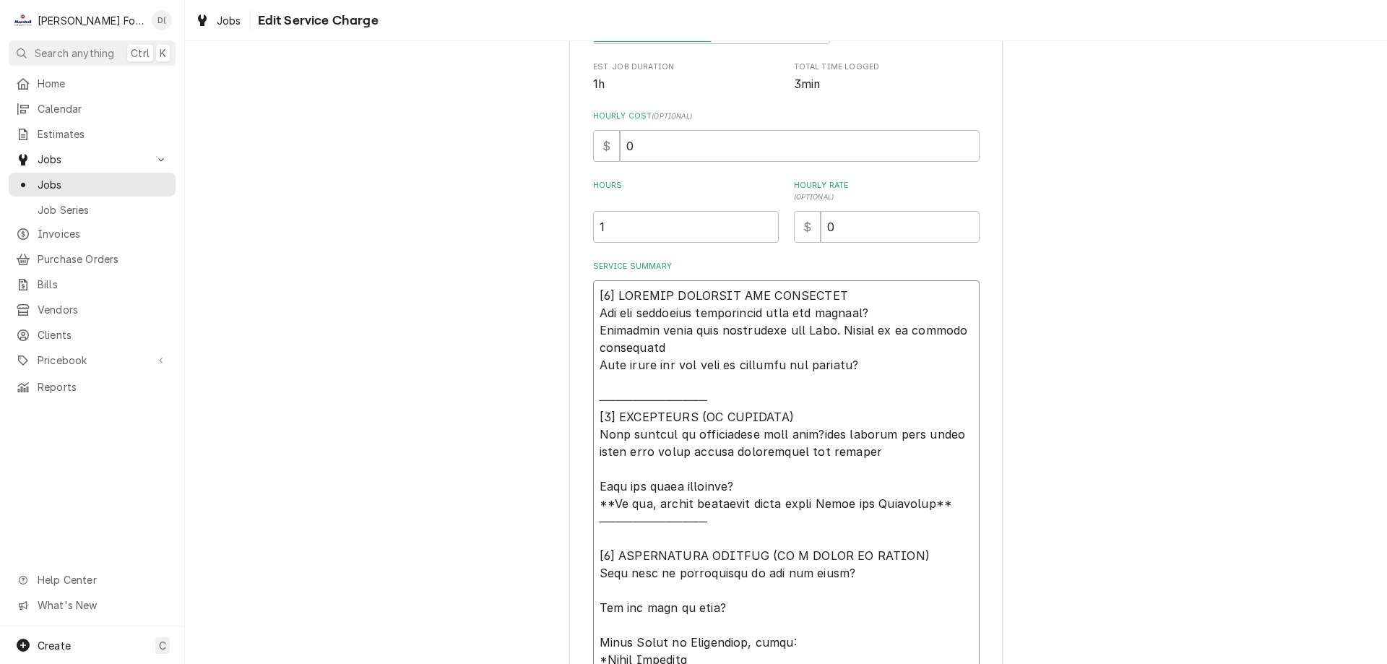
type textarea "[𝟭] 𝗜𝗡𝗜𝗧𝗜𝗔𝗟 𝗙𝗜𝗡𝗗𝗜𝗡𝗚𝗦 𝗔𝗡𝗗 𝗗𝗜𝗔𝗚𝗡𝗢𝗦𝗜𝗦 𝗪𝗮𝘀 𝘁𝗵𝗲 𝗲𝗾𝘂𝗶𝗽𝗺𝗲𝗻𝘁 𝗼𝗽𝗲𝗿𝗮𝘁𝗶𝗼𝗻𝗮𝗹 𝘄𝗵𝗲𝗻 𝘆𝗼𝘂 𝗮𝗿𝗿𝗶𝘃…"
type textarea "x"
type textarea "[𝟭] 𝗜𝗡𝗜𝗧𝗜𝗔𝗟 𝗙𝗜𝗡𝗗𝗜𝗡𝗚𝗦 𝗔𝗡𝗗 𝗗𝗜𝗔𝗚𝗡𝗢𝗦𝗜𝗦 𝗪𝗮𝘀 𝘁𝗵𝗲 𝗲𝗾𝘂𝗶𝗽𝗺𝗲𝗻𝘁 𝗼𝗽𝗲𝗿𝗮𝘁𝗶𝗼𝗻𝗮𝗹 𝘄𝗵𝗲𝗻 𝘆𝗼𝘂 𝗮𝗿𝗿𝗶𝘃…"
type textarea "x"
type textarea "[𝟭] 𝗜𝗡𝗜𝗧𝗜𝗔𝗟 𝗙𝗜𝗡𝗗𝗜𝗡𝗚𝗦 𝗔𝗡𝗗 𝗗𝗜𝗔𝗚𝗡𝗢𝗦𝗜𝗦 𝗪𝗮𝘀 𝘁𝗵𝗲 𝗲𝗾𝘂𝗶𝗽𝗺𝗲𝗻𝘁 𝗼𝗽𝗲𝗿𝗮𝘁𝗶𝗼𝗻𝗮𝗹 𝘄𝗵𝗲𝗻 𝘆𝗼𝘂 𝗮𝗿𝗿𝗶𝘃…"
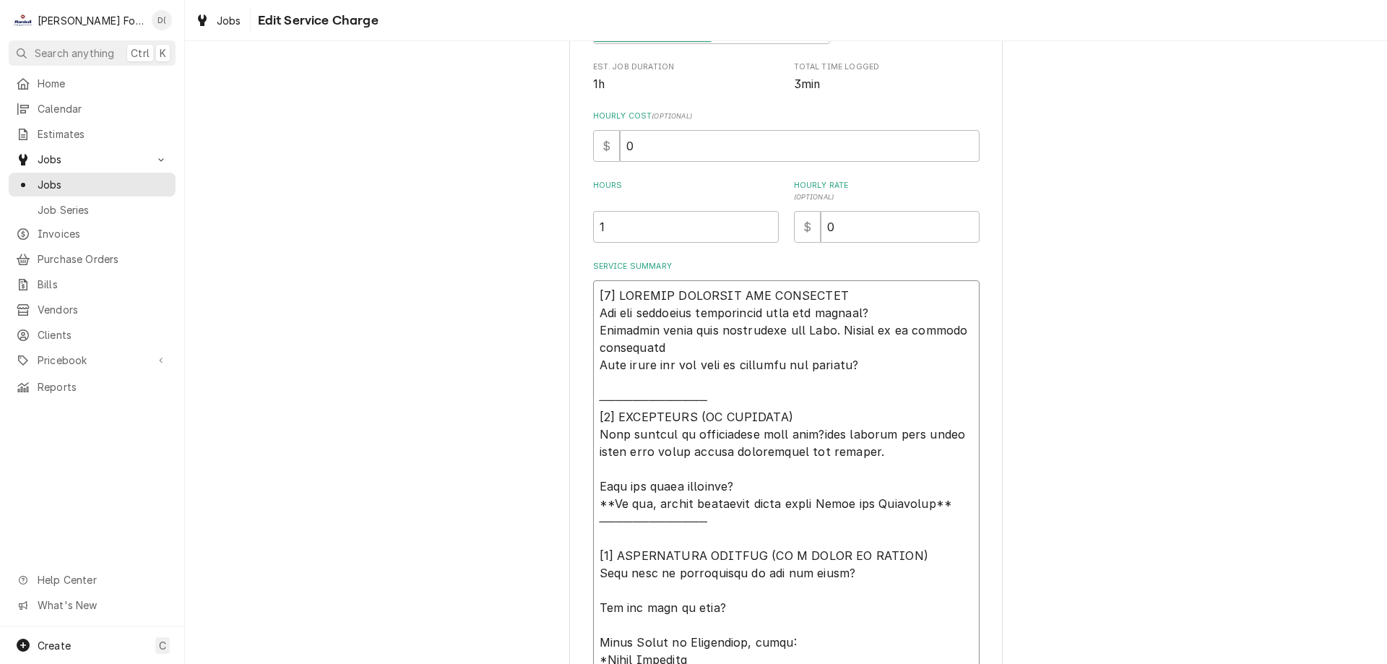
type textarea "x"
type textarea "[𝟭] 𝗜𝗡𝗜𝗧𝗜𝗔𝗟 𝗙𝗜𝗡𝗗𝗜𝗡𝗚𝗦 𝗔𝗡𝗗 𝗗𝗜𝗔𝗚𝗡𝗢𝗦𝗜𝗦 𝗪𝗮𝘀 𝘁𝗵𝗲 𝗲𝗾𝘂𝗶𝗽𝗺𝗲𝗻𝘁 𝗼𝗽𝗲𝗿𝗮𝘁𝗶𝗼𝗻𝗮𝗹 𝘄𝗵𝗲𝗻 𝘆𝗼𝘂 𝗮𝗿𝗿𝗶𝘃…"
type textarea "x"
type textarea "[𝟭] 𝗜𝗡𝗜𝗧𝗜𝗔𝗟 𝗙𝗜𝗡𝗗𝗜𝗡𝗚𝗦 𝗔𝗡𝗗 𝗗𝗜𝗔𝗚𝗡𝗢𝗦𝗜𝗦 𝗪𝗮𝘀 𝘁𝗵𝗲 𝗲𝗾𝘂𝗶𝗽𝗺𝗲𝗻𝘁 𝗼𝗽𝗲𝗿𝗮𝘁𝗶𝗼𝗻𝗮𝗹 𝘄𝗵𝗲𝗻 𝘆𝗼𝘂 𝗮𝗿𝗿𝗶𝘃…"
type textarea "x"
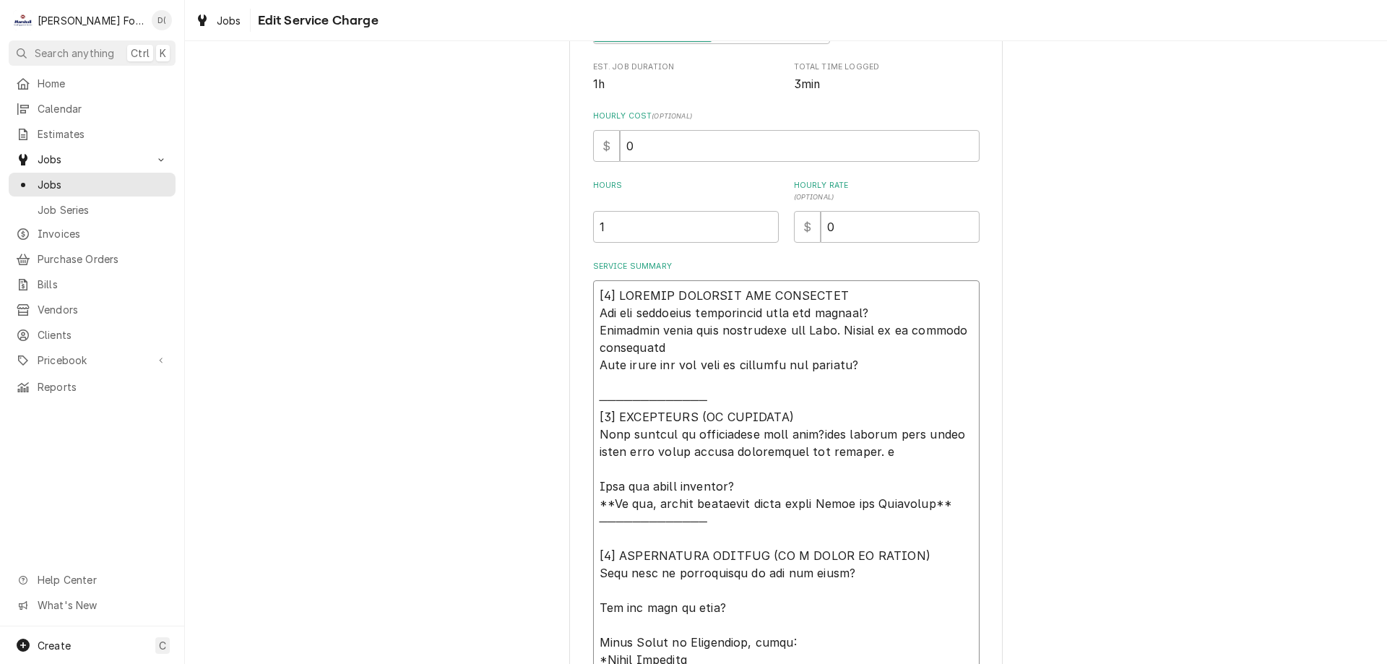
type textarea "[𝟭] 𝗜𝗡𝗜𝗧𝗜𝗔𝗟 𝗙𝗜𝗡𝗗𝗜𝗡𝗚𝗦 𝗔𝗡𝗗 𝗗𝗜𝗔𝗚𝗡𝗢𝗦𝗜𝗦 𝗪𝗮𝘀 𝘁𝗵𝗲 𝗲𝗾𝘂𝗶𝗽𝗺𝗲𝗻𝘁 𝗼𝗽𝗲𝗿𝗮𝘁𝗶𝗼𝗻𝗮𝗹 𝘄𝗵𝗲𝗻 𝘆𝗼𝘂 𝗮𝗿𝗿𝗶𝘃…"
type textarea "x"
type textarea "[𝟭] 𝗜𝗡𝗜𝗧𝗜𝗔𝗟 𝗙𝗜𝗡𝗗𝗜𝗡𝗚𝗦 𝗔𝗡𝗗 𝗗𝗜𝗔𝗚𝗡𝗢𝗦𝗜𝗦 𝗪𝗮𝘀 𝘁𝗵𝗲 𝗲𝗾𝘂𝗶𝗽𝗺𝗲𝗻𝘁 𝗼𝗽𝗲𝗿𝗮𝘁𝗶𝗼𝗻𝗮𝗹 𝘄𝗵𝗲𝗻 𝘆𝗼𝘂 𝗮𝗿𝗿𝗶𝘃…"
type textarea "x"
type textarea "[𝟭] 𝗜𝗡𝗜𝗧𝗜𝗔𝗟 𝗙𝗜𝗡𝗗𝗜𝗡𝗚𝗦 𝗔𝗡𝗗 𝗗𝗜𝗔𝗚𝗡𝗢𝗦𝗜𝗦 𝗪𝗮𝘀 𝘁𝗵𝗲 𝗲𝗾𝘂𝗶𝗽𝗺𝗲𝗻𝘁 𝗼𝗽𝗲𝗿𝗮𝘁𝗶𝗼𝗻𝗮𝗹 𝘄𝗵𝗲𝗻 𝘆𝗼𝘂 𝗮𝗿𝗿𝗶𝘃…"
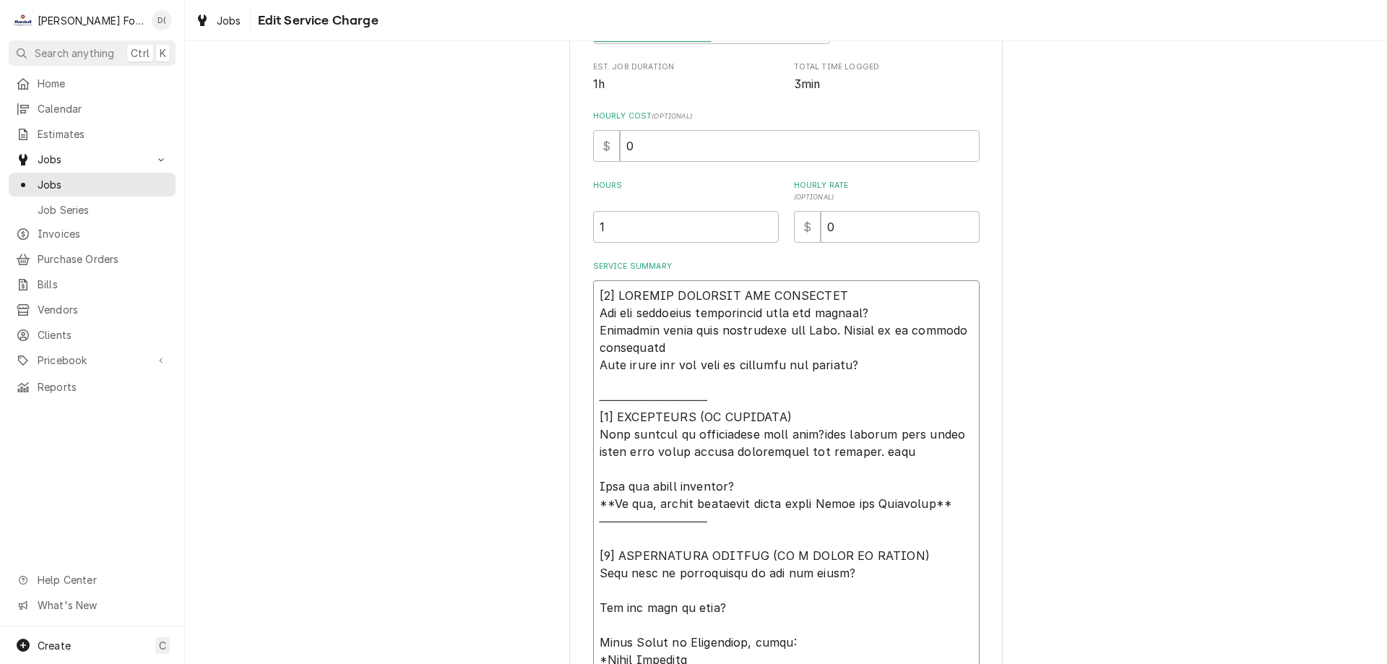
type textarea "x"
type textarea "[𝟭] 𝗜𝗡𝗜𝗧𝗜𝗔𝗟 𝗙𝗜𝗡𝗗𝗜𝗡𝗚𝗦 𝗔𝗡𝗗 𝗗𝗜𝗔𝗚𝗡𝗢𝗦𝗜𝗦 𝗪𝗮𝘀 𝘁𝗵𝗲 𝗲𝗾𝘂𝗶𝗽𝗺𝗲𝗻𝘁 𝗼𝗽𝗲𝗿𝗮𝘁𝗶𝗼𝗻𝗮𝗹 𝘄𝗵𝗲𝗻 𝘆𝗼𝘂 𝗮𝗿𝗿𝗶𝘃…"
type textarea "x"
type textarea "[𝟭] 𝗜𝗡𝗜𝗧𝗜𝗔𝗟 𝗙𝗜𝗡𝗗𝗜𝗡𝗚𝗦 𝗔𝗡𝗗 𝗗𝗜𝗔𝗚𝗡𝗢𝗦𝗜𝗦 𝗪𝗮𝘀 𝘁𝗵𝗲 𝗲𝗾𝘂𝗶𝗽𝗺𝗲𝗻𝘁 𝗼𝗽𝗲𝗿𝗮𝘁𝗶𝗼𝗻𝗮𝗹 𝘄𝗵𝗲𝗻 𝘆𝗼𝘂 𝗮𝗿𝗿𝗶𝘃…"
type textarea "x"
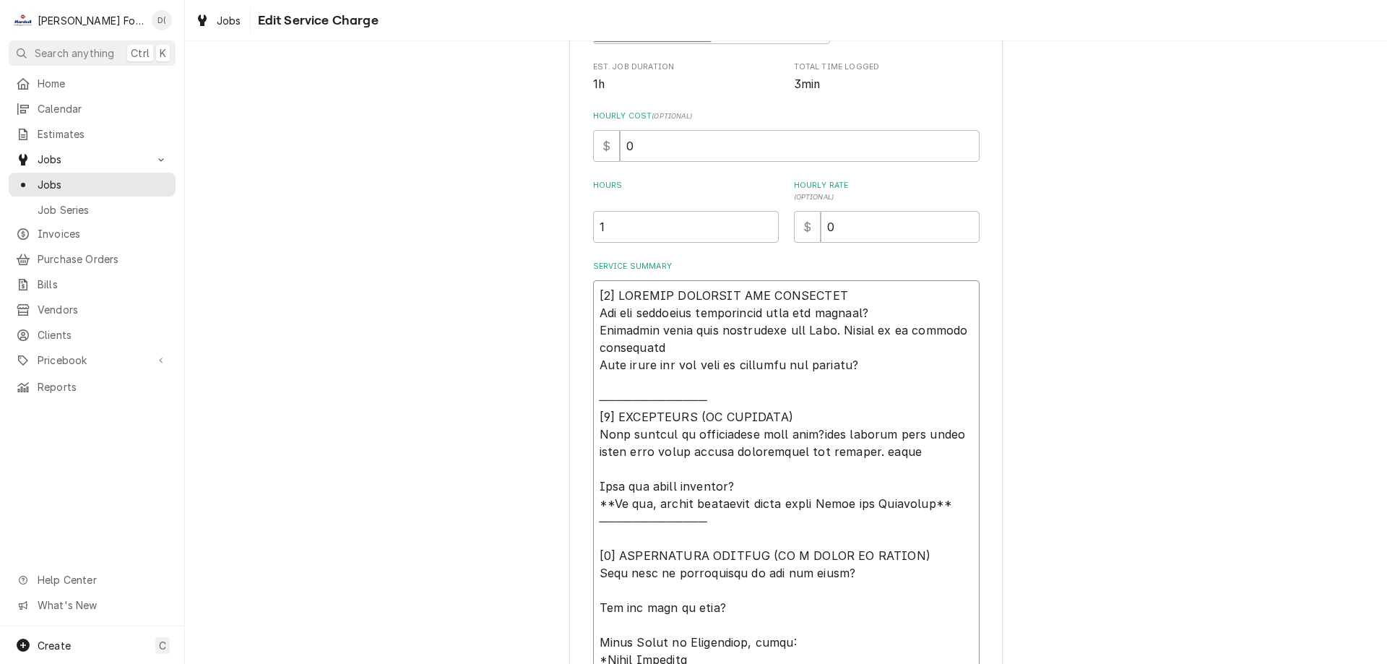
type textarea "[𝟭] 𝗜𝗡𝗜𝗧𝗜𝗔𝗟 𝗙𝗜𝗡𝗗𝗜𝗡𝗚𝗦 𝗔𝗡𝗗 𝗗𝗜𝗔𝗚𝗡𝗢𝗦𝗜𝗦 𝗪𝗮𝘀 𝘁𝗵𝗲 𝗲𝗾𝘂𝗶𝗽𝗺𝗲𝗻𝘁 𝗼𝗽𝗲𝗿𝗮𝘁𝗶𝗼𝗻𝗮𝗹 𝘄𝗵𝗲𝗻 𝘆𝗼𝘂 𝗮𝗿𝗿𝗶𝘃…"
type textarea "x"
type textarea "[𝟭] 𝗜𝗡𝗜𝗧𝗜𝗔𝗟 𝗙𝗜𝗡𝗗𝗜𝗡𝗚𝗦 𝗔𝗡𝗗 𝗗𝗜𝗔𝗚𝗡𝗢𝗦𝗜𝗦 𝗪𝗮𝘀 𝘁𝗵𝗲 𝗲𝗾𝘂𝗶𝗽𝗺𝗲𝗻𝘁 𝗼𝗽𝗲𝗿𝗮𝘁𝗶𝗼𝗻𝗮𝗹 𝘄𝗵𝗲𝗻 𝘆𝗼𝘂 𝗮𝗿𝗿𝗶𝘃…"
type textarea "x"
type textarea "[𝟭] 𝗜𝗡𝗜𝗧𝗜𝗔𝗟 𝗙𝗜𝗡𝗗𝗜𝗡𝗚𝗦 𝗔𝗡𝗗 𝗗𝗜𝗔𝗚𝗡𝗢𝗦𝗜𝗦 𝗪𝗮𝘀 𝘁𝗵𝗲 𝗲𝗾𝘂𝗶𝗽𝗺𝗲𝗻𝘁 𝗼𝗽𝗲𝗿𝗮𝘁𝗶𝗼𝗻𝗮𝗹 𝘄𝗵𝗲𝗻 𝘆𝗼𝘂 𝗮𝗿𝗿𝗶𝘃…"
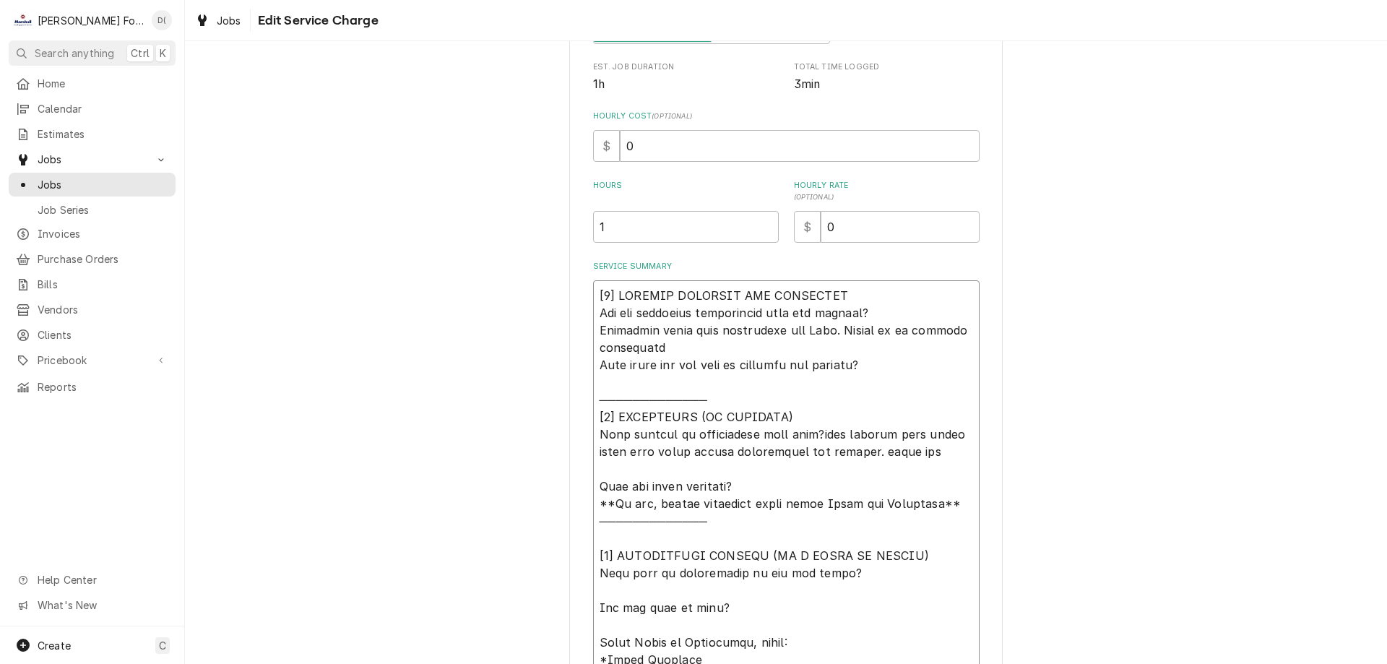
type textarea "x"
type textarea "[𝟭] 𝗜𝗡𝗜𝗧𝗜𝗔𝗟 𝗙𝗜𝗡𝗗𝗜𝗡𝗚𝗦 𝗔𝗡𝗗 𝗗𝗜𝗔𝗚𝗡𝗢𝗦𝗜𝗦 𝗪𝗮𝘀 𝘁𝗵𝗲 𝗲𝗾𝘂𝗶𝗽𝗺𝗲𝗻𝘁 𝗼𝗽𝗲𝗿𝗮𝘁𝗶𝗼𝗻𝗮𝗹 𝘄𝗵𝗲𝗻 𝘆𝗼𝘂 𝗮𝗿𝗿𝗶𝘃…"
type textarea "x"
type textarea "[𝟭] 𝗜𝗡𝗜𝗧𝗜𝗔𝗟 𝗙𝗜𝗡𝗗𝗜𝗡𝗚𝗦 𝗔𝗡𝗗 𝗗𝗜𝗔𝗚𝗡𝗢𝗦𝗜𝗦 𝗪𝗮𝘀 𝘁𝗵𝗲 𝗲𝗾𝘂𝗶𝗽𝗺𝗲𝗻𝘁 𝗼𝗽𝗲𝗿𝗮𝘁𝗶𝗼𝗻𝗮𝗹 𝘄𝗵𝗲𝗻 𝘆𝗼𝘂 𝗮𝗿𝗿𝗶𝘃…"
type textarea "x"
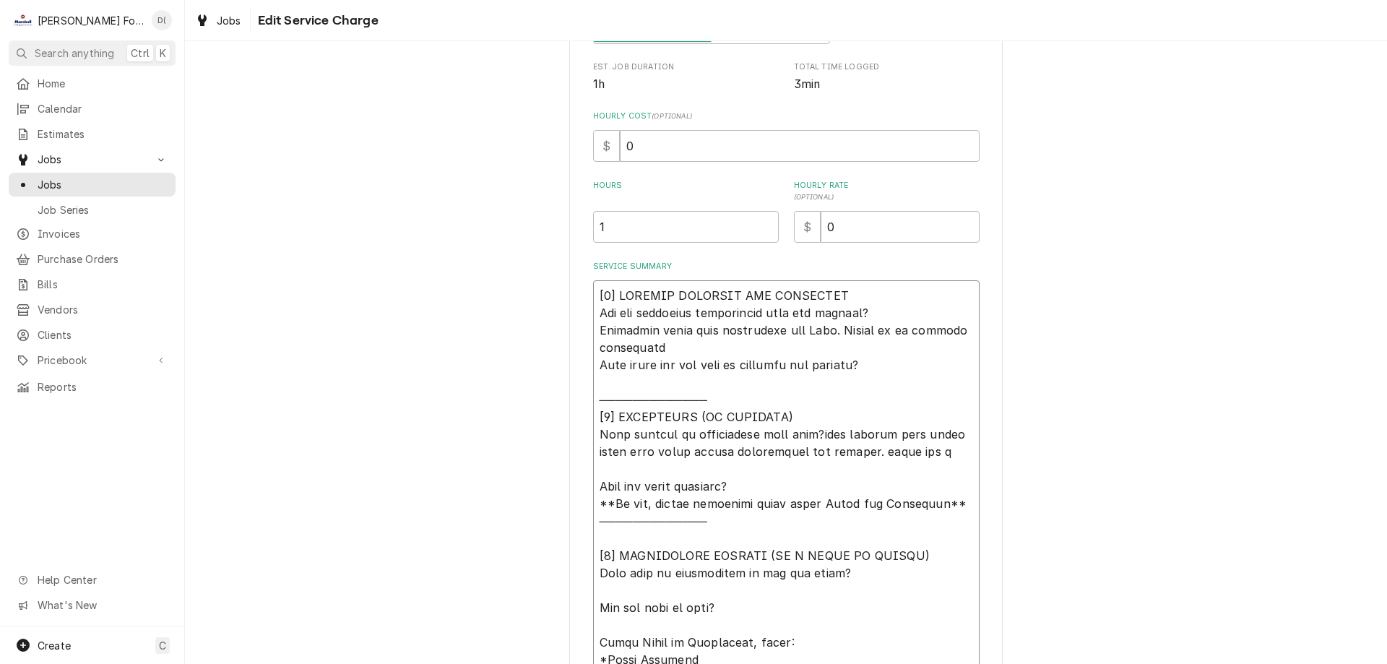
type textarea "[𝟭] 𝗜𝗡𝗜𝗧𝗜𝗔𝗟 𝗙𝗜𝗡𝗗𝗜𝗡𝗚𝗦 𝗔𝗡𝗗 𝗗𝗜𝗔𝗚𝗡𝗢𝗦𝗜𝗦 𝗪𝗮𝘀 𝘁𝗵𝗲 𝗲𝗾𝘂𝗶𝗽𝗺𝗲𝗻𝘁 𝗼𝗽𝗲𝗿𝗮𝘁𝗶𝗼𝗻𝗮𝗹 𝘄𝗵𝗲𝗻 𝘆𝗼𝘂 𝗮𝗿𝗿𝗶𝘃…"
type textarea "x"
type textarea "[𝟭] 𝗜𝗡𝗜𝗧𝗜𝗔𝗟 𝗙𝗜𝗡𝗗𝗜𝗡𝗚𝗦 𝗔𝗡𝗗 𝗗𝗜𝗔𝗚𝗡𝗢𝗦𝗜𝗦 𝗪𝗮𝘀 𝘁𝗵𝗲 𝗲𝗾𝘂𝗶𝗽𝗺𝗲𝗻𝘁 𝗼𝗽𝗲𝗿𝗮𝘁𝗶𝗼𝗻𝗮𝗹 𝘄𝗵𝗲𝗻 𝘆𝗼𝘂 𝗮𝗿𝗿𝗶𝘃…"
type textarea "x"
type textarea "[𝟭] 𝗜𝗡𝗜𝗧𝗜𝗔𝗟 𝗙𝗜𝗡𝗗𝗜𝗡𝗚𝗦 𝗔𝗡𝗗 𝗗𝗜𝗔𝗚𝗡𝗢𝗦𝗜𝗦 𝗪𝗮𝘀 𝘁𝗵𝗲 𝗲𝗾𝘂𝗶𝗽𝗺𝗲𝗻𝘁 𝗼𝗽𝗲𝗿𝗮𝘁𝗶𝗼𝗻𝗮𝗹 𝘄𝗵𝗲𝗻 𝘆𝗼𝘂 𝗮𝗿𝗿𝗶𝘃…"
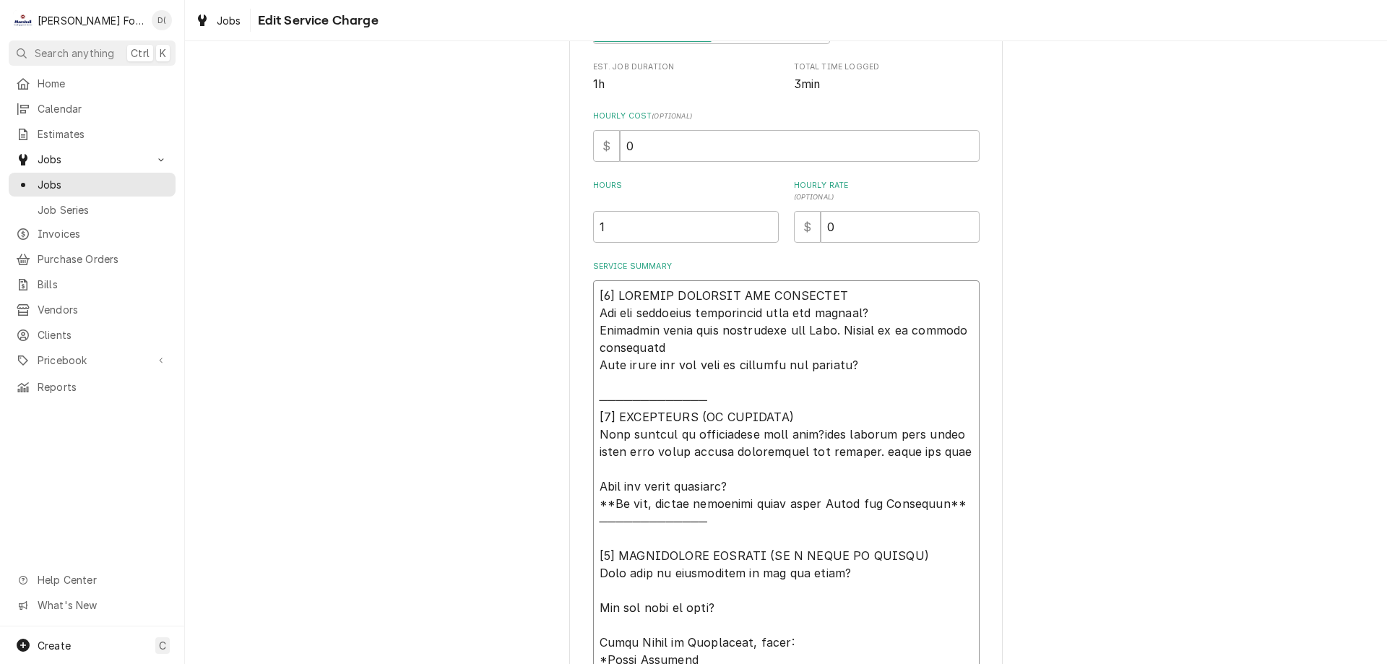
type textarea "x"
type textarea "[𝟭] 𝗜𝗡𝗜𝗧𝗜𝗔𝗟 𝗙𝗜𝗡𝗗𝗜𝗡𝗚𝗦 𝗔𝗡𝗗 𝗗𝗜𝗔𝗚𝗡𝗢𝗦𝗜𝗦 𝗪𝗮𝘀 𝘁𝗵𝗲 𝗲𝗾𝘂𝗶𝗽𝗺𝗲𝗻𝘁 𝗼𝗽𝗲𝗿𝗮𝘁𝗶𝗼𝗻𝗮𝗹 𝘄𝗵𝗲𝗻 𝘆𝗼𝘂 𝗮𝗿𝗿𝗶𝘃…"
type textarea "x"
type textarea "[𝟭] 𝗜𝗡𝗜𝗧𝗜𝗔𝗟 𝗙𝗜𝗡𝗗𝗜𝗡𝗚𝗦 𝗔𝗡𝗗 𝗗𝗜𝗔𝗚𝗡𝗢𝗦𝗜𝗦 𝗪𝗮𝘀 𝘁𝗵𝗲 𝗲𝗾𝘂𝗶𝗽𝗺𝗲𝗻𝘁 𝗼𝗽𝗲𝗿𝗮𝘁𝗶𝗼𝗻𝗮𝗹 𝘄𝗵𝗲𝗻 𝘆𝗼𝘂 𝗮𝗿𝗿𝗶𝘃…"
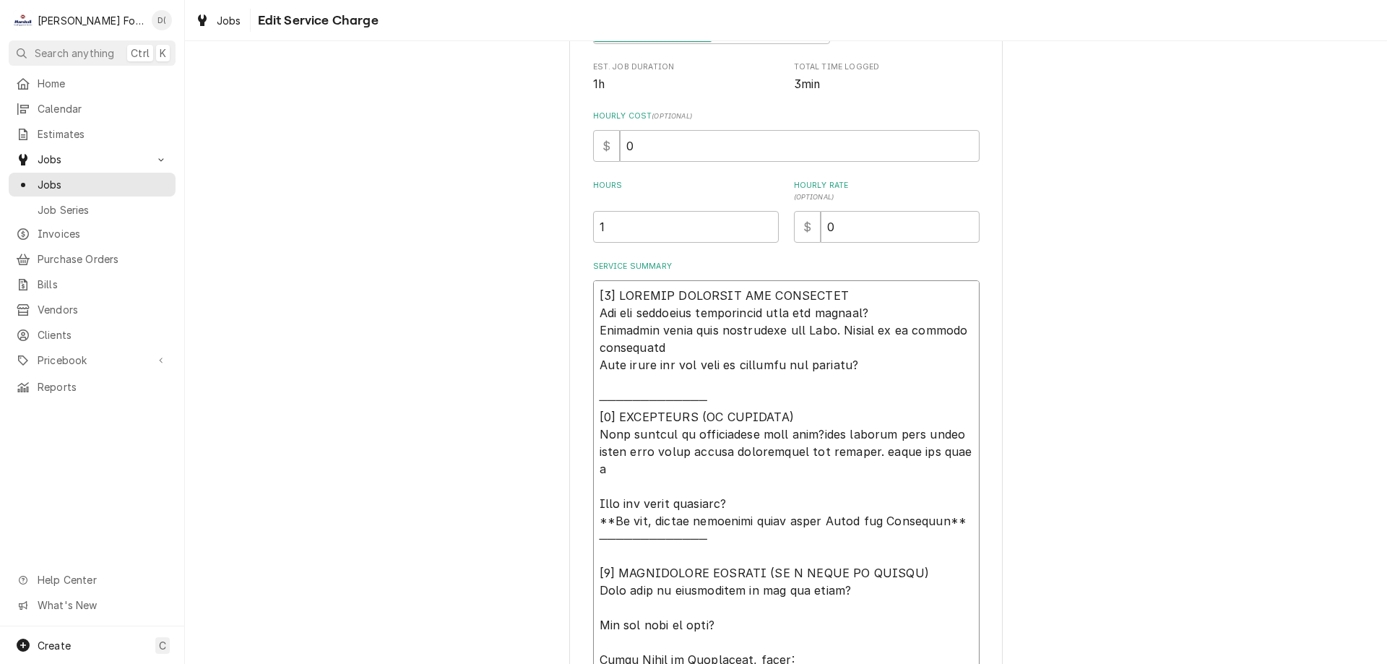
type textarea "x"
type textarea "[𝟭] 𝗜𝗡𝗜𝗧𝗜𝗔𝗟 𝗙𝗜𝗡𝗗𝗜𝗡𝗚𝗦 𝗔𝗡𝗗 𝗗𝗜𝗔𝗚𝗡𝗢𝗦𝗜𝗦 𝗪𝗮𝘀 𝘁𝗵𝗲 𝗲𝗾𝘂𝗶𝗽𝗺𝗲𝗻𝘁 𝗼𝗽𝗲𝗿𝗮𝘁𝗶𝗼𝗻𝗮𝗹 𝘄𝗵𝗲𝗻 𝘆𝗼𝘂 𝗮𝗿𝗿𝗶𝘃…"
type textarea "x"
type textarea "[𝟭] 𝗜𝗡𝗜𝗧𝗜𝗔𝗟 𝗙𝗜𝗡𝗗𝗜𝗡𝗚𝗦 𝗔𝗡𝗗 𝗗𝗜𝗔𝗚𝗡𝗢𝗦𝗜𝗦 𝗪𝗮𝘀 𝘁𝗵𝗲 𝗲𝗾𝘂𝗶𝗽𝗺𝗲𝗻𝘁 𝗼𝗽𝗲𝗿𝗮𝘁𝗶𝗼𝗻𝗮𝗹 𝘄𝗵𝗲𝗻 𝘆𝗼𝘂 𝗮𝗿𝗿𝗶𝘃…"
type textarea "x"
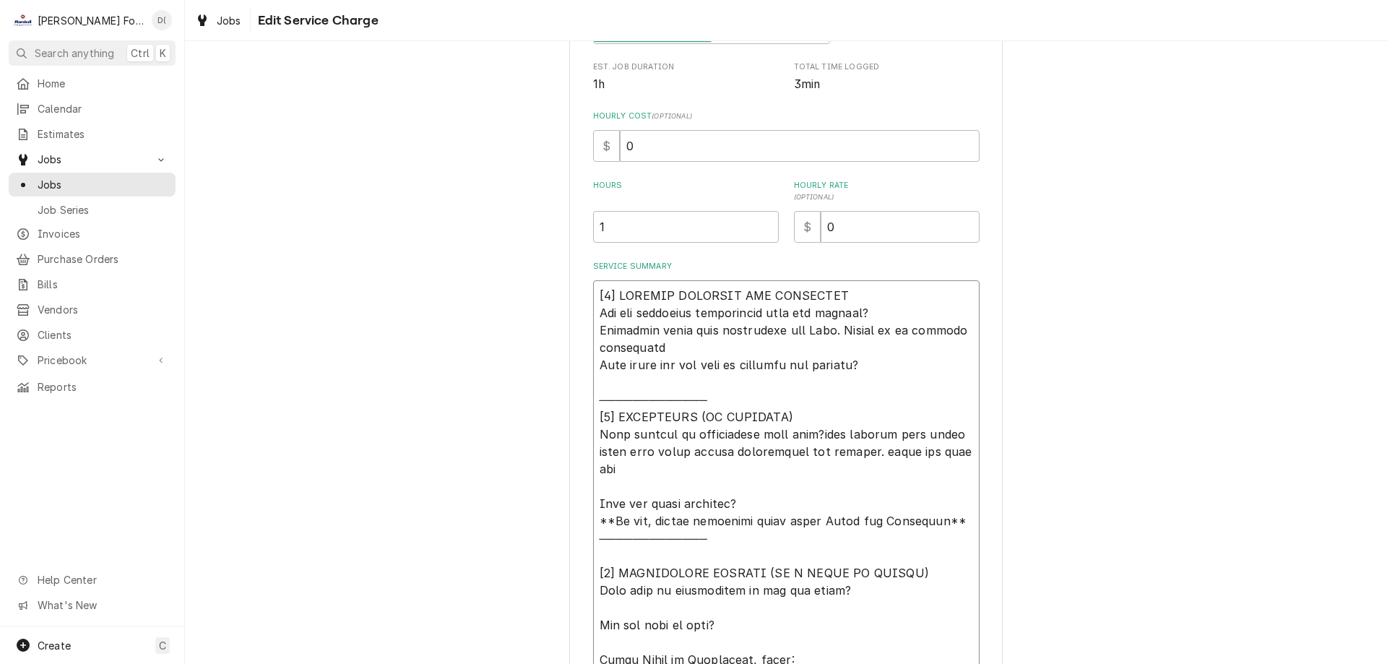
type textarea "[𝟭] 𝗜𝗡𝗜𝗧𝗜𝗔𝗟 𝗙𝗜𝗡𝗗𝗜𝗡𝗚𝗦 𝗔𝗡𝗗 𝗗𝗜𝗔𝗚𝗡𝗢𝗦𝗜𝗦 𝗪𝗮𝘀 𝘁𝗵𝗲 𝗲𝗾𝘂𝗶𝗽𝗺𝗲𝗻𝘁 𝗼𝗽𝗲𝗿𝗮𝘁𝗶𝗼𝗻𝗮𝗹 𝘄𝗵𝗲𝗻 𝘆𝗼𝘂 𝗮𝗿𝗿𝗶𝘃…"
type textarea "x"
type textarea "[𝟭] 𝗜𝗡𝗜𝗧𝗜𝗔𝗟 𝗙𝗜𝗡𝗗𝗜𝗡𝗚𝗦 𝗔𝗡𝗗 𝗗𝗜𝗔𝗚𝗡𝗢𝗦𝗜𝗦 𝗪𝗮𝘀 𝘁𝗵𝗲 𝗲𝗾𝘂𝗶𝗽𝗺𝗲𝗻𝘁 𝗼𝗽𝗲𝗿𝗮𝘁𝗶𝗼𝗻𝗮𝗹 𝘄𝗵𝗲𝗻 𝘆𝗼𝘂 𝗮𝗿𝗿𝗶𝘃…"
type textarea "x"
type textarea "[𝟭] 𝗜𝗡𝗜𝗧𝗜𝗔𝗟 𝗙𝗜𝗡𝗗𝗜𝗡𝗚𝗦 𝗔𝗡𝗗 𝗗𝗜𝗔𝗚𝗡𝗢𝗦𝗜𝗦 𝗪𝗮𝘀 𝘁𝗵𝗲 𝗲𝗾𝘂𝗶𝗽𝗺𝗲𝗻𝘁 𝗼𝗽𝗲𝗿𝗮𝘁𝗶𝗼𝗻𝗮𝗹 𝘄𝗵𝗲𝗻 𝘆𝗼𝘂 𝗮𝗿𝗿𝗶𝘃…"
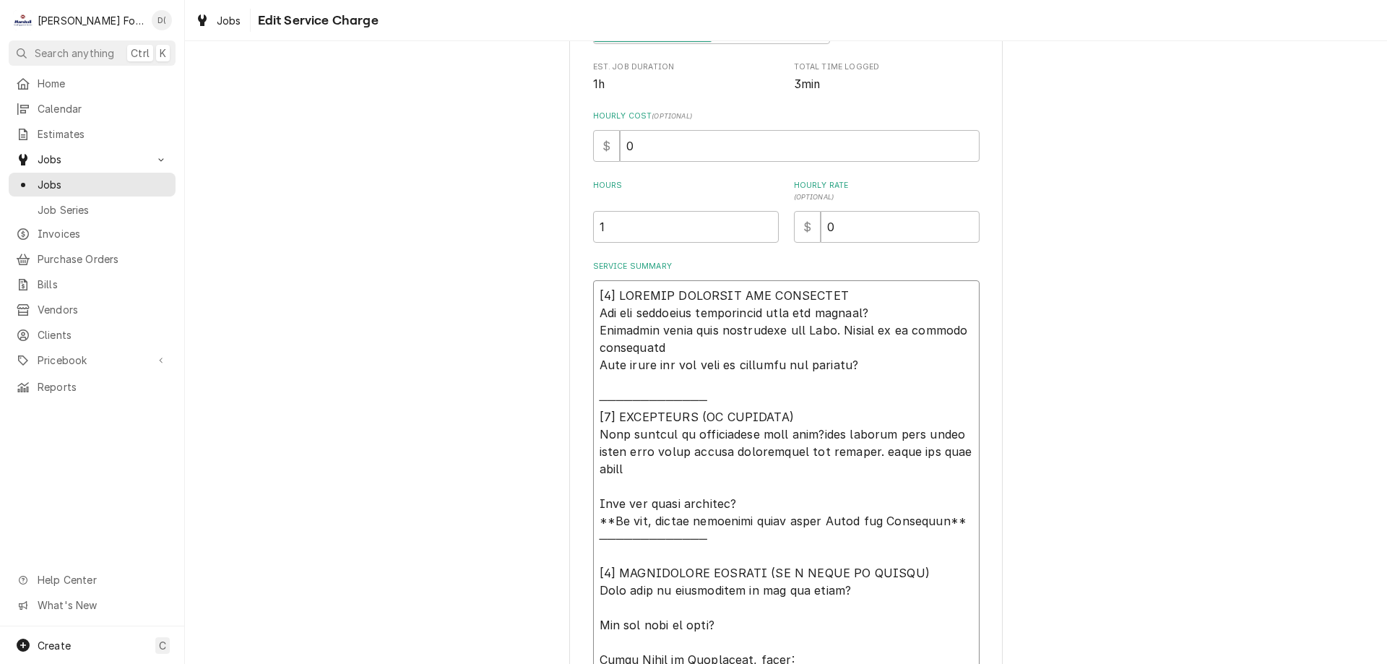
type textarea "x"
type textarea "[𝟭] 𝗜𝗡𝗜𝗧𝗜𝗔𝗟 𝗙𝗜𝗡𝗗𝗜𝗡𝗚𝗦 𝗔𝗡𝗗 𝗗𝗜𝗔𝗚𝗡𝗢𝗦𝗜𝗦 𝗪𝗮𝘀 𝘁𝗵𝗲 𝗲𝗾𝘂𝗶𝗽𝗺𝗲𝗻𝘁 𝗼𝗽𝗲𝗿𝗮𝘁𝗶𝗼𝗻𝗮𝗹 𝘄𝗵𝗲𝗻 𝘆𝗼𝘂 𝗮𝗿𝗿𝗶𝘃…"
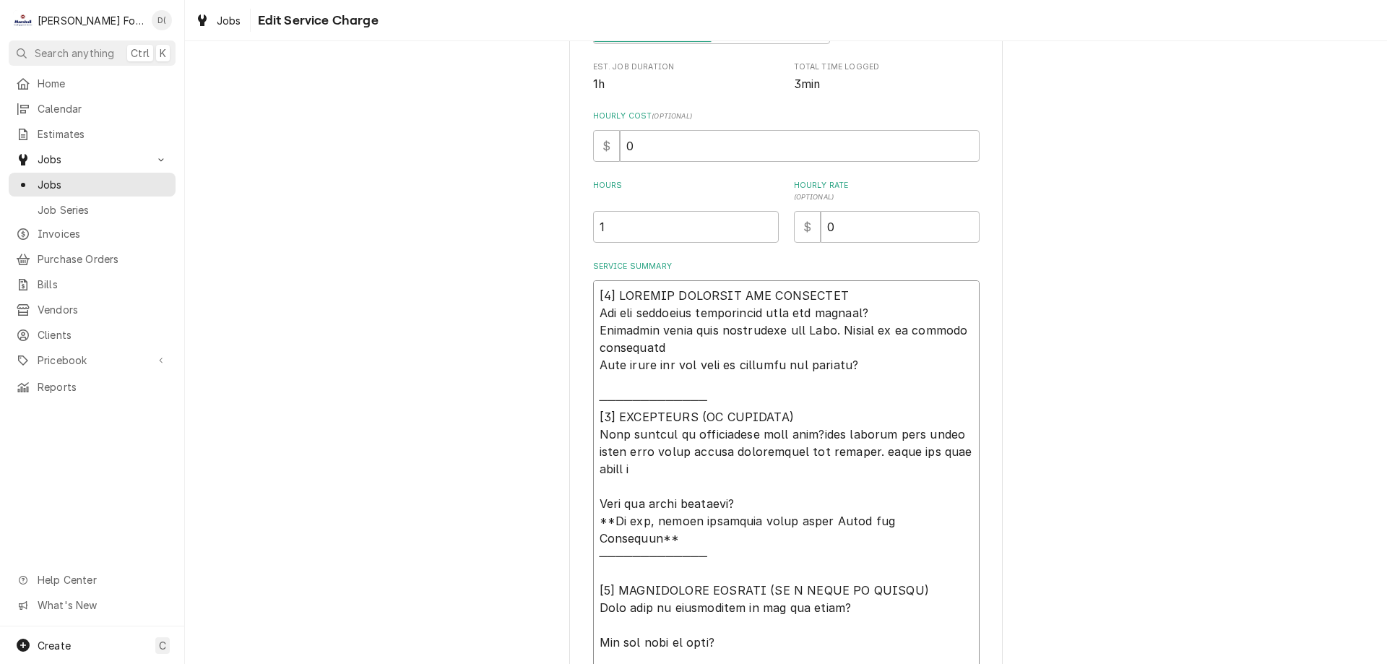
type textarea "x"
type textarea "[𝟭] 𝗜𝗡𝗜𝗧𝗜𝗔𝗟 𝗙𝗜𝗡𝗗𝗜𝗡𝗚𝗦 𝗔𝗡𝗗 𝗗𝗜𝗔𝗚𝗡𝗢𝗦𝗜𝗦 𝗪𝗮𝘀 𝘁𝗵𝗲 𝗲𝗾𝘂𝗶𝗽𝗺𝗲𝗻𝘁 𝗼𝗽𝗲𝗿𝗮𝘁𝗶𝗼𝗻𝗮𝗹 𝘄𝗵𝗲𝗻 𝘆𝗼𝘂 𝗮𝗿𝗿𝗶𝘃…"
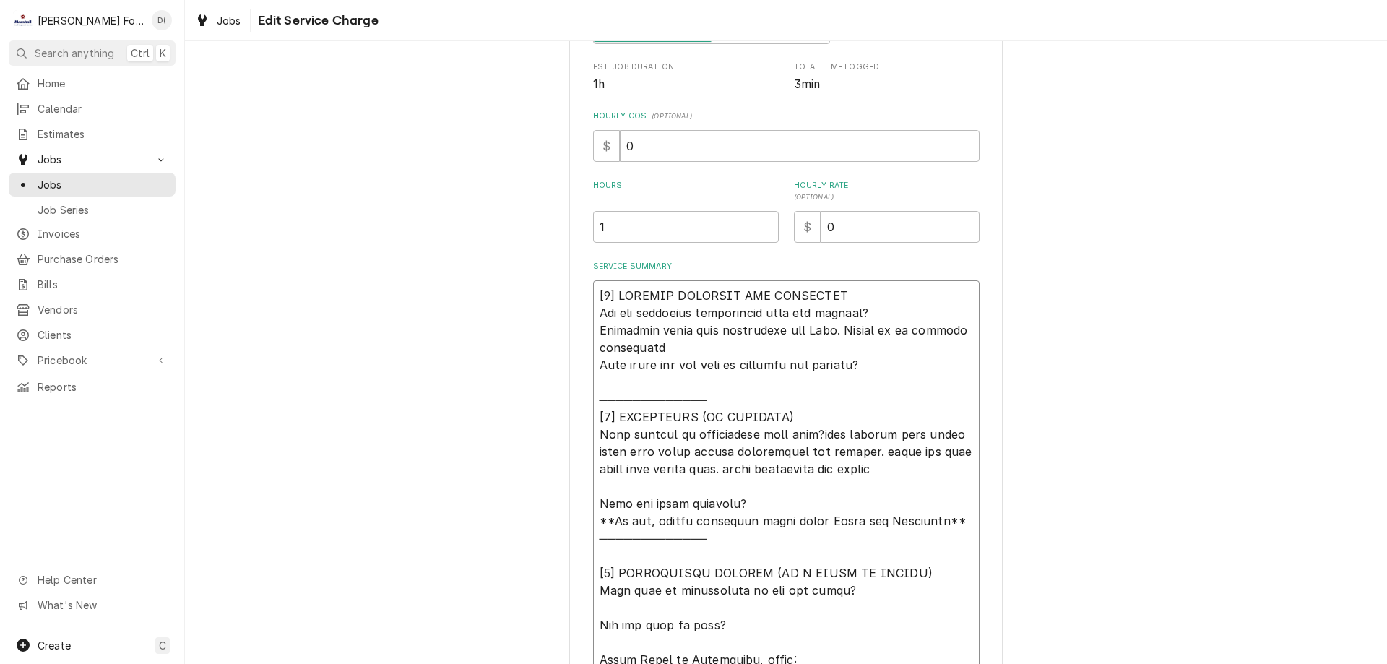
scroll to position [494, 0]
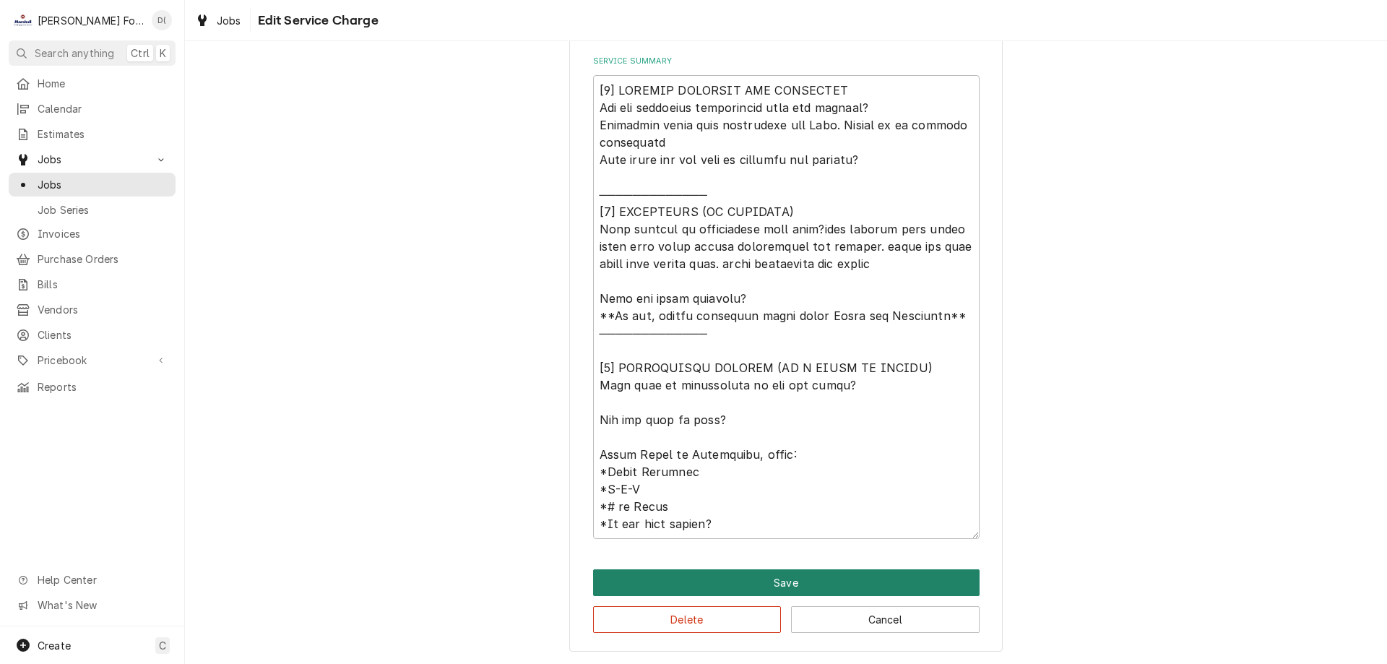
click at [769, 574] on button "Save" at bounding box center [786, 582] width 386 height 27
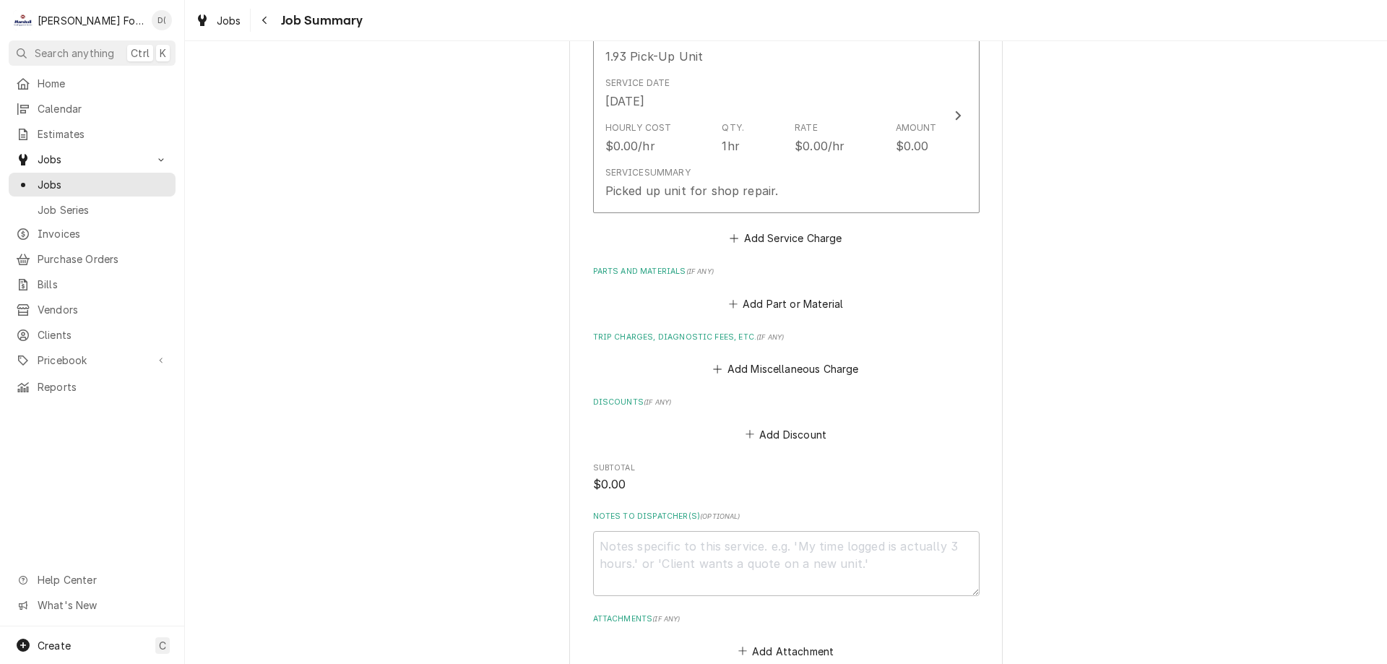
scroll to position [1271, 0]
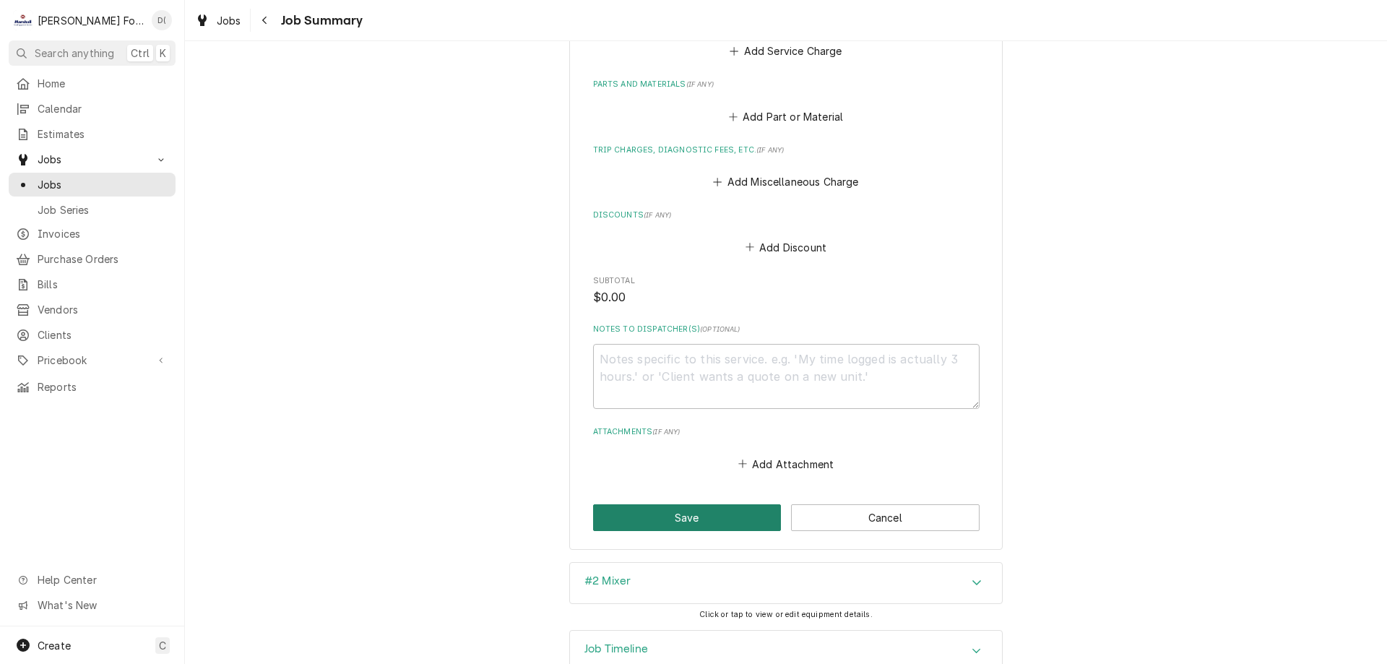
click at [693, 504] on button "Save" at bounding box center [687, 517] width 189 height 27
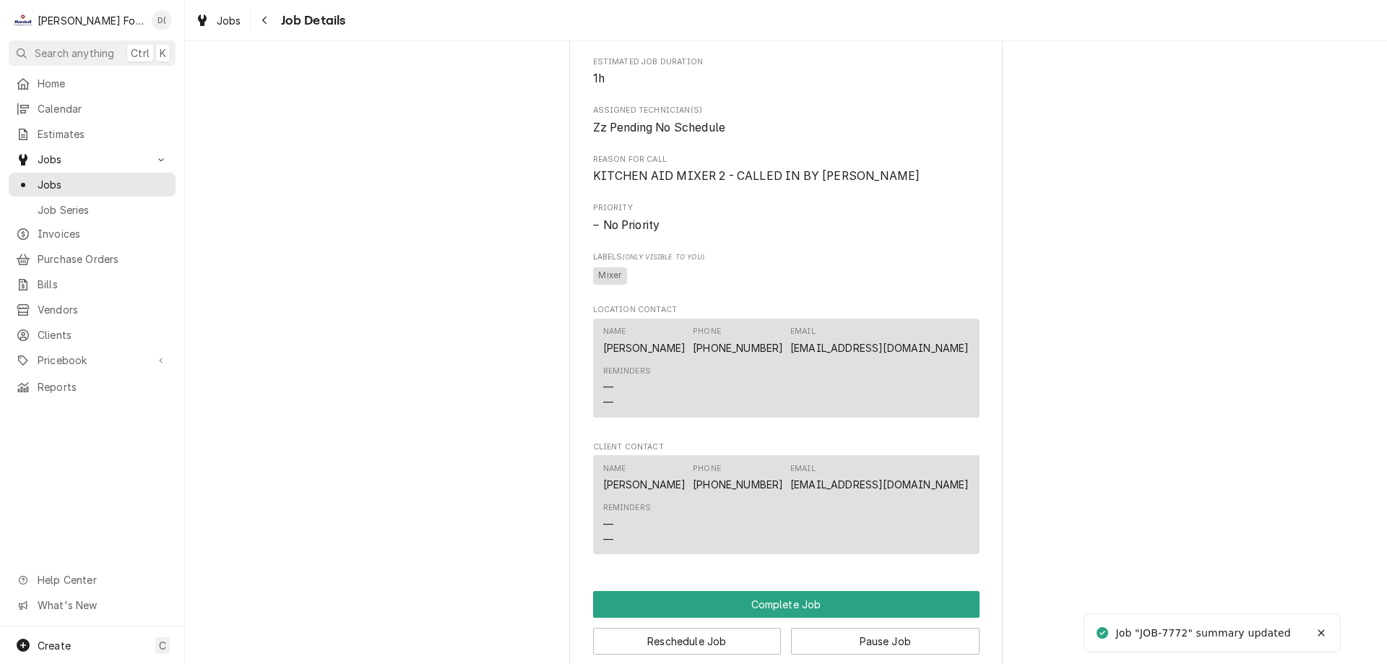
scroll to position [1084, 0]
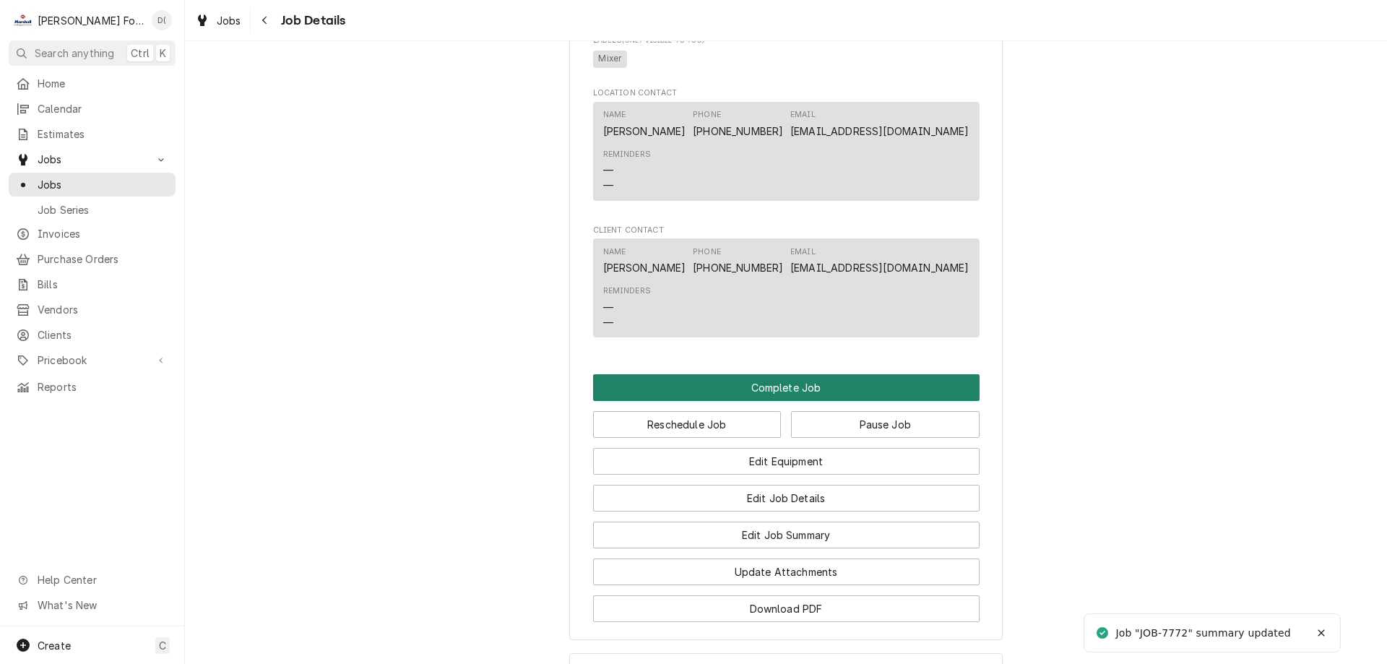
click at [773, 401] on button "Complete Job" at bounding box center [786, 387] width 386 height 27
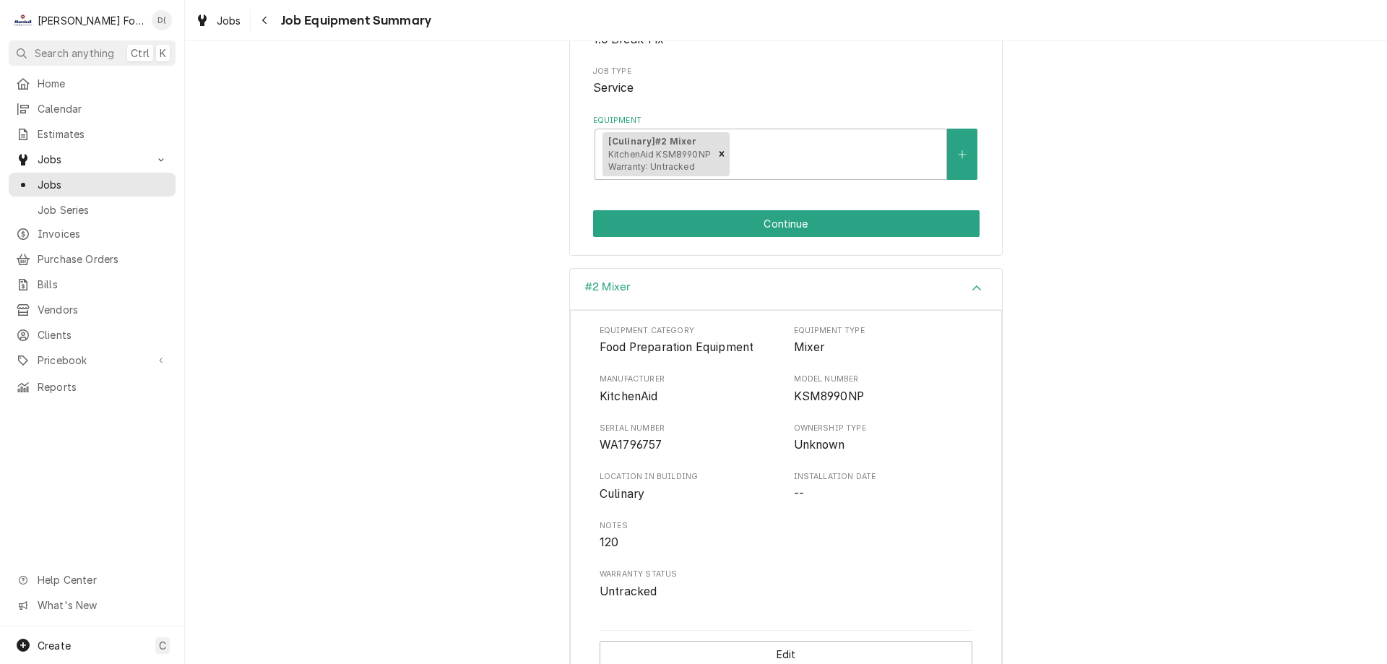
scroll to position [247, 0]
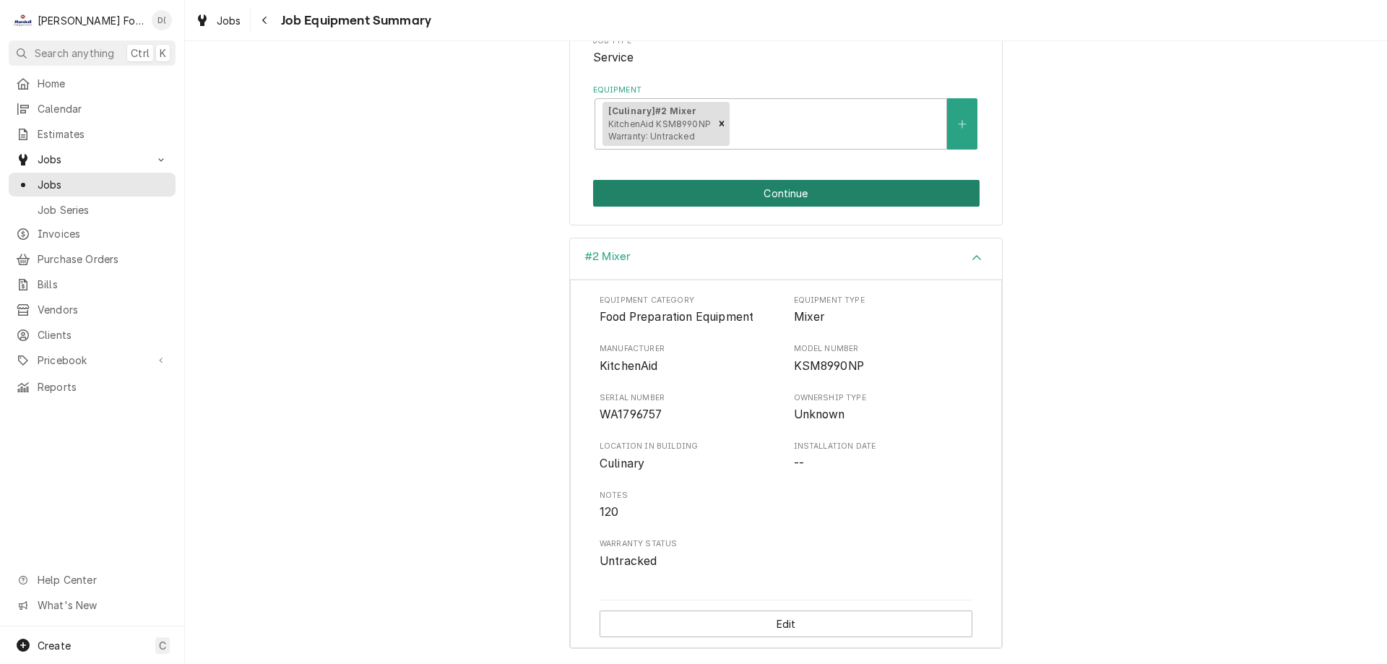
click at [777, 199] on button "Continue" at bounding box center [786, 193] width 386 height 27
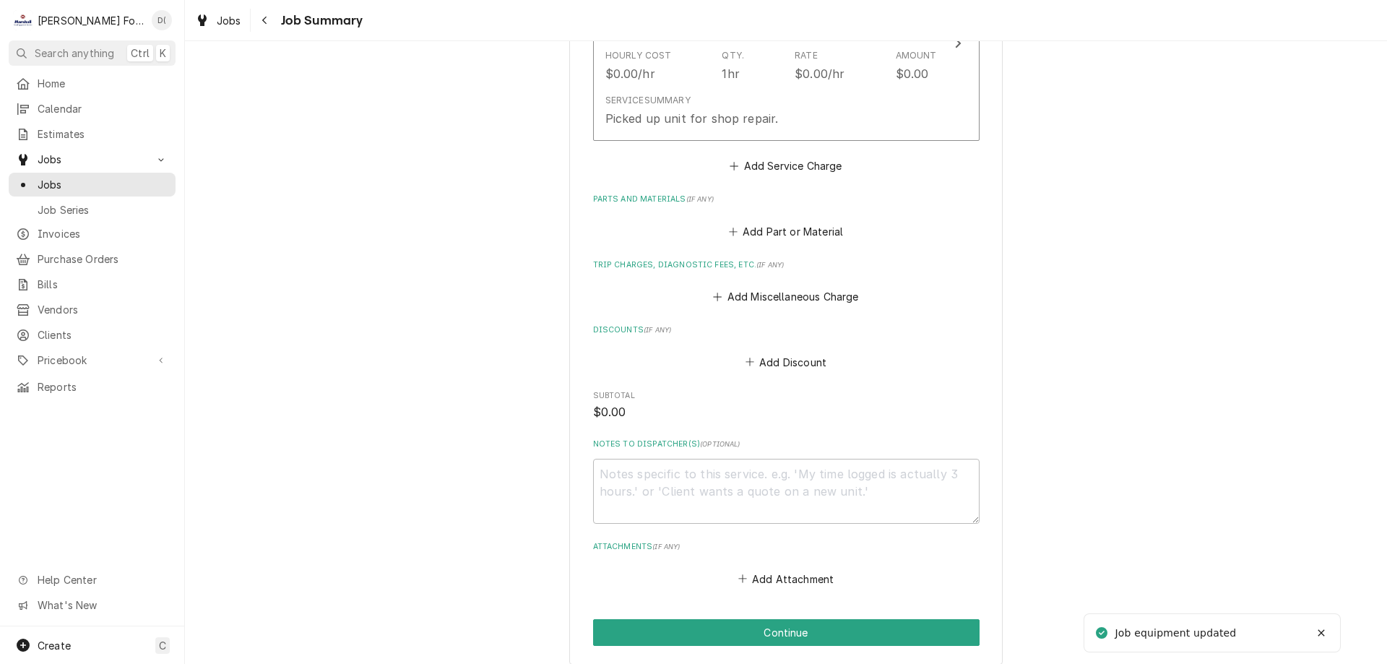
scroll to position [1271, 0]
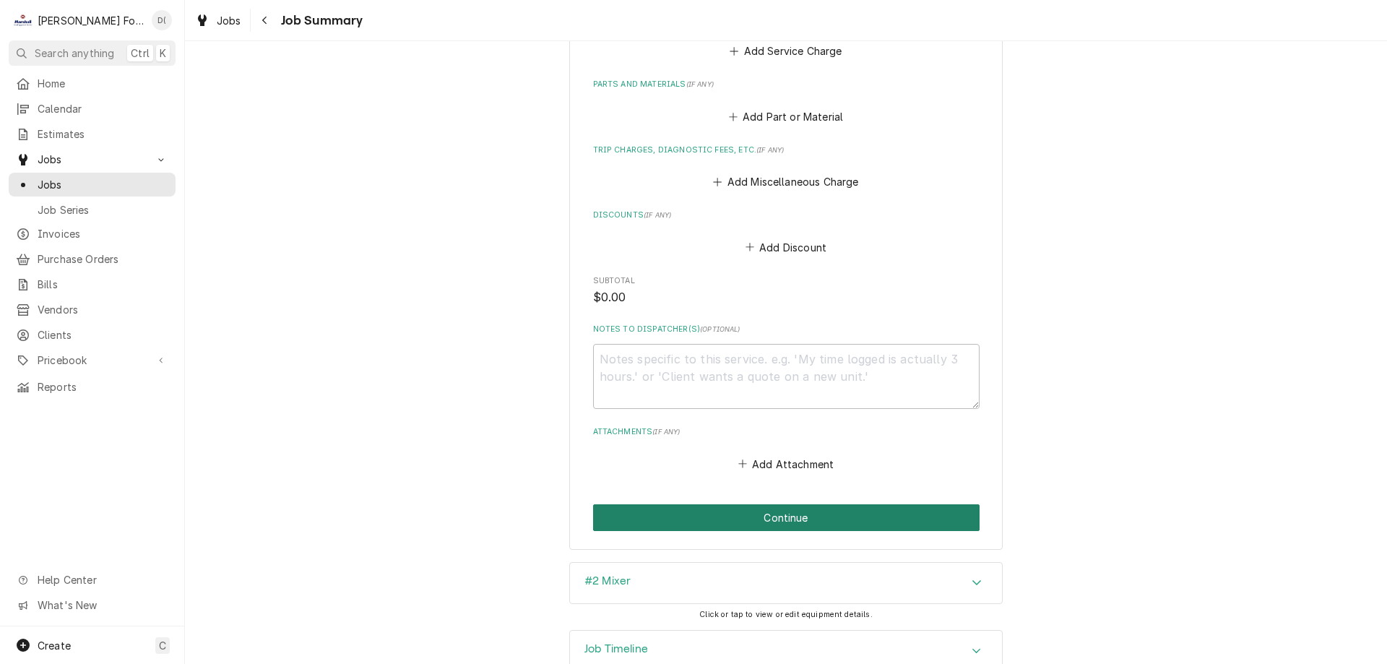
click at [753, 504] on button "Continue" at bounding box center [786, 517] width 386 height 27
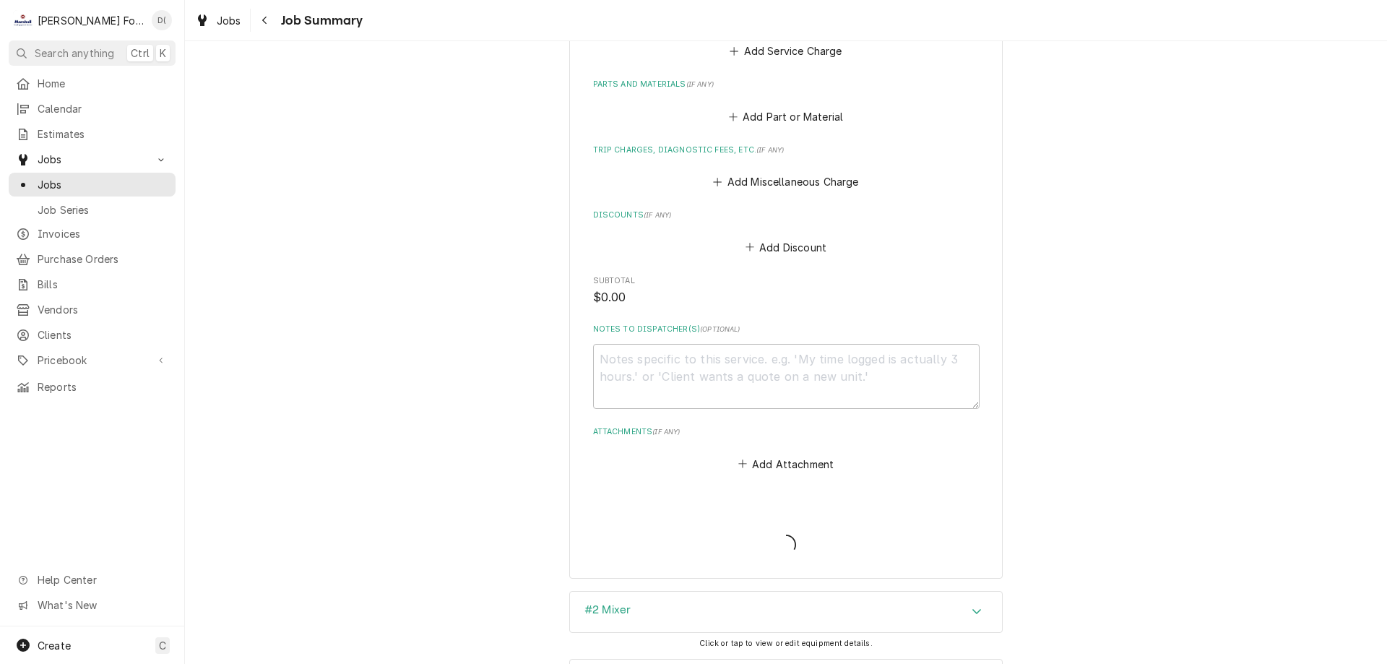
type textarea "x"
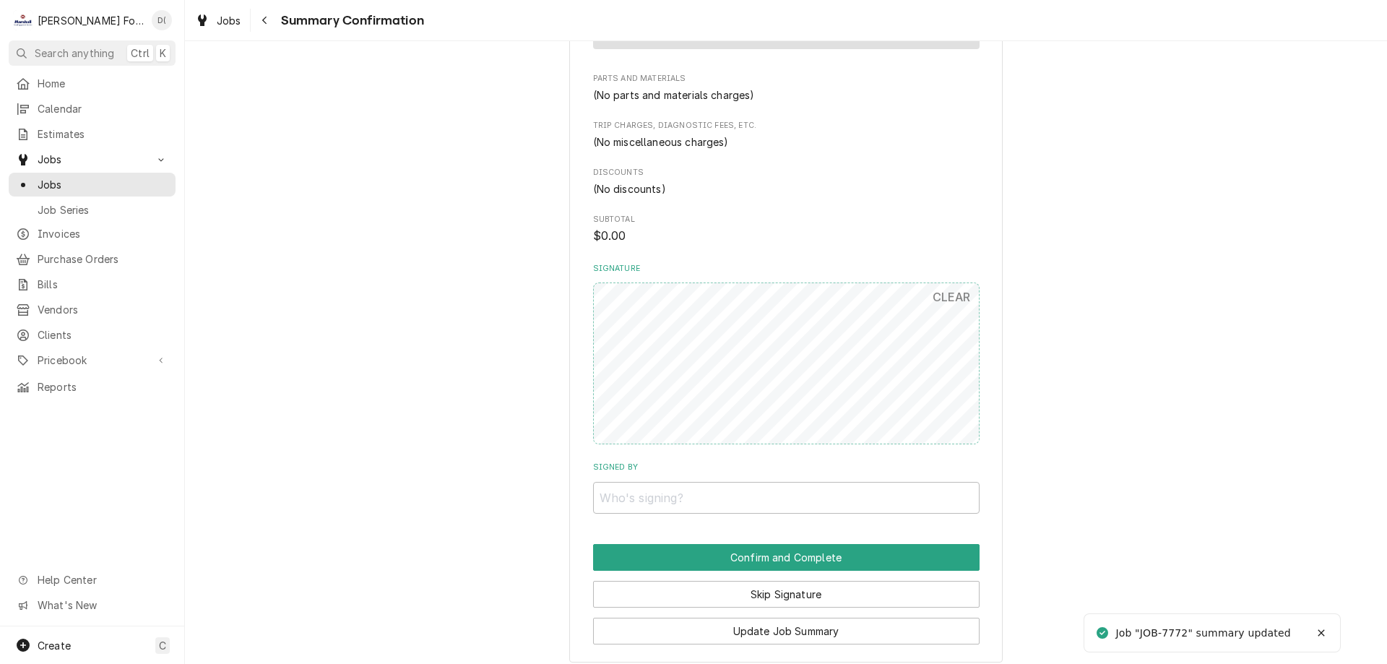
scroll to position [1232, 0]
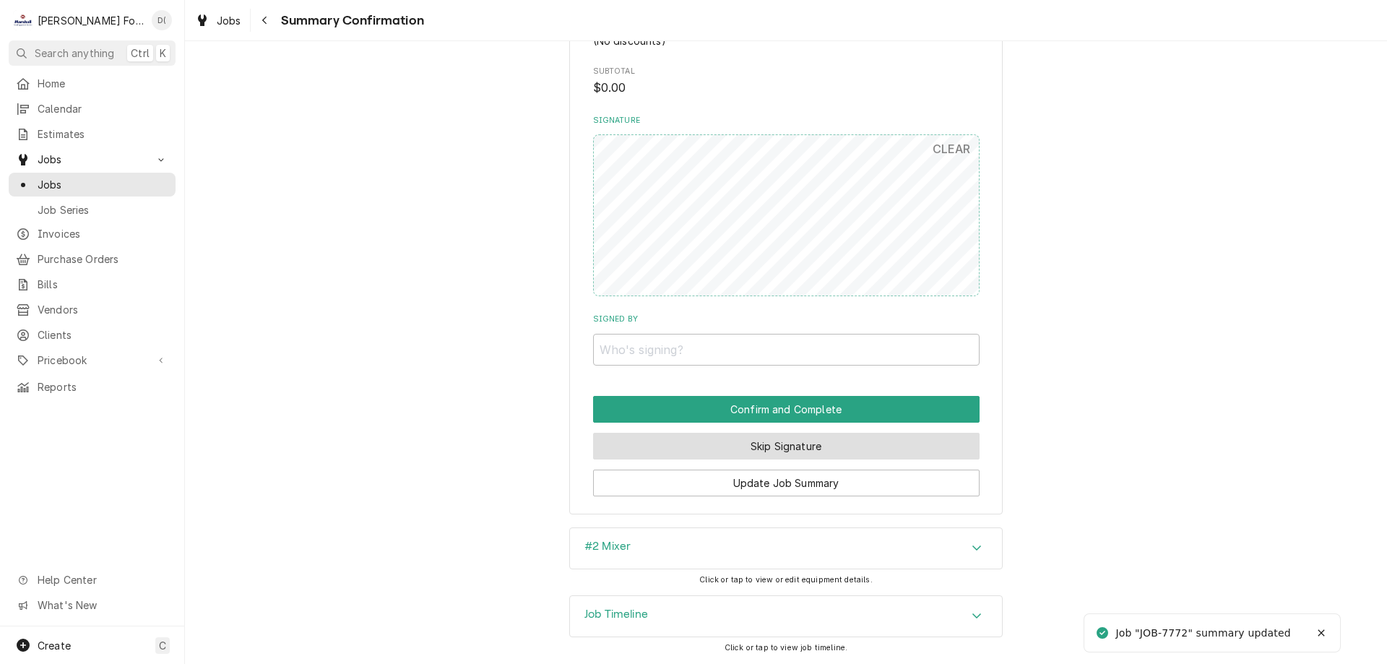
click at [758, 449] on button "Skip Signature" at bounding box center [786, 446] width 386 height 27
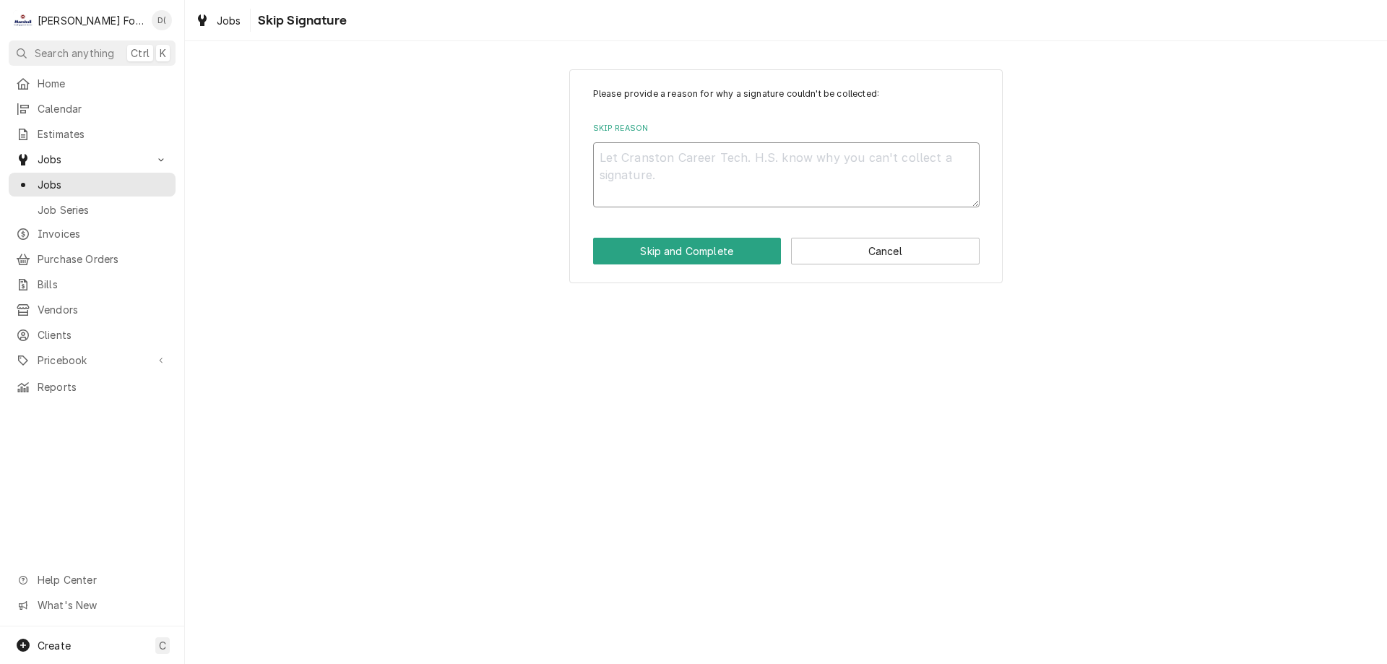
click at [660, 163] on textarea "Skip Reason" at bounding box center [786, 174] width 386 height 65
type textarea "x"
type textarea "i"
type textarea "x"
type textarea "in"
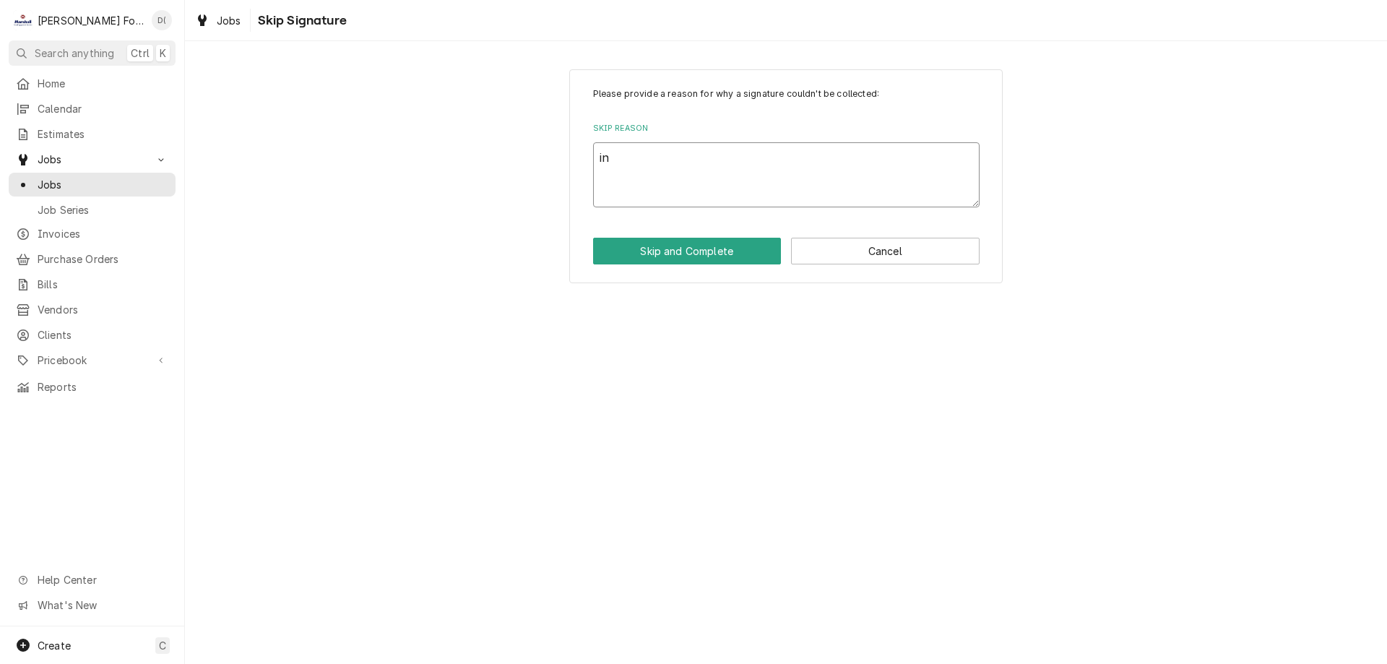
type textarea "x"
type textarea "ins"
type textarea "x"
type textarea "insi"
type textarea "x"
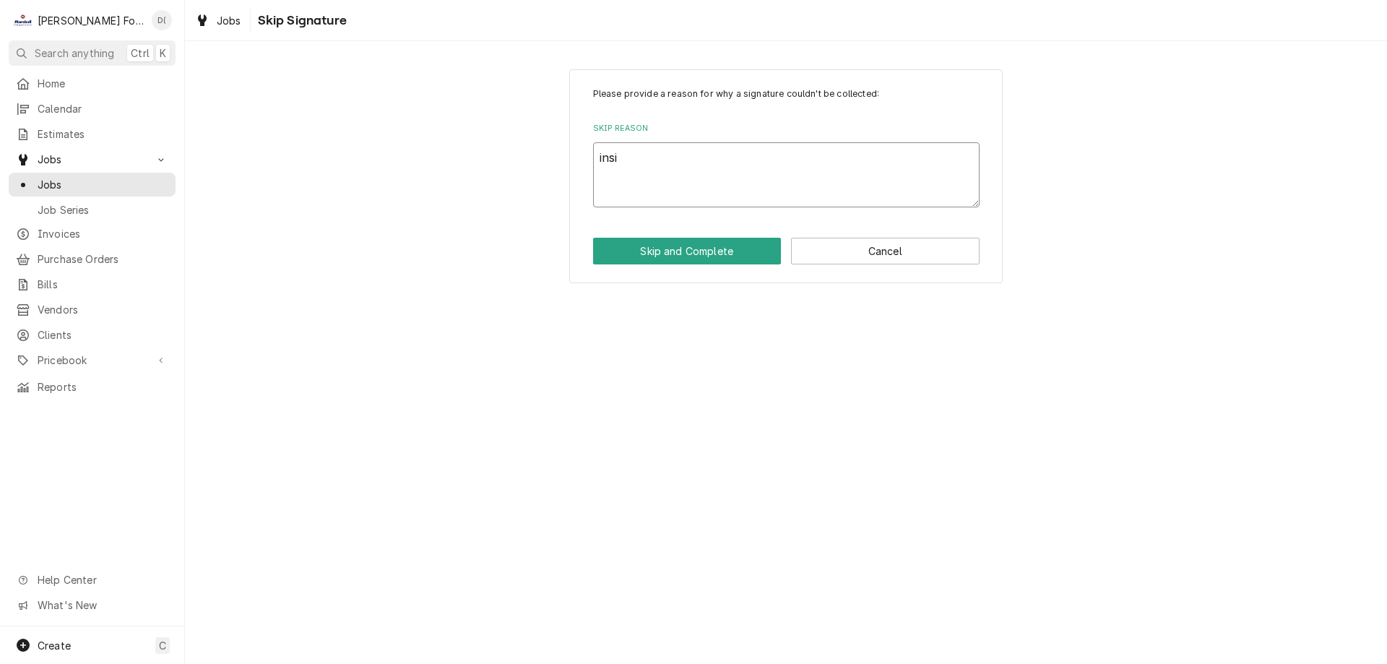
type textarea "insid"
type textarea "x"
type textarea "inside"
click at [675, 249] on button "Skip and Complete" at bounding box center [687, 251] width 189 height 27
type textarea "x"
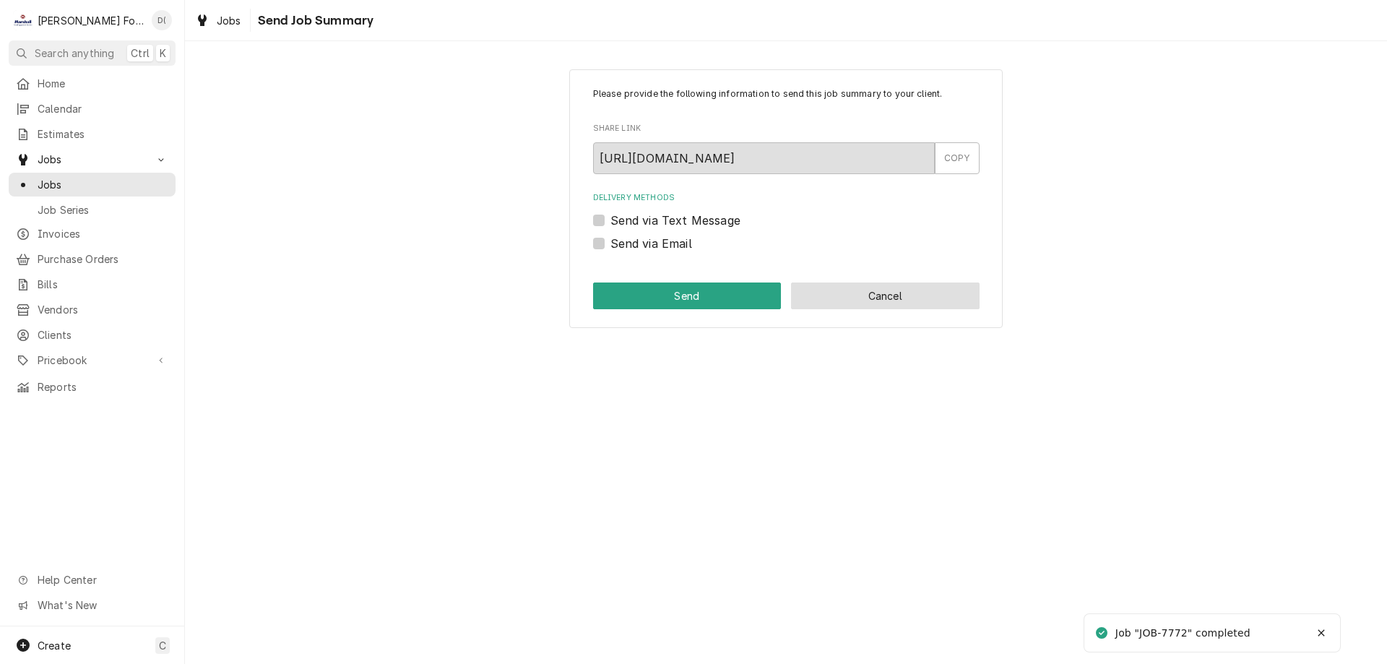
click at [861, 296] on button "Cancel" at bounding box center [885, 295] width 189 height 27
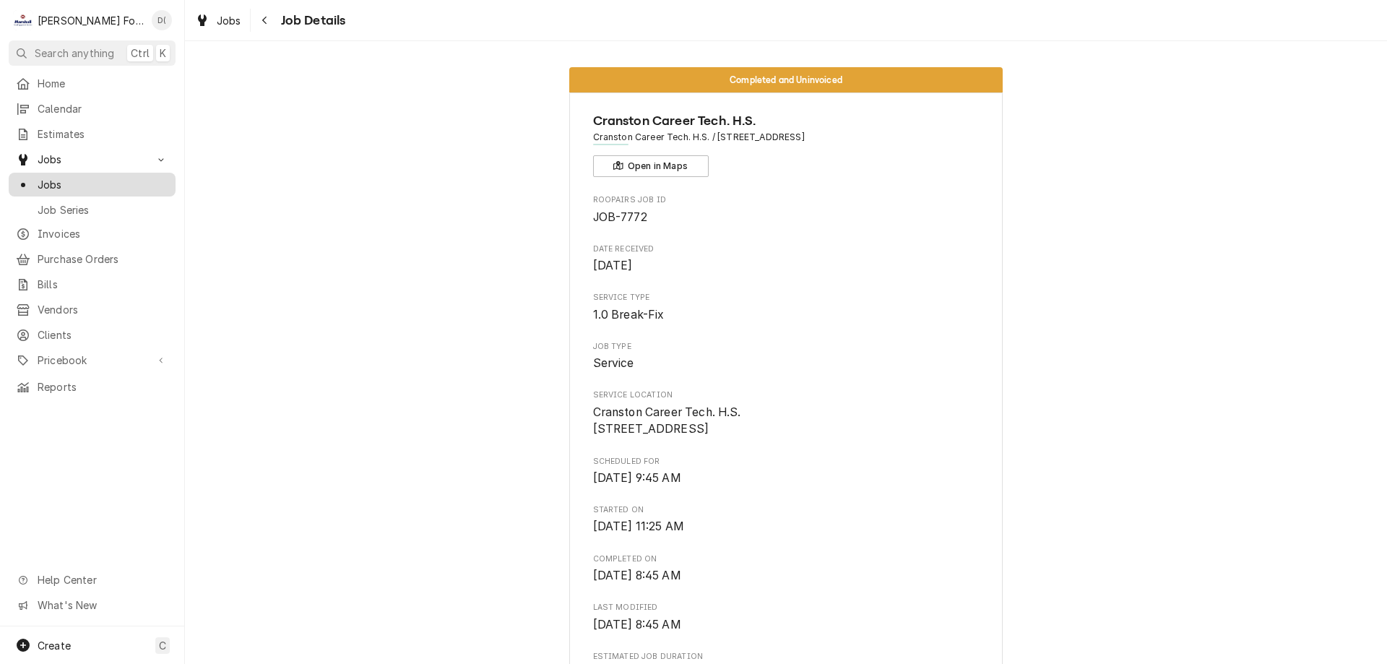
click at [113, 181] on span "Jobs" at bounding box center [103, 184] width 131 height 15
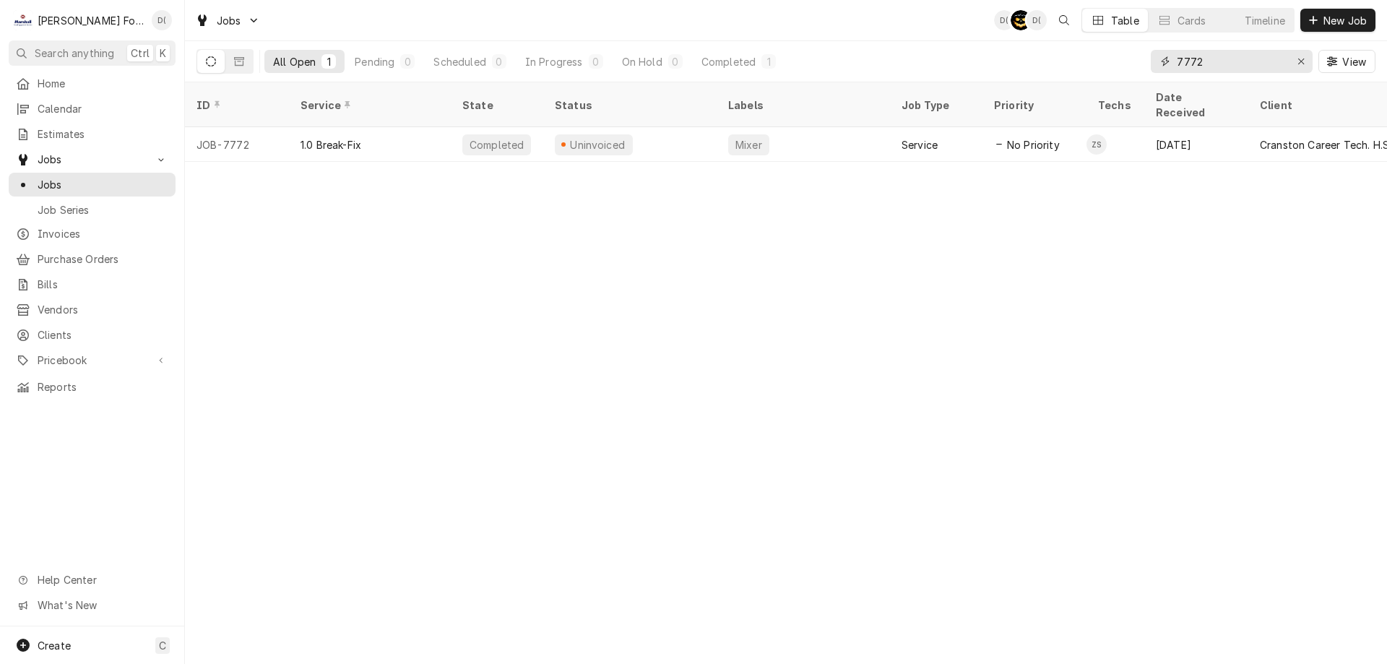
click at [1208, 67] on input "7772" at bounding box center [1231, 61] width 108 height 23
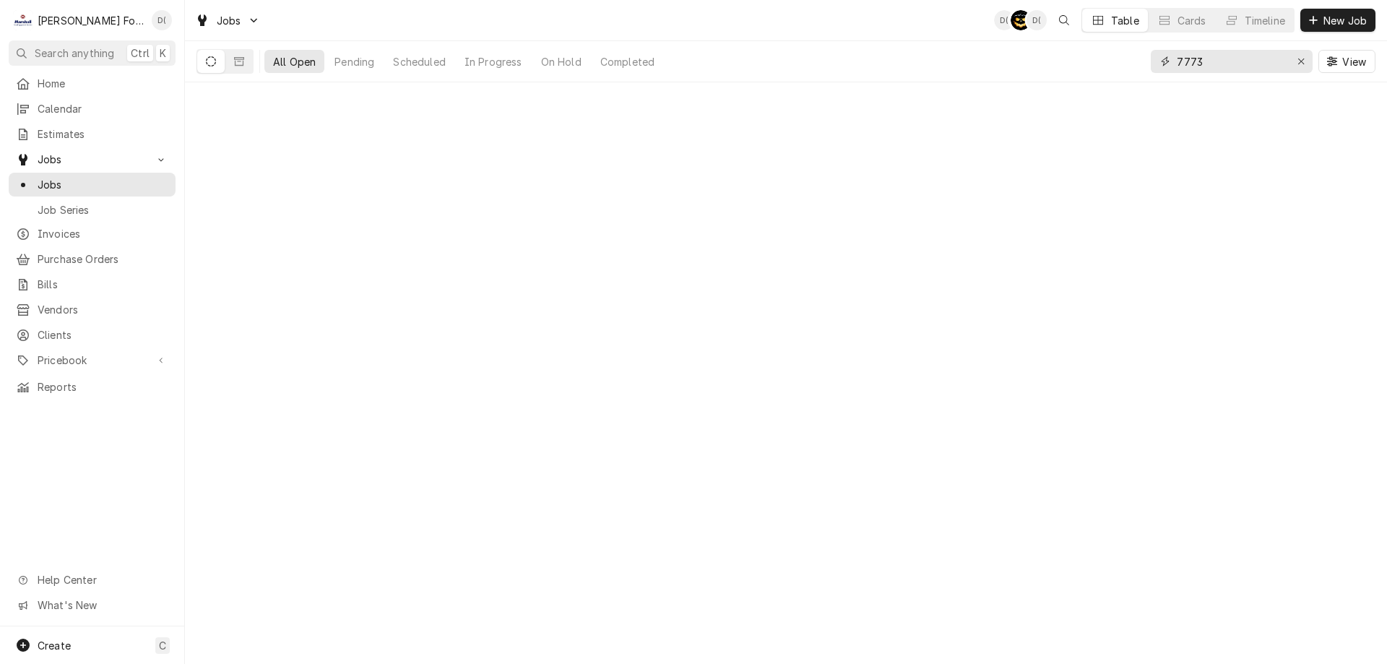
type input "7773"
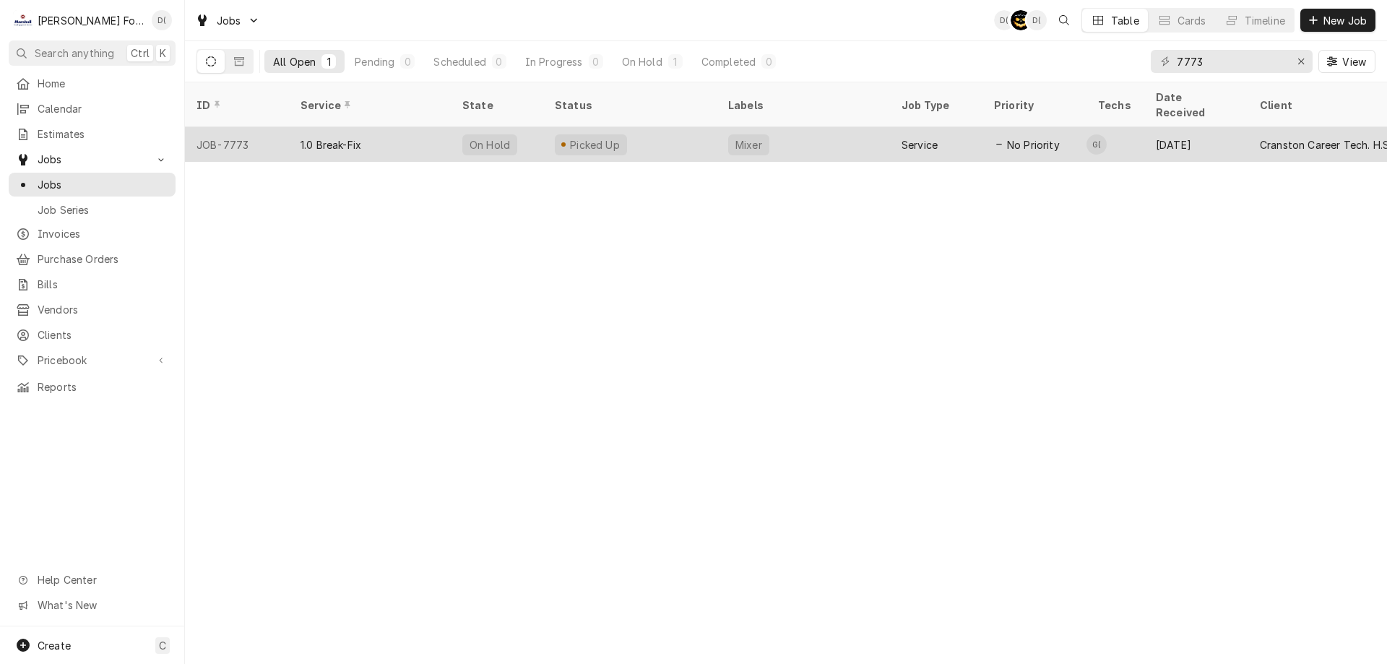
click at [699, 127] on div "Picked Up" at bounding box center [629, 144] width 173 height 35
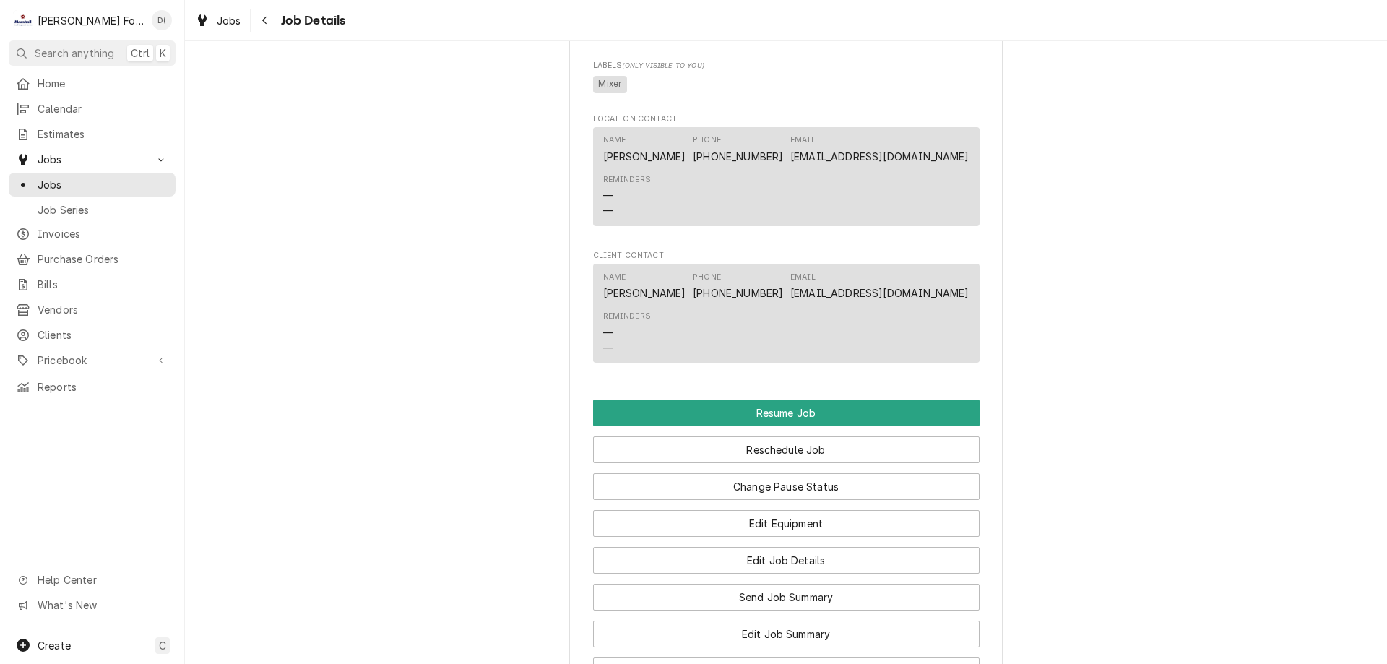
scroll to position [1372, 0]
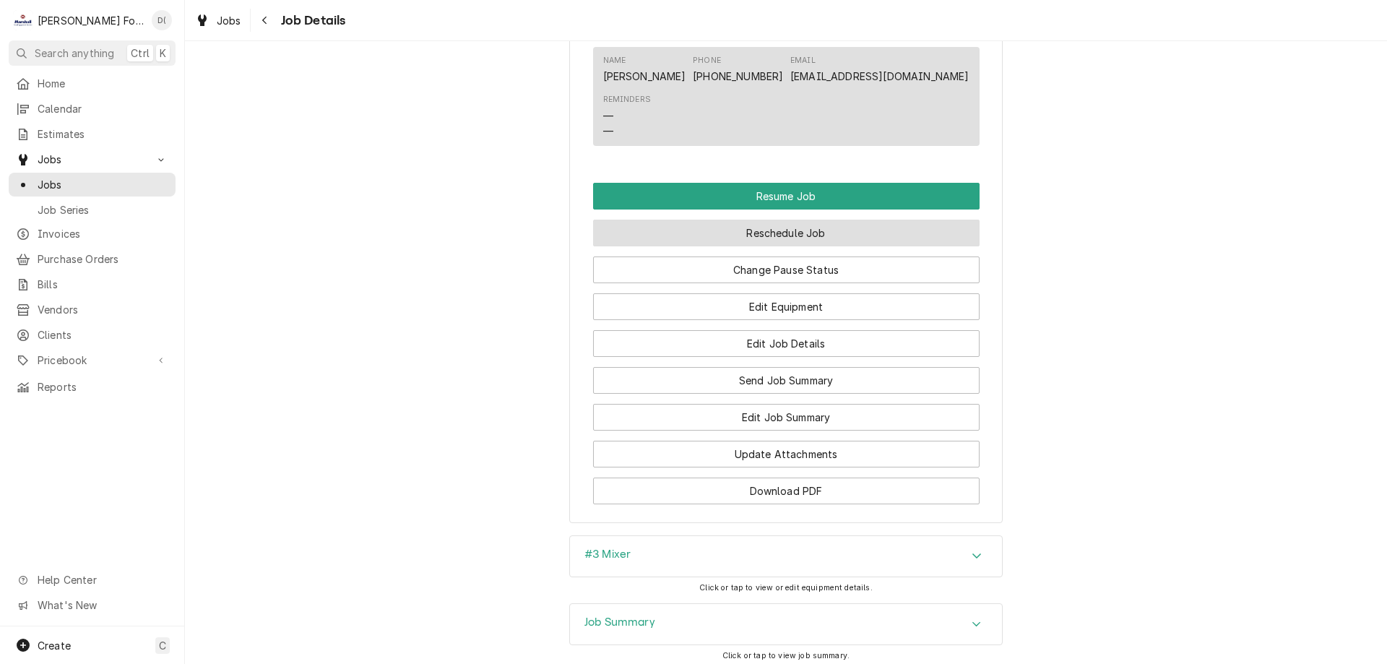
click at [765, 246] on button "Reschedule Job" at bounding box center [786, 233] width 386 height 27
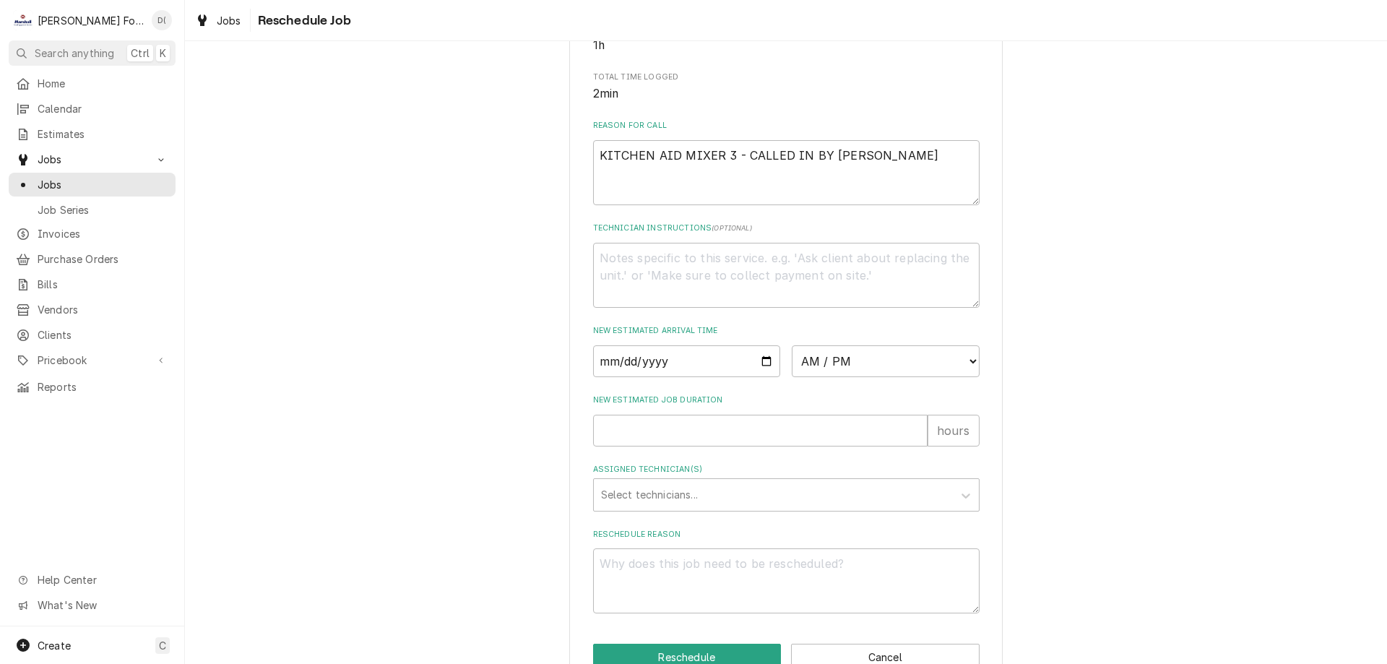
scroll to position [416, 0]
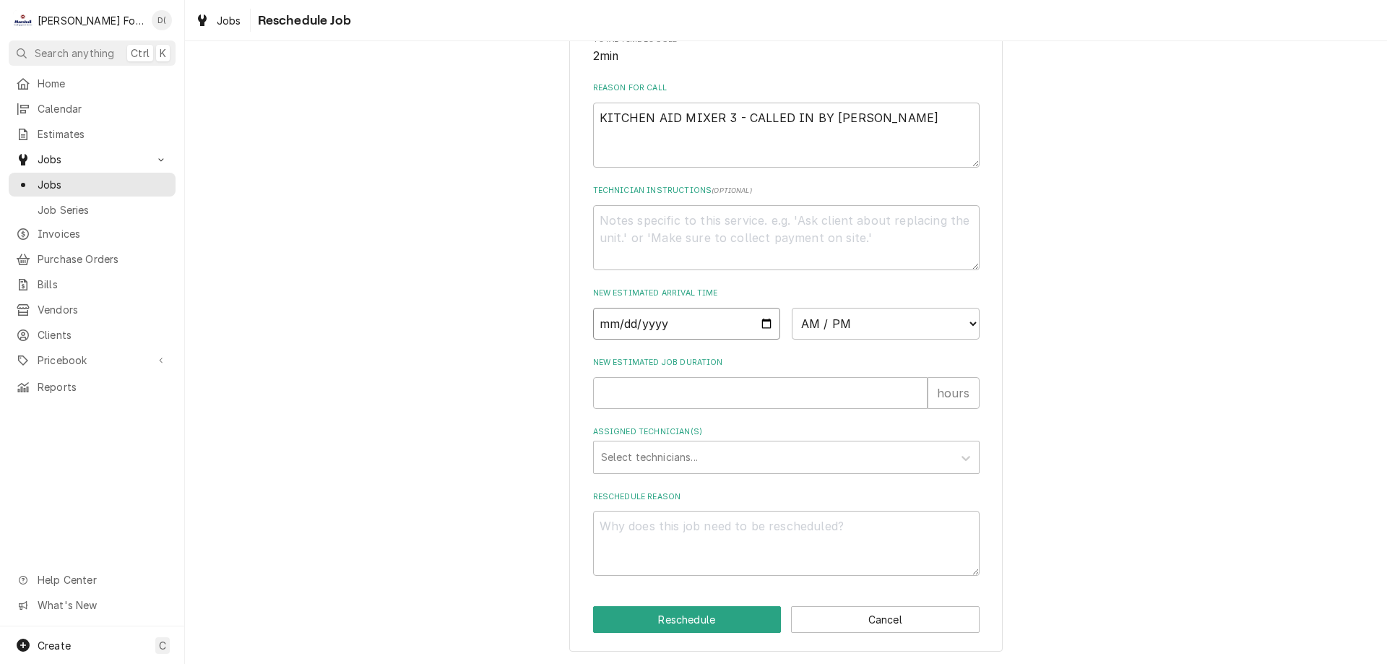
click at [754, 324] on input "Date" at bounding box center [687, 324] width 188 height 32
type textarea "x"
type input "2025-10-15"
click at [908, 329] on select "AM / PM 6:00 AM 6:15 AM 6:30 AM 6:45 AM 7:00 AM 7:15 AM 7:30 AM 7:45 AM 8:00 AM…" at bounding box center [886, 324] width 188 height 32
select select "10:15:00"
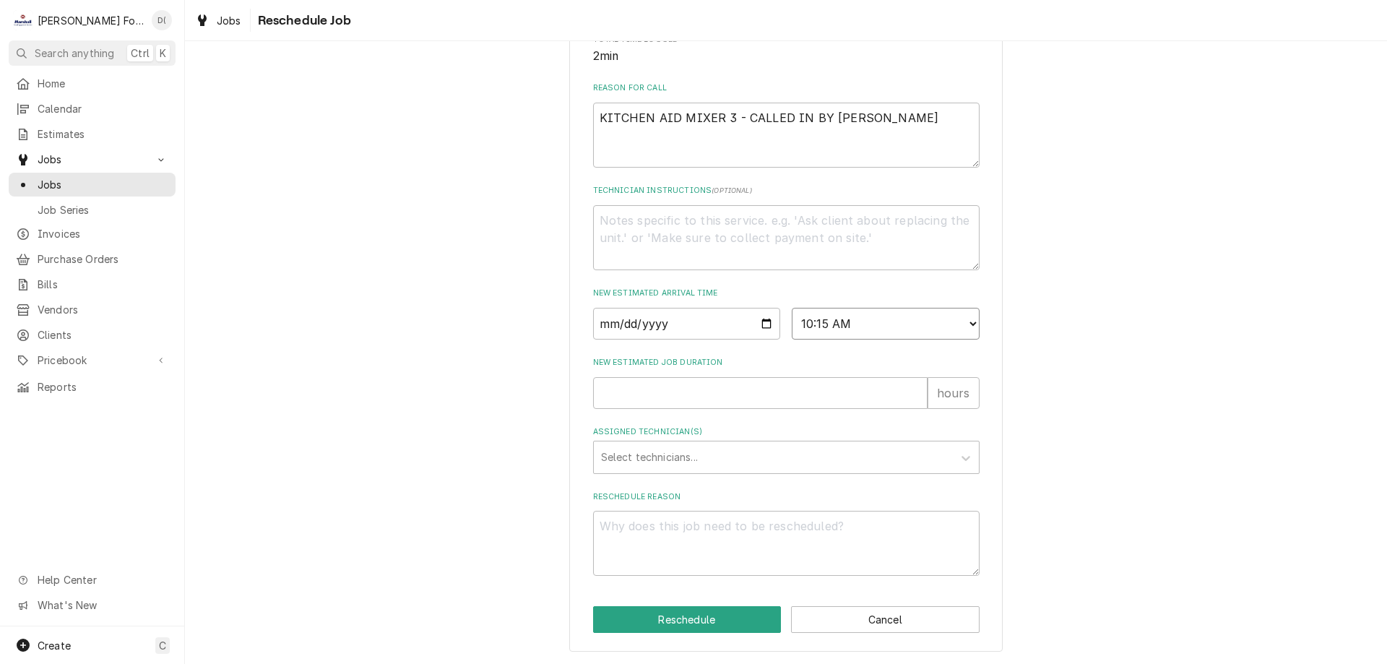
click at [792, 308] on select "AM / PM 6:00 AM 6:15 AM 6:30 AM 6:45 AM 7:00 AM 7:15 AM 7:30 AM 7:45 AM 8:00 AM…" at bounding box center [886, 324] width 188 height 32
click at [728, 399] on input "New Estimated Job Duration" at bounding box center [760, 393] width 334 height 32
type textarea "x"
type input "1"
click at [721, 449] on div "Assigned Technician(s)" at bounding box center [773, 457] width 345 height 26
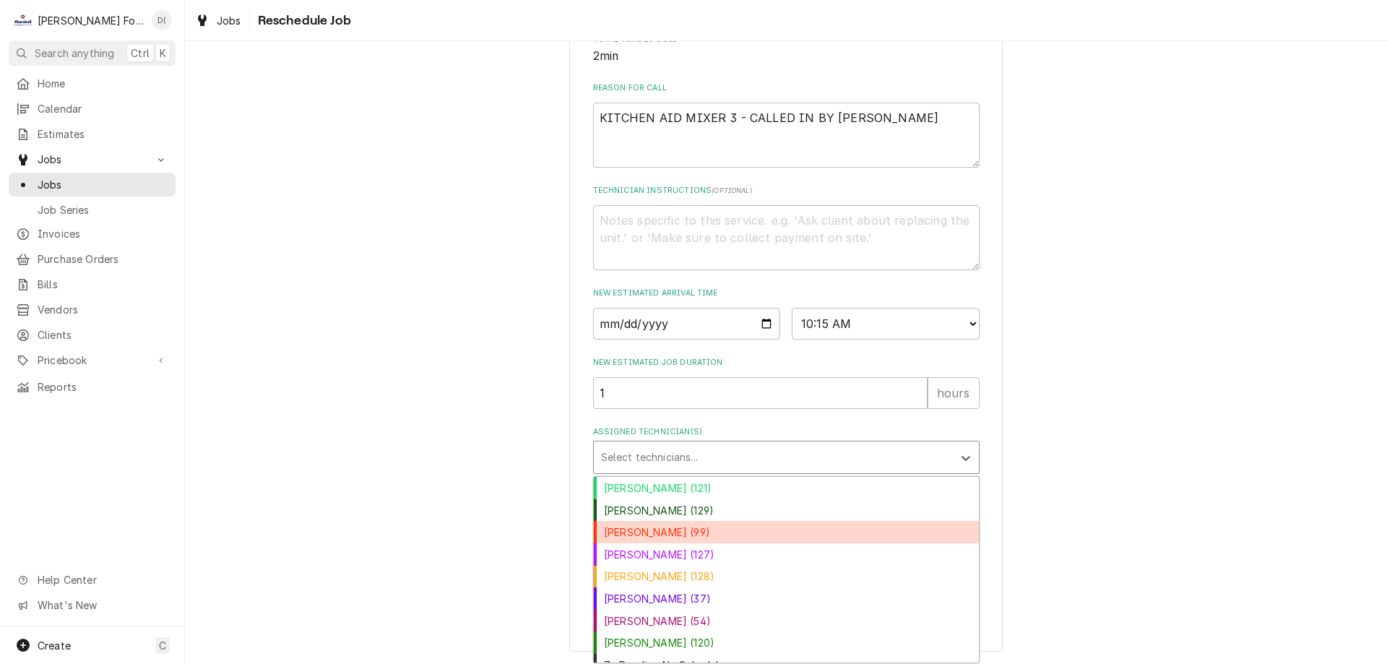
scroll to position [14, 0]
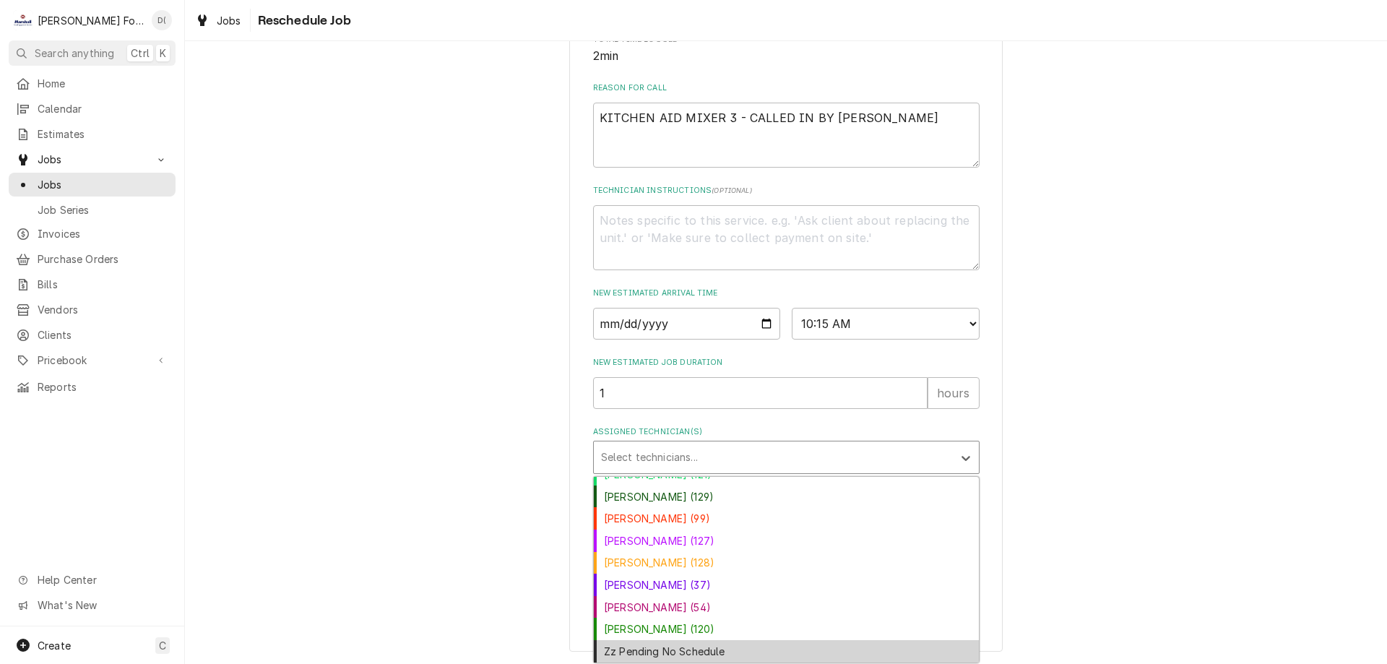
click at [703, 646] on div "Zz Pending No Schedule" at bounding box center [786, 651] width 385 height 22
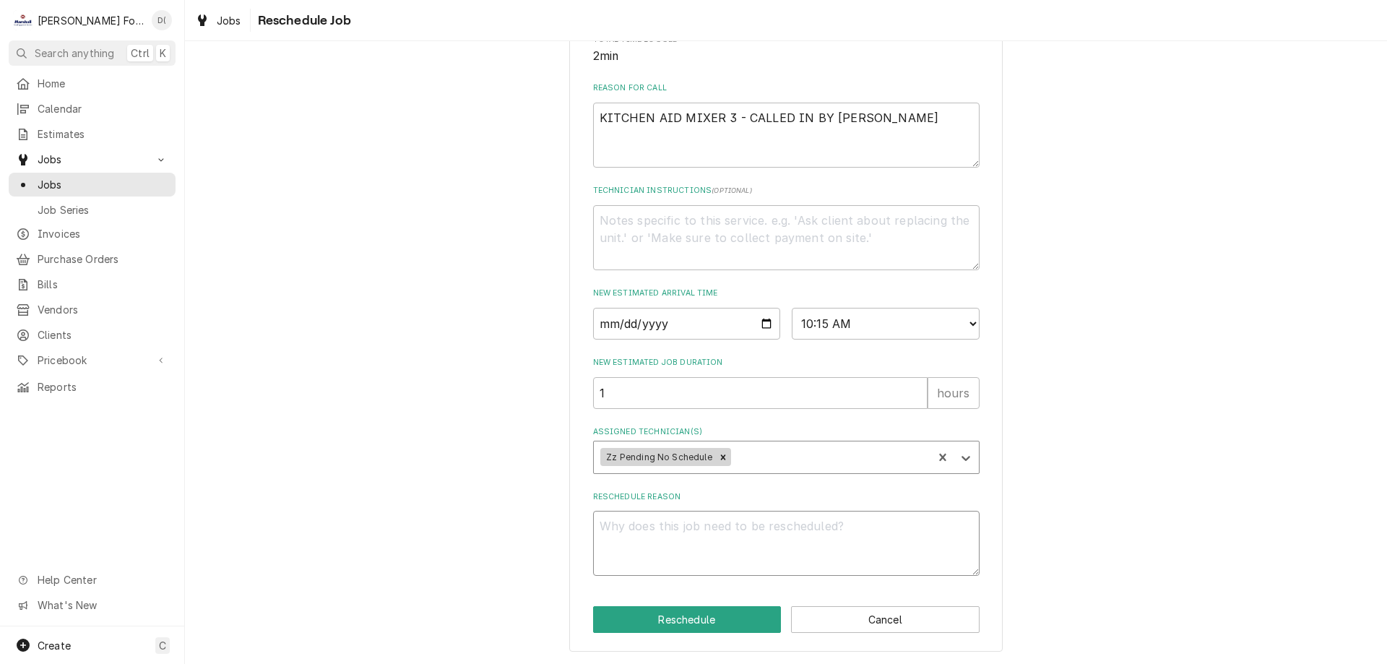
click at [657, 534] on textarea "Reschedule Reason" at bounding box center [786, 543] width 386 height 65
type textarea "x"
type textarea "i"
type textarea "x"
type textarea "in"
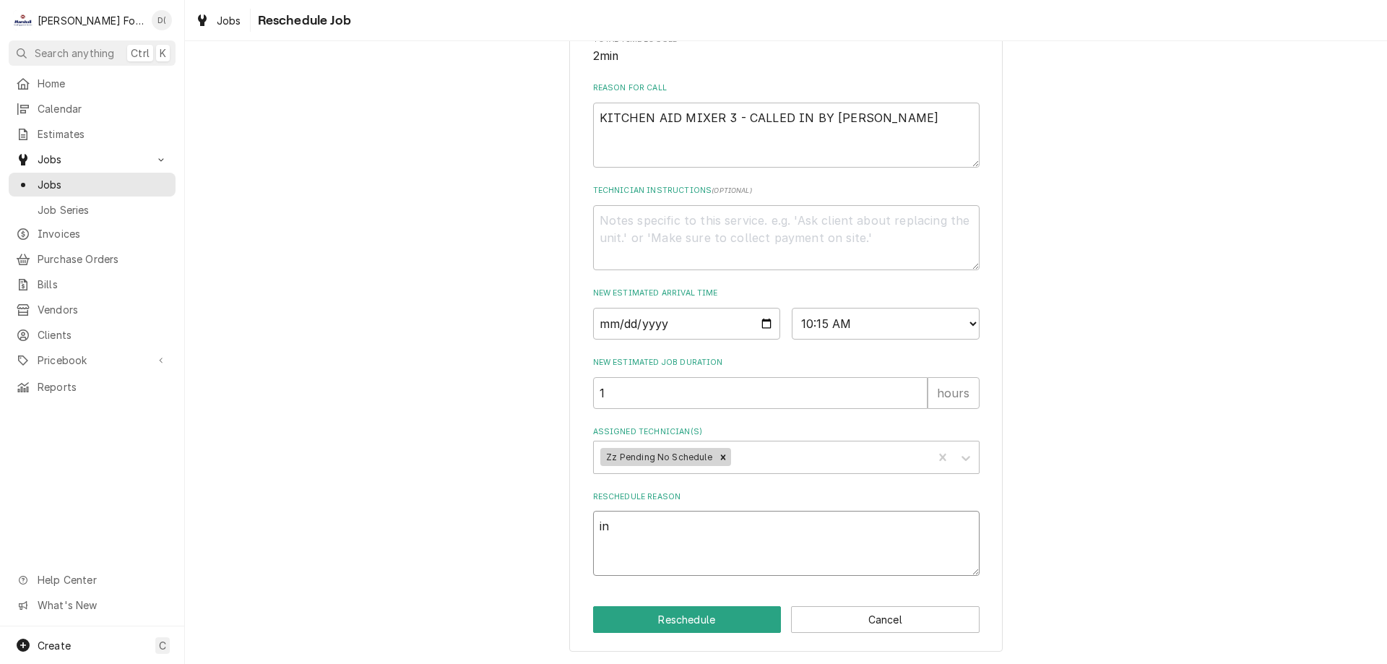
type textarea "x"
type textarea "ins"
type textarea "x"
type textarea "insi"
type textarea "x"
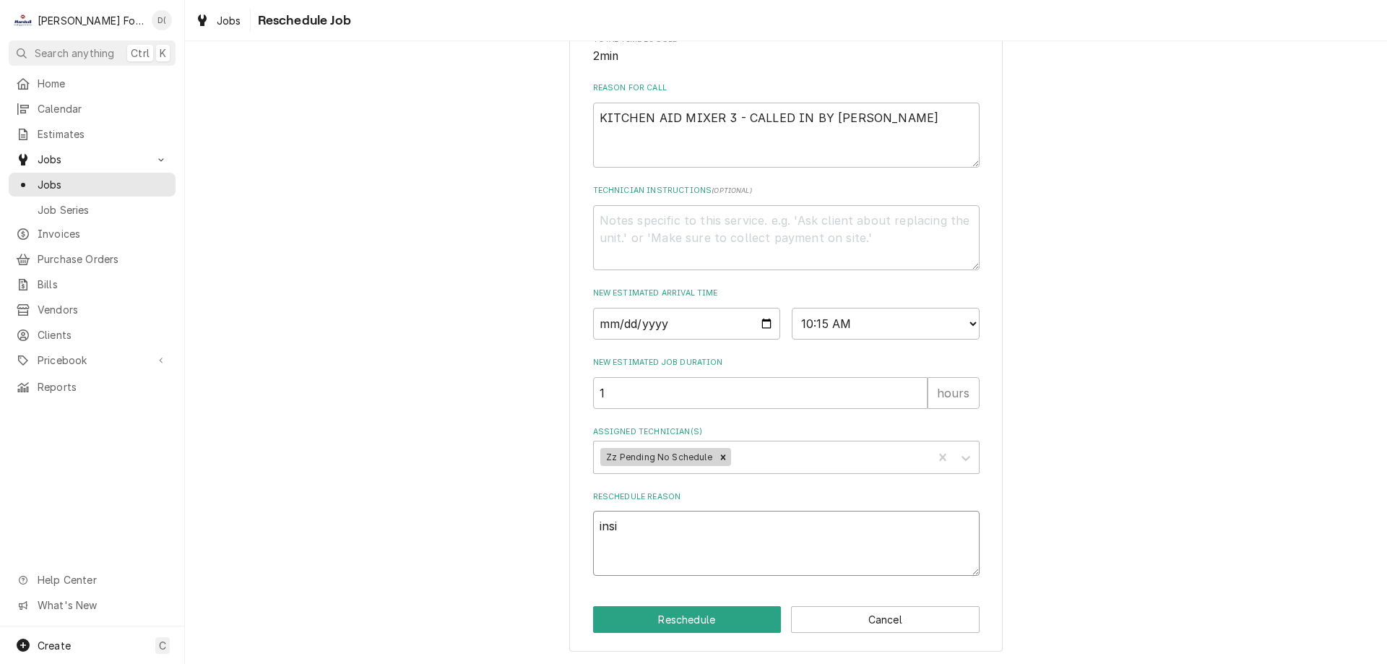
type textarea "insid"
type textarea "x"
type textarea "inside"
type textarea "x"
type textarea "inside"
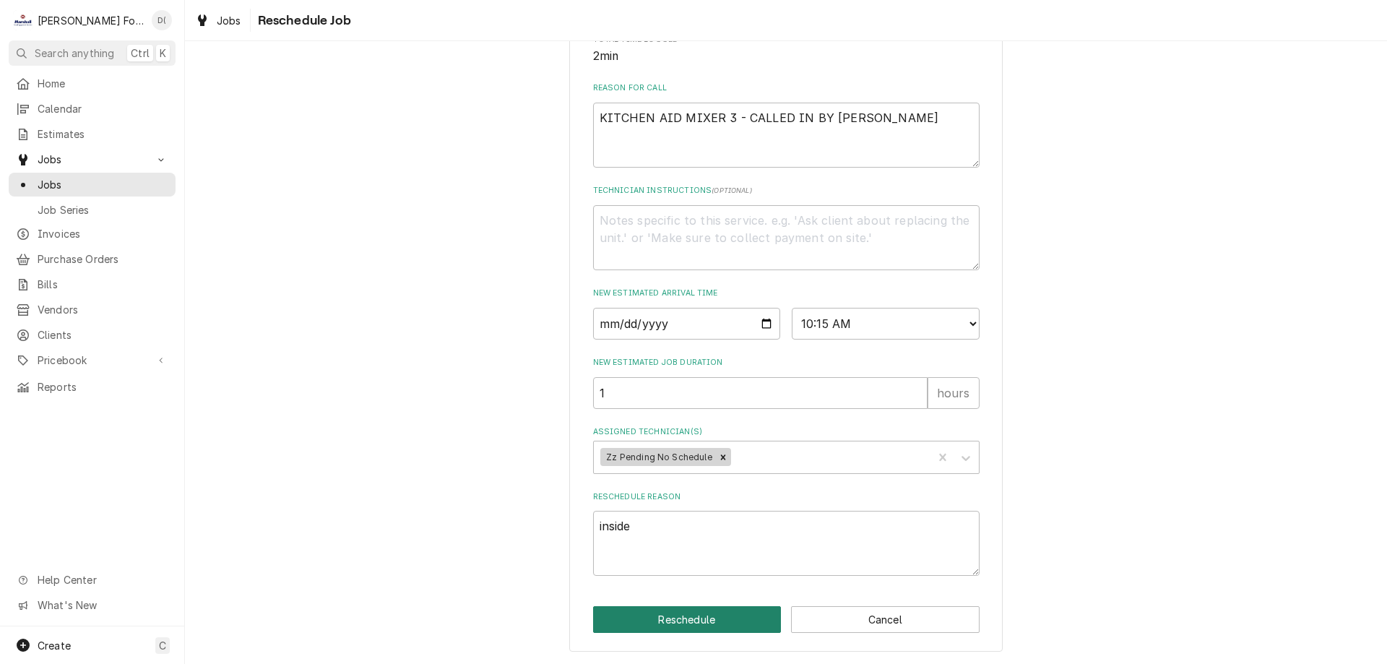
click at [662, 616] on button "Reschedule" at bounding box center [687, 619] width 189 height 27
type textarea "x"
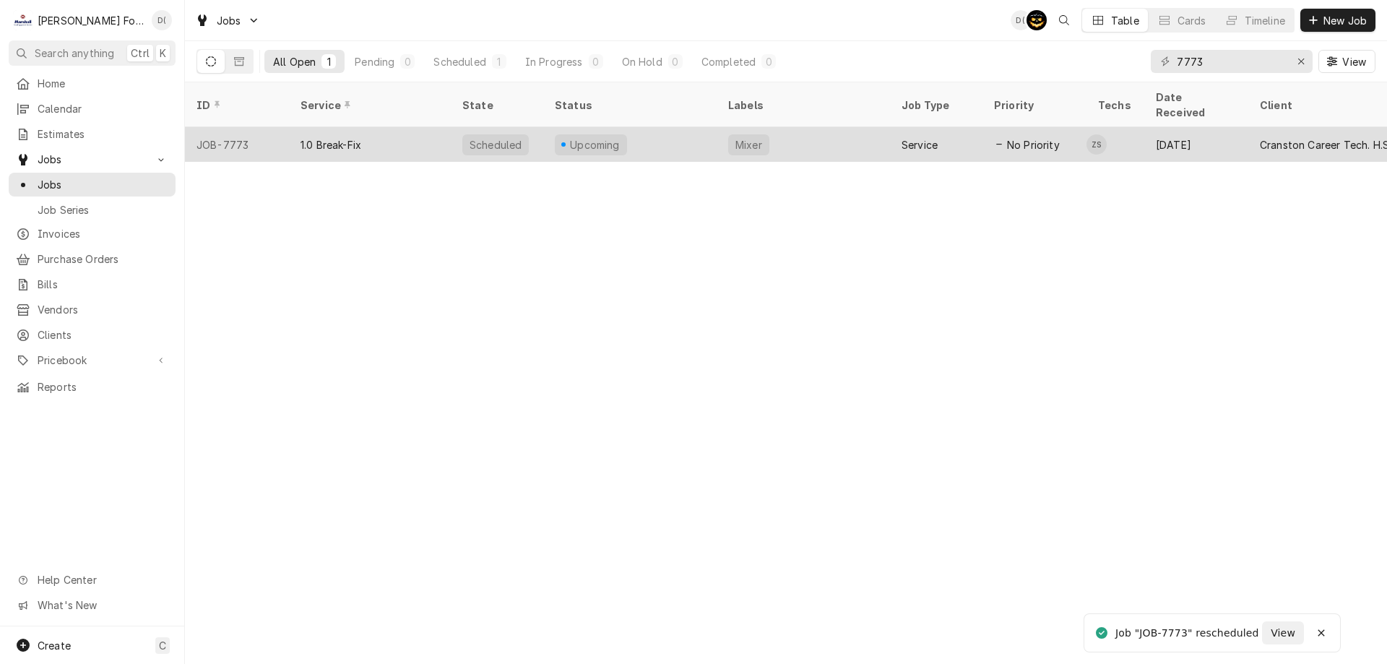
click at [663, 127] on div "Upcoming" at bounding box center [629, 144] width 173 height 35
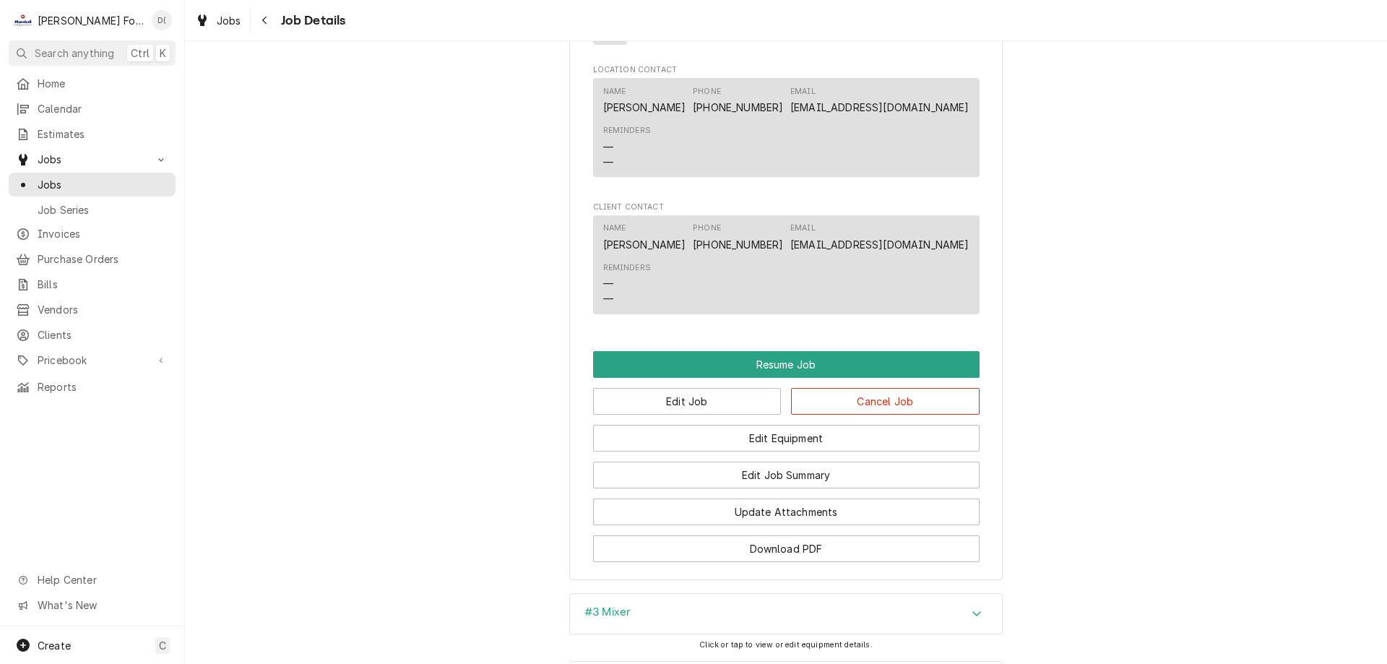
scroll to position [1372, 0]
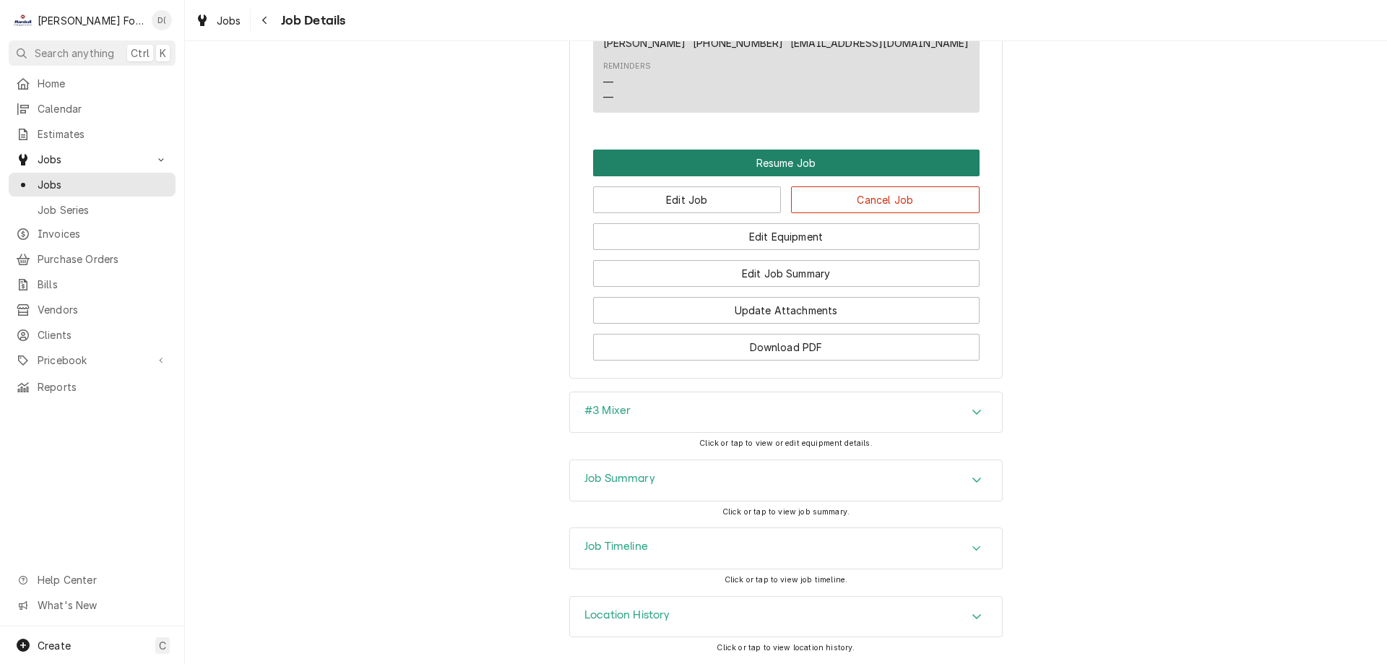
click at [790, 163] on button "Resume Job" at bounding box center [786, 163] width 386 height 27
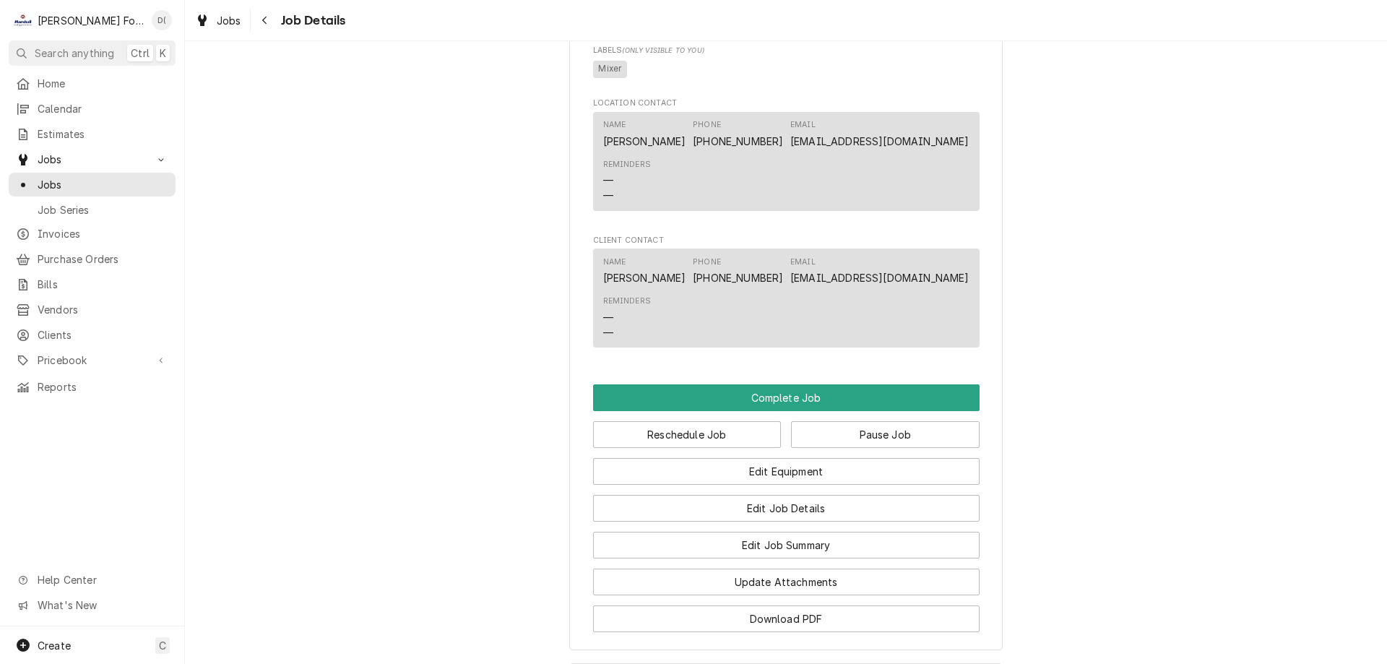
scroll to position [1290, 0]
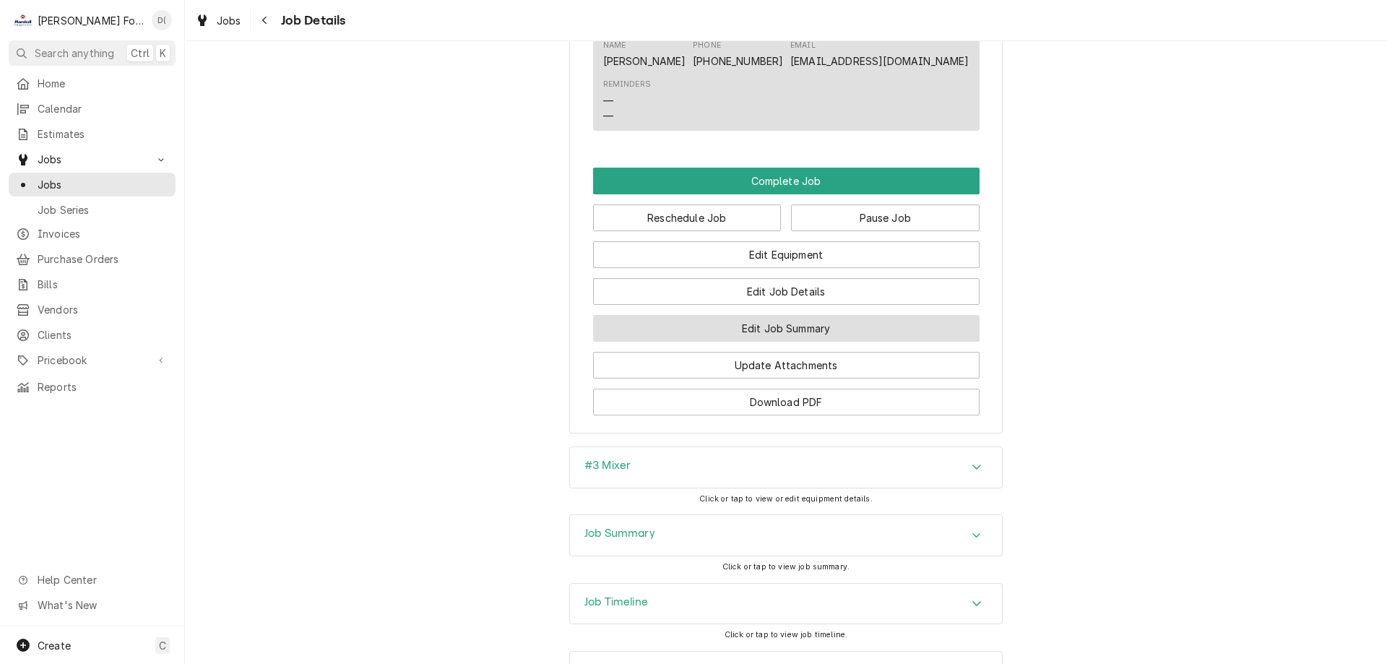
click at [790, 342] on button "Edit Job Summary" at bounding box center [786, 328] width 386 height 27
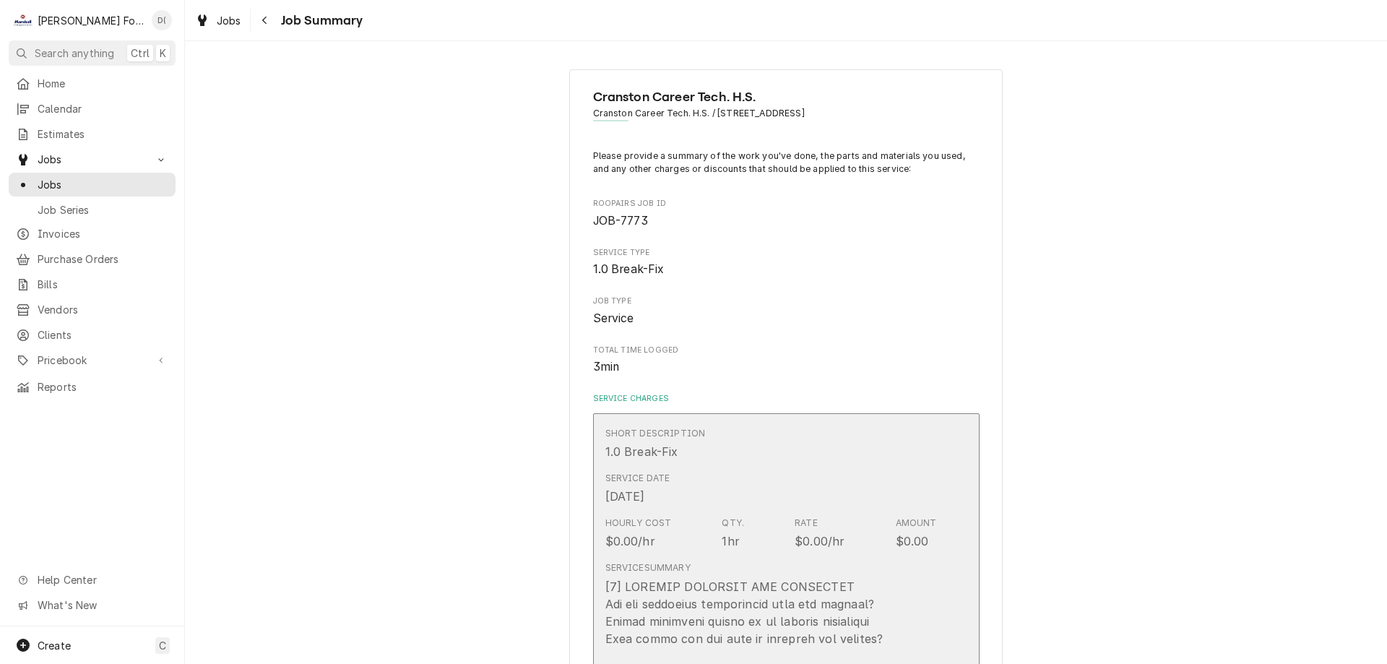
scroll to position [289, 0]
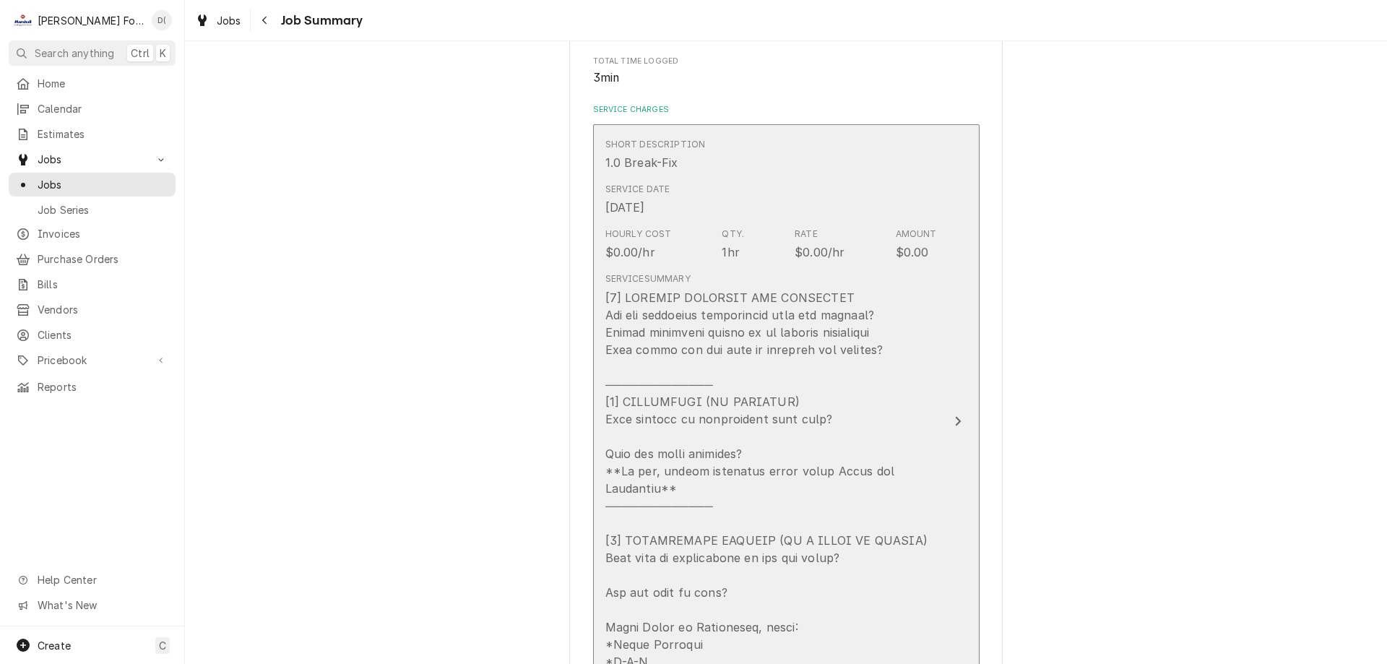
click at [954, 415] on icon "Update Line Item" at bounding box center [957, 421] width 7 height 12
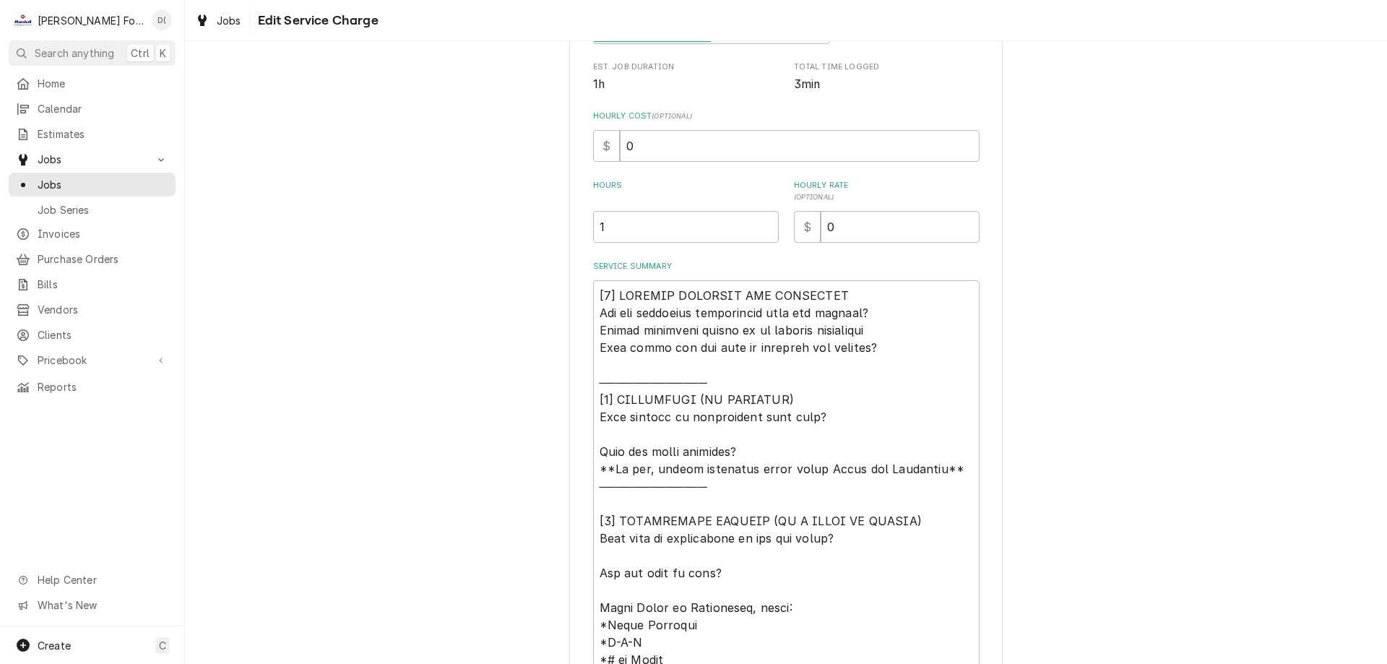
scroll to position [433, 0]
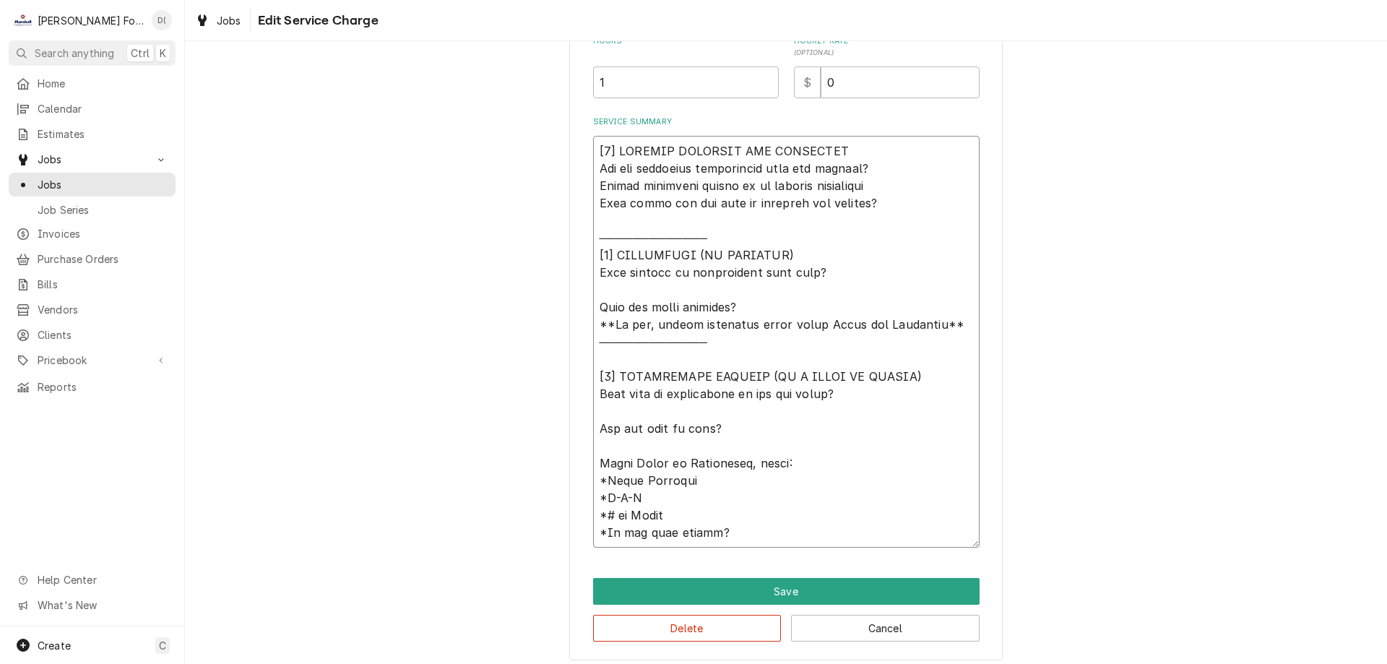
click at [842, 272] on textarea "Service Summary" at bounding box center [786, 342] width 386 height 412
type textarea "x"
type textarea "[9] LOREMIP DOLORSIT AME CONSECTET Adi eli seddoeius temporincid utla etd magna…"
type textarea "x"
type textarea "[0] LOREMIP DOLORSIT AME CONSECTET Adi eli seddoeius temporincid utla etd magna…"
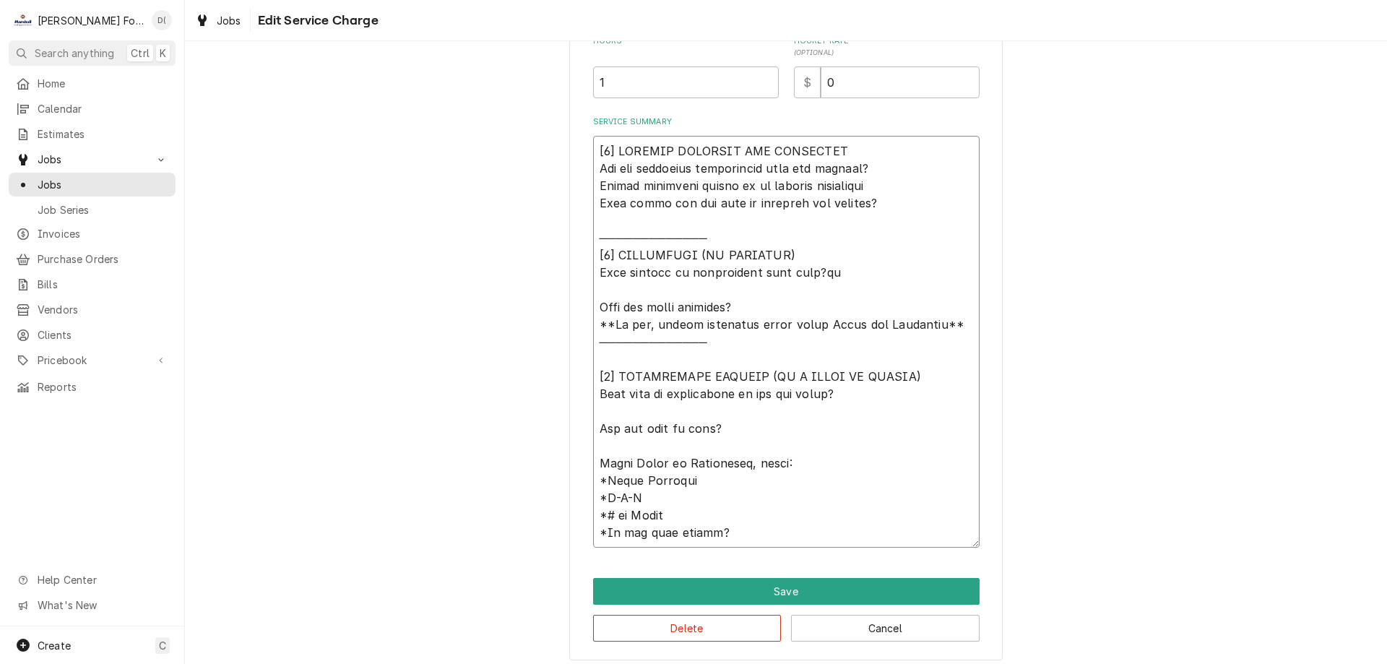
type textarea "x"
type textarea "[1] LOREMIP DOLORSIT AME CONSECTET Adi eli seddoeius temporincid utla etd magna…"
type textarea "x"
type textarea "[5] LOREMIP DOLORSIT AME CONSECTET Adi eli seddoeius temporincid utla etd magna…"
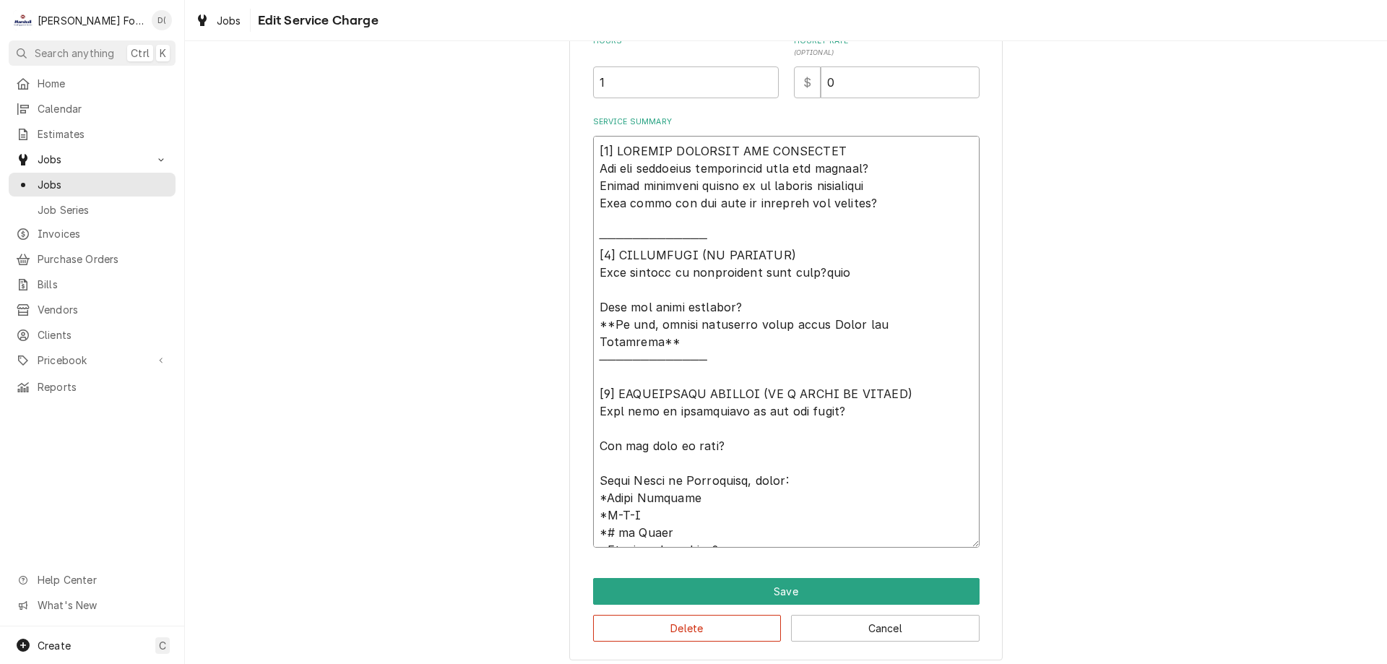
type textarea "x"
type textarea "[7] LOREMIP DOLORSIT AME CONSECTET Adi eli seddoeius temporincid utla etd magna…"
type textarea "x"
type textarea "[1] LOREMIP DOLORSIT AME CONSECTET Adi eli seddoeius temporincid utla etd magna…"
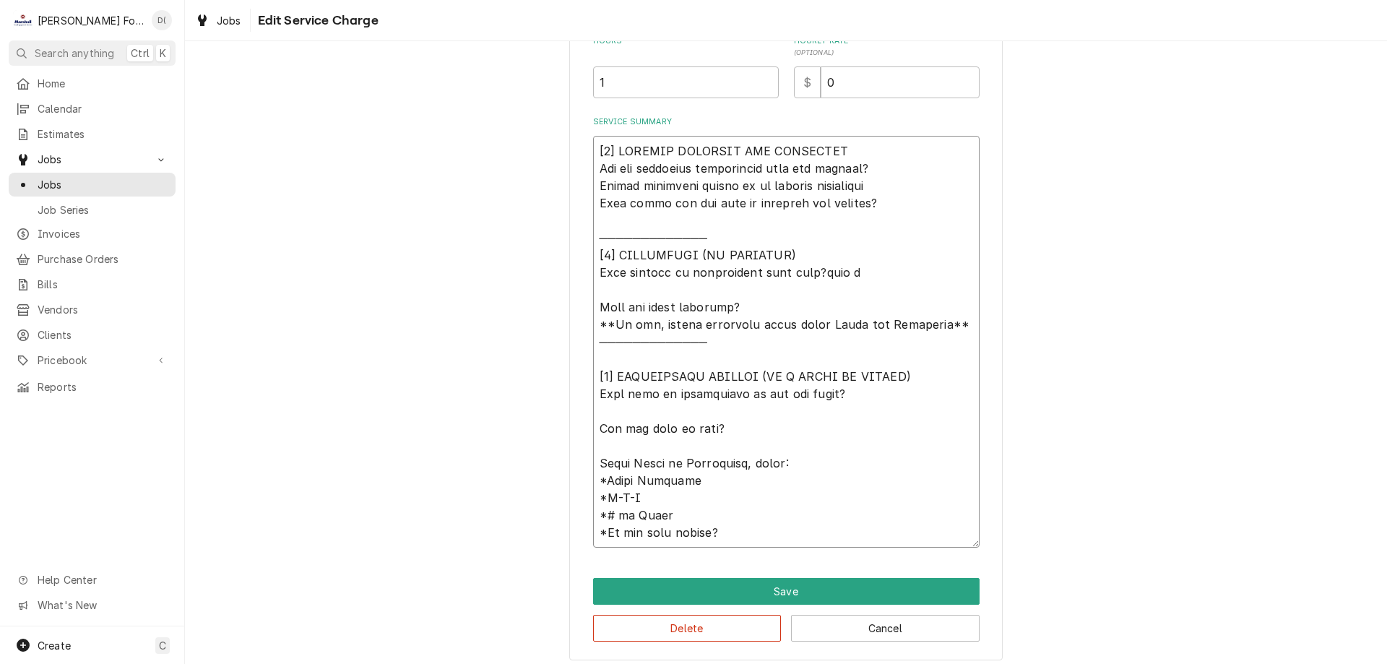
type textarea "x"
type textarea "[𝟭] 𝗜𝗡𝗜𝗧𝗜𝗔𝗟 𝗙𝗜𝗡𝗗𝗜𝗡𝗚𝗦 𝗔𝗡𝗗 𝗗𝗜𝗔𝗚𝗡𝗢𝗦𝗜𝗦 𝗪𝗮𝘀 𝘁𝗵𝗲 𝗲𝗾𝘂𝗶𝗽𝗺𝗲𝗻𝘁 𝗼𝗽𝗲𝗿𝗮𝘁𝗶𝗼𝗻𝗮𝗹 𝘄𝗵𝗲𝗻 𝘆𝗼𝘂 𝗮𝗿𝗿𝗶𝘃…"
type textarea "x"
type textarea "[𝟭] 𝗜𝗡𝗜𝗧𝗜𝗔𝗟 𝗙𝗜𝗡𝗗𝗜𝗡𝗚𝗦 𝗔𝗡𝗗 𝗗𝗜𝗔𝗚𝗡𝗢𝗦𝗜𝗦 𝗪𝗮𝘀 𝘁𝗵𝗲 𝗲𝗾𝘂𝗶𝗽𝗺𝗲𝗻𝘁 𝗼𝗽𝗲𝗿𝗮𝘁𝗶𝗼𝗻𝗮𝗹 𝘄𝗵𝗲𝗻 𝘆𝗼𝘂 𝗮𝗿𝗿𝗶𝘃…"
type textarea "x"
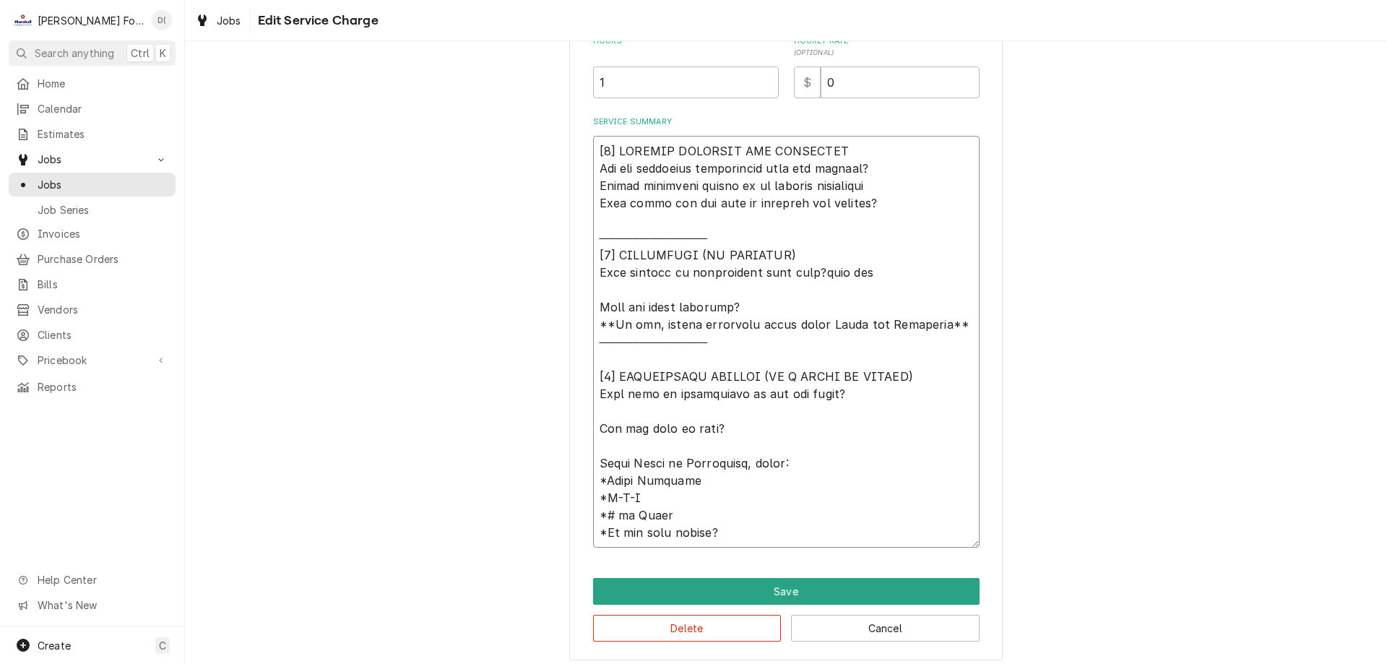
type textarea "[𝟭] 𝗜𝗡𝗜𝗧𝗜𝗔𝗟 𝗙𝗜𝗡𝗗𝗜𝗡𝗚𝗦 𝗔𝗡𝗗 𝗗𝗜𝗔𝗚𝗡𝗢𝗦𝗜𝗦 𝗪𝗮𝘀 𝘁𝗵𝗲 𝗲𝗾𝘂𝗶𝗽𝗺𝗲𝗻𝘁 𝗼𝗽𝗲𝗿𝗮𝘁𝗶𝗼𝗻𝗮𝗹 𝘄𝗵𝗲𝗻 𝘆𝗼𝘂 𝗮𝗿𝗿𝗶𝘃…"
type textarea "x"
type textarea "[𝟭] 𝗜𝗡𝗜𝗧𝗜𝗔𝗟 𝗙𝗜𝗡𝗗𝗜𝗡𝗚𝗦 𝗔𝗡𝗗 𝗗𝗜𝗔𝗚𝗡𝗢𝗦𝗜𝗦 𝗪𝗮𝘀 𝘁𝗵𝗲 𝗲𝗾𝘂𝗶𝗽𝗺𝗲𝗻𝘁 𝗼𝗽𝗲𝗿𝗮𝘁𝗶𝗼𝗻𝗮𝗹 𝘄𝗵𝗲𝗻 𝘆𝗼𝘂 𝗮𝗿𝗿𝗶𝘃…"
type textarea "x"
type textarea "[𝟭] 𝗜𝗡𝗜𝗧𝗜𝗔𝗟 𝗙𝗜𝗡𝗗𝗜𝗡𝗚𝗦 𝗔𝗡𝗗 𝗗𝗜𝗔𝗚𝗡𝗢𝗦𝗜𝗦 𝗪𝗮𝘀 𝘁𝗵𝗲 𝗲𝗾𝘂𝗶𝗽𝗺𝗲𝗻𝘁 𝗼𝗽𝗲𝗿𝗮𝘁𝗶𝗼𝗻𝗮𝗹 𝘄𝗵𝗲𝗻 𝘆𝗼𝘂 𝗮𝗿𝗿𝗶𝘃…"
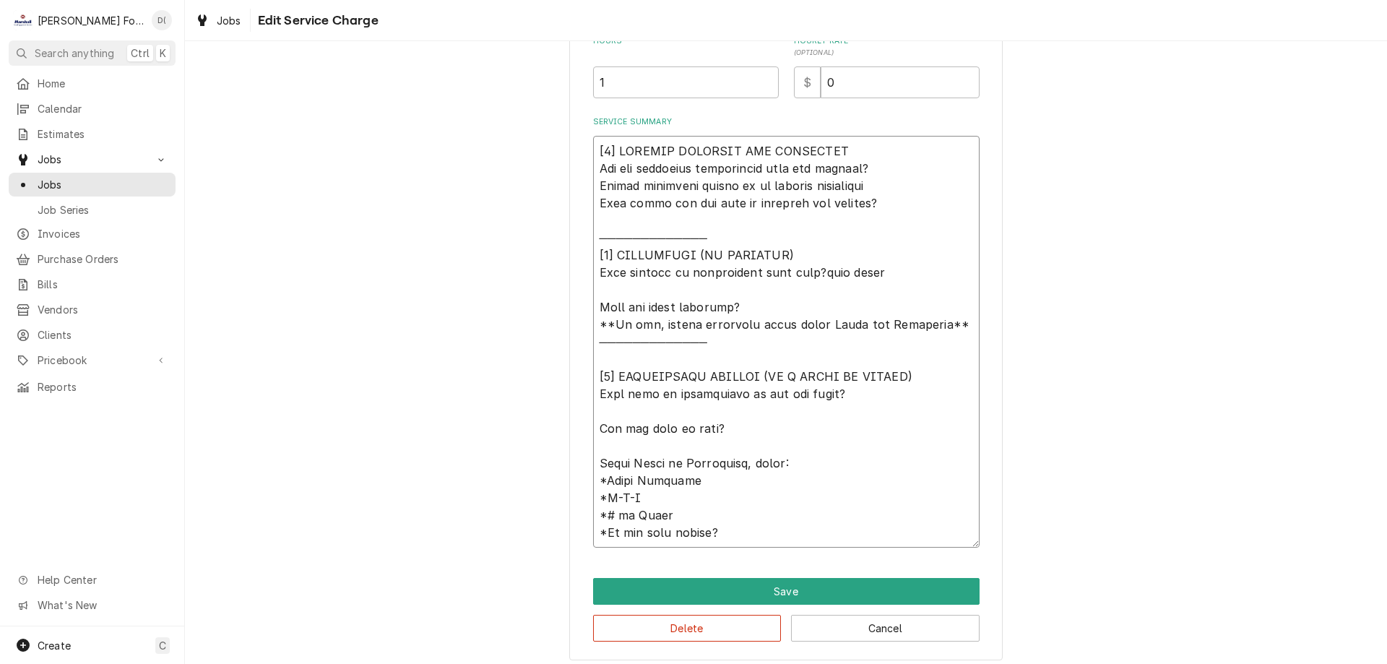
type textarea "x"
type textarea "[𝟭] 𝗜𝗡𝗜𝗧𝗜𝗔𝗟 𝗙𝗜𝗡𝗗𝗜𝗡𝗚𝗦 𝗔𝗡𝗗 𝗗𝗜𝗔𝗚𝗡𝗢𝗦𝗜𝗦 𝗪𝗮𝘀 𝘁𝗵𝗲 𝗲𝗾𝘂𝗶𝗽𝗺𝗲𝗻𝘁 𝗼𝗽𝗲𝗿𝗮𝘁𝗶𝗼𝗻𝗮𝗹 𝘄𝗵𝗲𝗻 𝘆𝗼𝘂 𝗮𝗿𝗿𝗶𝘃…"
type textarea "x"
type textarea "[𝟭] 𝗜𝗡𝗜𝗧𝗜𝗔𝗟 𝗙𝗜𝗡𝗗𝗜𝗡𝗚𝗦 𝗔𝗡𝗗 𝗗𝗜𝗔𝗚𝗡𝗢𝗦𝗜𝗦 𝗪𝗮𝘀 𝘁𝗵𝗲 𝗲𝗾𝘂𝗶𝗽𝗺𝗲𝗻𝘁 𝗼𝗽𝗲𝗿𝗮𝘁𝗶𝗼𝗻𝗮𝗹 𝘄𝗵𝗲𝗻 𝘆𝗼𝘂 𝗮𝗿𝗿𝗶𝘃…"
type textarea "x"
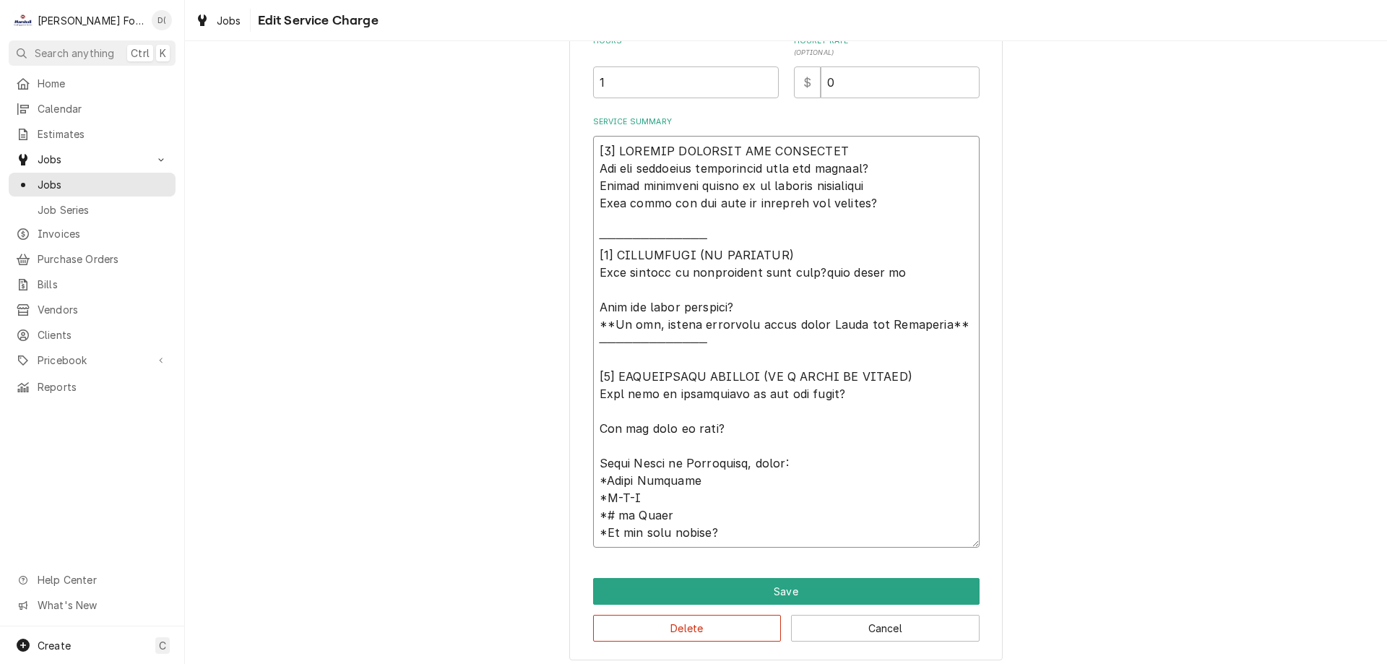
type textarea "[𝟭] 𝗜𝗡𝗜𝗧𝗜𝗔𝗟 𝗙𝗜𝗡𝗗𝗜𝗡𝗚𝗦 𝗔𝗡𝗗 𝗗𝗜𝗔𝗚𝗡𝗢𝗦𝗜𝗦 𝗪𝗮𝘀 𝘁𝗵𝗲 𝗲𝗾𝘂𝗶𝗽𝗺𝗲𝗻𝘁 𝗼𝗽𝗲𝗿𝗮𝘁𝗶𝗼𝗻𝗮𝗹 𝘄𝗵𝗲𝗻 𝘆𝗼𝘂 𝗮𝗿𝗿𝗶𝘃…"
type textarea "x"
type textarea "[𝟭] 𝗜𝗡𝗜𝗧𝗜𝗔𝗟 𝗙𝗜𝗡𝗗𝗜𝗡𝗚𝗦 𝗔𝗡𝗗 𝗗𝗜𝗔𝗚𝗡𝗢𝗦𝗜𝗦 𝗪𝗮𝘀 𝘁𝗵𝗲 𝗲𝗾𝘂𝗶𝗽𝗺𝗲𝗻𝘁 𝗼𝗽𝗲𝗿𝗮𝘁𝗶𝗼𝗻𝗮𝗹 𝘄𝗵𝗲𝗻 𝘆𝗼𝘂 𝗮𝗿𝗿𝗶𝘃…"
type textarea "x"
type textarea "[𝟭] 𝗜𝗡𝗜𝗧𝗜𝗔𝗟 𝗙𝗜𝗡𝗗𝗜𝗡𝗚𝗦 𝗔𝗡𝗗 𝗗𝗜𝗔𝗚𝗡𝗢𝗦𝗜𝗦 𝗪𝗮𝘀 𝘁𝗵𝗲 𝗲𝗾𝘂𝗶𝗽𝗺𝗲𝗻𝘁 𝗼𝗽𝗲𝗿𝗮𝘁𝗶𝗼𝗻𝗮𝗹 𝘄𝗵𝗲𝗻 𝘆𝗼𝘂 𝗮𝗿𝗿𝗶𝘃…"
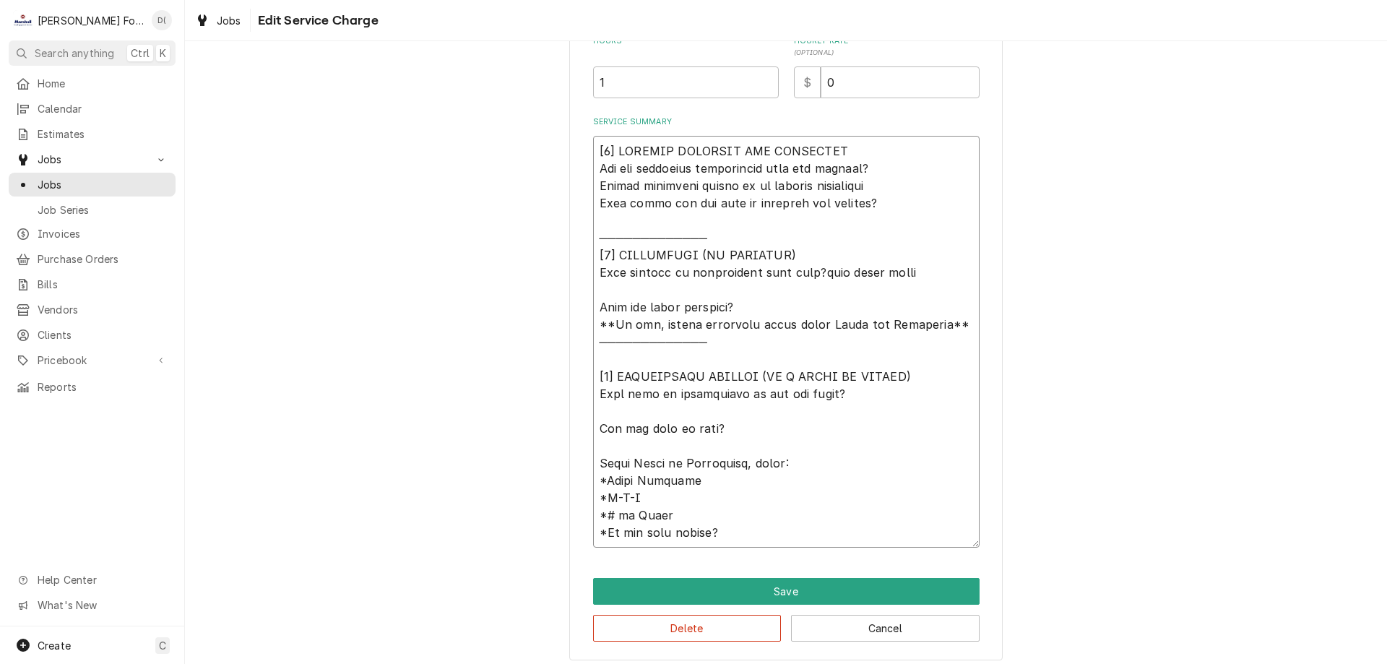
type textarea "x"
type textarea "[𝟭] 𝗜𝗡𝗜𝗧𝗜𝗔𝗟 𝗙𝗜𝗡𝗗𝗜𝗡𝗚𝗦 𝗔𝗡𝗗 𝗗𝗜𝗔𝗚𝗡𝗢𝗦𝗜𝗦 𝗪𝗮𝘀 𝘁𝗵𝗲 𝗲𝗾𝘂𝗶𝗽𝗺𝗲𝗻𝘁 𝗼𝗽𝗲𝗿𝗮𝘁𝗶𝗼𝗻𝗮𝗹 𝘄𝗵𝗲𝗻 𝘆𝗼𝘂 𝗮𝗿𝗿𝗶𝘃…"
type textarea "x"
type textarea "[𝟭] 𝗜𝗡𝗜𝗧𝗜𝗔𝗟 𝗙𝗜𝗡𝗗𝗜𝗡𝗚𝗦 𝗔𝗡𝗗 𝗗𝗜𝗔𝗚𝗡𝗢𝗦𝗜𝗦 𝗪𝗮𝘀 𝘁𝗵𝗲 𝗲𝗾𝘂𝗶𝗽𝗺𝗲𝗻𝘁 𝗼𝗽𝗲𝗿𝗮𝘁𝗶𝗼𝗻𝗮𝗹 𝘄𝗵𝗲𝗻 𝘆𝗼𝘂 𝗮𝗿𝗿𝗶𝘃…"
type textarea "x"
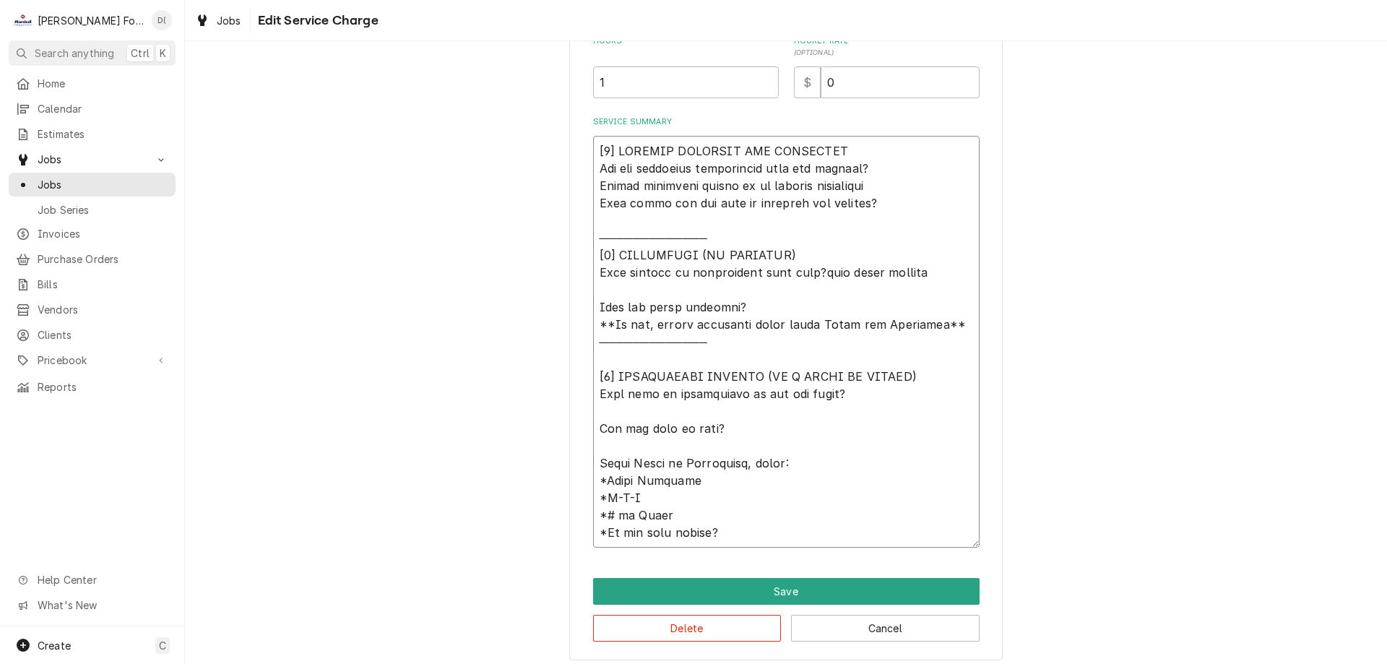
type textarea "[𝟭] 𝗜𝗡𝗜𝗧𝗜𝗔𝗟 𝗙𝗜𝗡𝗗𝗜𝗡𝗚𝗦 𝗔𝗡𝗗 𝗗𝗜𝗔𝗚𝗡𝗢𝗦𝗜𝗦 𝗪𝗮𝘀 𝘁𝗵𝗲 𝗲𝗾𝘂𝗶𝗽𝗺𝗲𝗻𝘁 𝗼𝗽𝗲𝗿𝗮𝘁𝗶𝗼𝗻𝗮𝗹 𝘄𝗵𝗲𝗻 𝘆𝗼𝘂 𝗮𝗿𝗿𝗶𝘃…"
type textarea "x"
type textarea "[𝟭] 𝗜𝗡𝗜𝗧𝗜𝗔𝗟 𝗙𝗜𝗡𝗗𝗜𝗡𝗚𝗦 𝗔𝗡𝗗 𝗗𝗜𝗔𝗚𝗡𝗢𝗦𝗜𝗦 𝗪𝗮𝘀 𝘁𝗵𝗲 𝗲𝗾𝘂𝗶𝗽𝗺𝗲𝗻𝘁 𝗼𝗽𝗲𝗿𝗮𝘁𝗶𝗼𝗻𝗮𝗹 𝘄𝗵𝗲𝗻 𝘆𝗼𝘂 𝗮𝗿𝗿𝗶𝘃…"
type textarea "x"
type textarea "[𝟭] 𝗜𝗡𝗜𝗧𝗜𝗔𝗟 𝗙𝗜𝗡𝗗𝗜𝗡𝗚𝗦 𝗔𝗡𝗗 𝗗𝗜𝗔𝗚𝗡𝗢𝗦𝗜𝗦 𝗪𝗮𝘀 𝘁𝗵𝗲 𝗲𝗾𝘂𝗶𝗽𝗺𝗲𝗻𝘁 𝗼𝗽𝗲𝗿𝗮𝘁𝗶𝗼𝗻𝗮𝗹 𝘄𝗵𝗲𝗻 𝘆𝗼𝘂 𝗮𝗿𝗿𝗶𝘃…"
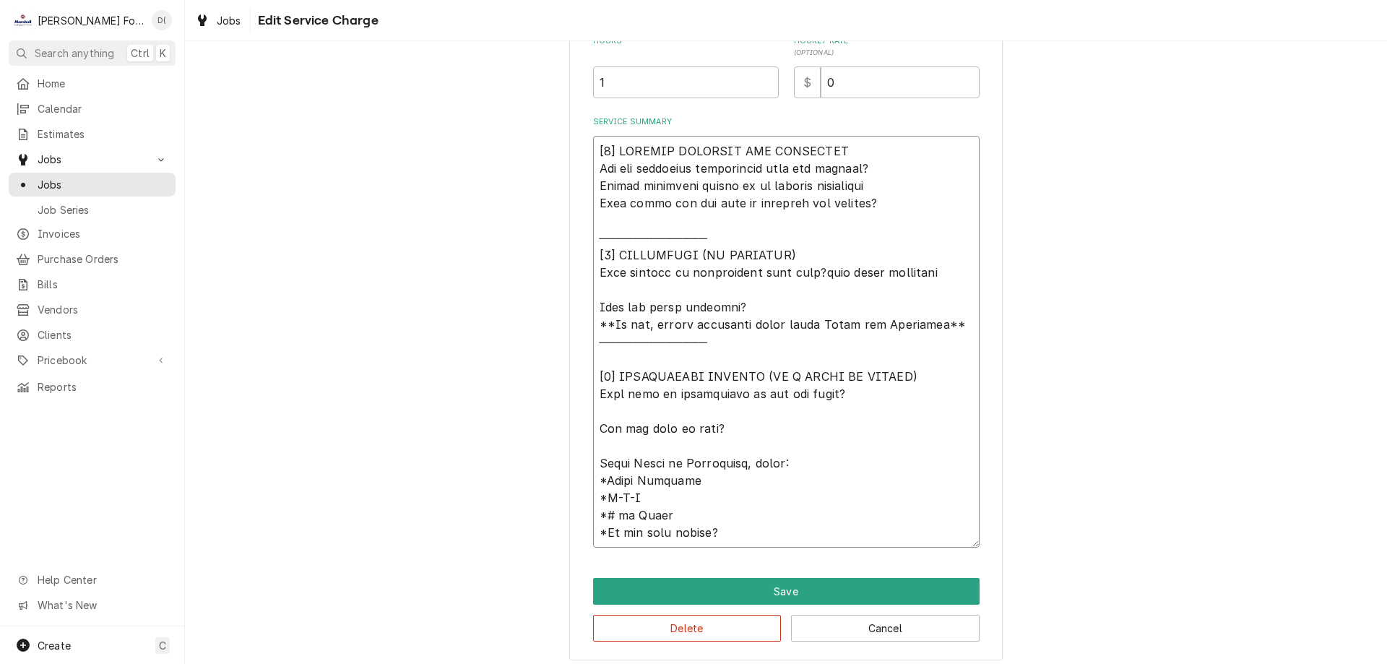
type textarea "x"
type textarea "[𝟭] 𝗜𝗡𝗜𝗧𝗜𝗔𝗟 𝗙𝗜𝗡𝗗𝗜𝗡𝗚𝗦 𝗔𝗡𝗗 𝗗𝗜𝗔𝗚𝗡𝗢𝗦𝗜𝗦 𝗪𝗮𝘀 𝘁𝗵𝗲 𝗲𝗾𝘂𝗶𝗽𝗺𝗲𝗻𝘁 𝗼𝗽𝗲𝗿𝗮𝘁𝗶𝗼𝗻𝗮𝗹 𝘄𝗵𝗲𝗻 𝘆𝗼𝘂 𝗮𝗿𝗿𝗶𝘃…"
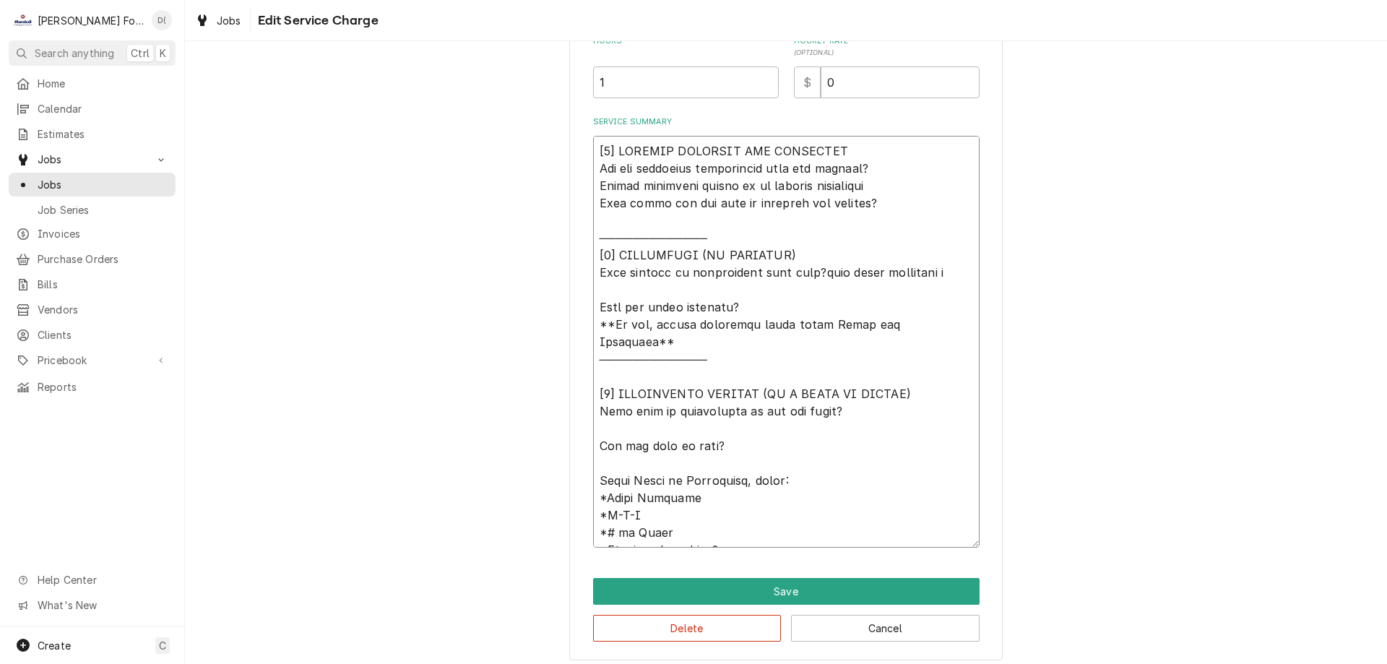
type textarea "x"
type textarea "[𝟭] 𝗜𝗡𝗜𝗧𝗜𝗔𝗟 𝗙𝗜𝗡𝗗𝗜𝗡𝗚𝗦 𝗔𝗡𝗗 𝗗𝗜𝗔𝗚𝗡𝗢𝗦𝗜𝗦 𝗪𝗮𝘀 𝘁𝗵𝗲 𝗲𝗾𝘂𝗶𝗽𝗺𝗲𝗻𝘁 𝗼𝗽𝗲𝗿𝗮𝘁𝗶𝗼𝗻𝗮𝗹 𝘄𝗵𝗲𝗻 𝘆𝗼𝘂 𝗮𝗿𝗿𝗶𝘃…"
type textarea "x"
type textarea "[𝟭] 𝗜𝗡𝗜𝗧𝗜𝗔𝗟 𝗙𝗜𝗡𝗗𝗜𝗡𝗚𝗦 𝗔𝗡𝗗 𝗗𝗜𝗔𝗚𝗡𝗢𝗦𝗜𝗦 𝗪𝗮𝘀 𝘁𝗵𝗲 𝗲𝗾𝘂𝗶𝗽𝗺𝗲𝗻𝘁 𝗼𝗽𝗲𝗿𝗮𝘁𝗶𝗼𝗻𝗮𝗹 𝘄𝗵𝗲𝗻 𝘆𝗼𝘂 𝗮𝗿𝗿𝗶𝘃…"
type textarea "x"
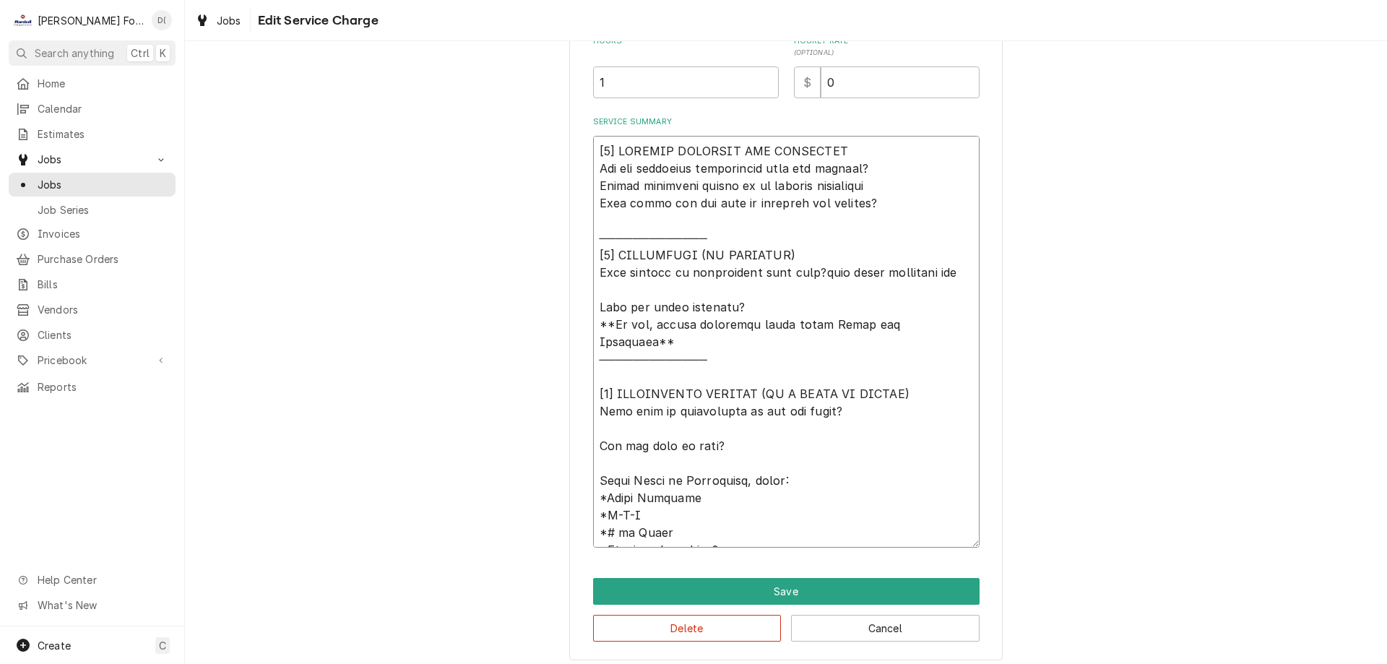
type textarea "[𝟭] 𝗜𝗡𝗜𝗧𝗜𝗔𝗟 𝗙𝗜𝗡𝗗𝗜𝗡𝗚𝗦 𝗔𝗡𝗗 𝗗𝗜𝗔𝗚𝗡𝗢𝗦𝗜𝗦 𝗪𝗮𝘀 𝘁𝗵𝗲 𝗲𝗾𝘂𝗶𝗽𝗺𝗲𝗻𝘁 𝗼𝗽𝗲𝗿𝗮𝘁𝗶𝗼𝗻𝗮𝗹 𝘄𝗵𝗲𝗻 𝘆𝗼𝘂 𝗮𝗿𝗿𝗶𝘃…"
type textarea "x"
type textarea "[𝟭] 𝗜𝗡𝗜𝗧𝗜𝗔𝗟 𝗙𝗜𝗡𝗗𝗜𝗡𝗚𝗦 𝗔𝗡𝗗 𝗗𝗜𝗔𝗚𝗡𝗢𝗦𝗜𝗦 𝗪𝗮𝘀 𝘁𝗵𝗲 𝗲𝗾𝘂𝗶𝗽𝗺𝗲𝗻𝘁 𝗼𝗽𝗲𝗿𝗮𝘁𝗶𝗼𝗻𝗮𝗹 𝘄𝗵𝗲𝗻 𝘆𝗼𝘂 𝗮𝗿𝗿𝗶𝘃…"
type textarea "x"
type textarea "[𝟭] 𝗜𝗡𝗜𝗧𝗜𝗔𝗟 𝗙𝗜𝗡𝗗𝗜𝗡𝗚𝗦 𝗔𝗡𝗗 𝗗𝗜𝗔𝗚𝗡𝗢𝗦𝗜𝗦 𝗪𝗮𝘀 𝘁𝗵𝗲 𝗲𝗾𝘂𝗶𝗽𝗺𝗲𝗻𝘁 𝗼𝗽𝗲𝗿𝗮𝘁𝗶𝗼𝗻𝗮𝗹 𝘄𝗵𝗲𝗻 𝘆𝗼𝘂 𝗮𝗿𝗿𝗶𝘃…"
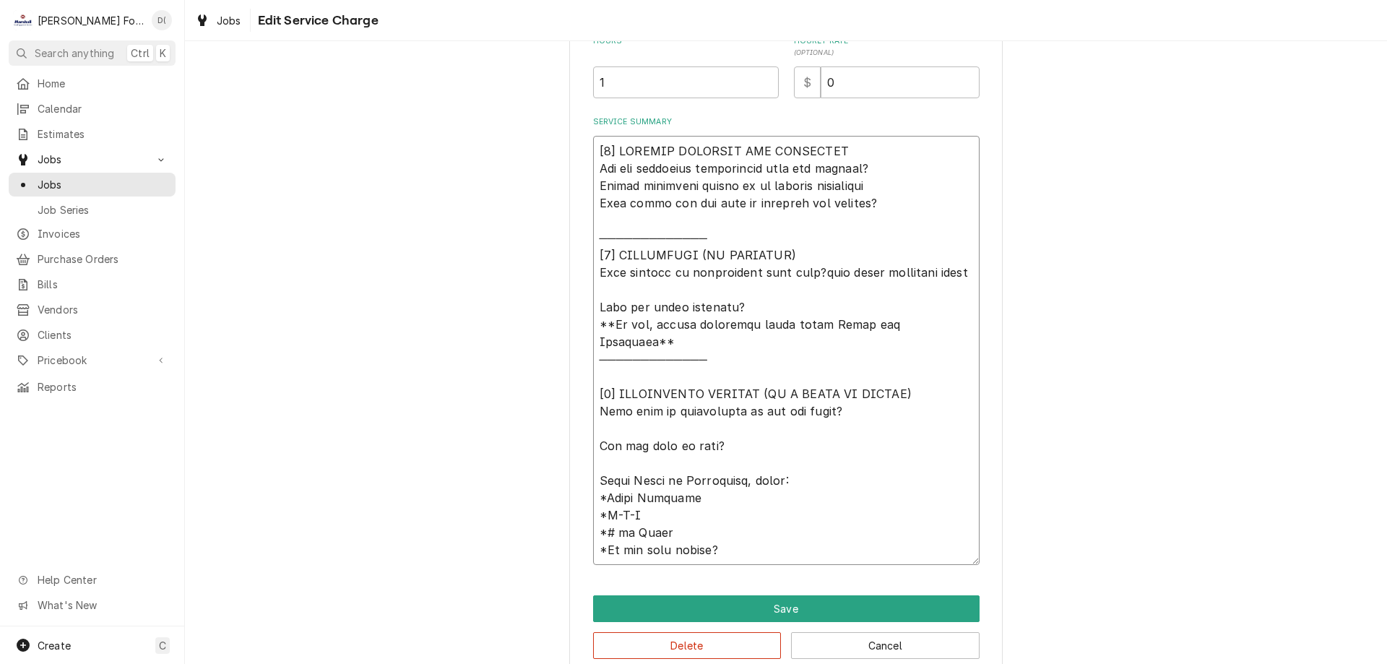
type textarea "x"
type textarea "[𝟭] 𝗜𝗡𝗜𝗧𝗜𝗔𝗟 𝗙𝗜𝗡𝗗𝗜𝗡𝗚𝗦 𝗔𝗡𝗗 𝗗𝗜𝗔𝗚𝗡𝗢𝗦𝗜𝗦 𝗪𝗮𝘀 𝘁𝗵𝗲 𝗲𝗾𝘂𝗶𝗽𝗺𝗲𝗻𝘁 𝗼𝗽𝗲𝗿𝗮𝘁𝗶𝗼𝗻𝗮𝗹 𝘄𝗵𝗲𝗻 𝘆𝗼𝘂 𝗮𝗿𝗿𝗶𝘃…"
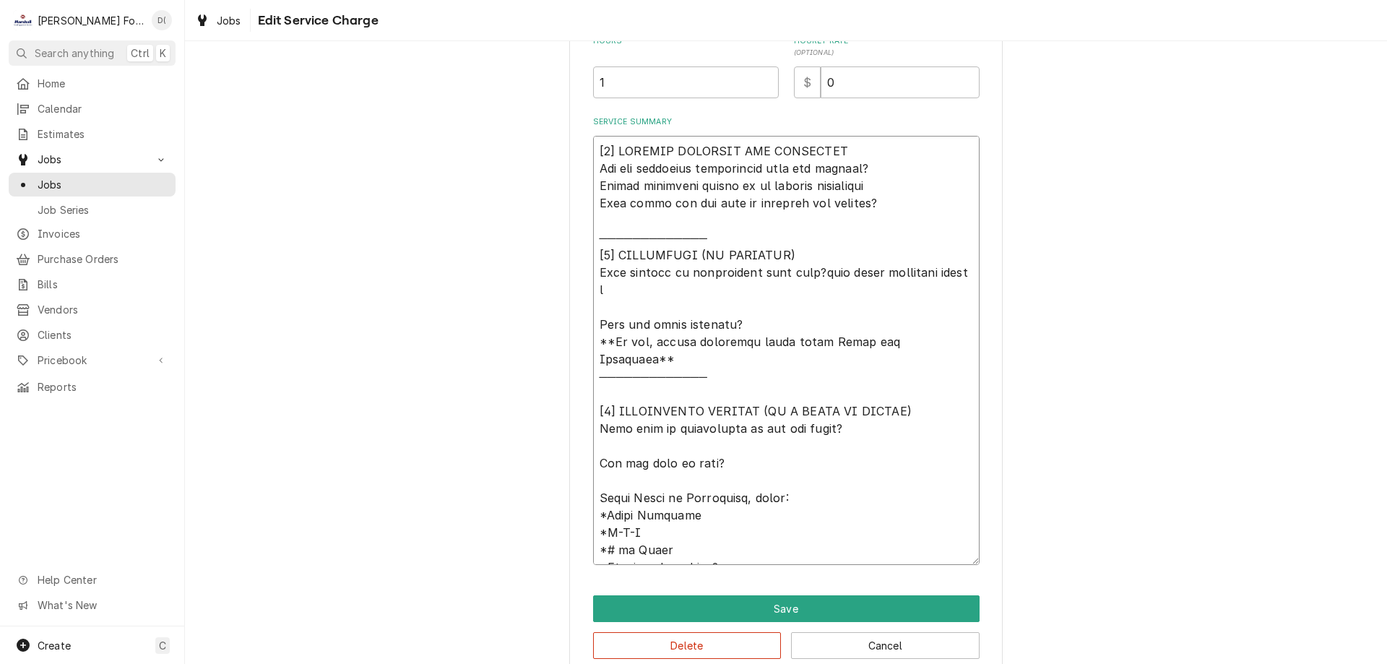
type textarea "x"
type textarea "[𝟭] 𝗜𝗡𝗜𝗧𝗜𝗔𝗟 𝗙𝗜𝗡𝗗𝗜𝗡𝗚𝗦 𝗔𝗡𝗗 𝗗𝗜𝗔𝗚𝗡𝗢𝗦𝗜𝗦 𝗪𝗮𝘀 𝘁𝗵𝗲 𝗲𝗾𝘂𝗶𝗽𝗺𝗲𝗻𝘁 𝗼𝗽𝗲𝗿𝗮𝘁𝗶𝗼𝗻𝗮𝗹 𝘄𝗵𝗲𝗻 𝘆𝗼𝘂 𝗮𝗿𝗿𝗶𝘃…"
type textarea "x"
type textarea "[𝟭] 𝗜𝗡𝗜𝗧𝗜𝗔𝗟 𝗙𝗜𝗡𝗗𝗜𝗡𝗚𝗦 𝗔𝗡𝗗 𝗗𝗜𝗔𝗚𝗡𝗢𝗦𝗜𝗦 𝗪𝗮𝘀 𝘁𝗵𝗲 𝗲𝗾𝘂𝗶𝗽𝗺𝗲𝗻𝘁 𝗼𝗽𝗲𝗿𝗮𝘁𝗶𝗼𝗻𝗮𝗹 𝘄𝗵𝗲𝗻 𝘆𝗼𝘂 𝗮𝗿𝗿𝗶𝘃…"
type textarea "x"
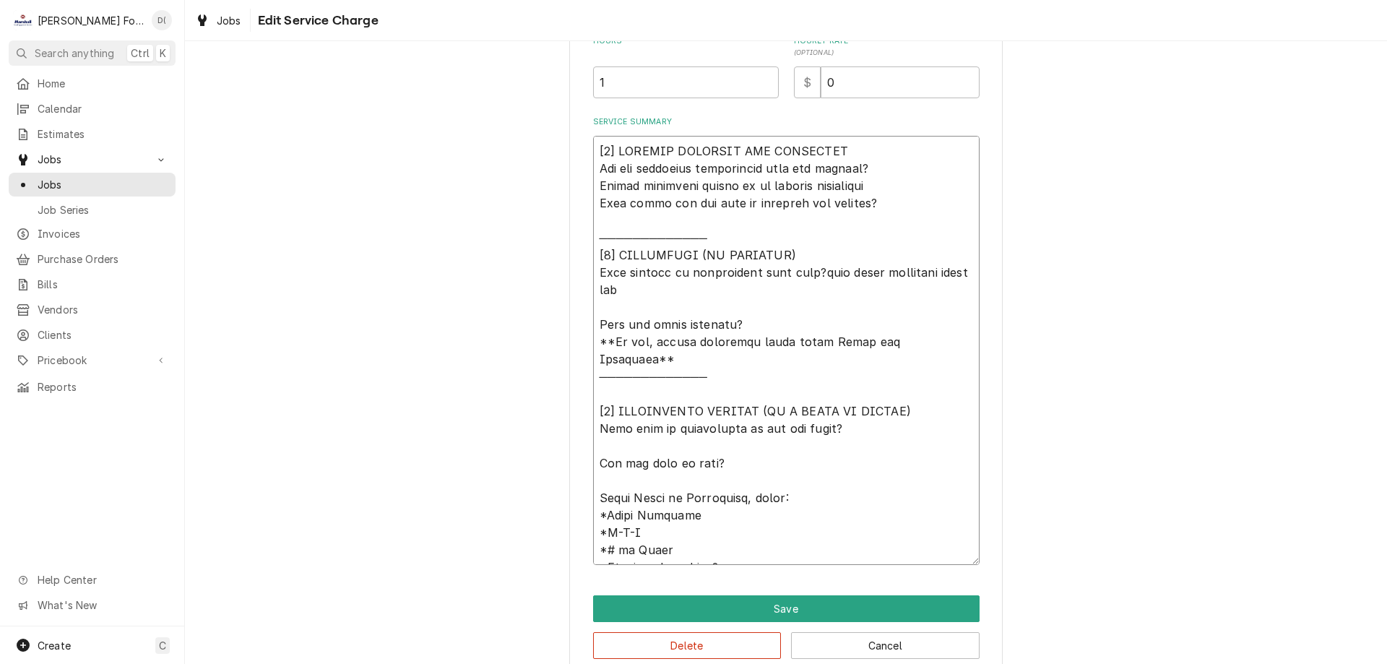
type textarea "[𝟭] 𝗜𝗡𝗜𝗧𝗜𝗔𝗟 𝗙𝗜𝗡𝗗𝗜𝗡𝗚𝗦 𝗔𝗡𝗗 𝗗𝗜𝗔𝗚𝗡𝗢𝗦𝗜𝗦 𝗪𝗮𝘀 𝘁𝗵𝗲 𝗲𝗾𝘂𝗶𝗽𝗺𝗲𝗻𝘁 𝗼𝗽𝗲𝗿𝗮𝘁𝗶𝗼𝗻𝗮𝗹 𝘄𝗵𝗲𝗻 𝘆𝗼𝘂 𝗮𝗿𝗿𝗶𝘃…"
type textarea "x"
type textarea "[𝟭] 𝗜𝗡𝗜𝗧𝗜𝗔𝗟 𝗙𝗜𝗡𝗗𝗜𝗡𝗚𝗦 𝗔𝗡𝗗 𝗗𝗜𝗔𝗚𝗡𝗢𝗦𝗜𝗦 𝗪𝗮𝘀 𝘁𝗵𝗲 𝗲𝗾𝘂𝗶𝗽𝗺𝗲𝗻𝘁 𝗼𝗽𝗲𝗿𝗮𝘁𝗶𝗼𝗻𝗮𝗹 𝘄𝗵𝗲𝗻 𝘆𝗼𝘂 𝗮𝗿𝗿𝗶𝘃…"
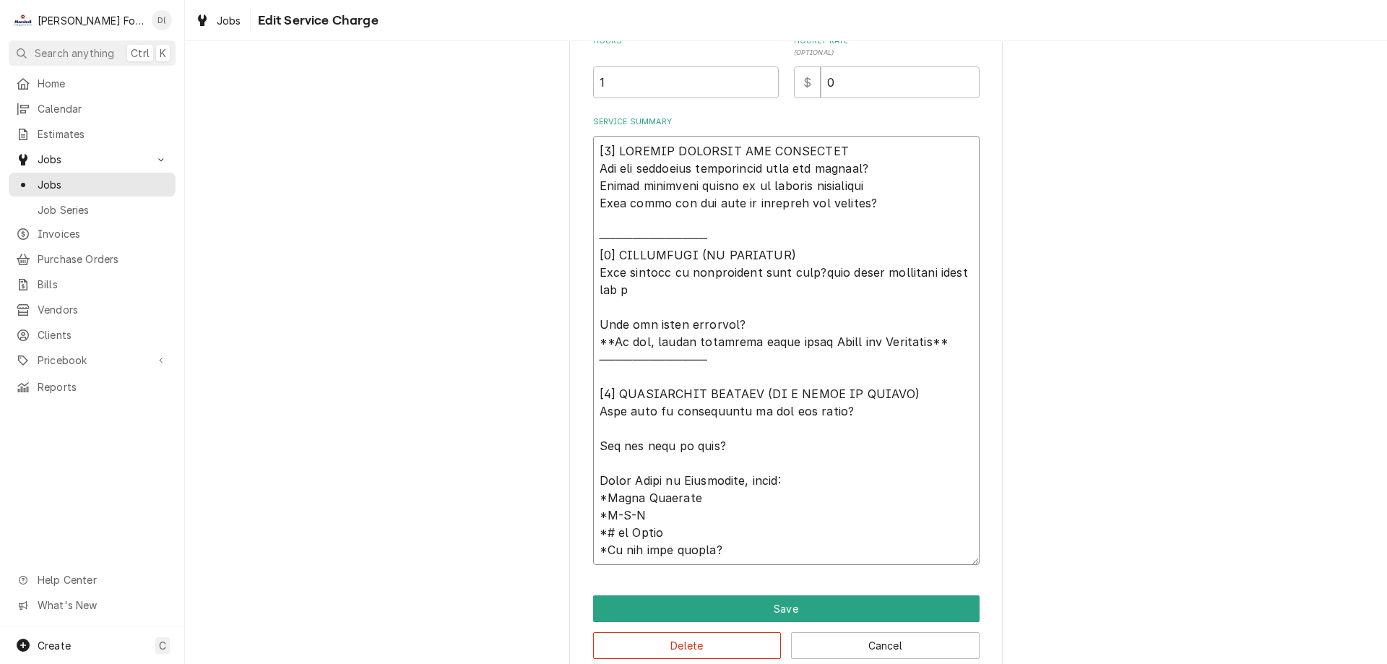
type textarea "x"
type textarea "[𝟭] 𝗜𝗡𝗜𝗧𝗜𝗔𝗟 𝗙𝗜𝗡𝗗𝗜𝗡𝗚𝗦 𝗔𝗡𝗗 𝗗𝗜𝗔𝗚𝗡𝗢𝗦𝗜𝗦 𝗪𝗮𝘀 𝘁𝗵𝗲 𝗲𝗾𝘂𝗶𝗽𝗺𝗲𝗻𝘁 𝗼𝗽𝗲𝗿𝗮𝘁𝗶𝗼𝗻𝗮𝗹 𝘄𝗵𝗲𝗻 𝘆𝗼𝘂 𝗮𝗿𝗿𝗶𝘃…"
type textarea "x"
type textarea "[𝟭] 𝗜𝗡𝗜𝗧𝗜𝗔𝗟 𝗙𝗜𝗡𝗗𝗜𝗡𝗚𝗦 𝗔𝗡𝗗 𝗗𝗜𝗔𝗚𝗡𝗢𝗦𝗜𝗦 𝗪𝗮𝘀 𝘁𝗵𝗲 𝗲𝗾𝘂𝗶𝗽𝗺𝗲𝗻𝘁 𝗼𝗽𝗲𝗿𝗮𝘁𝗶𝗼𝗻𝗮𝗹 𝘄𝗵𝗲𝗻 𝘆𝗼𝘂 𝗮𝗿𝗿𝗶𝘃…"
type textarea "x"
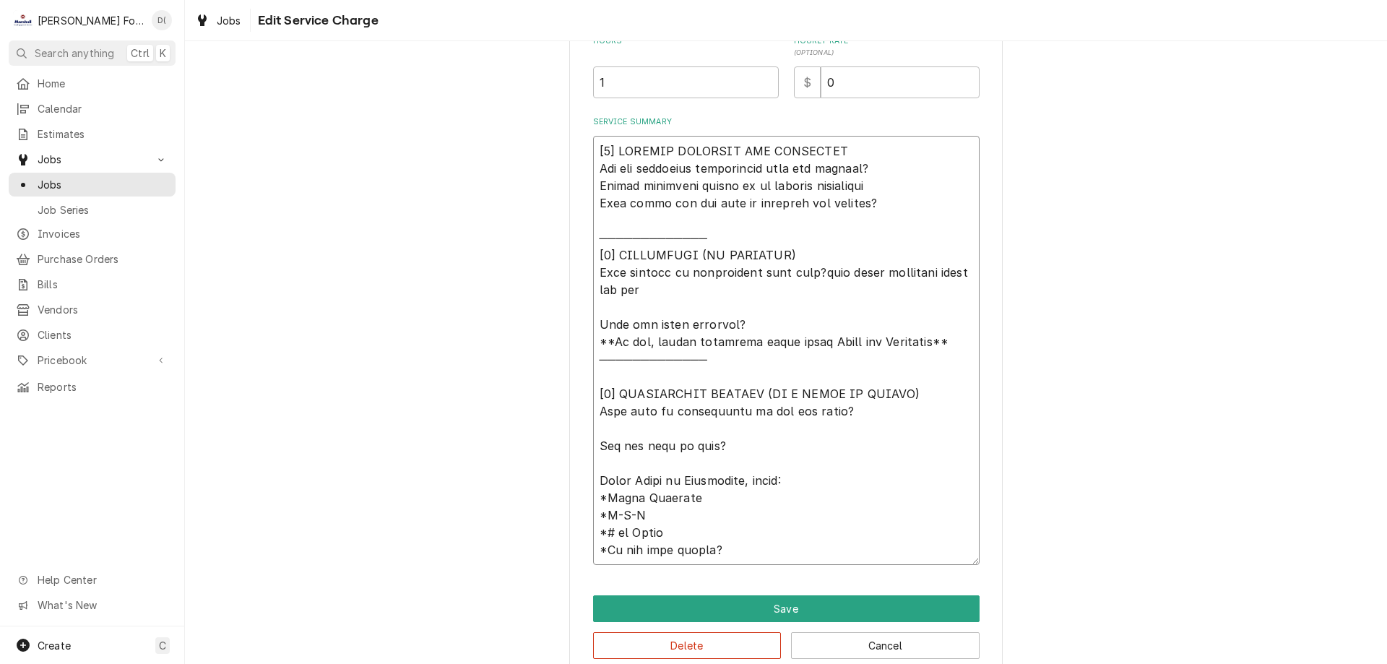
type textarea "[𝟭] 𝗜𝗡𝗜𝗧𝗜𝗔𝗟 𝗙𝗜𝗡𝗗𝗜𝗡𝗚𝗦 𝗔𝗡𝗗 𝗗𝗜𝗔𝗚𝗡𝗢𝗦𝗜𝗦 𝗪𝗮𝘀 𝘁𝗵𝗲 𝗲𝗾𝘂𝗶𝗽𝗺𝗲𝗻𝘁 𝗼𝗽𝗲𝗿𝗮𝘁𝗶𝗼𝗻𝗮𝗹 𝘄𝗵𝗲𝗻 𝘆𝗼𝘂 𝗮𝗿𝗿𝗶𝘃…"
type textarea "x"
type textarea "[𝟭] 𝗜𝗡𝗜𝗧𝗜𝗔𝗟 𝗙𝗜𝗡𝗗𝗜𝗡𝗚𝗦 𝗔𝗡𝗗 𝗗𝗜𝗔𝗚𝗡𝗢𝗦𝗜𝗦 𝗪𝗮𝘀 𝘁𝗵𝗲 𝗲𝗾𝘂𝗶𝗽𝗺𝗲𝗻𝘁 𝗼𝗽𝗲𝗿𝗮𝘁𝗶𝗼𝗻𝗮𝗹 𝘄𝗵𝗲𝗻 𝘆𝗼𝘂 𝗮𝗿𝗿𝗶𝘃…"
click at [769, 609] on button "Save" at bounding box center [786, 608] width 386 height 27
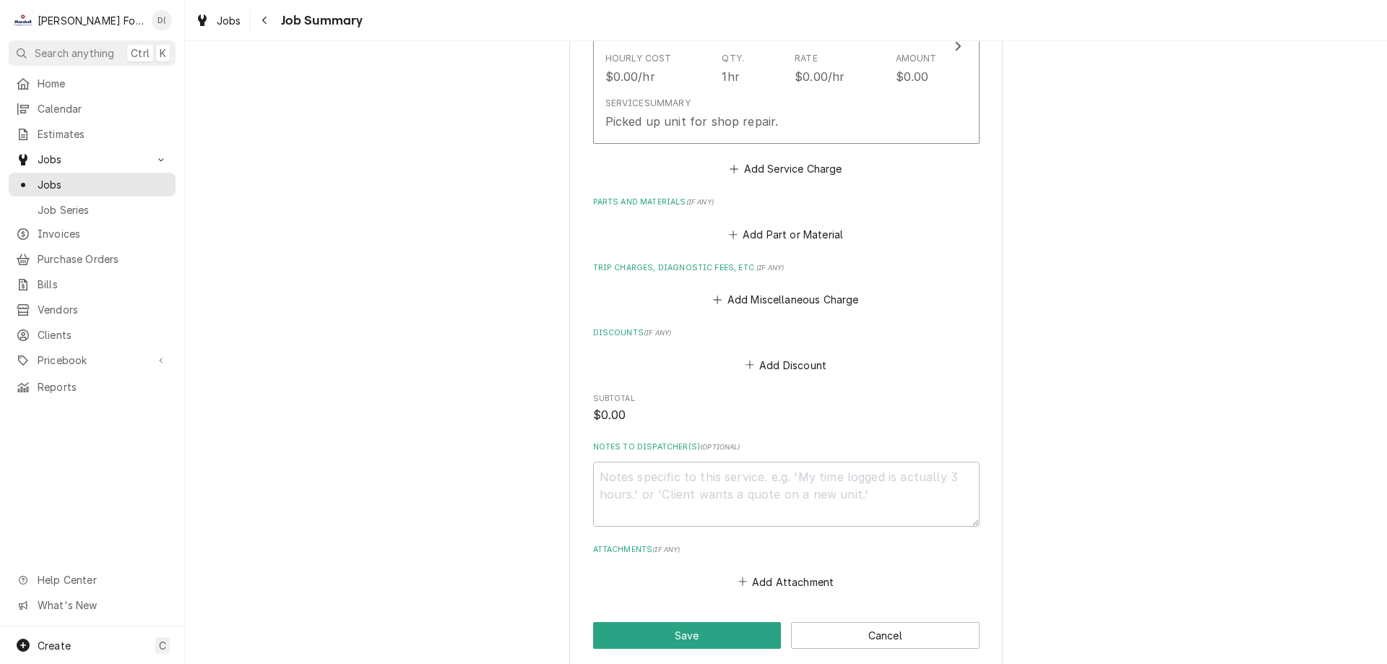
scroll to position [1219, 0]
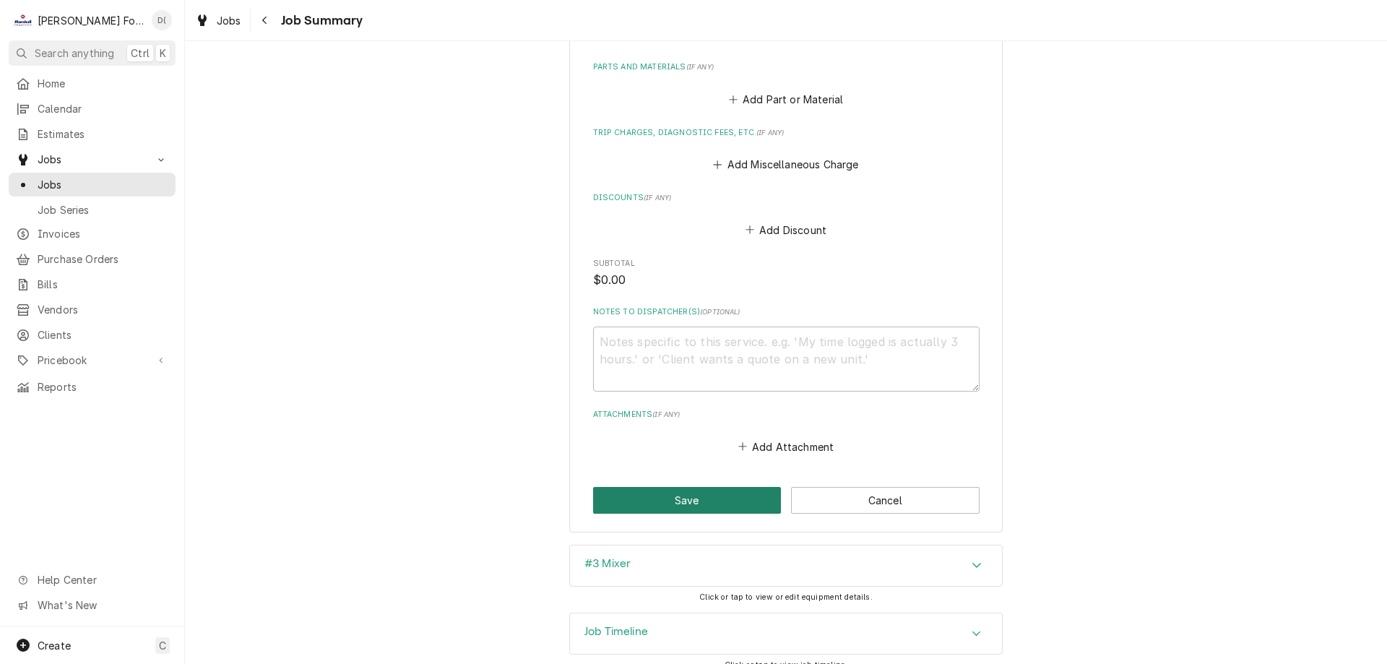
click at [667, 487] on button "Save" at bounding box center [687, 500] width 189 height 27
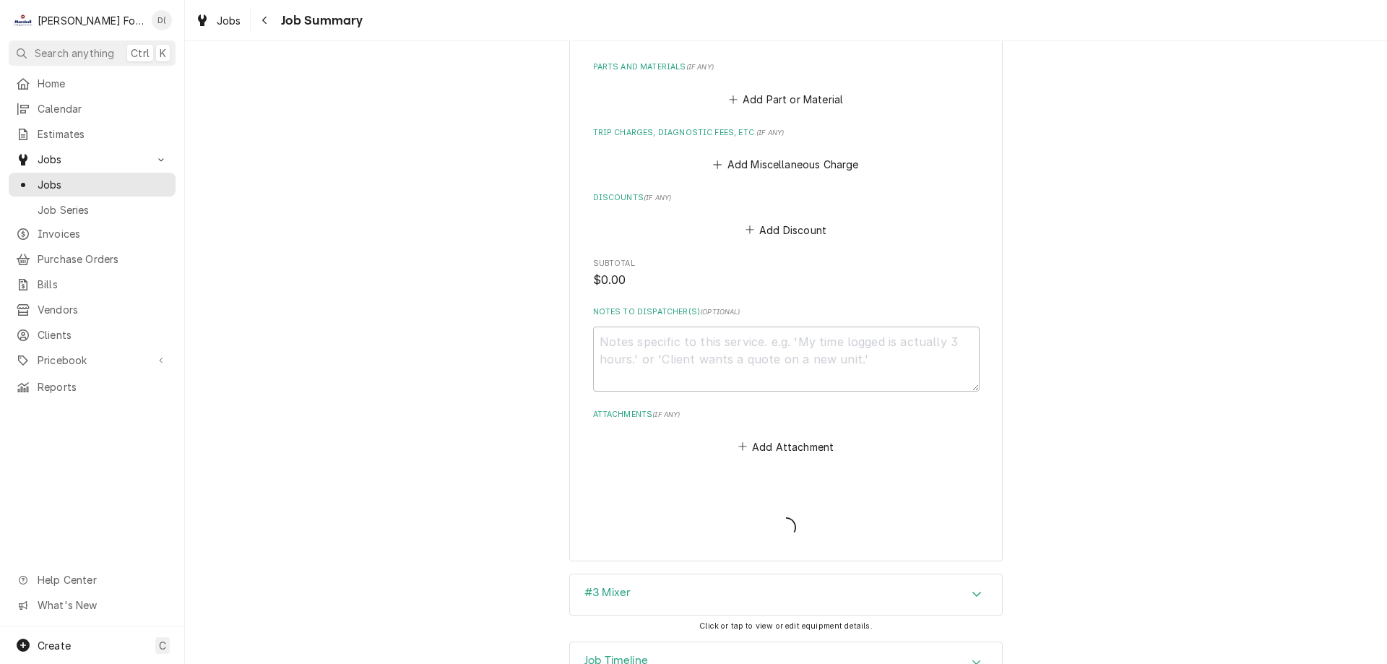
type textarea "x"
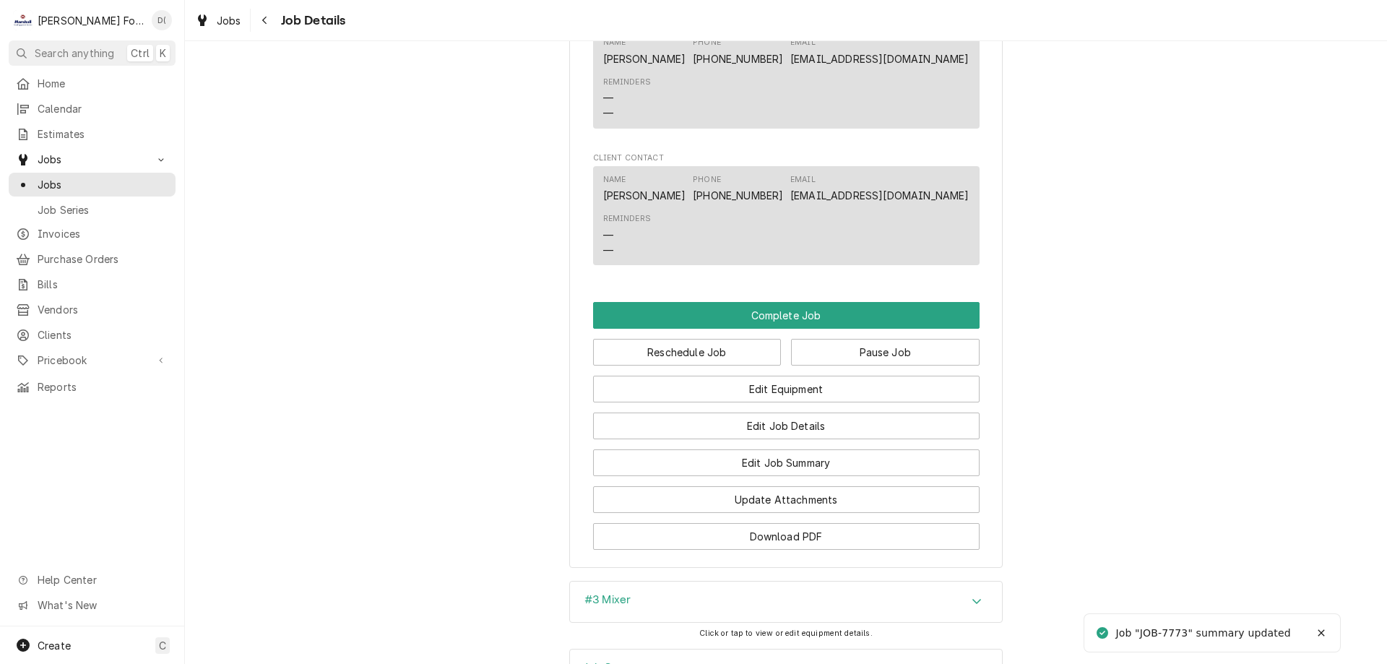
scroll to position [1362, 0]
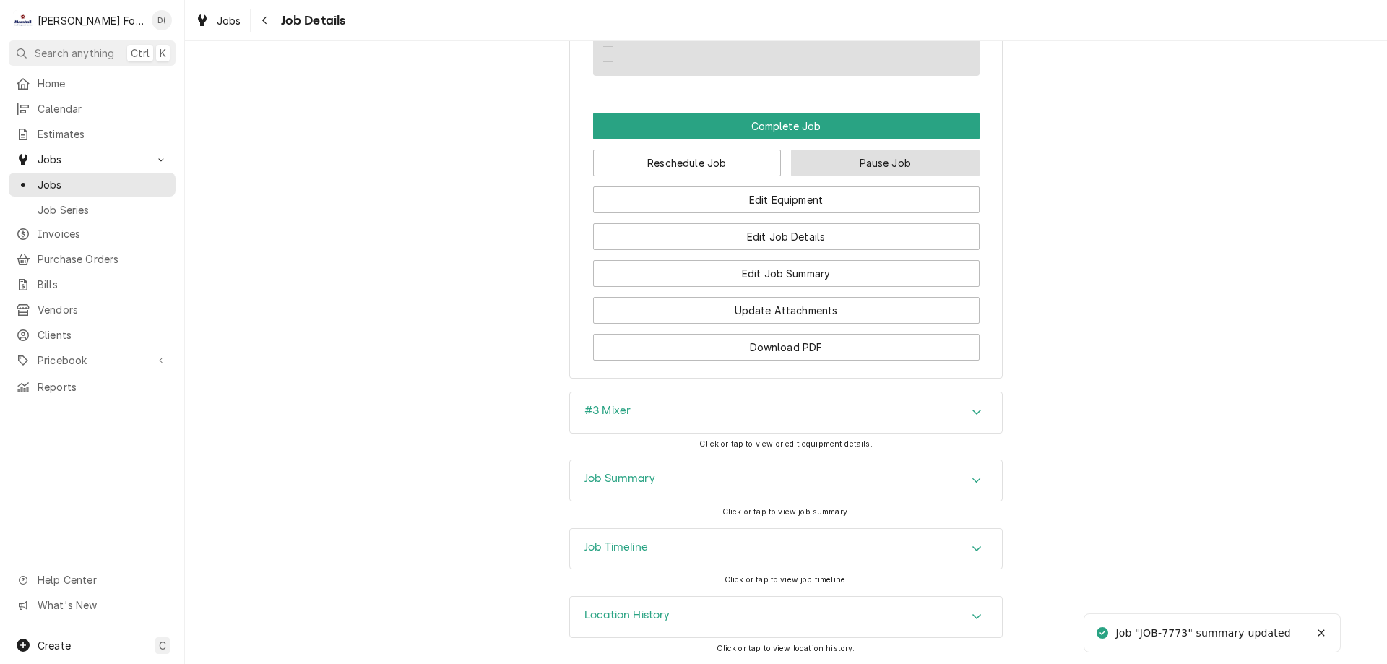
click at [886, 166] on button "Pause Job" at bounding box center [885, 163] width 189 height 27
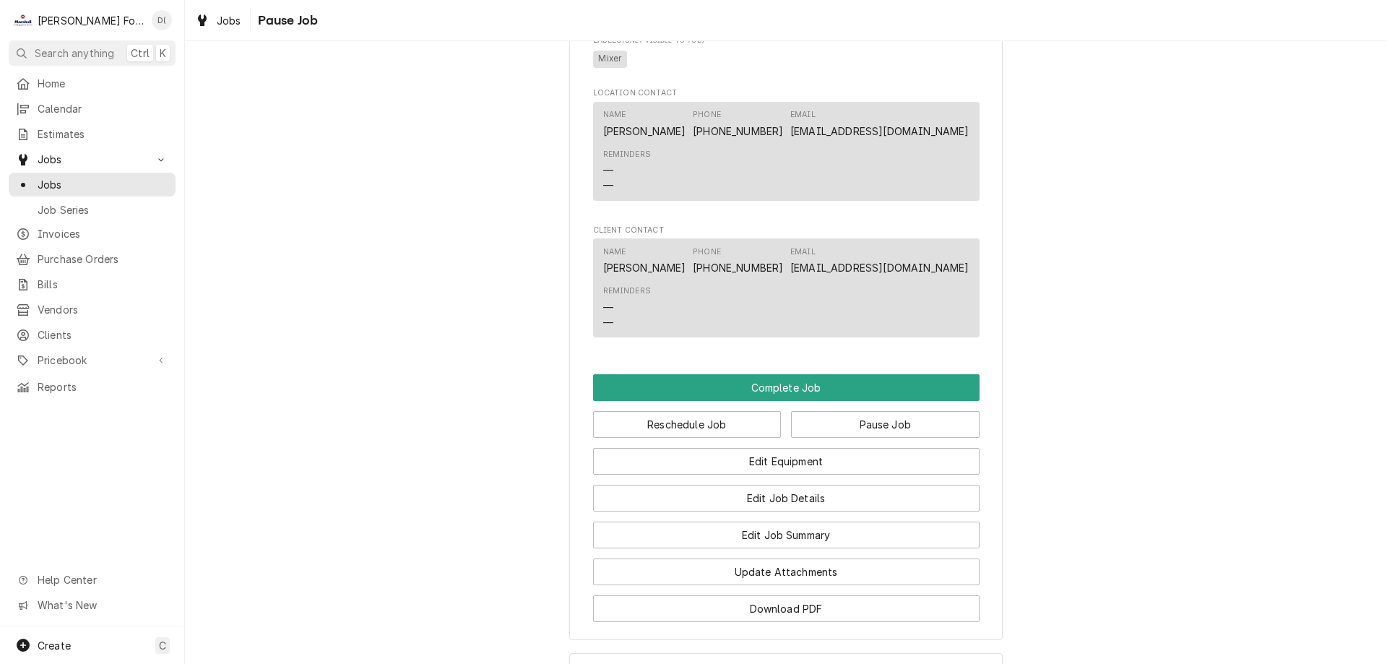
scroll to position [1362, 0]
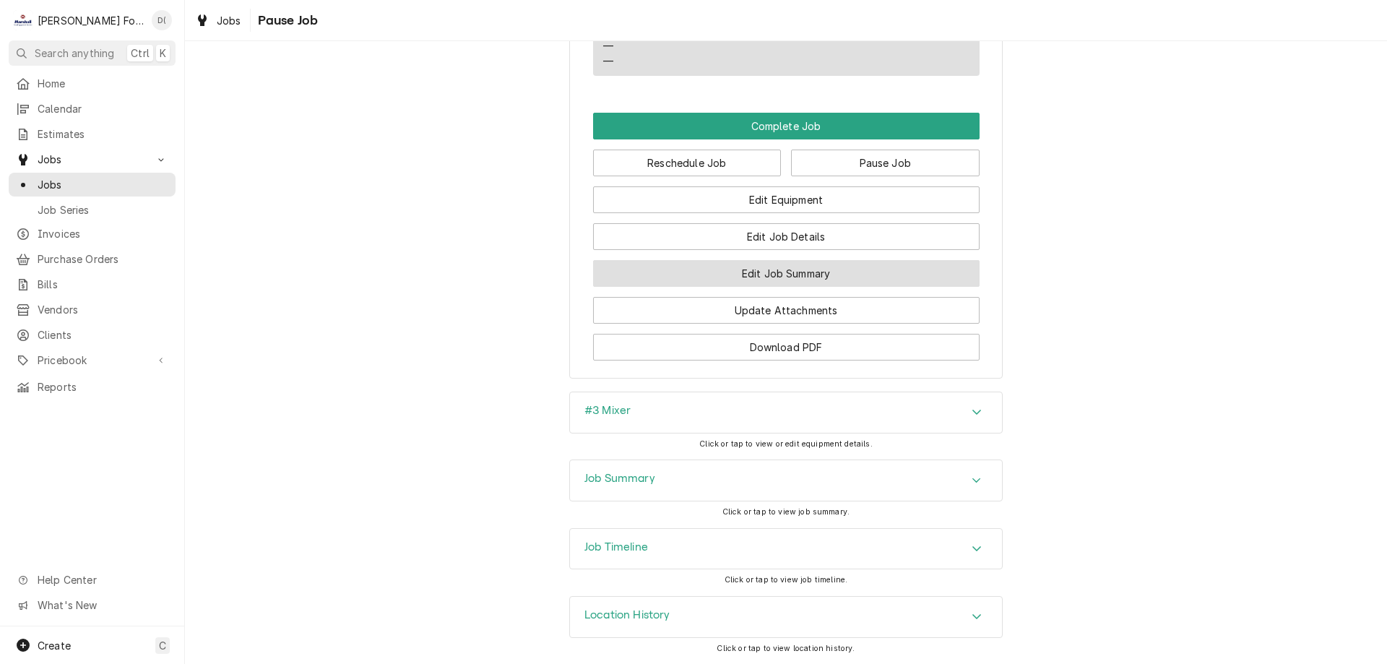
click at [739, 282] on button "Edit Job Summary" at bounding box center [786, 273] width 386 height 27
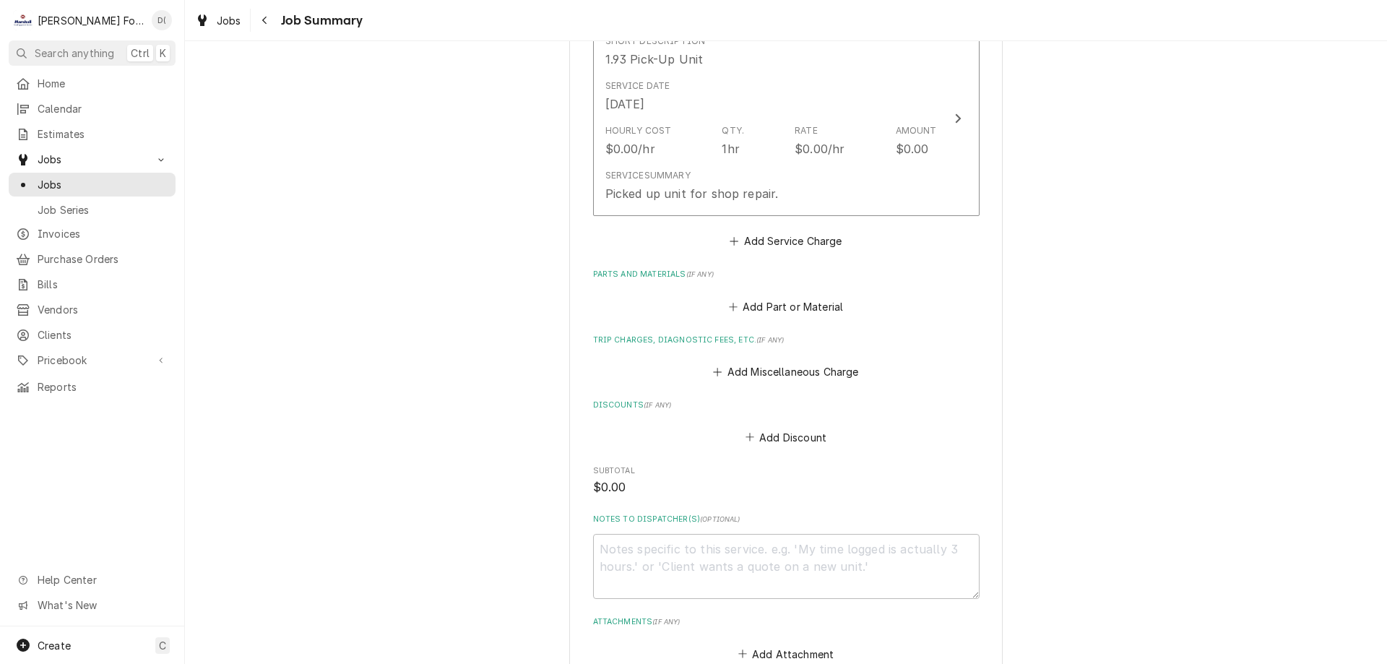
scroll to position [1219, 0]
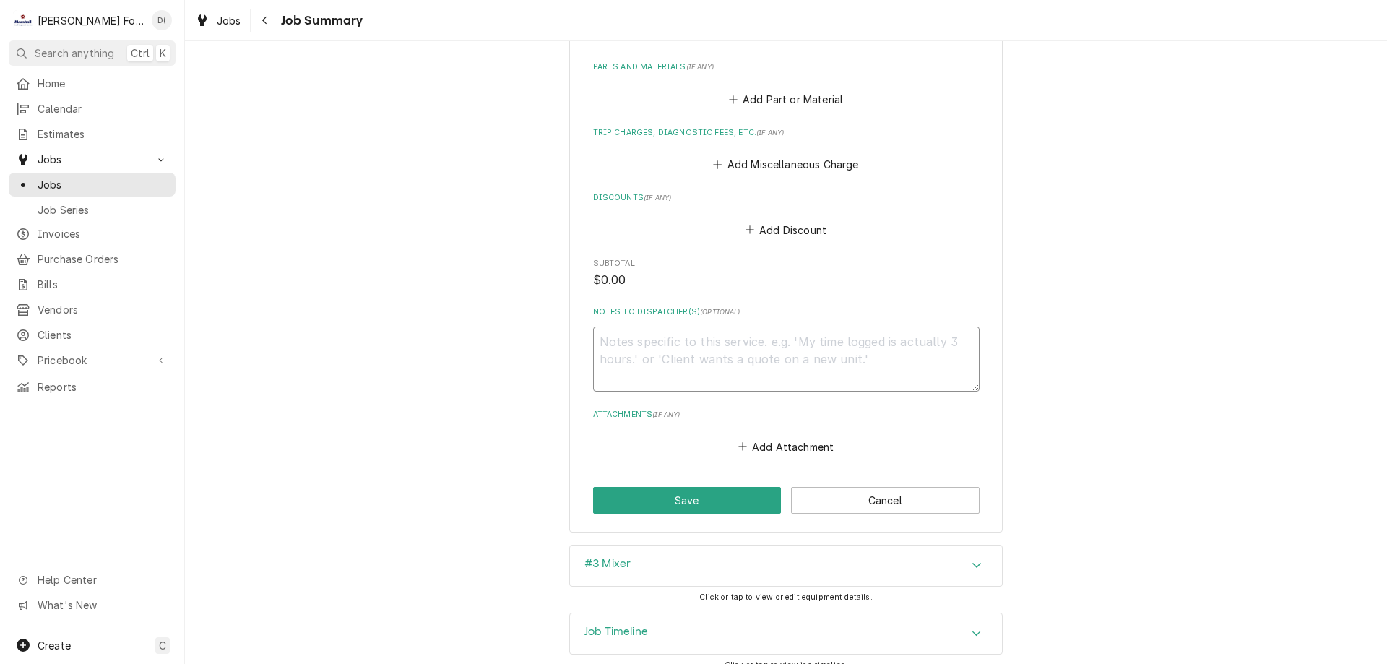
click at [691, 329] on textarea "Notes to Dispatcher(s) ( optional )" at bounding box center [786, 359] width 386 height 65
type textarea "x"
type textarea "n"
type textarea "x"
type textarea "ne"
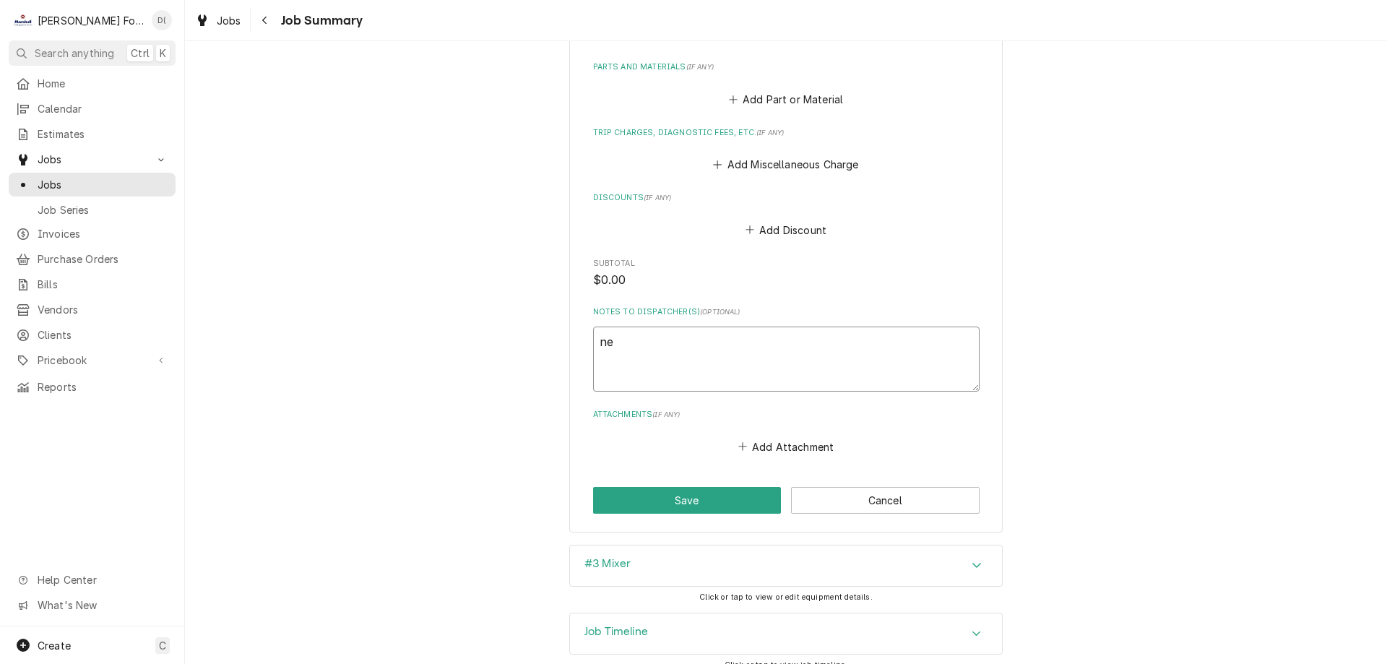
type textarea "x"
type textarea "nee"
type textarea "x"
type textarea "need"
type textarea "x"
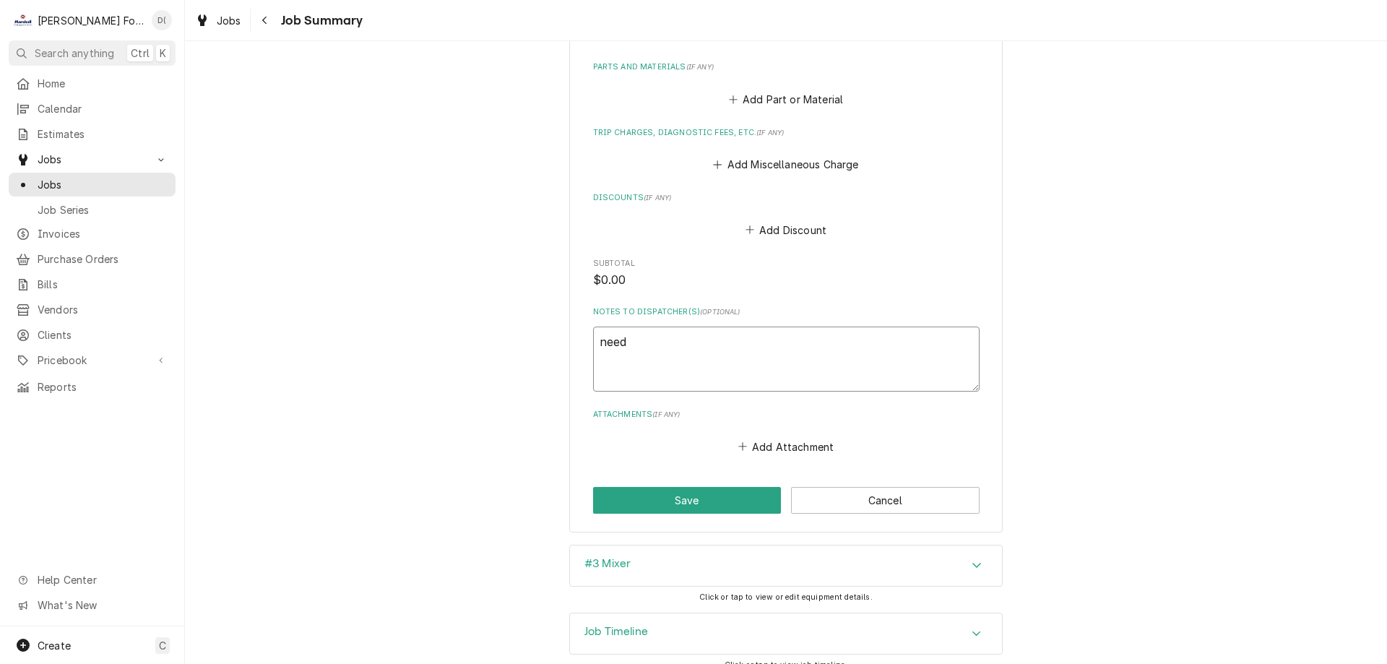
type textarea "need"
type textarea "x"
type textarea "need p"
type textarea "x"
type textarea "need pl"
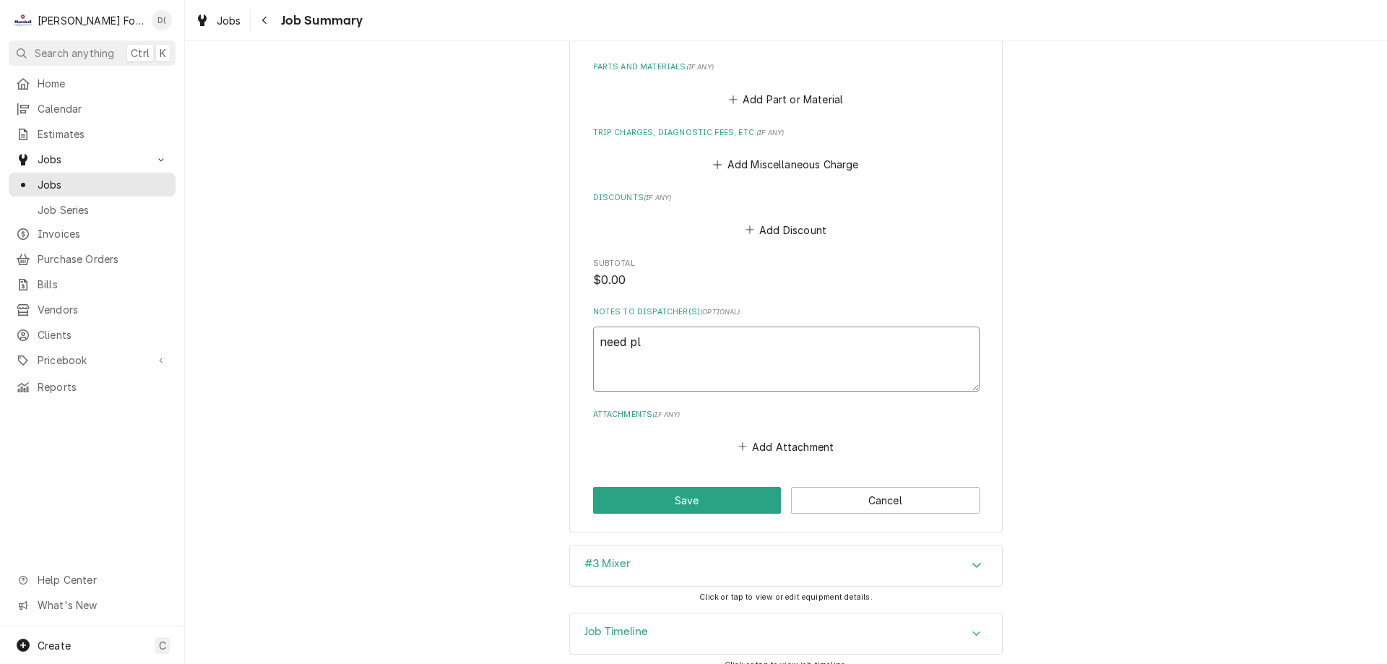
type textarea "x"
type textarea "need pla"
type textarea "x"
type textarea "need plan"
type textarea "x"
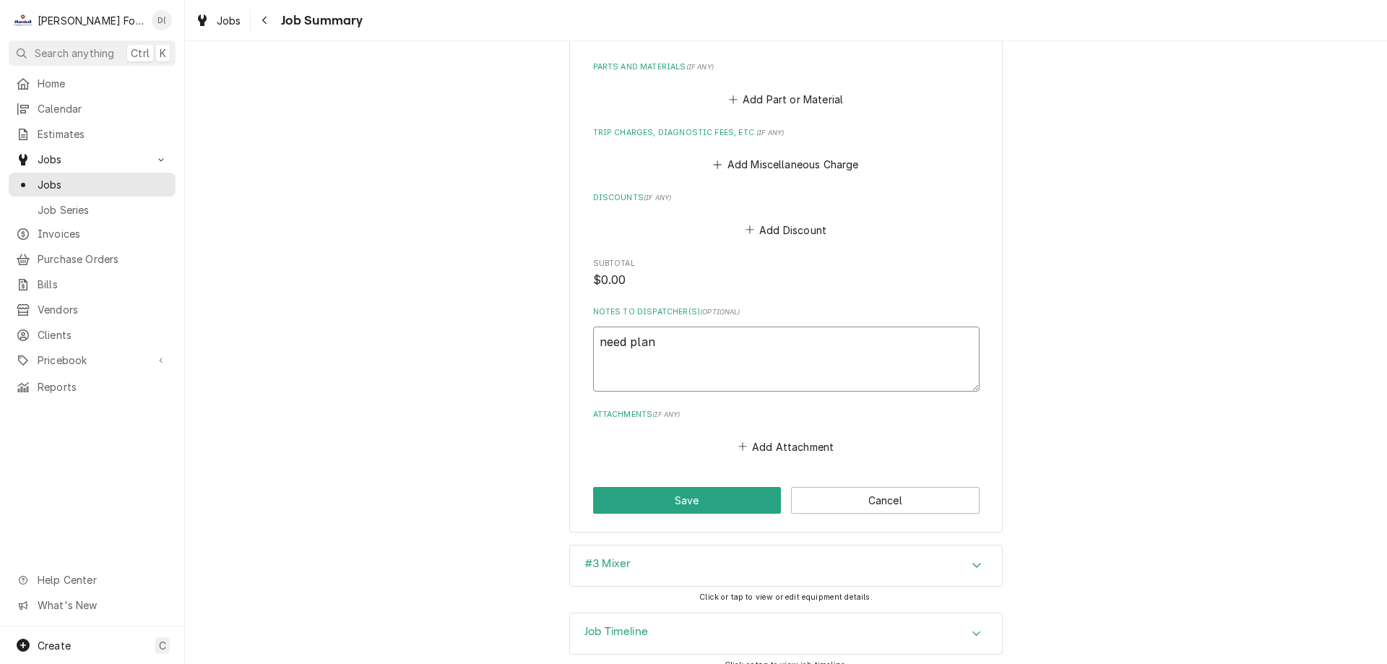
type textarea "need plane"
type textarea "x"
type textarea "need planet"
type textarea "x"
type textarea "need planeta"
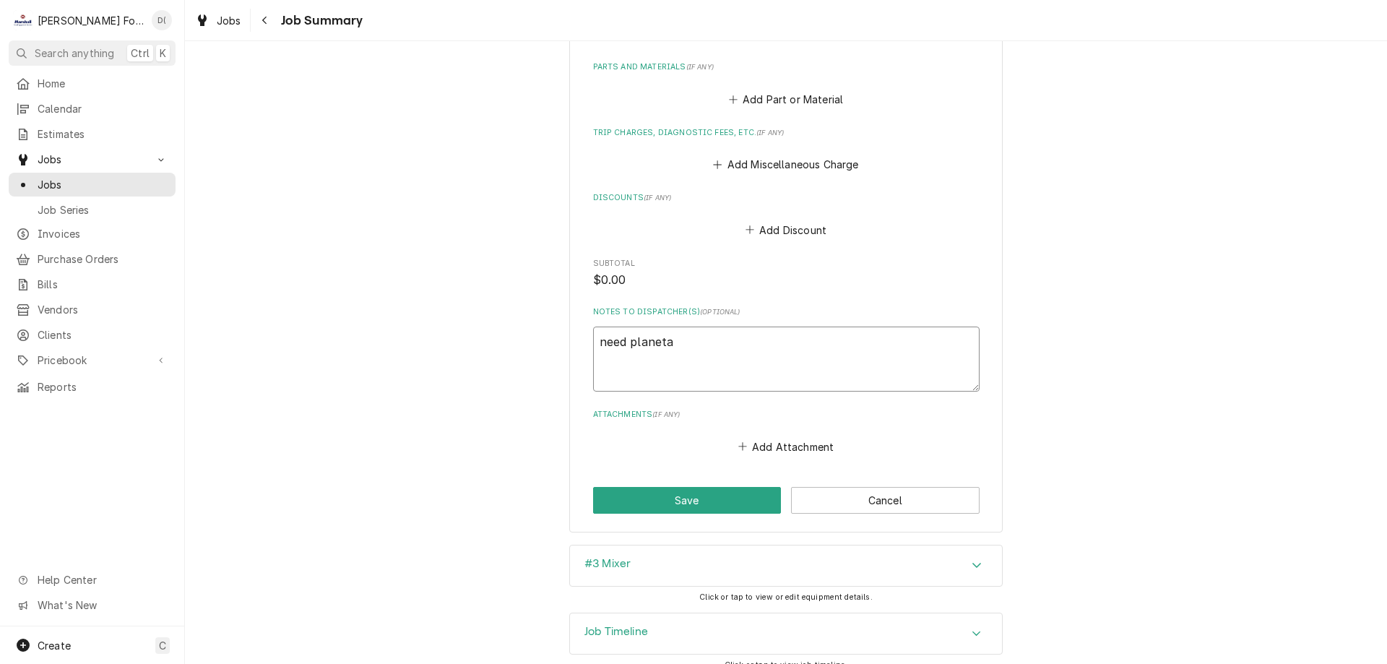
type textarea "x"
type textarea "need planetar"
type textarea "x"
type textarea "need planetary"
type textarea "x"
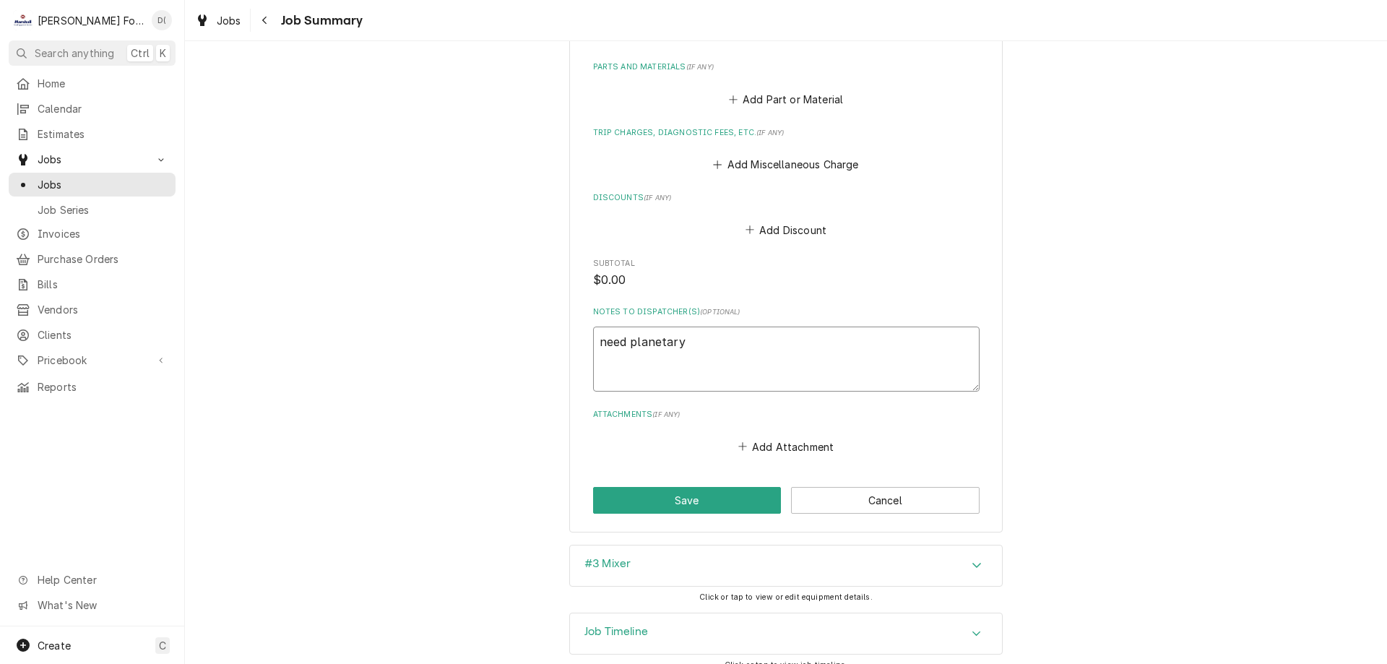
type textarea "need planetary"
type textarea "x"
type textarea "need planetary r"
type textarea "x"
type textarea "need planetary ro"
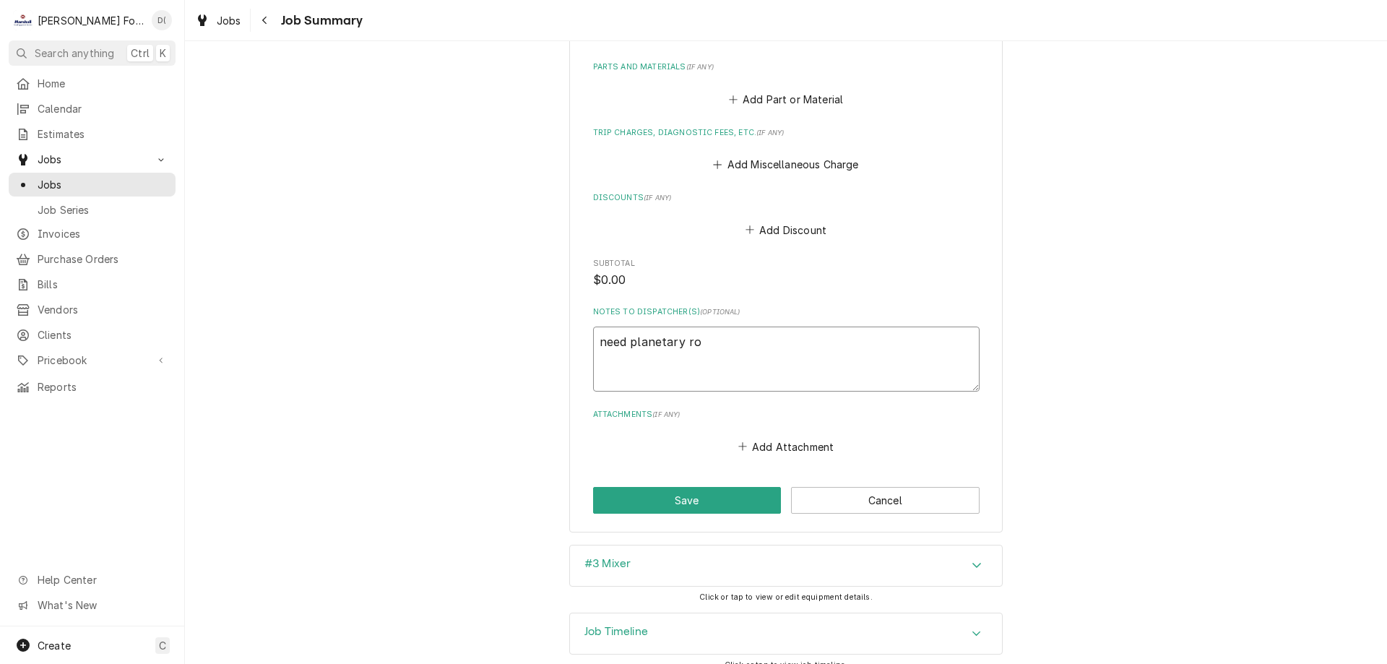
type textarea "x"
type textarea "need planetary rol"
type textarea "x"
type textarea "need planetary roll"
type textarea "x"
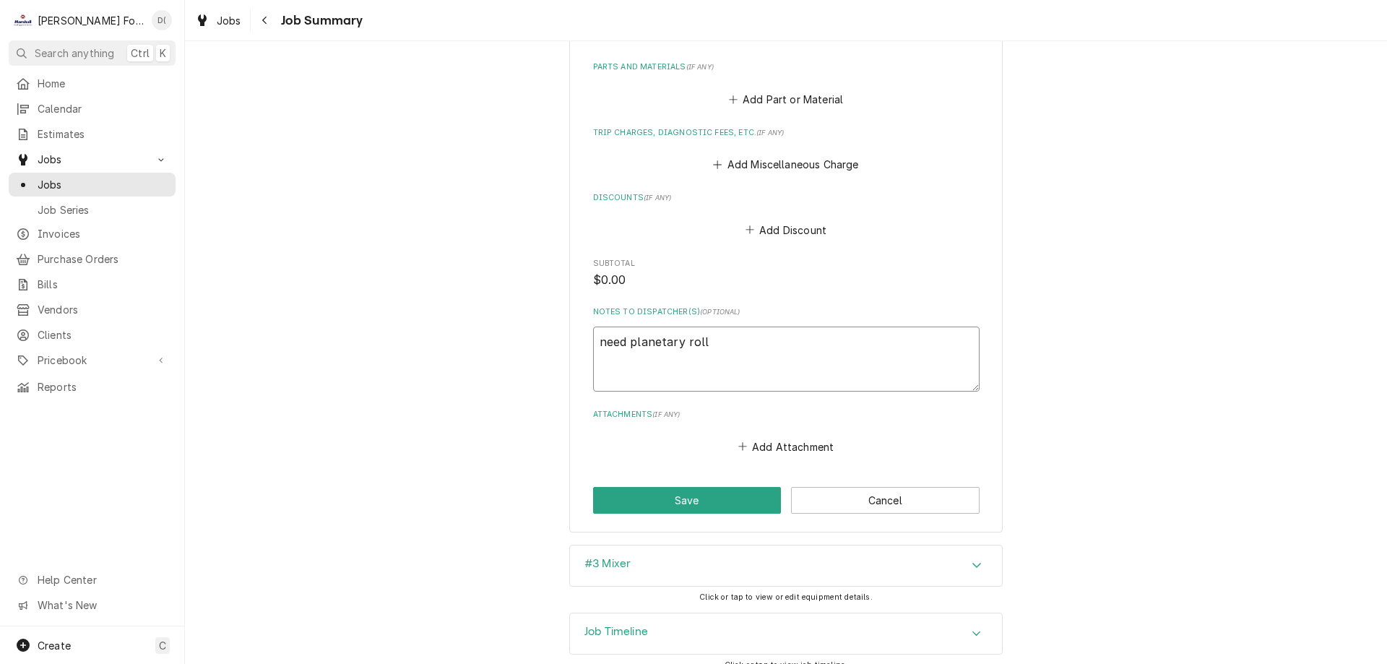
type textarea "need planetary roll"
type textarea "x"
type textarea "need planetary roll p"
type textarea "x"
type textarea "need planetary roll pi"
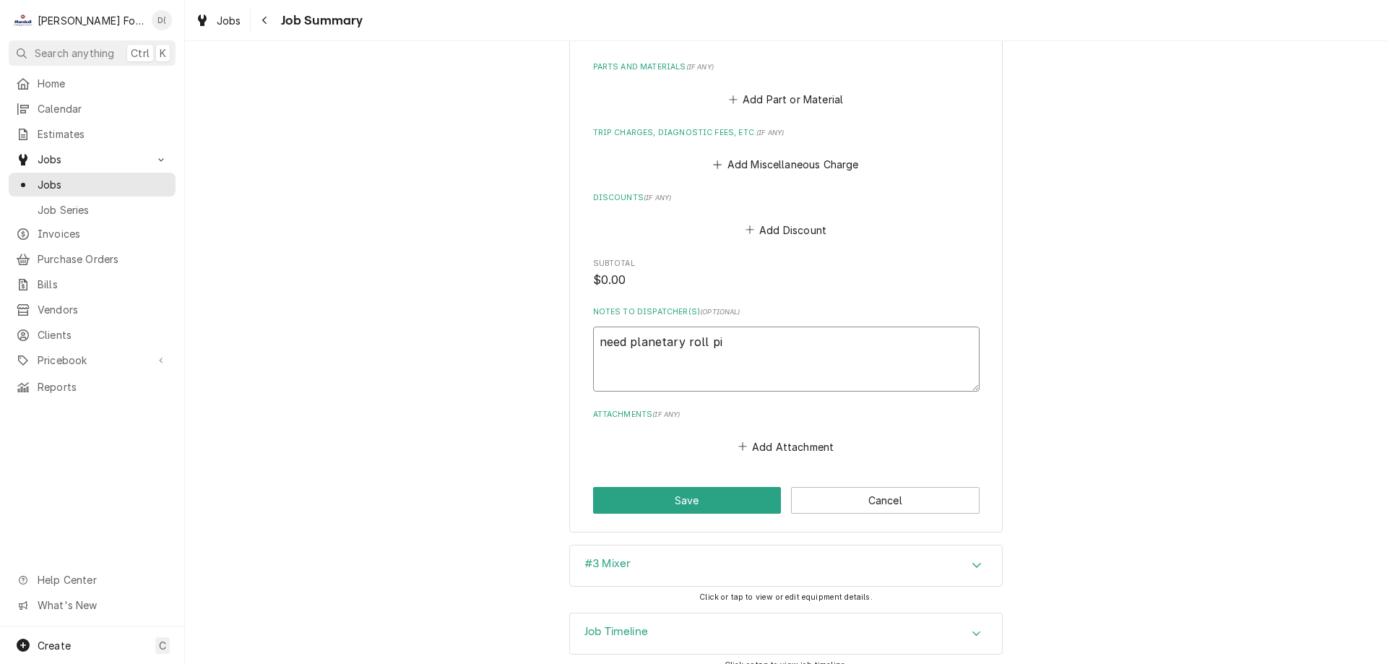
type textarea "x"
type textarea "need planetary roll pin"
type textarea "x"
type textarea "need planetary roll pin"
type textarea "x"
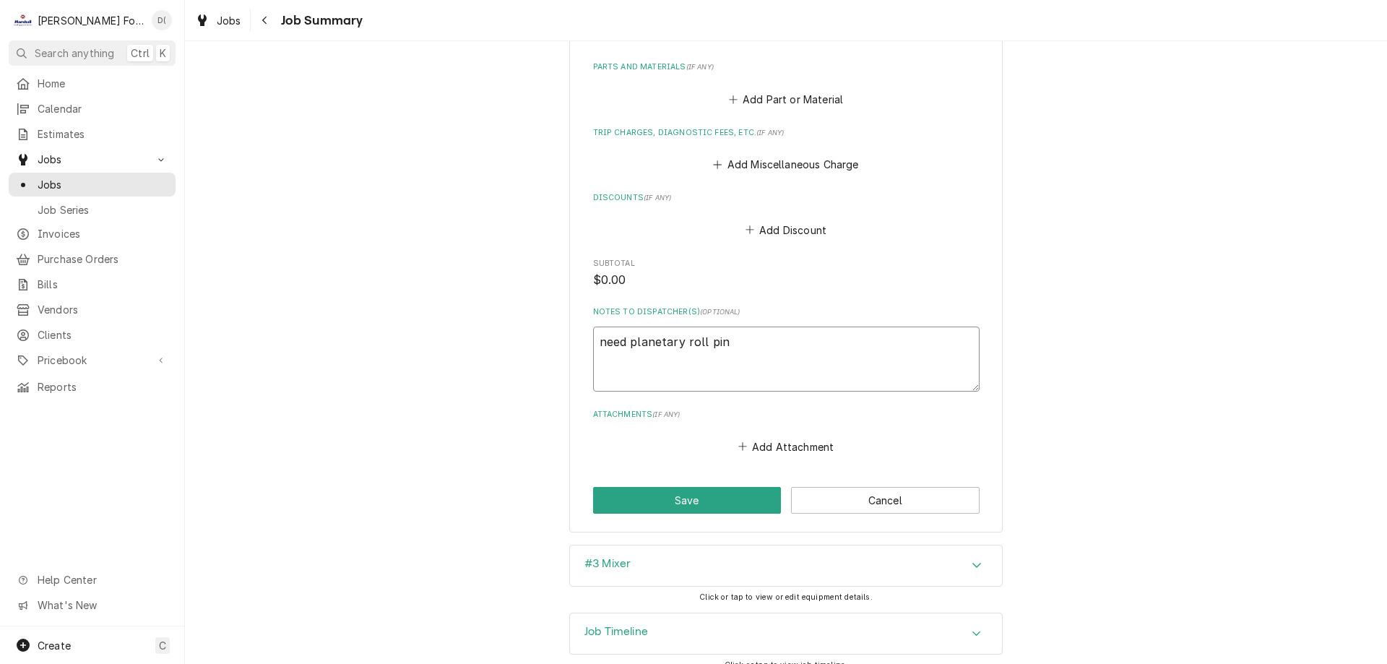
type textarea "need planetary roll pin 1"
type textarea "x"
type textarea "need planetary roll pin 1"
type textarea "x"
type textarea "need planetary roll pin 1 f"
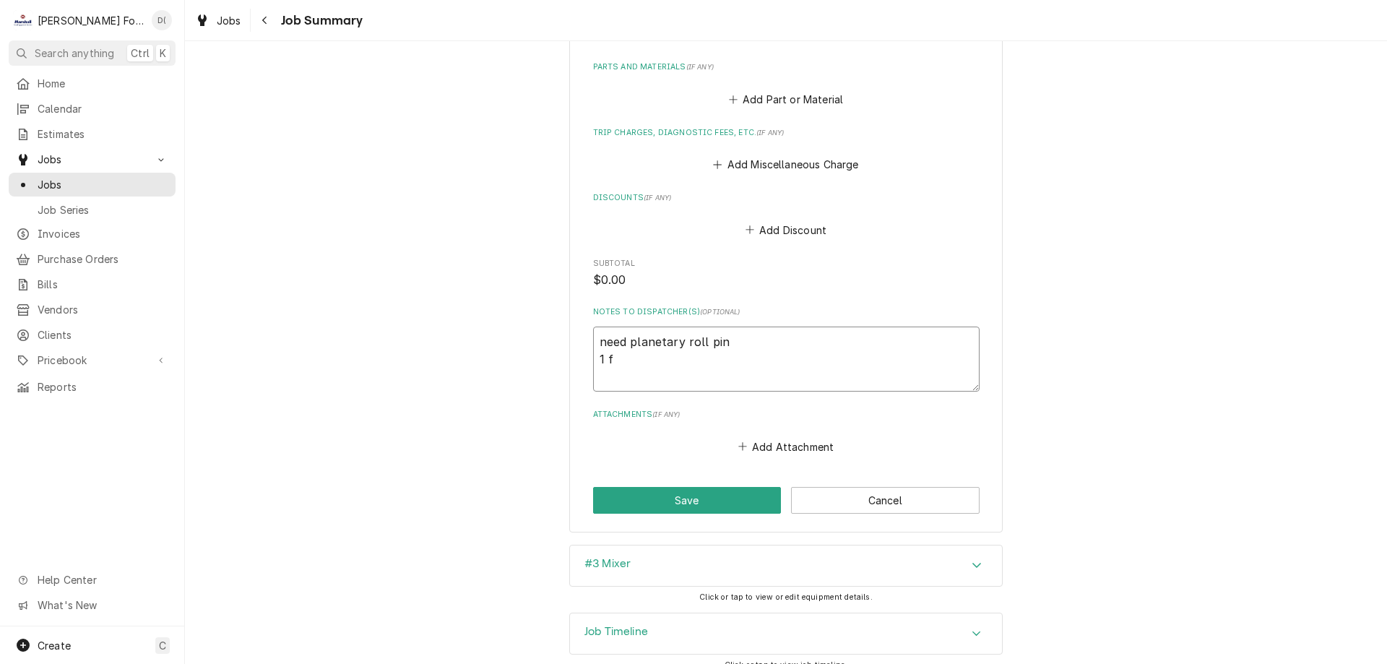
type textarea "x"
type textarea "need planetary roll pin 1 fo"
type textarea "x"
type textarea "need planetary roll pin 1 foo"
type textarea "x"
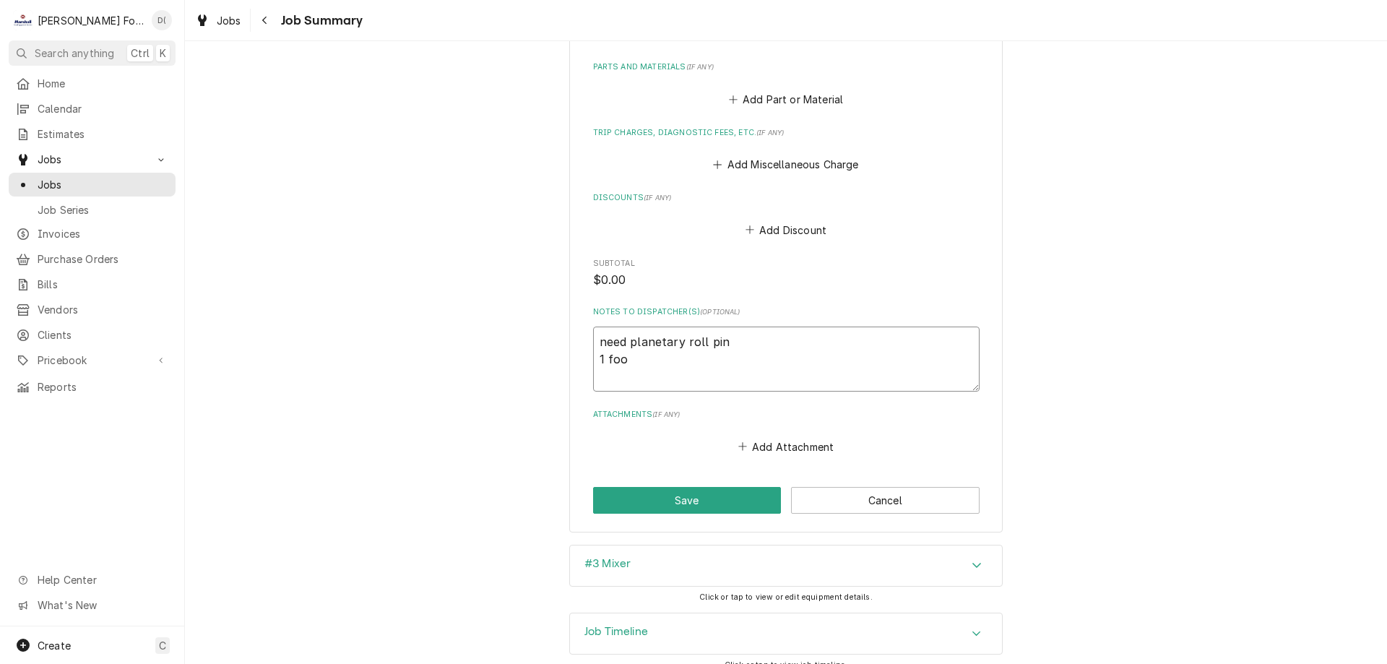
type textarea "need planetary roll pin 1 foot"
type textarea "x"
type textarea "need planetary roll pin 1 foot"
click at [671, 487] on button "Save" at bounding box center [687, 500] width 189 height 27
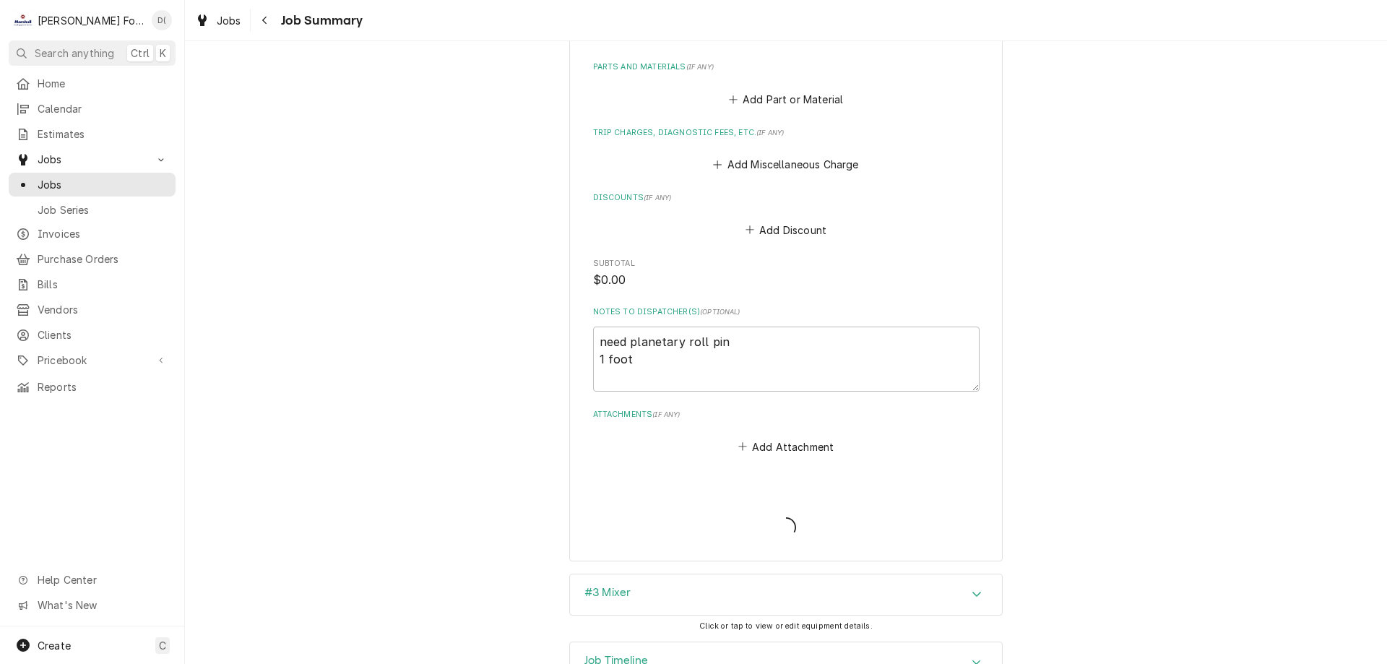
type textarea "x"
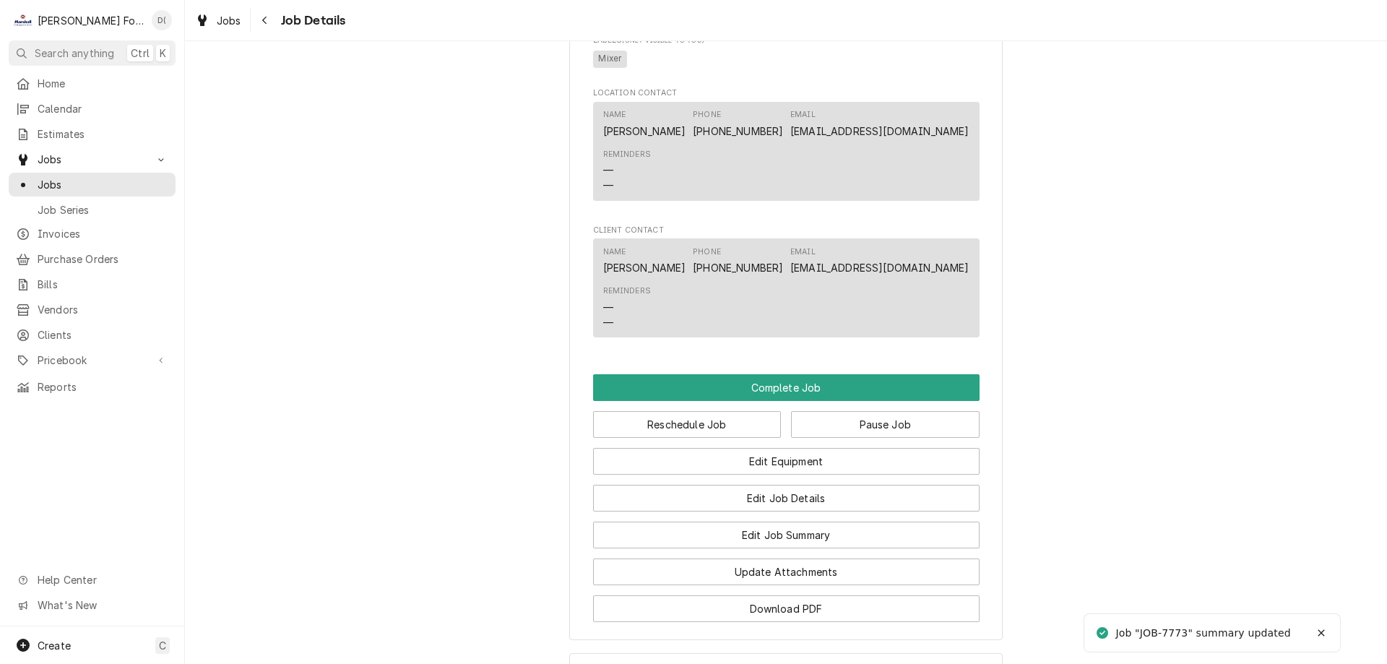
scroll to position [1228, 0]
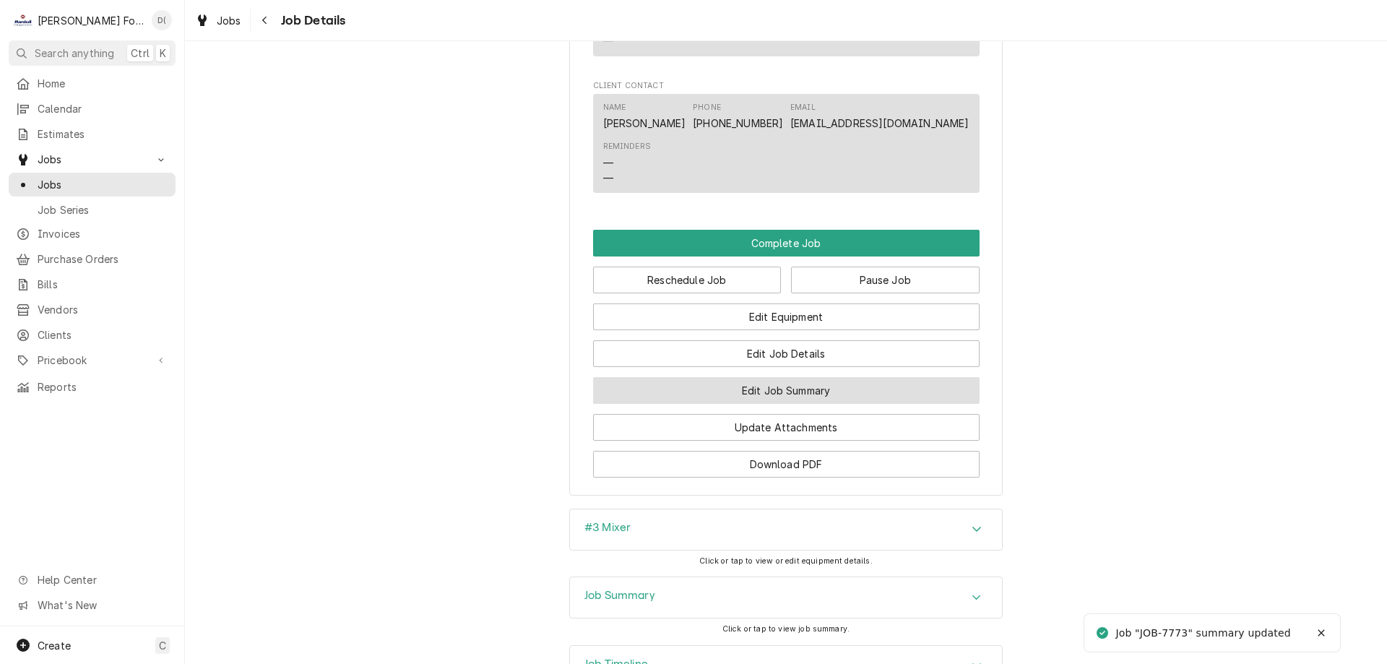
click at [771, 404] on button "Edit Job Summary" at bounding box center [786, 390] width 386 height 27
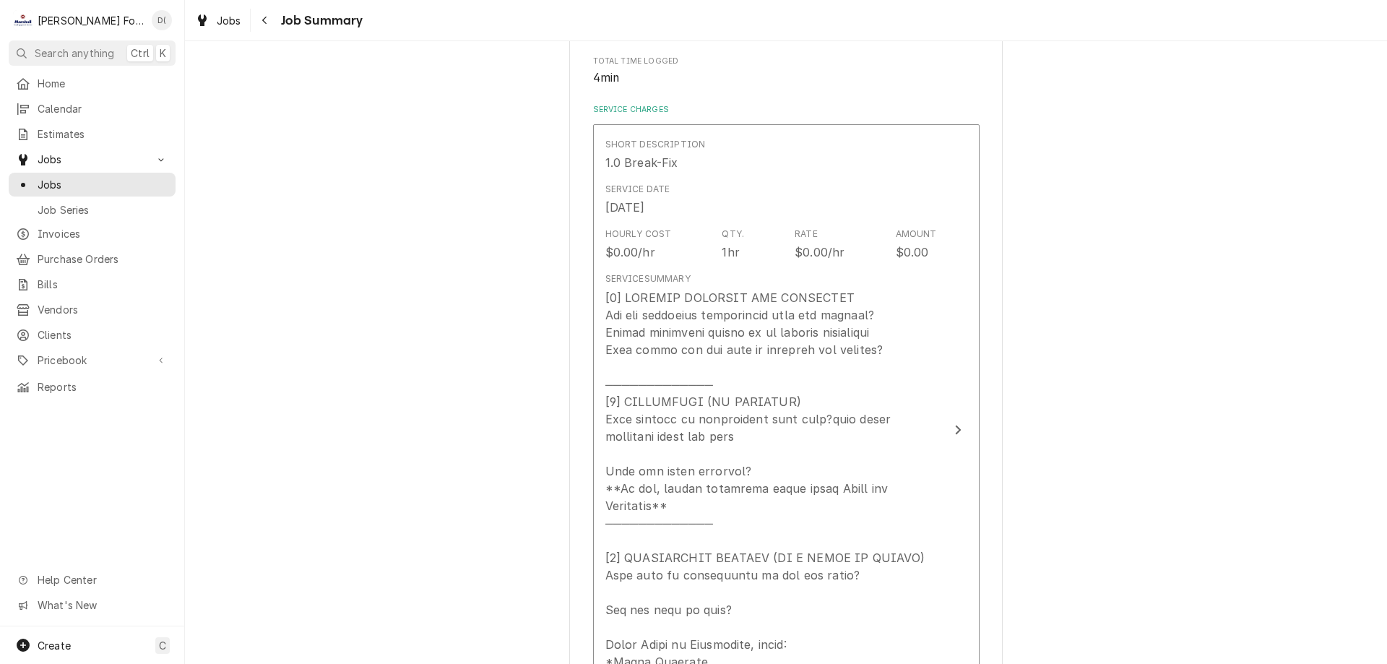
scroll to position [506, 0]
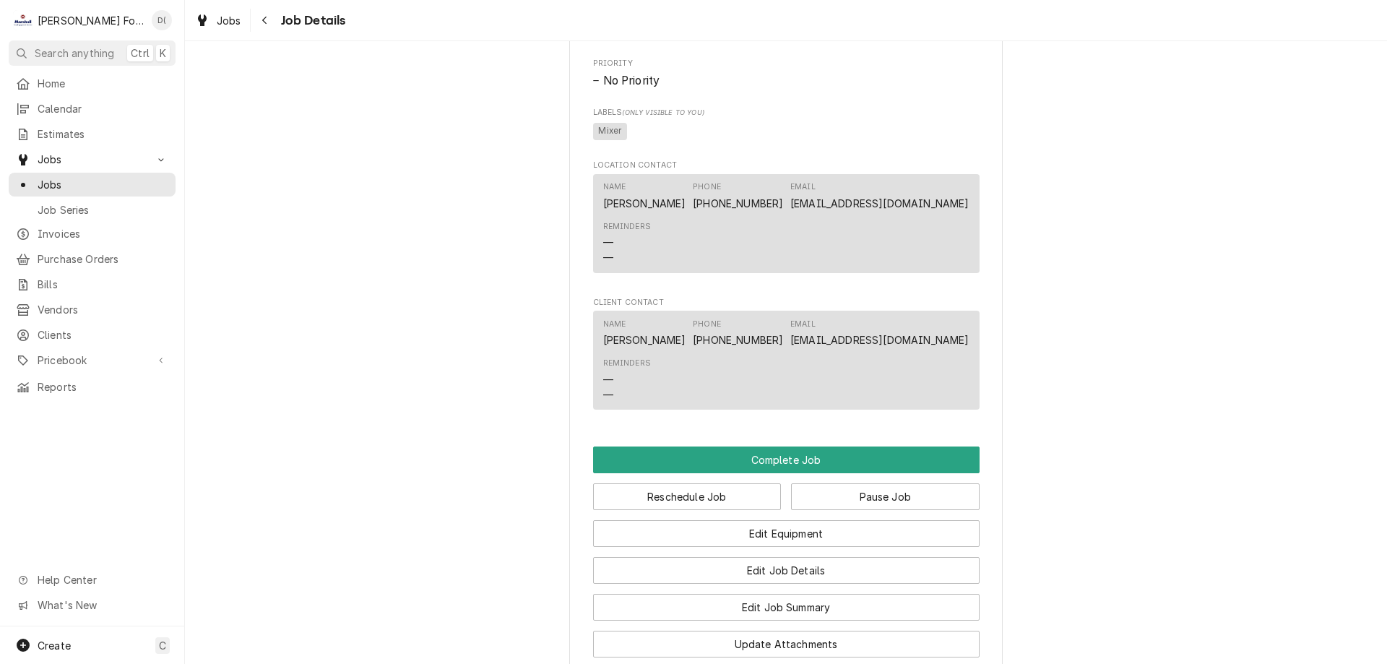
scroll to position [1300, 0]
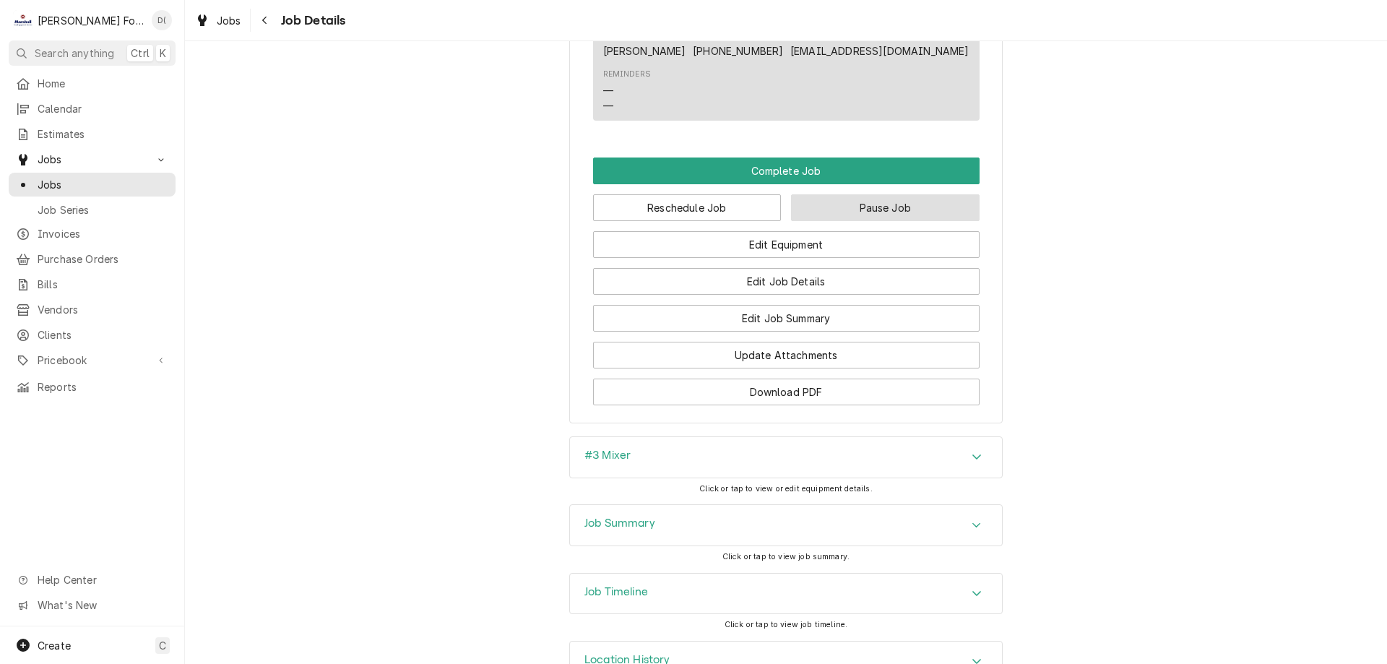
click at [880, 221] on button "Pause Job" at bounding box center [885, 207] width 189 height 27
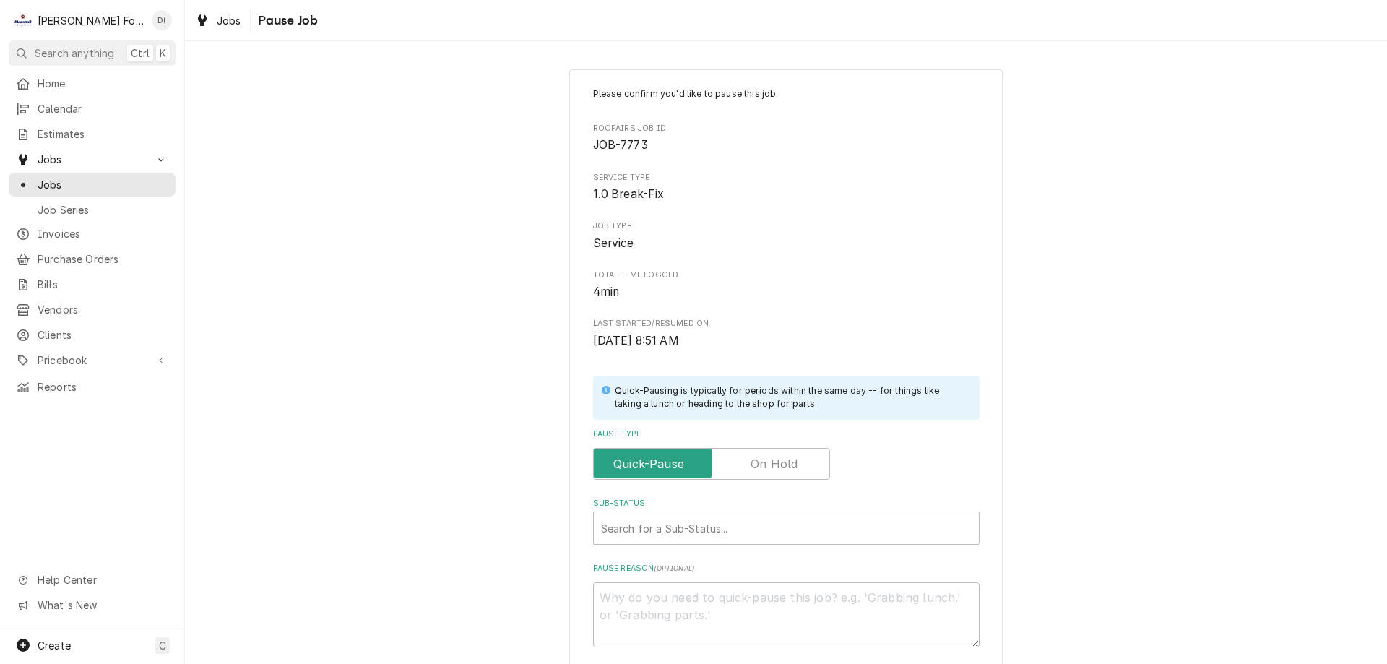
click at [766, 457] on label "Pause Type" at bounding box center [711, 464] width 237 height 32
click at [766, 457] on input "Pause Type" at bounding box center [712, 464] width 224 height 32
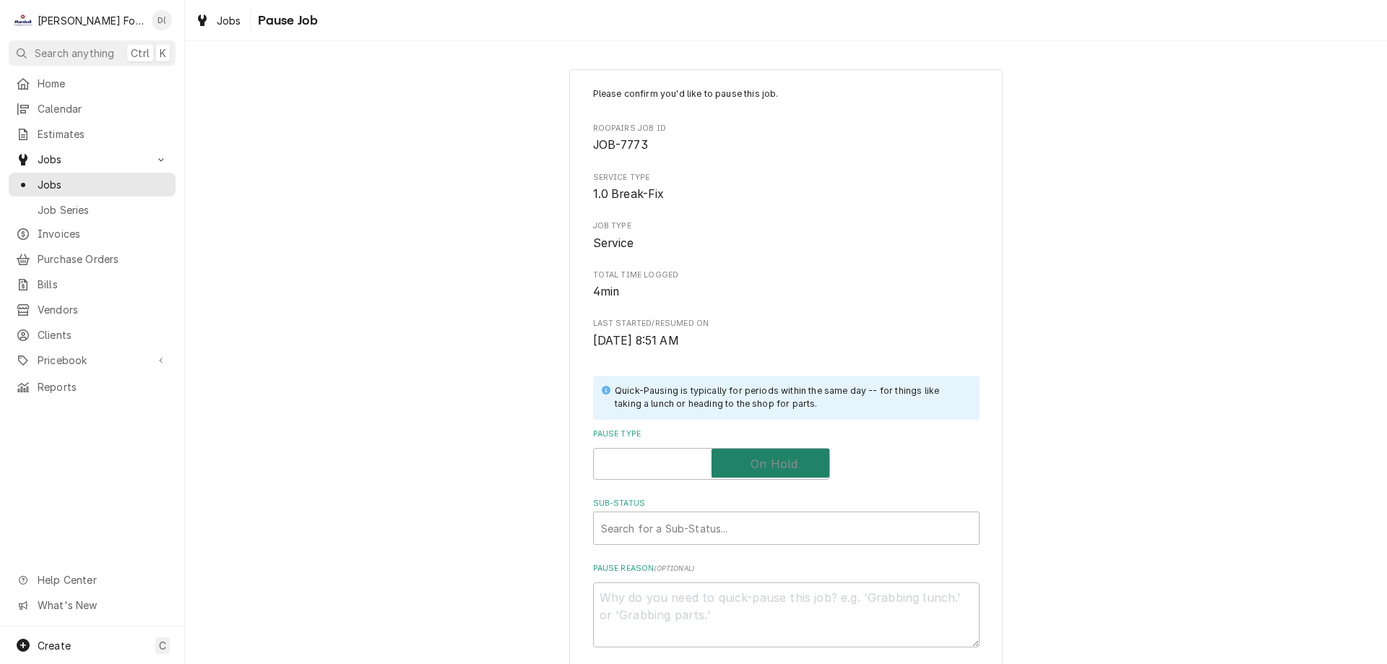
checkbox input "true"
click at [718, 527] on div "Sub-Status" at bounding box center [786, 528] width 371 height 26
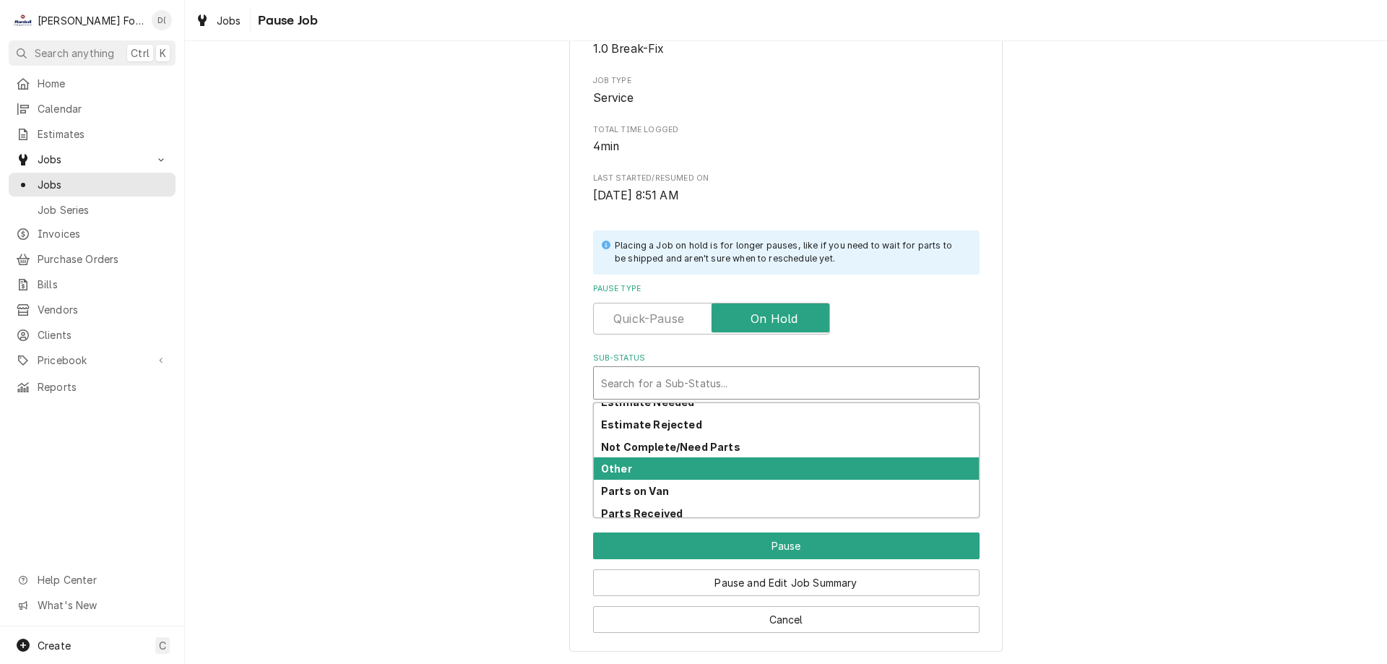
scroll to position [262, 0]
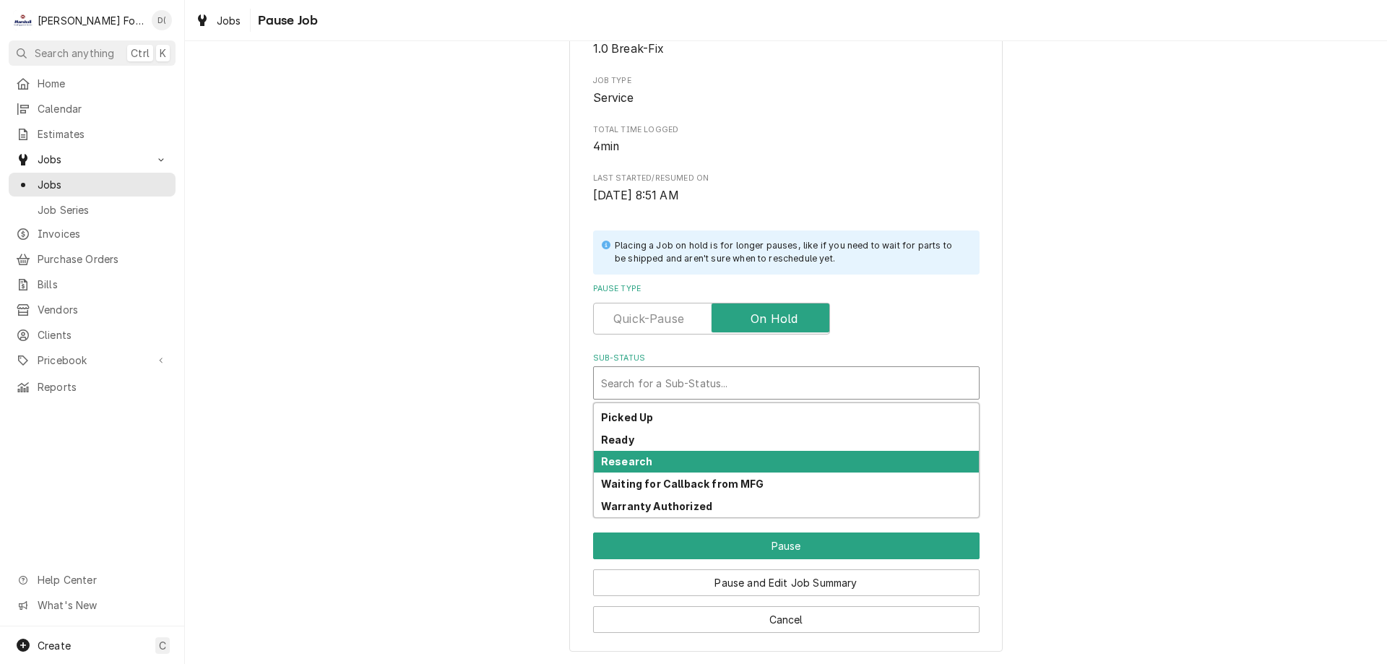
click at [662, 465] on div "Research" at bounding box center [786, 462] width 385 height 22
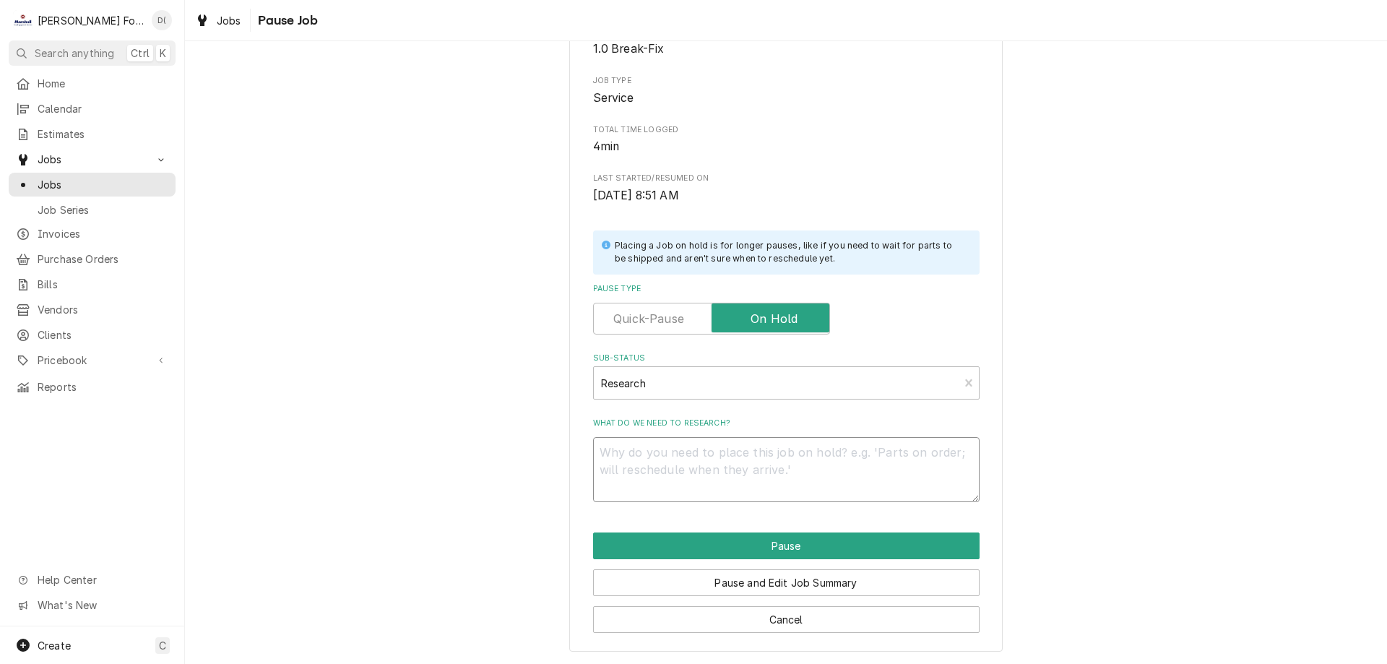
click at [665, 470] on textarea "What do we need to research?" at bounding box center [786, 469] width 386 height 65
type textarea "x"
type textarea "n"
type textarea "x"
type textarea "ne"
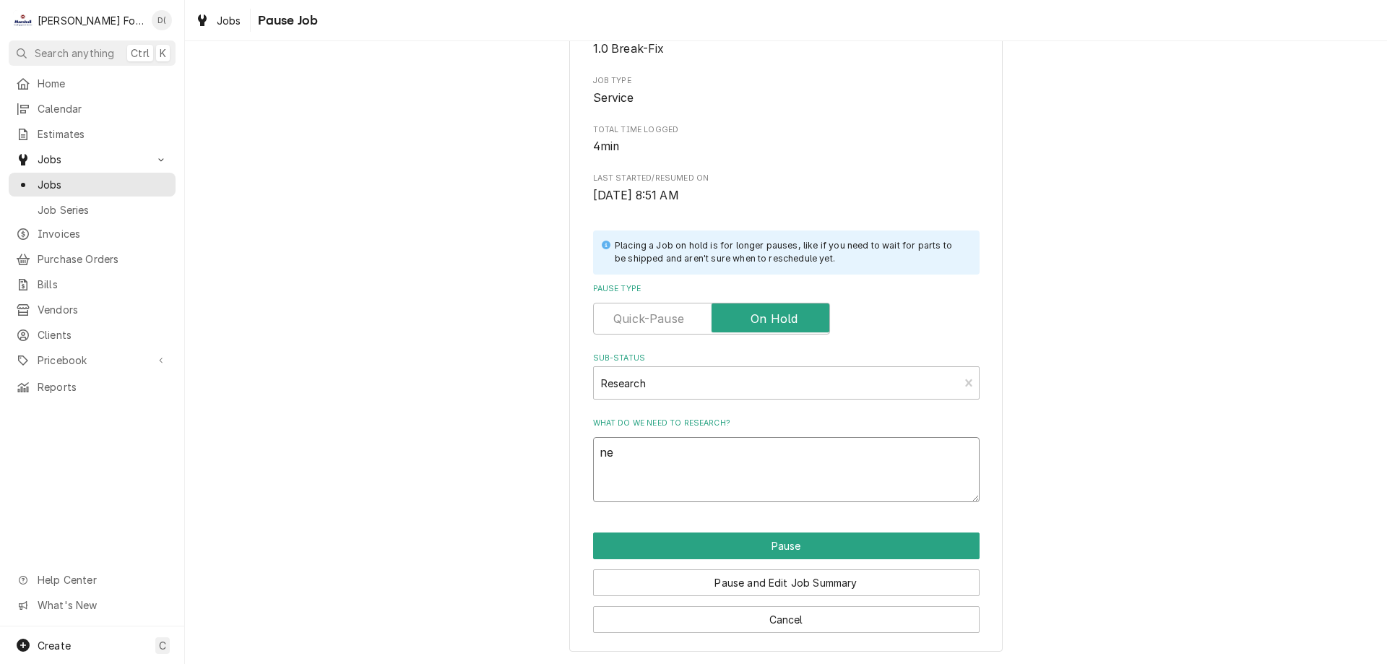
type textarea "x"
type textarea "nee"
type textarea "x"
type textarea "need"
type textarea "x"
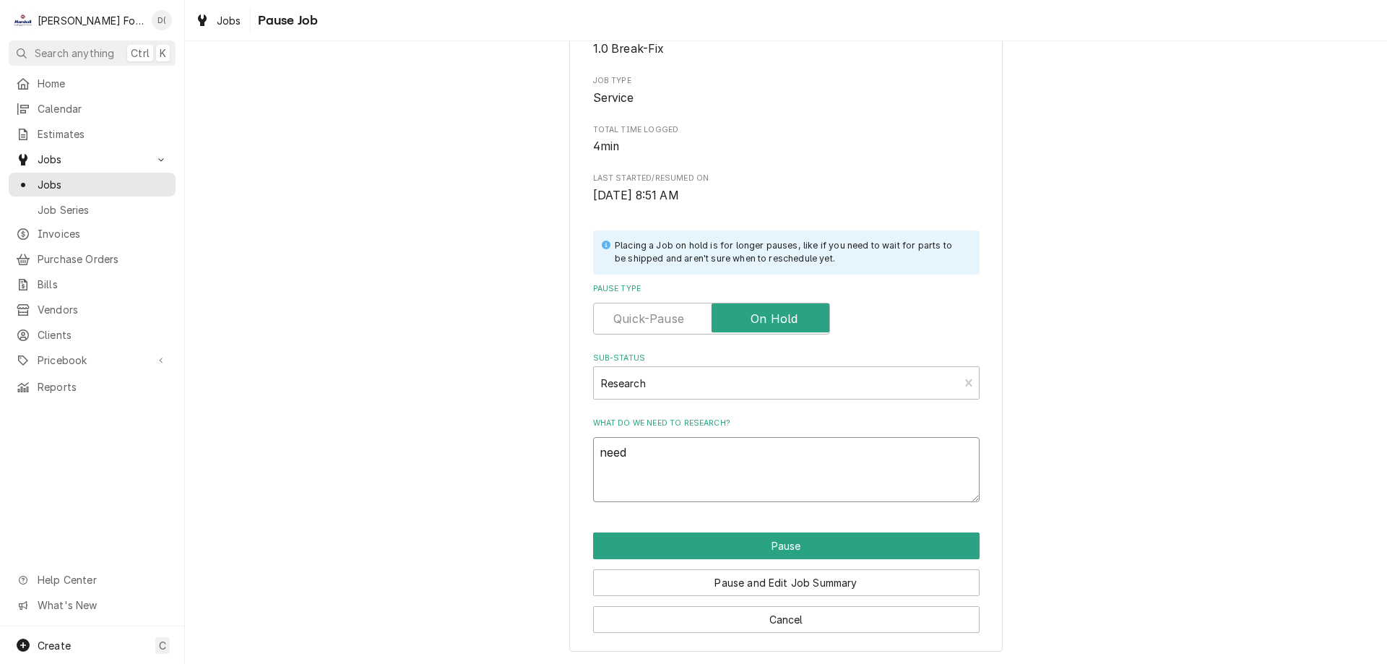
type textarea "needs"
type textarea "x"
type textarea "needs"
type textarea "x"
type textarea "needs p"
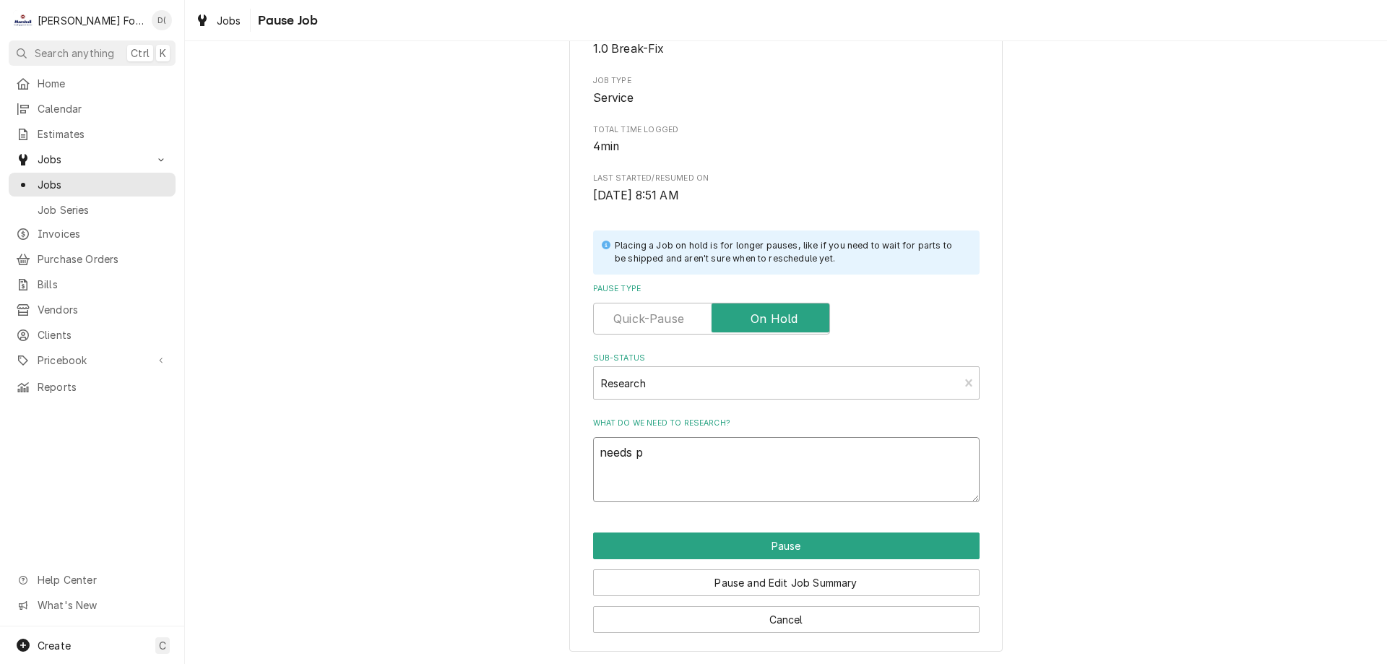
type textarea "x"
type textarea "needs pa"
type textarea "x"
type textarea "needs par"
type textarea "x"
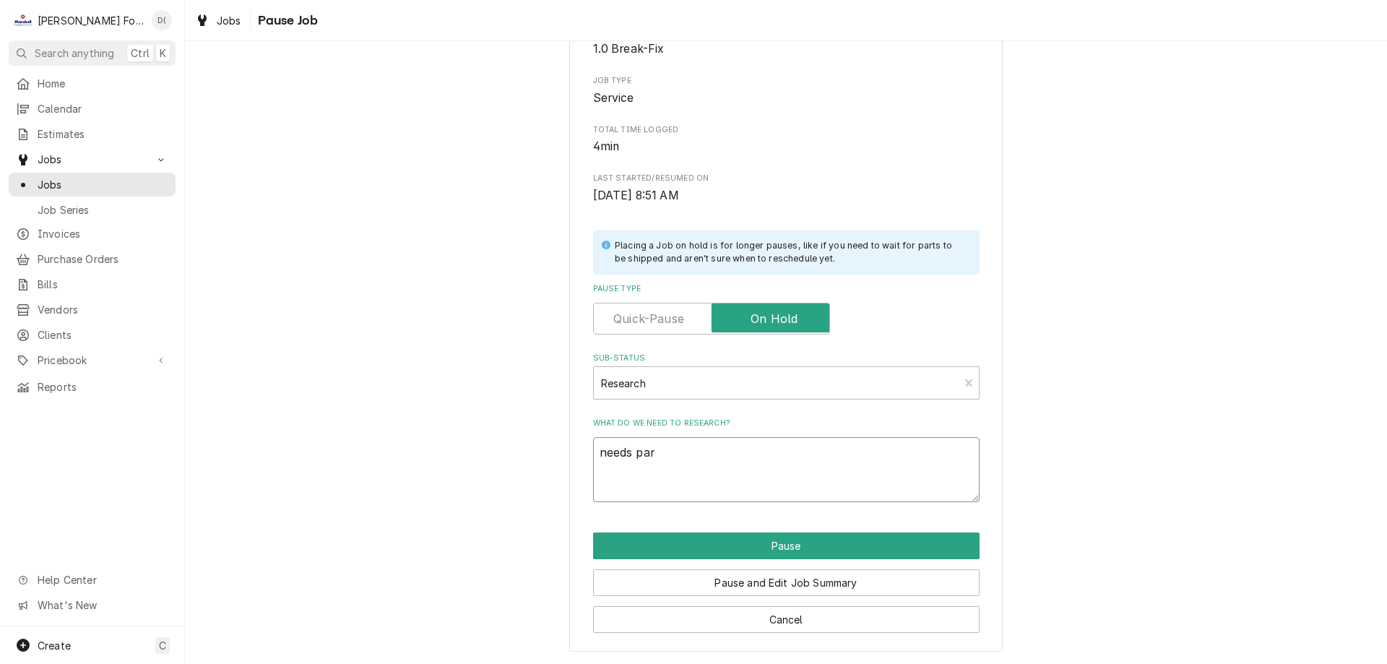
type textarea "needs part"
type textarea "x"
type textarea "needs parts"
click at [781, 537] on button "Pause" at bounding box center [786, 545] width 386 height 27
type textarea "x"
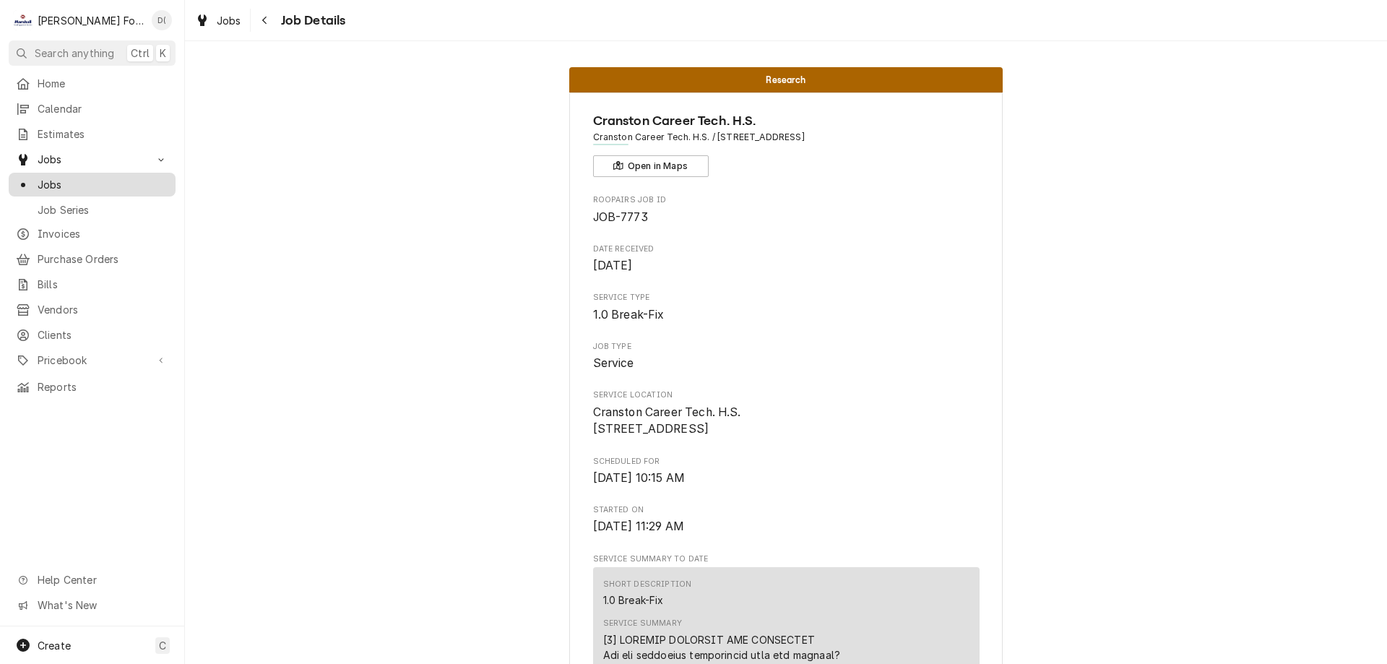
click at [73, 178] on span "Jobs" at bounding box center [103, 184] width 131 height 15
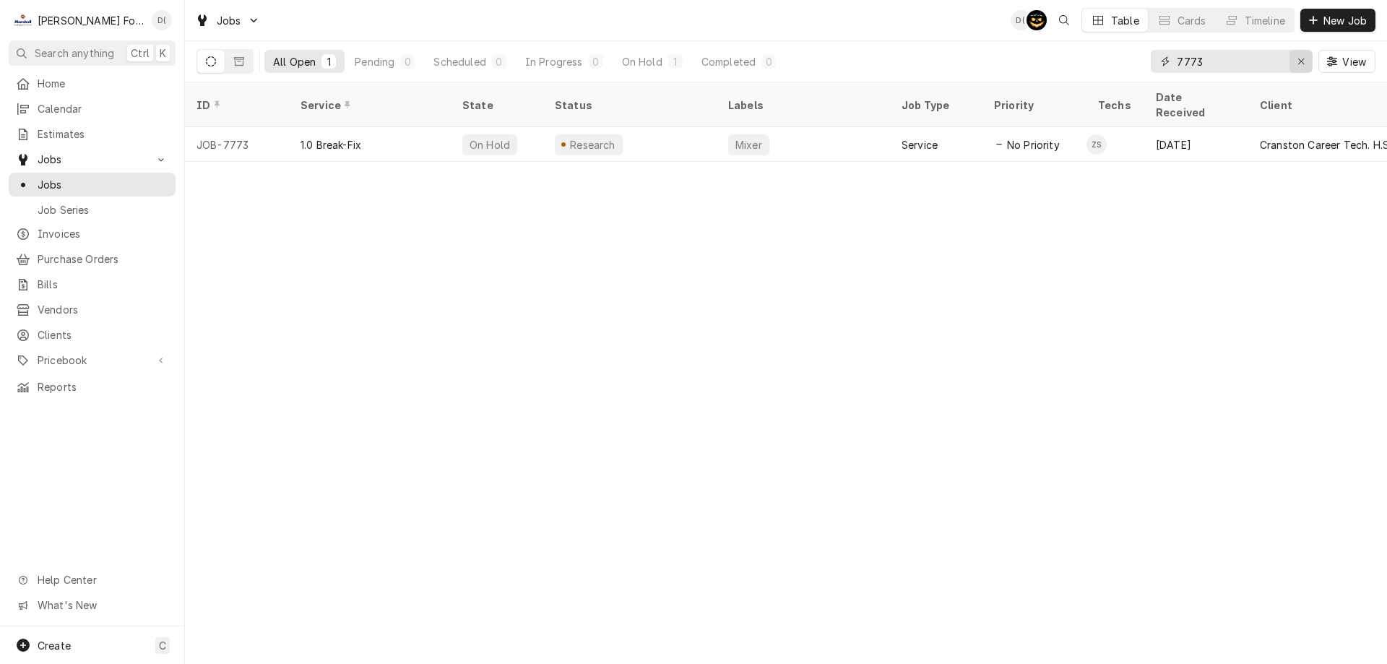
click at [1301, 60] on icon "Erase input" at bounding box center [1301, 61] width 8 height 10
click at [1267, 59] on input "Dynamic Content Wrapper" at bounding box center [1245, 61] width 136 height 23
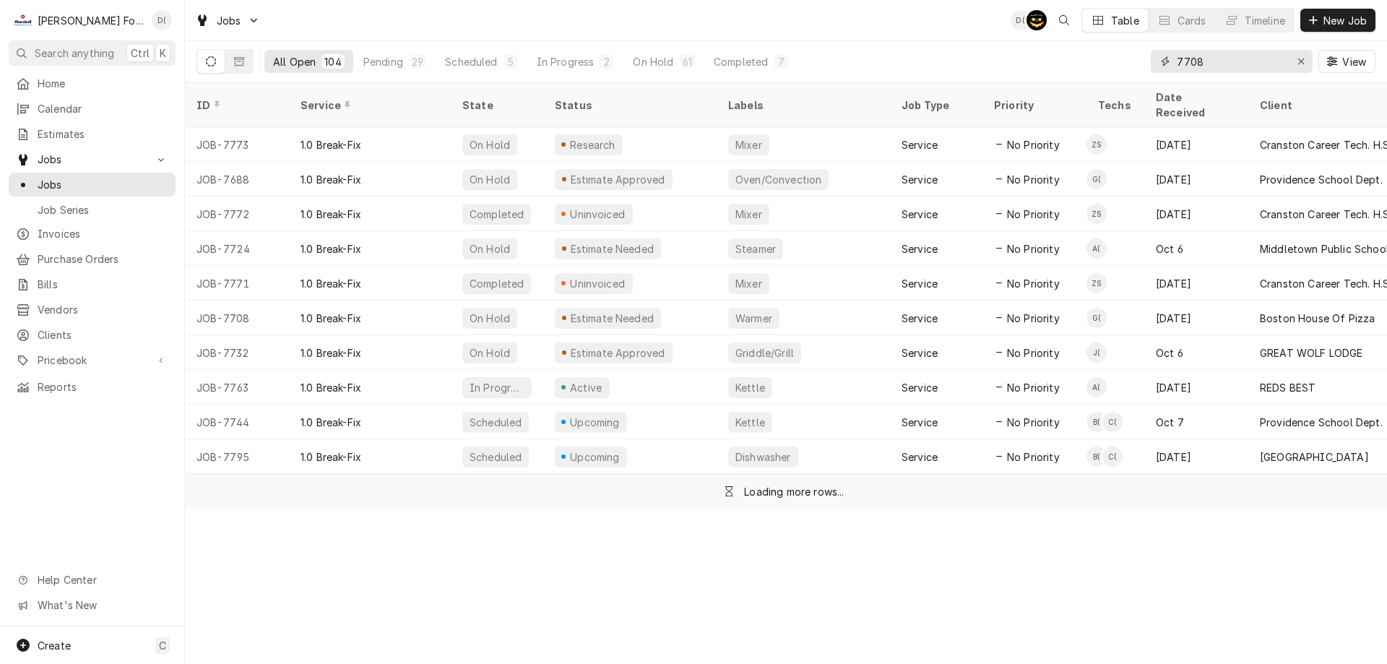
type input "7708"
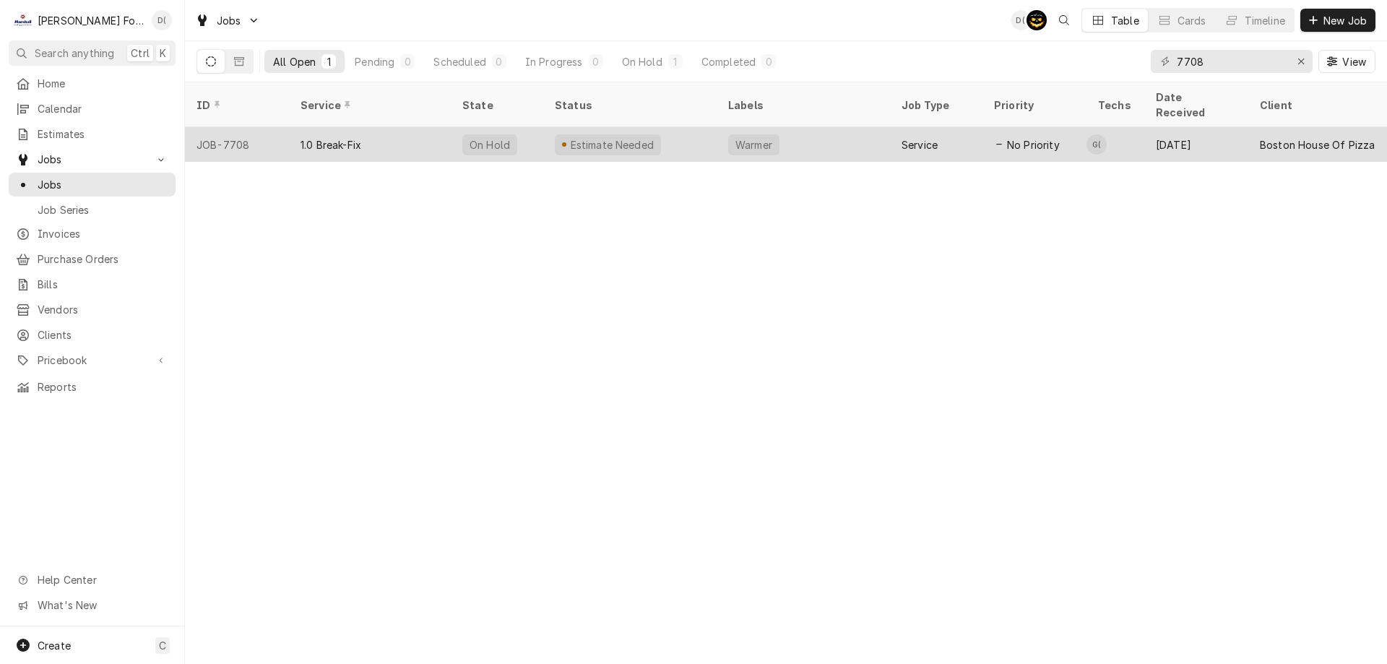
click at [419, 136] on div "1.0 Break-Fix" at bounding box center [370, 144] width 162 height 35
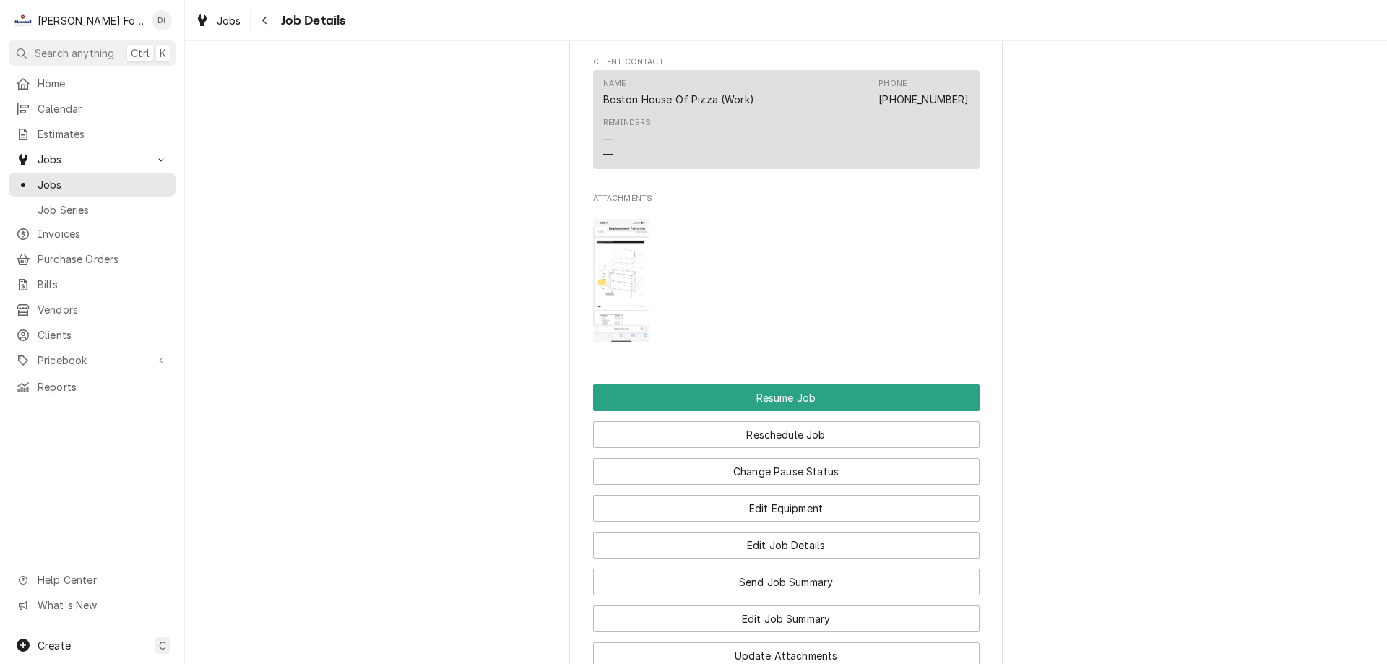
scroll to position [1589, 0]
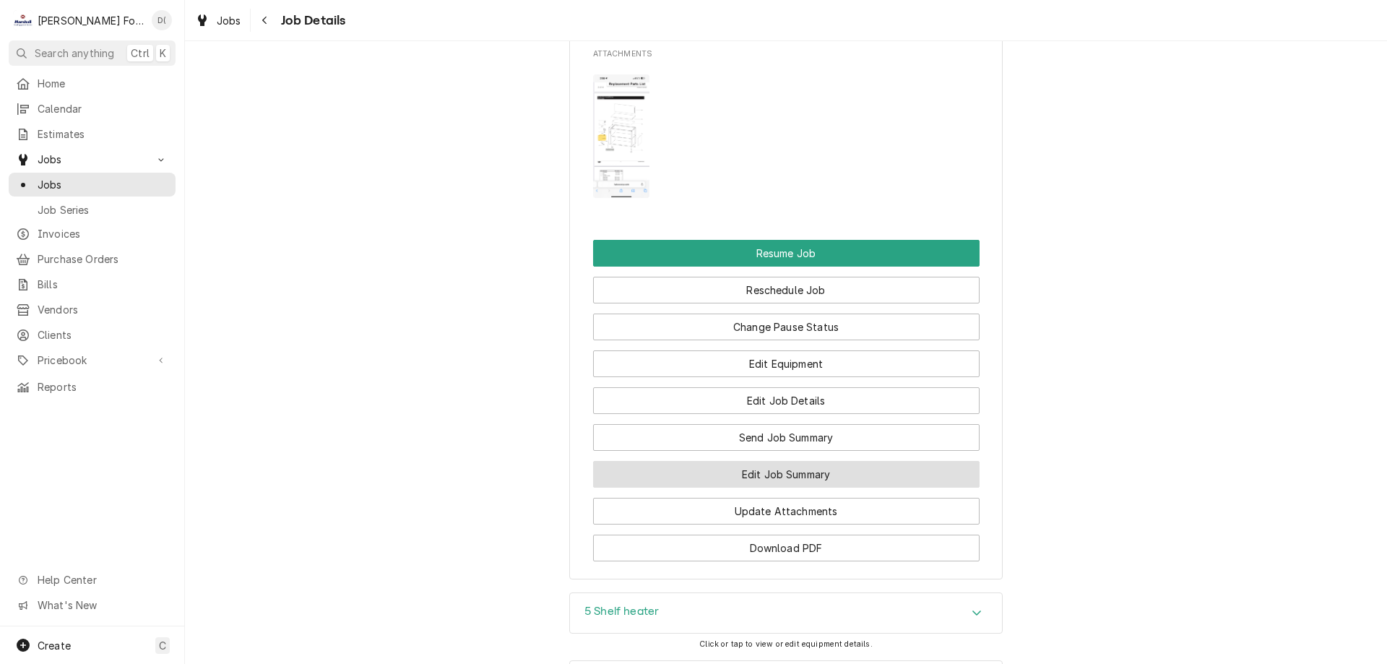
click at [730, 488] on button "Edit Job Summary" at bounding box center [786, 474] width 386 height 27
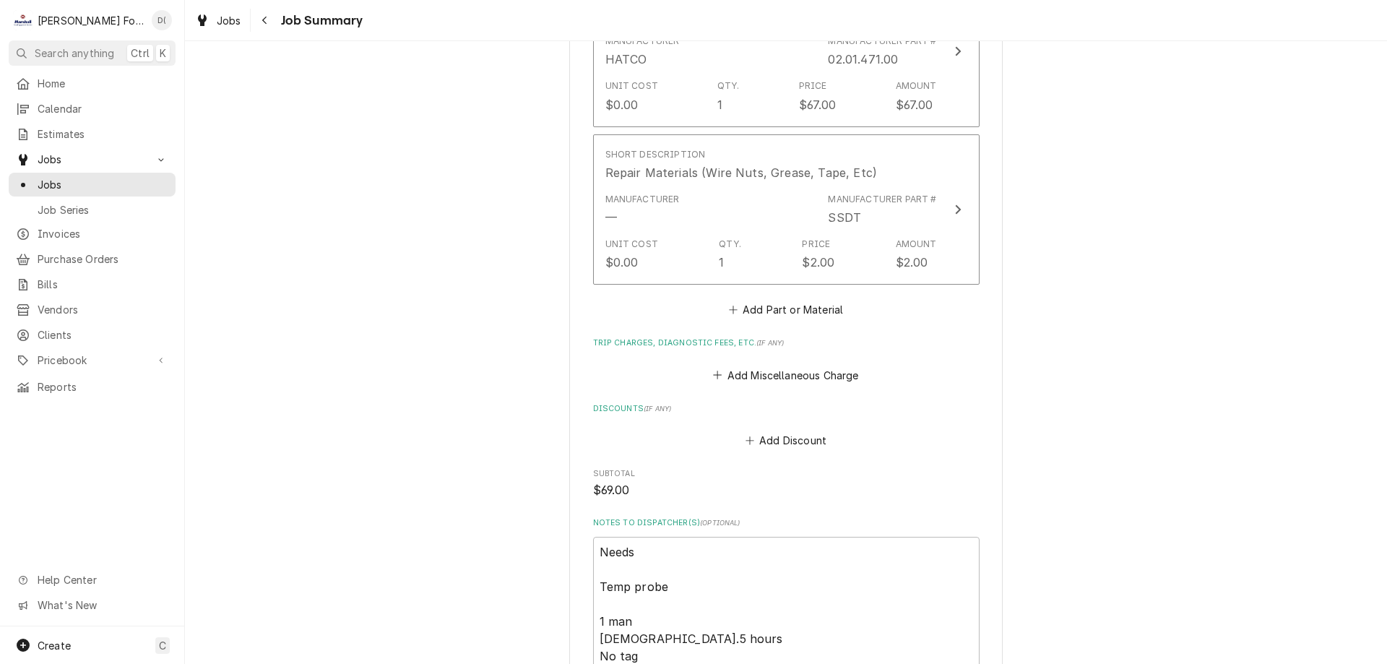
scroll to position [1372, 0]
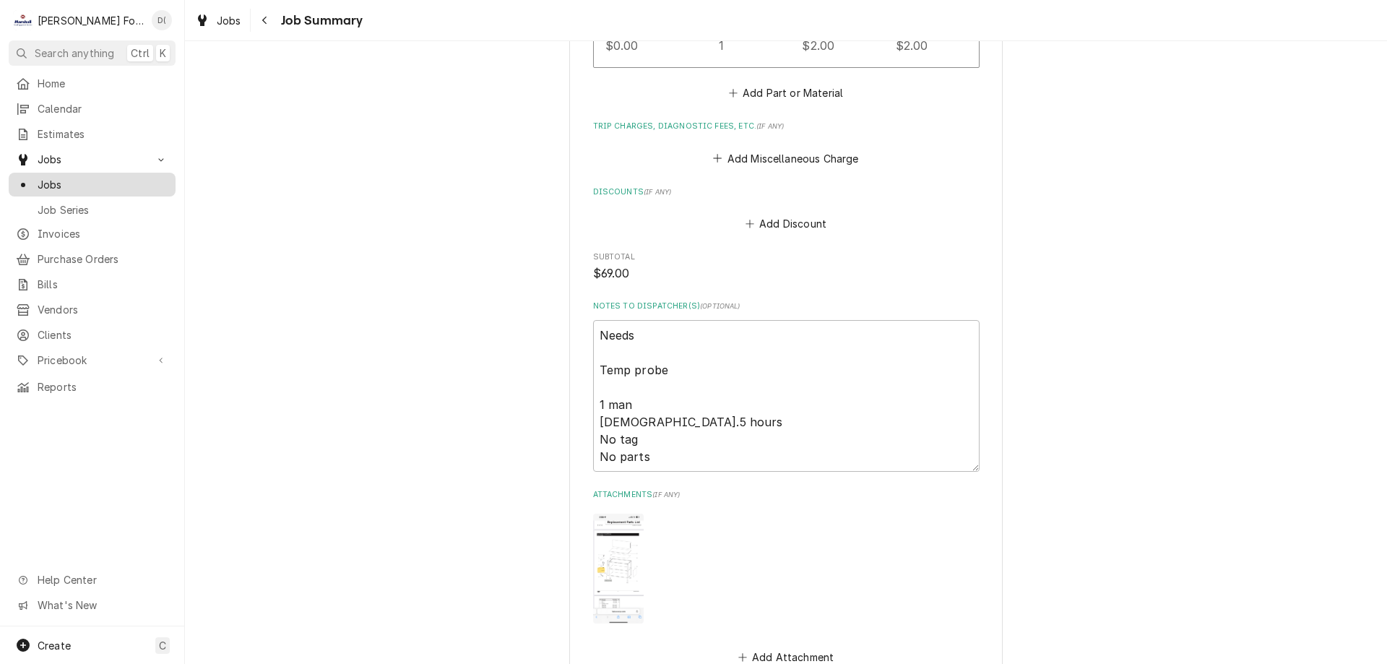
click at [83, 185] on span "Jobs" at bounding box center [103, 184] width 131 height 15
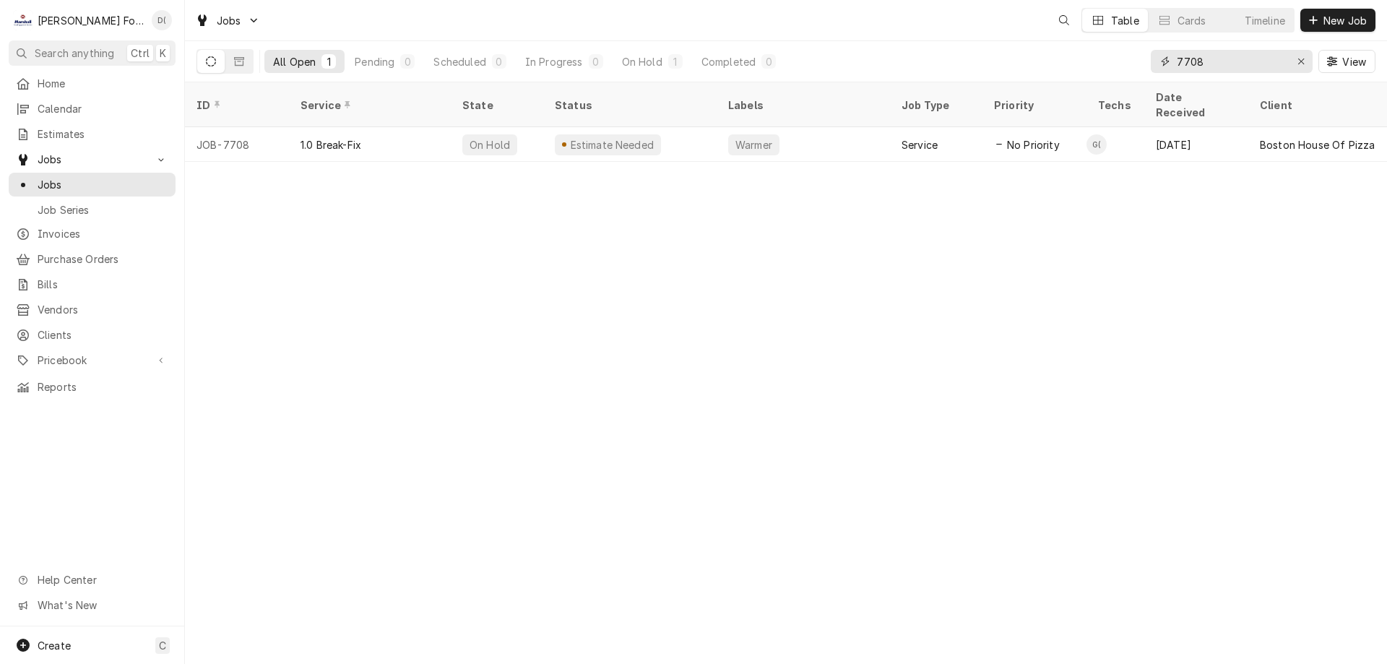
click at [1216, 68] on input "7708" at bounding box center [1231, 61] width 108 height 23
type input "7"
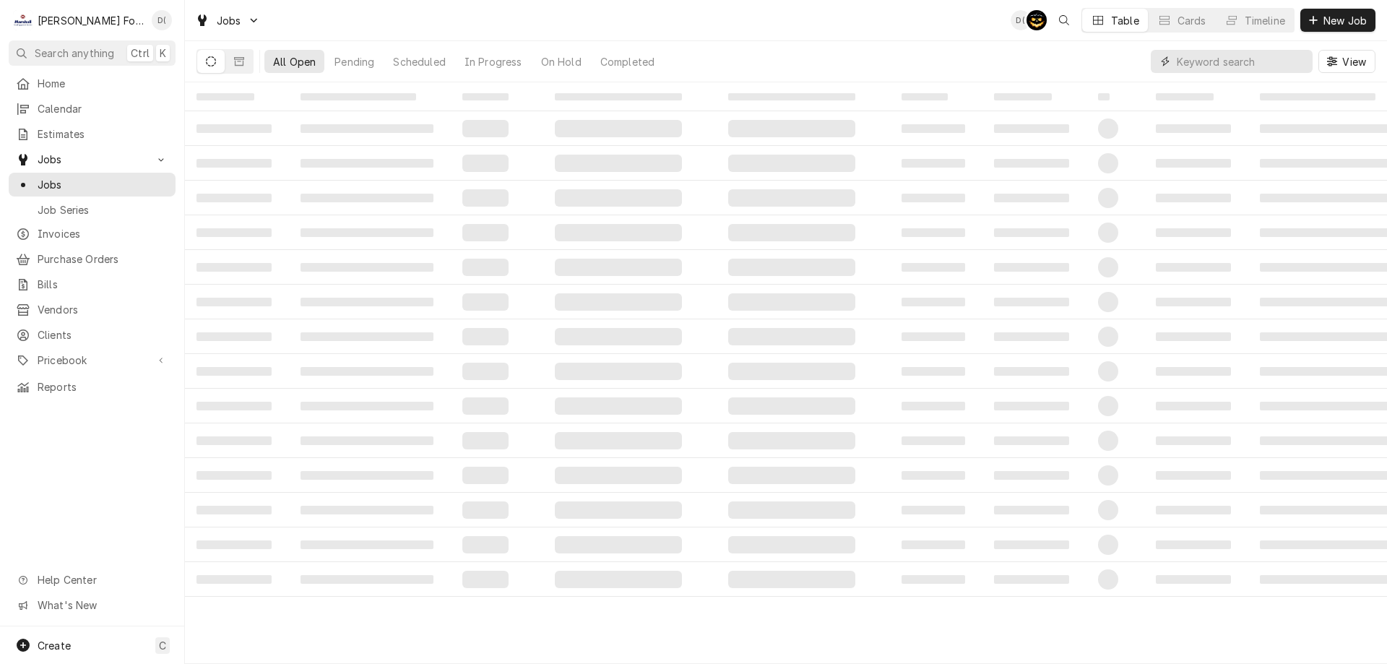
type input "8"
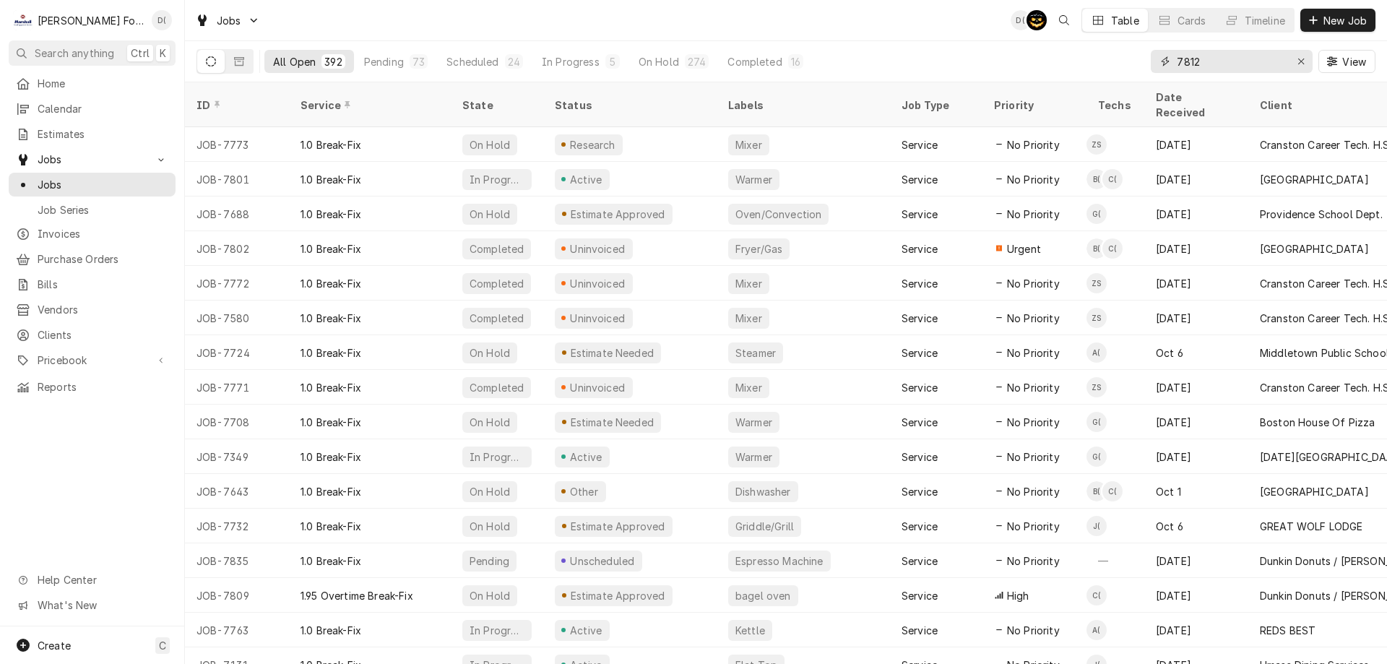
type input "7812"
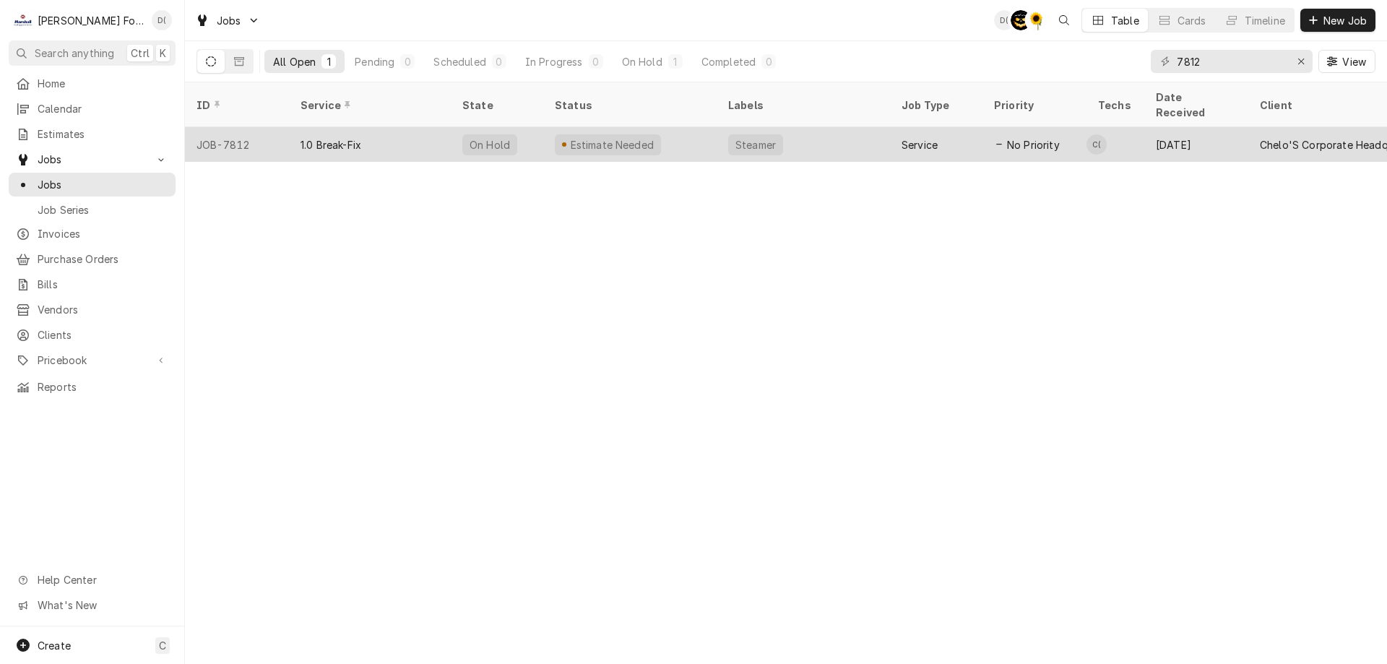
click at [879, 134] on div "Steamer" at bounding box center [803, 144] width 173 height 35
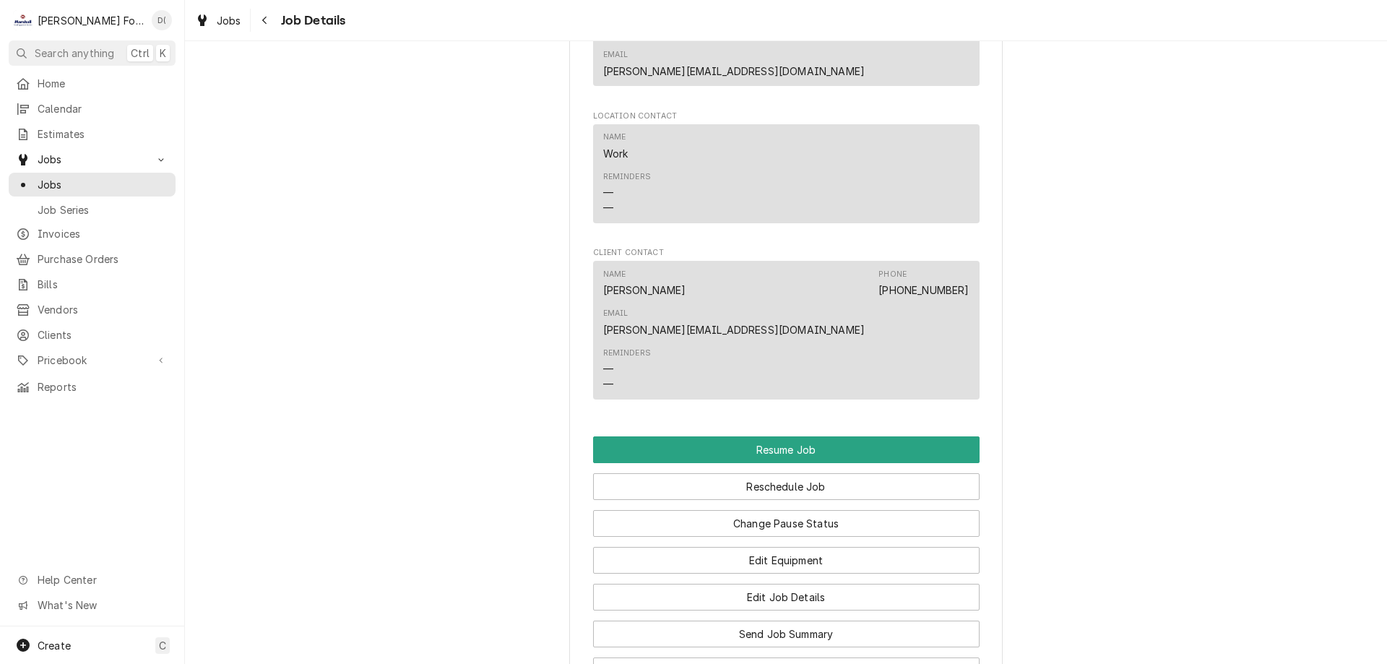
scroll to position [1445, 0]
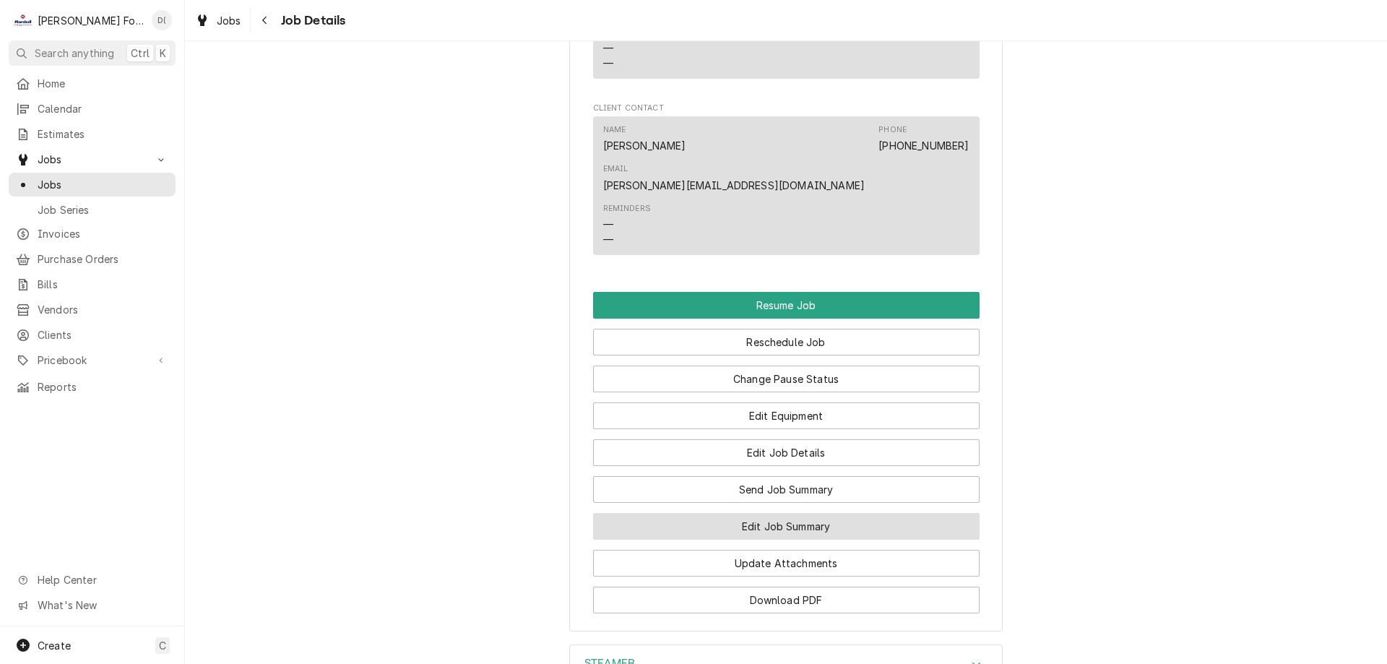
click at [727, 513] on button "Edit Job Summary" at bounding box center [786, 526] width 386 height 27
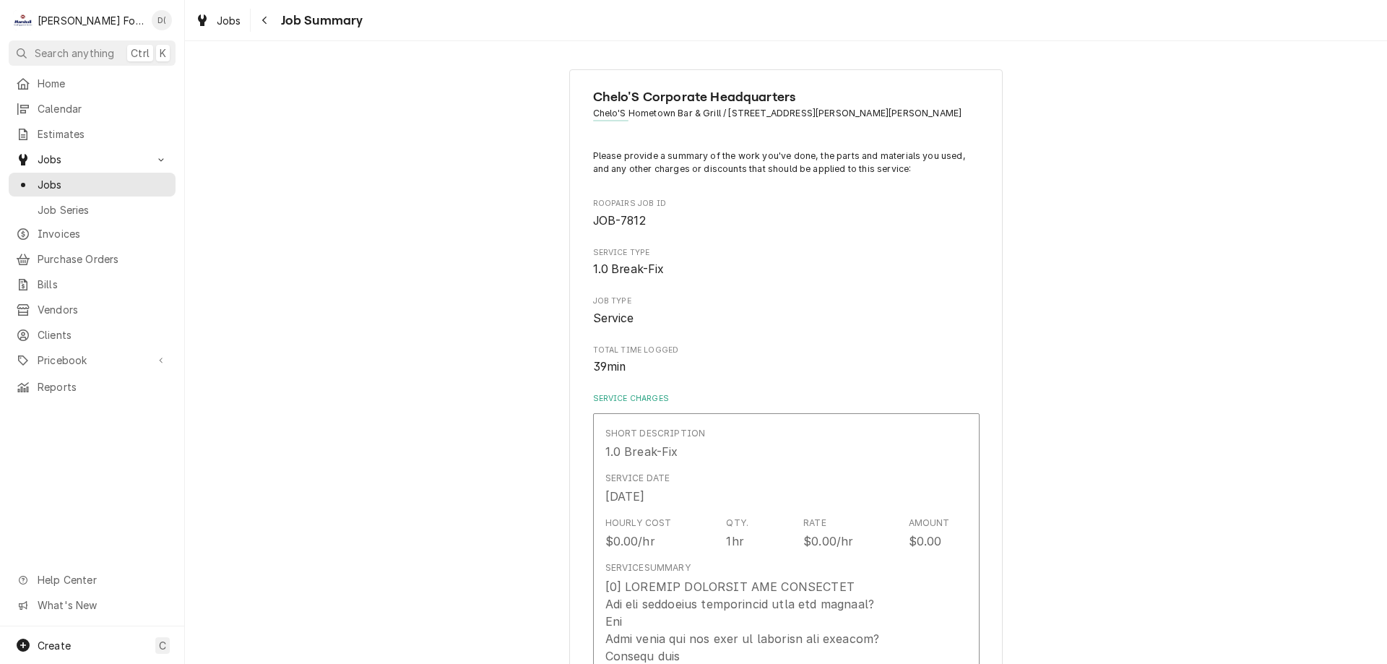
type textarea "x"
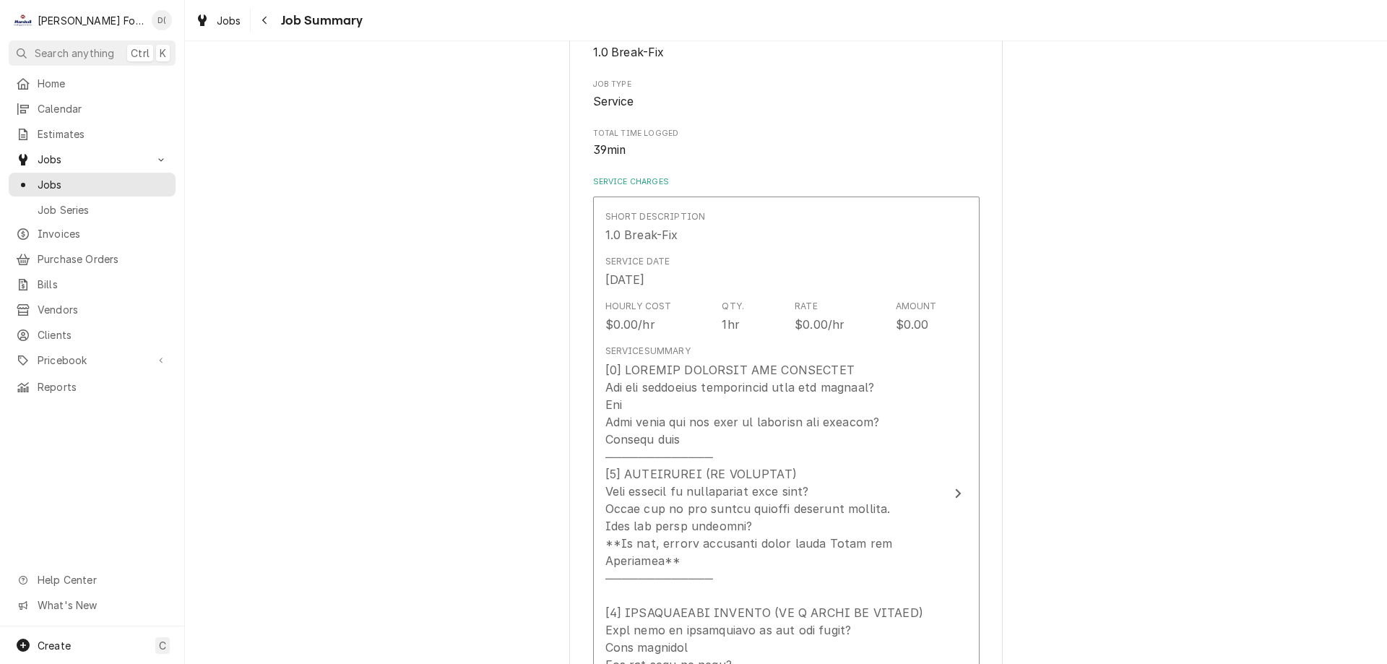
scroll to position [361, 0]
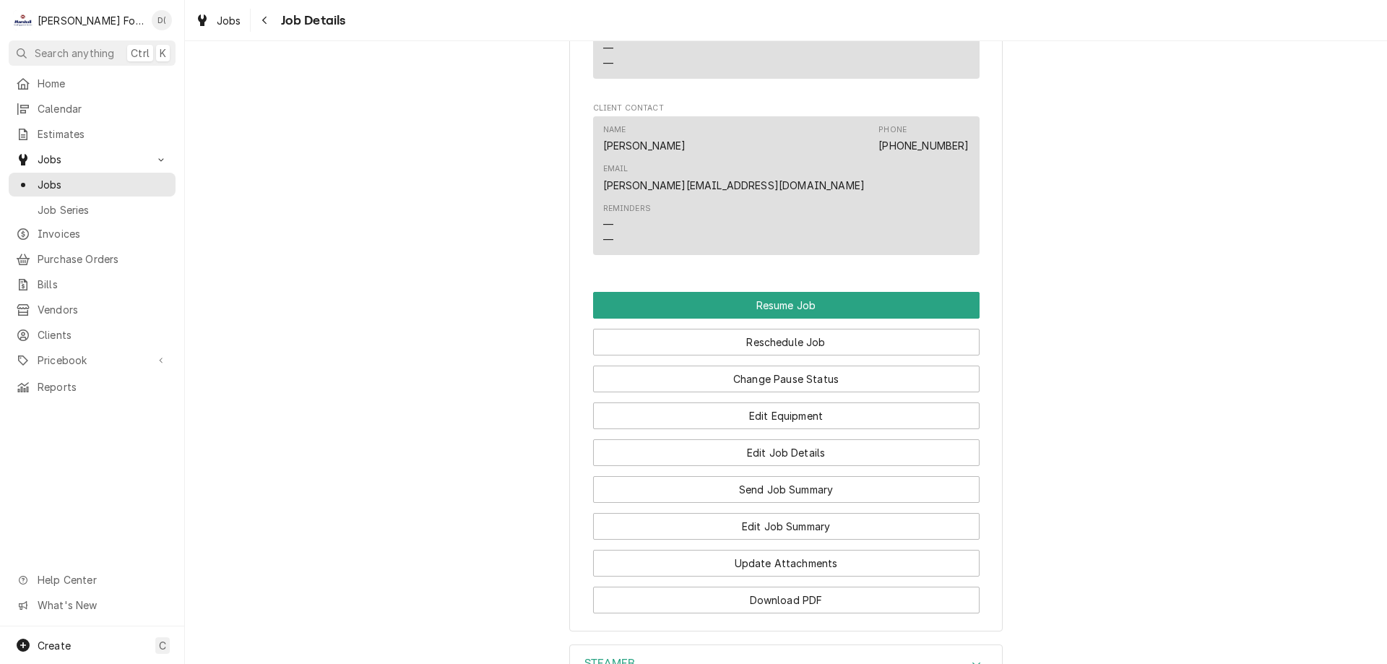
scroll to position [1596, 0]
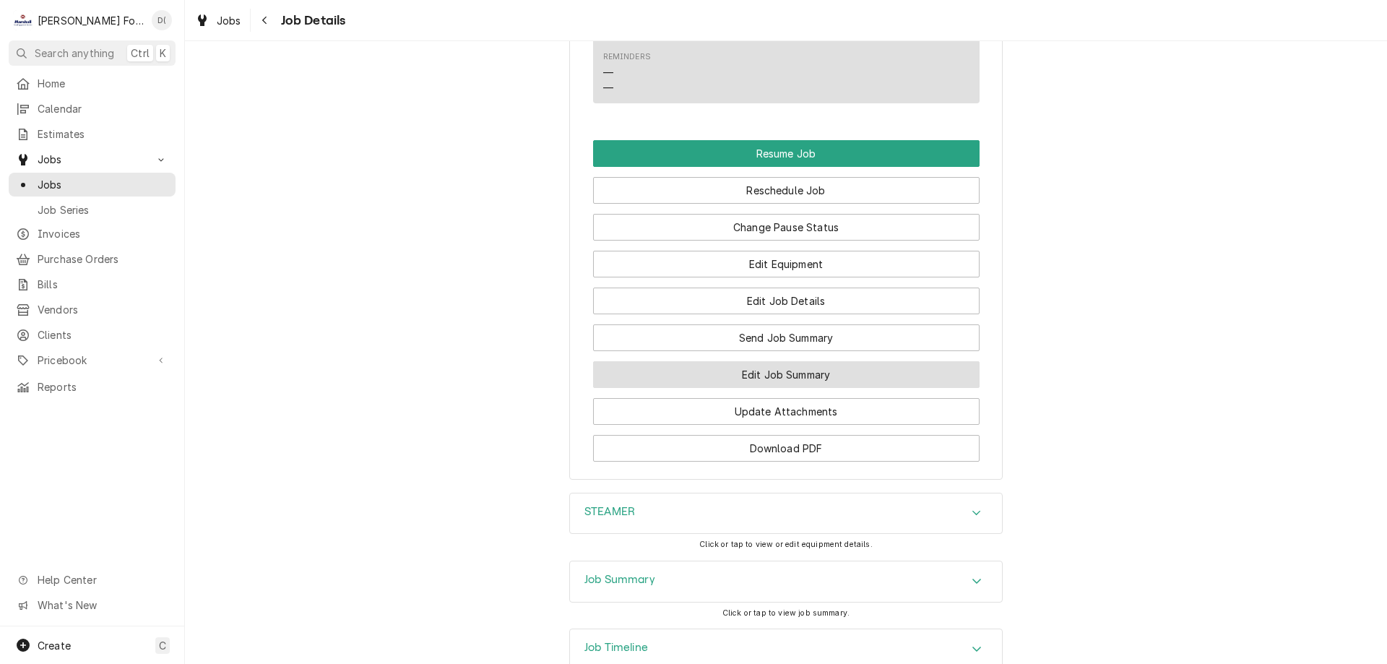
click at [792, 361] on button "Edit Job Summary" at bounding box center [786, 374] width 386 height 27
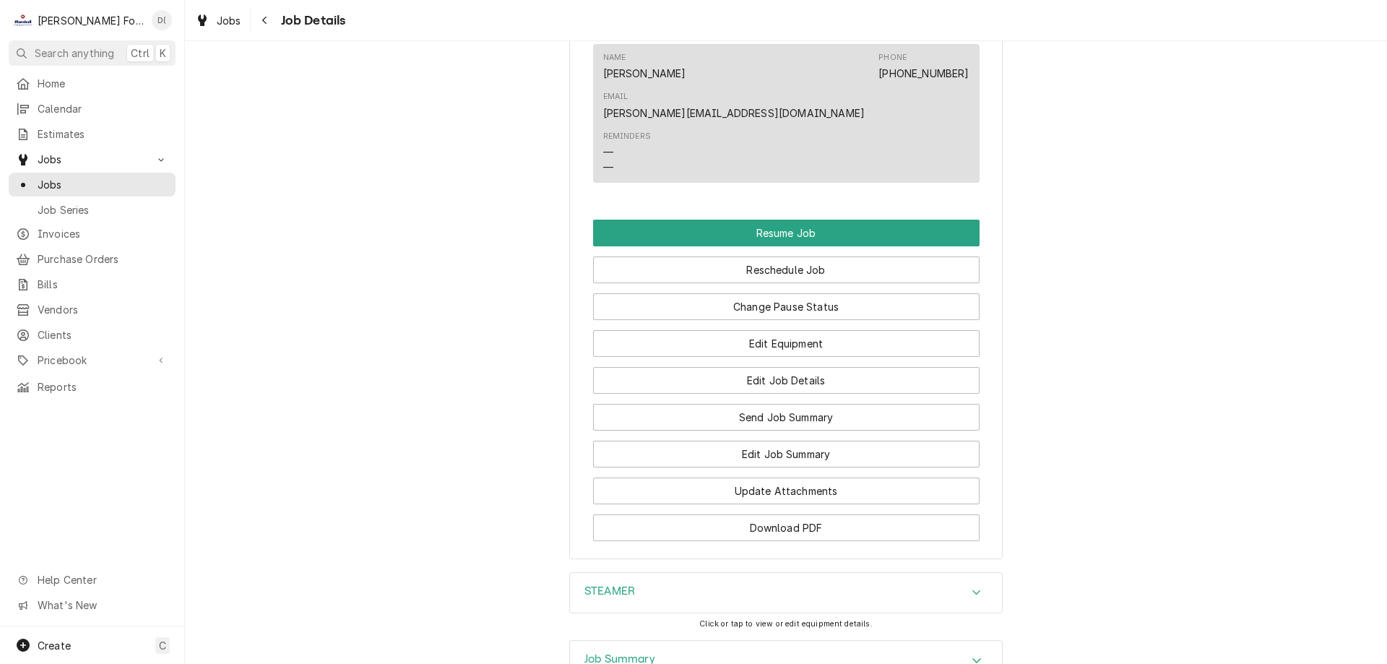
scroll to position [1589, 0]
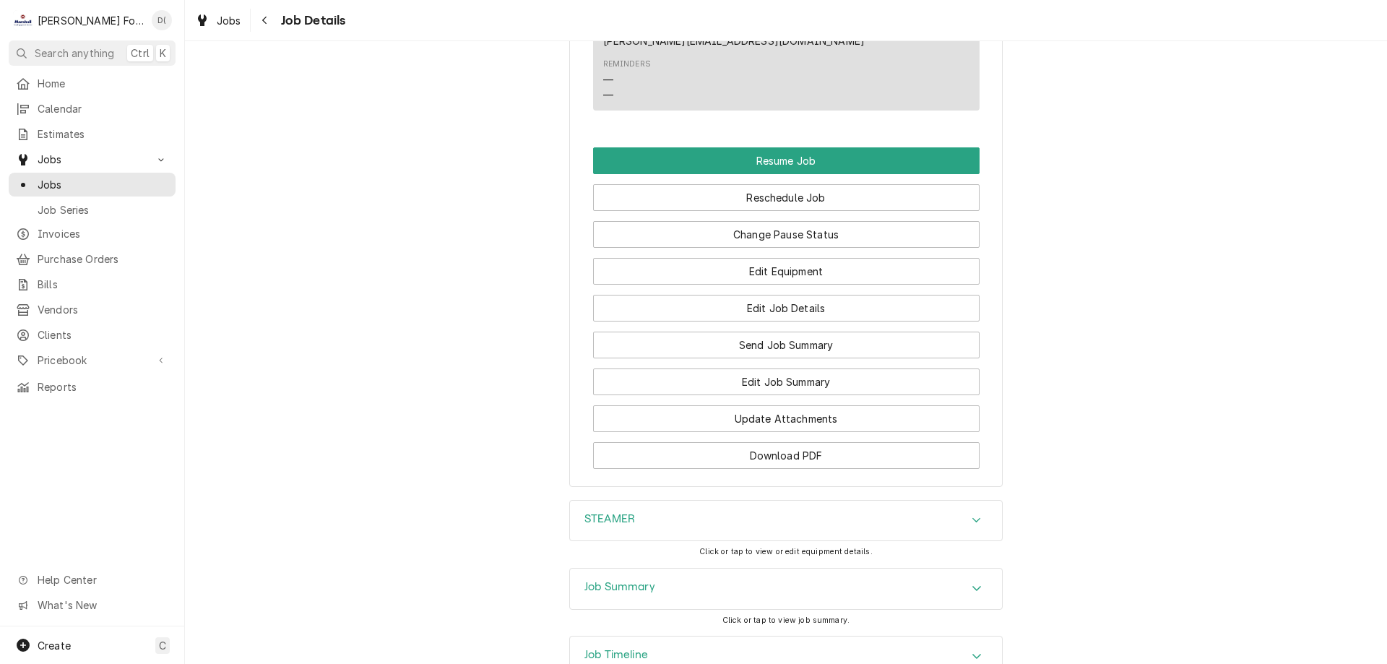
click at [751, 501] on div "STEAMER" at bounding box center [786, 521] width 432 height 40
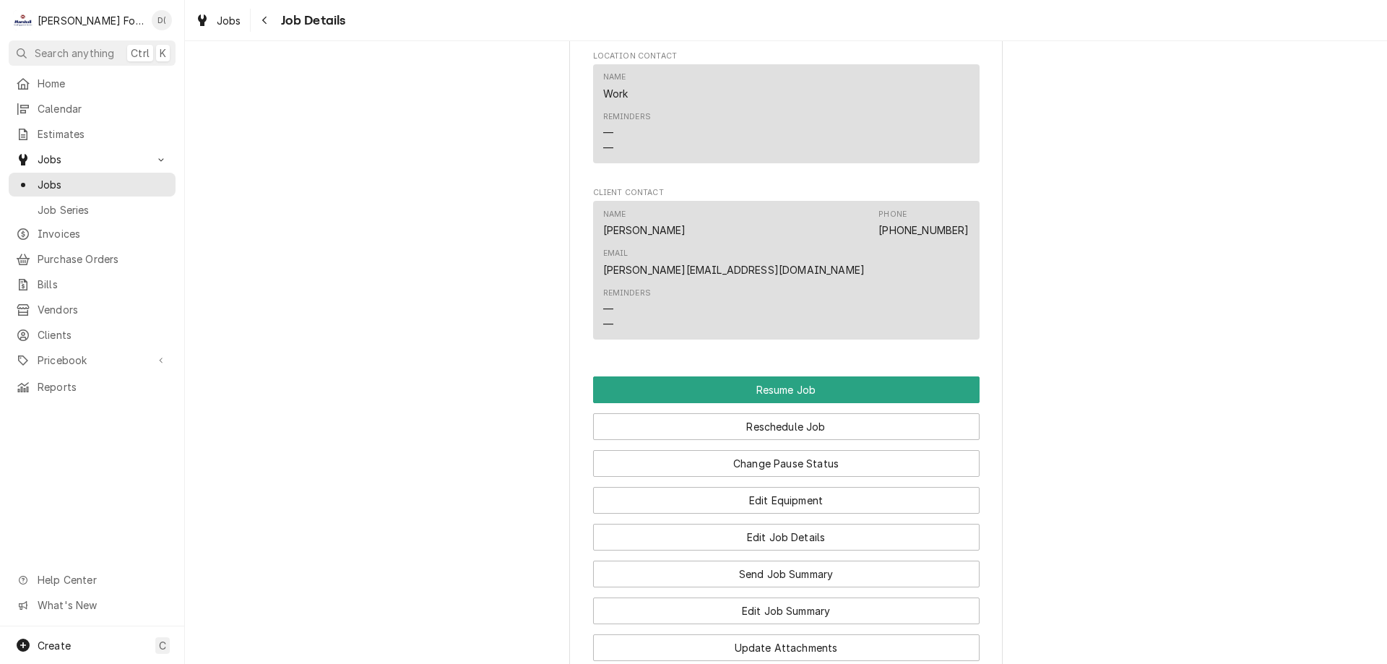
scroll to position [1505, 0]
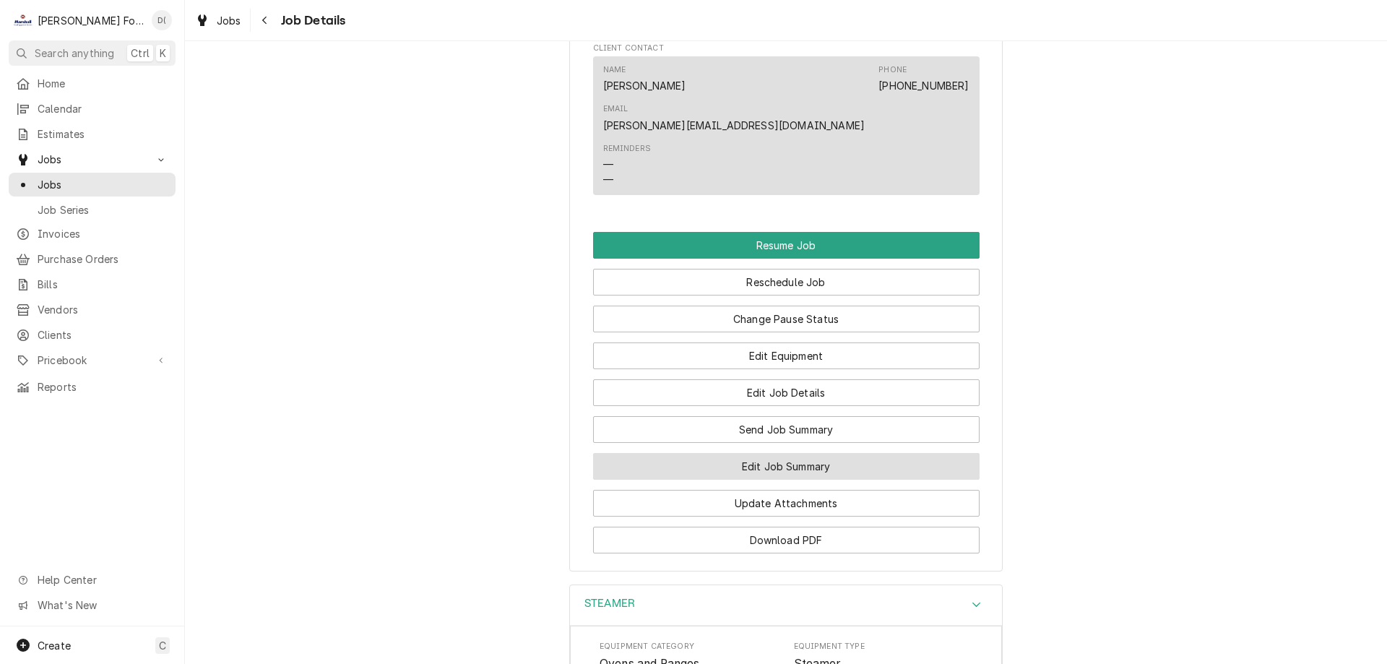
click at [764, 453] on button "Edit Job Summary" at bounding box center [786, 466] width 386 height 27
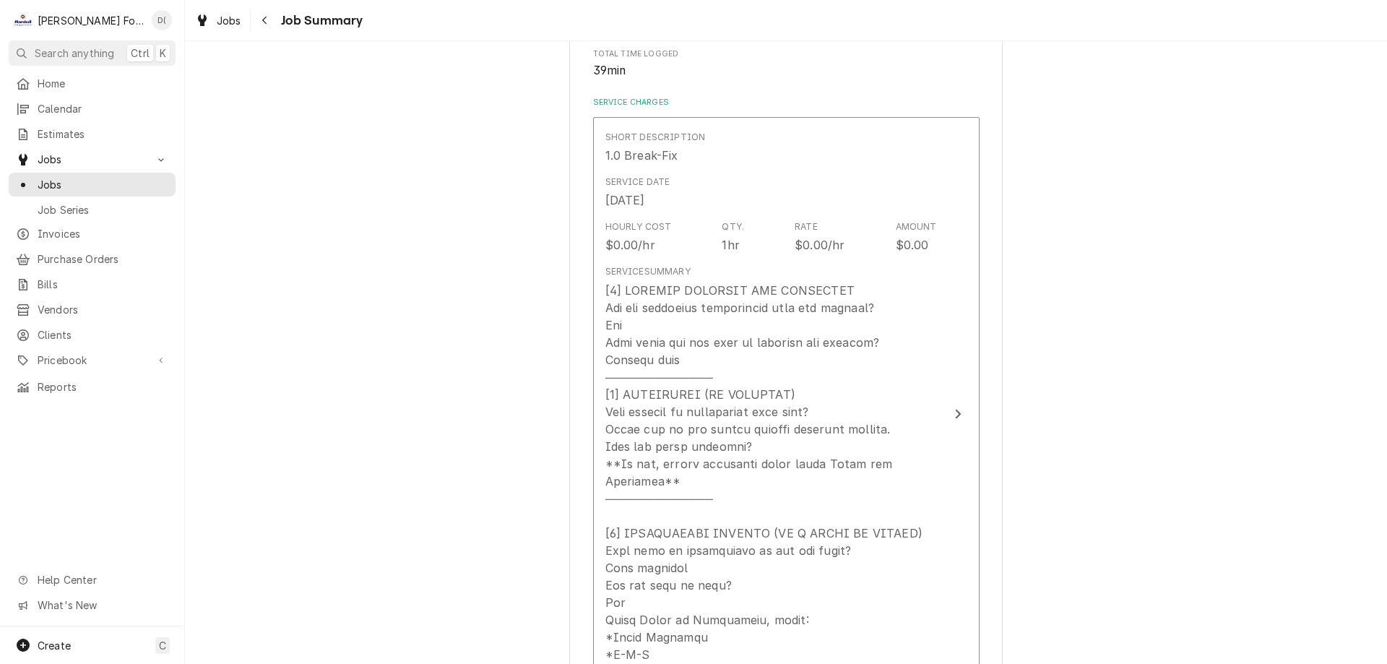
scroll to position [7, 0]
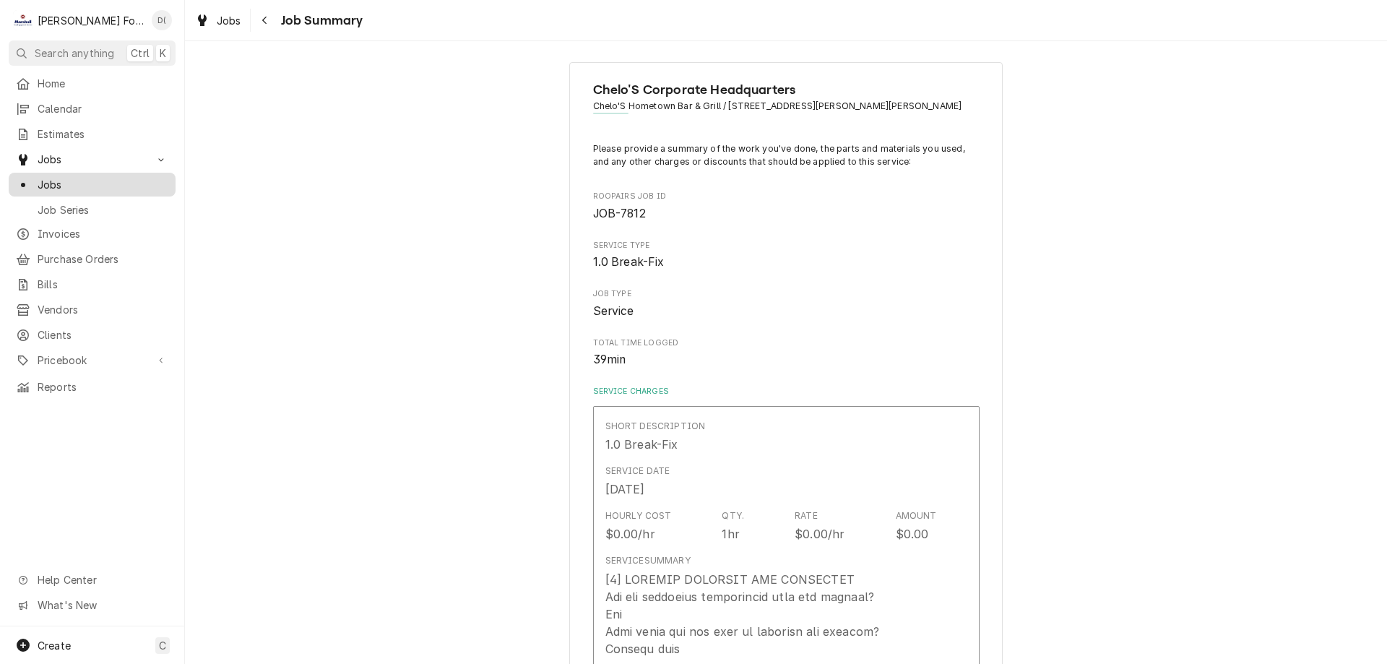
click at [78, 177] on span "Jobs" at bounding box center [103, 184] width 131 height 15
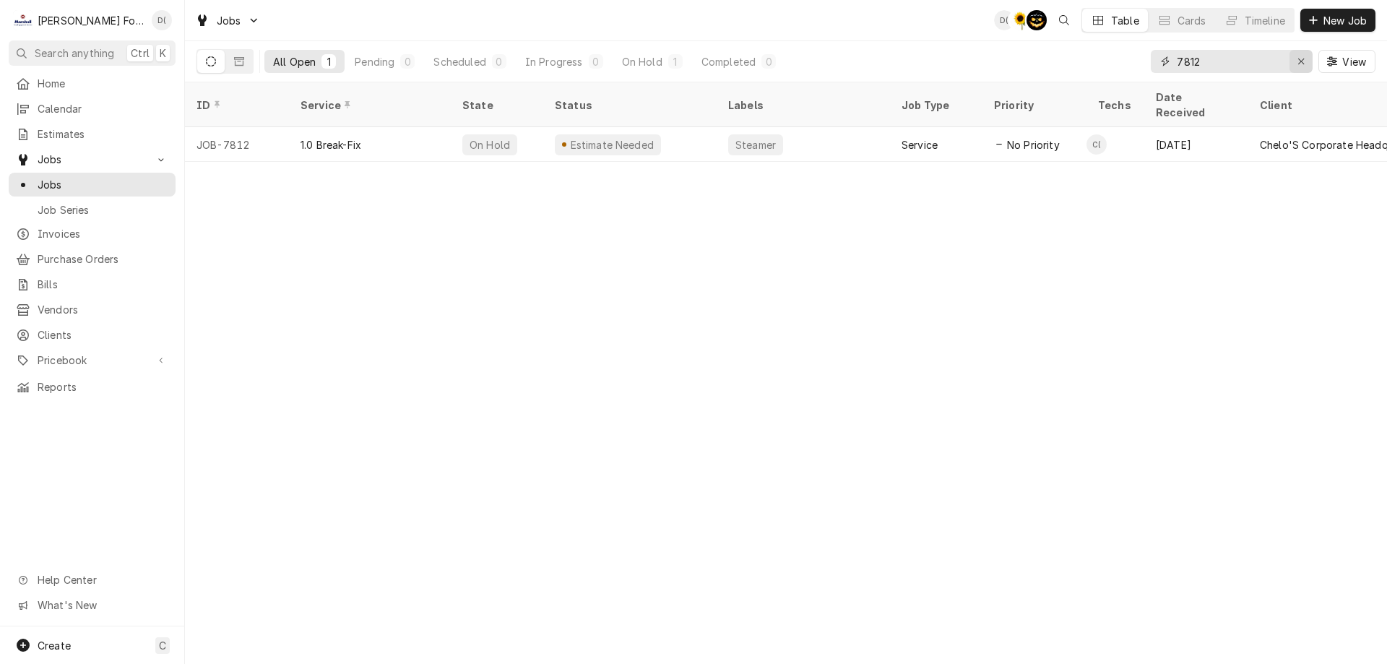
click at [1294, 62] on div "Erase input" at bounding box center [1301, 61] width 14 height 14
click at [1275, 58] on input "Dynamic Content Wrapper" at bounding box center [1245, 61] width 136 height 23
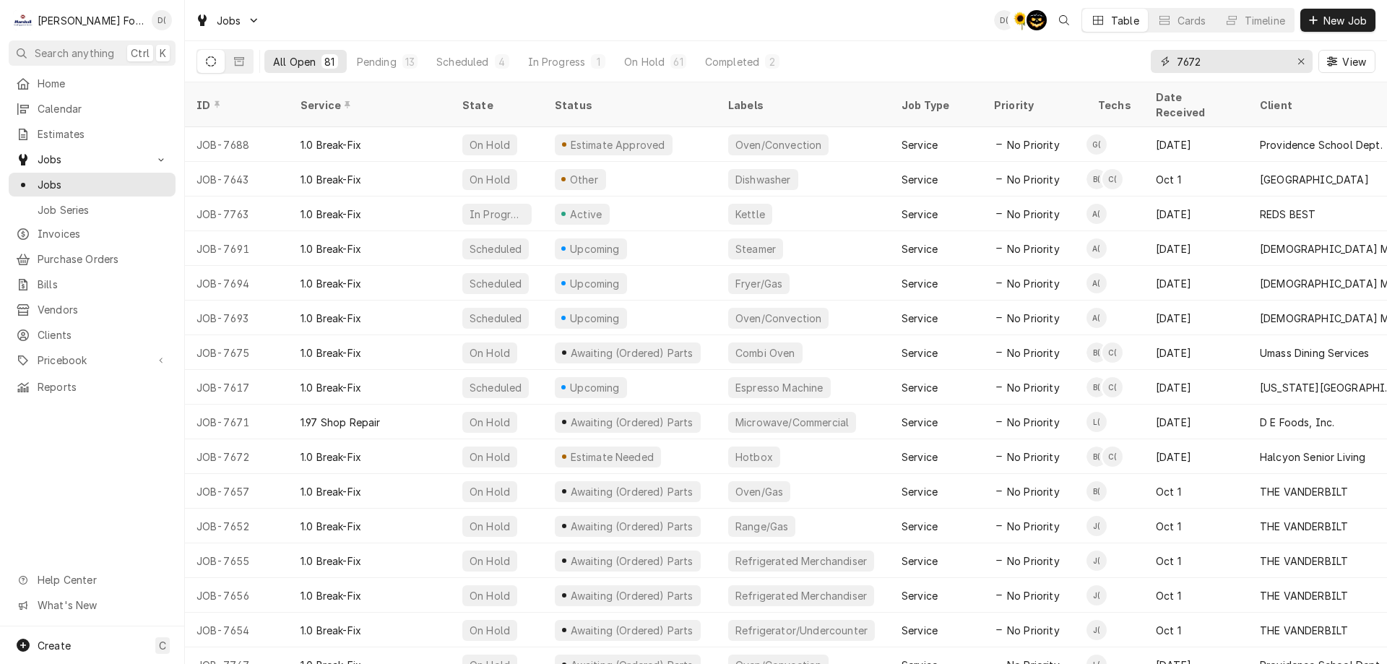
type input "7672"
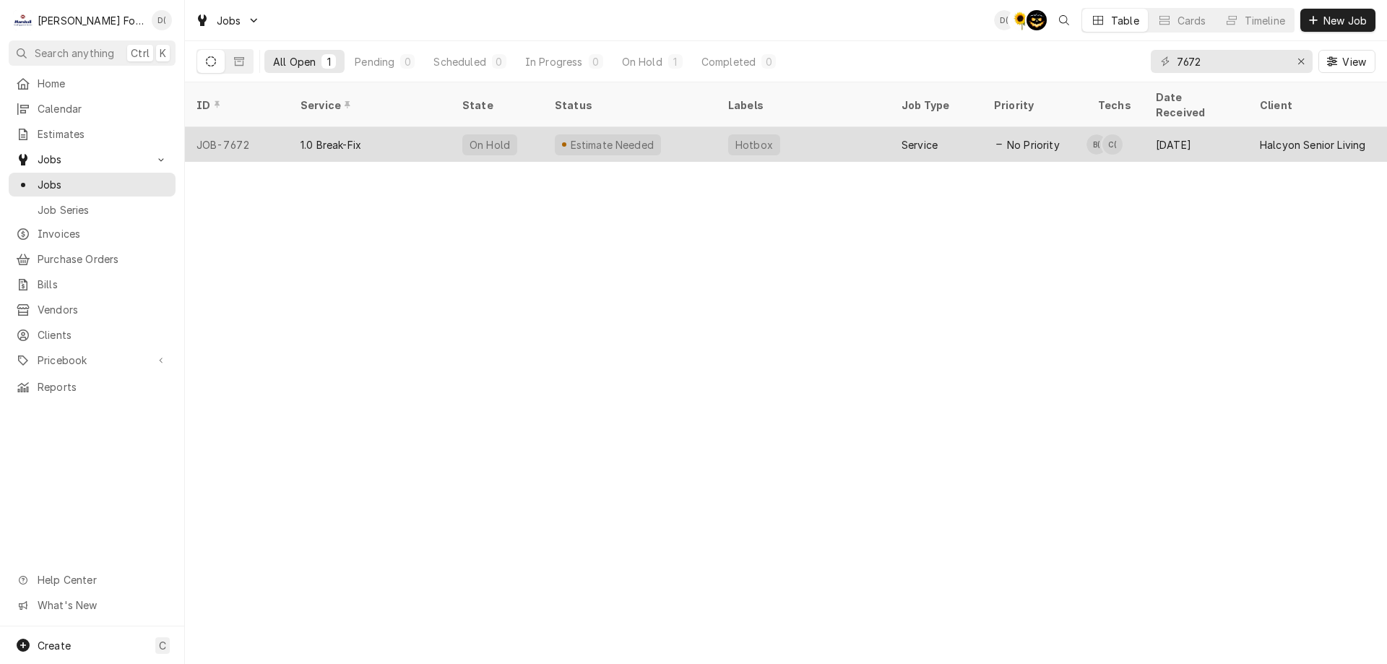
click at [688, 127] on div "Estimate Needed" at bounding box center [629, 144] width 173 height 35
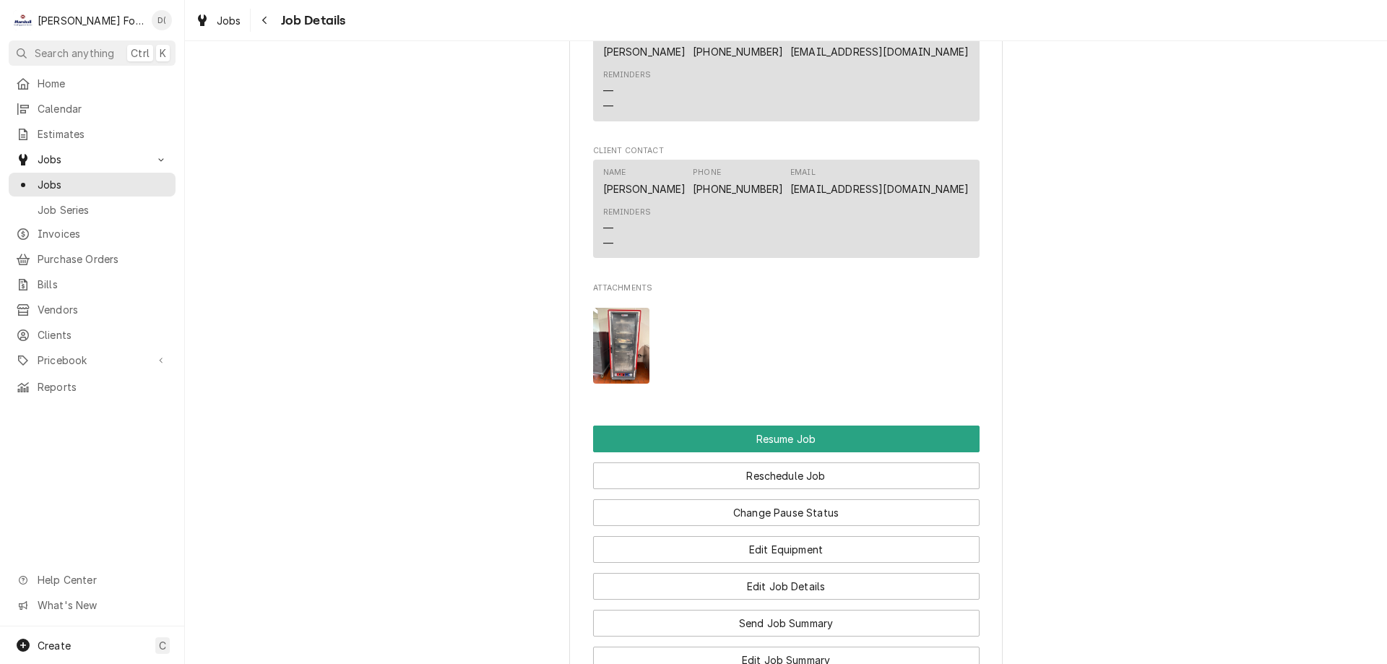
scroll to position [1734, 0]
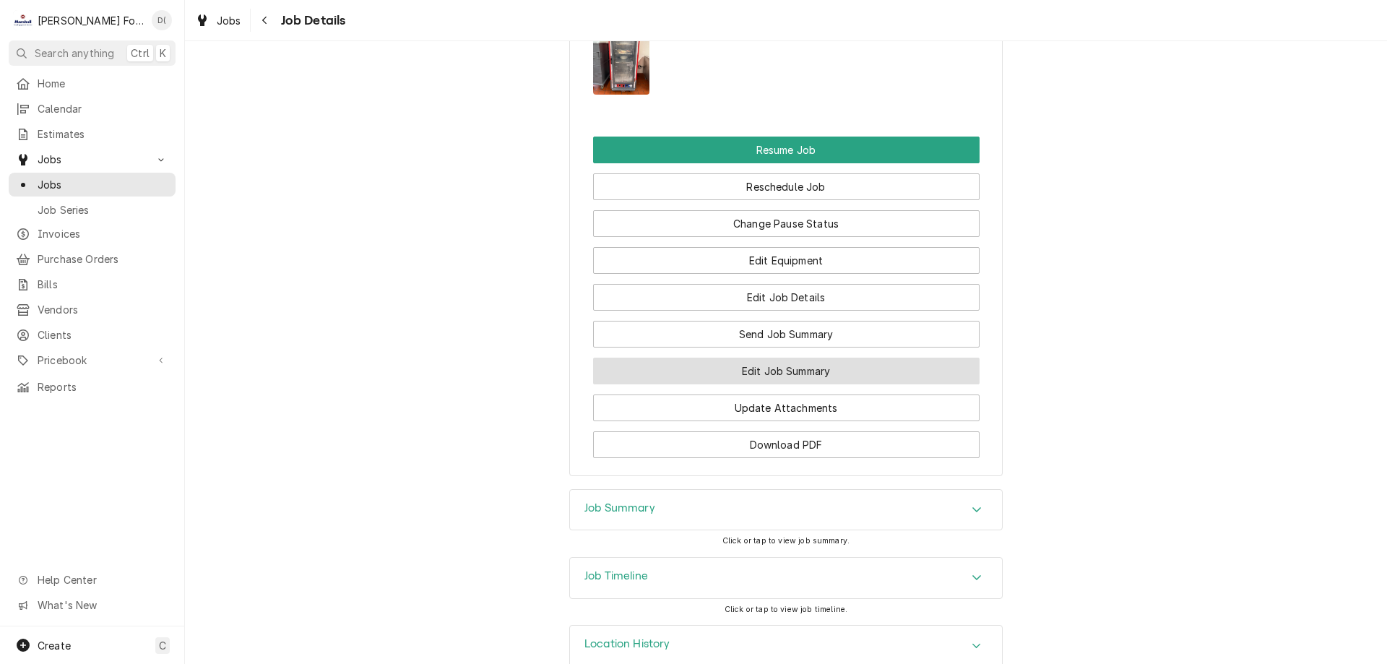
click at [777, 378] on button "Edit Job Summary" at bounding box center [786, 371] width 386 height 27
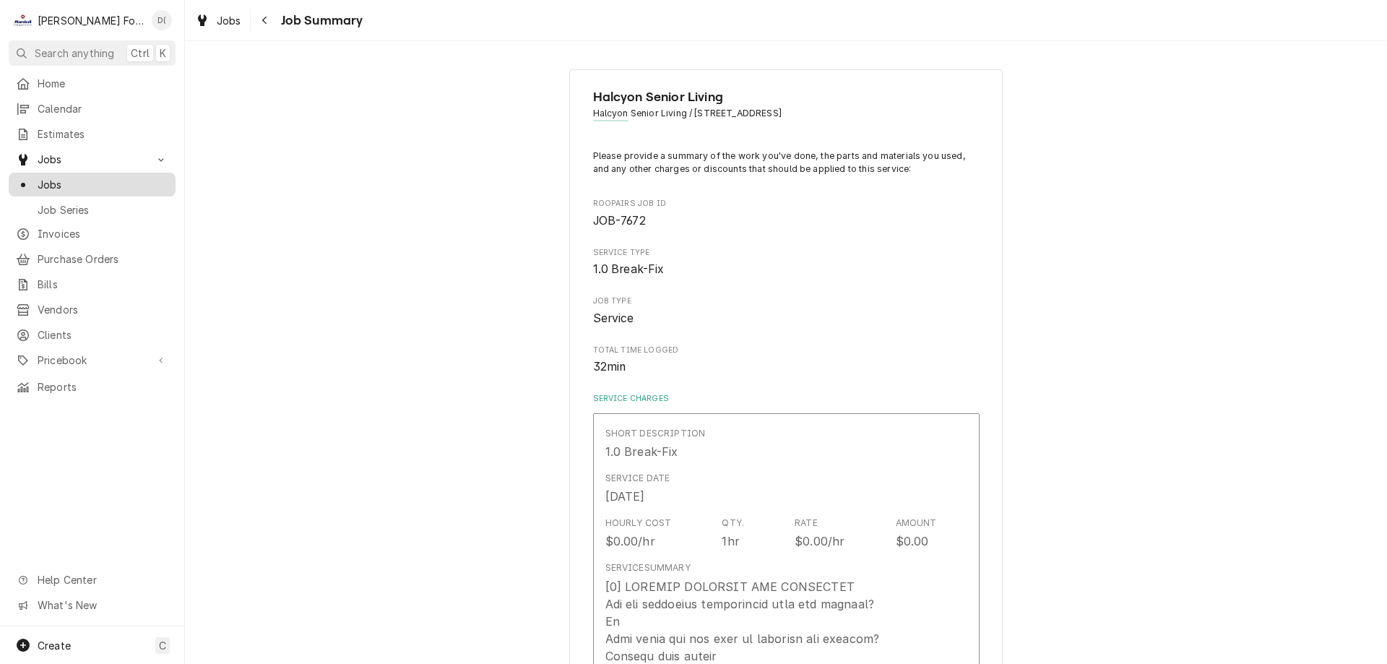
click at [71, 179] on span "Jobs" at bounding box center [103, 184] width 131 height 15
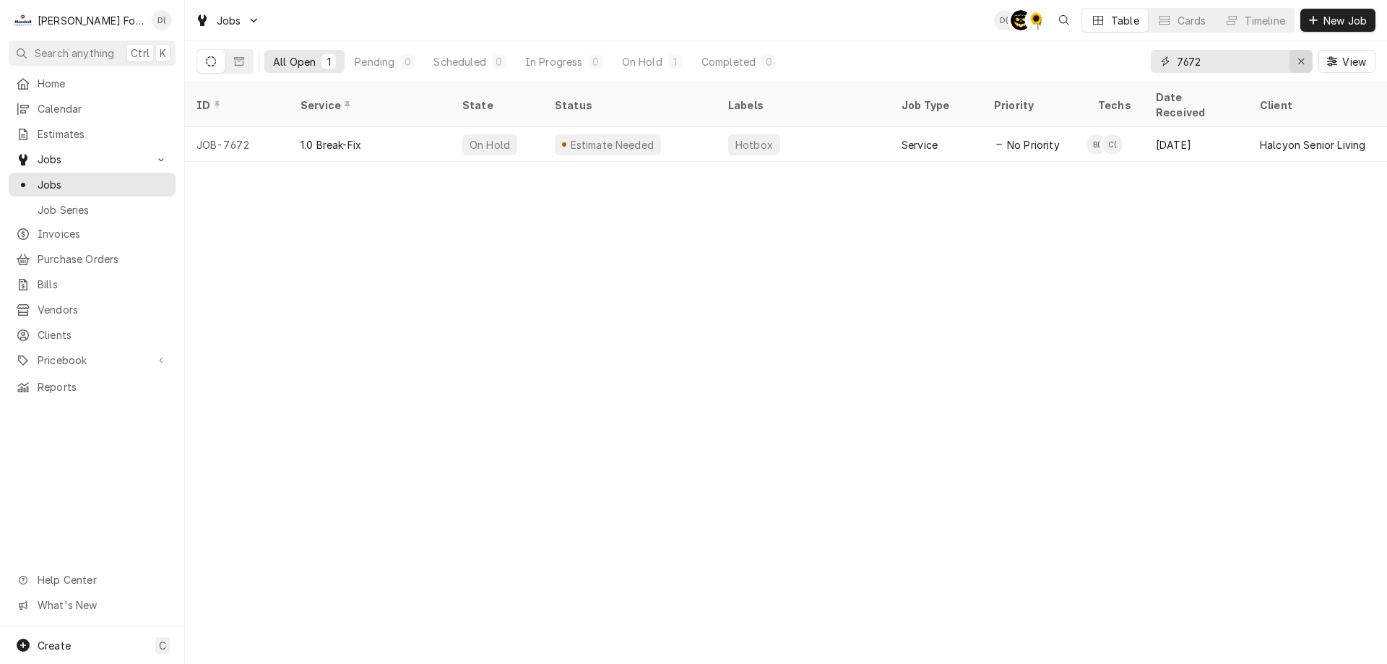
click at [1296, 61] on div "Erase input" at bounding box center [1301, 61] width 14 height 14
click at [1272, 61] on input "Dynamic Content Wrapper" at bounding box center [1245, 61] width 136 height 23
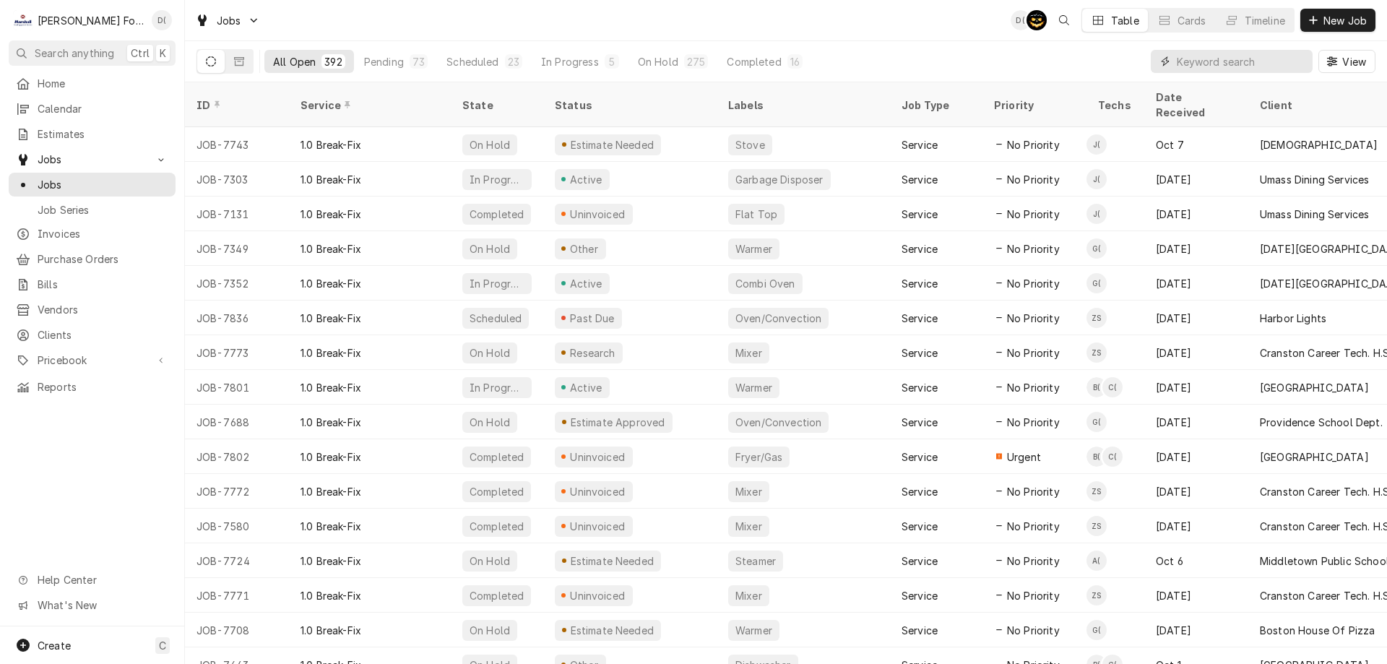
click at [1191, 61] on input "Dynamic Content Wrapper" at bounding box center [1241, 61] width 129 height 23
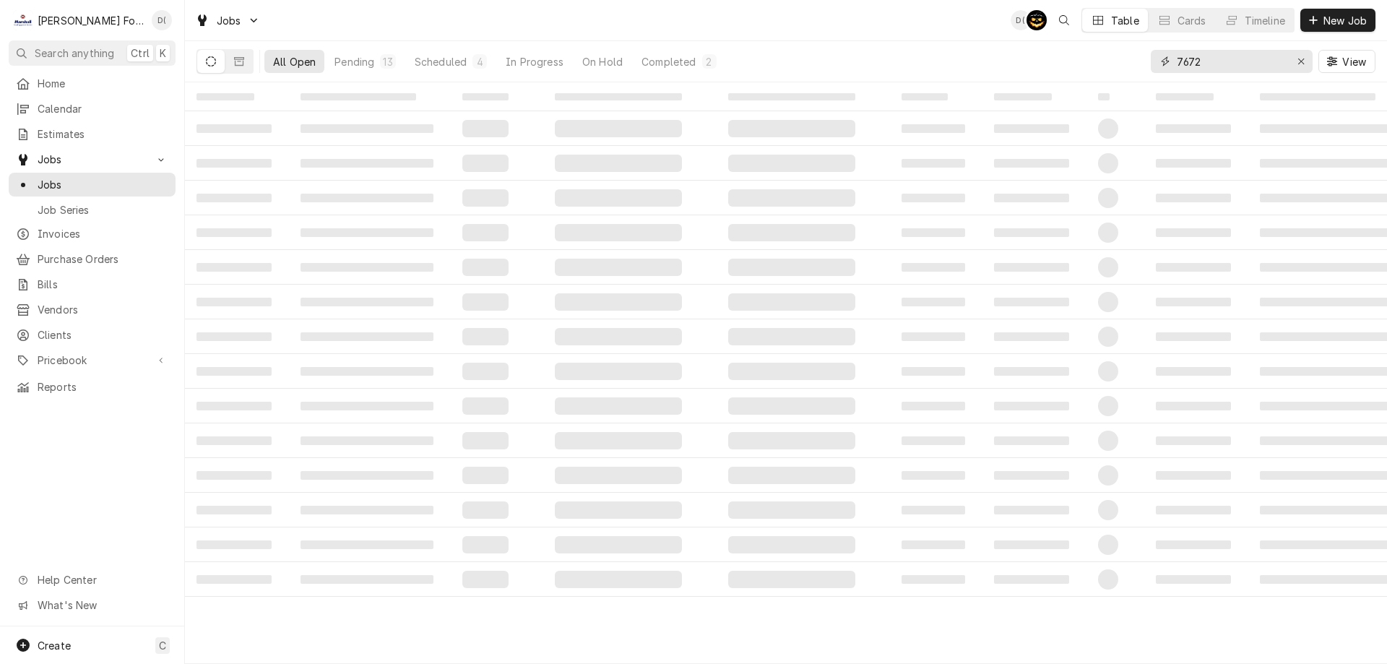
type input "7672"
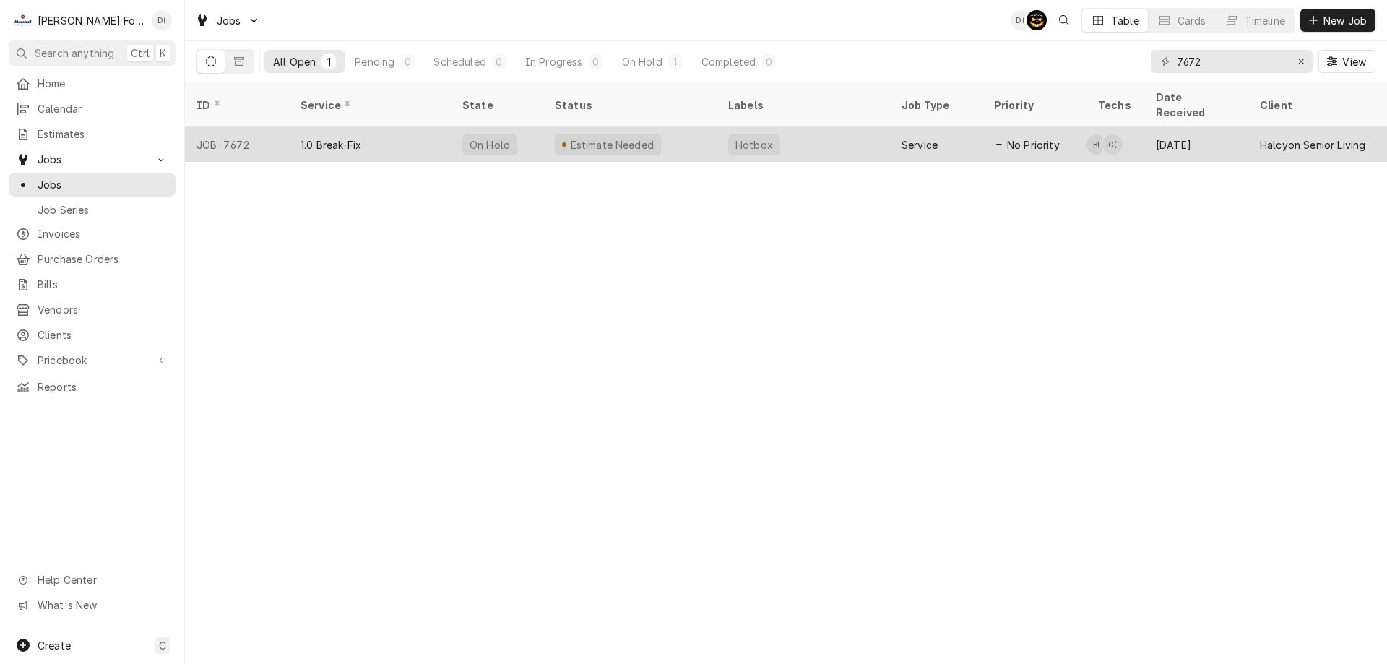
click at [680, 127] on div "Estimate Needed" at bounding box center [629, 144] width 173 height 35
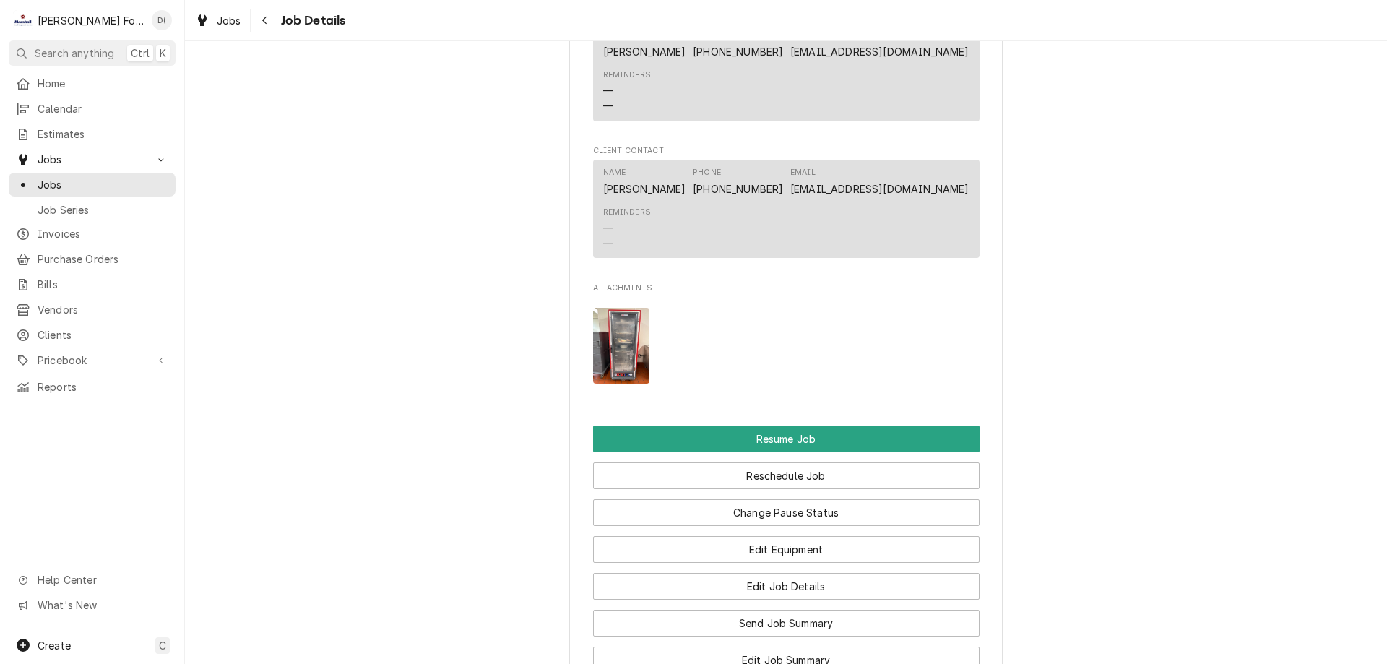
scroll to position [1661, 0]
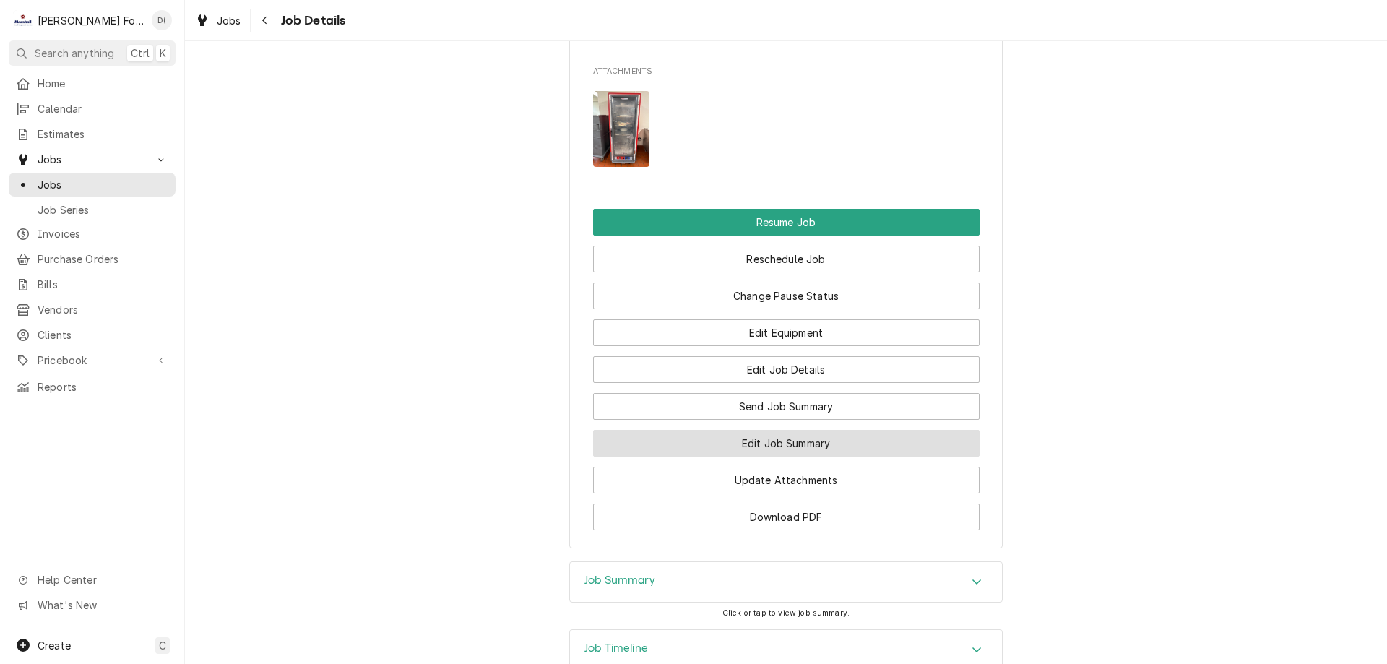
click at [719, 451] on button "Edit Job Summary" at bounding box center [786, 443] width 386 height 27
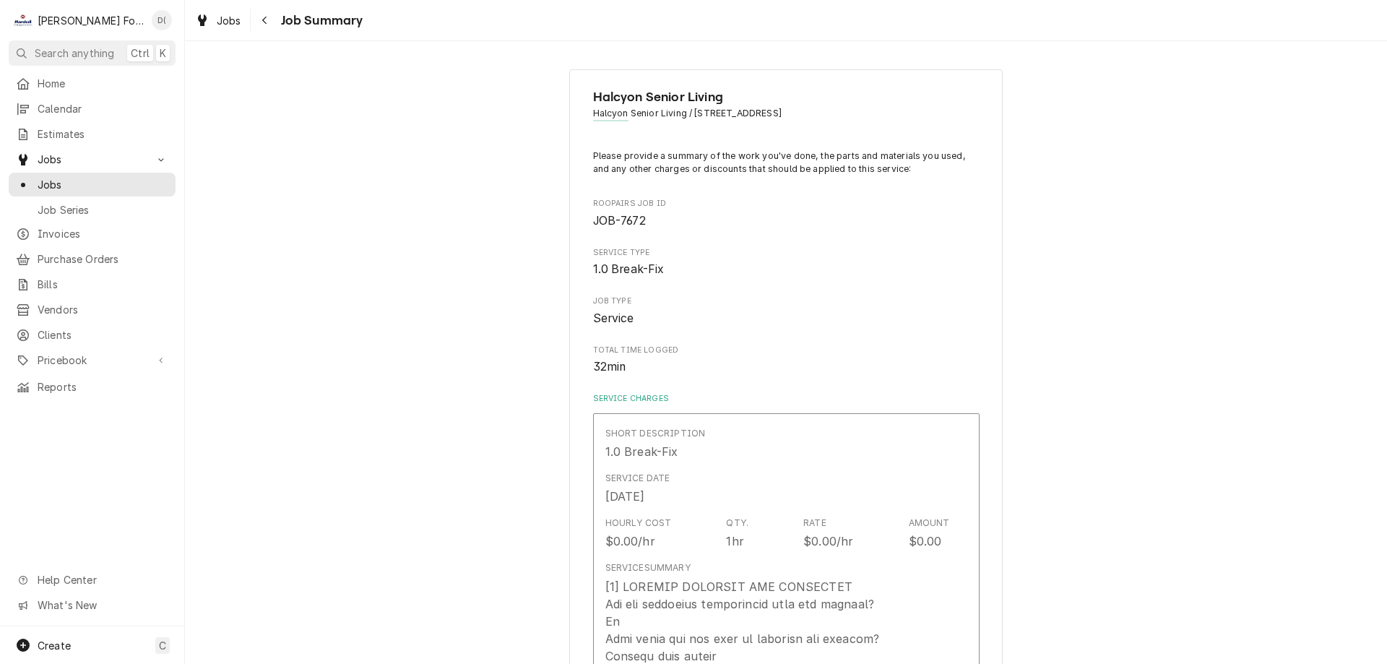
type textarea "x"
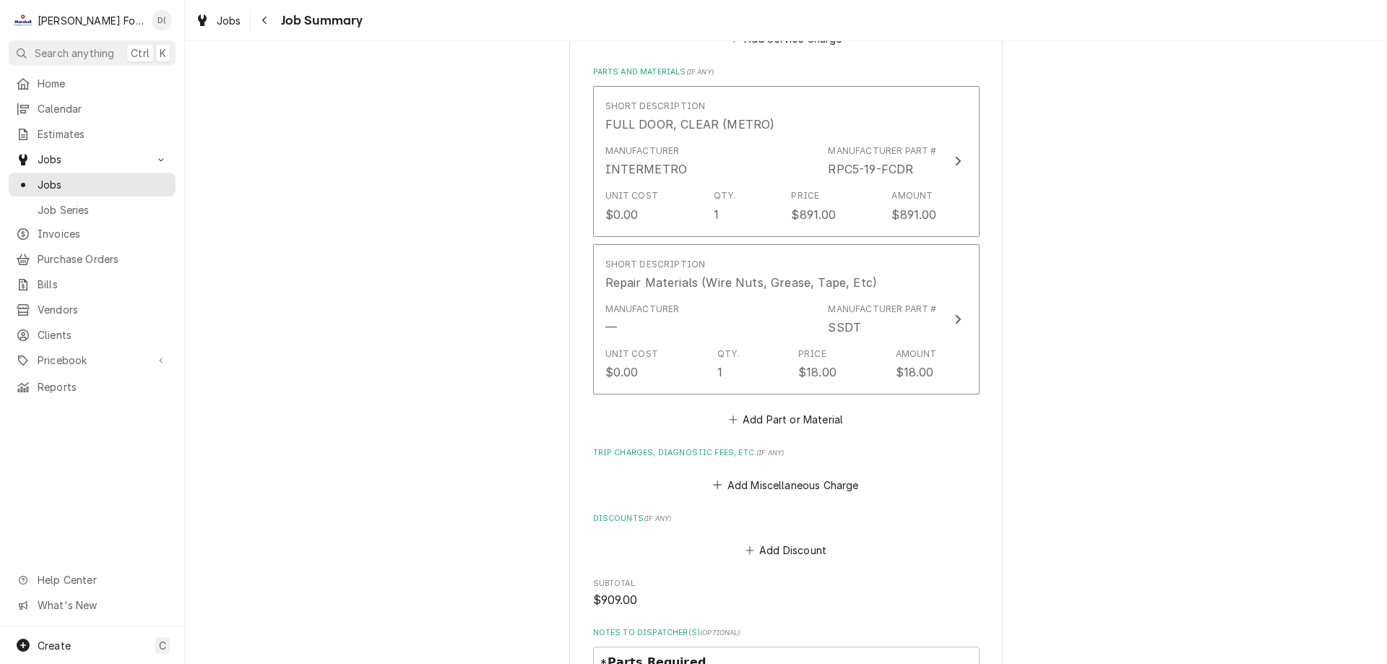
scroll to position [1228, 0]
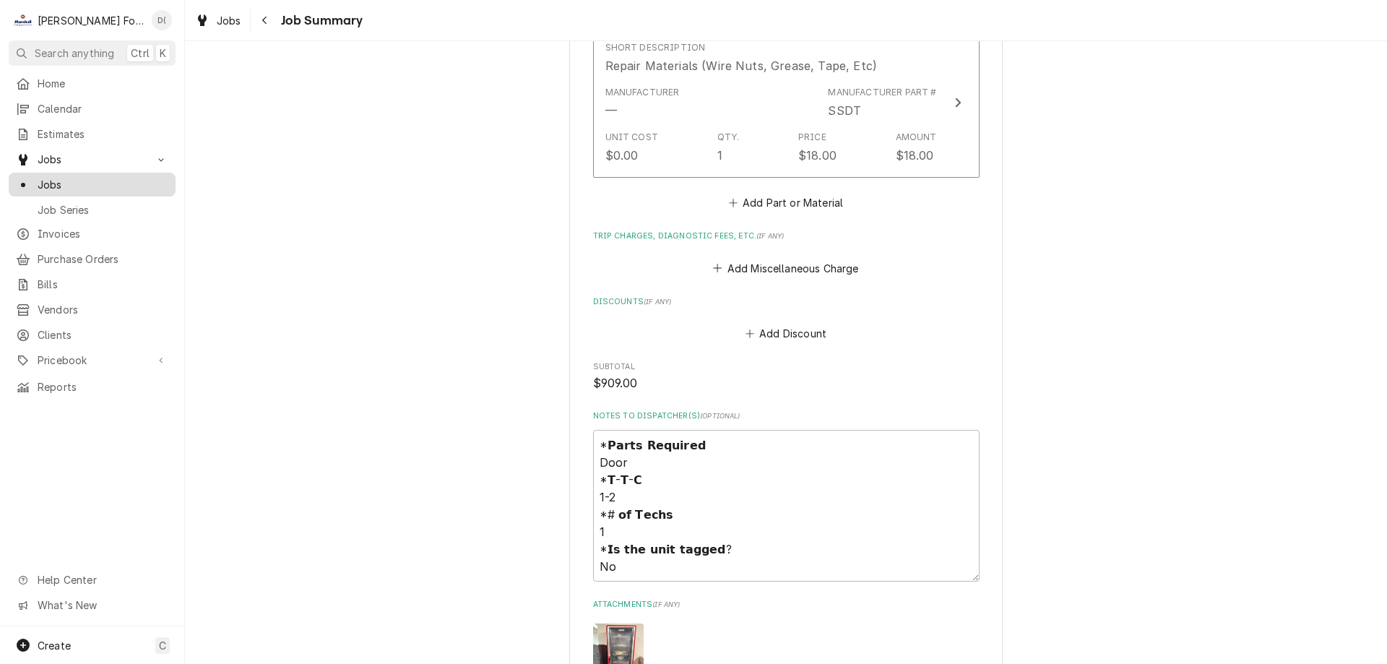
click at [105, 183] on span "Jobs" at bounding box center [103, 184] width 131 height 15
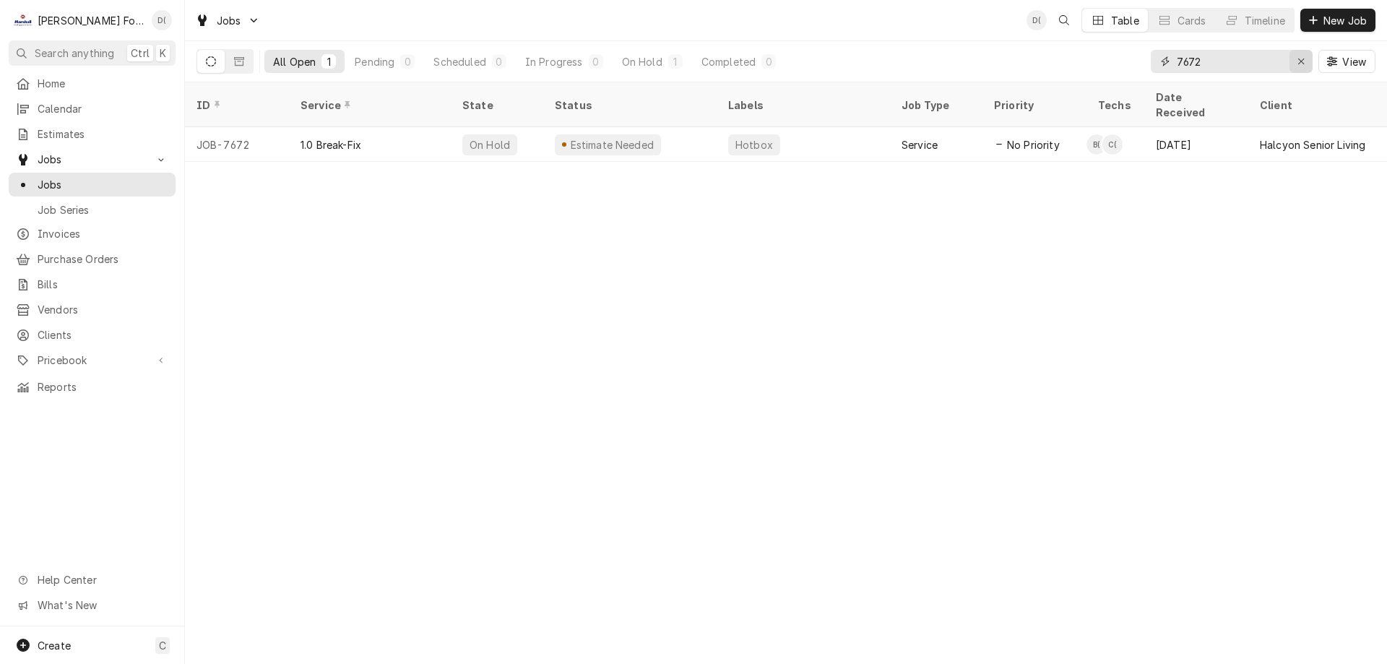
click at [1295, 58] on div "Erase input" at bounding box center [1301, 61] width 14 height 14
click at [1271, 64] on input "Dynamic Content Wrapper" at bounding box center [1245, 61] width 136 height 23
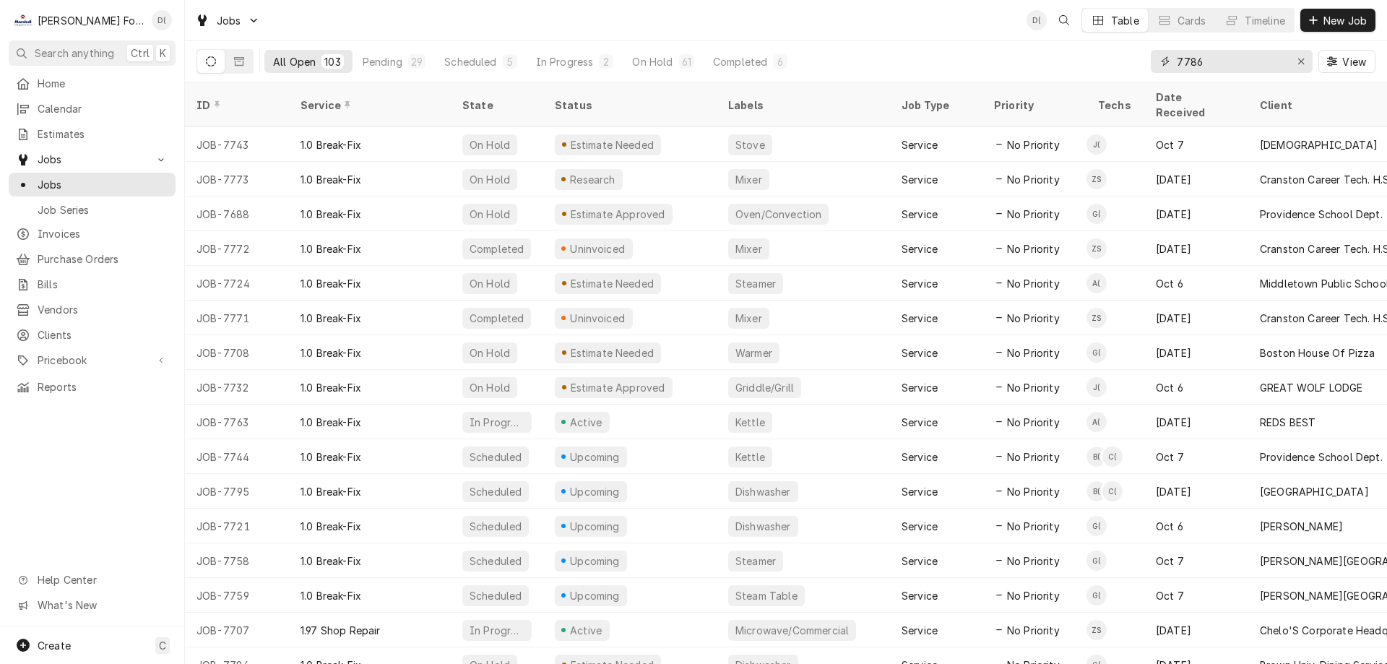
type input "7786"
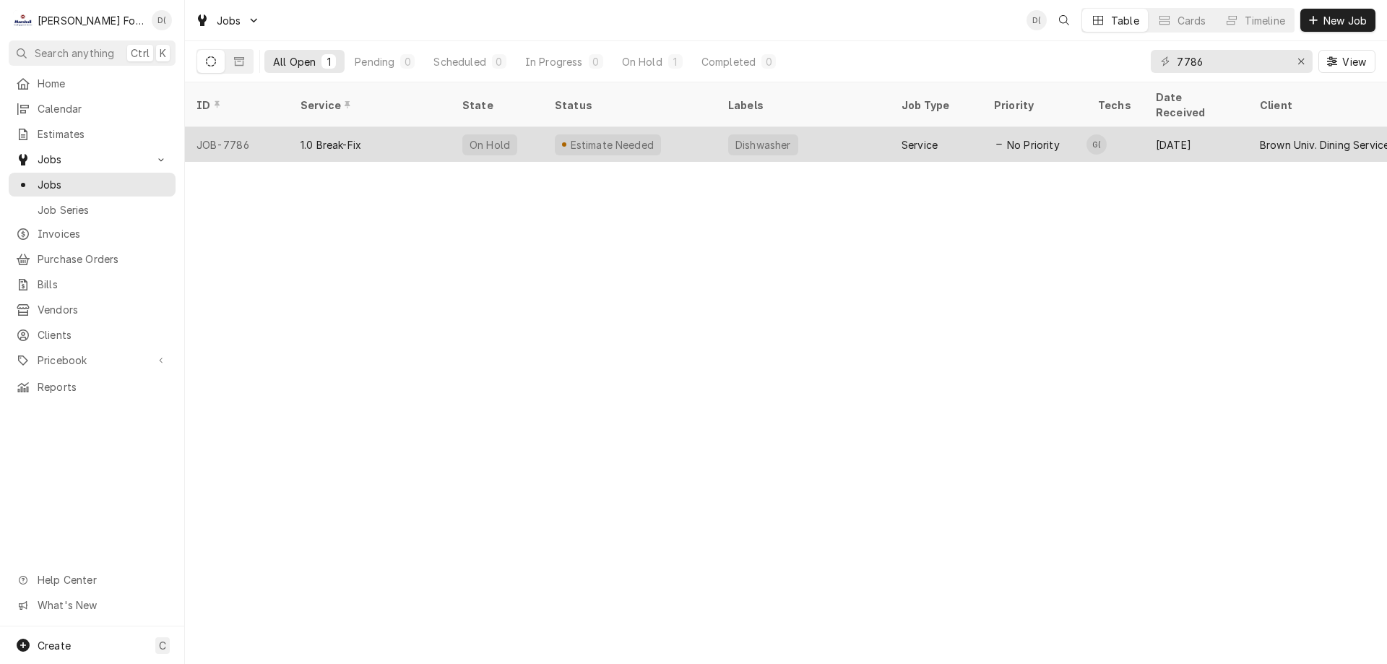
click at [686, 127] on div "Estimate Needed" at bounding box center [629, 144] width 173 height 35
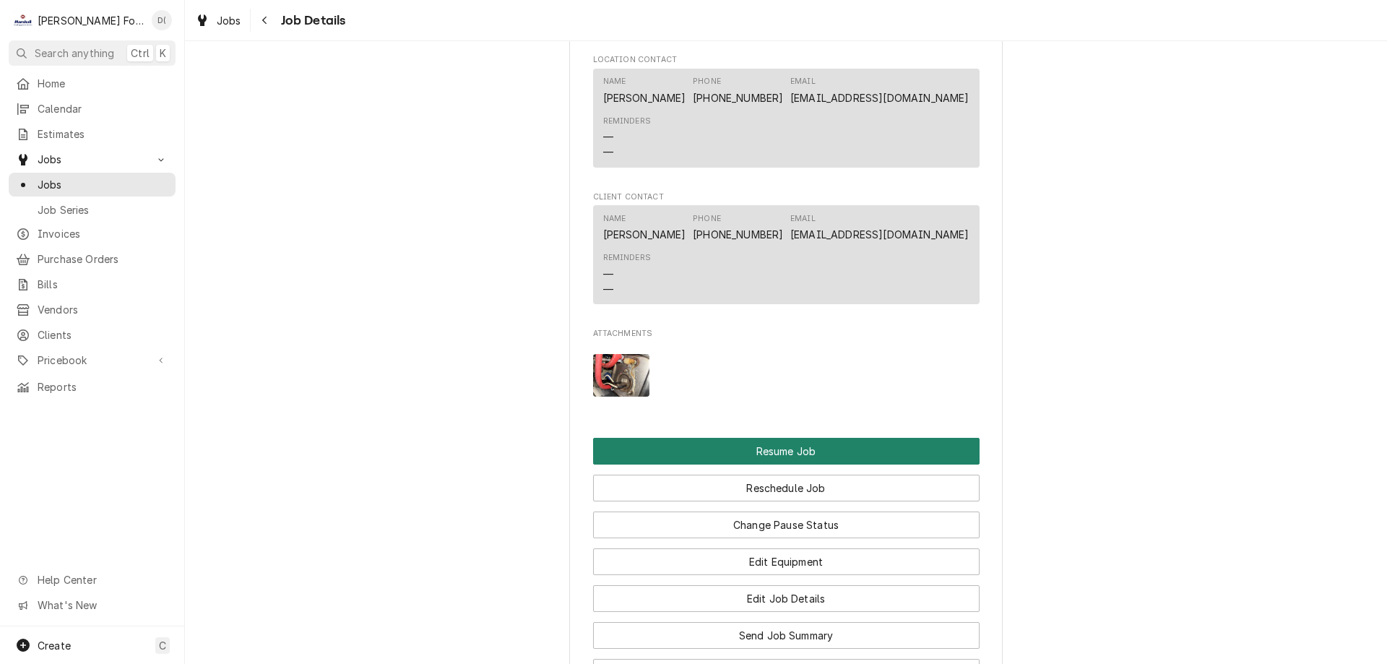
scroll to position [2023, 0]
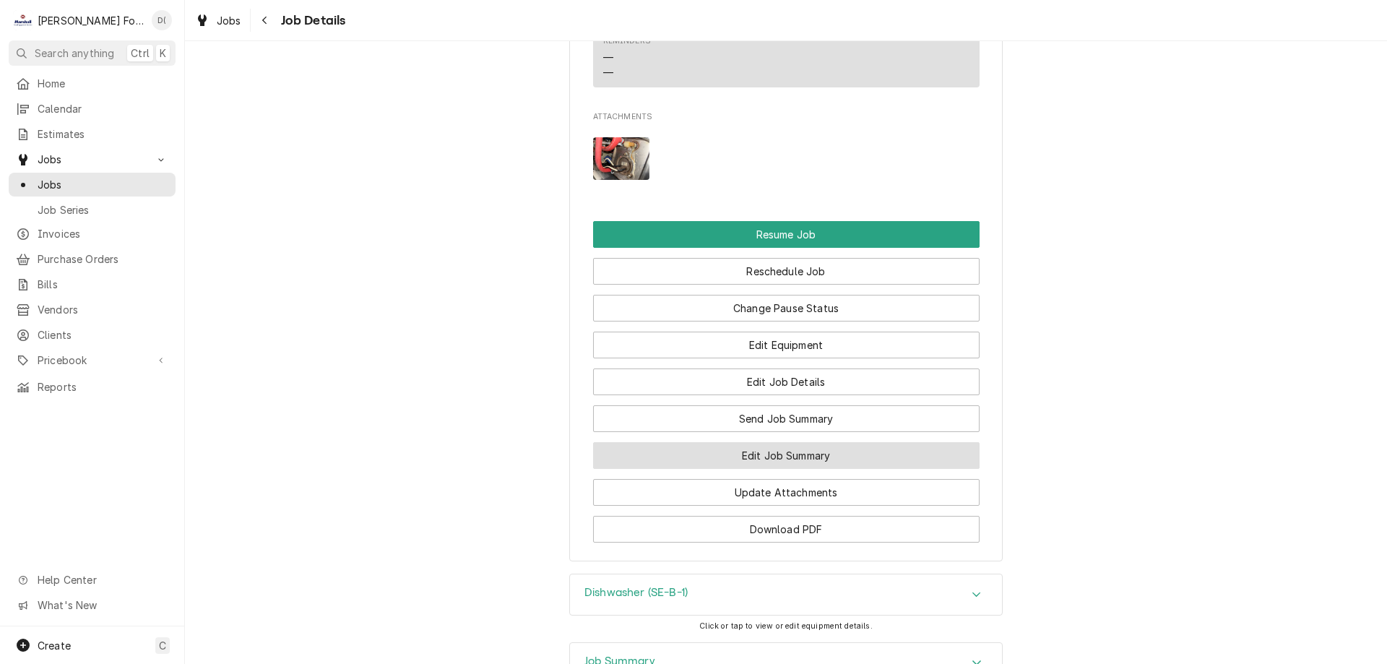
click at [796, 469] on button "Edit Job Summary" at bounding box center [786, 455] width 386 height 27
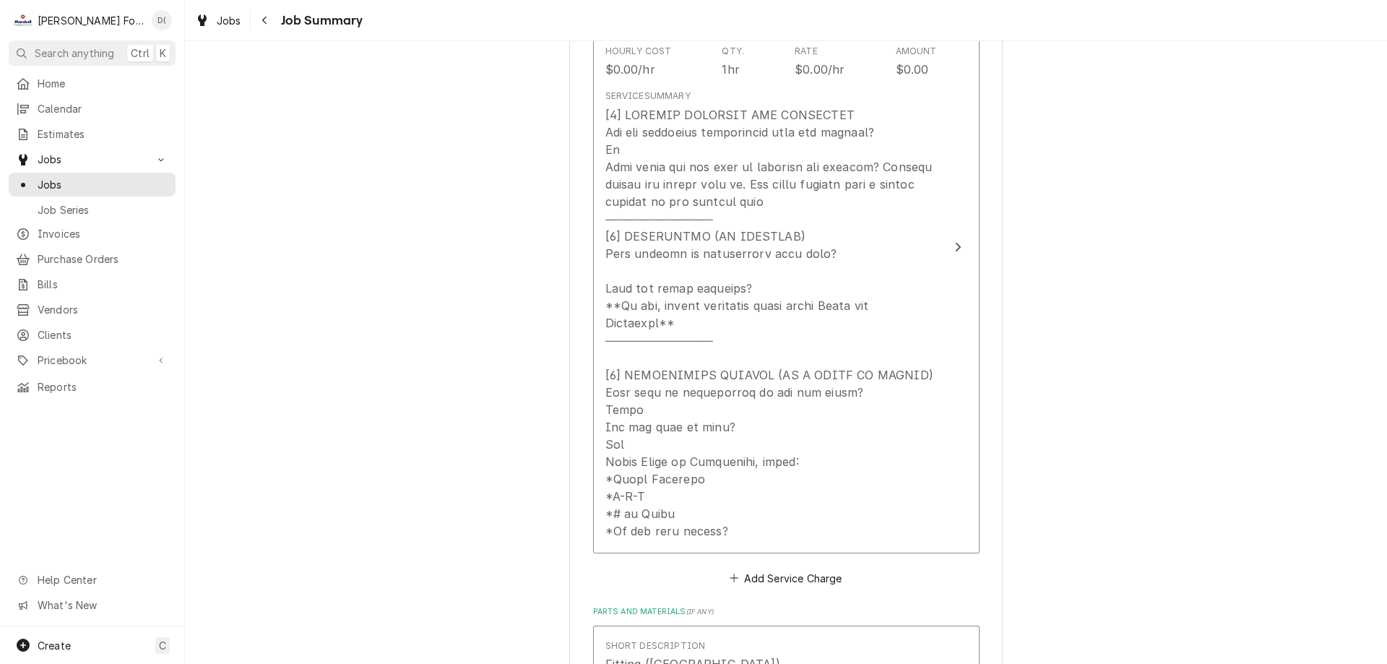
scroll to position [183, 0]
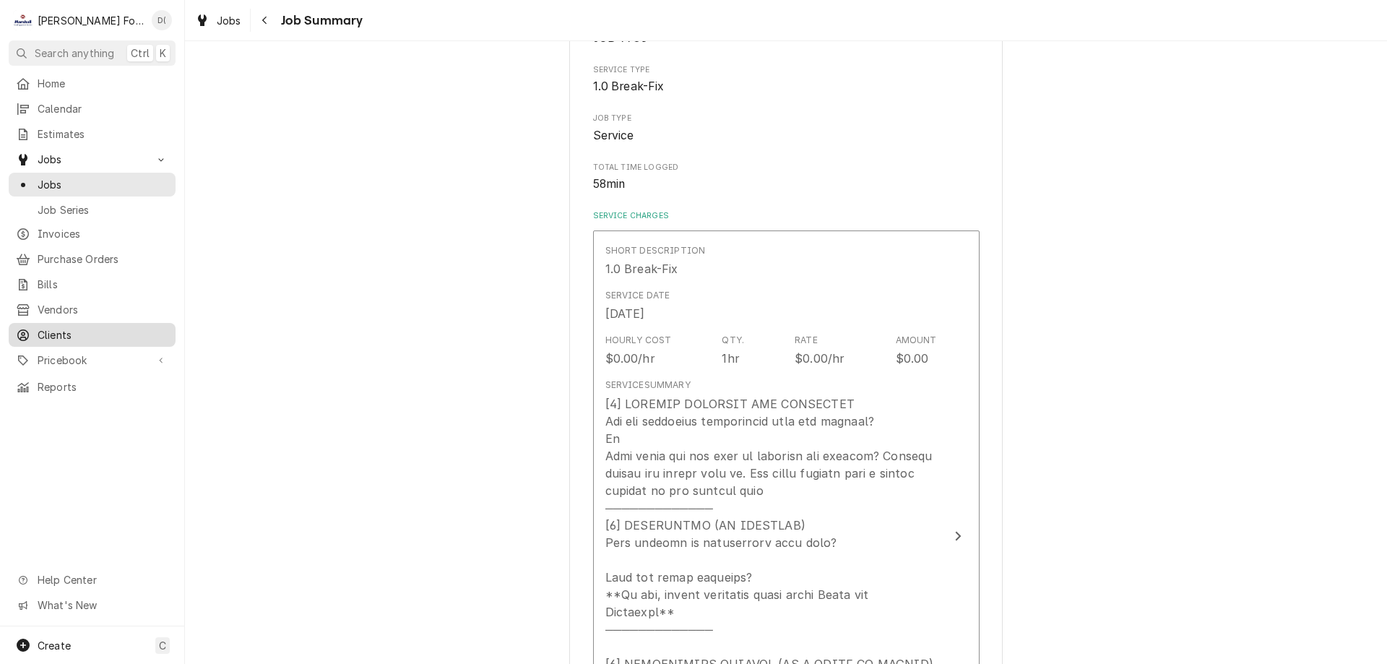
click at [77, 327] on span "Clients" at bounding box center [103, 334] width 131 height 15
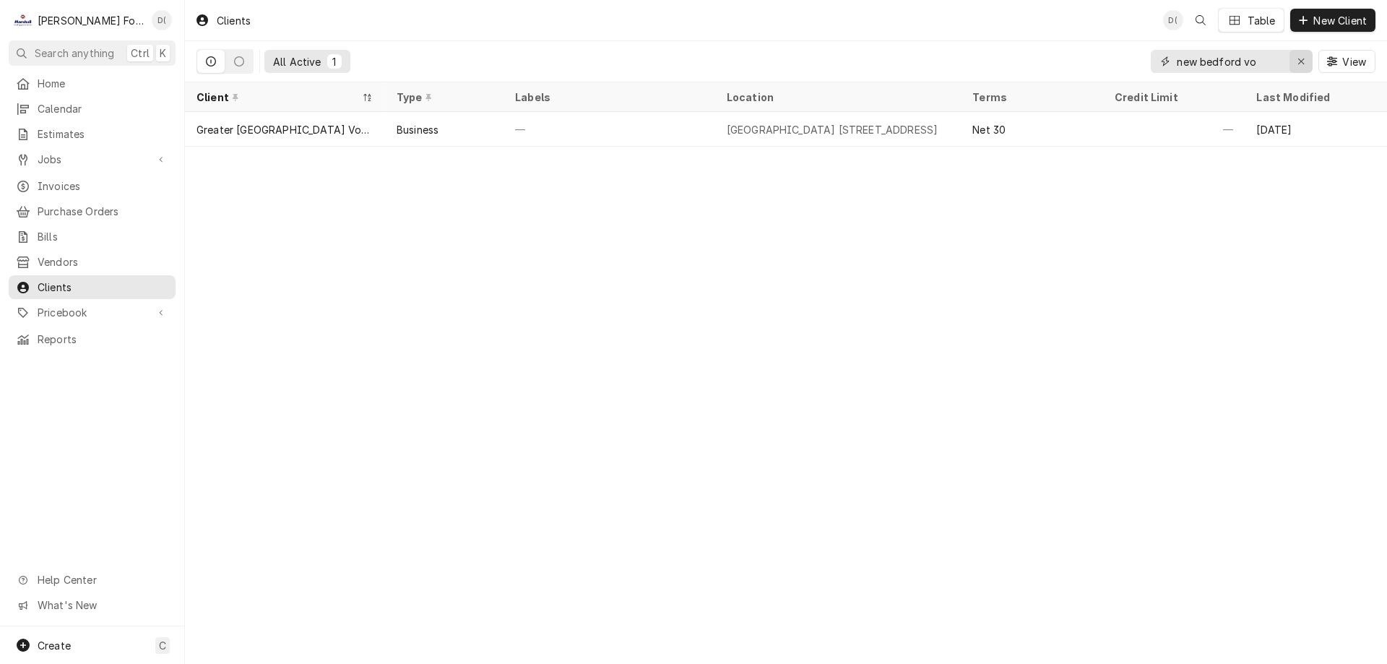
click at [1299, 66] on icon "Erase input" at bounding box center [1301, 61] width 8 height 10
click at [1269, 63] on input "Dynamic Content Wrapper" at bounding box center [1245, 61] width 136 height 23
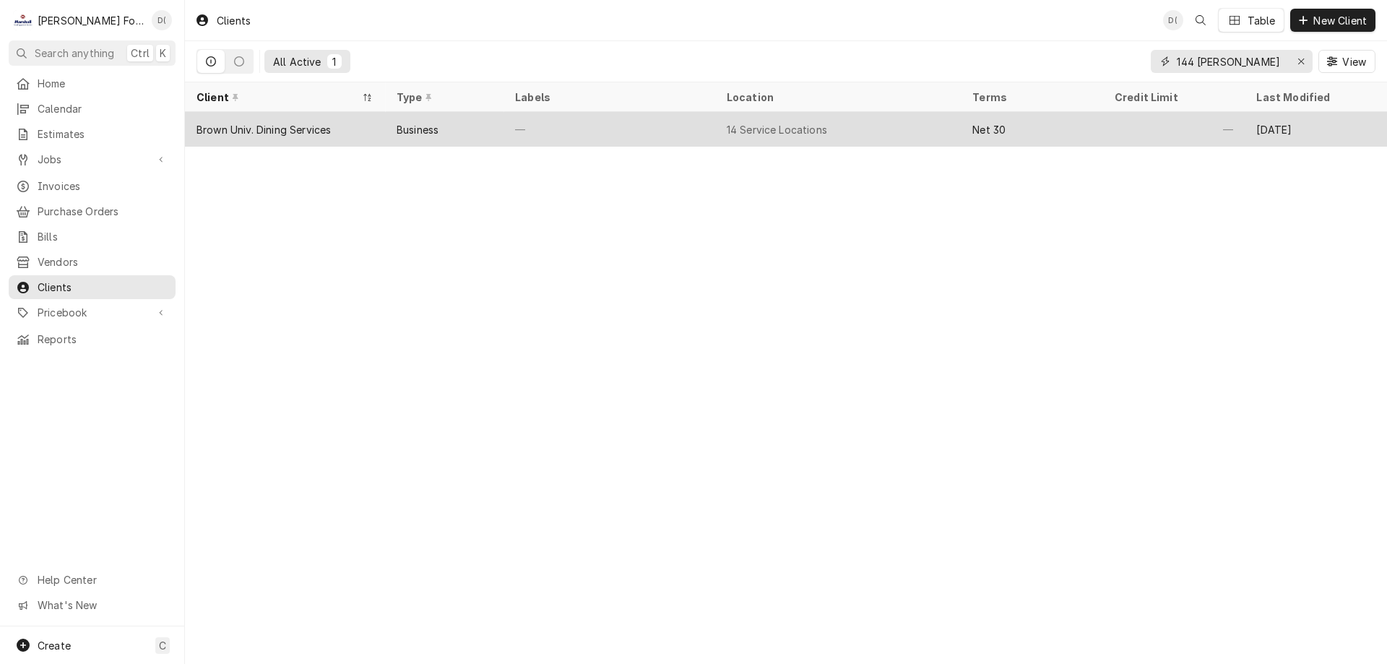
type input "144 thayer"
click at [678, 125] on div "—" at bounding box center [609, 129] width 212 height 35
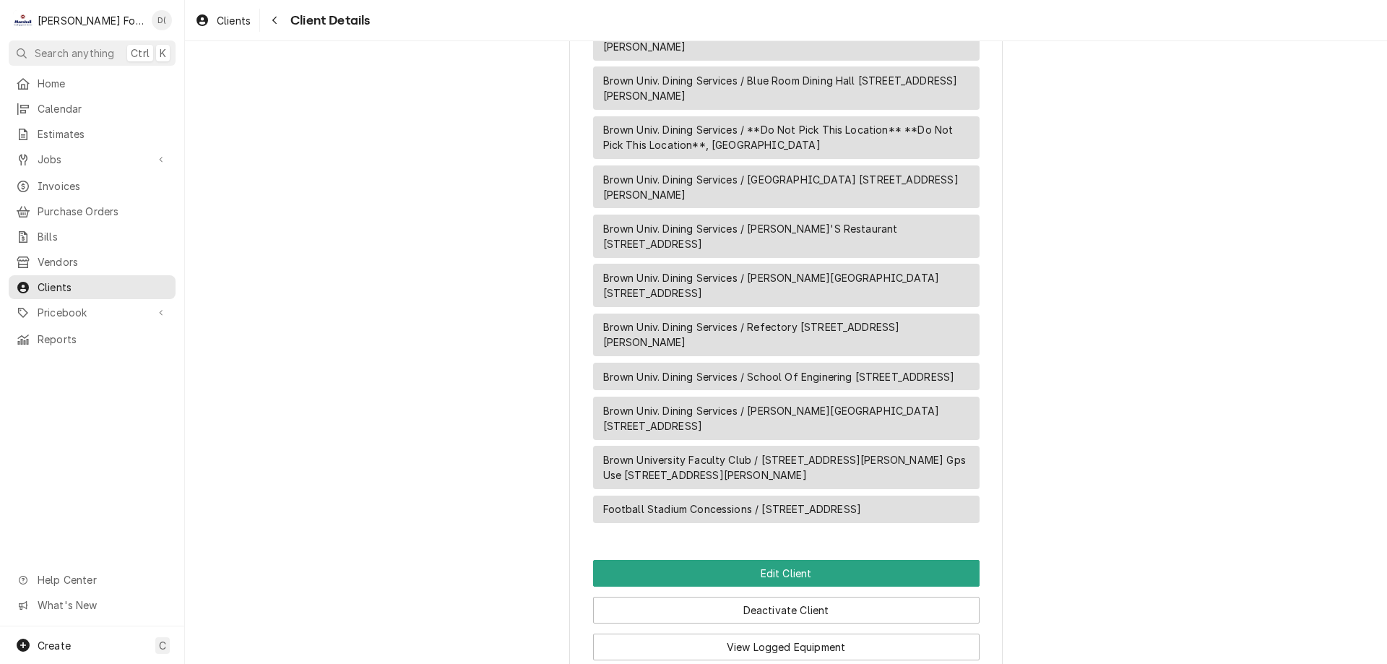
scroll to position [623, 0]
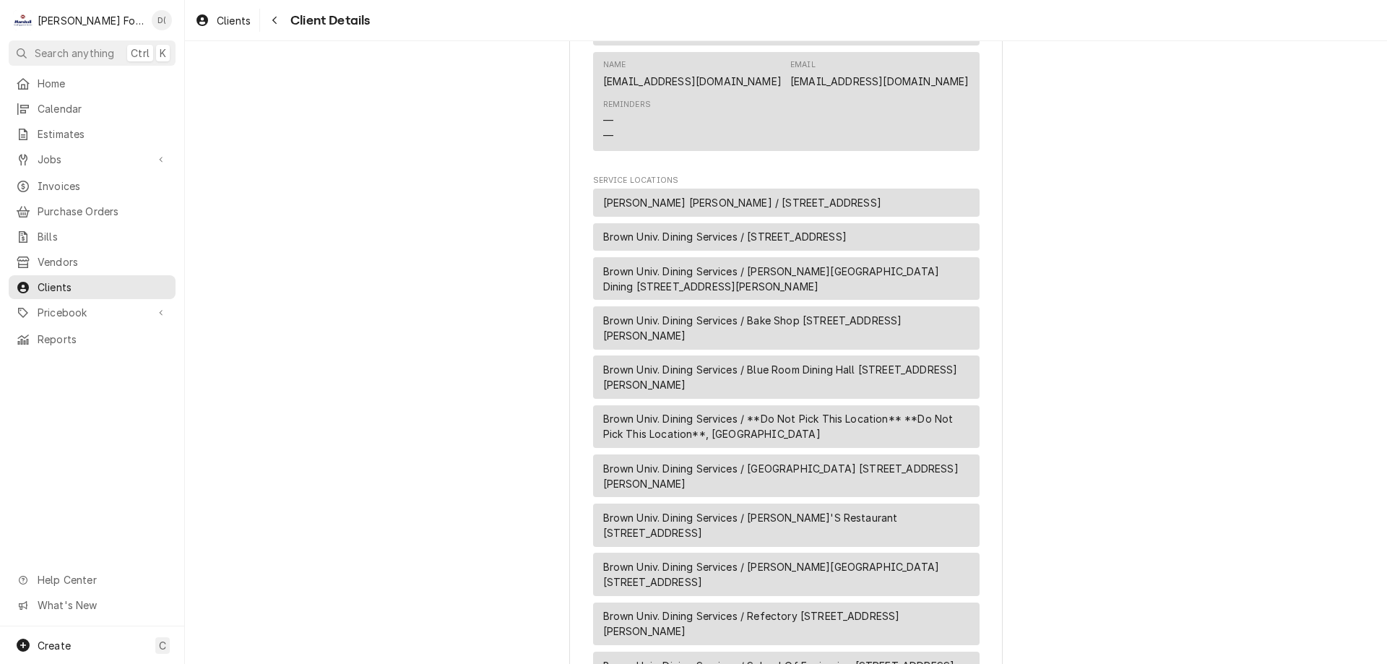
click at [719, 294] on span "Brown Univ. Dining Services / Andrews Commons Dining 211 Bowen Street, Providen…" at bounding box center [786, 279] width 366 height 30
click at [660, 244] on span "Brown Univ. Dining Services / 300 Tower St, Bristol, RI 02809" at bounding box center [724, 236] width 243 height 15
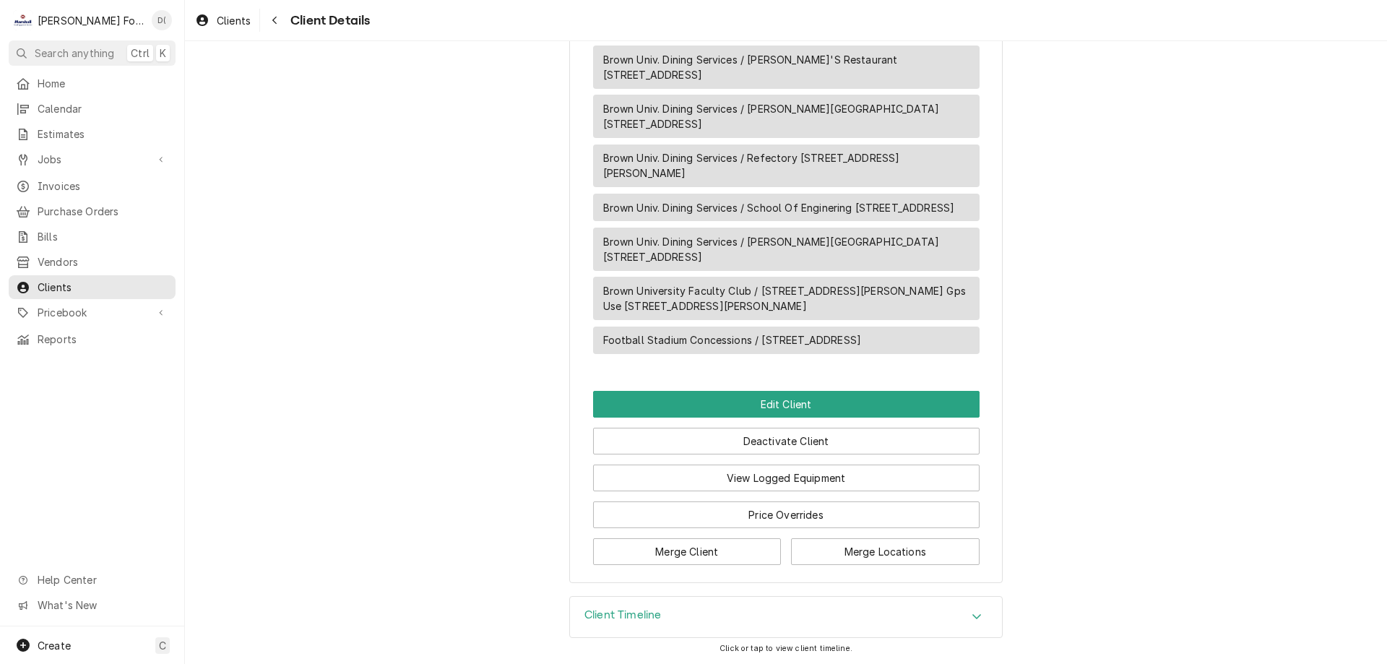
scroll to position [1129, 0]
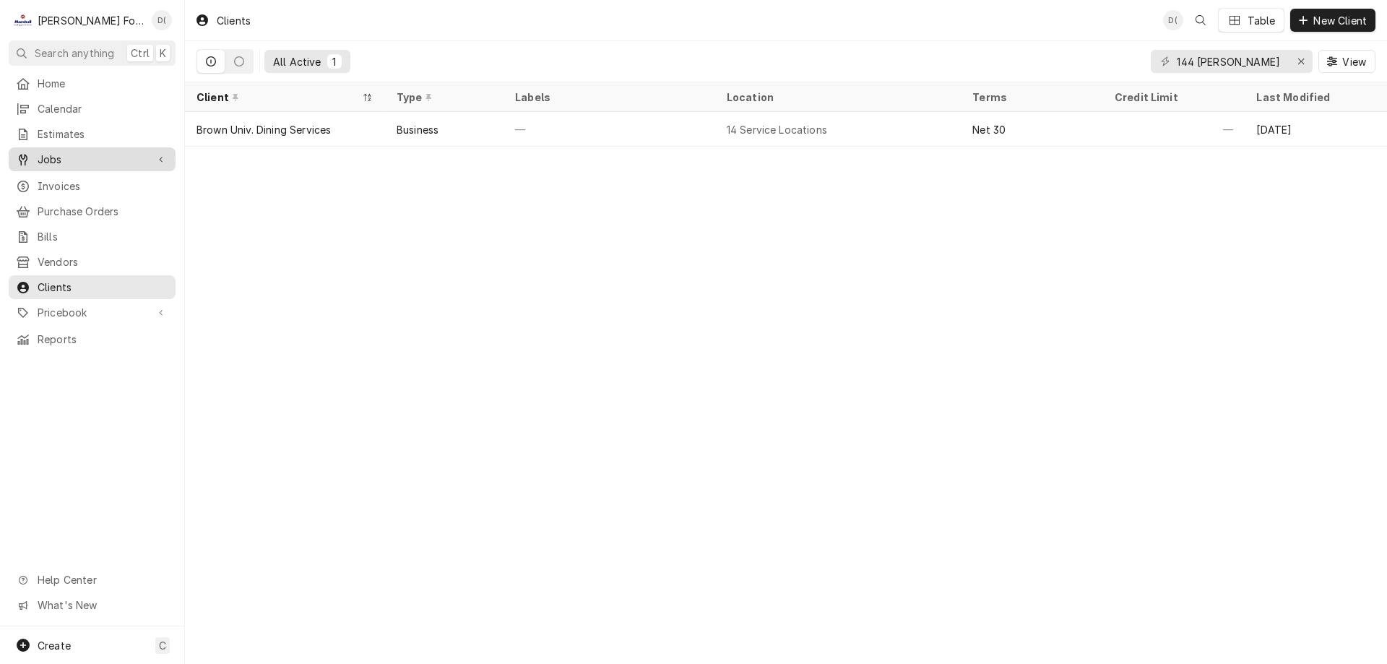
click at [106, 152] on span "Jobs" at bounding box center [92, 159] width 109 height 15
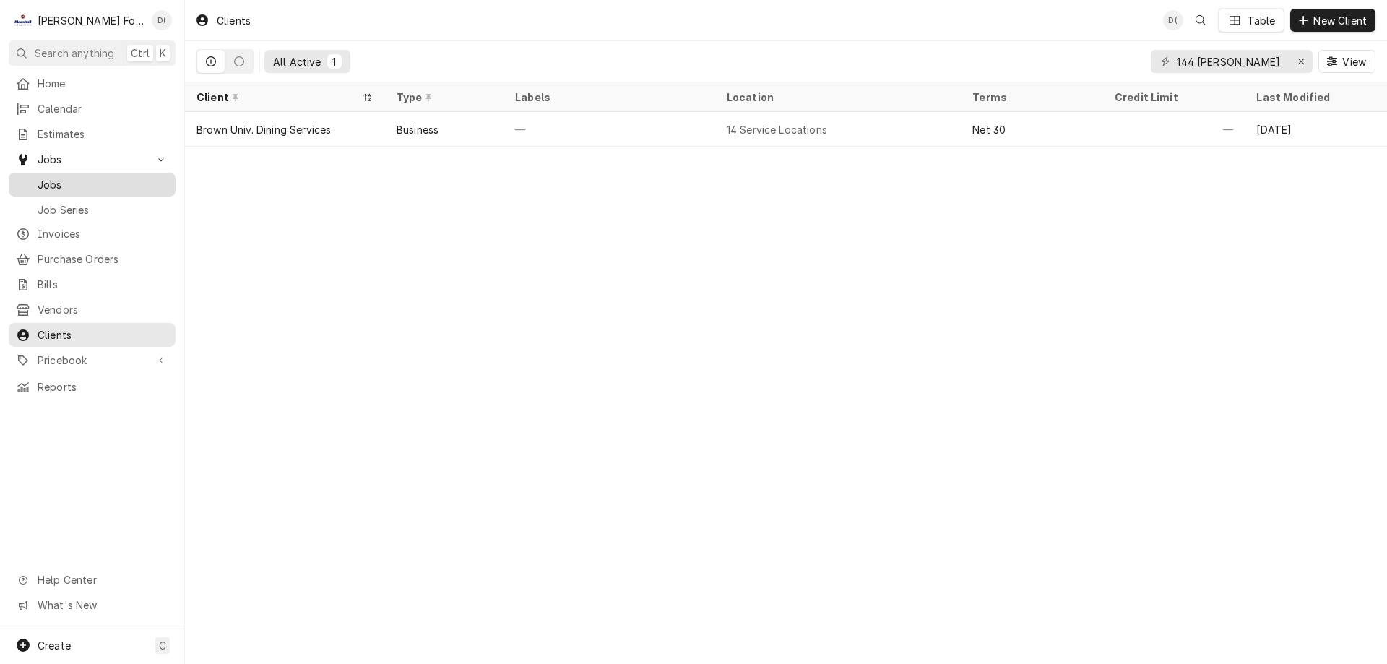
click at [94, 177] on span "Jobs" at bounding box center [103, 184] width 131 height 15
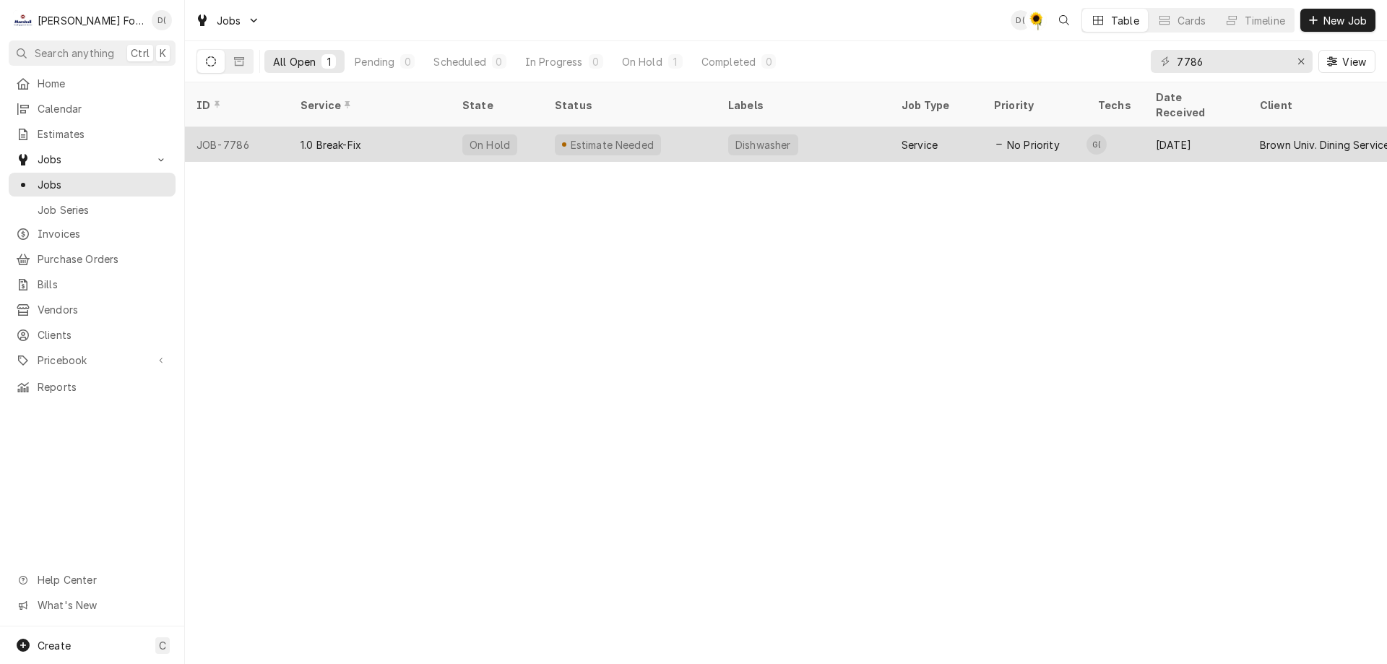
click at [875, 127] on div "Dishwasher" at bounding box center [803, 144] width 173 height 35
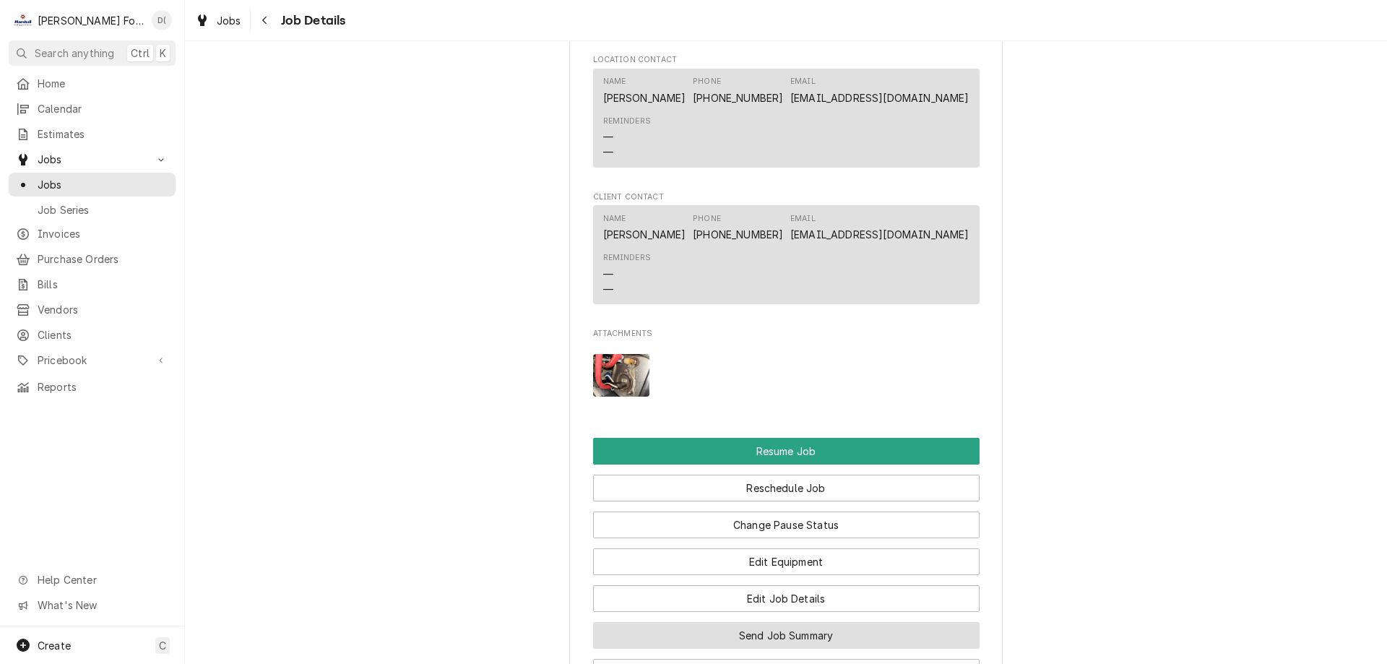
scroll to position [1950, 0]
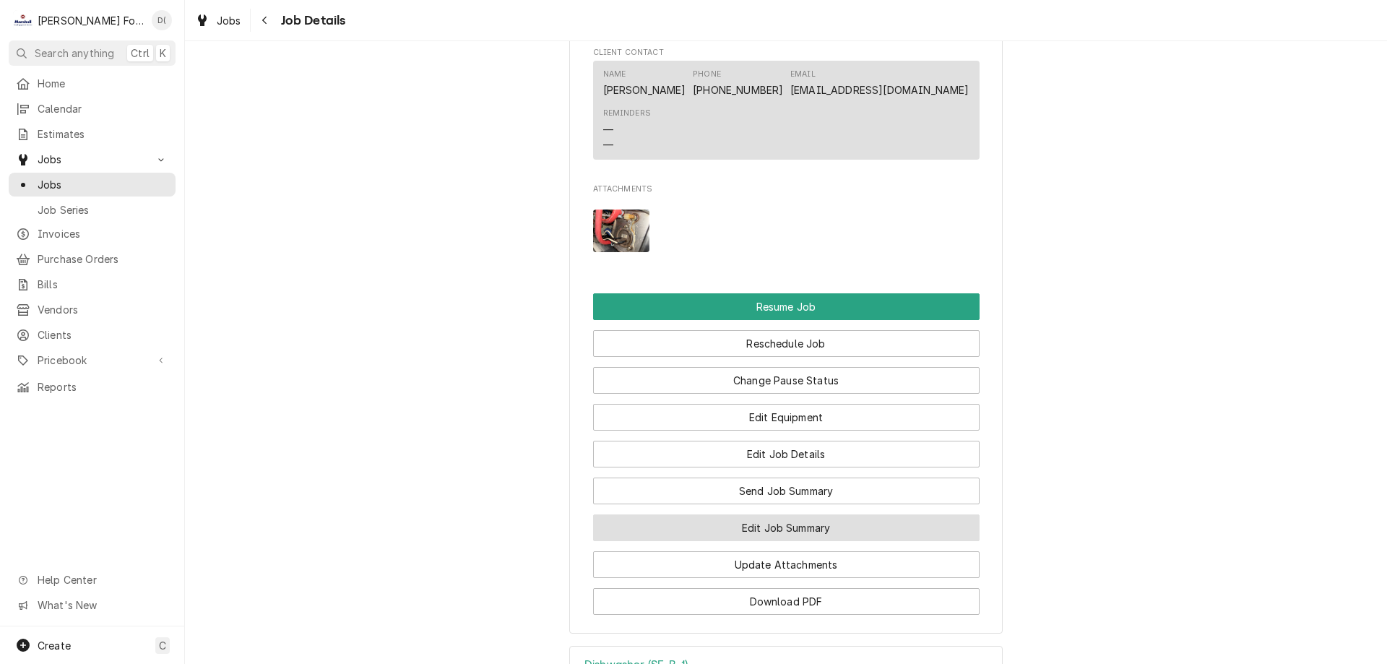
click at [784, 541] on button "Edit Job Summary" at bounding box center [786, 527] width 386 height 27
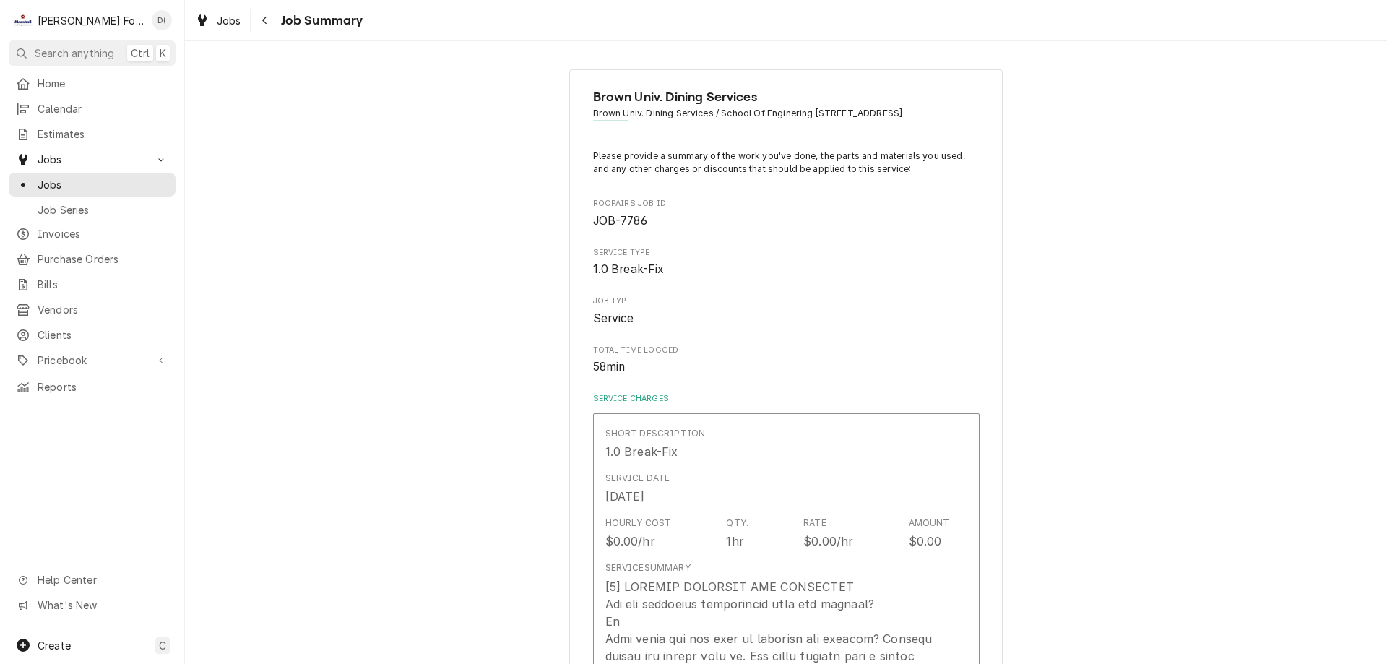
type textarea "x"
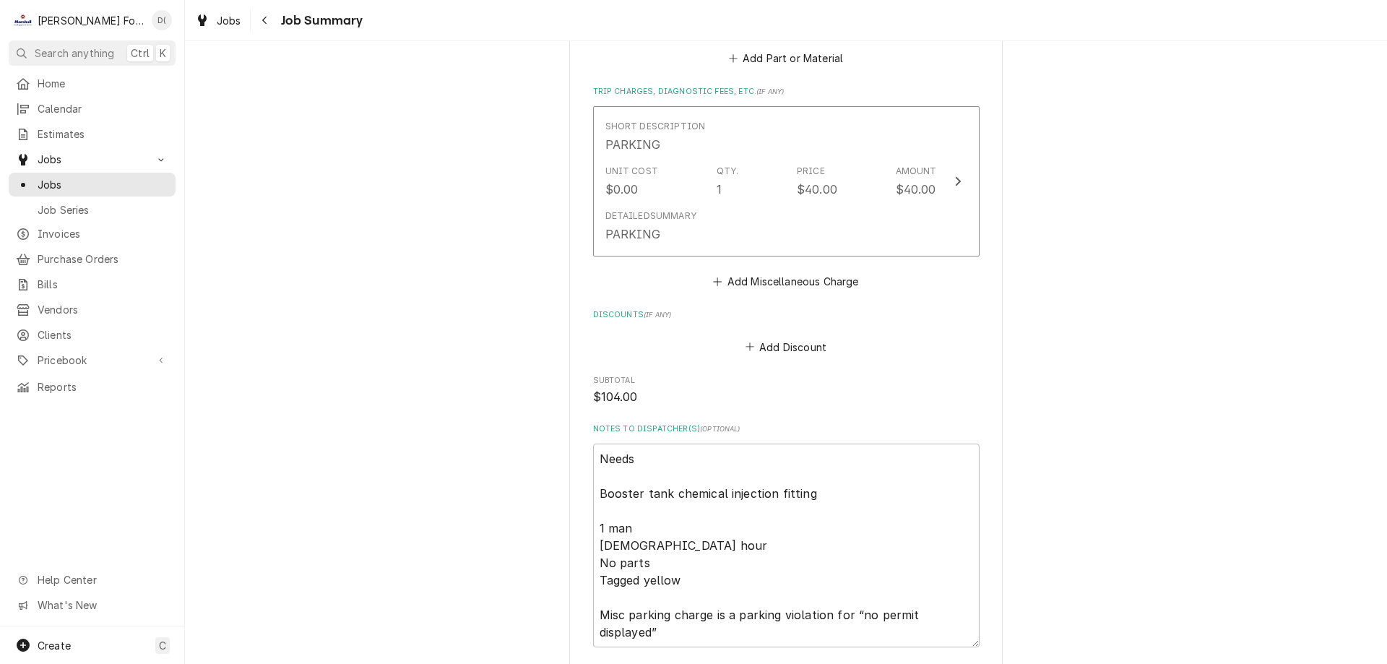
scroll to position [1589, 0]
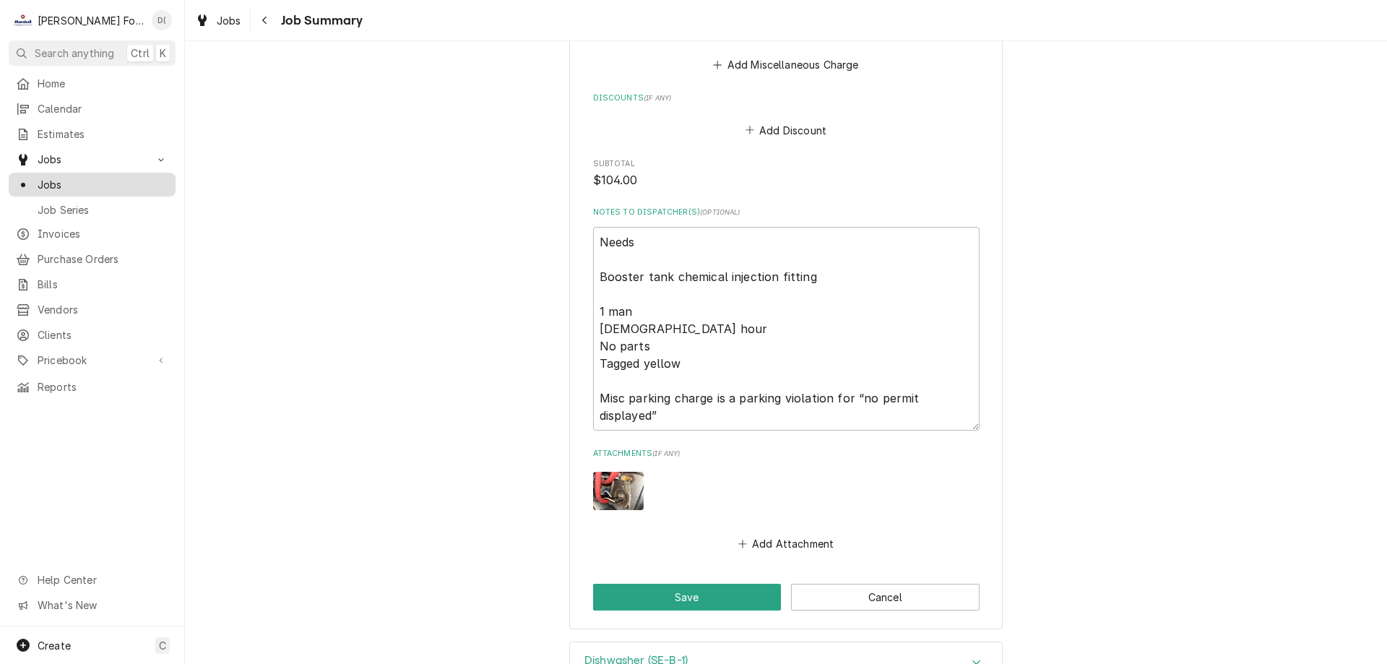
click at [87, 182] on span "Jobs" at bounding box center [103, 184] width 131 height 15
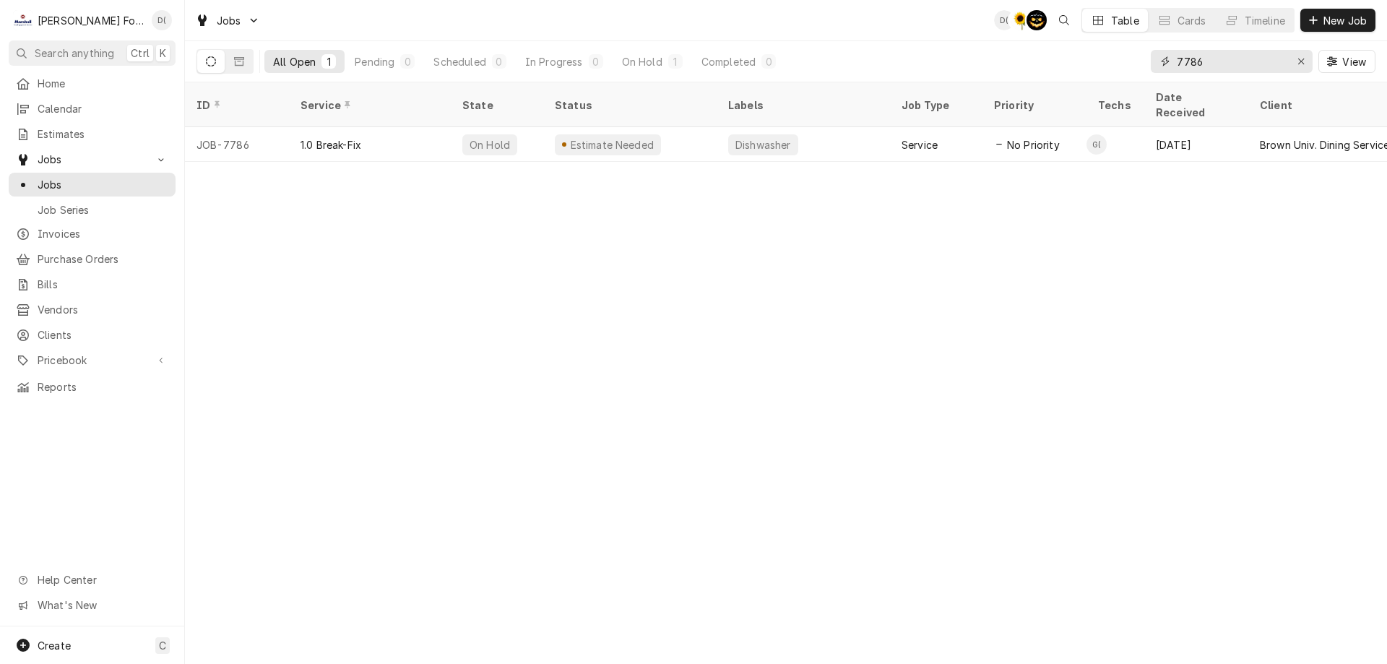
click at [1224, 65] on input "7786" at bounding box center [1231, 61] width 108 height 23
click at [1296, 61] on div "Erase input" at bounding box center [1301, 61] width 14 height 14
click at [1281, 61] on input "Dynamic Content Wrapper" at bounding box center [1245, 61] width 136 height 23
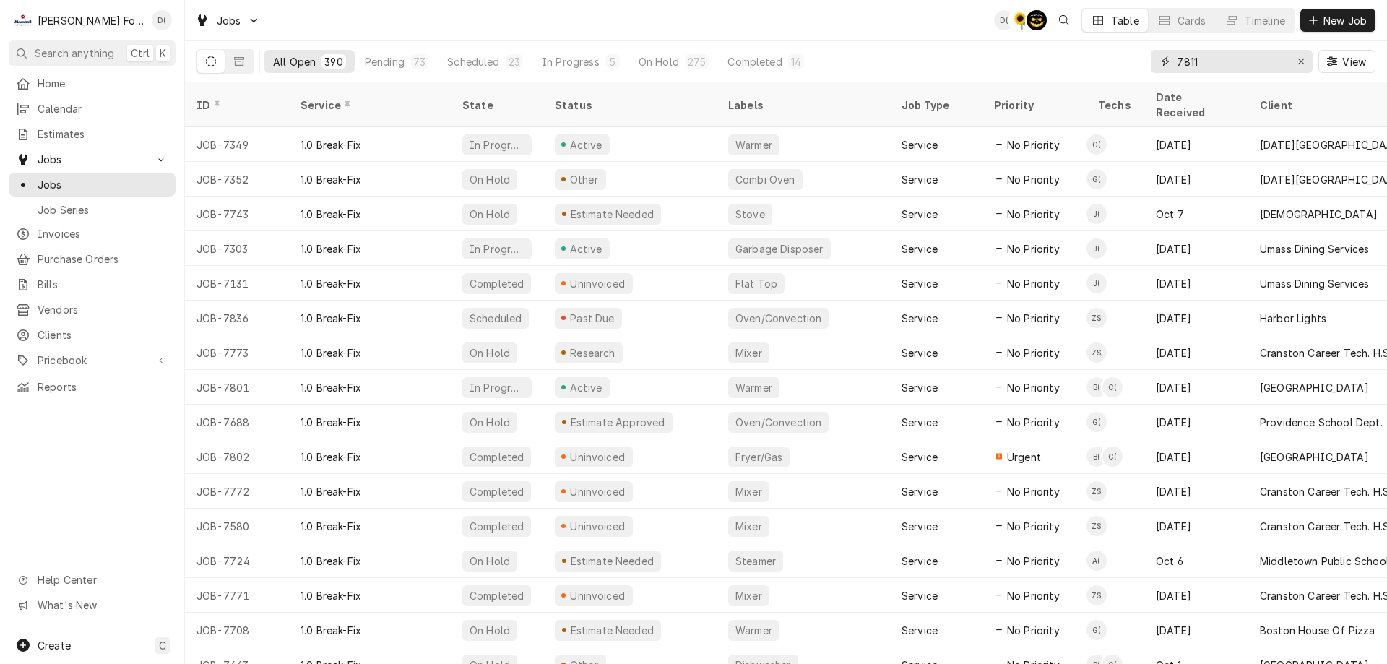
type input "7811"
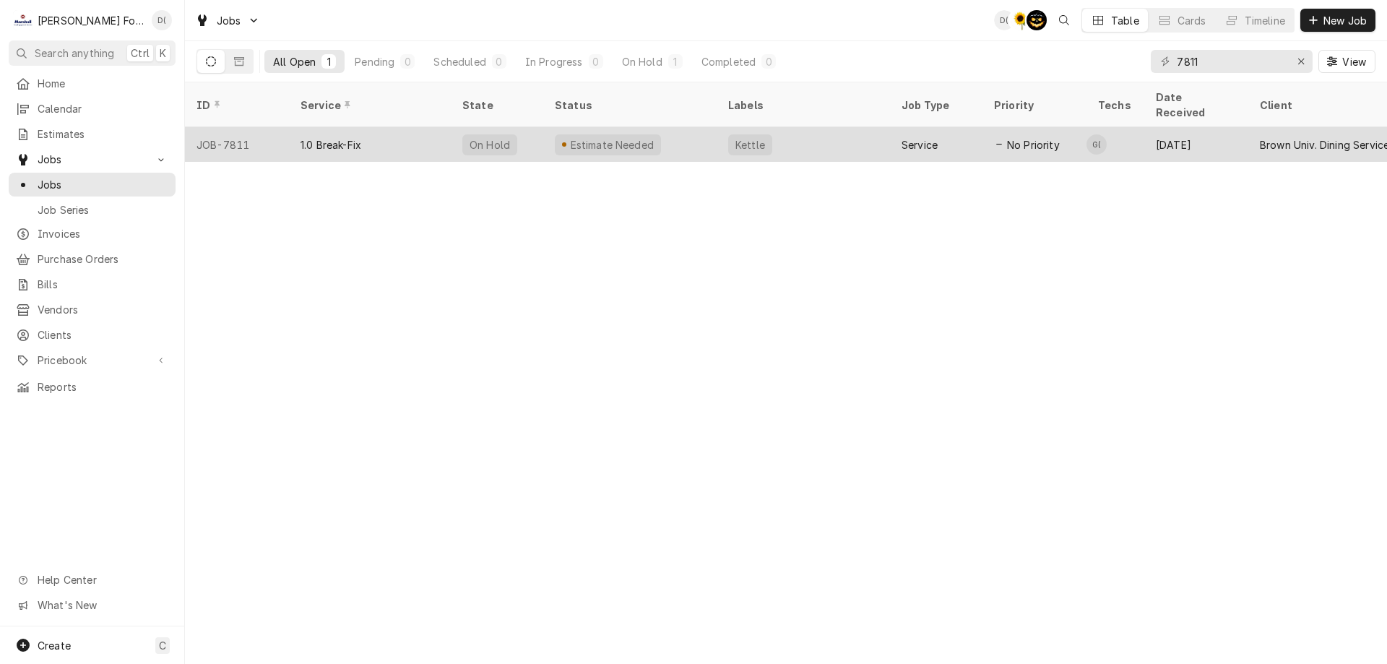
click at [683, 134] on div "Estimate Needed" at bounding box center [629, 144] width 173 height 35
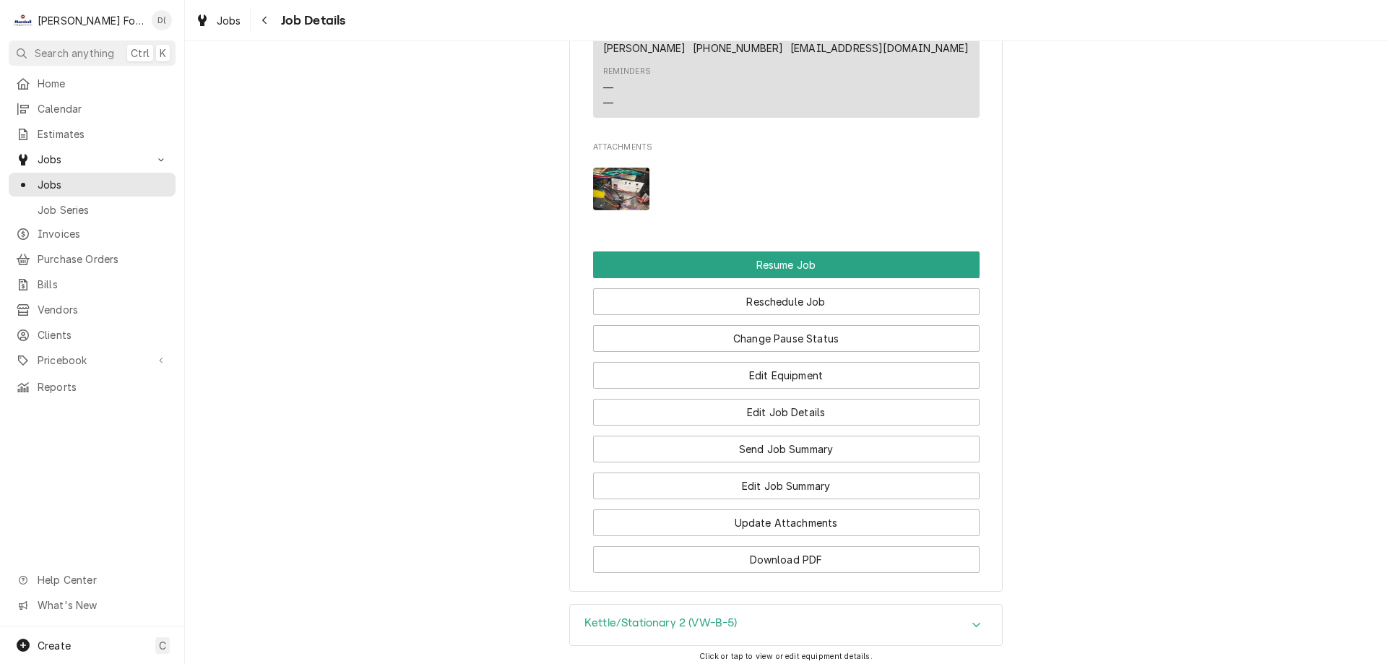
scroll to position [2095, 0]
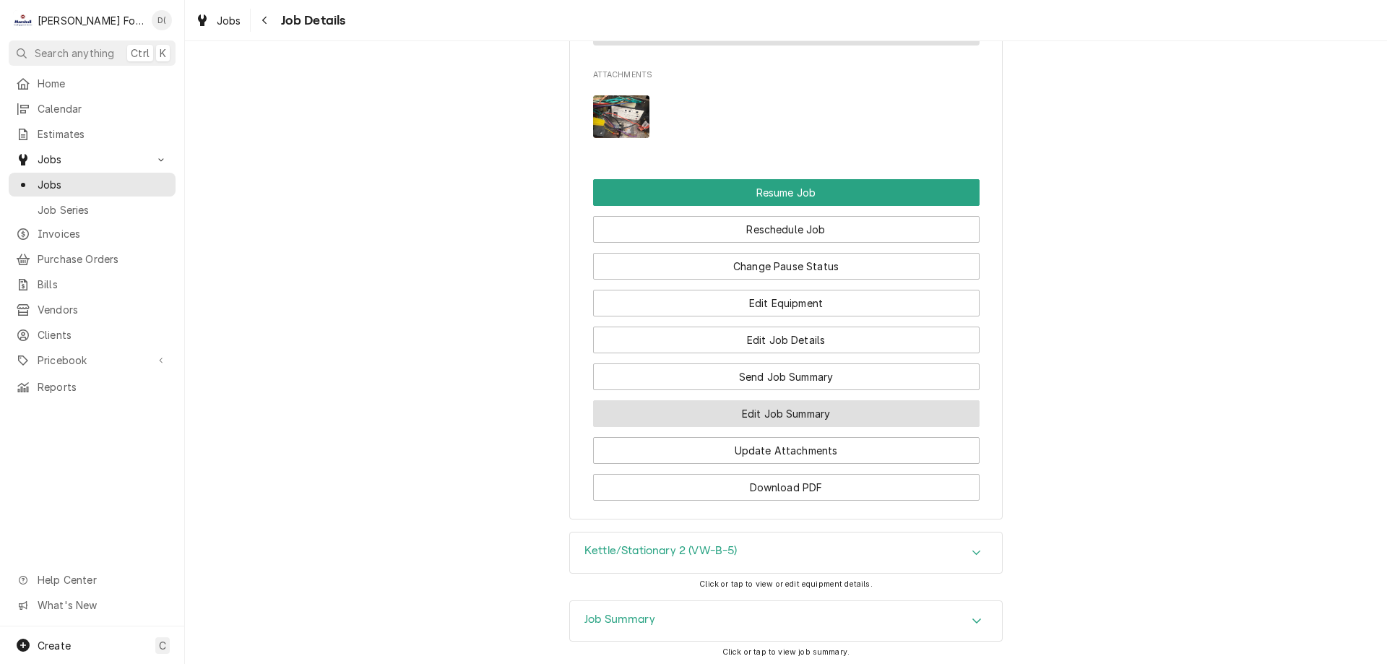
click at [711, 427] on button "Edit Job Summary" at bounding box center [786, 413] width 386 height 27
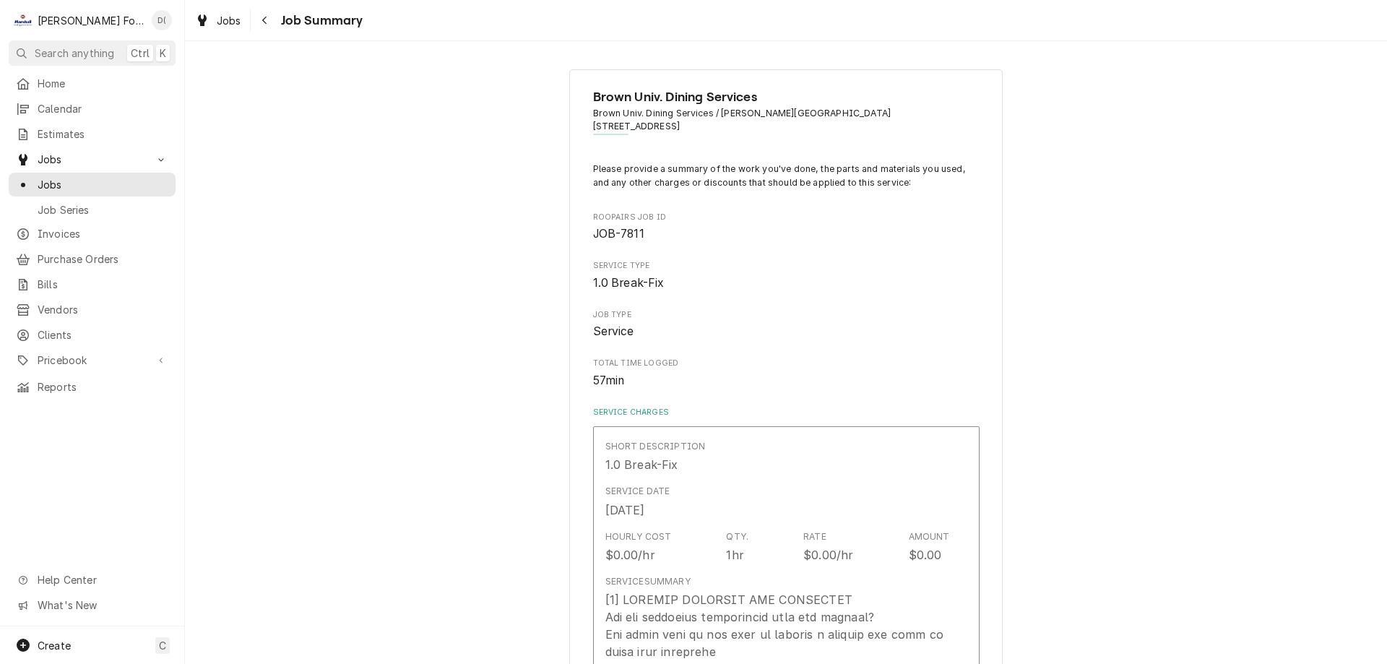
type textarea "x"
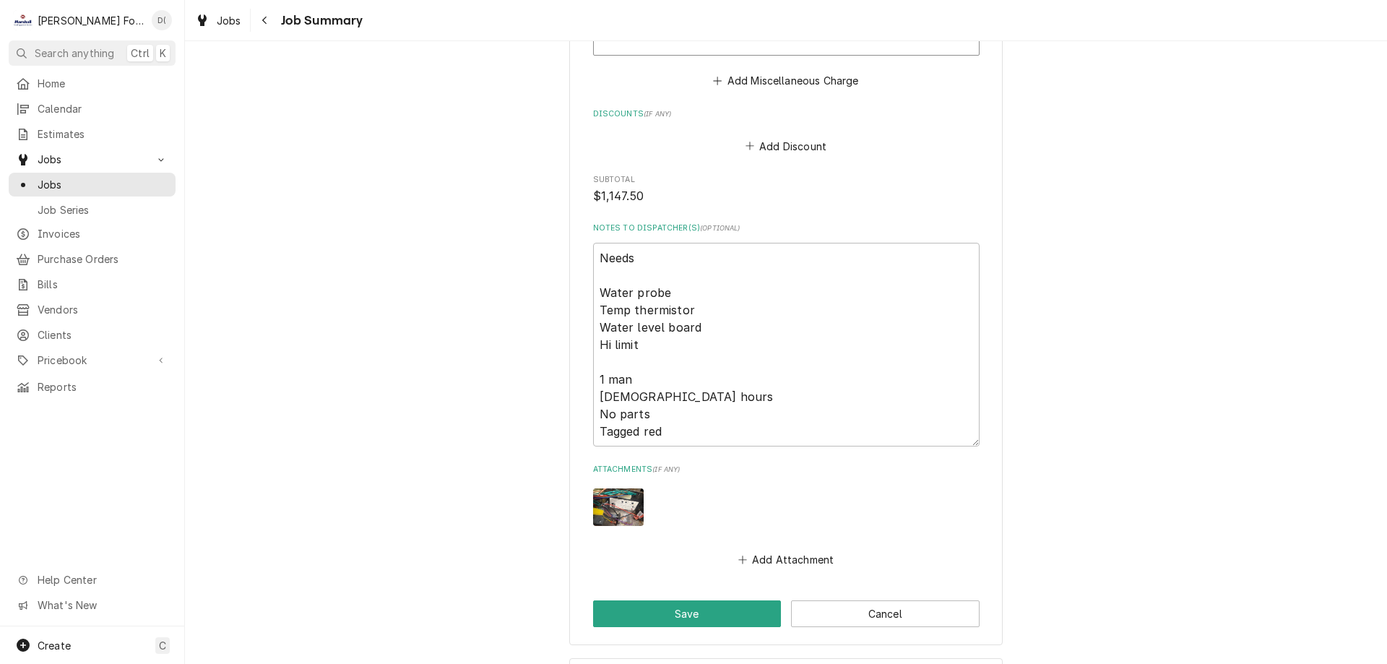
scroll to position [2208, 0]
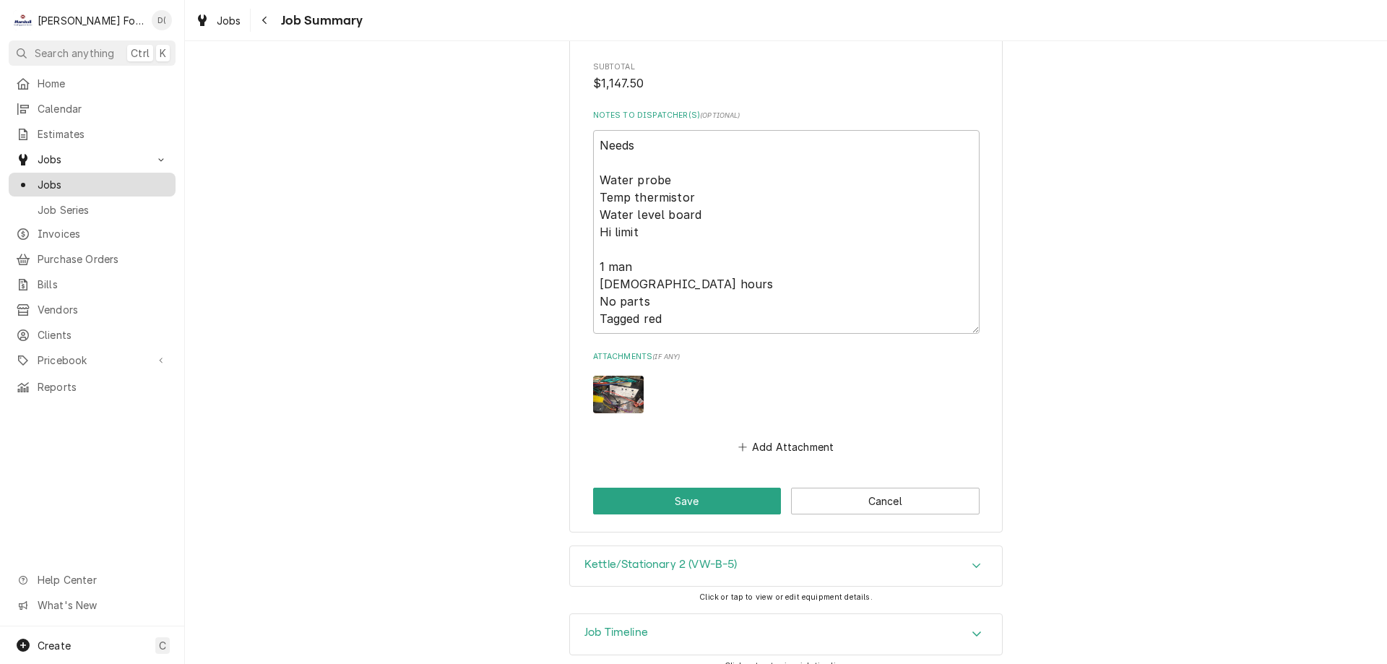
click at [108, 177] on span "Jobs" at bounding box center [103, 184] width 131 height 15
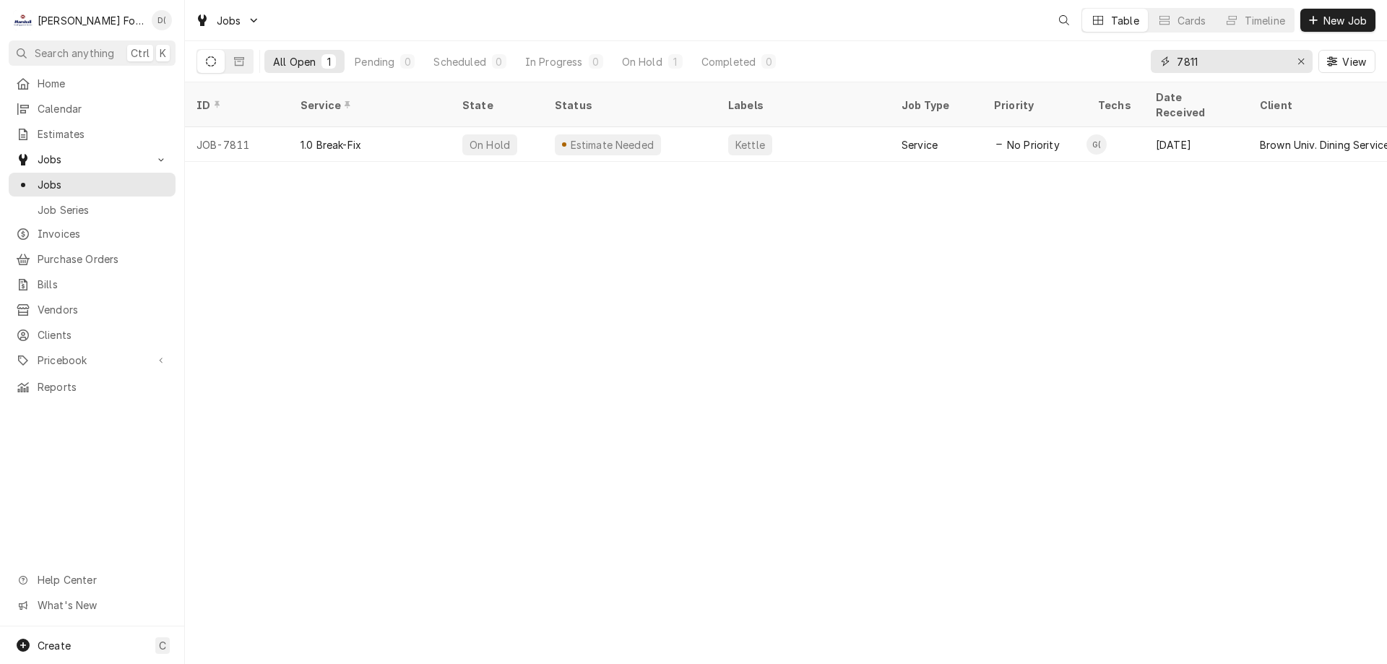
click at [1229, 61] on input "7811" at bounding box center [1231, 61] width 108 height 23
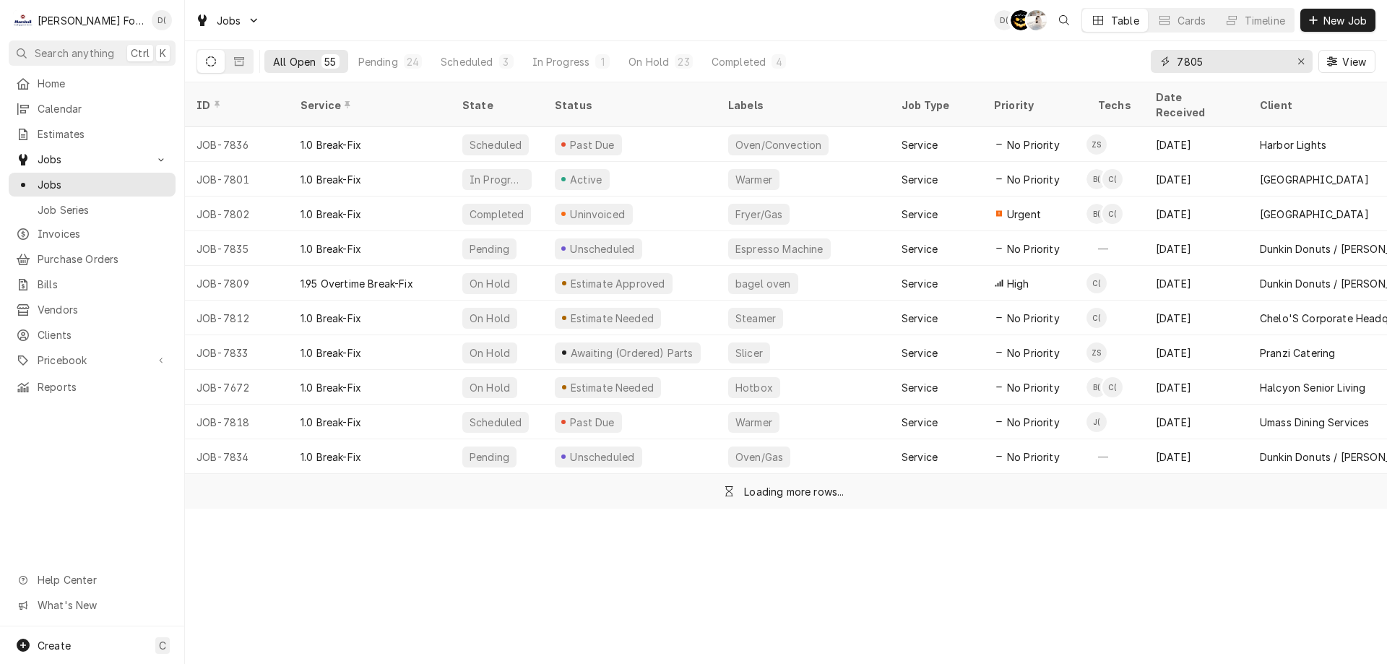
type input "7805"
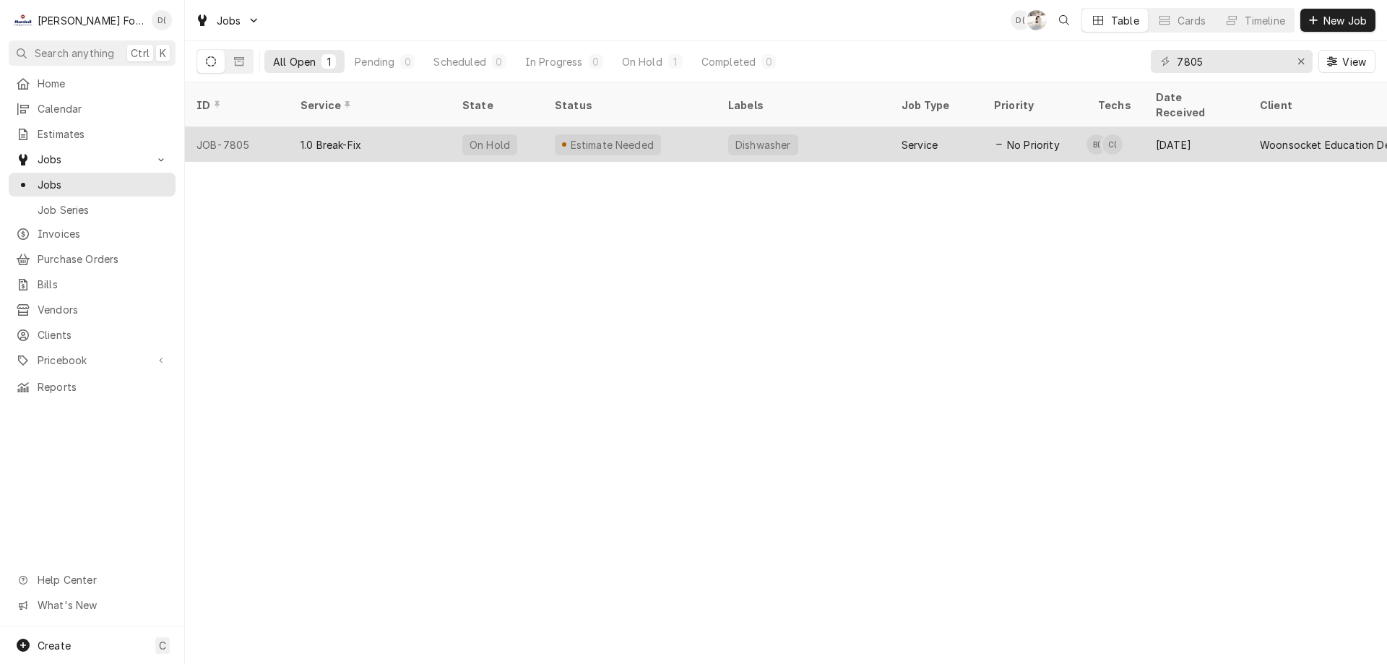
click at [698, 127] on div "Estimate Needed" at bounding box center [629, 144] width 173 height 35
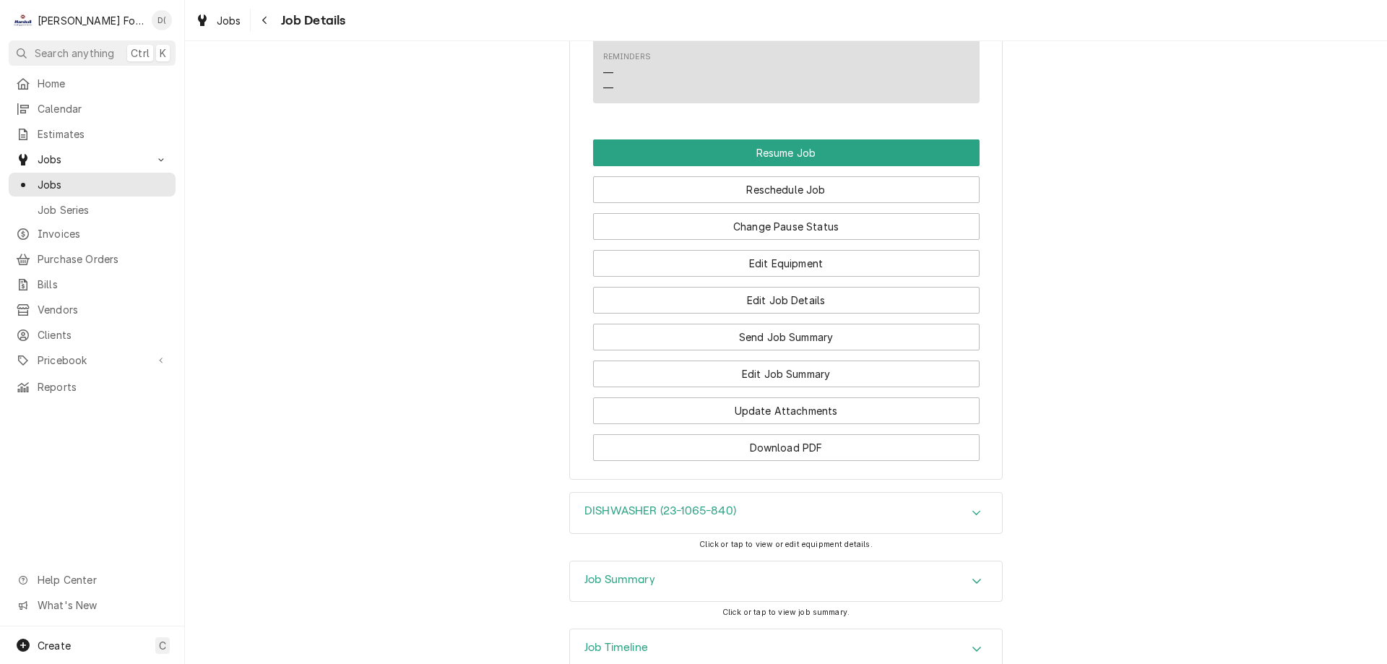
scroll to position [1635, 0]
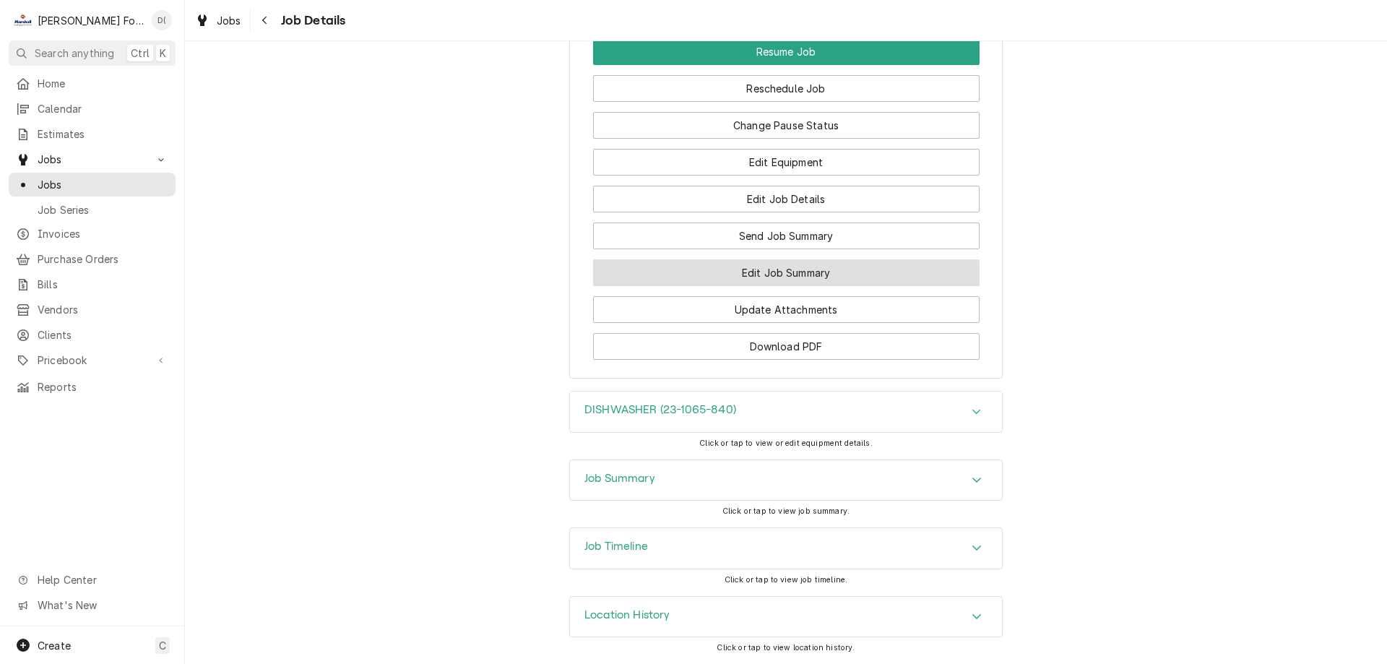
click at [772, 280] on button "Edit Job Summary" at bounding box center [786, 272] width 386 height 27
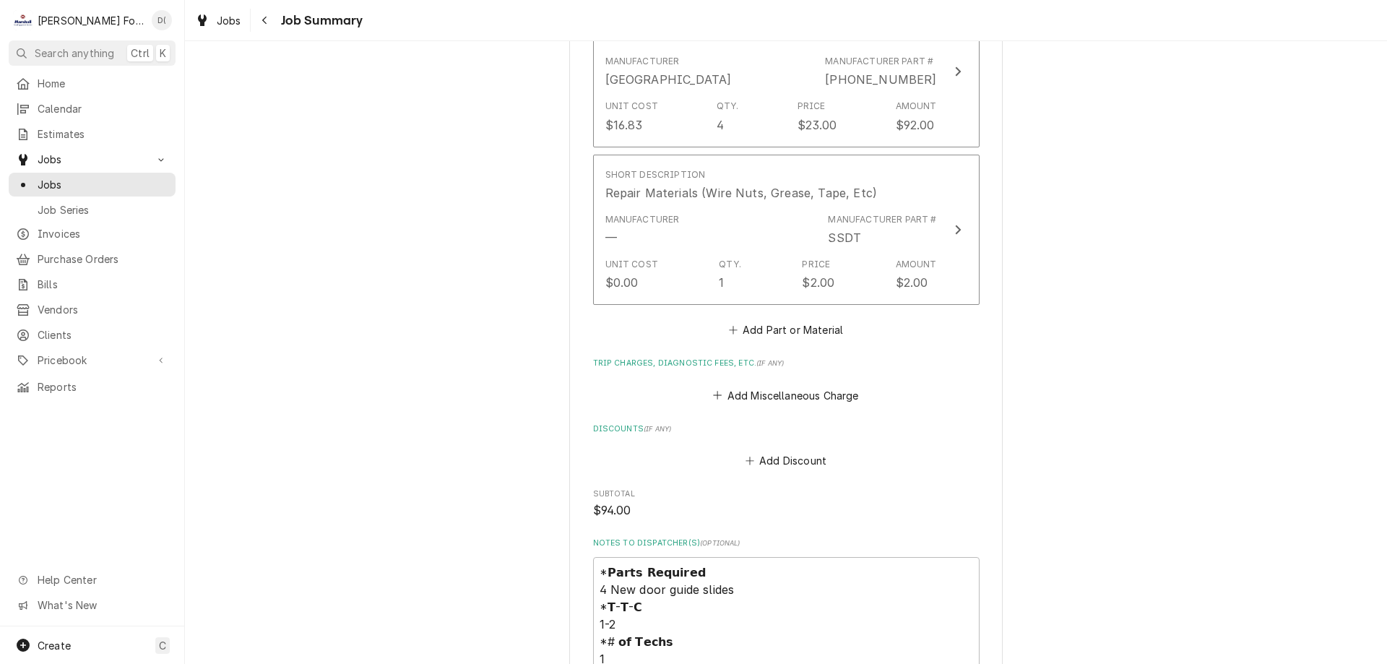
scroll to position [1372, 0]
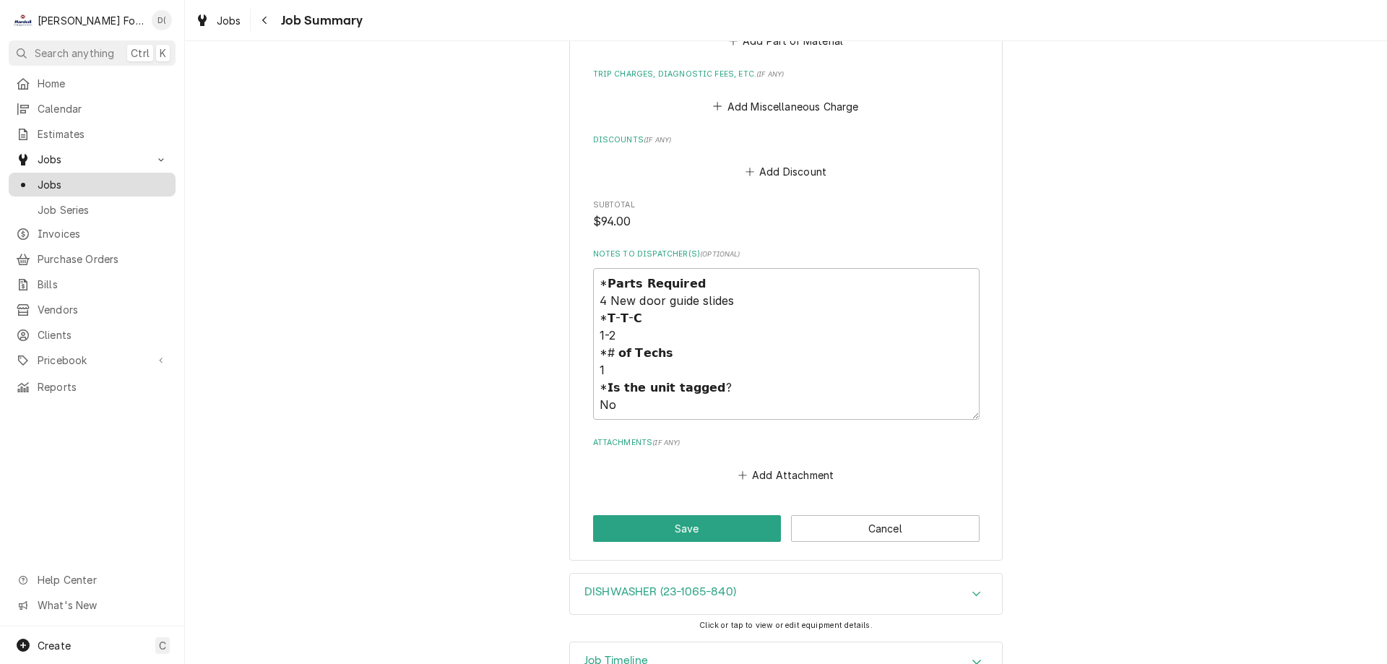
click at [111, 178] on span "Jobs" at bounding box center [103, 184] width 131 height 15
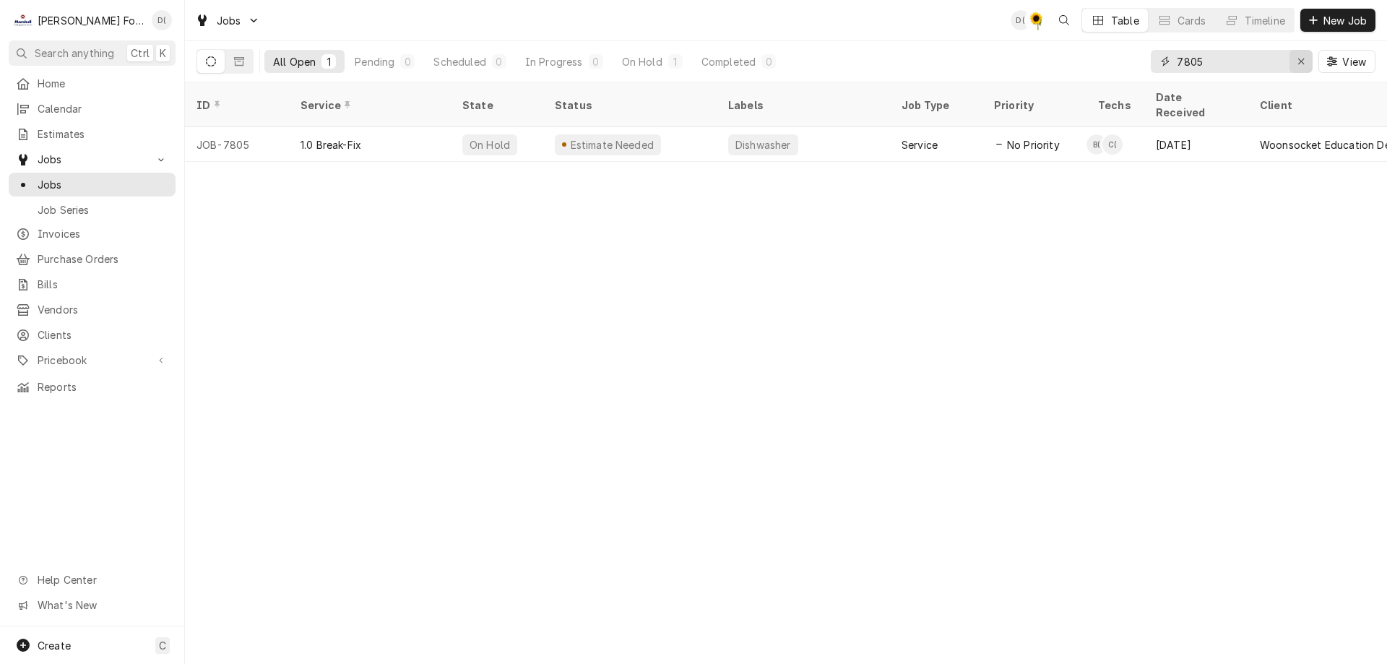
click at [1295, 60] on div "Erase input" at bounding box center [1301, 61] width 14 height 14
click at [1267, 60] on input "Dynamic Content Wrapper" at bounding box center [1245, 61] width 136 height 23
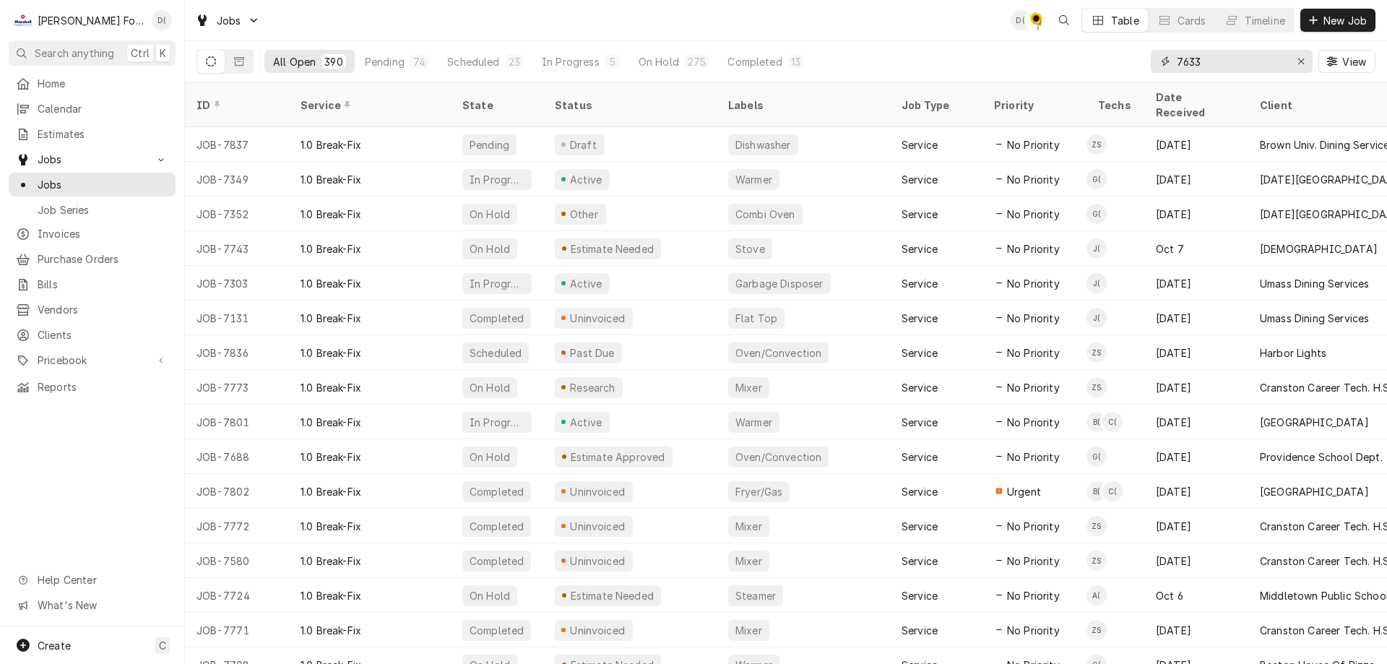
type input "7633"
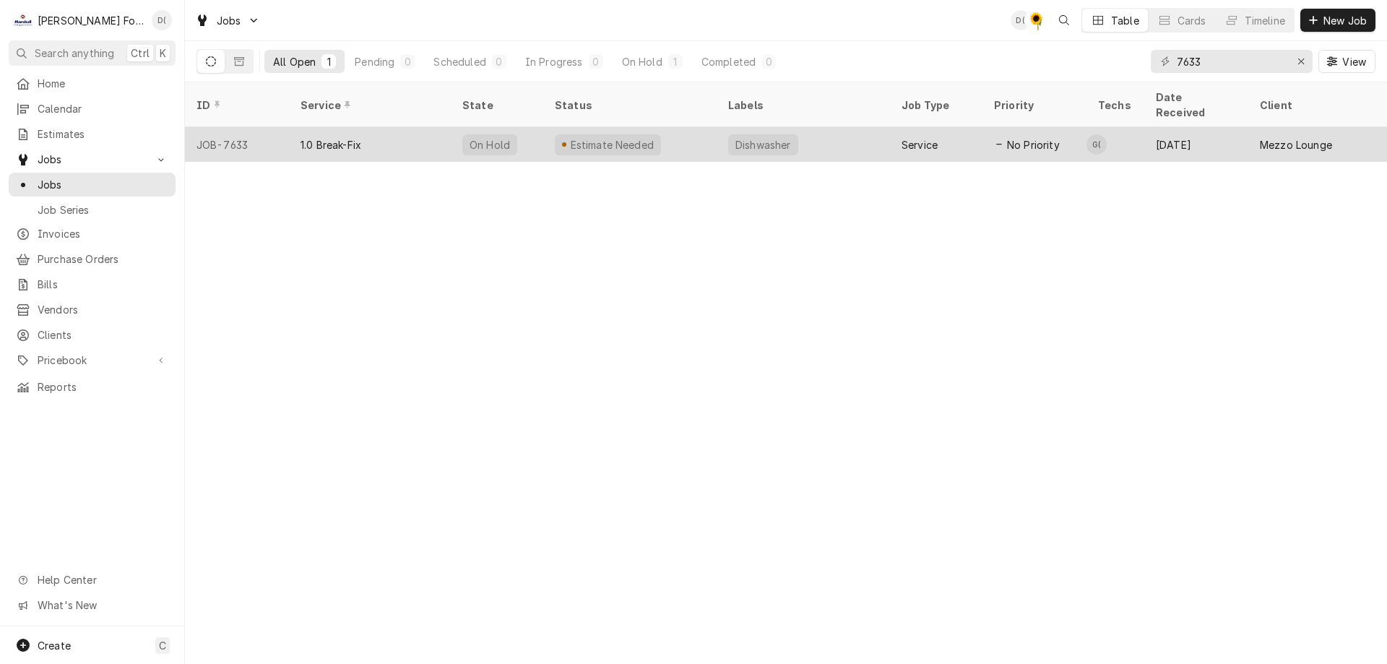
click at [684, 134] on div "Estimate Needed" at bounding box center [629, 144] width 173 height 35
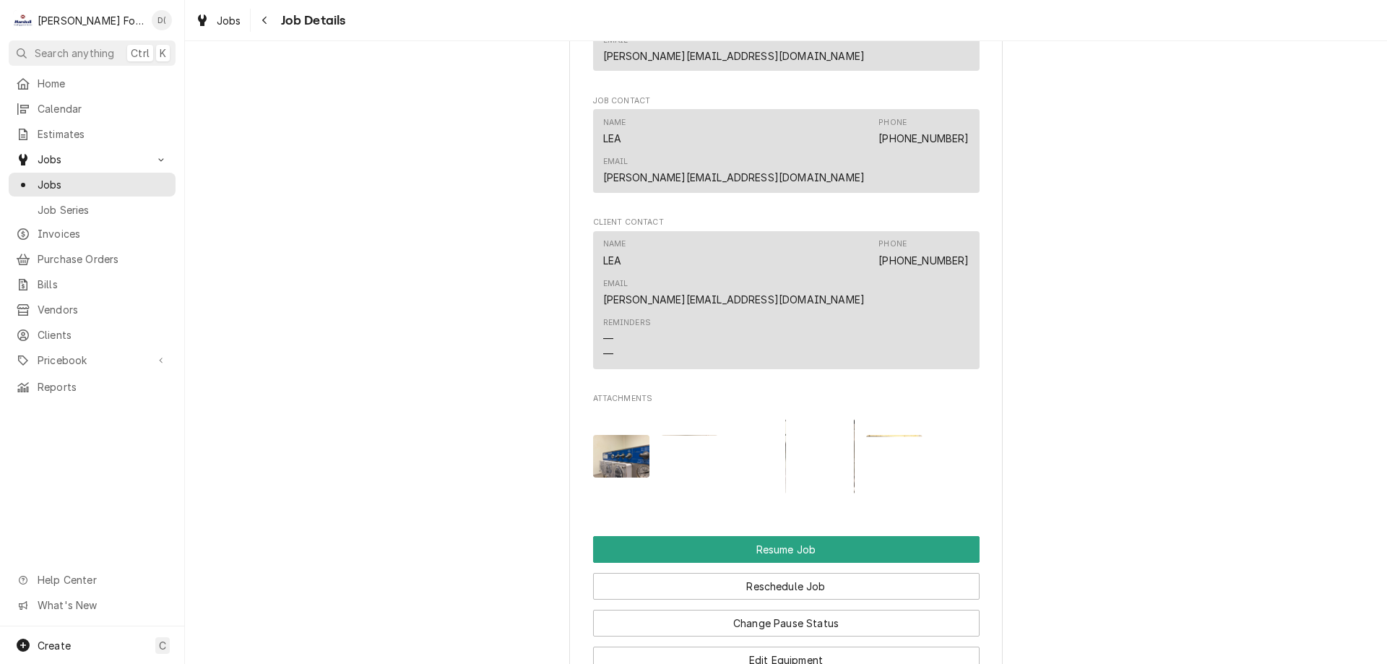
scroll to position [1589, 0]
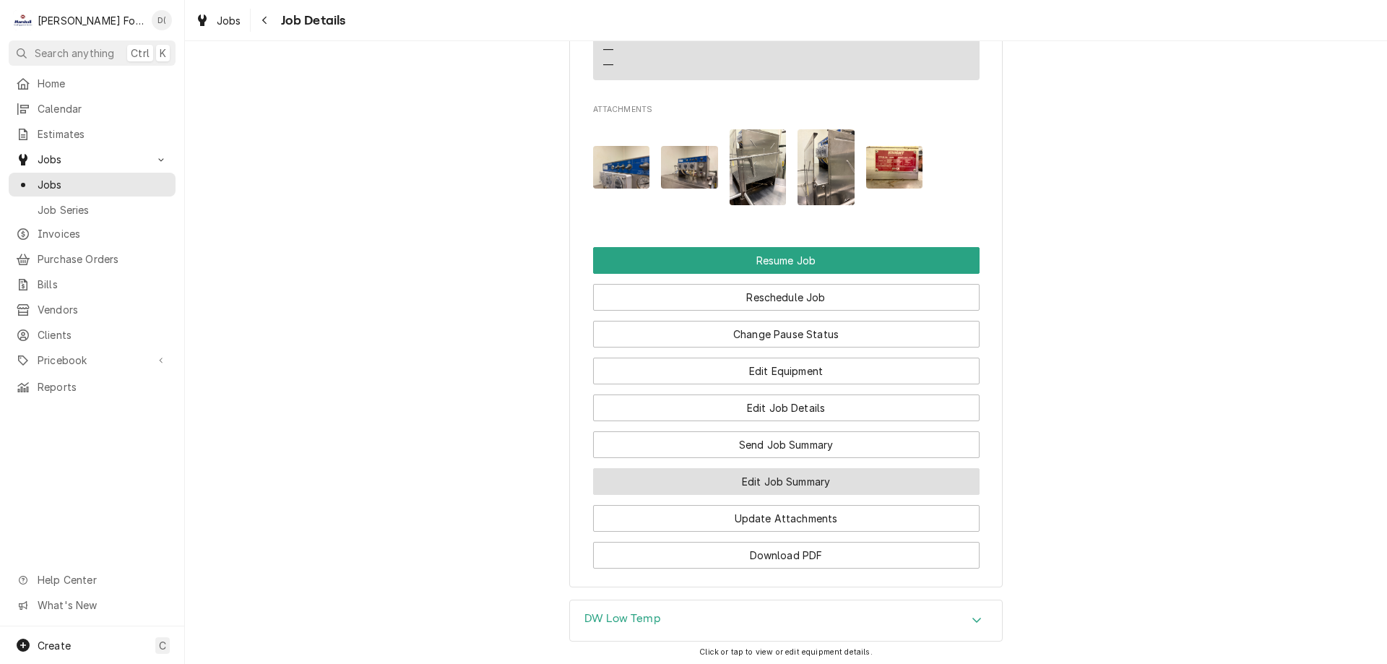
click at [765, 468] on button "Edit Job Summary" at bounding box center [786, 481] width 386 height 27
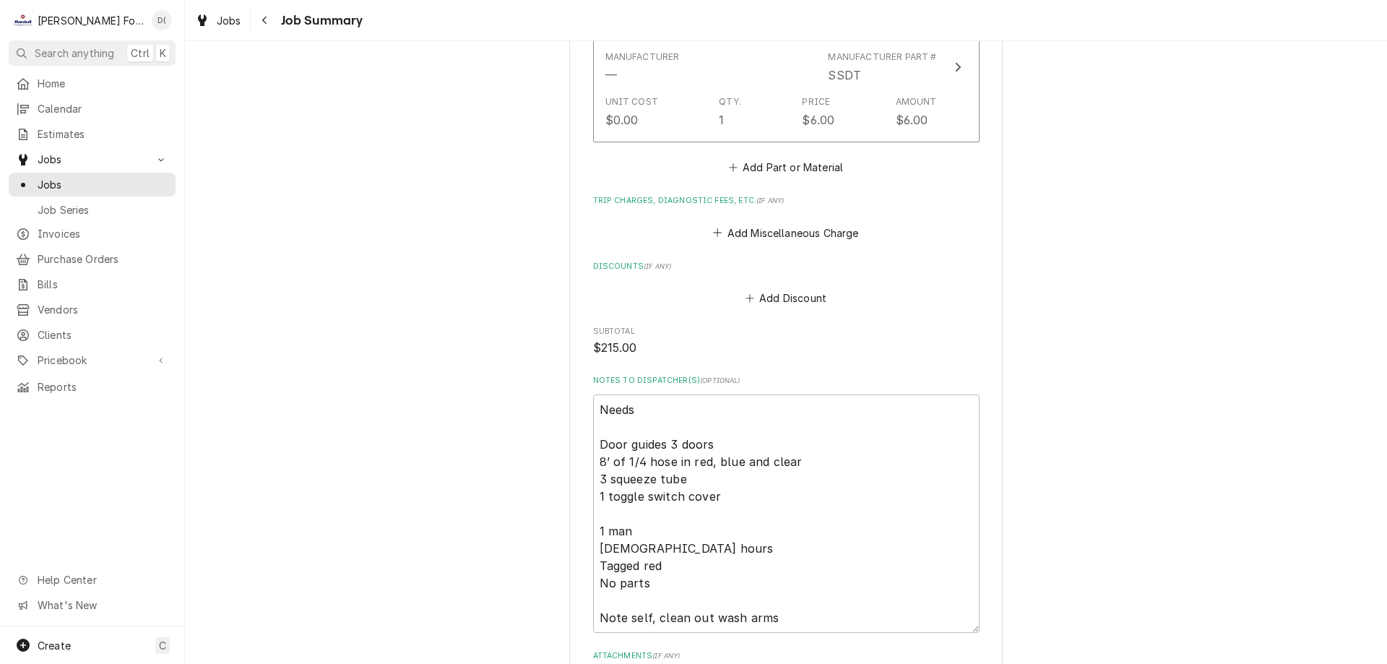
scroll to position [2312, 0]
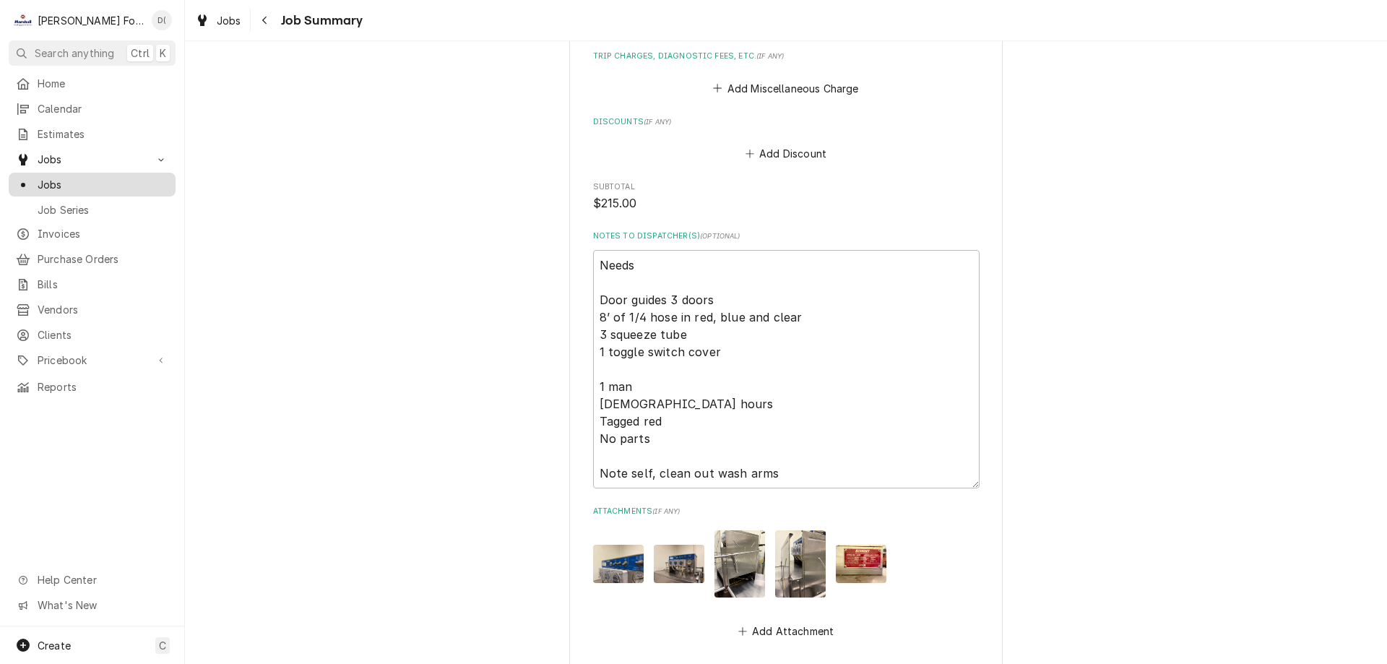
click at [67, 177] on span "Jobs" at bounding box center [103, 184] width 131 height 15
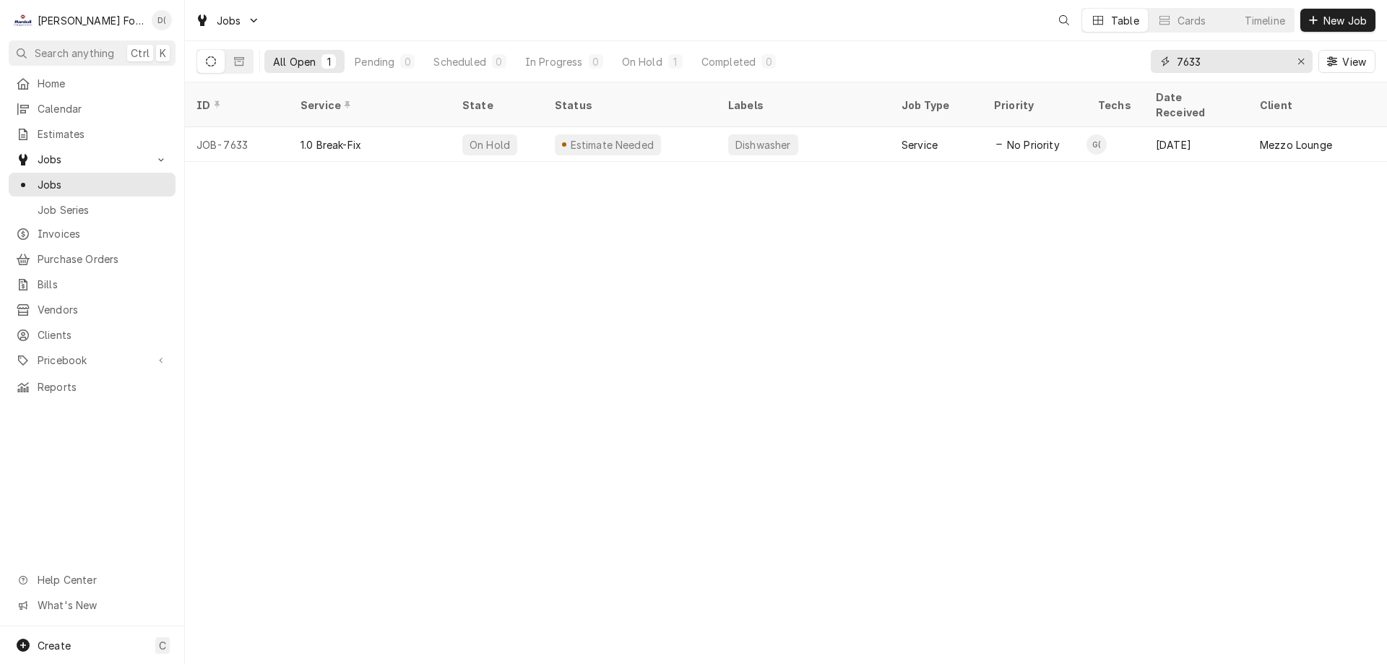
click at [1219, 66] on input "7633" at bounding box center [1231, 61] width 108 height 23
type input "7"
type input "8"
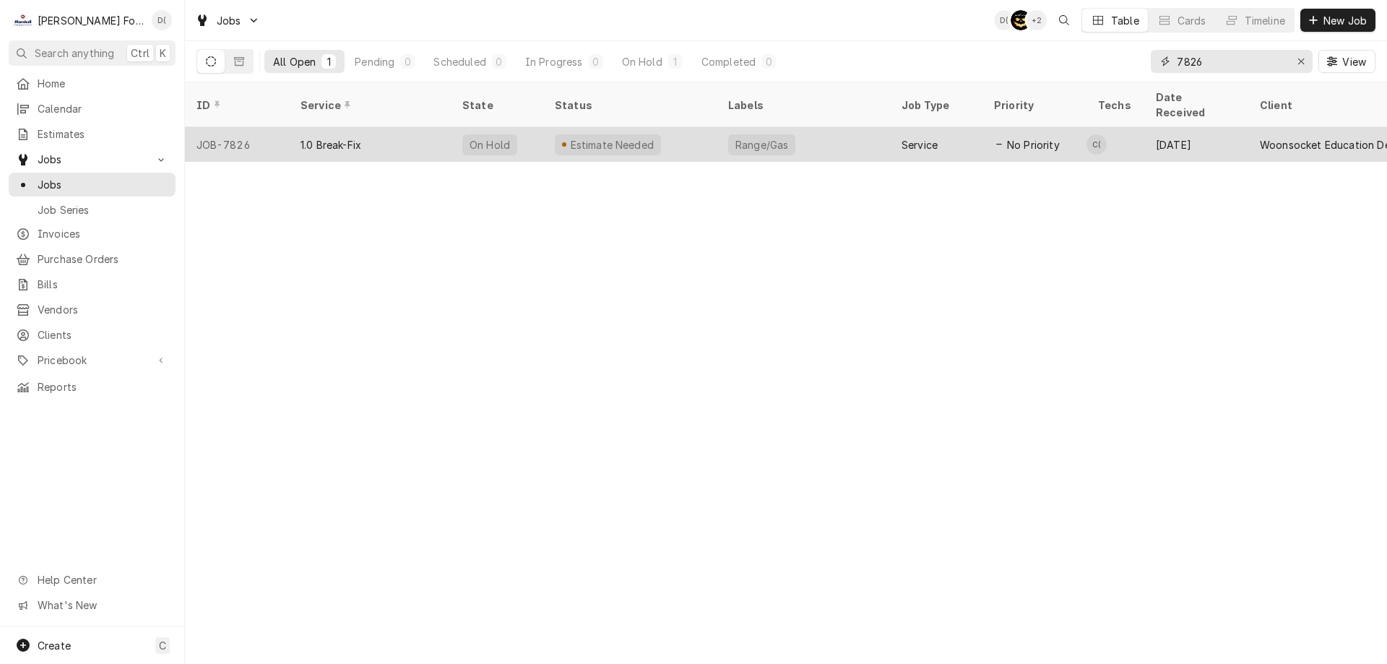
type input "7826"
click at [690, 129] on div "Estimate Needed" at bounding box center [629, 144] width 173 height 35
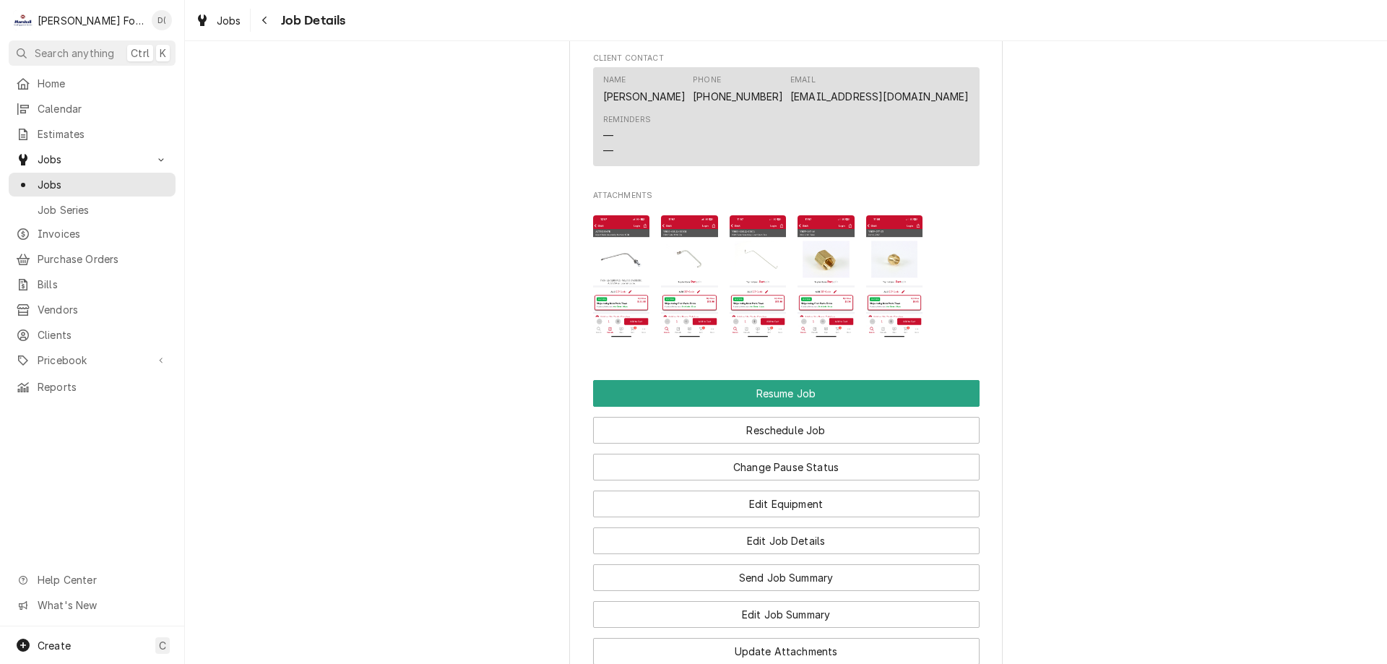
scroll to position [1517, 0]
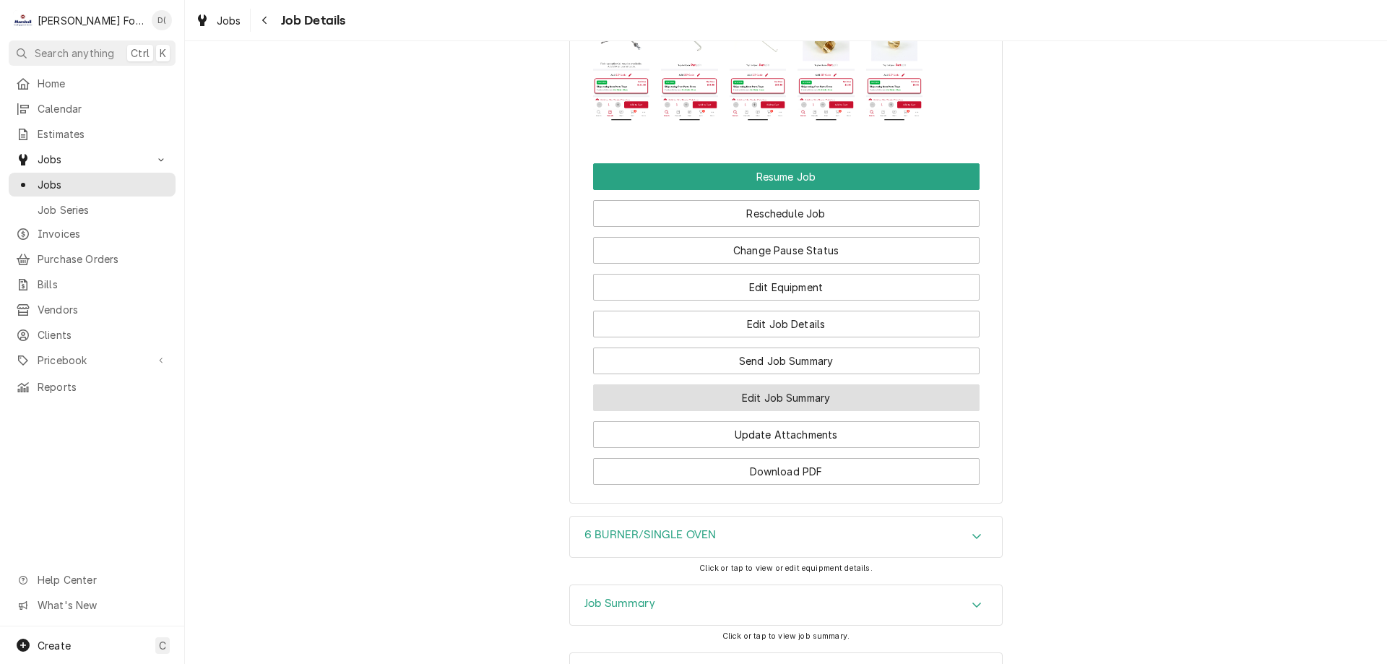
click at [788, 411] on button "Edit Job Summary" at bounding box center [786, 397] width 386 height 27
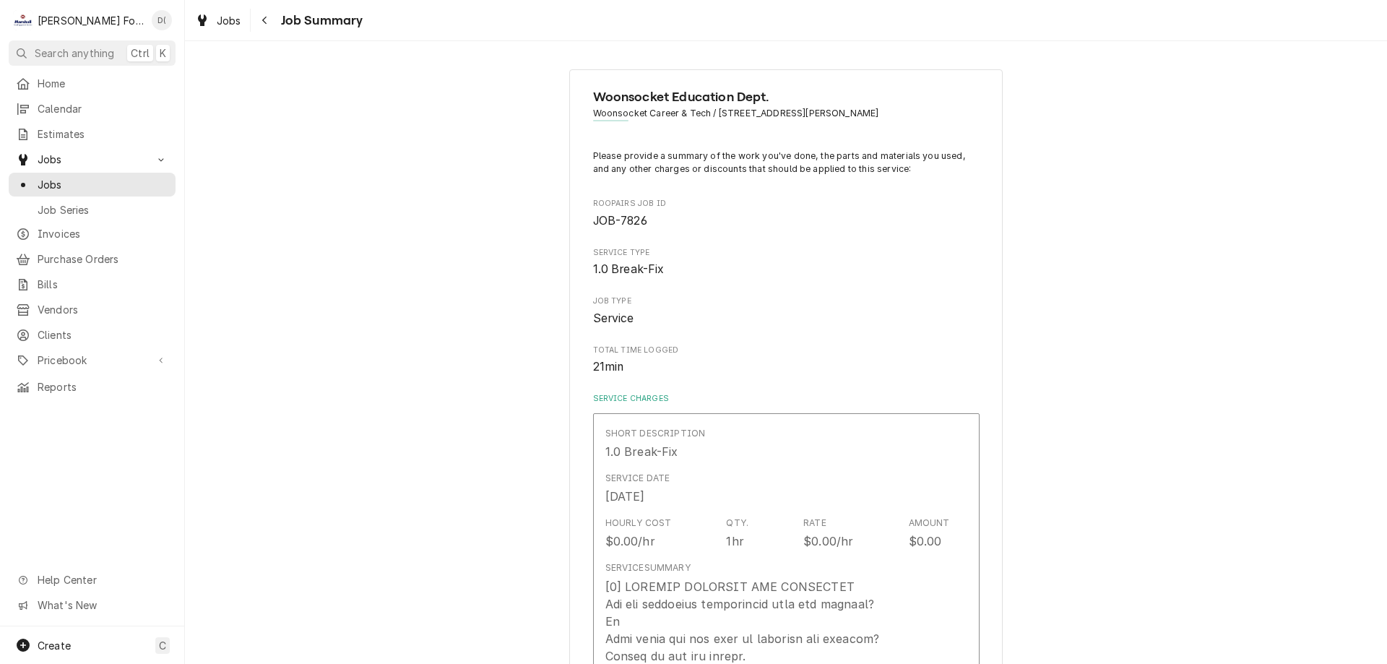
type textarea "x"
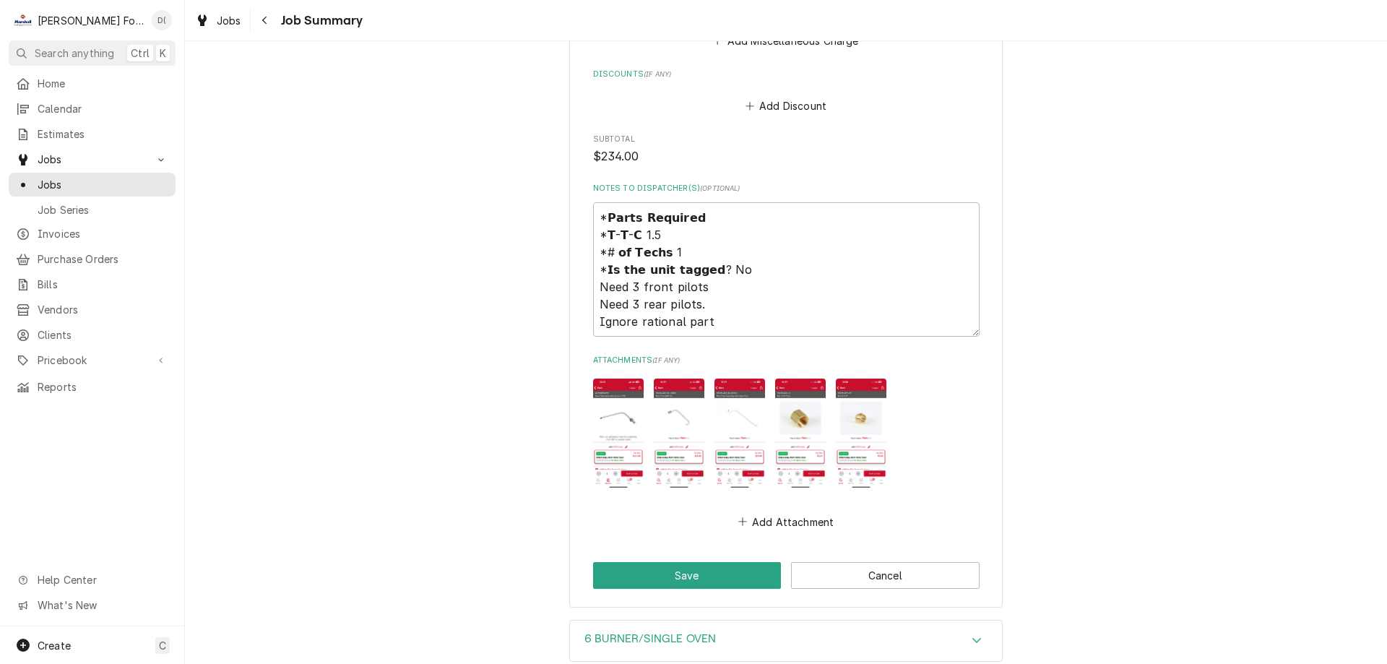
scroll to position [1846, 0]
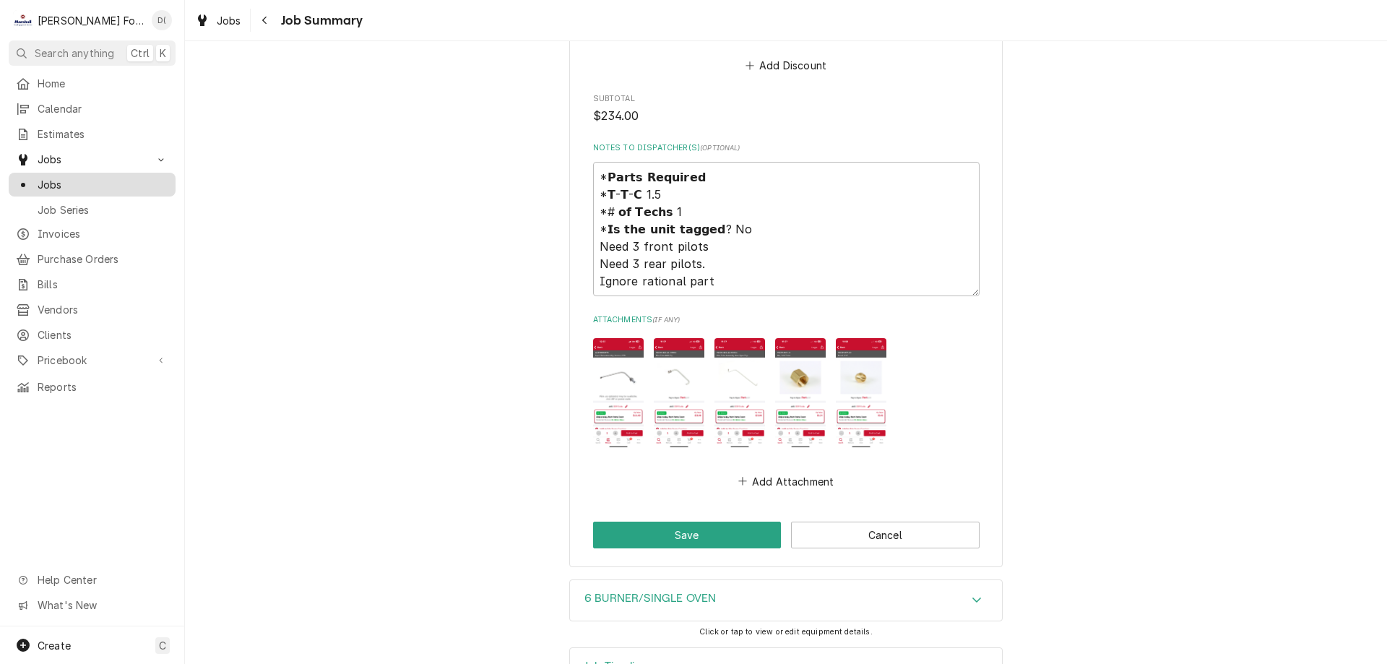
click at [118, 183] on span "Jobs" at bounding box center [103, 184] width 131 height 15
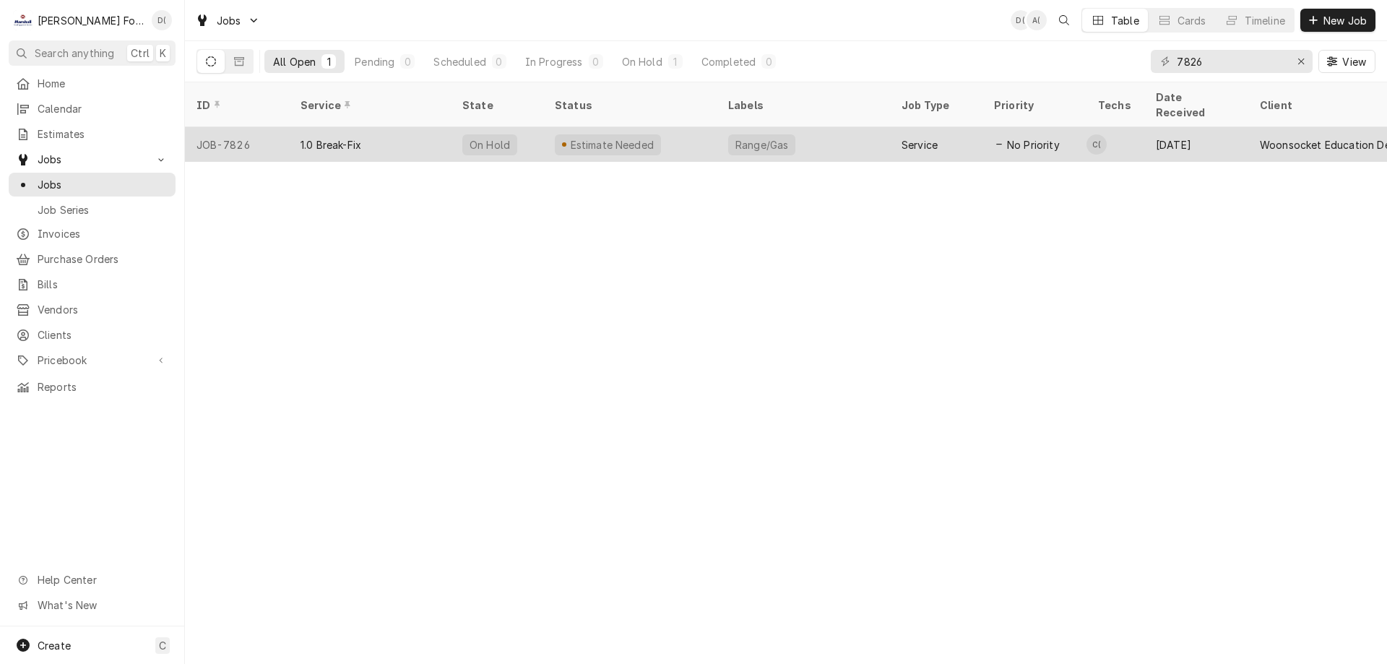
click at [721, 129] on div "Range/Gas" at bounding box center [803, 144] width 173 height 35
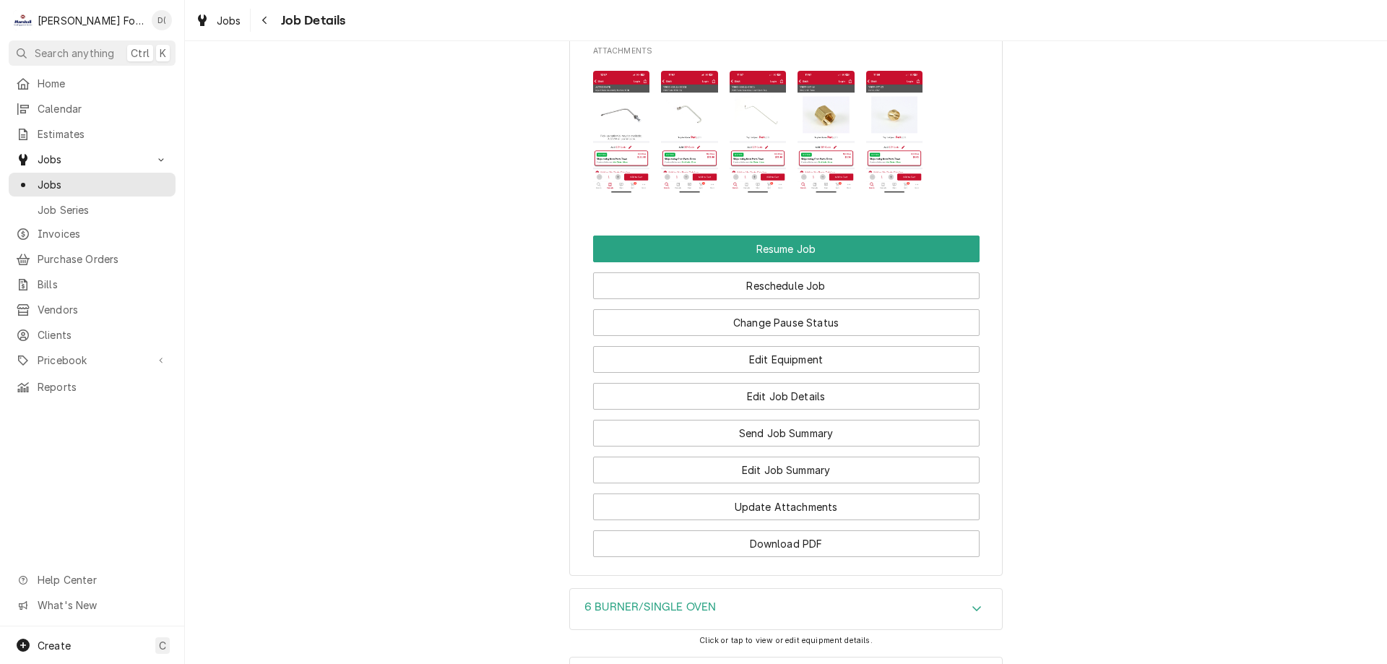
scroll to position [1659, 0]
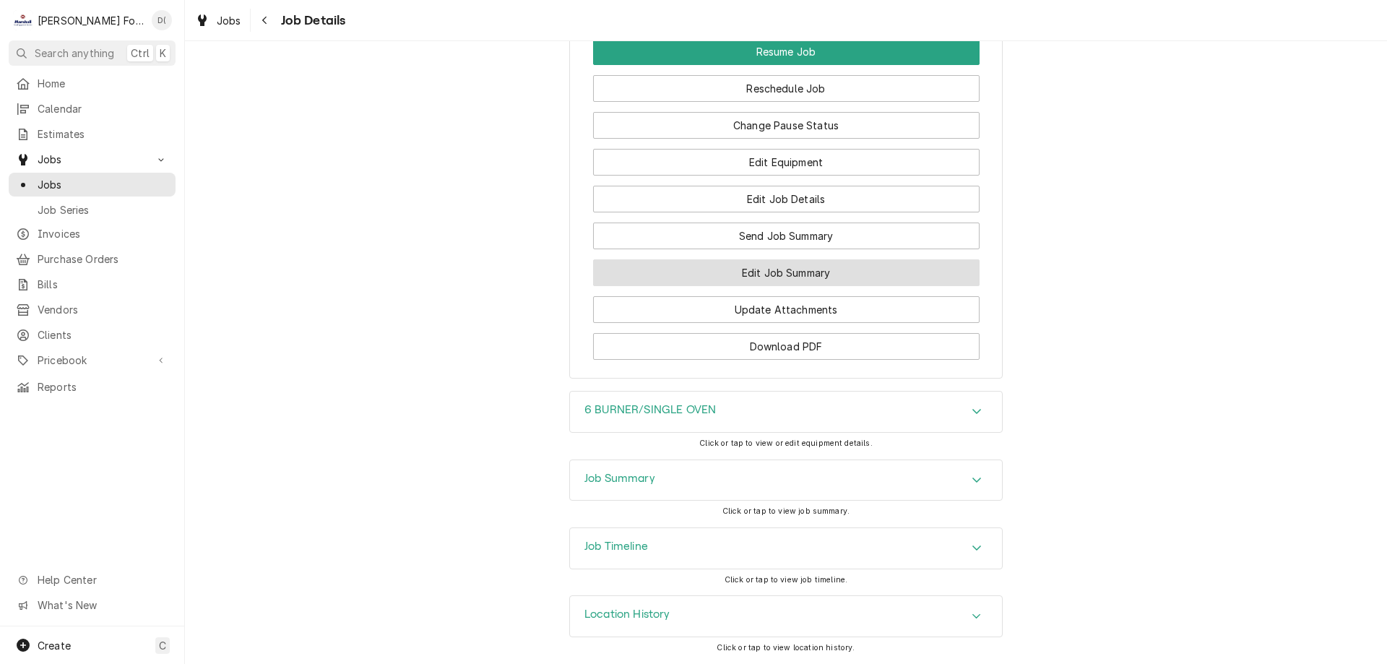
click at [784, 278] on button "Edit Job Summary" at bounding box center [786, 272] width 386 height 27
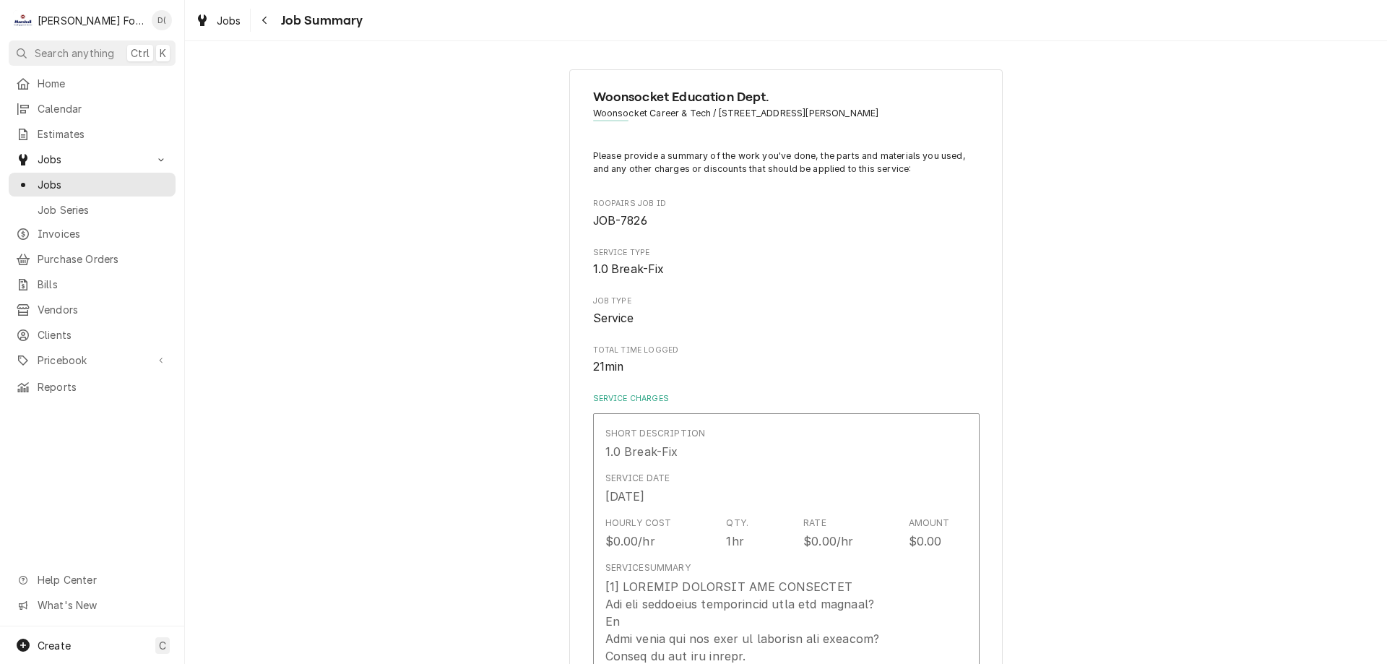
type textarea "x"
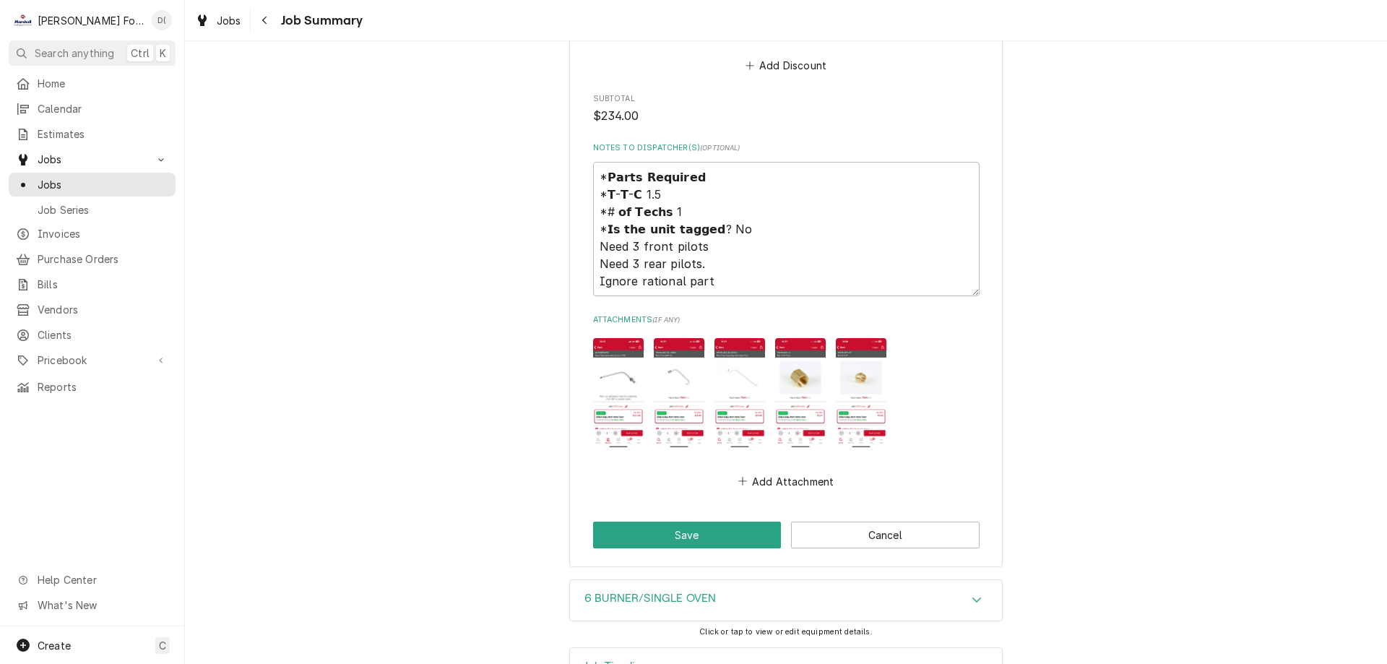
scroll to position [1774, 0]
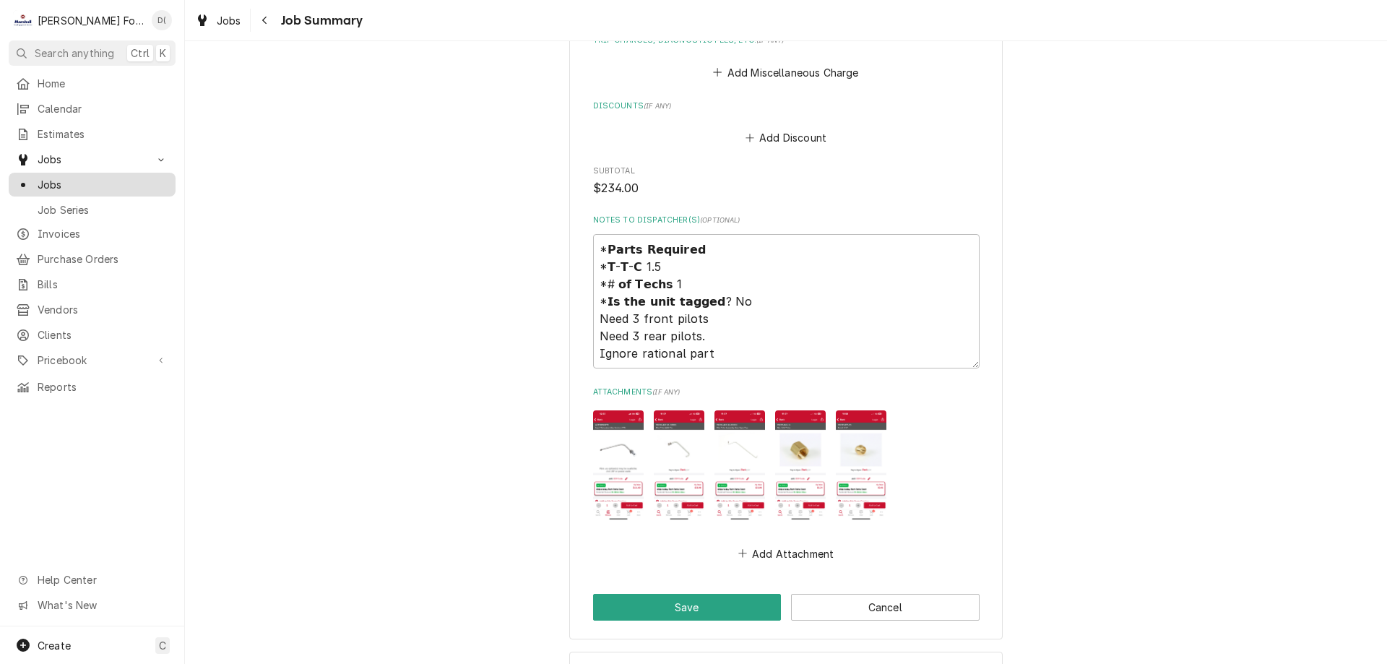
click at [75, 181] on span "Jobs" at bounding box center [103, 184] width 131 height 15
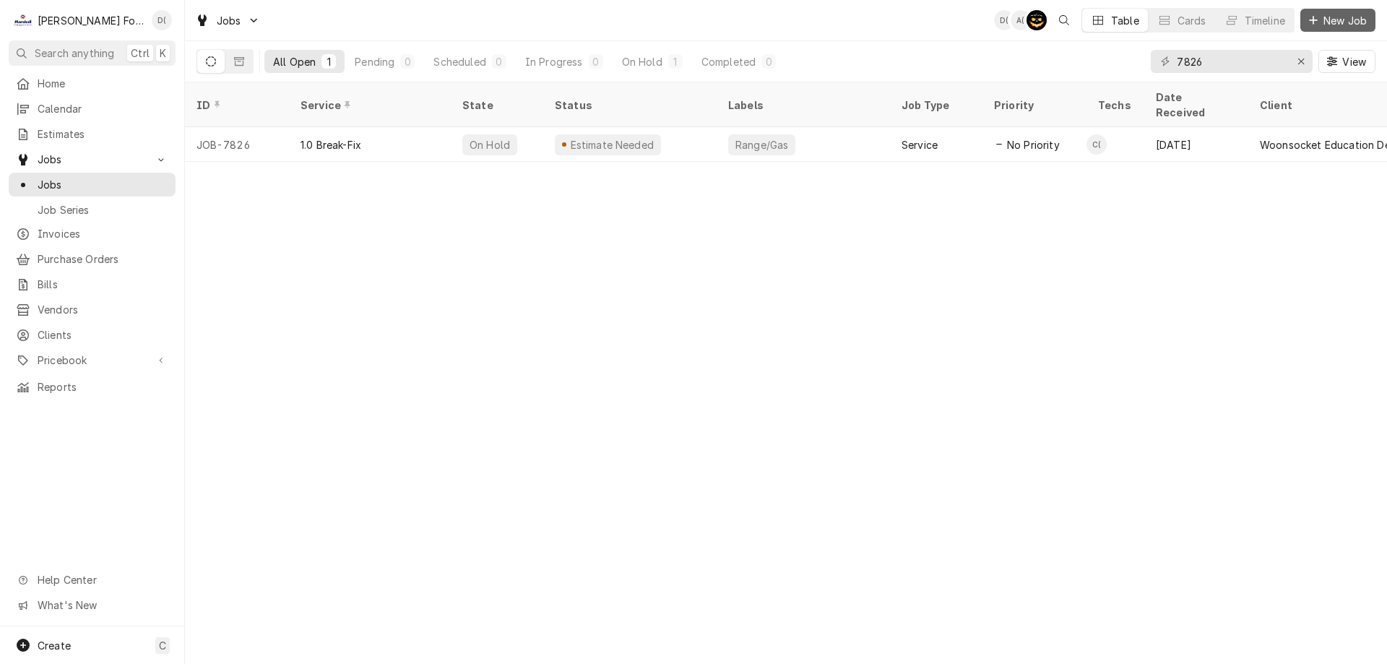
click at [1319, 23] on div "Dynamic Content Wrapper" at bounding box center [1313, 20] width 14 height 14
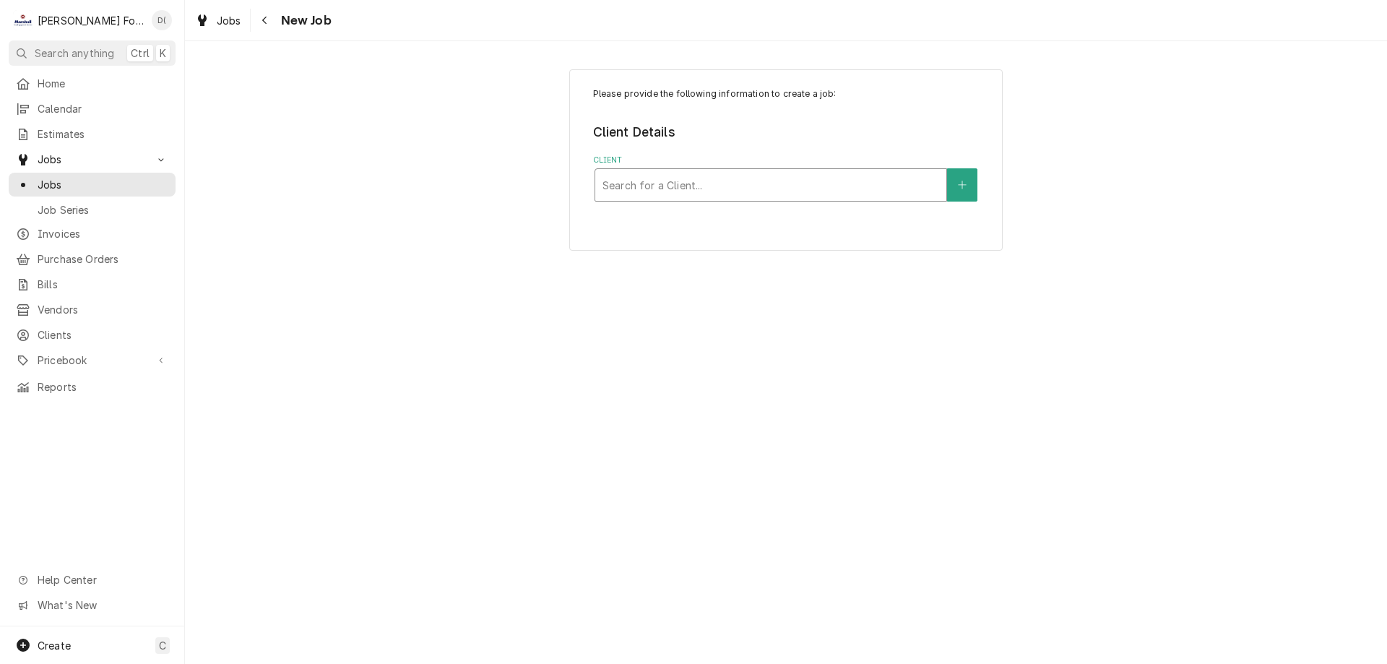
click at [749, 190] on div "Client" at bounding box center [770, 185] width 337 height 26
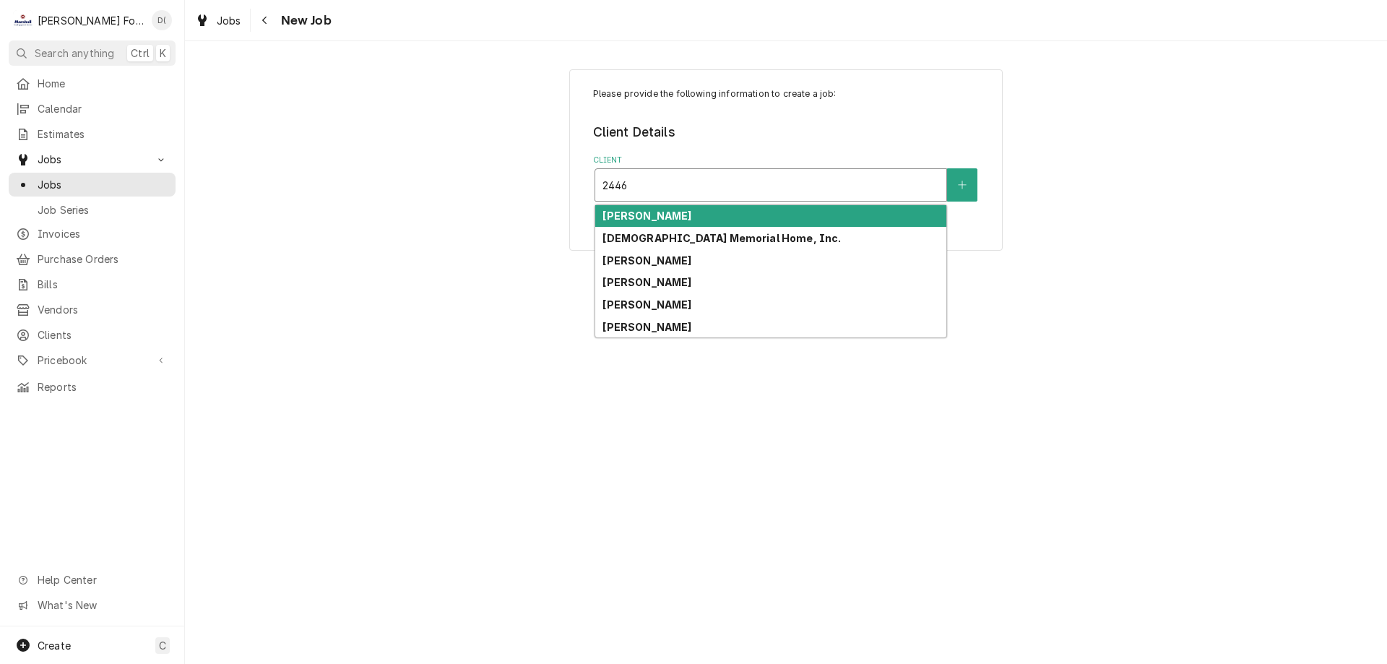
type input "2446"
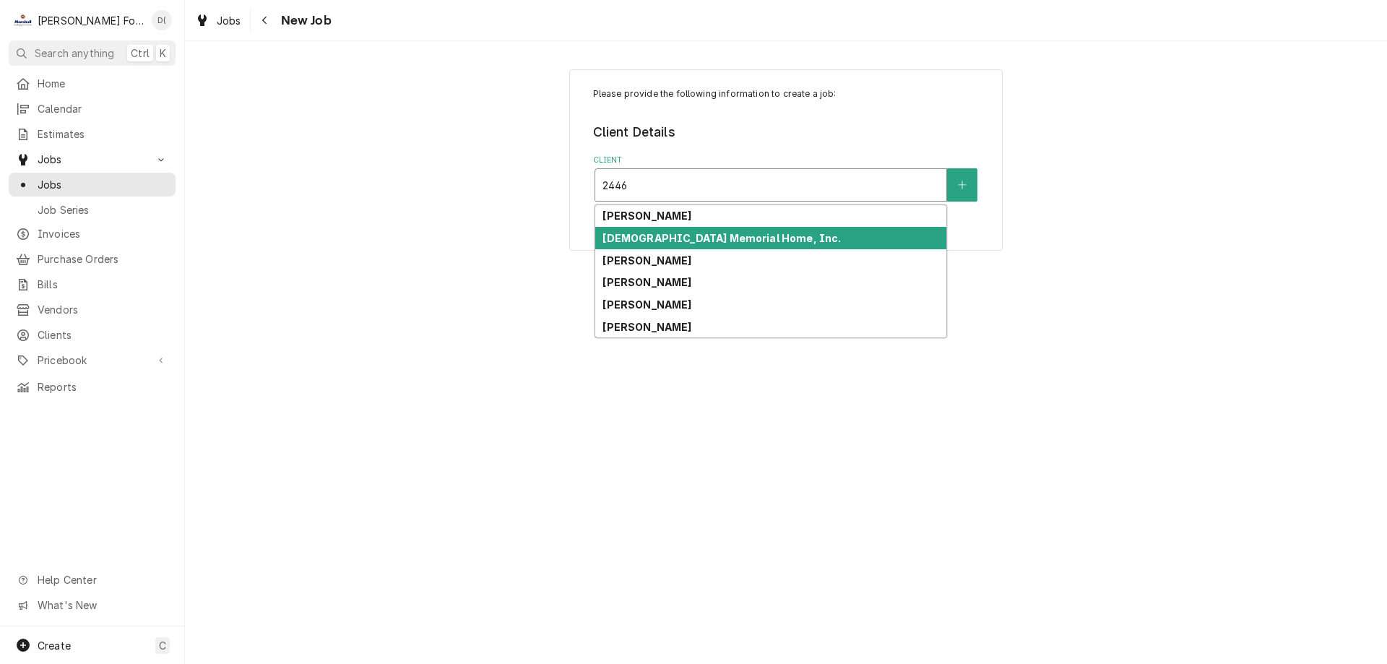
click at [719, 233] on strong "[DEMOGRAPHIC_DATA] Memorial Home, Inc." at bounding box center [721, 238] width 238 height 12
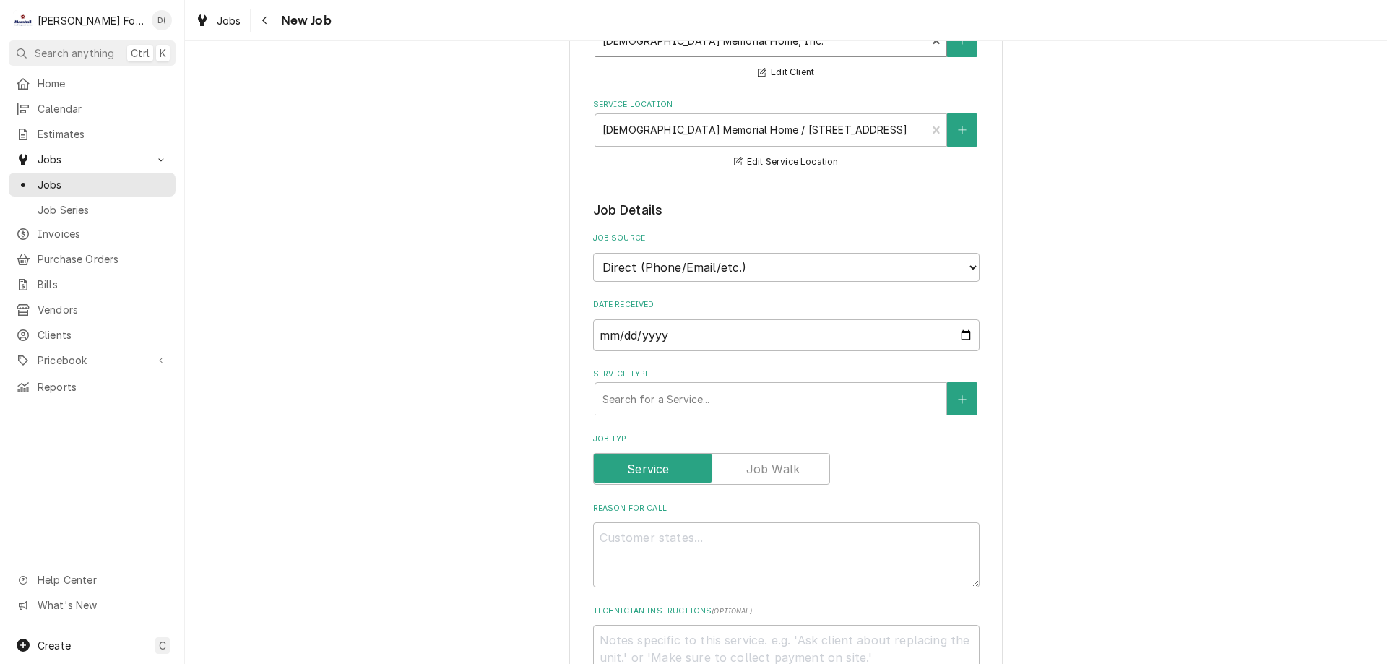
scroll to position [217, 0]
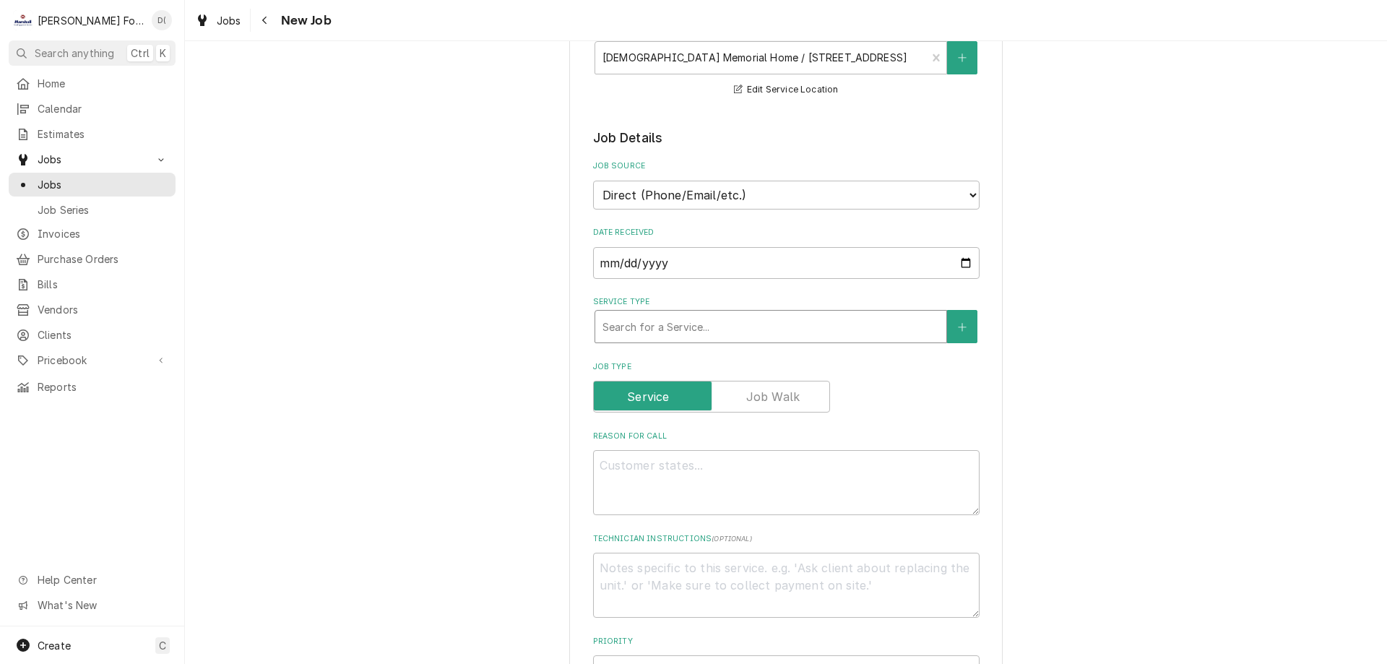
click at [639, 321] on div "Service Type" at bounding box center [770, 327] width 337 height 26
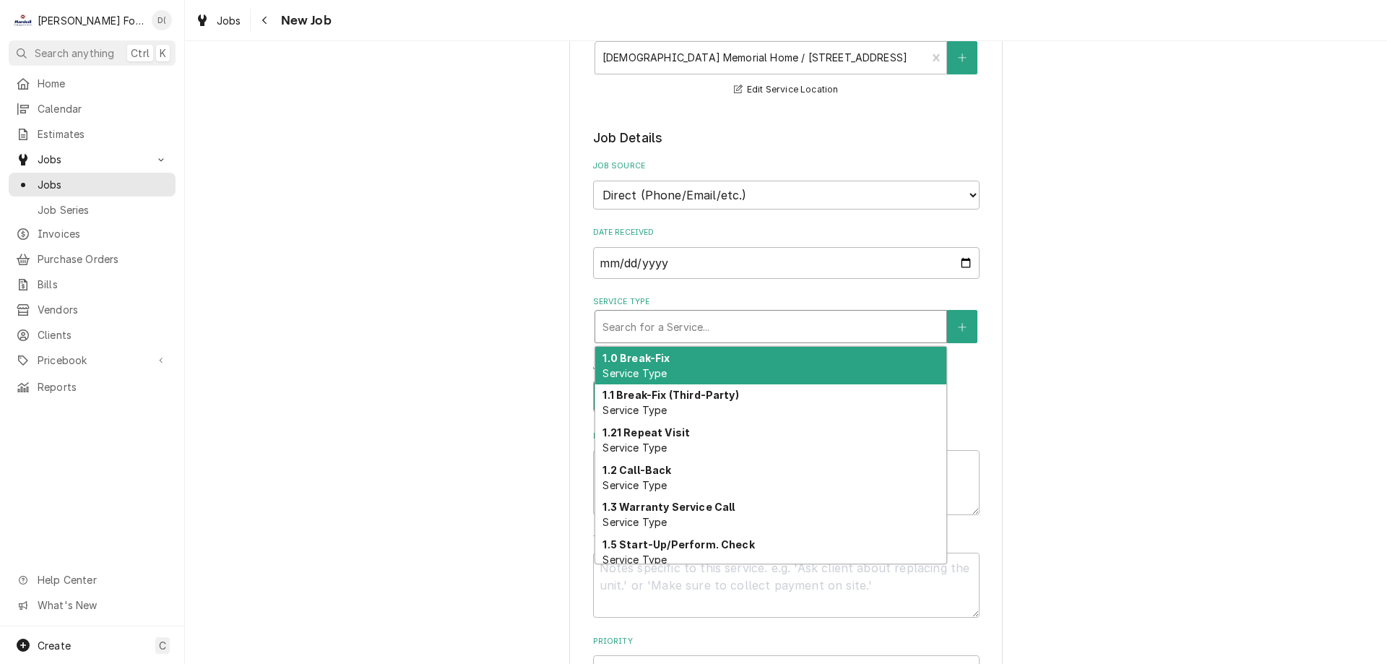
click at [624, 356] on strong "1.0 Break-Fix" at bounding box center [635, 358] width 67 height 12
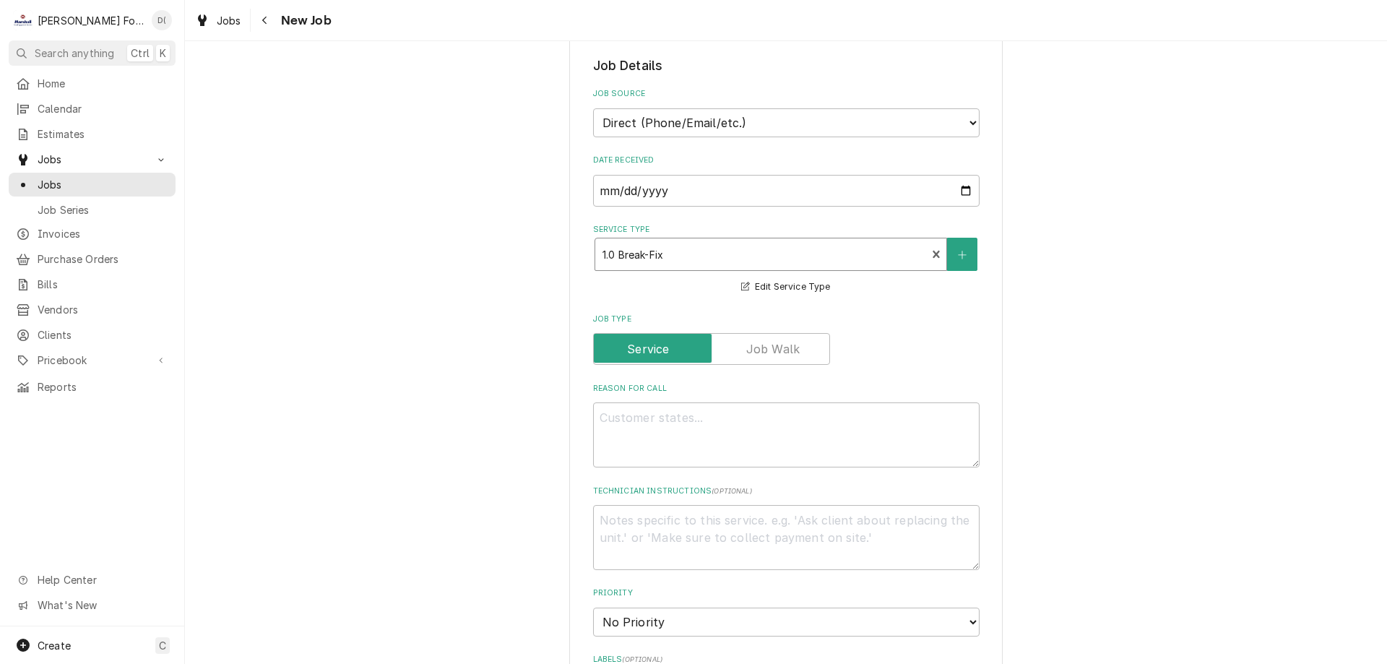
scroll to position [361, 0]
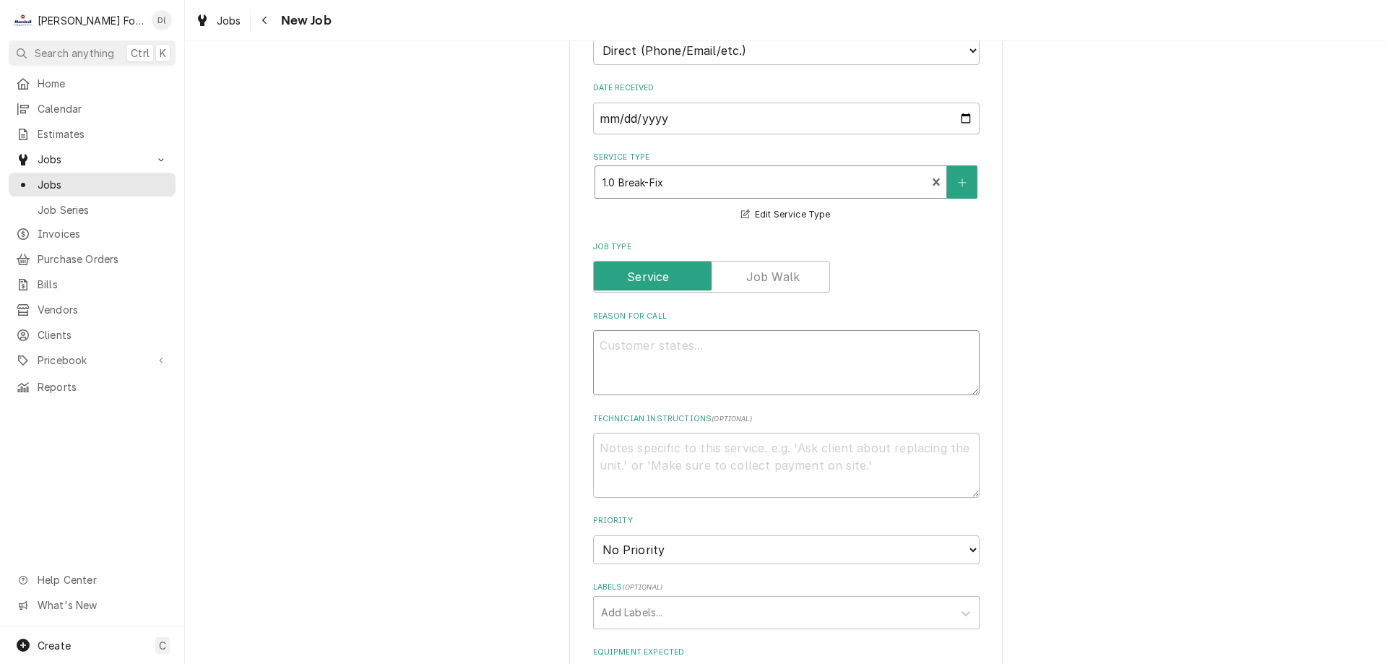
click at [677, 360] on textarea "Reason For Call" at bounding box center [786, 362] width 386 height 65
type textarea "x"
type textarea "s"
type textarea "x"
type textarea "st"
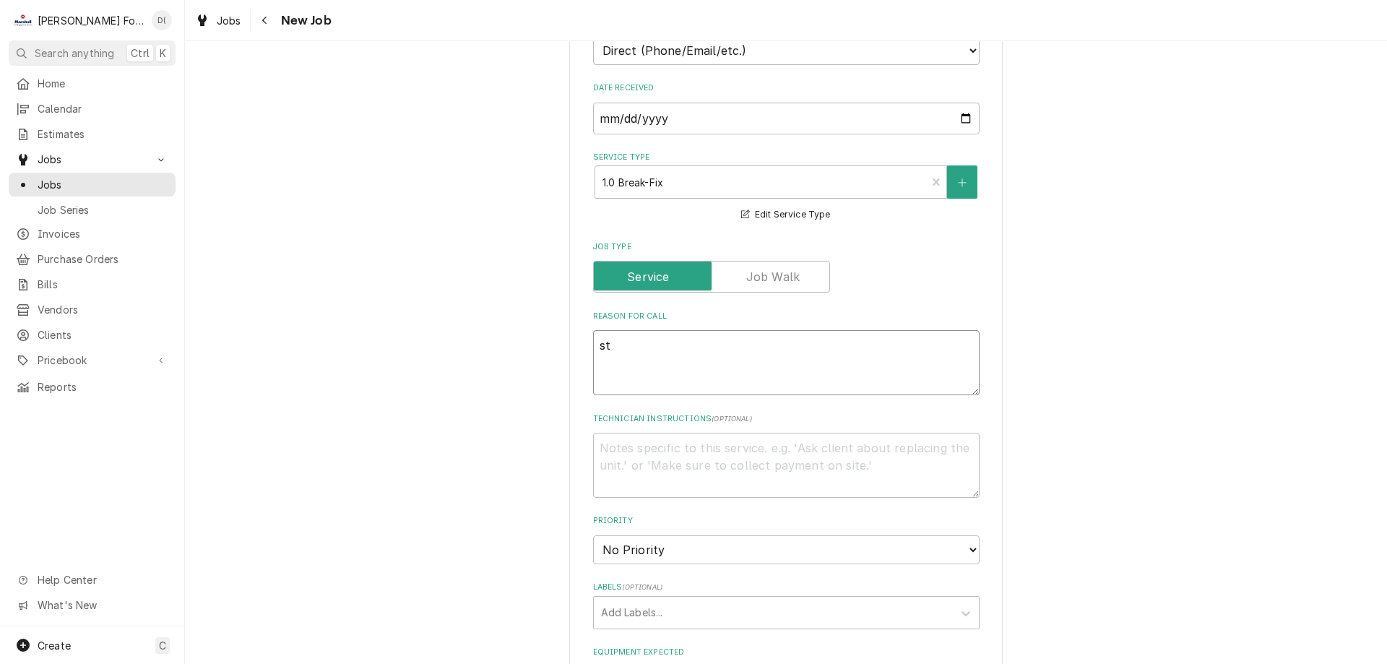
type textarea "x"
type textarea "ste"
type textarea "x"
type textarea "stea"
type textarea "x"
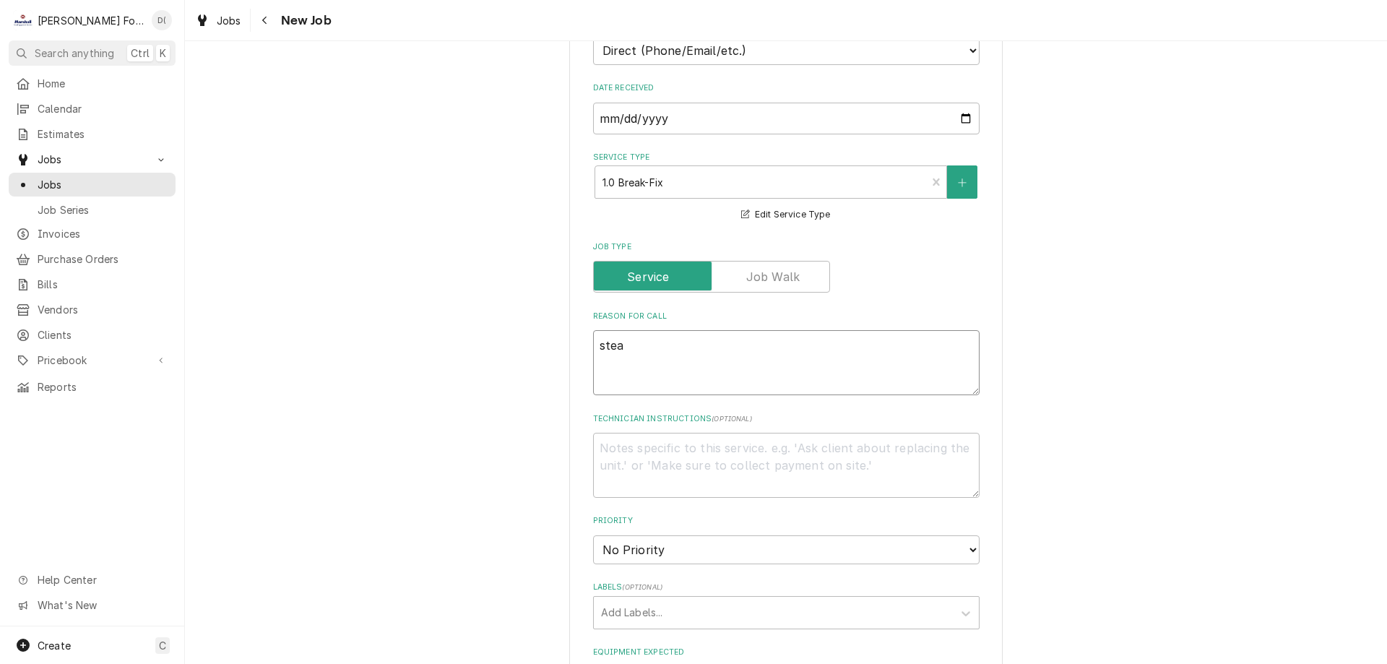
type textarea "steam"
type textarea "x"
type textarea "steame"
type textarea "x"
type textarea "steamer"
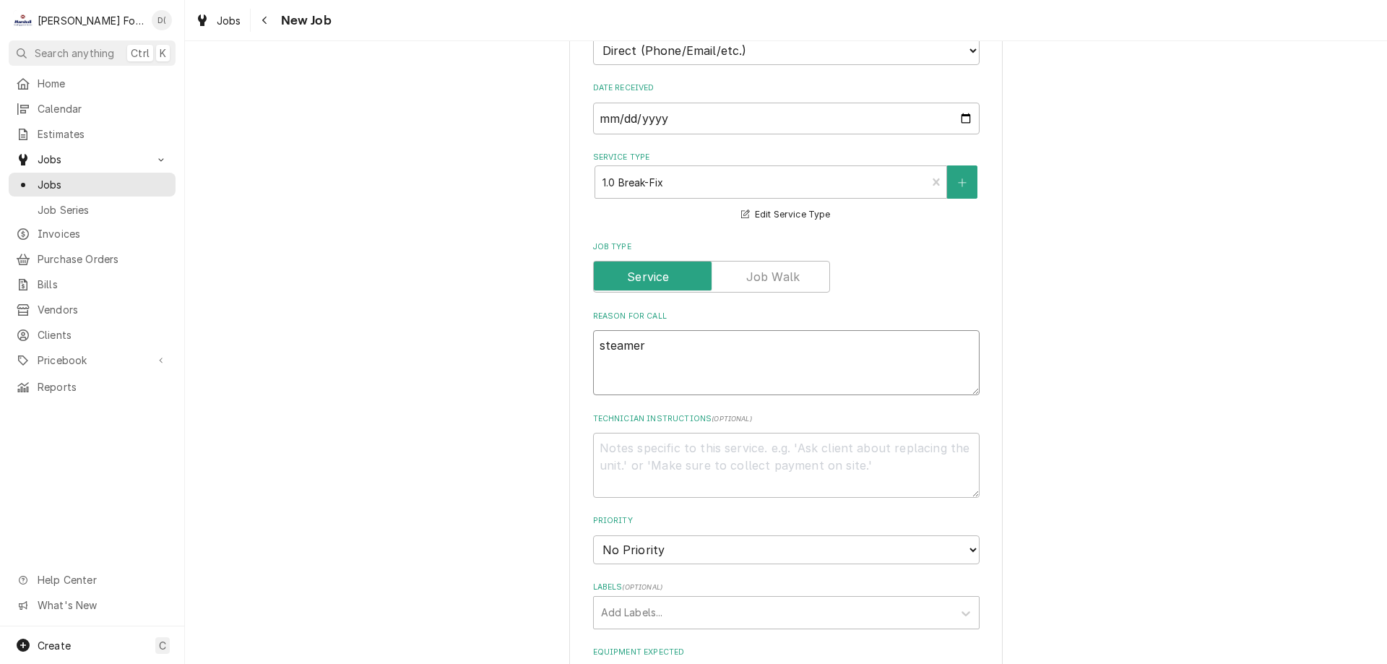
type textarea "x"
type textarea "steamer n"
type textarea "x"
type textarea "steamer ne"
type textarea "x"
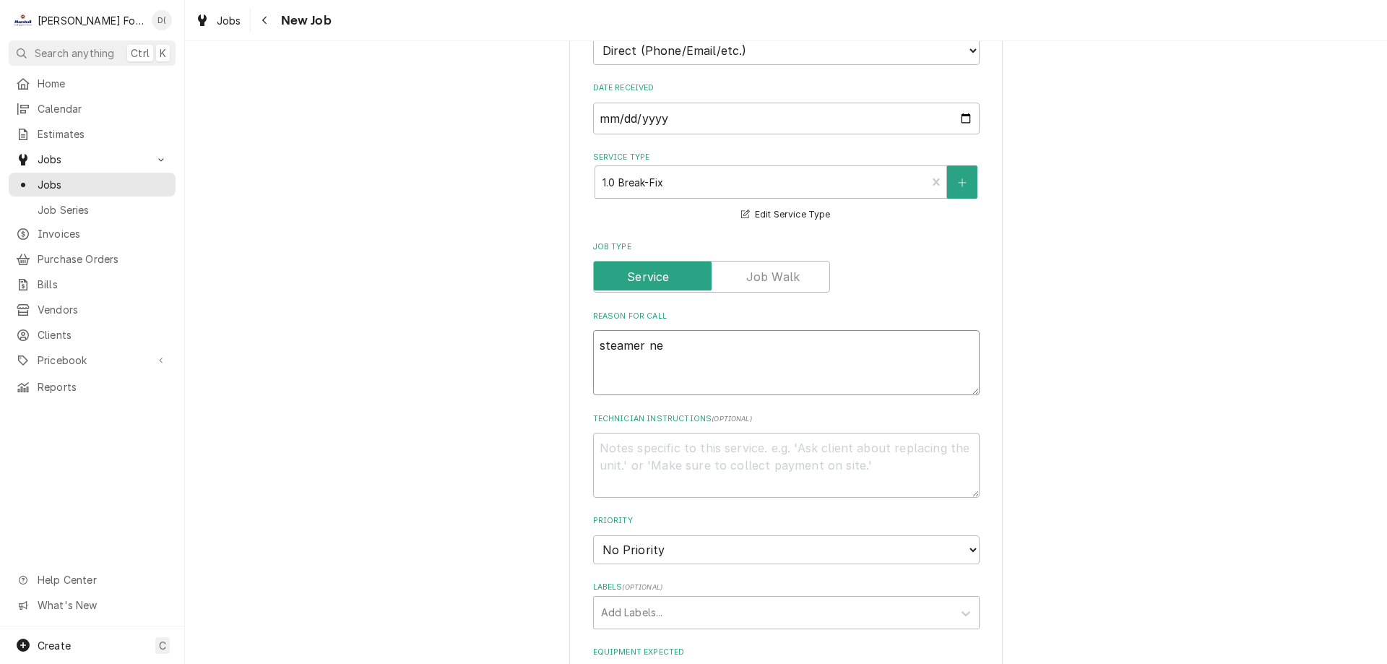
type textarea "steamer nee"
type textarea "x"
type textarea "steamer need"
type textarea "x"
type textarea "steamer needs"
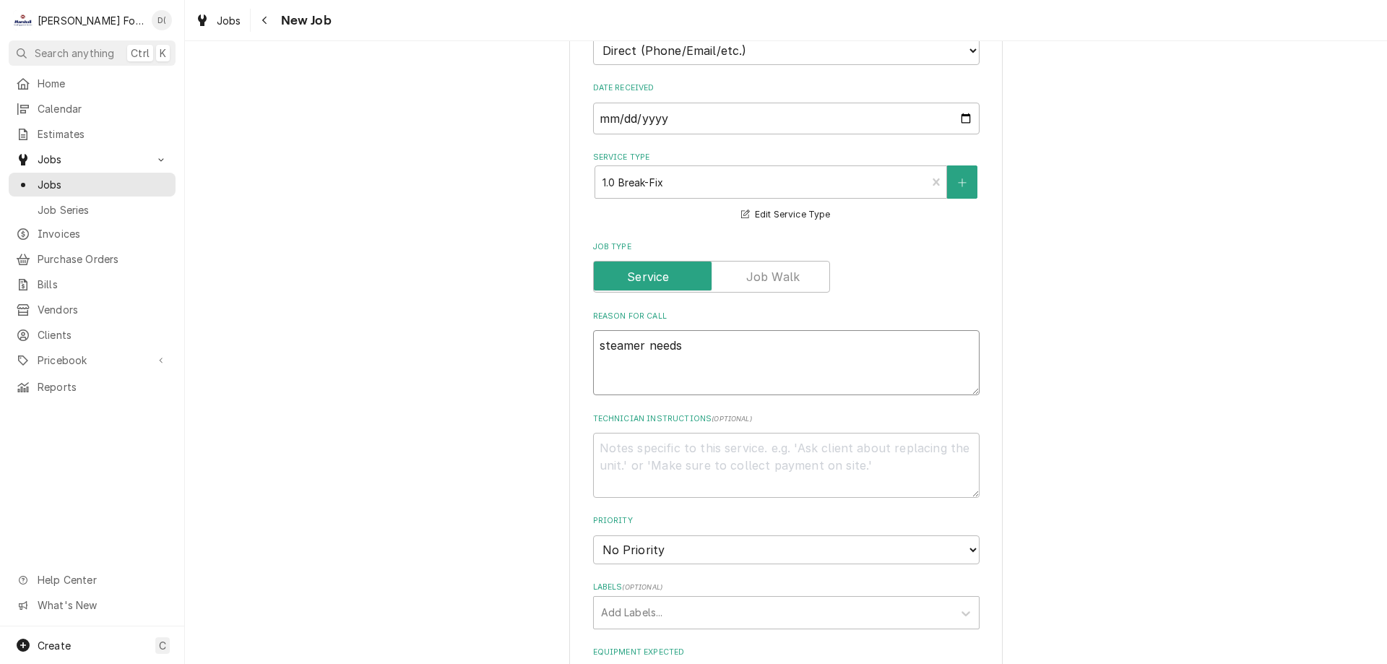
type textarea "x"
type textarea "steamer needs"
type textarea "x"
type textarea "steamer needs t"
type textarea "x"
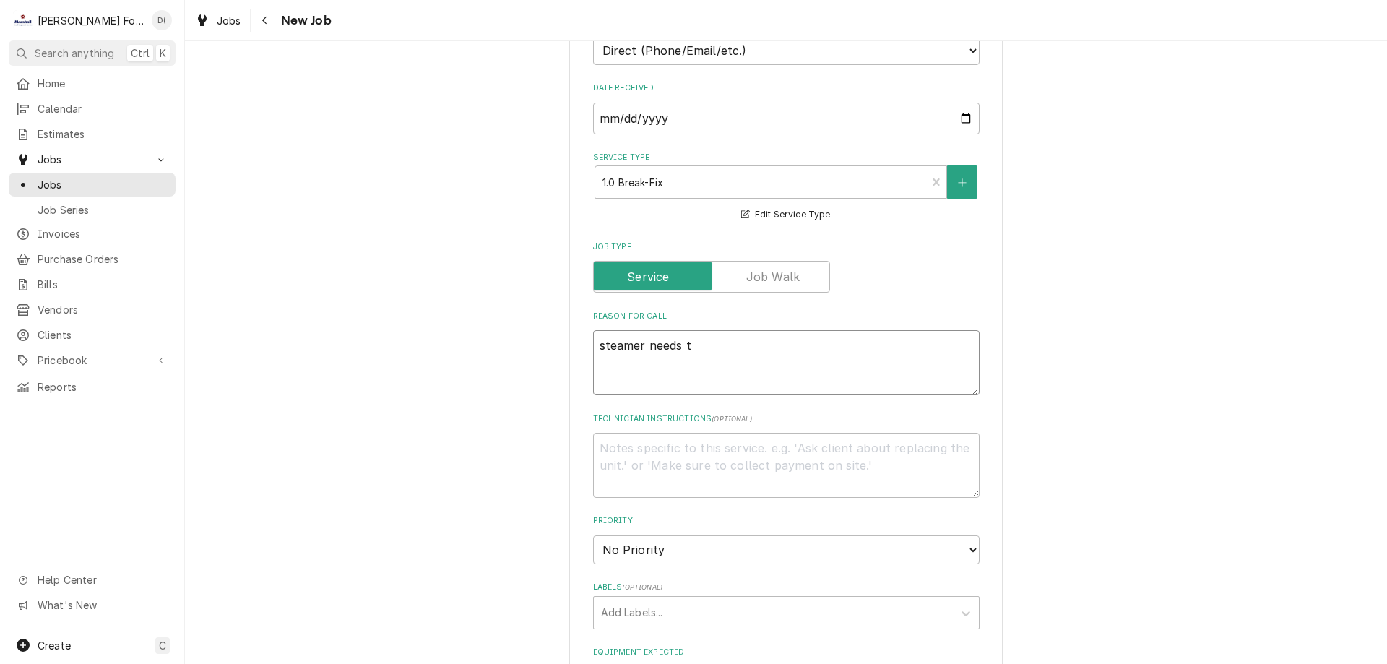
type textarea "steamer needs tp"
type textarea "x"
type textarea "steamer needs tp"
type textarea "x"
type textarea "steamer needs tp b"
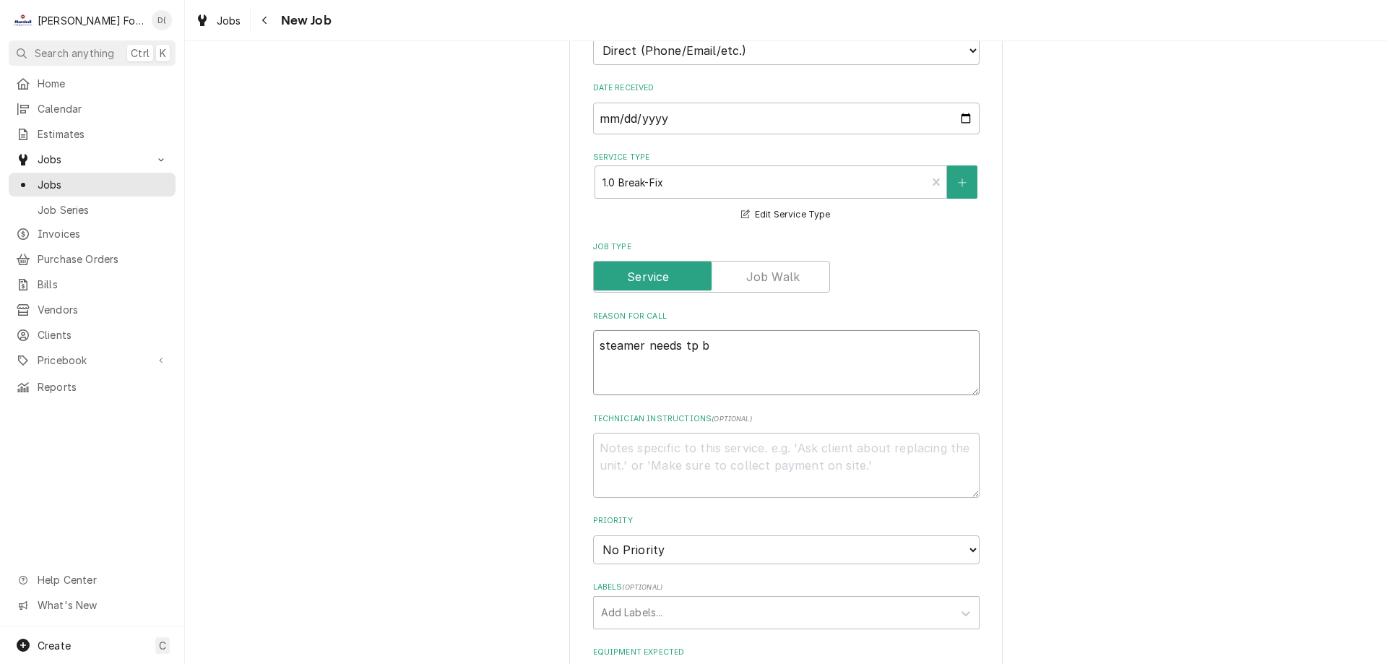
type textarea "x"
type textarea "steamer needs tp be"
type textarea "x"
type textarea "steamer needs tp be"
type textarea "x"
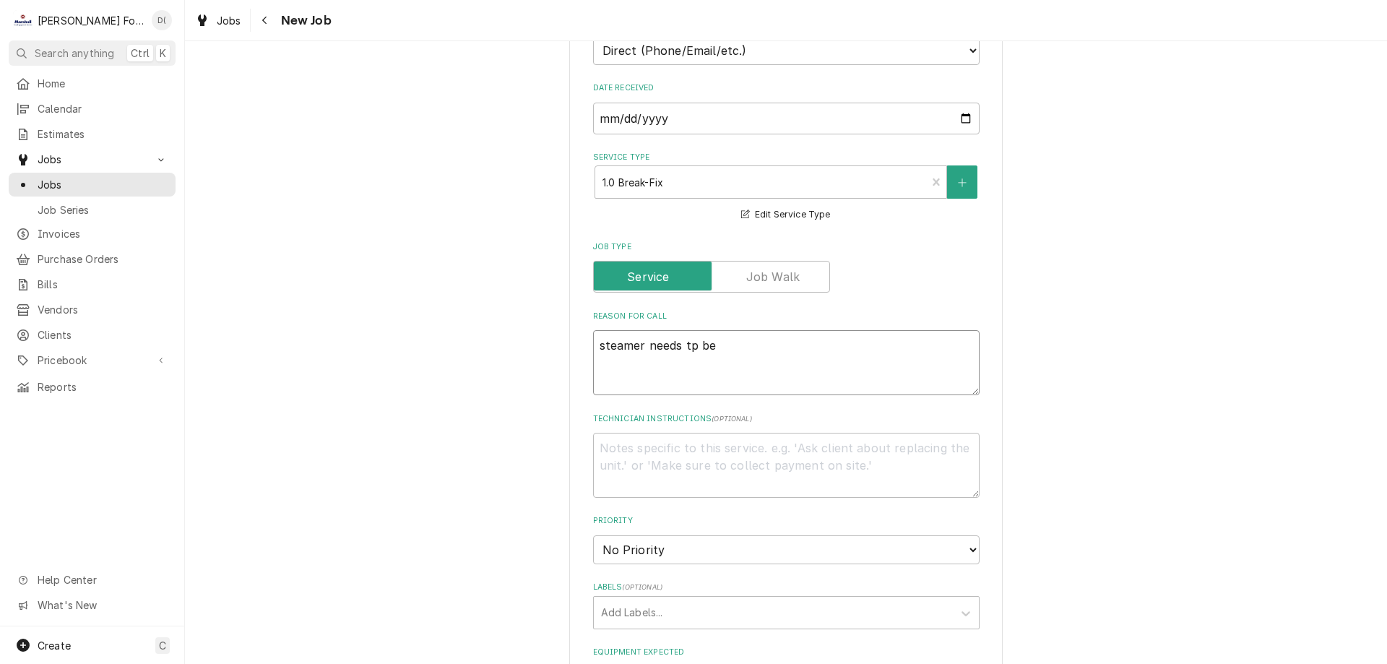
type textarea "steamer needs tp be a"
type textarea "x"
type textarea "steamer needs tp be a"
type textarea "x"
type textarea "steamer needs tp be a"
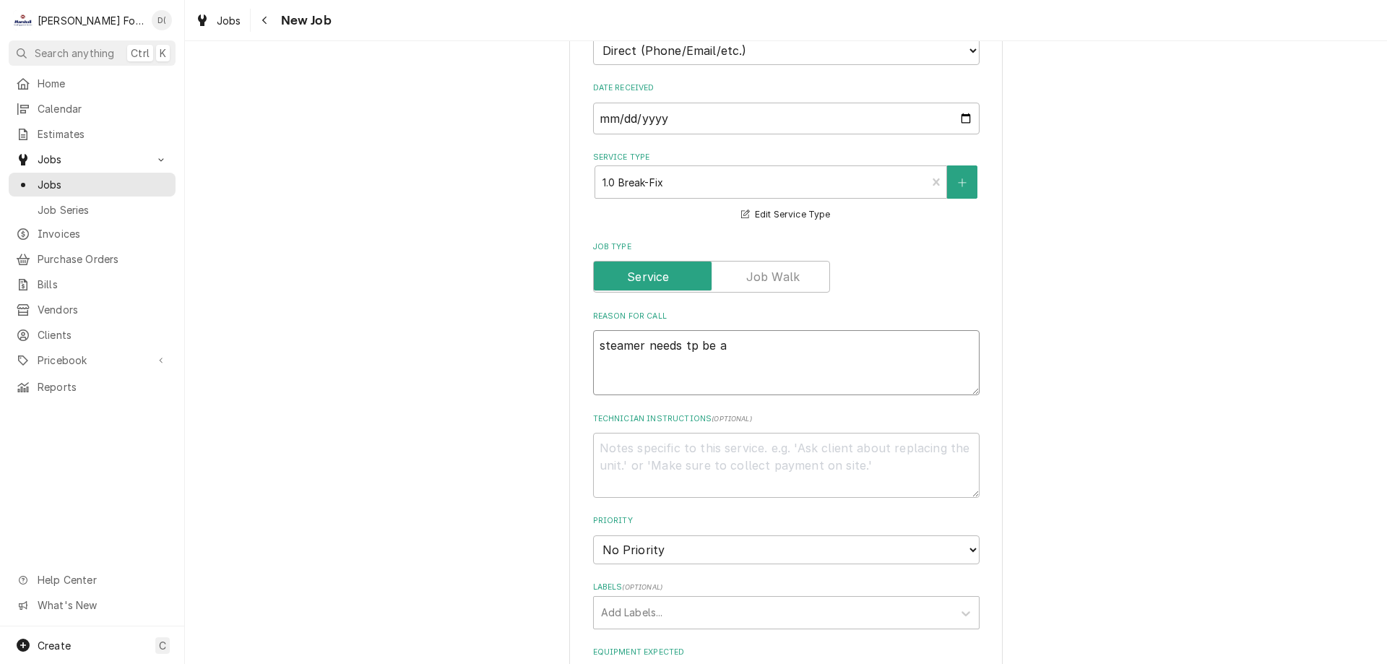
type textarea "x"
type textarea "steamer needs tp be"
type textarea "x"
type textarea "steamer needs tp be"
type textarea "x"
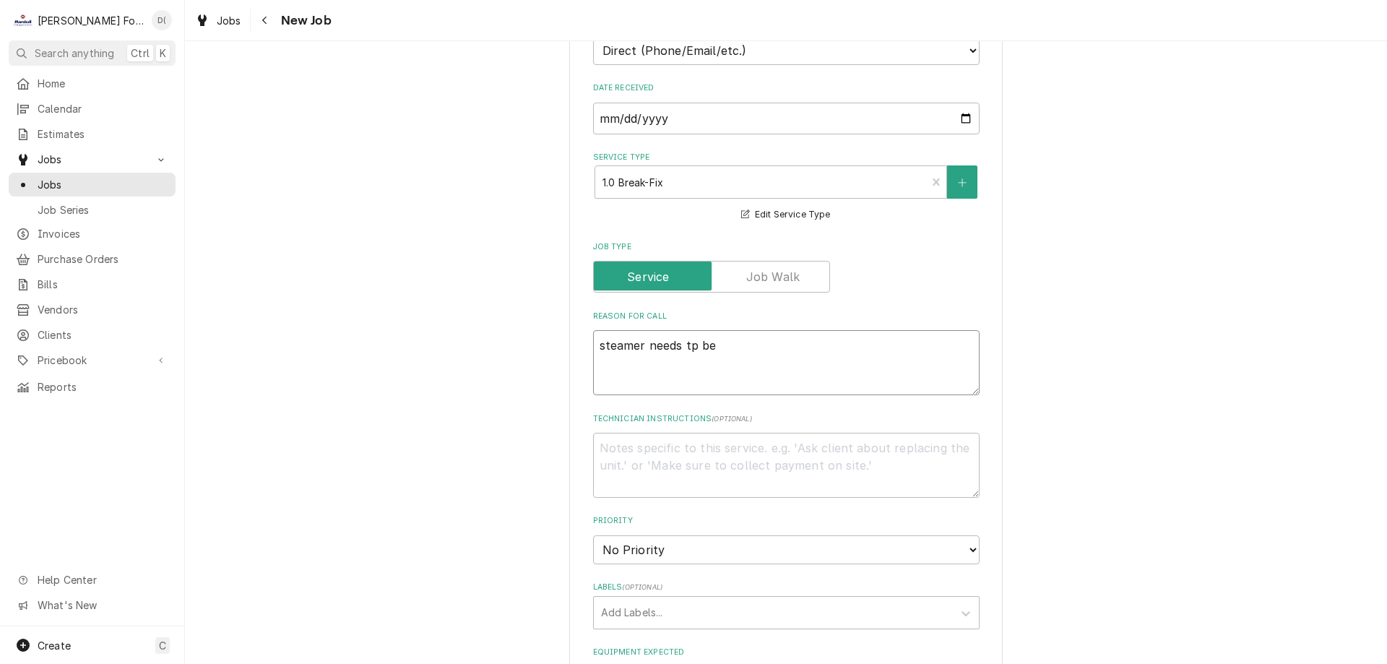
type textarea "steamer needs tp b"
type textarea "x"
type textarea "steamer needs tp"
type textarea "x"
type textarea "steamer needs tp"
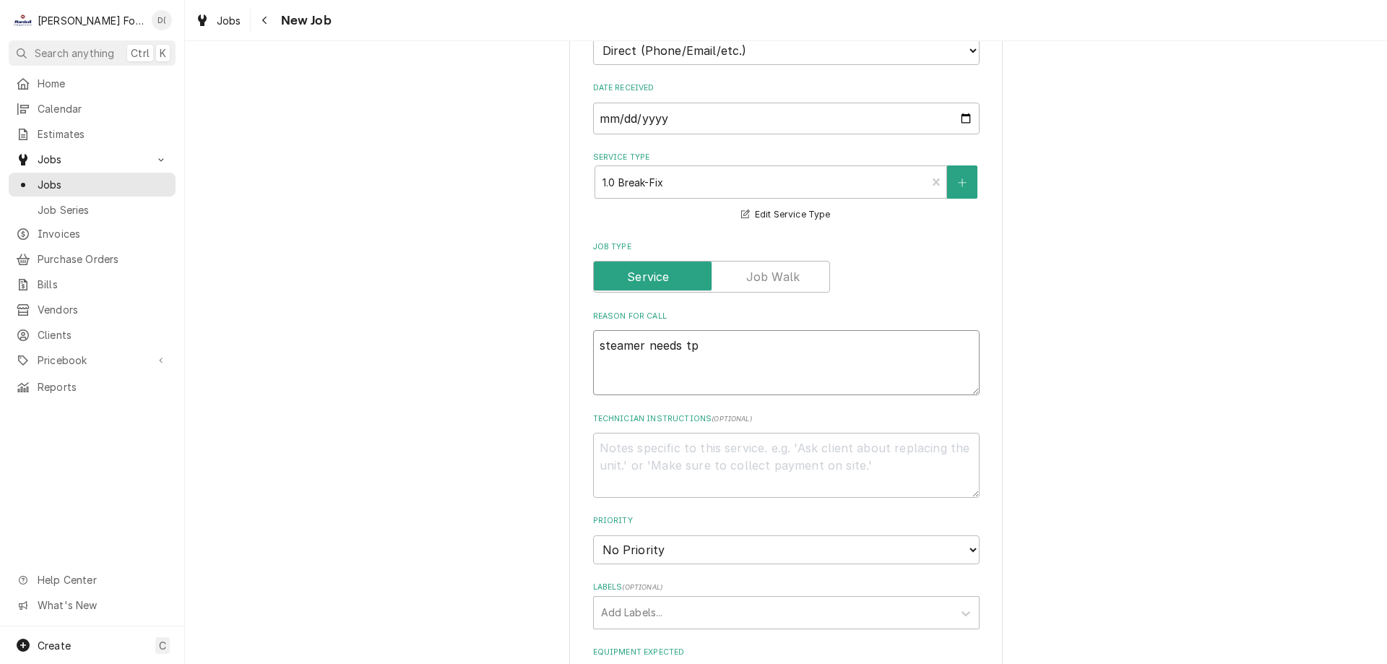
type textarea "x"
type textarea "steamer needs t"
type textarea "x"
type textarea "steamer needs to"
type textarea "x"
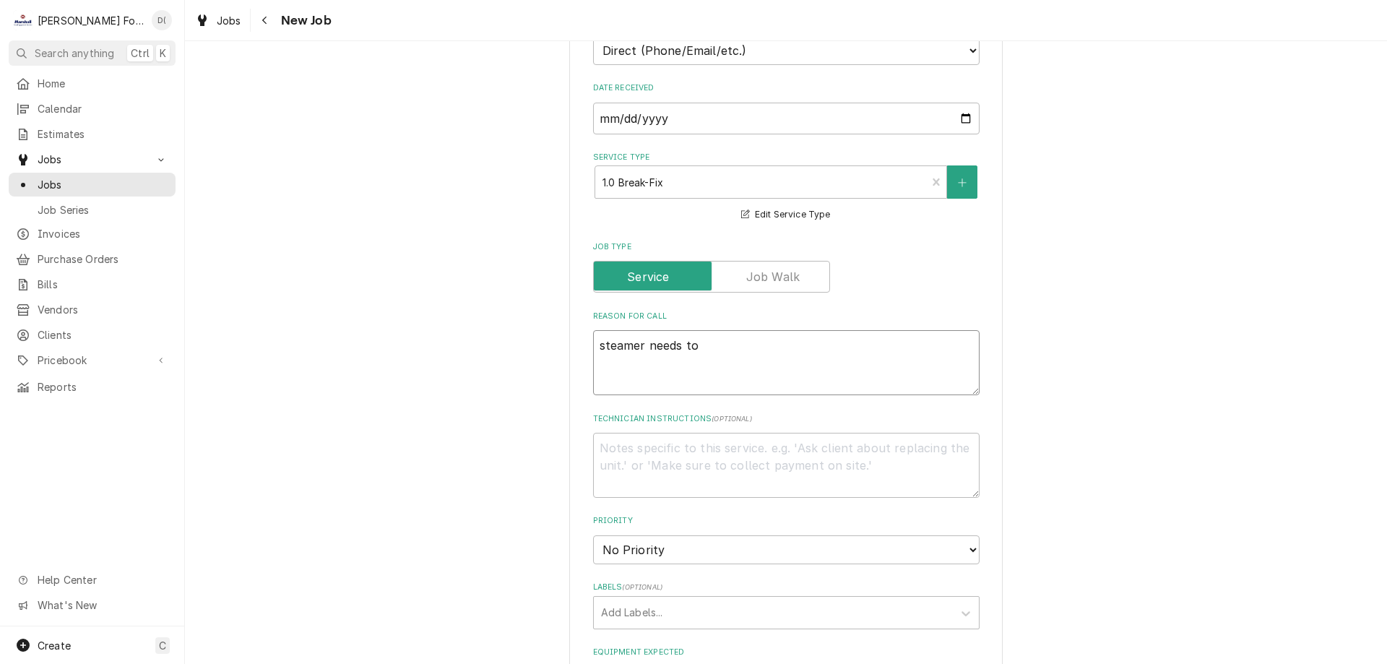
type textarea "steamer needs to"
type textarea "x"
type textarea "steamer needs to b"
type textarea "x"
type textarea "steamer needs to be"
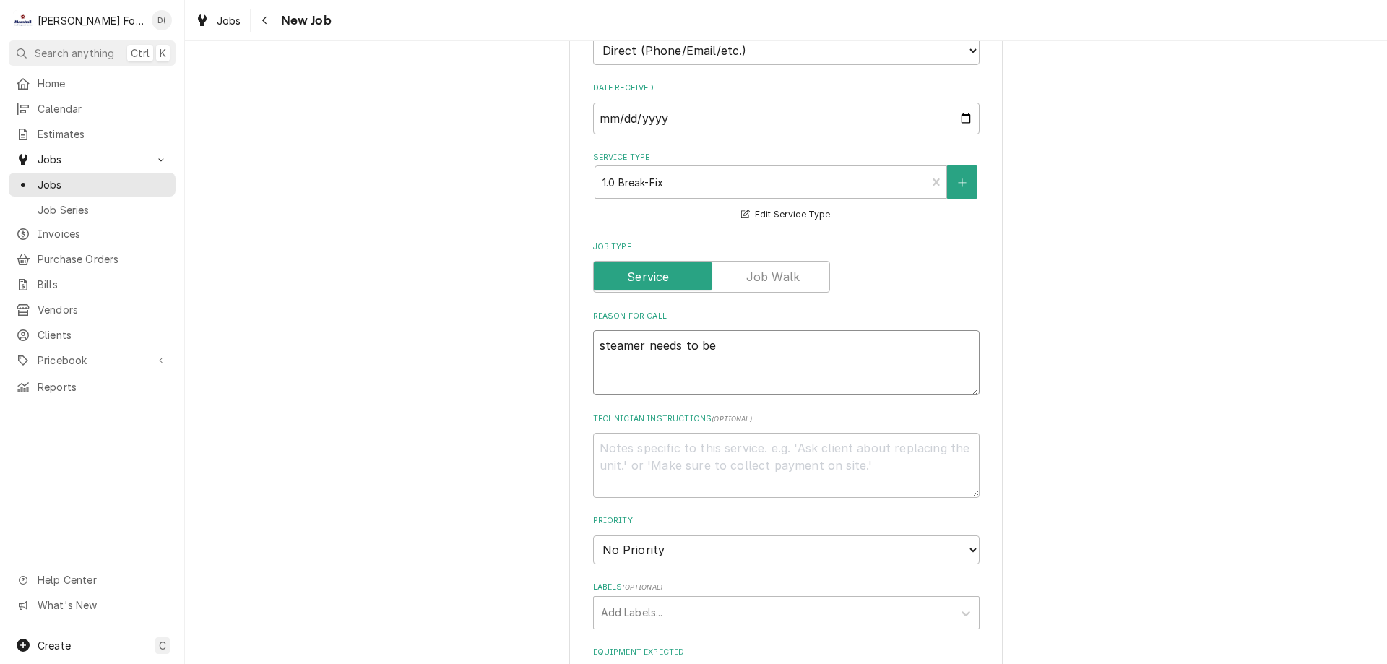
type textarea "x"
type textarea "steamer needs to be"
type textarea "x"
type textarea "steamer needs to be"
type textarea "x"
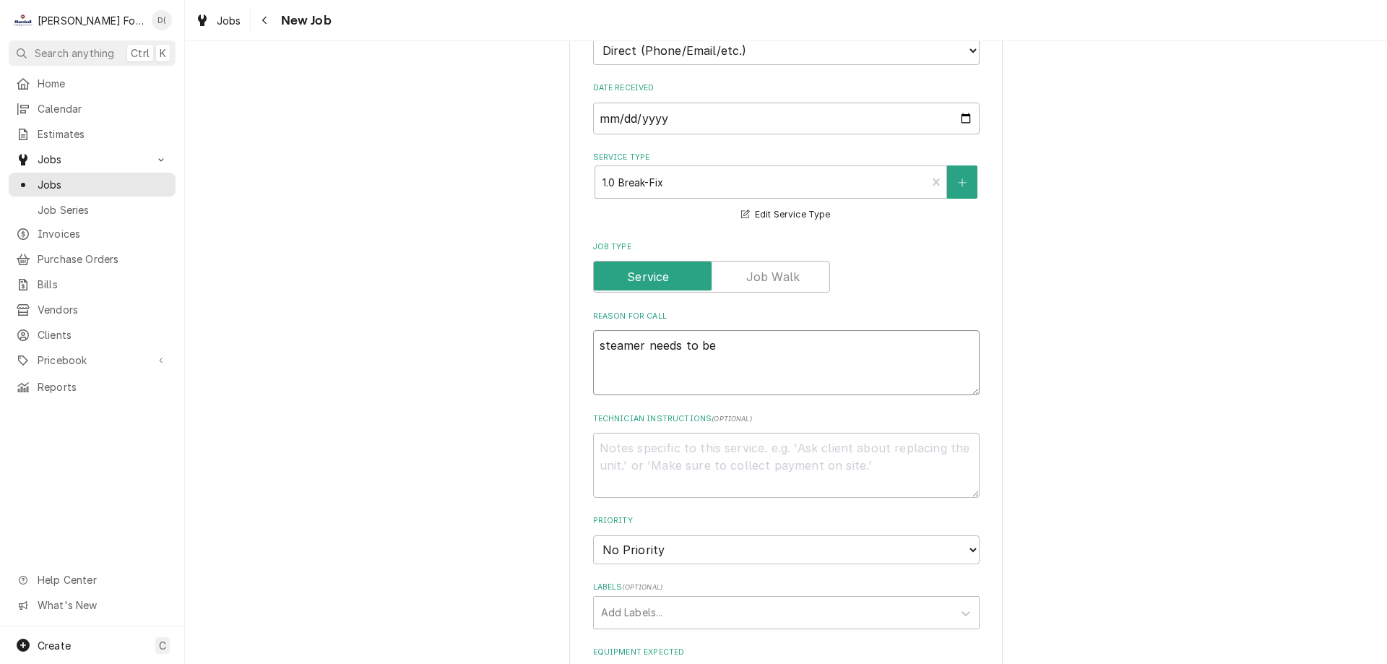
type textarea "steamer needs to b"
type textarea "x"
type textarea "steamer needs to"
type textarea "x"
type textarea "steamer needs to b"
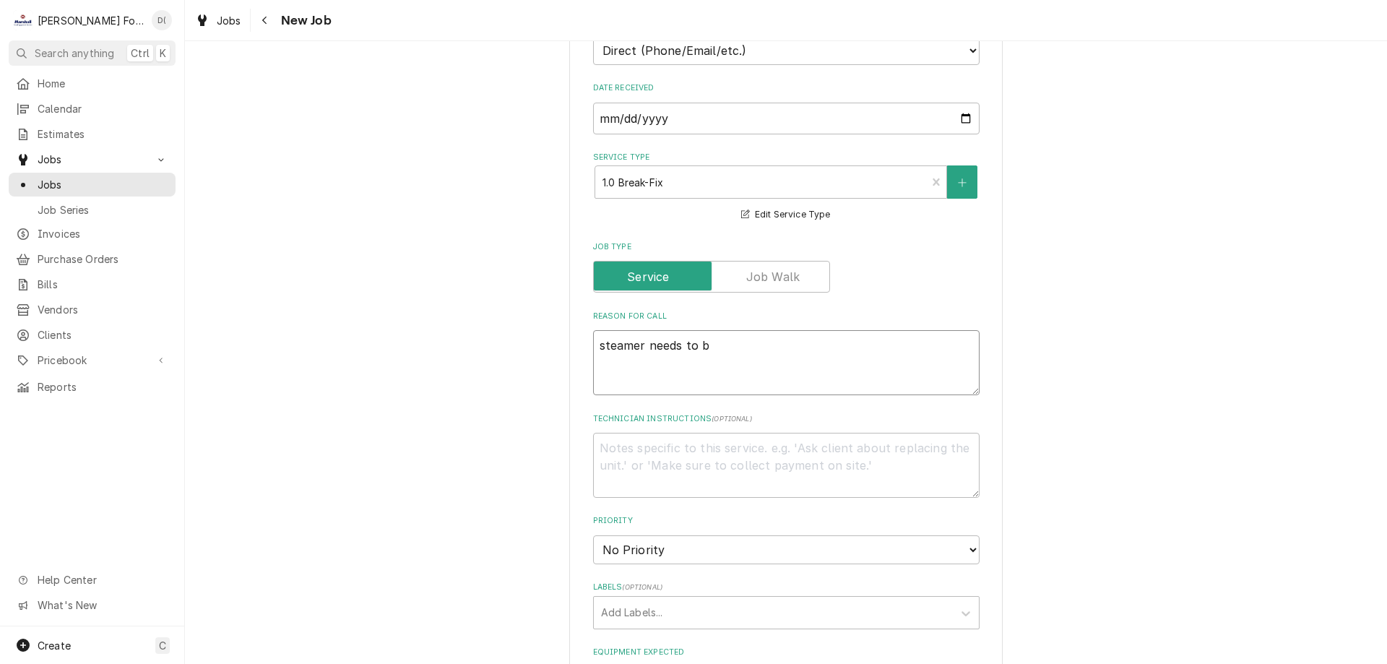
type textarea "x"
type textarea "steamer needs to be"
type textarea "x"
type textarea "steamer needs to be"
type textarea "x"
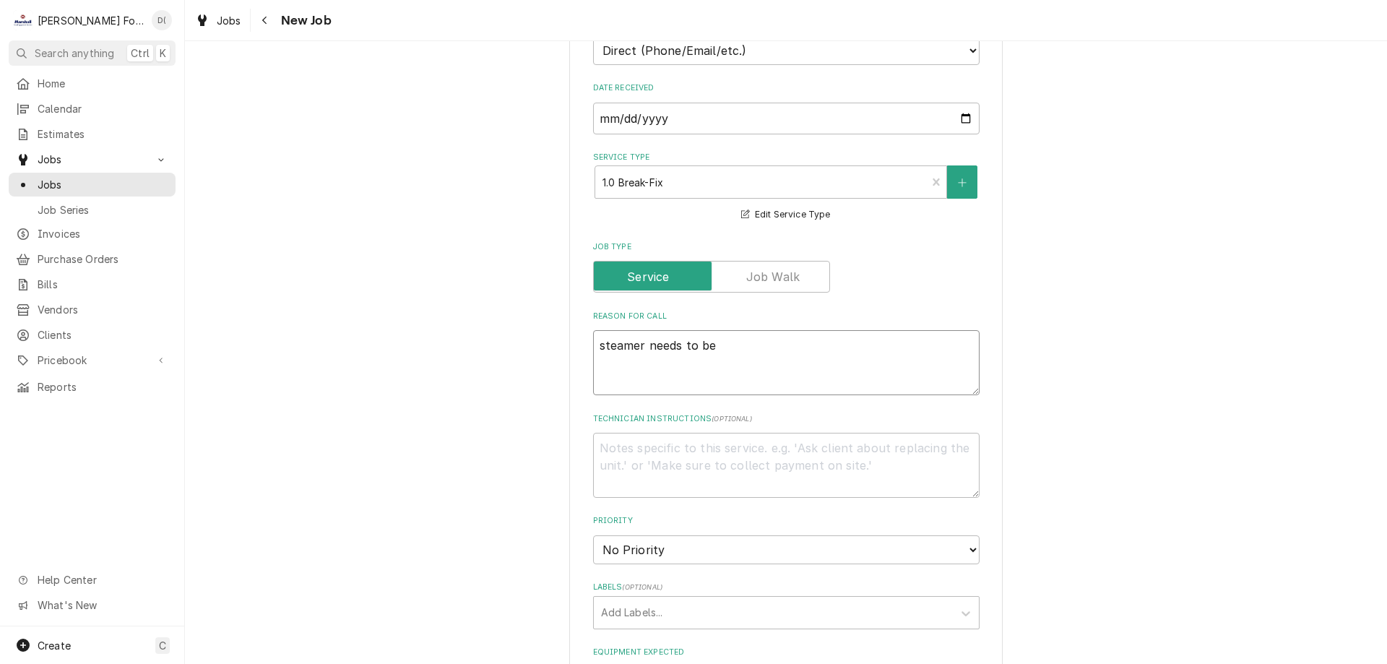
type textarea "steamer needs to be d"
type textarea "x"
type textarea "steamer needs to be de"
type textarea "x"
type textarea "steamer needs to be del"
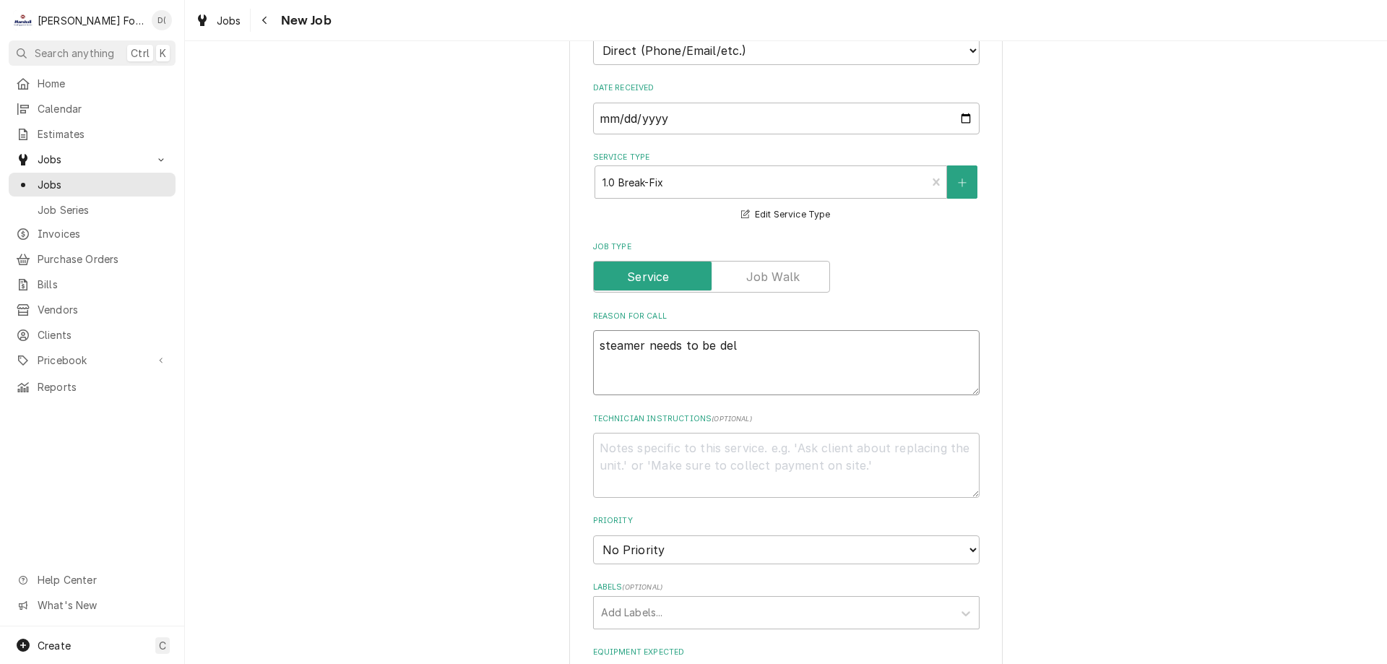
type textarea "x"
type textarea "steamer needs to be deli"
type textarea "x"
type textarea "steamer needs to be delim"
type textarea "x"
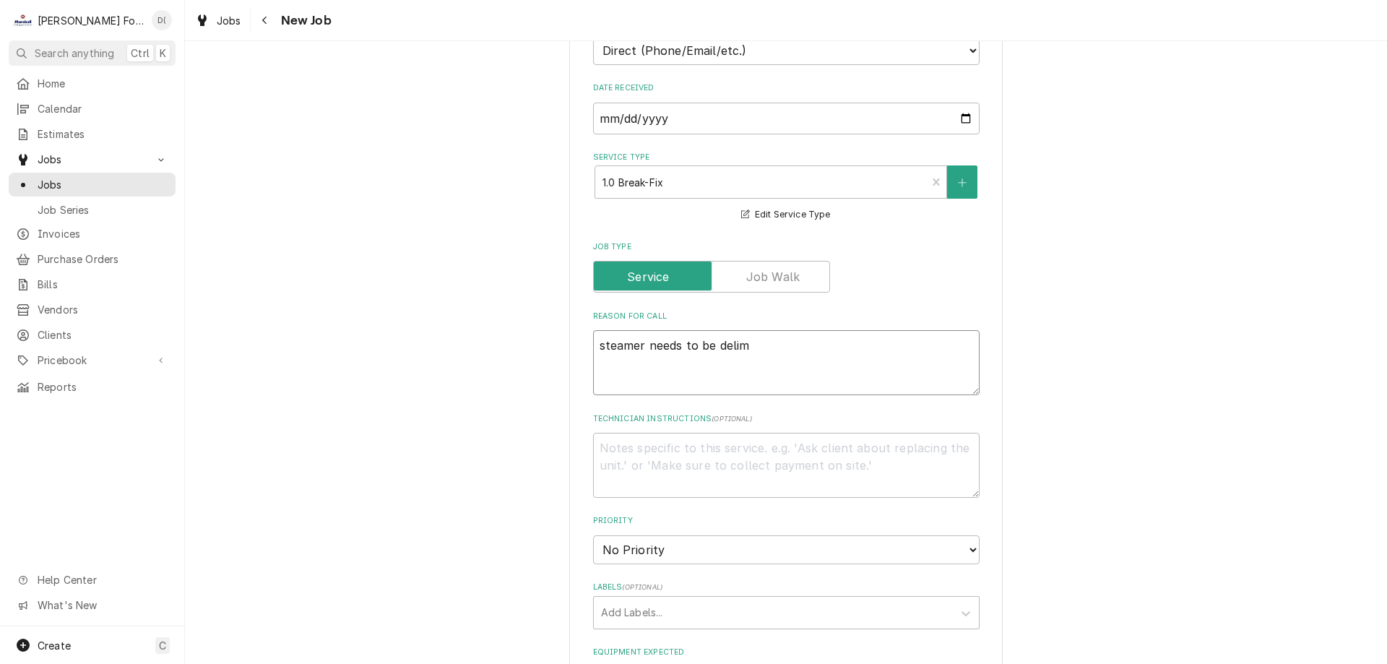
type textarea "steamer needs to be delime"
type textarea "x"
type textarea "steamer needs to be delimed"
type textarea "x"
type textarea "steamer needs to be delimed"
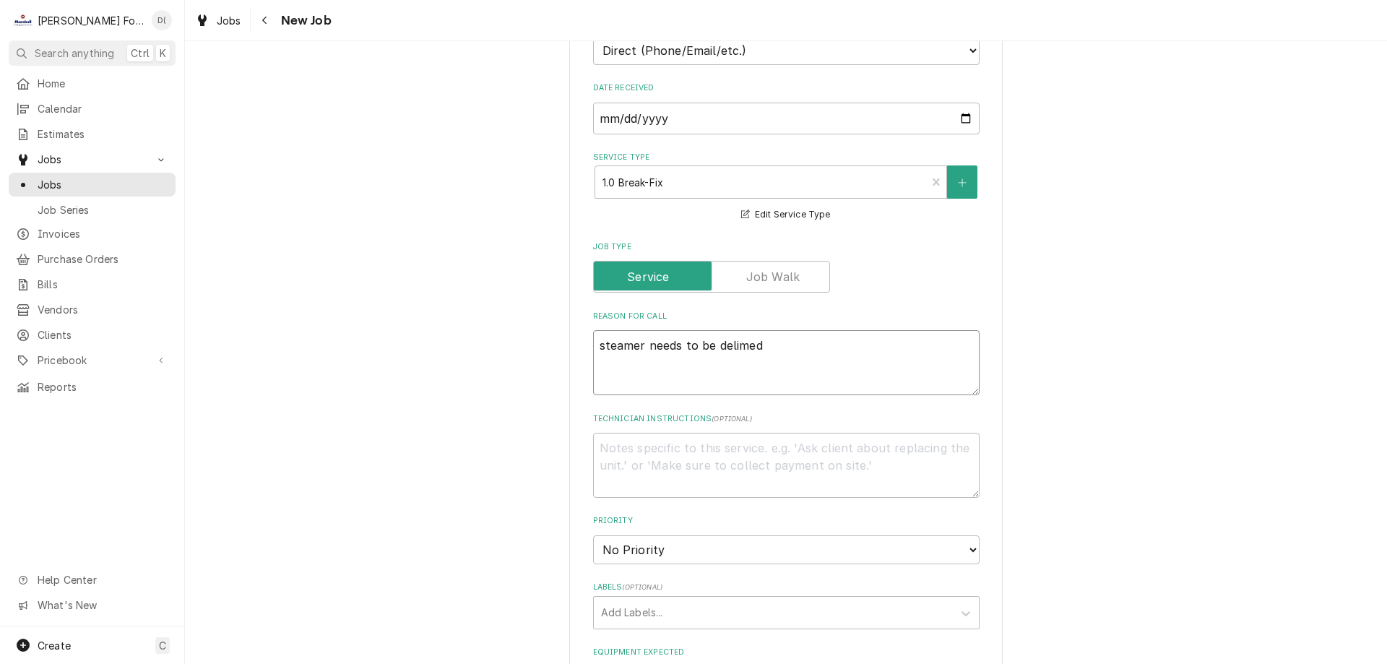
type textarea "x"
type textarea "steamer needs to be de-limed"
type textarea "x"
click at [798, 341] on textarea "steamer needs to be de-limed" at bounding box center [786, 362] width 386 height 65
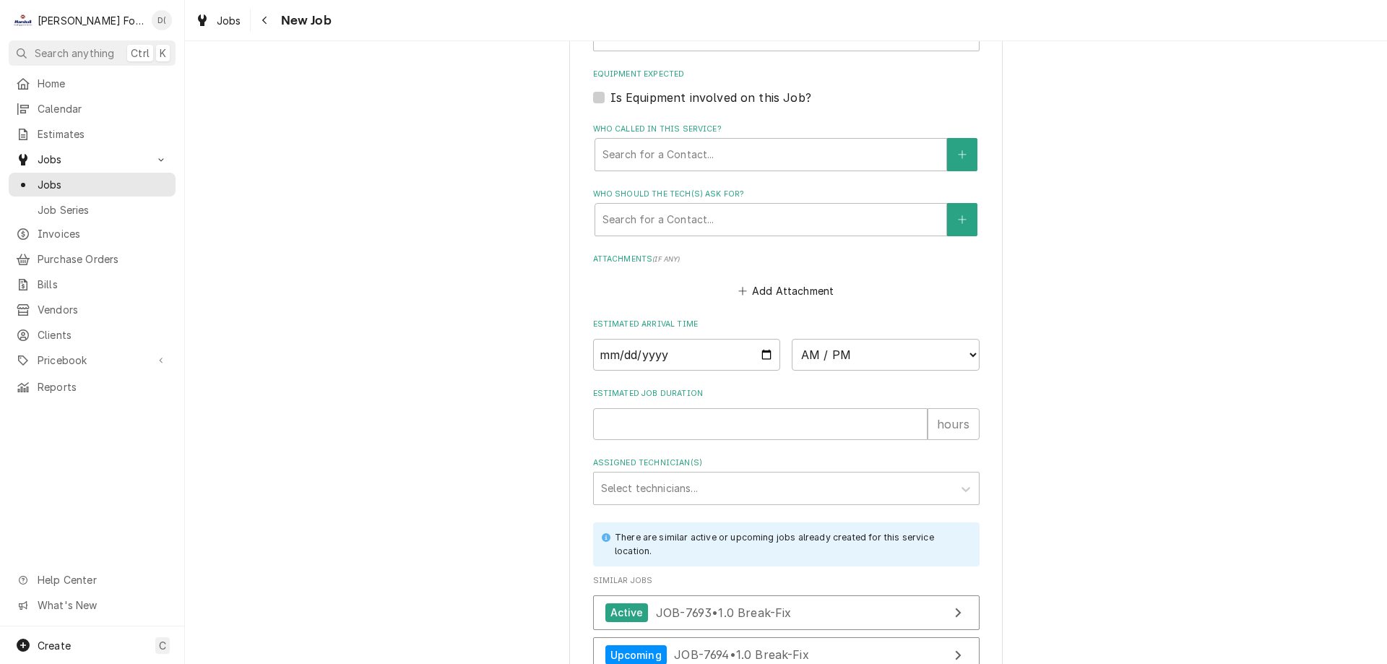
scroll to position [1084, 0]
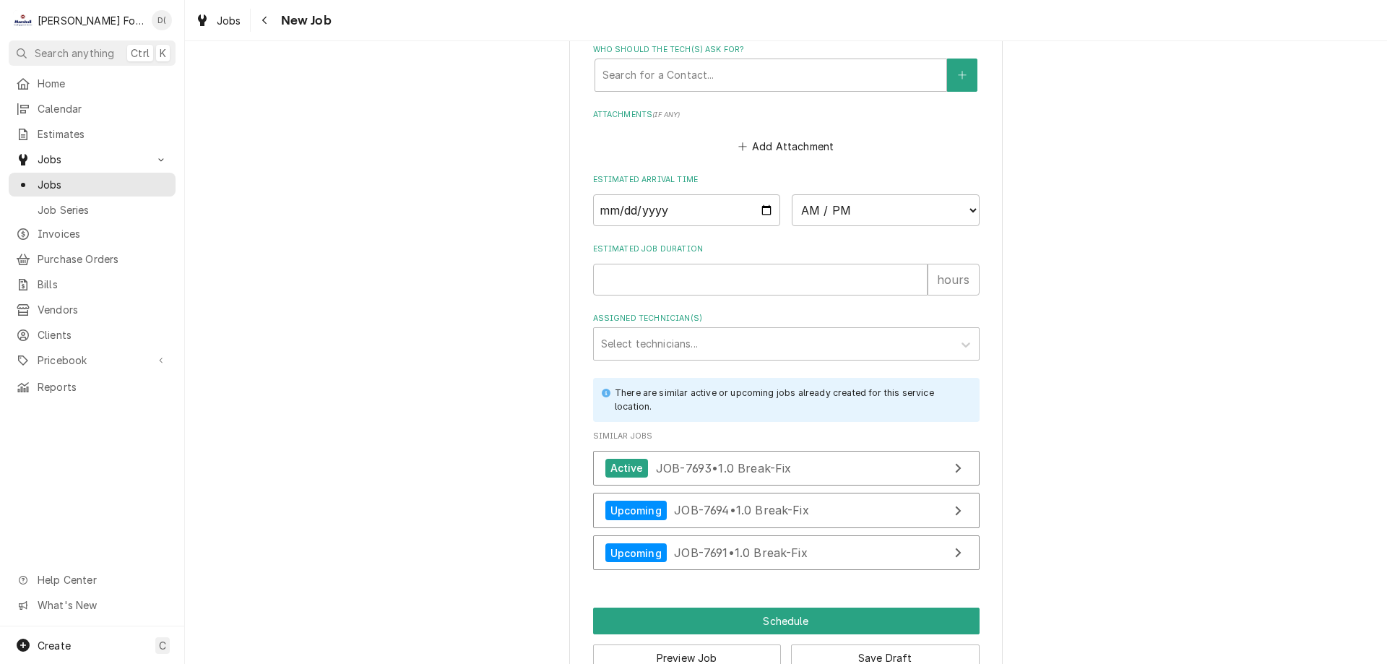
type textarea "steamer needs to be de-limed"
click at [759, 210] on input "Date" at bounding box center [687, 210] width 188 height 32
type textarea "x"
type input "2025-10-15"
type textarea "x"
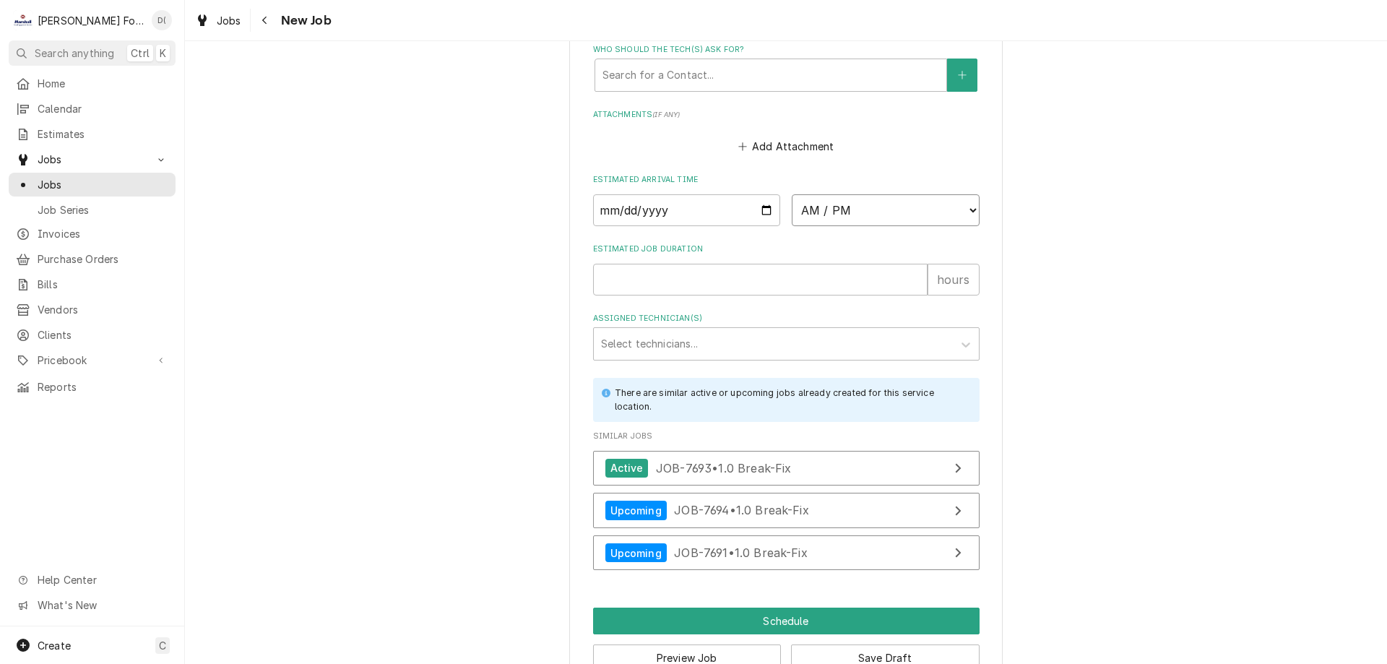
click at [896, 220] on select "AM / PM 6:00 AM 6:15 AM 6:30 AM 6:45 AM 7:00 AM 7:15 AM 7:30 AM 7:45 AM 8:00 AM…" at bounding box center [886, 210] width 188 height 32
select select "10:15:00"
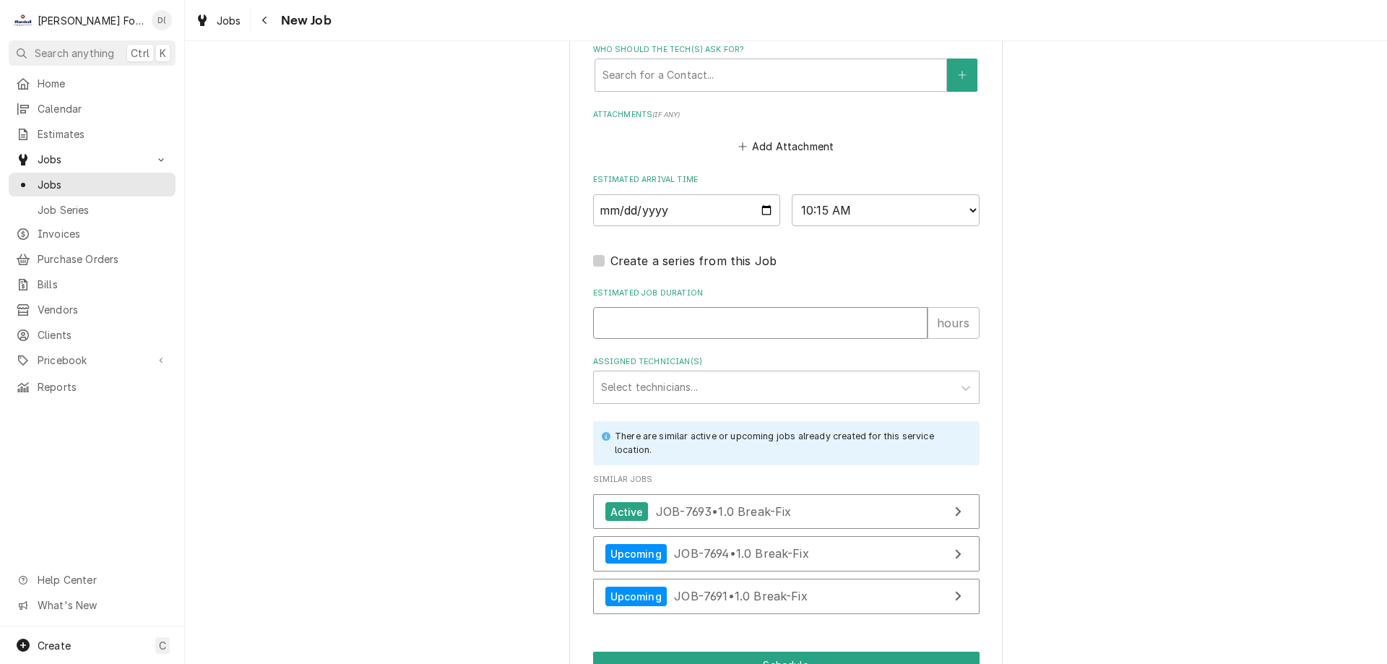
click at [703, 329] on input "Estimated Job Duration" at bounding box center [760, 323] width 334 height 32
type textarea "x"
type input "1"
click at [670, 394] on div "Assigned Technician(s)" at bounding box center [773, 387] width 345 height 26
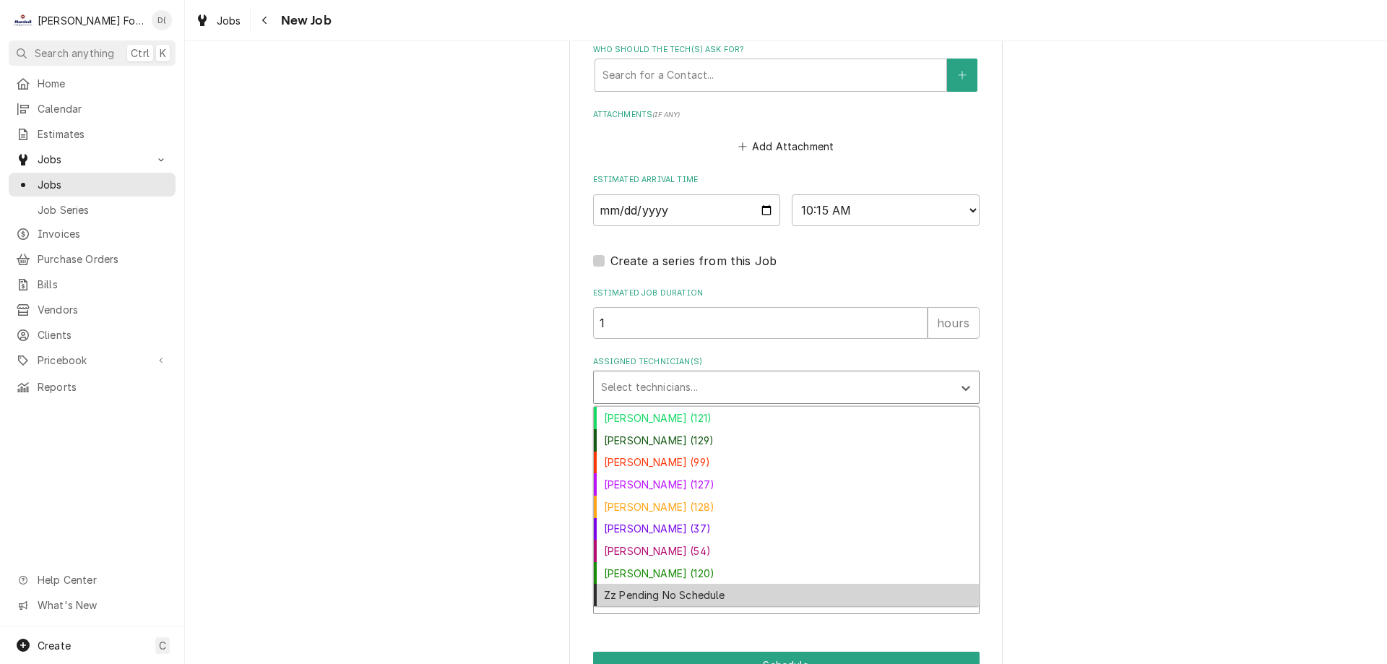
click at [675, 590] on div "Zz Pending No Schedule" at bounding box center [786, 595] width 385 height 22
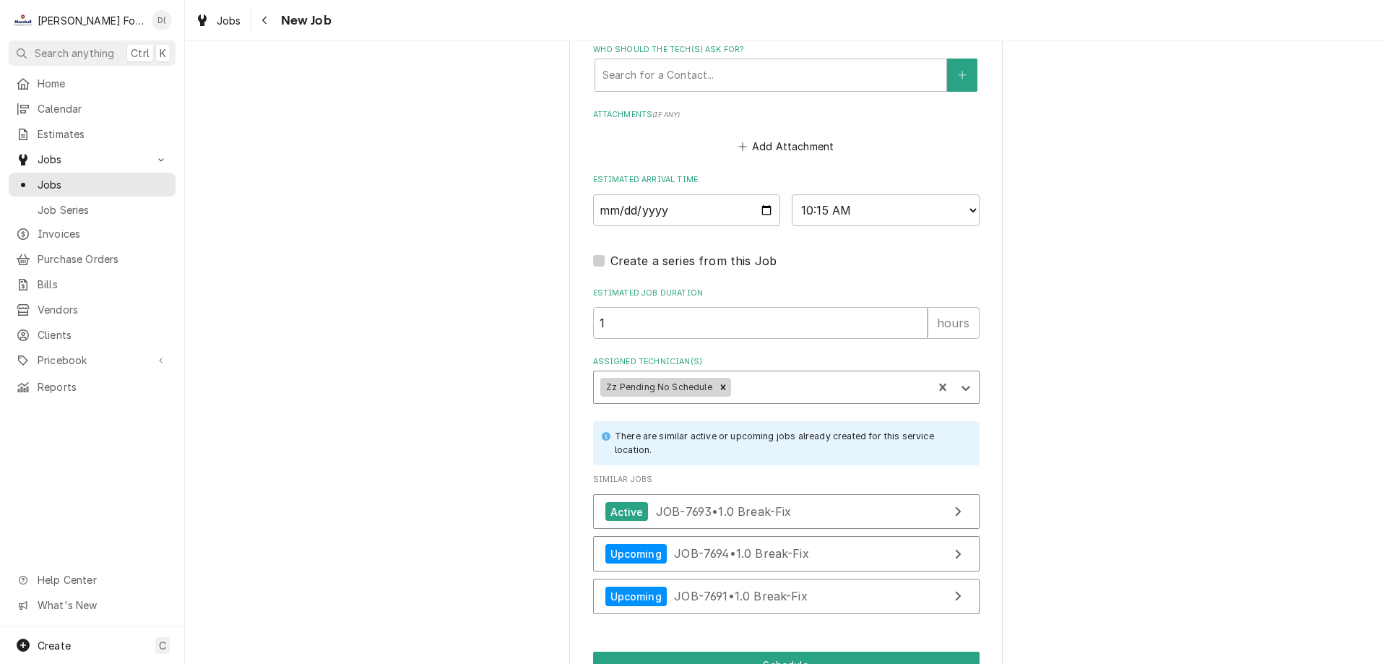
scroll to position [1166, 0]
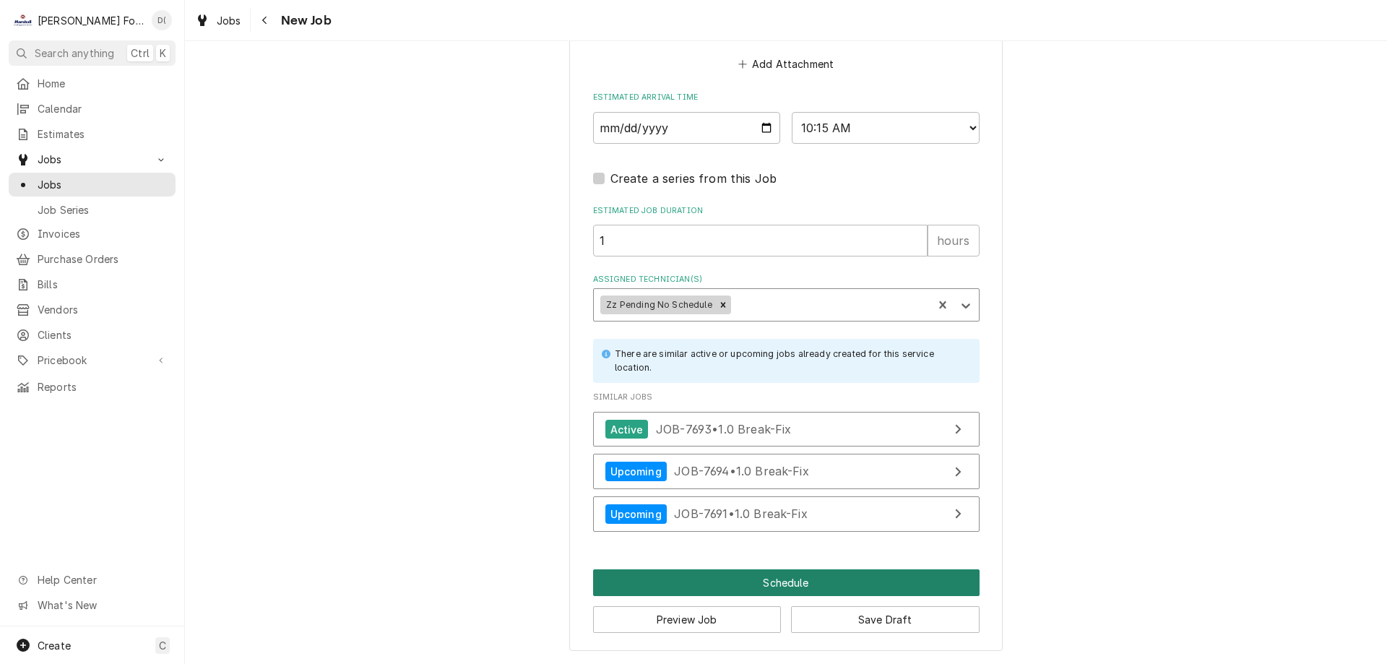
click at [725, 579] on button "Schedule" at bounding box center [786, 582] width 386 height 27
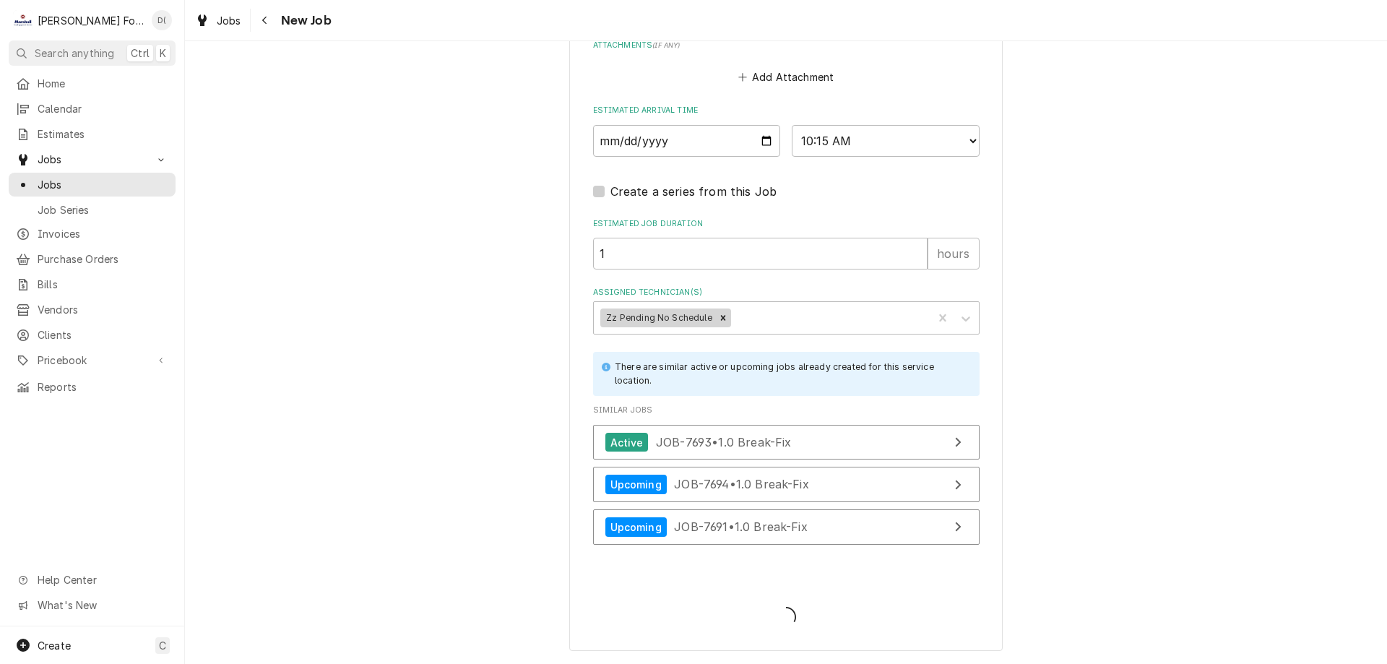
scroll to position [1153, 0]
type textarea "x"
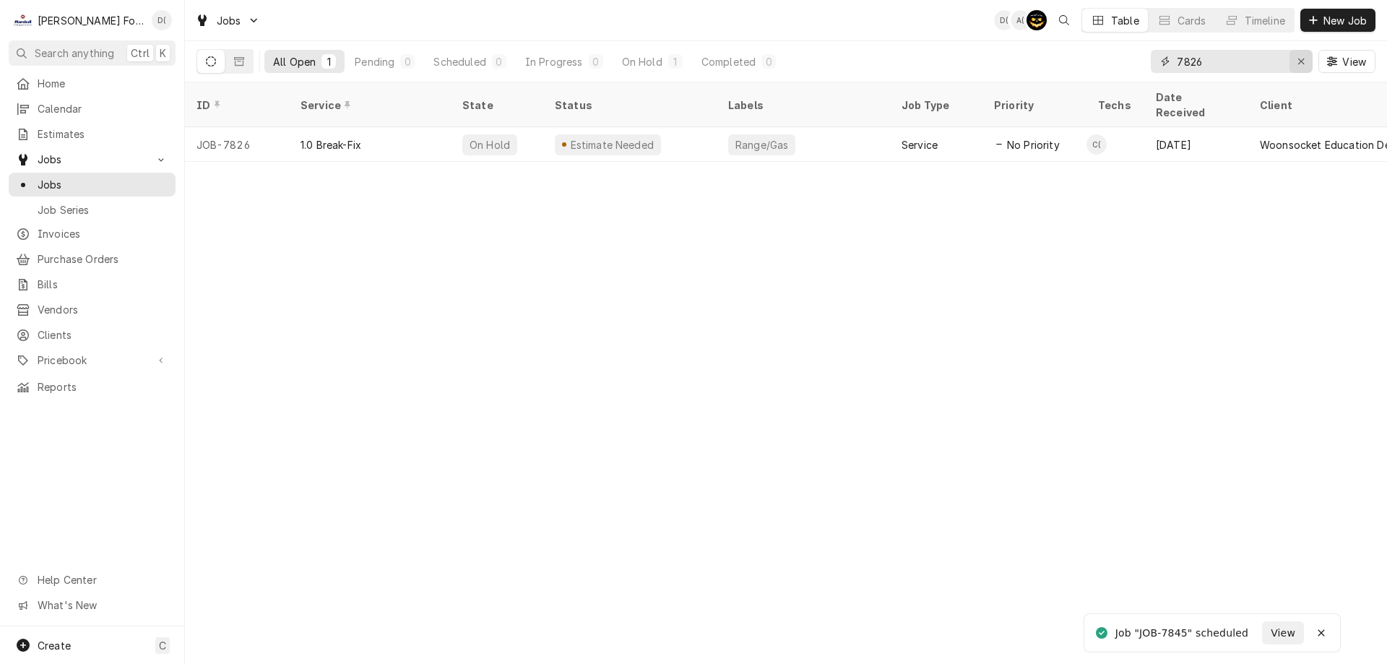
click at [1297, 60] on icon "Erase input" at bounding box center [1301, 61] width 8 height 10
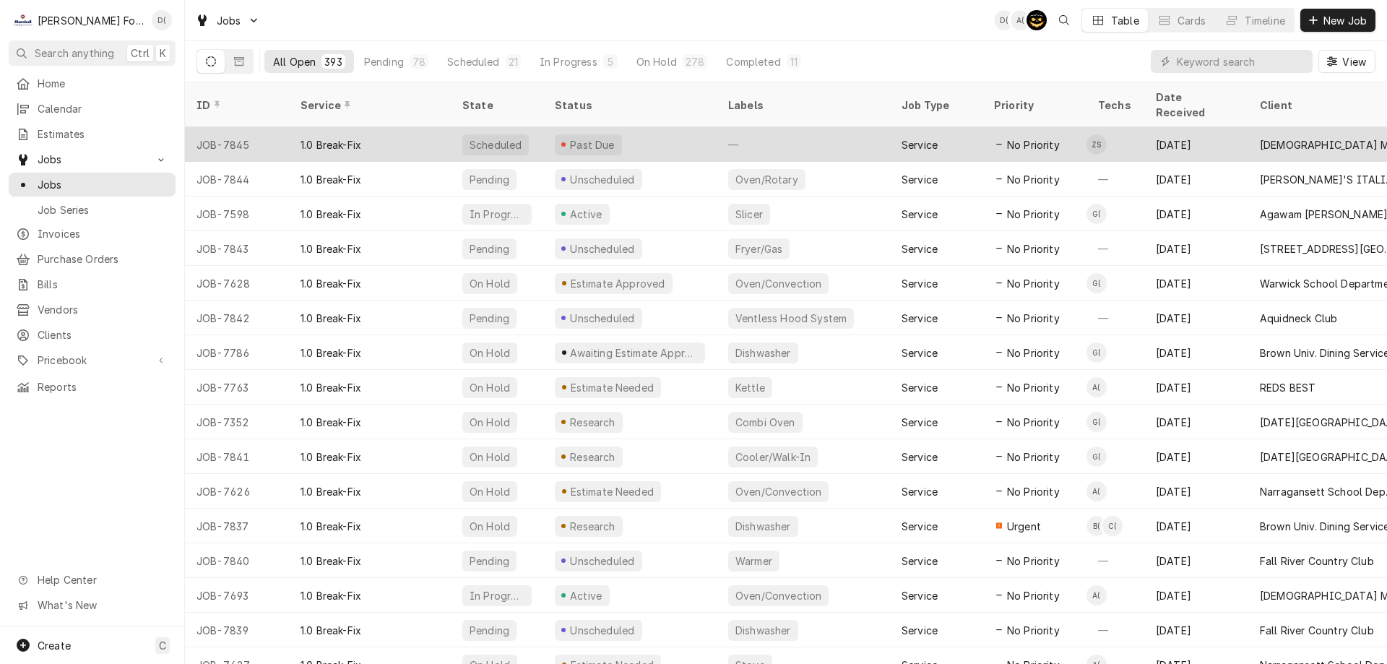
click at [668, 127] on div "Past Due" at bounding box center [629, 144] width 173 height 35
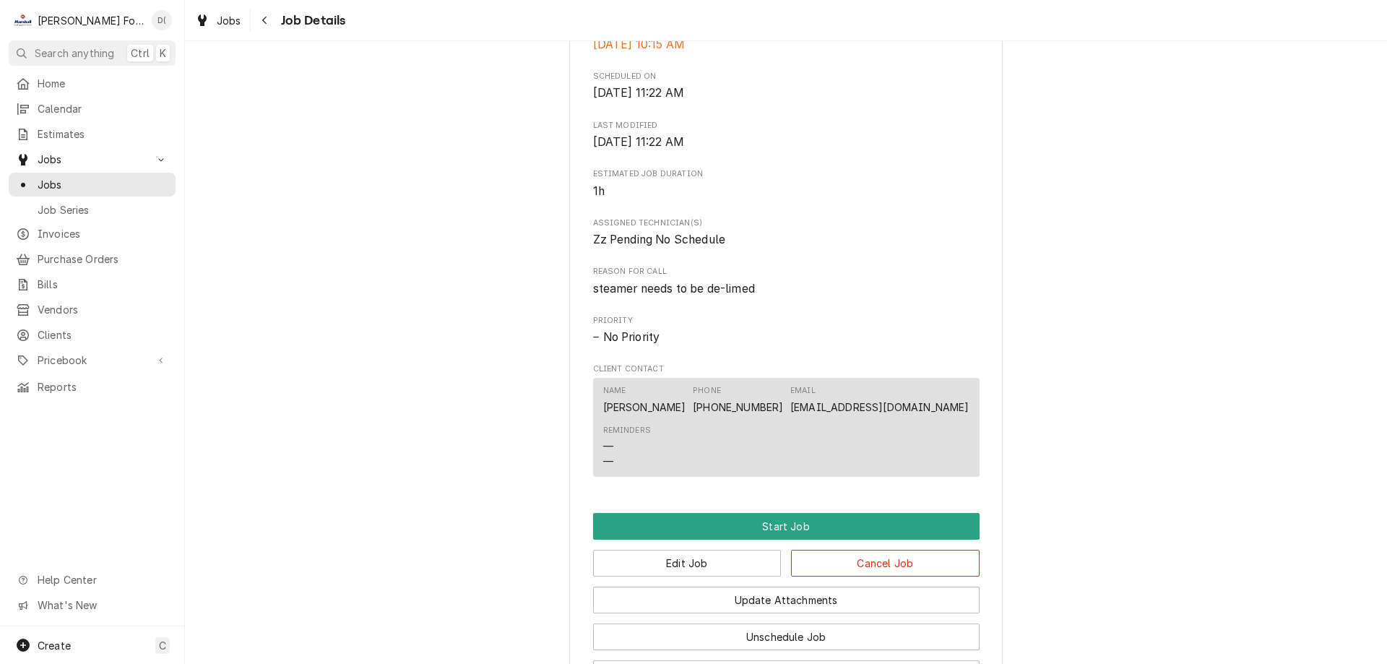
scroll to position [641, 0]
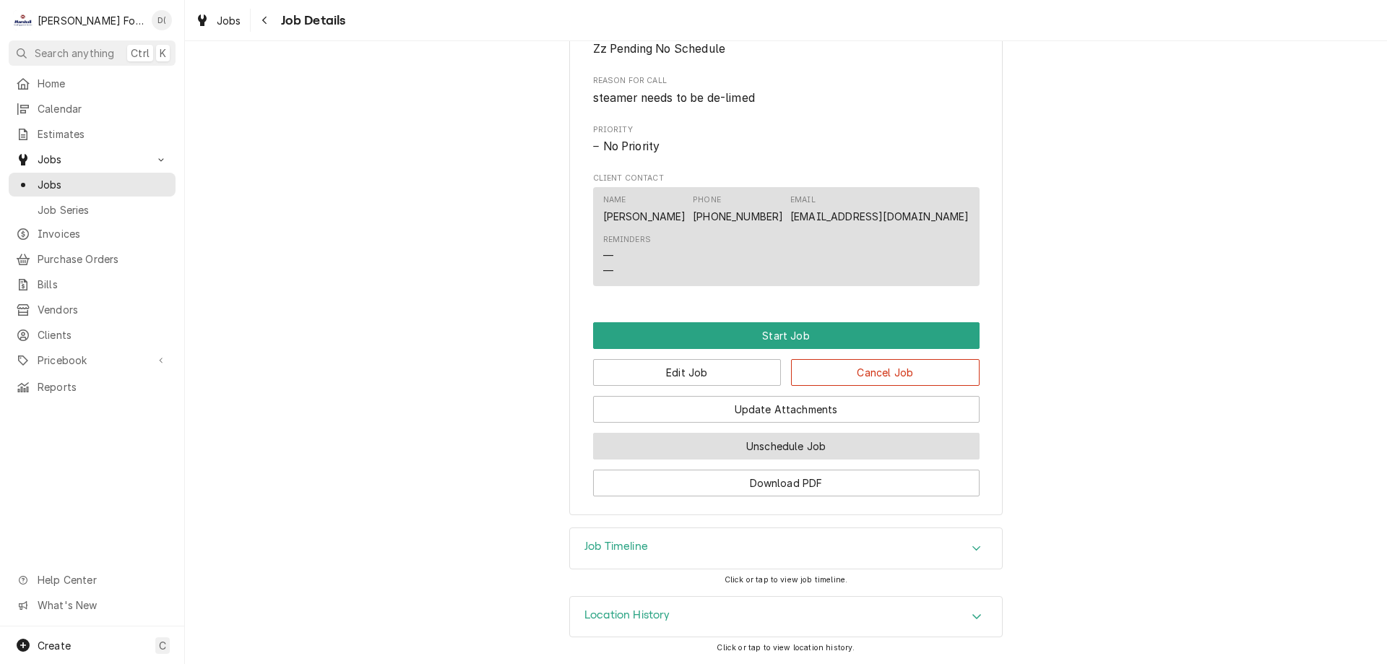
click at [730, 443] on button "Unschedule Job" at bounding box center [786, 446] width 386 height 27
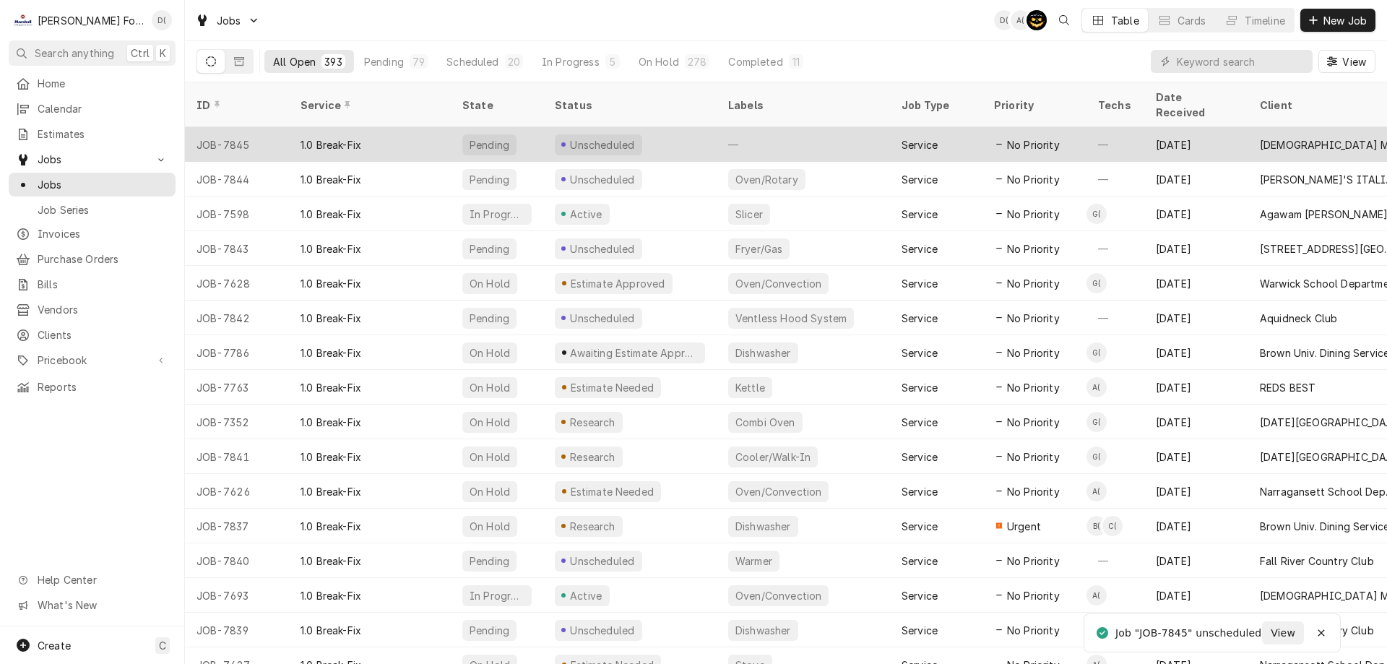
click at [645, 127] on div "Unscheduled" at bounding box center [629, 144] width 173 height 35
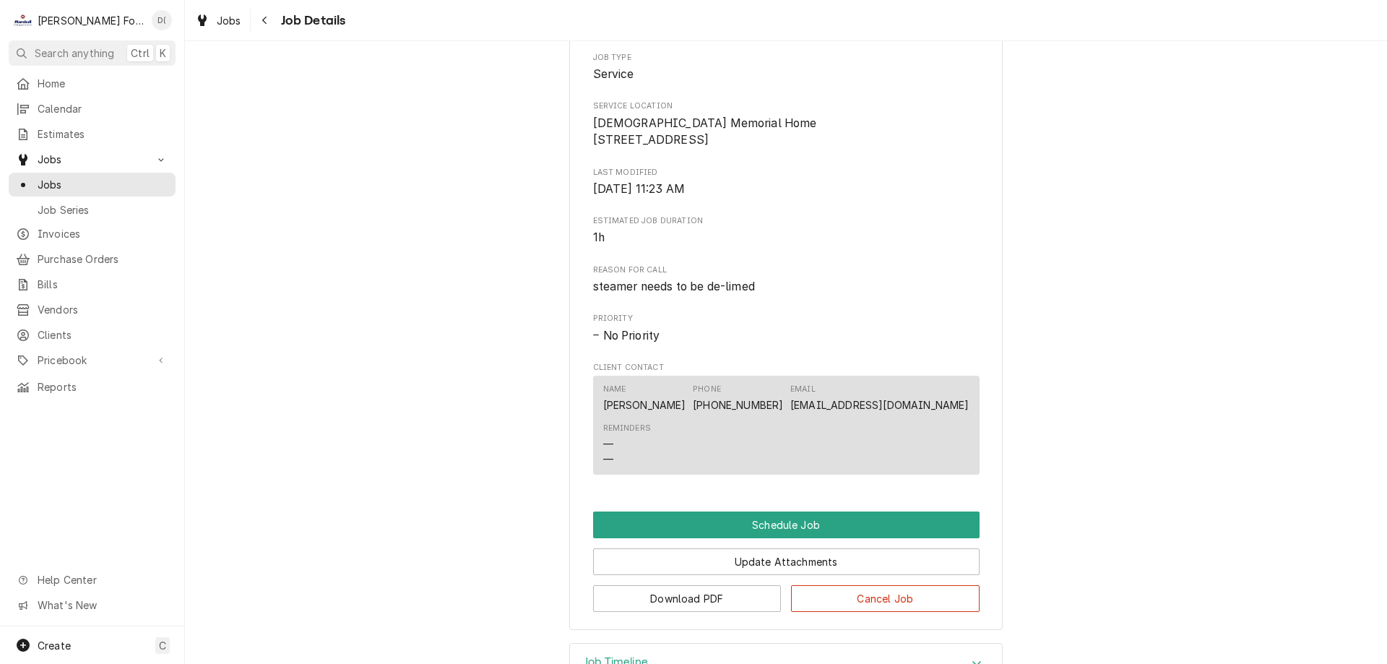
scroll to position [421, 0]
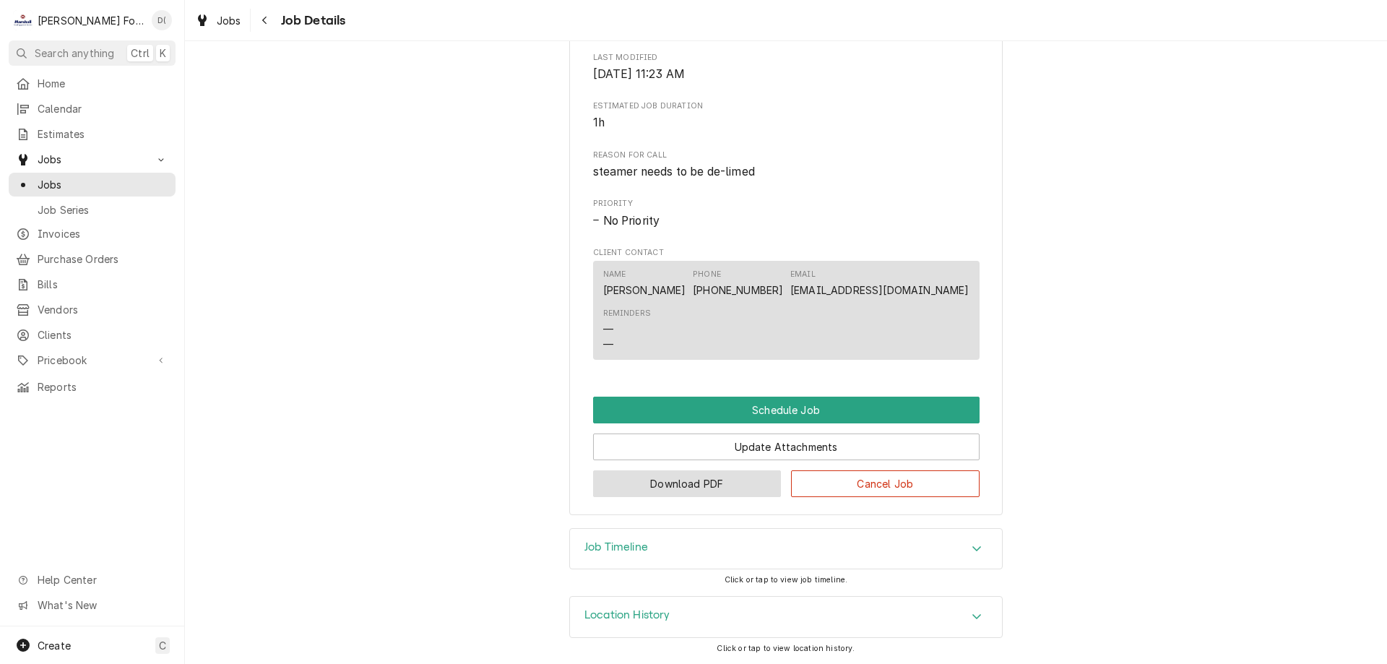
click at [663, 480] on button "Download PDF" at bounding box center [687, 483] width 189 height 27
